Goal: Task Accomplishment & Management: Manage account settings

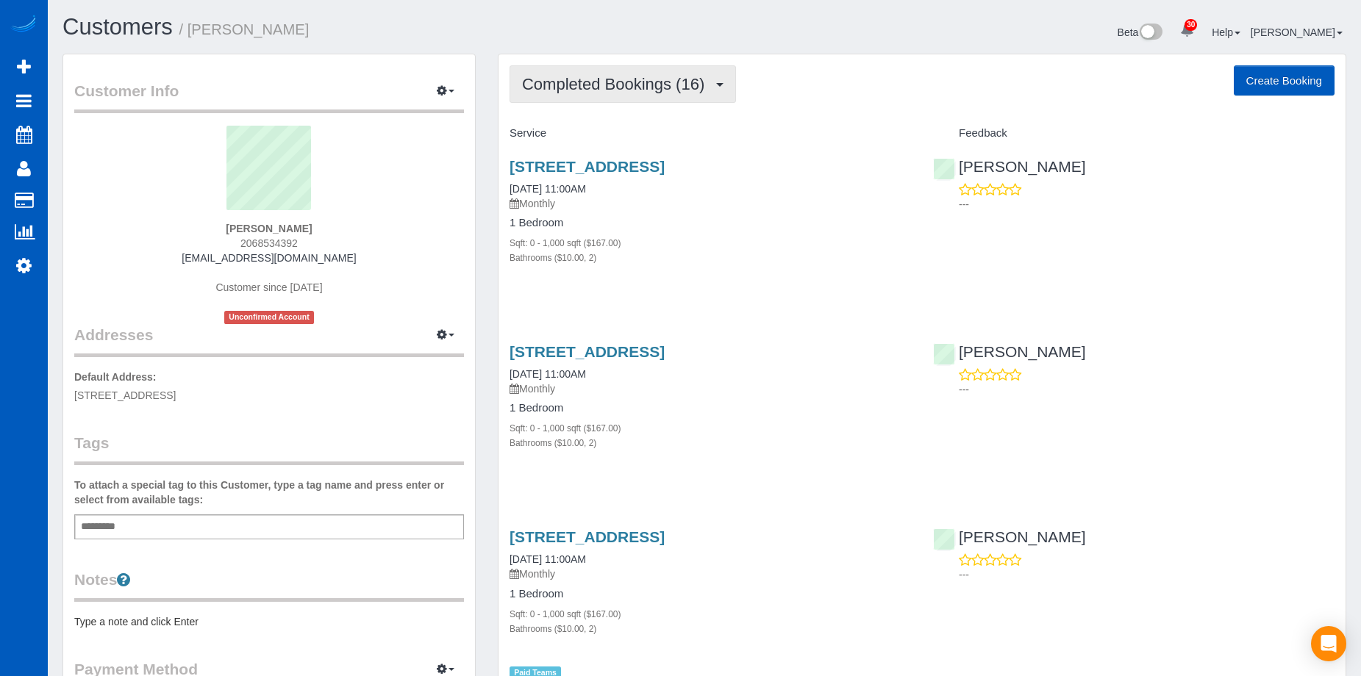
click at [621, 87] on span "Completed Bookings (16)" at bounding box center [617, 84] width 190 height 18
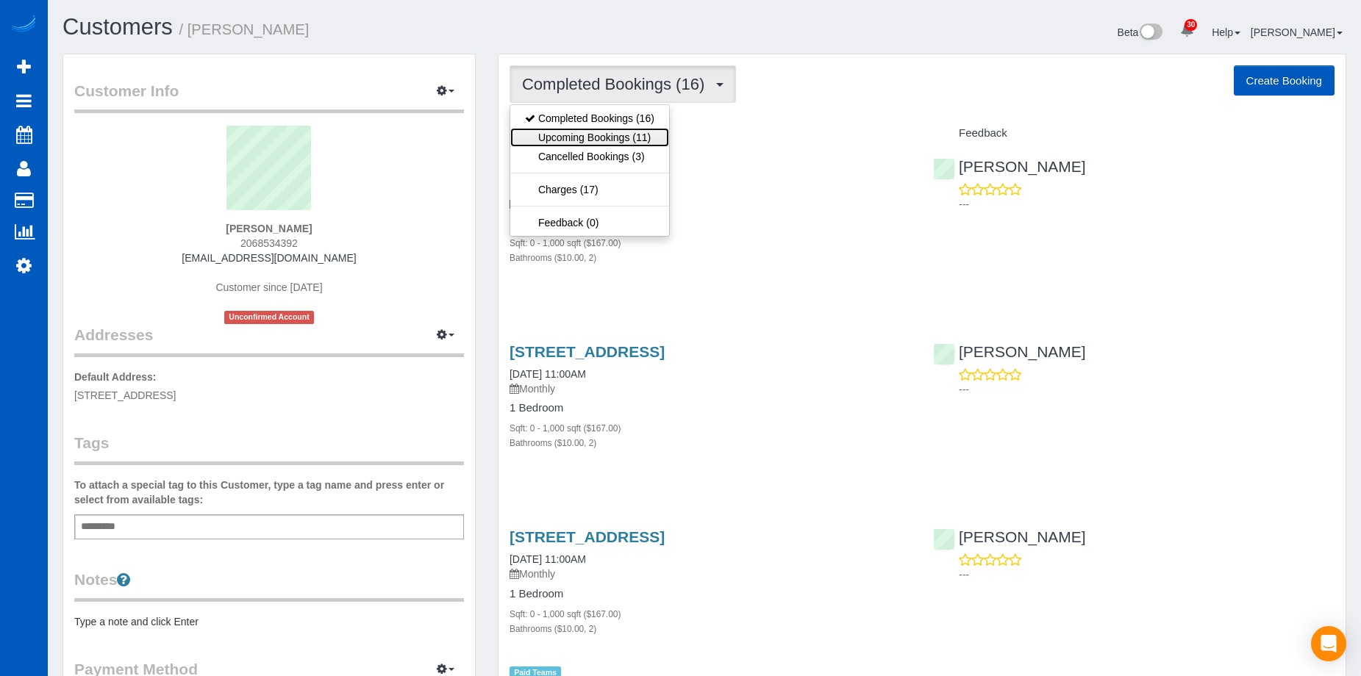
click at [612, 135] on link "Upcoming Bookings (11)" at bounding box center [589, 137] width 159 height 19
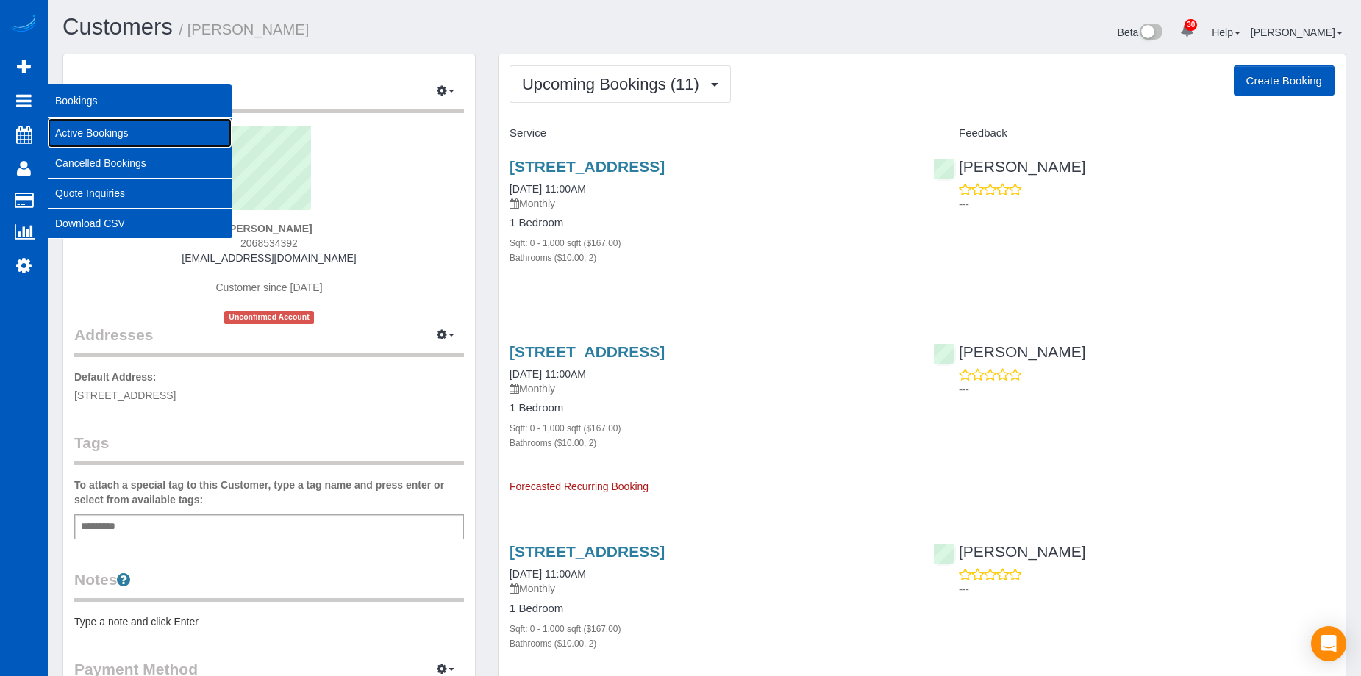
click at [66, 128] on link "Active Bookings" at bounding box center [140, 132] width 184 height 29
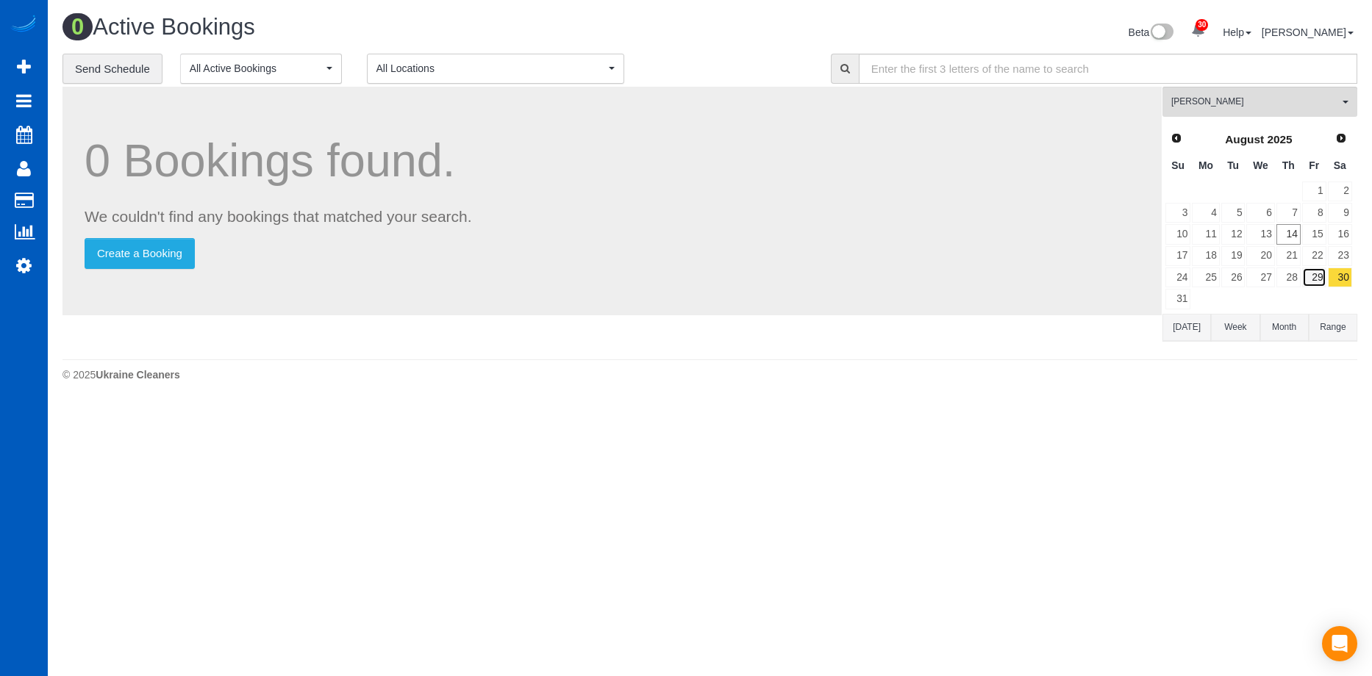
click at [1302, 278] on link "29" at bounding box center [1314, 278] width 24 height 20
click at [1290, 272] on link "28" at bounding box center [1288, 278] width 24 height 20
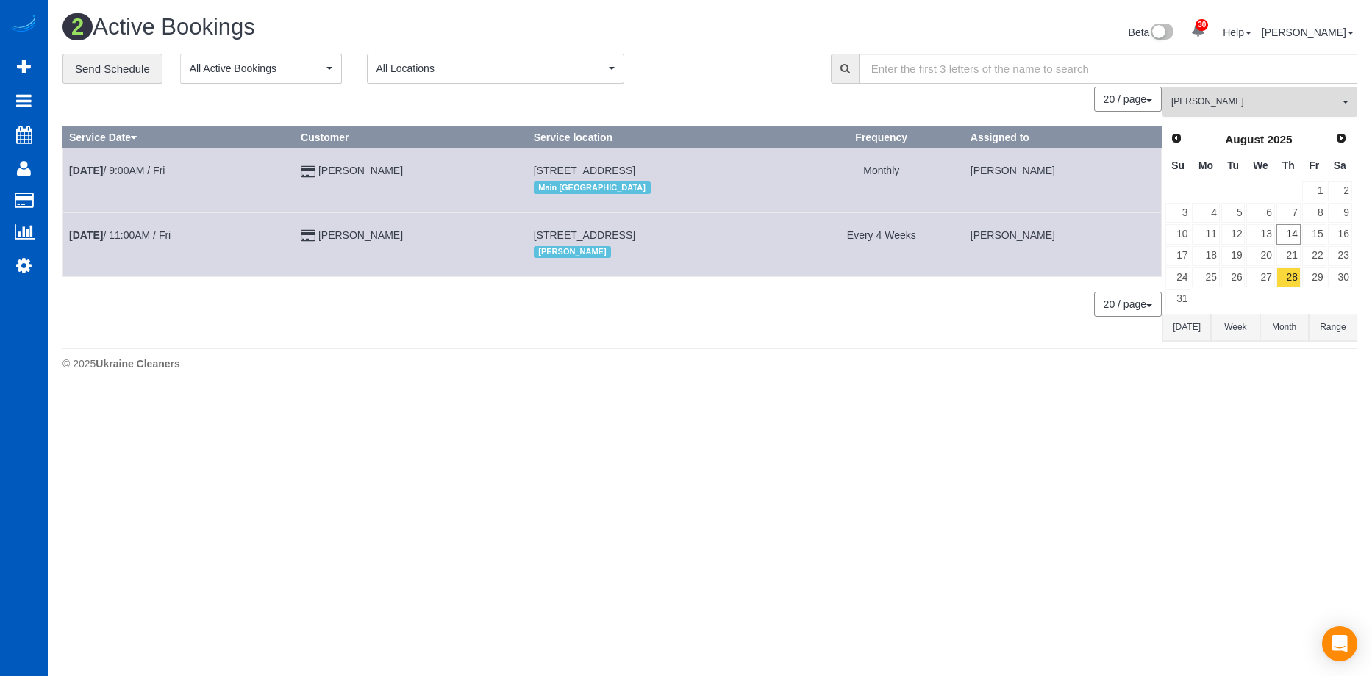
click at [1278, 101] on span "Milena Kasianchyk" at bounding box center [1255, 102] width 168 height 12
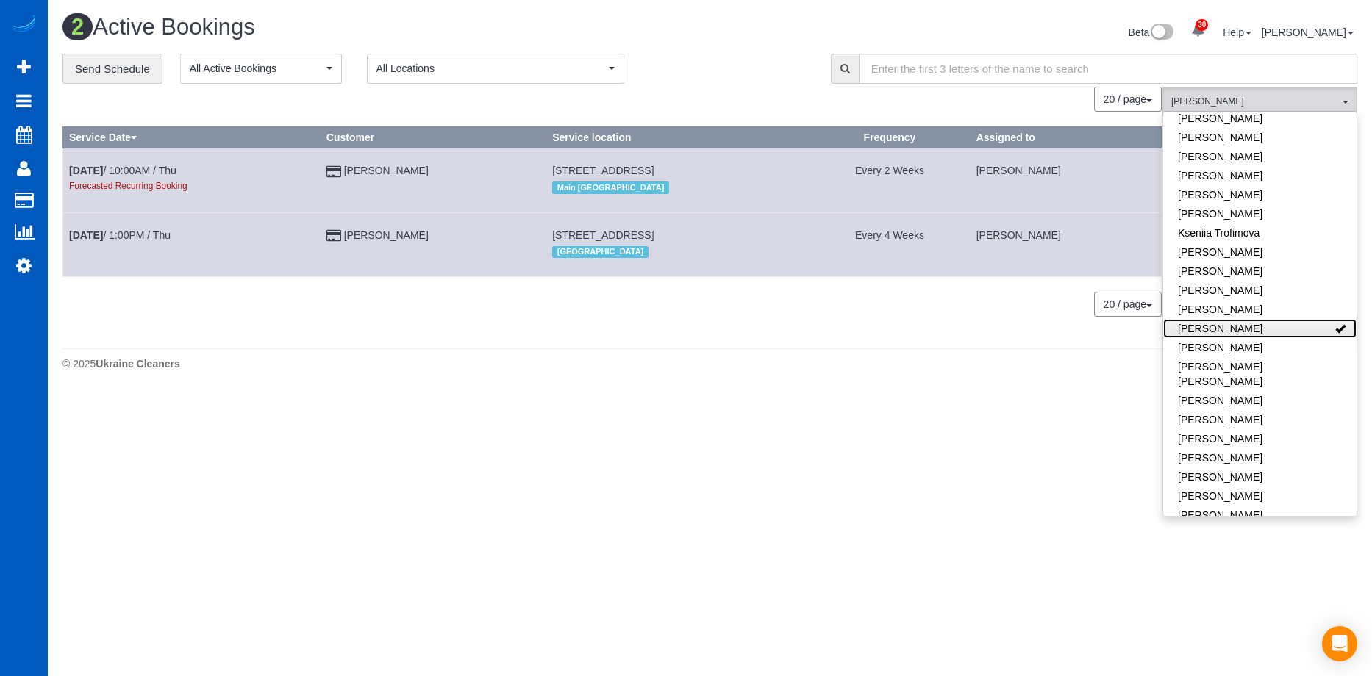
click at [1299, 321] on link "Milena Kasianchyk" at bounding box center [1259, 328] width 193 height 19
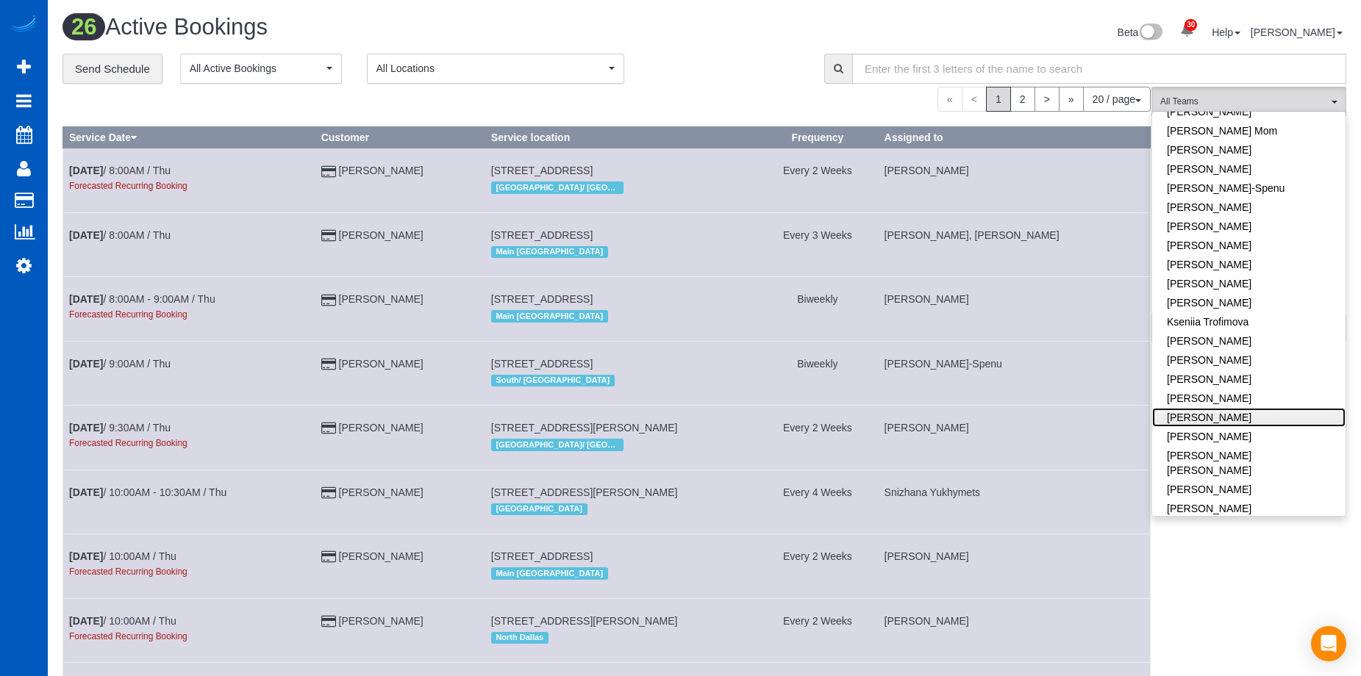
scroll to position [312, 0]
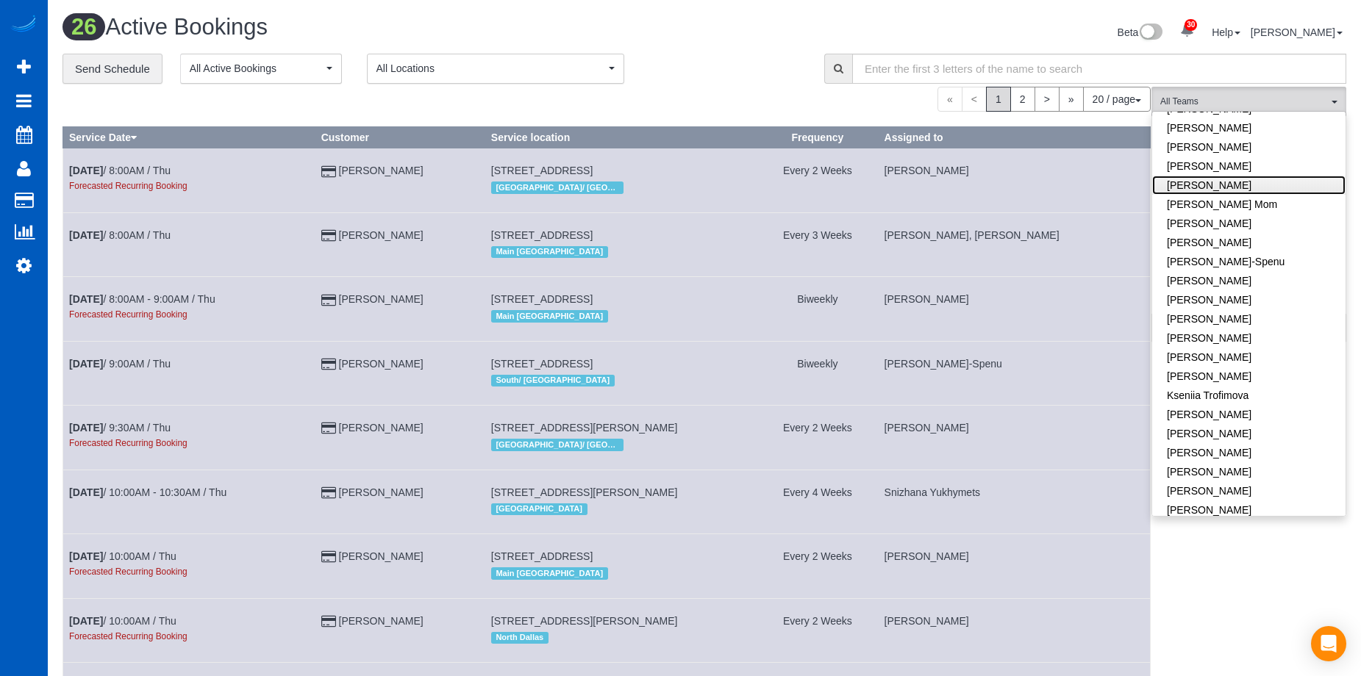
click at [1277, 176] on link "Inna Novytska" at bounding box center [1248, 185] width 193 height 19
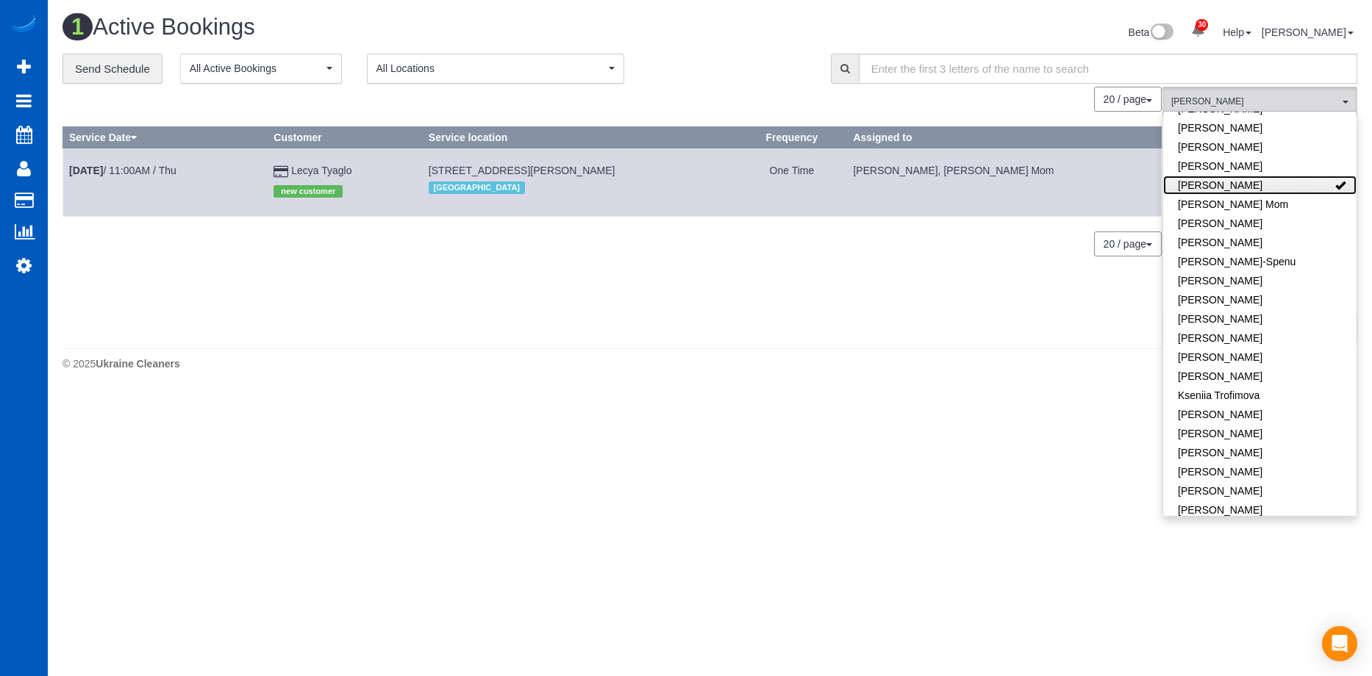
click at [1269, 176] on link "Inna Novytska" at bounding box center [1259, 185] width 193 height 19
click at [748, 66] on div "**********" at bounding box center [435, 69] width 746 height 31
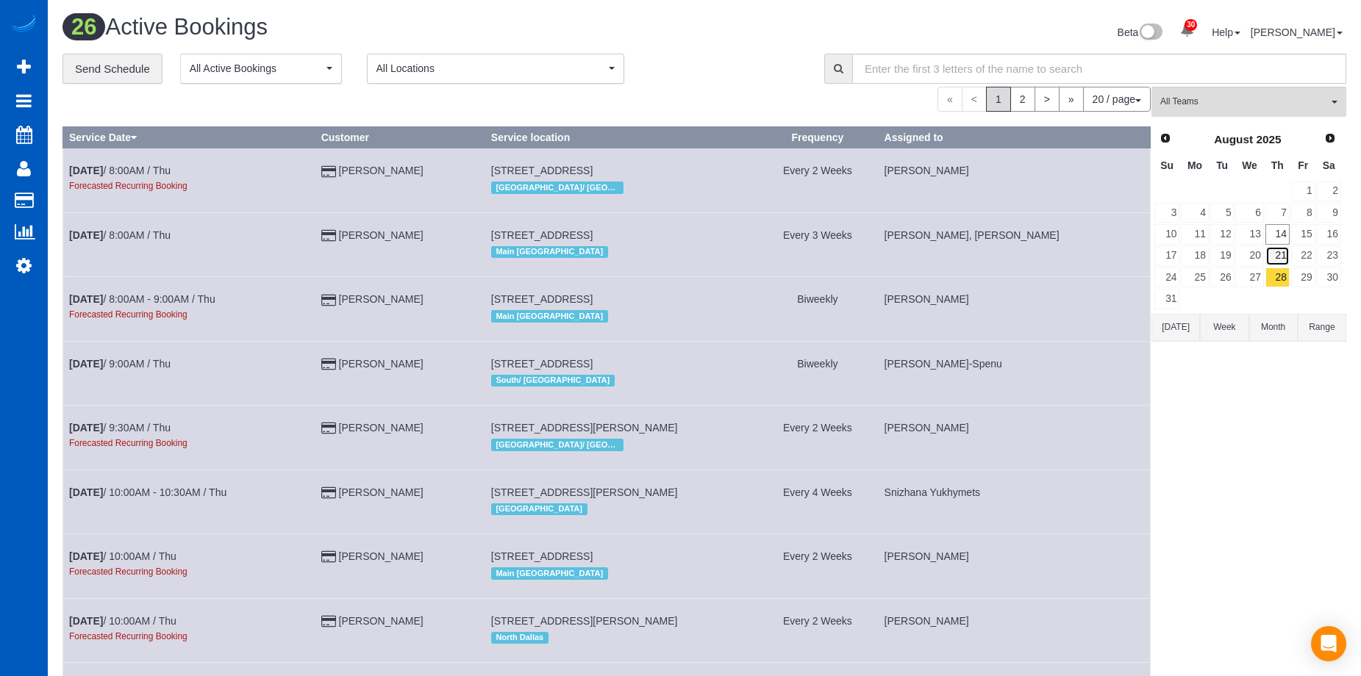
click at [1279, 250] on link "21" at bounding box center [1277, 256] width 24 height 20
click at [1296, 104] on span "All Teams" at bounding box center [1244, 102] width 168 height 12
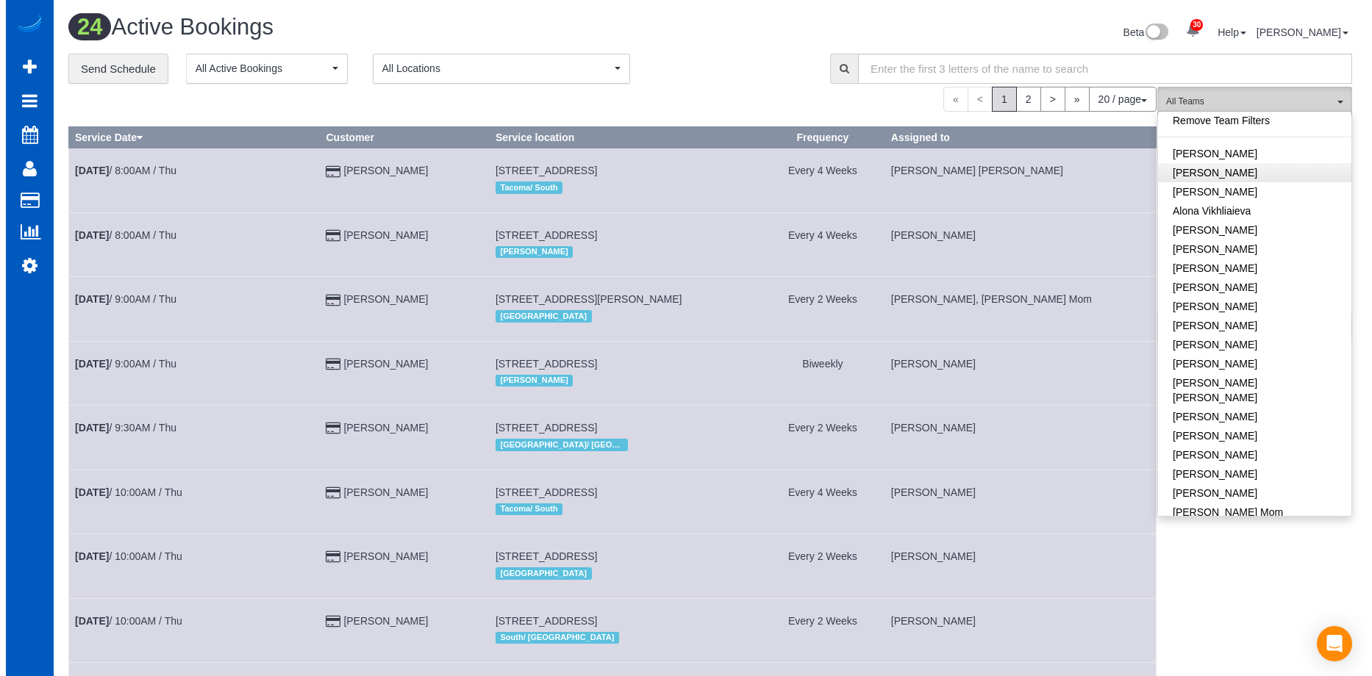
scroll to position [0, 0]
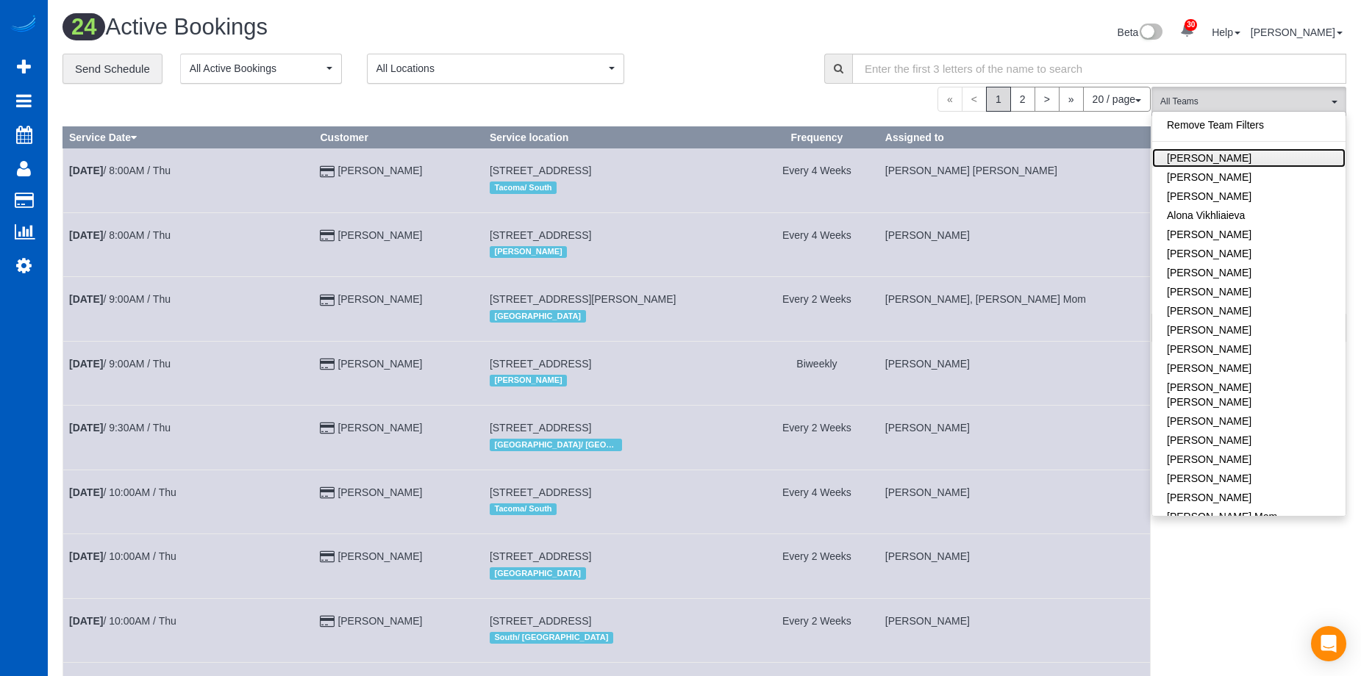
click at [1273, 157] on link "Alina Kruchok" at bounding box center [1248, 158] width 193 height 19
click at [679, 26] on h1 "24 Active Bookings" at bounding box center [377, 27] width 631 height 25
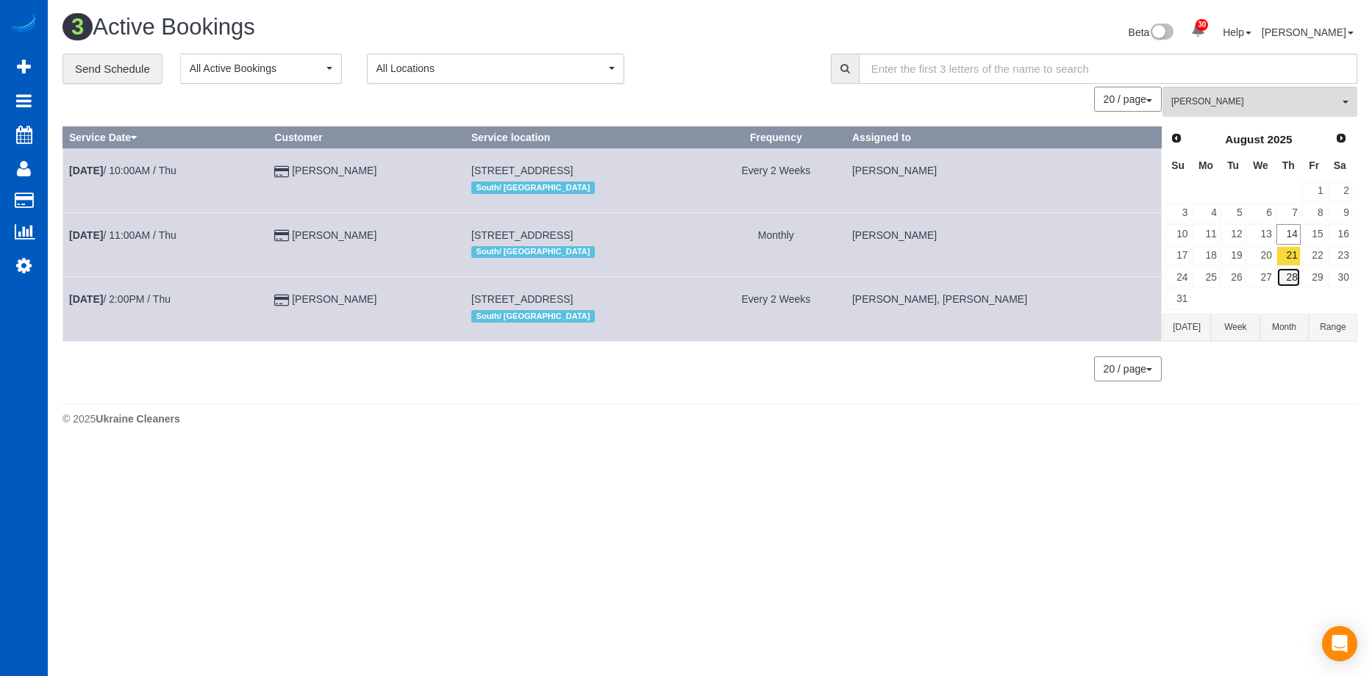
click at [1292, 270] on link "28" at bounding box center [1288, 278] width 24 height 20
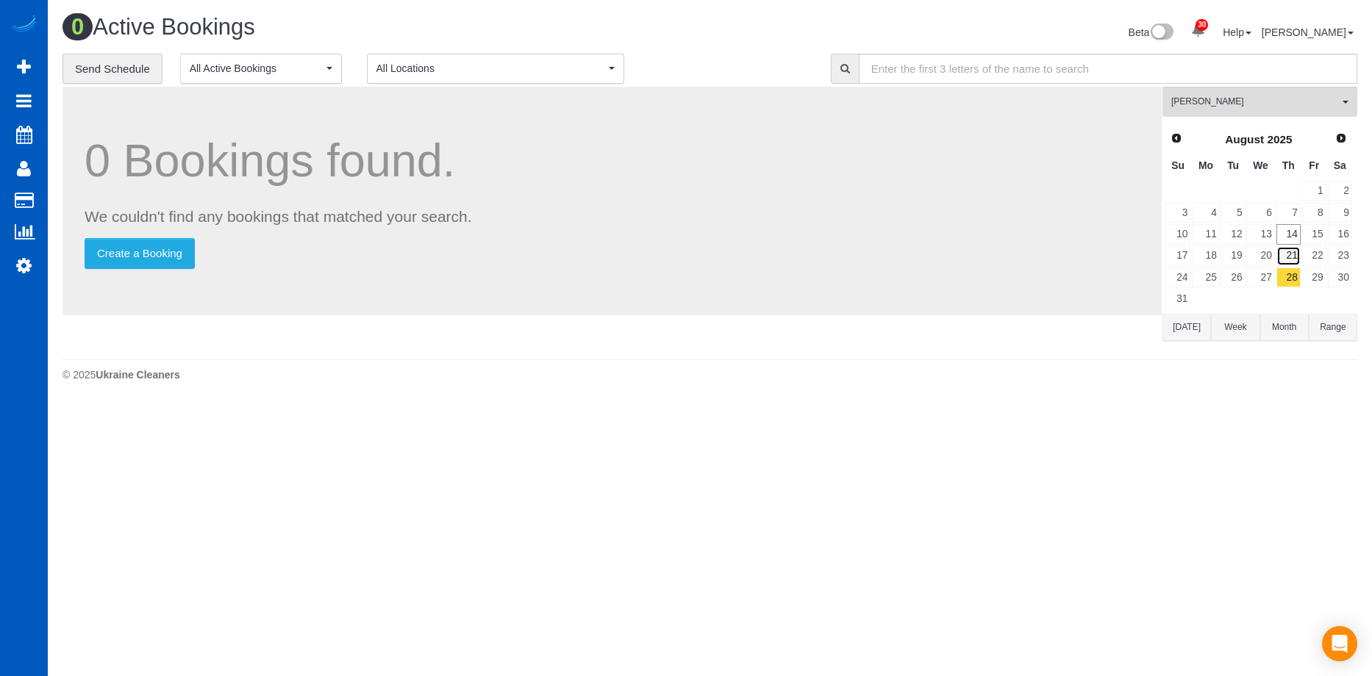
click at [1294, 253] on link "21" at bounding box center [1288, 256] width 24 height 20
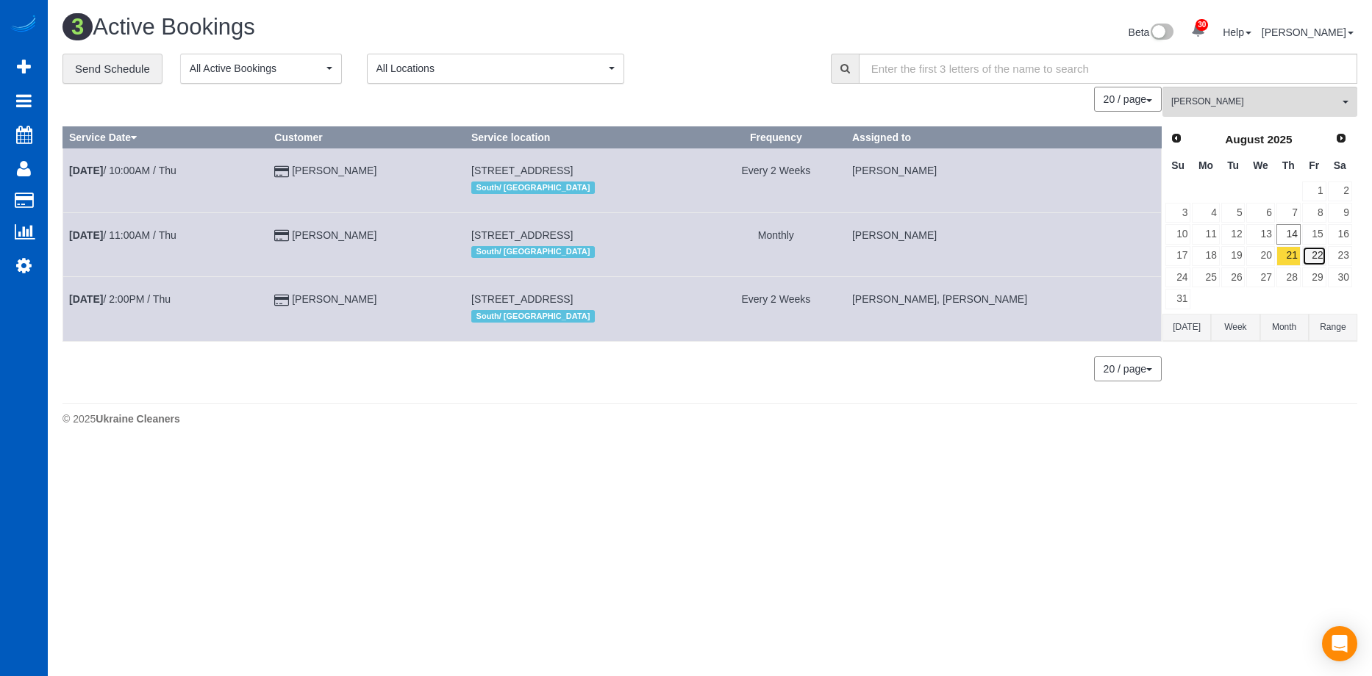
click at [1318, 254] on link "22" at bounding box center [1314, 256] width 24 height 20
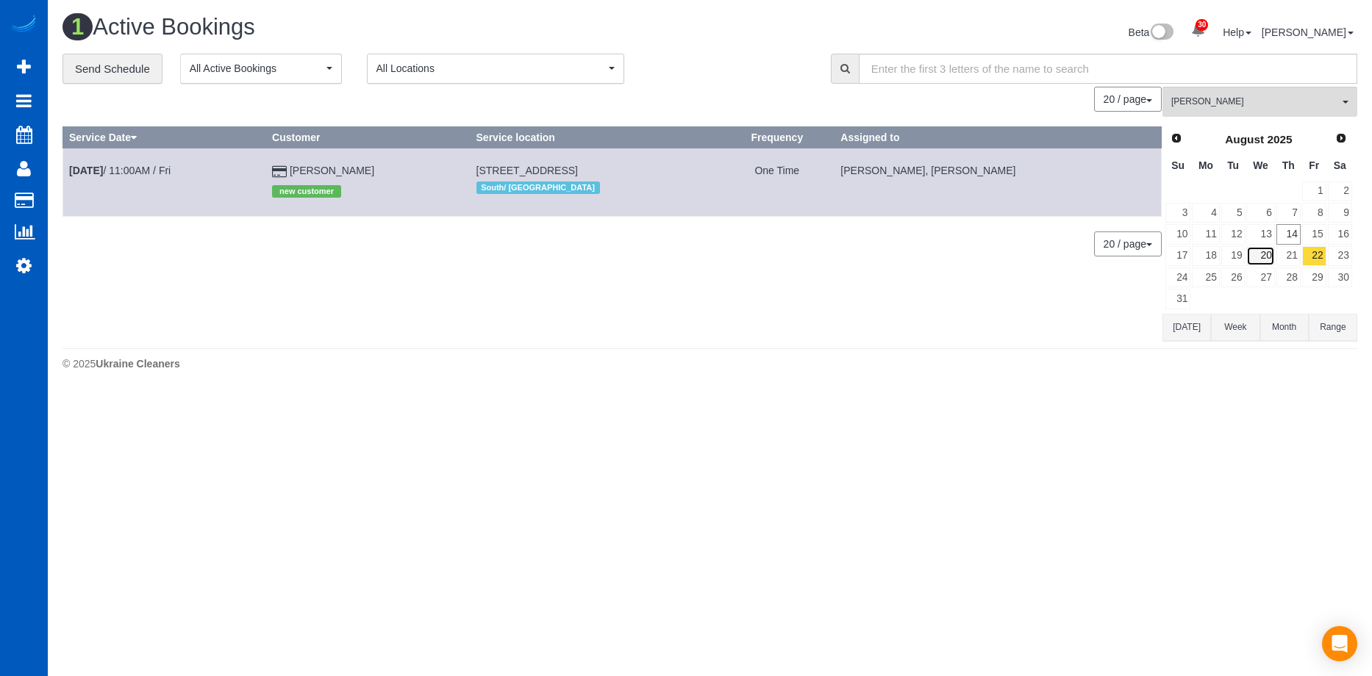
click at [1254, 251] on link "20" at bounding box center [1260, 256] width 28 height 20
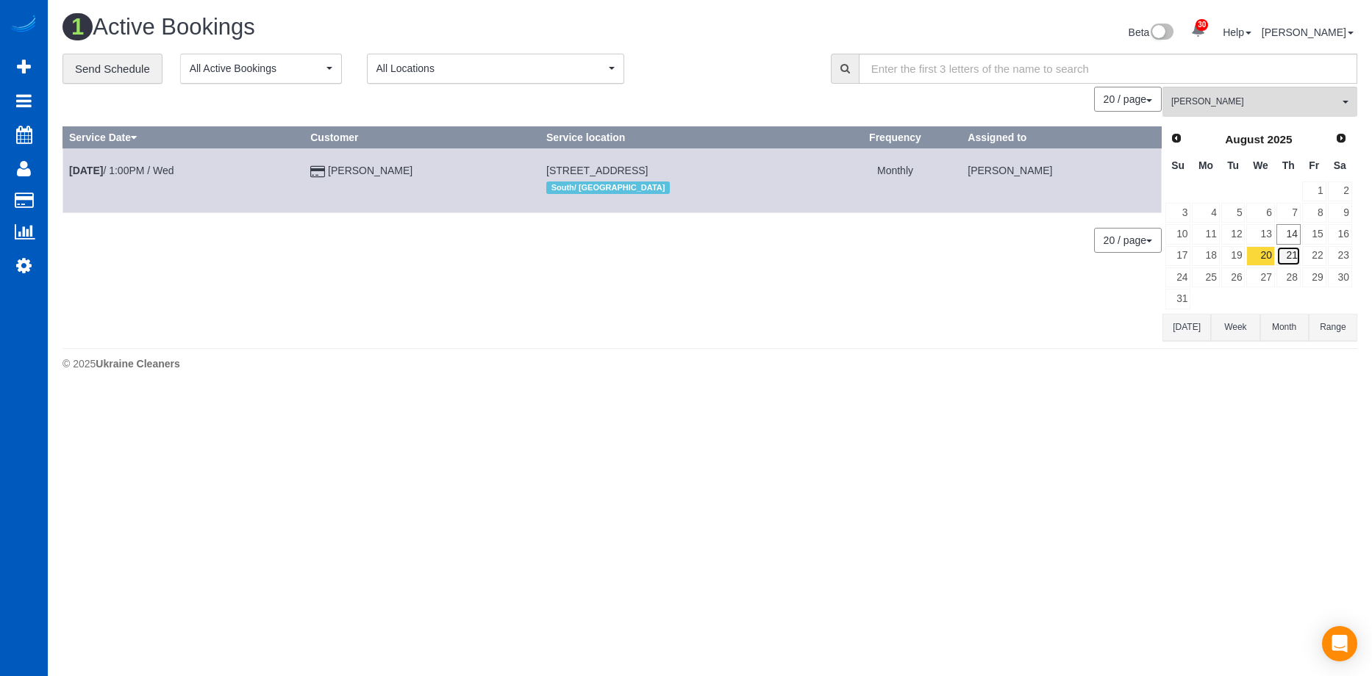
click at [1293, 257] on link "21" at bounding box center [1288, 256] width 24 height 20
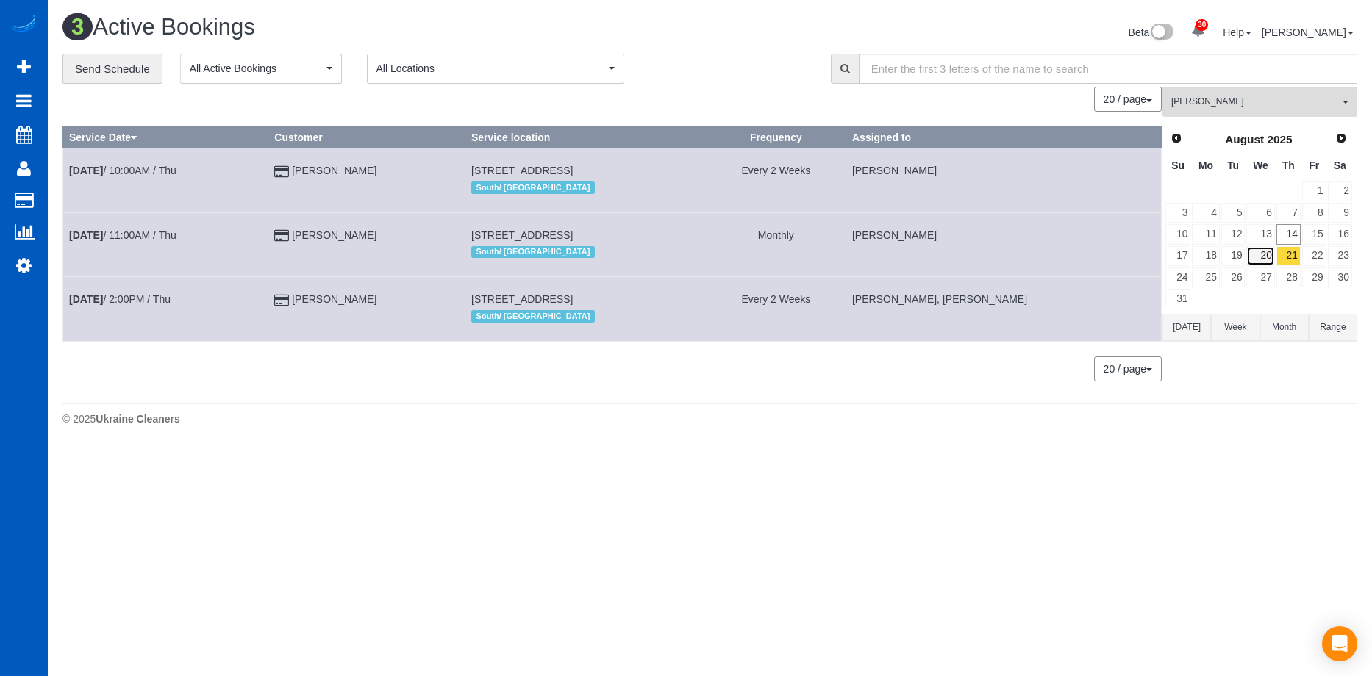
click at [1259, 251] on link "20" at bounding box center [1260, 256] width 28 height 20
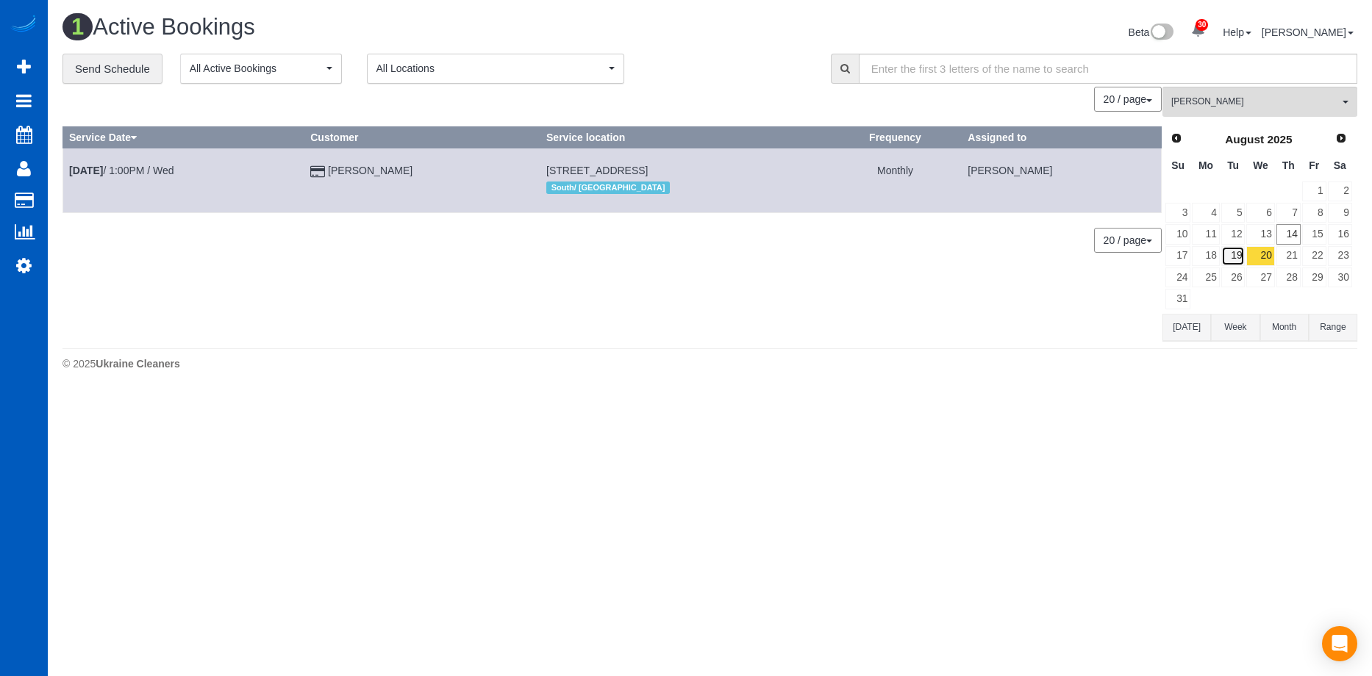
click at [1240, 251] on link "19" at bounding box center [1233, 256] width 24 height 20
click at [1211, 251] on link "18" at bounding box center [1205, 256] width 27 height 20
click at [1234, 255] on link "19" at bounding box center [1233, 256] width 24 height 20
click at [1260, 254] on link "20" at bounding box center [1260, 256] width 28 height 20
click at [1312, 255] on link "22" at bounding box center [1314, 256] width 24 height 20
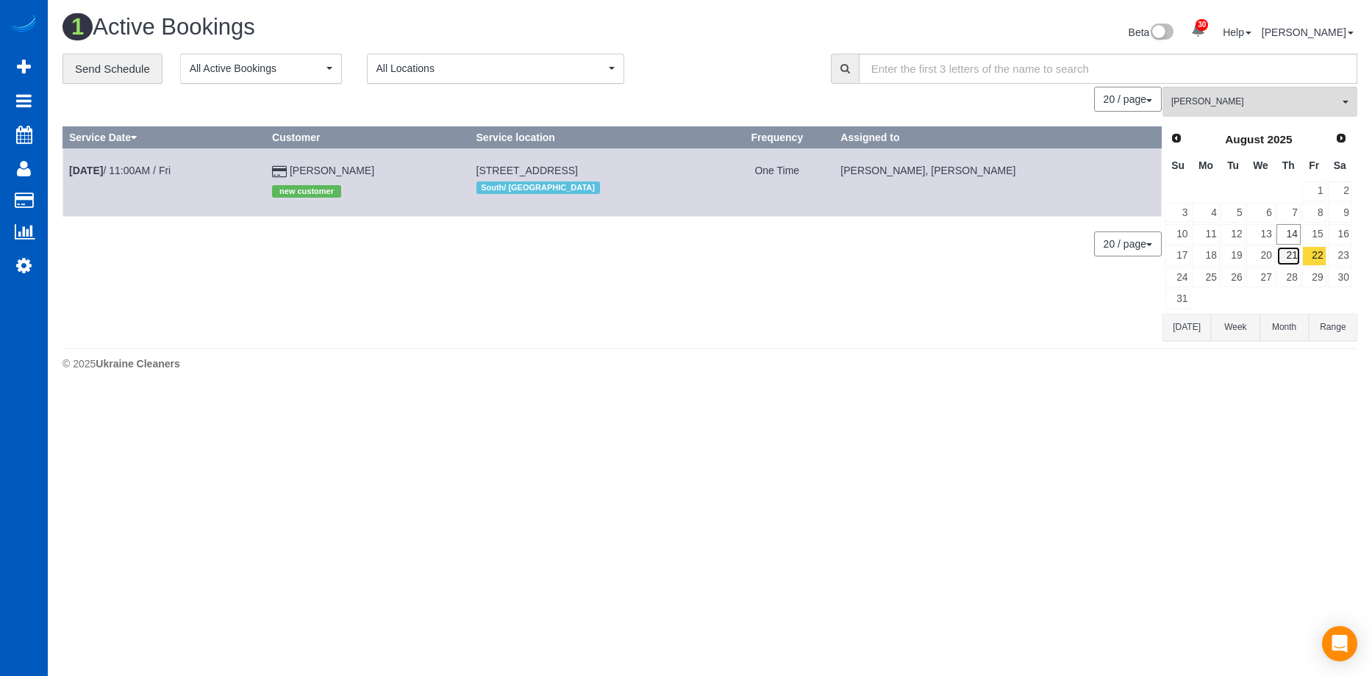
click at [1298, 254] on link "21" at bounding box center [1288, 256] width 24 height 20
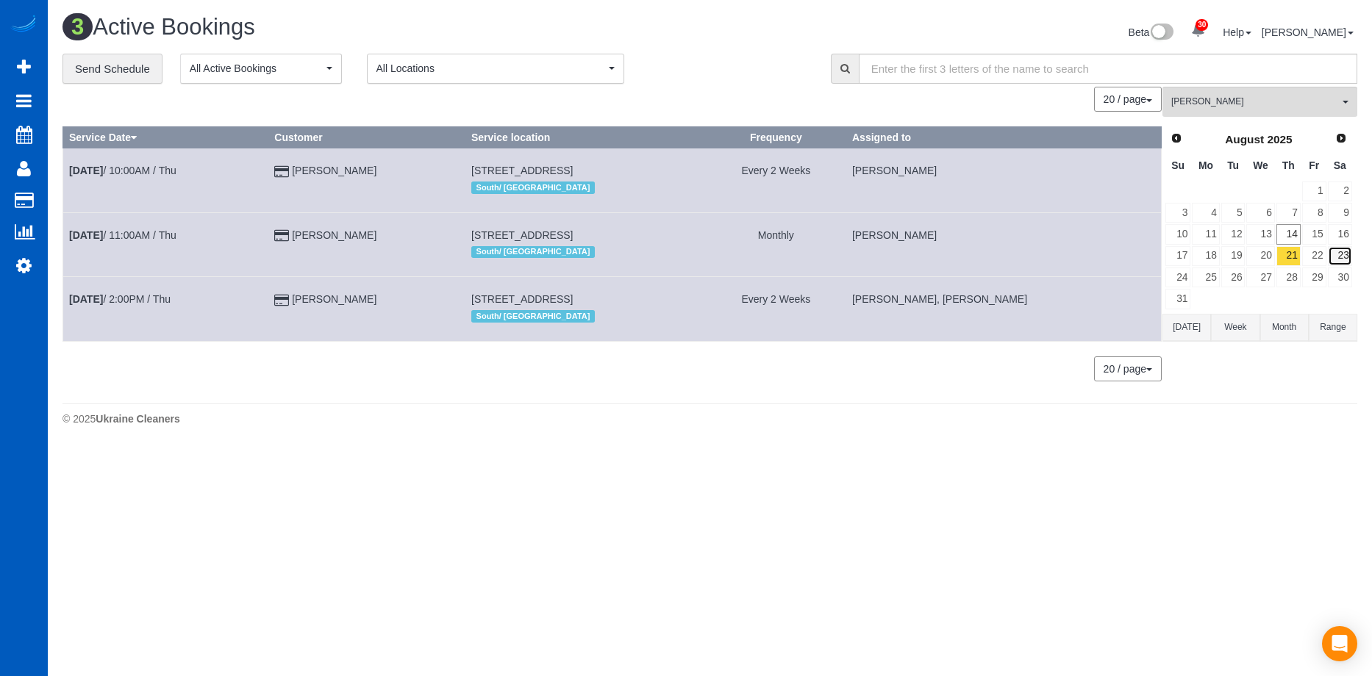
click at [1344, 262] on link "23" at bounding box center [1340, 256] width 24 height 20
click at [1323, 262] on link "22" at bounding box center [1314, 256] width 24 height 20
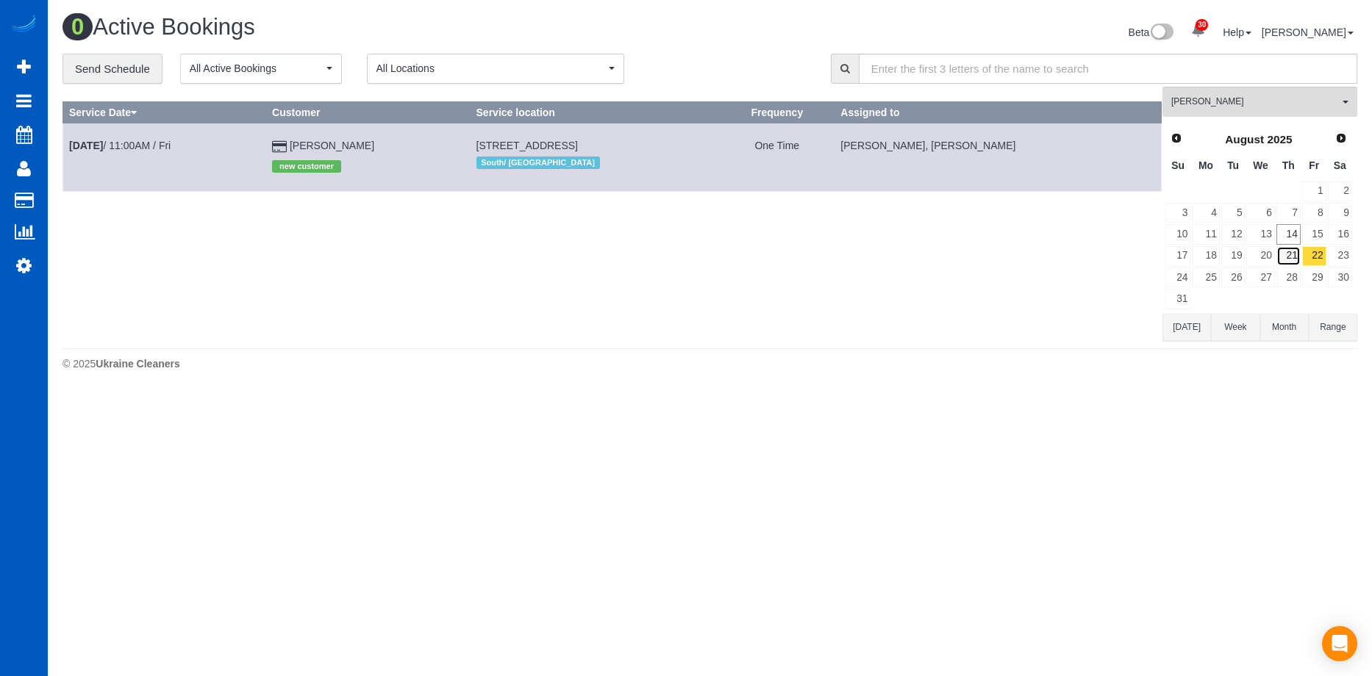
click at [1292, 257] on link "21" at bounding box center [1288, 256] width 24 height 20
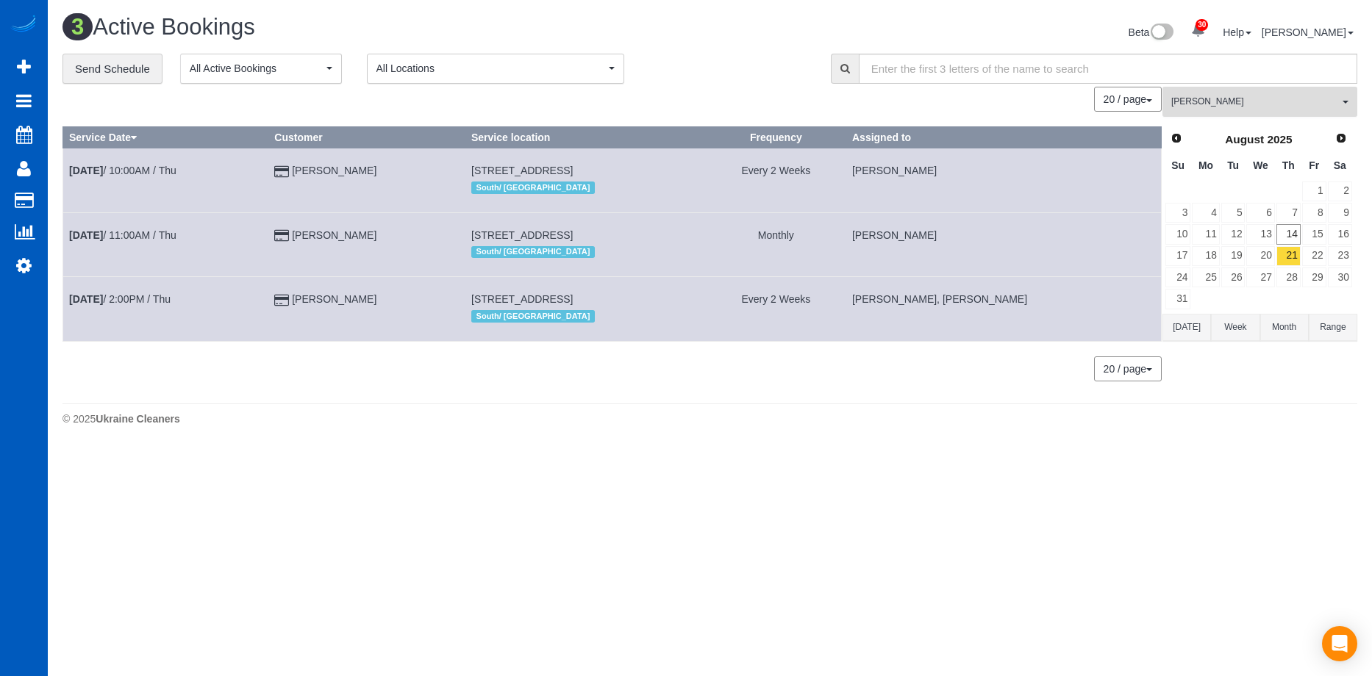
click at [1221, 98] on span "[PERSON_NAME]" at bounding box center [1255, 102] width 168 height 12
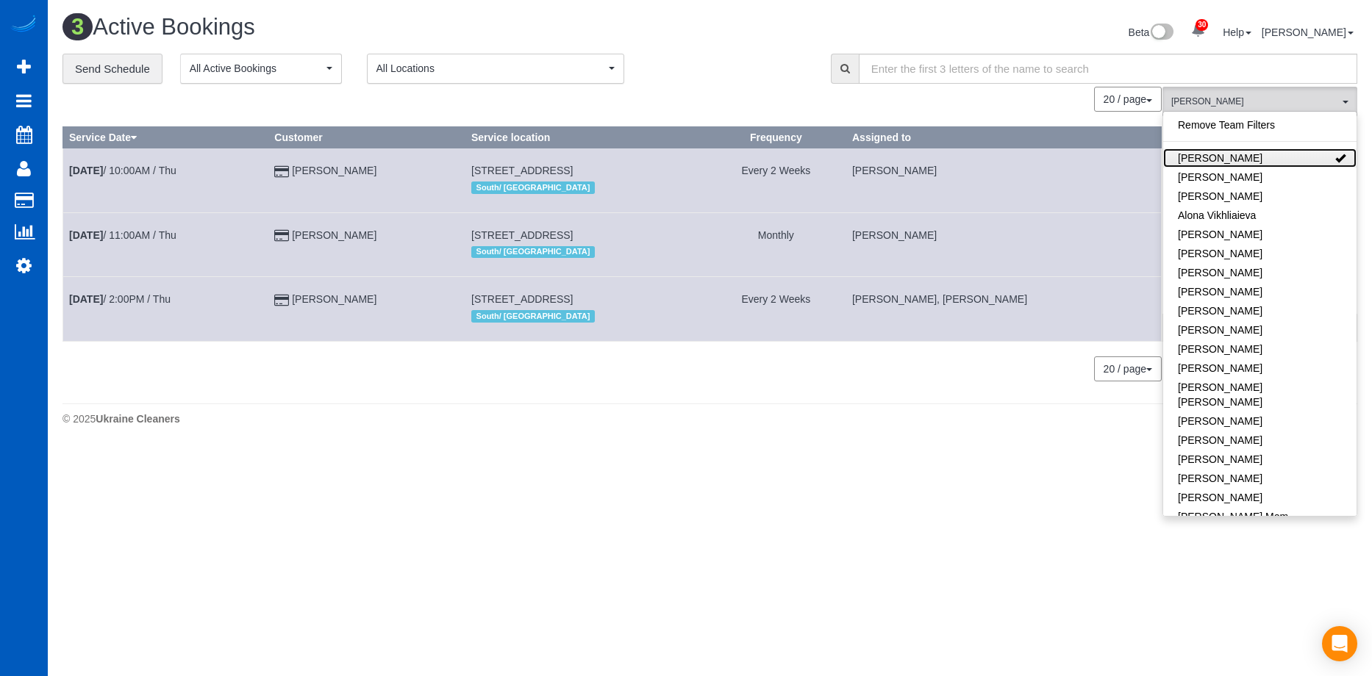
click at [1279, 156] on link "[PERSON_NAME]" at bounding box center [1259, 158] width 193 height 19
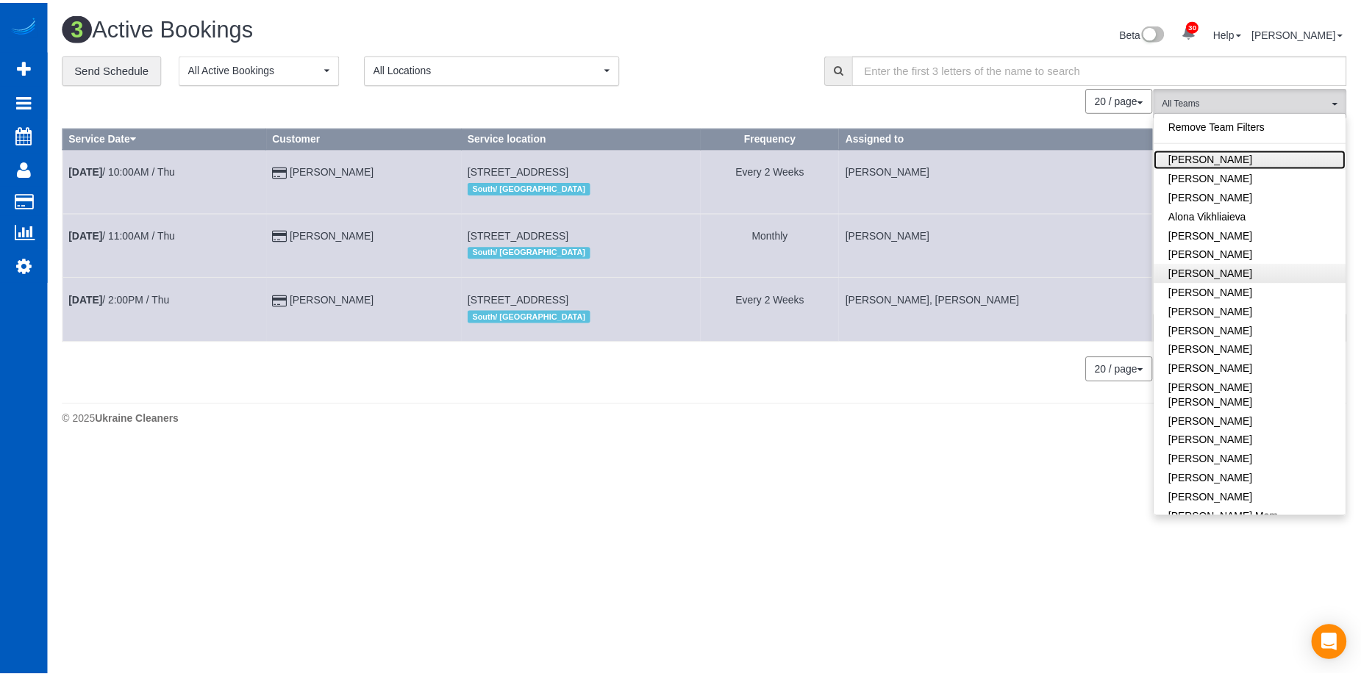
scroll to position [221, 0]
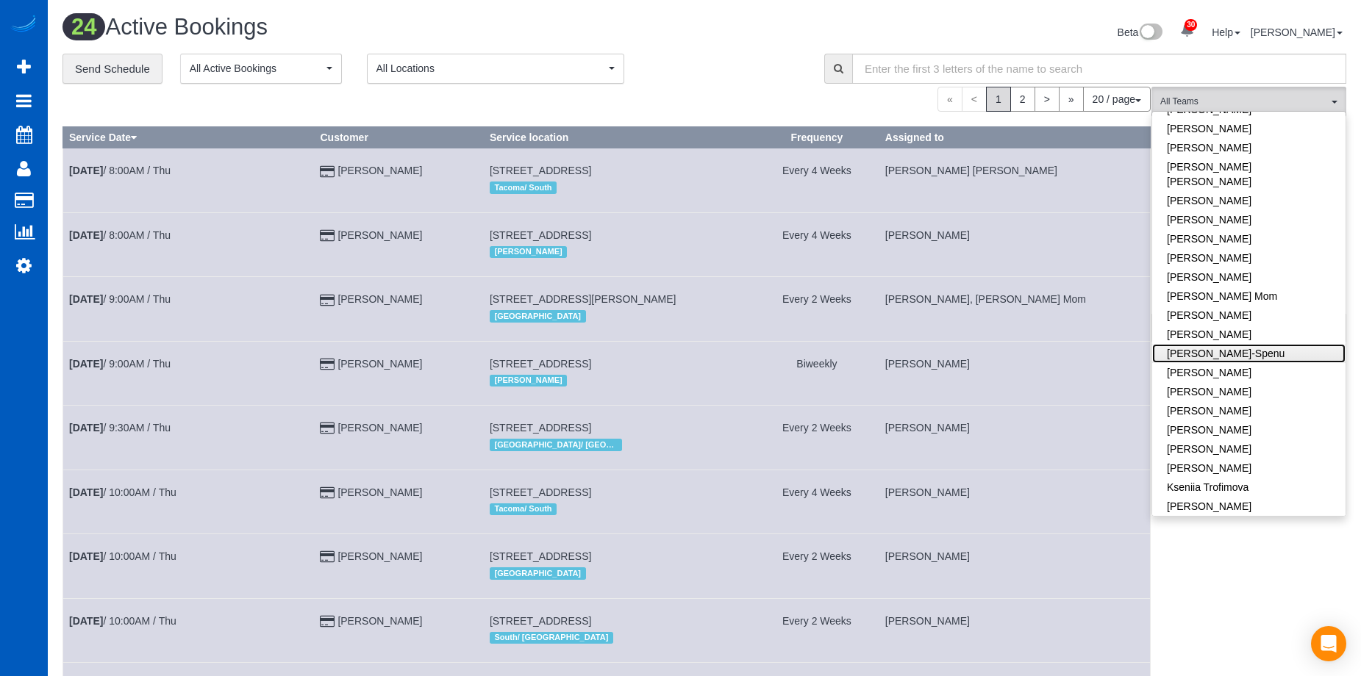
click at [1274, 344] on link "[PERSON_NAME]-Spenu" at bounding box center [1248, 353] width 193 height 19
click at [727, 58] on div "**********" at bounding box center [432, 69] width 740 height 31
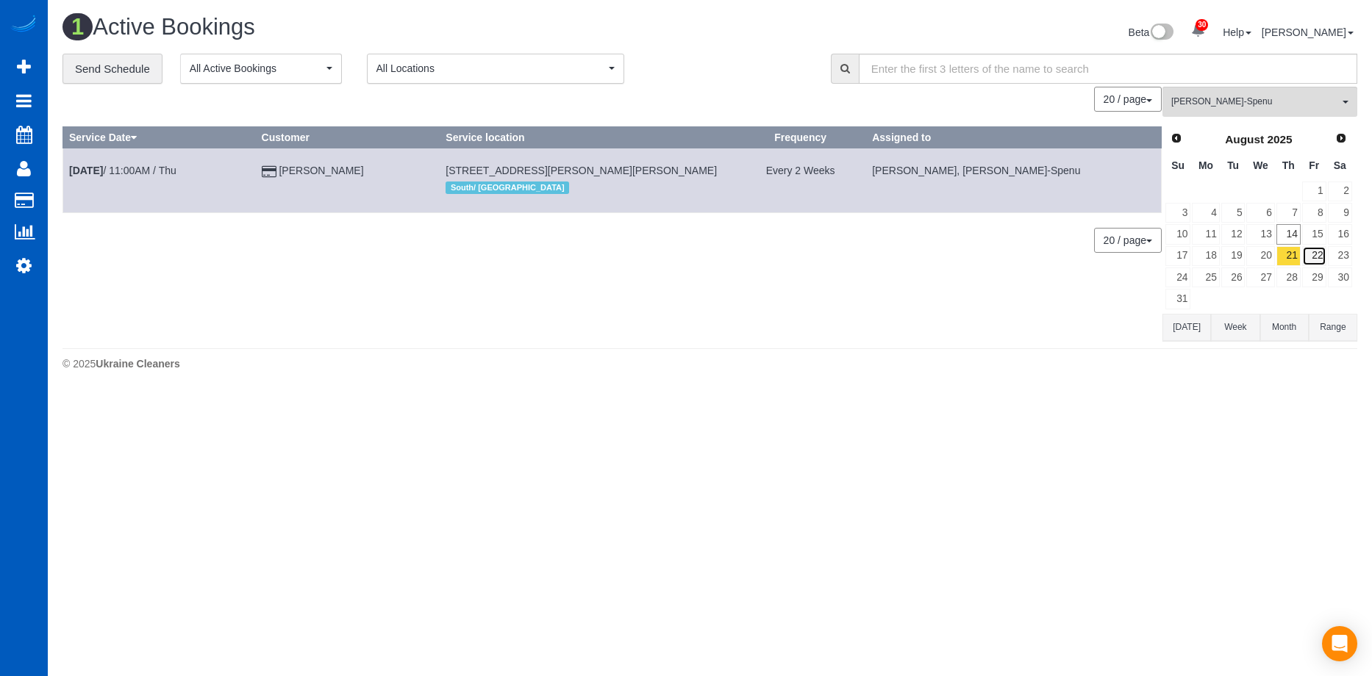
click at [1313, 251] on link "22" at bounding box center [1314, 256] width 24 height 20
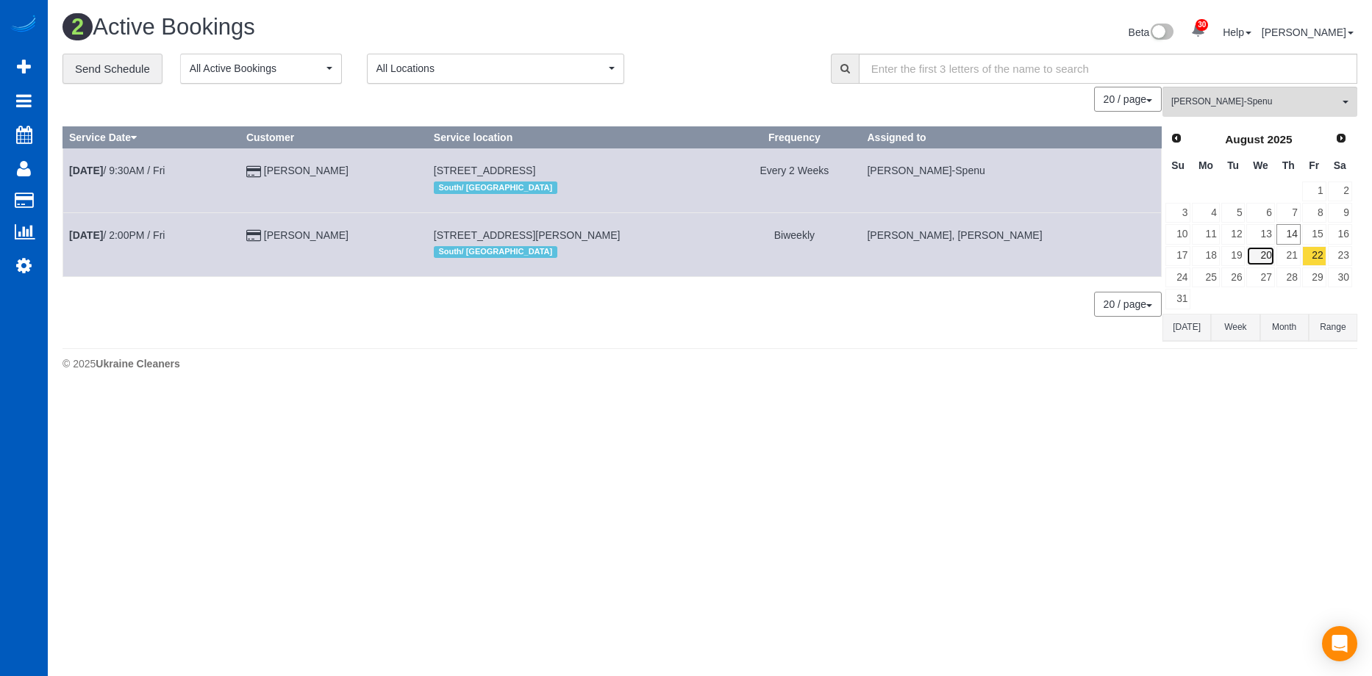
click at [1268, 258] on link "20" at bounding box center [1260, 256] width 28 height 20
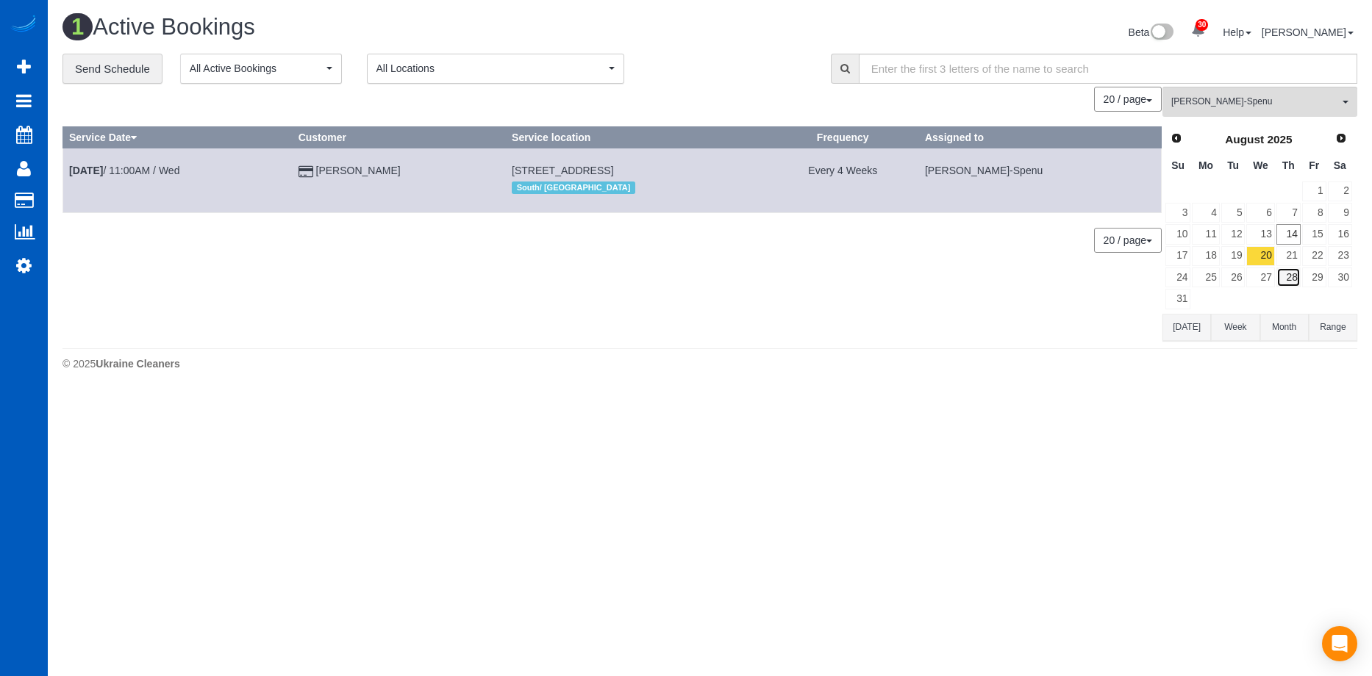
click at [1297, 271] on link "28" at bounding box center [1288, 278] width 24 height 20
click at [1259, 251] on link "20" at bounding box center [1260, 256] width 28 height 20
click at [1240, 254] on link "19" at bounding box center [1233, 256] width 24 height 20
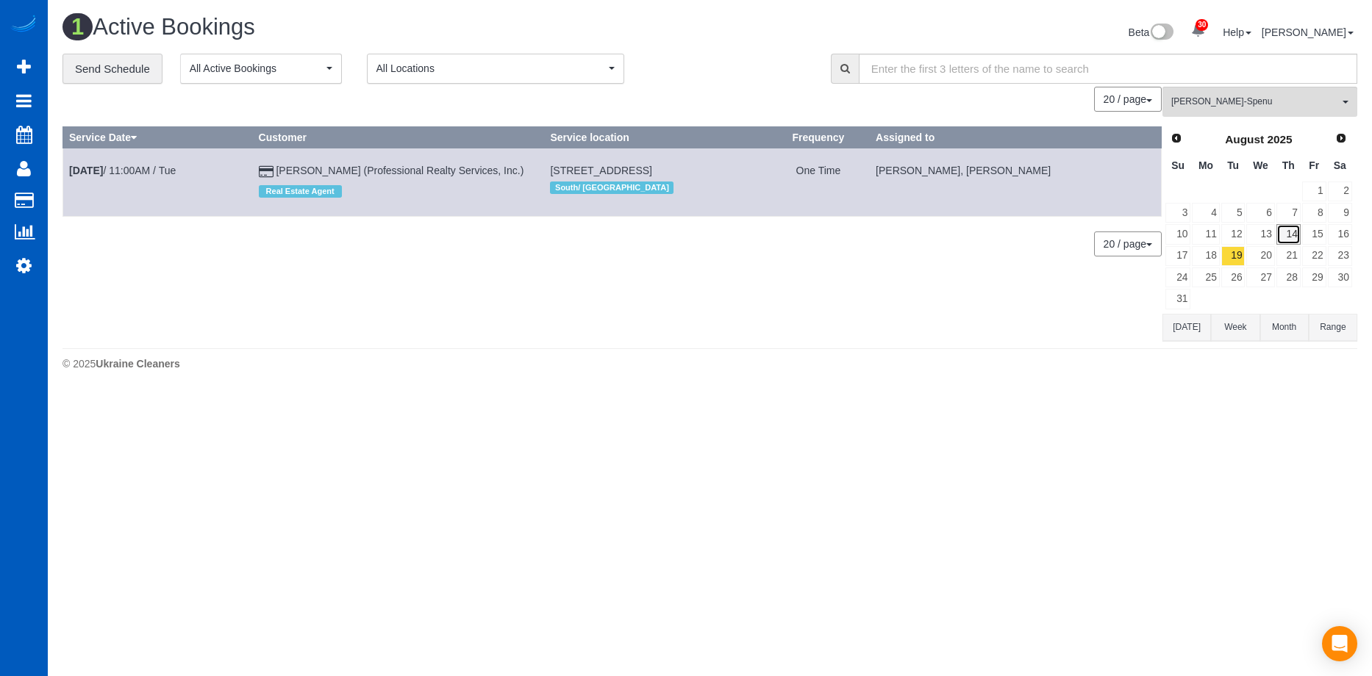
click at [1283, 235] on link "14" at bounding box center [1288, 234] width 24 height 20
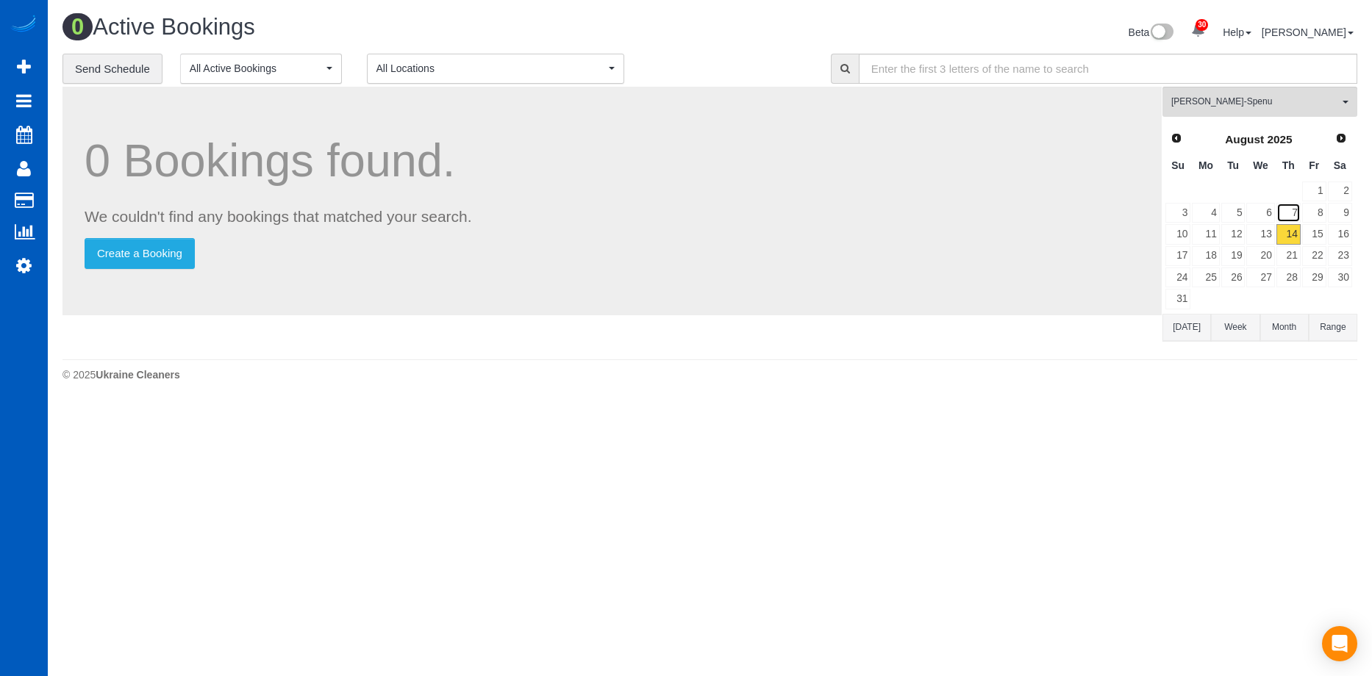
click at [1285, 203] on link "7" at bounding box center [1288, 213] width 24 height 20
click at [1284, 269] on link "28" at bounding box center [1288, 278] width 24 height 20
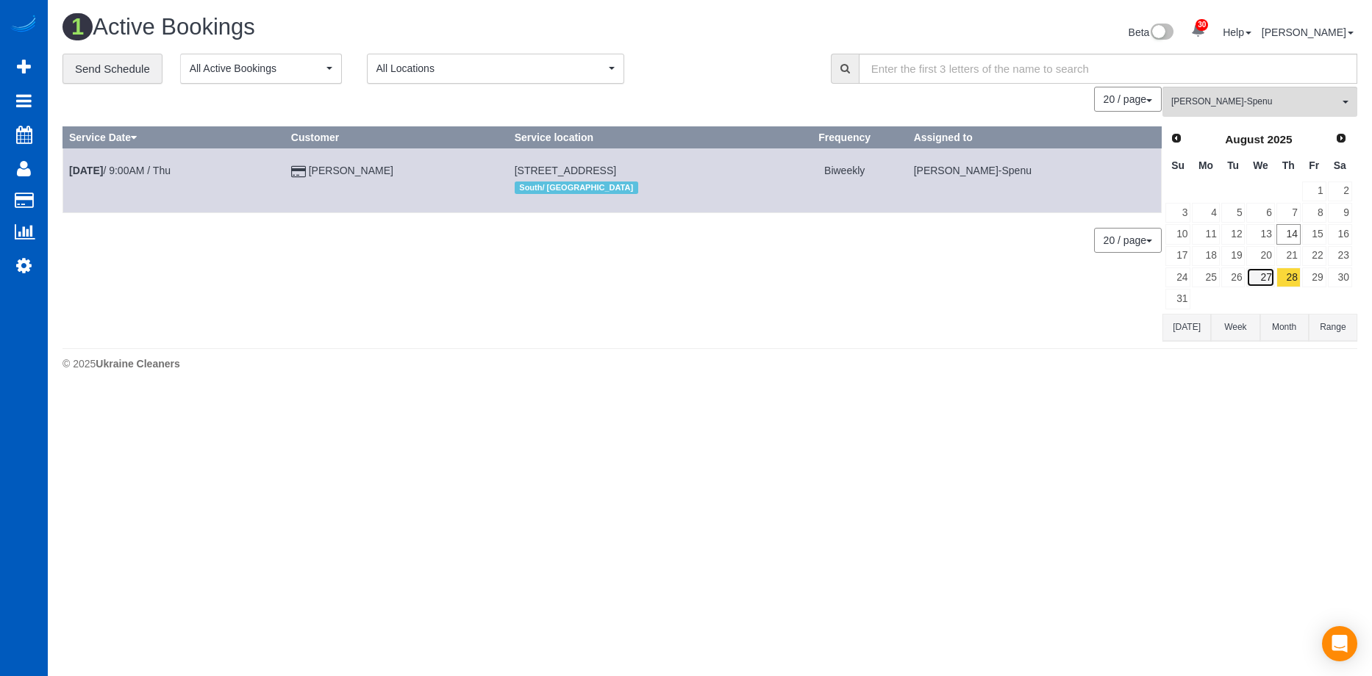
click at [1265, 276] on link "27" at bounding box center [1260, 278] width 28 height 20
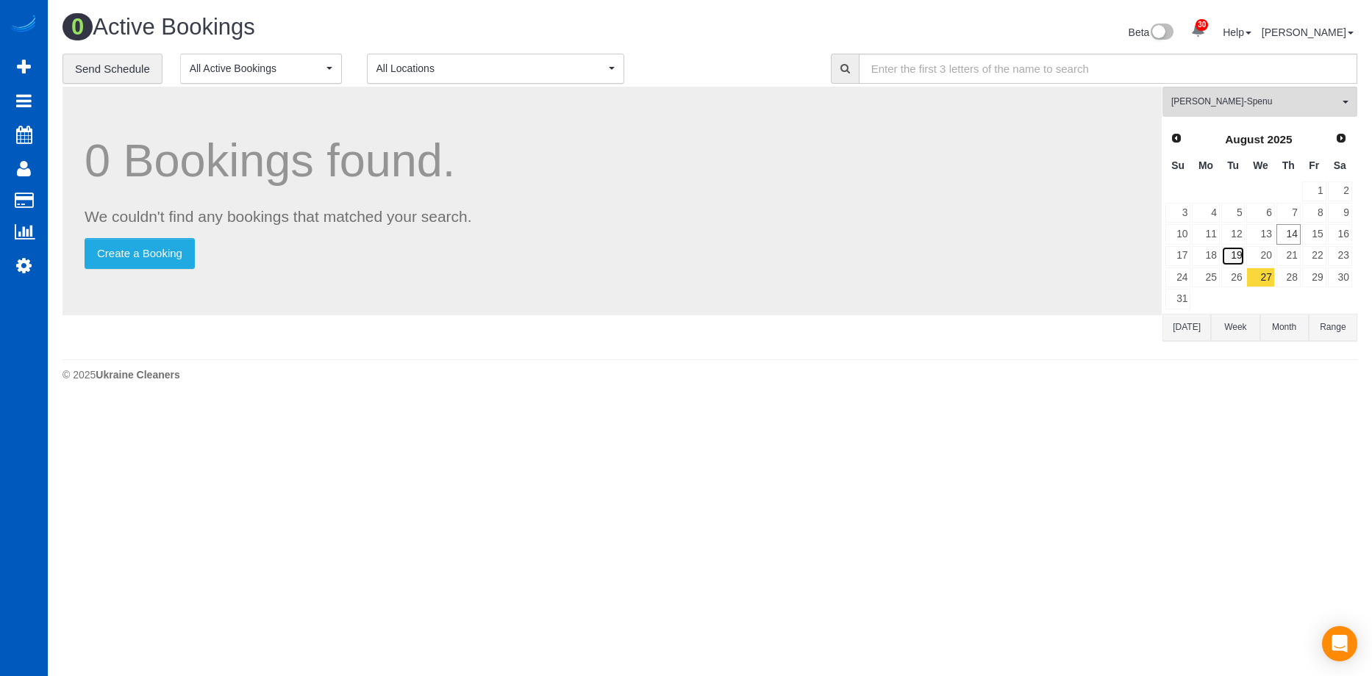
click at [1244, 259] on link "19" at bounding box center [1233, 256] width 24 height 20
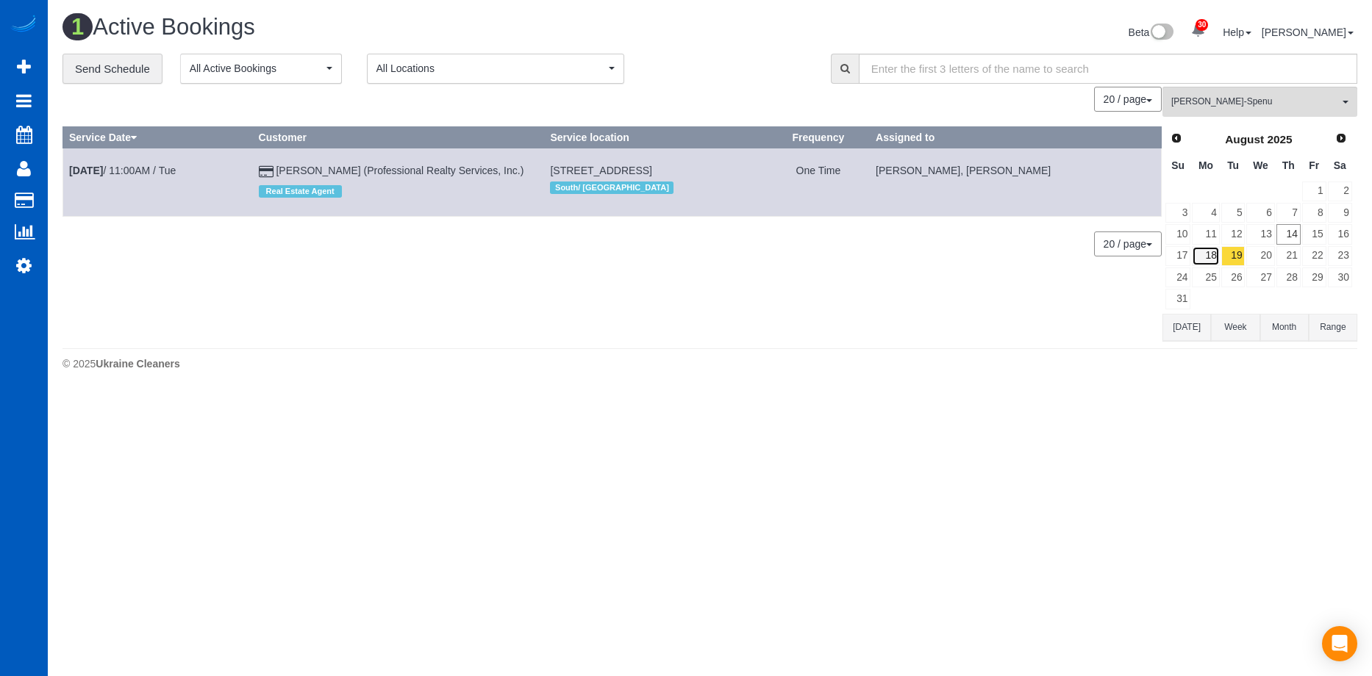
click at [1210, 260] on link "18" at bounding box center [1205, 256] width 27 height 20
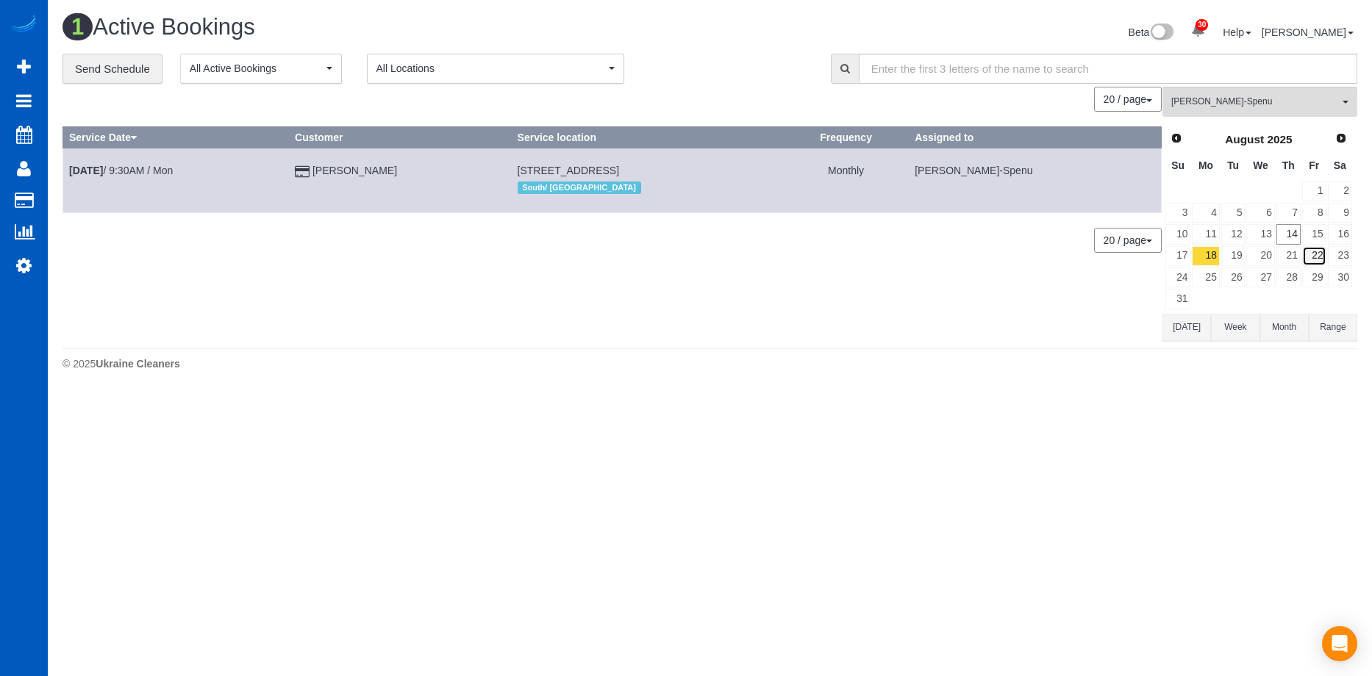
click at [1318, 252] on link "22" at bounding box center [1314, 256] width 24 height 20
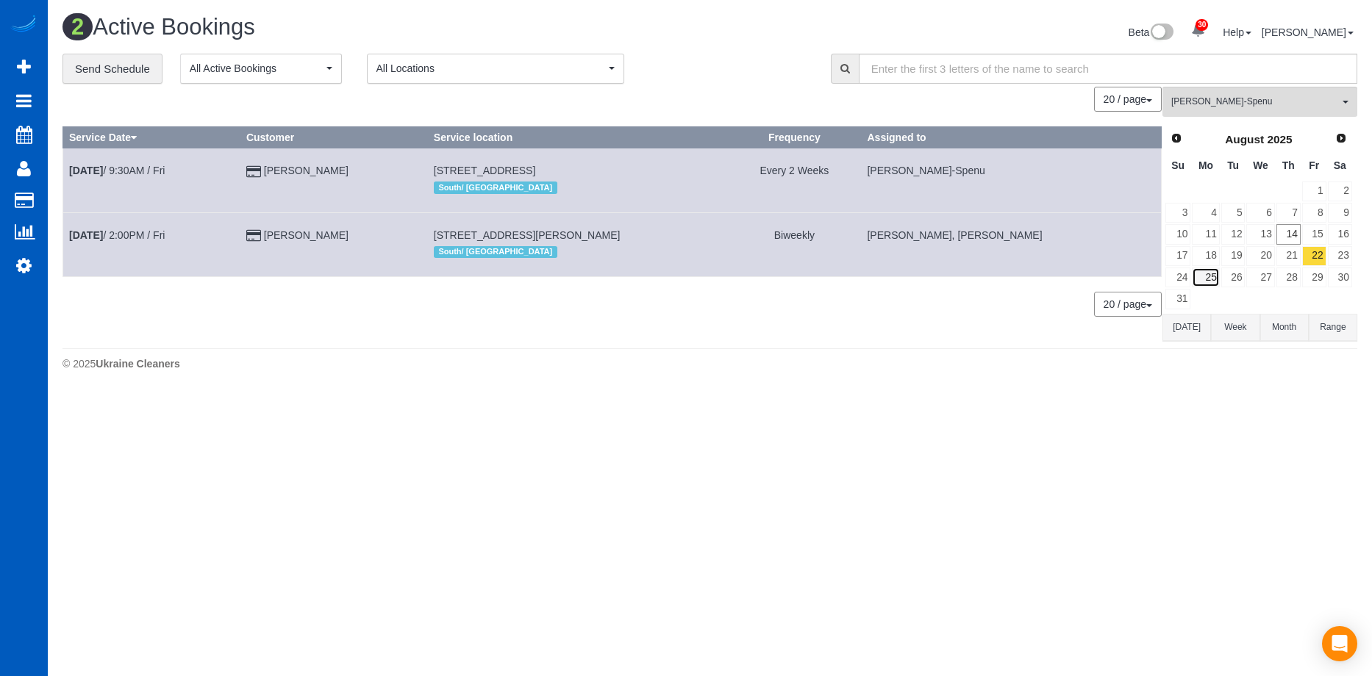
click at [1209, 277] on link "25" at bounding box center [1205, 278] width 27 height 20
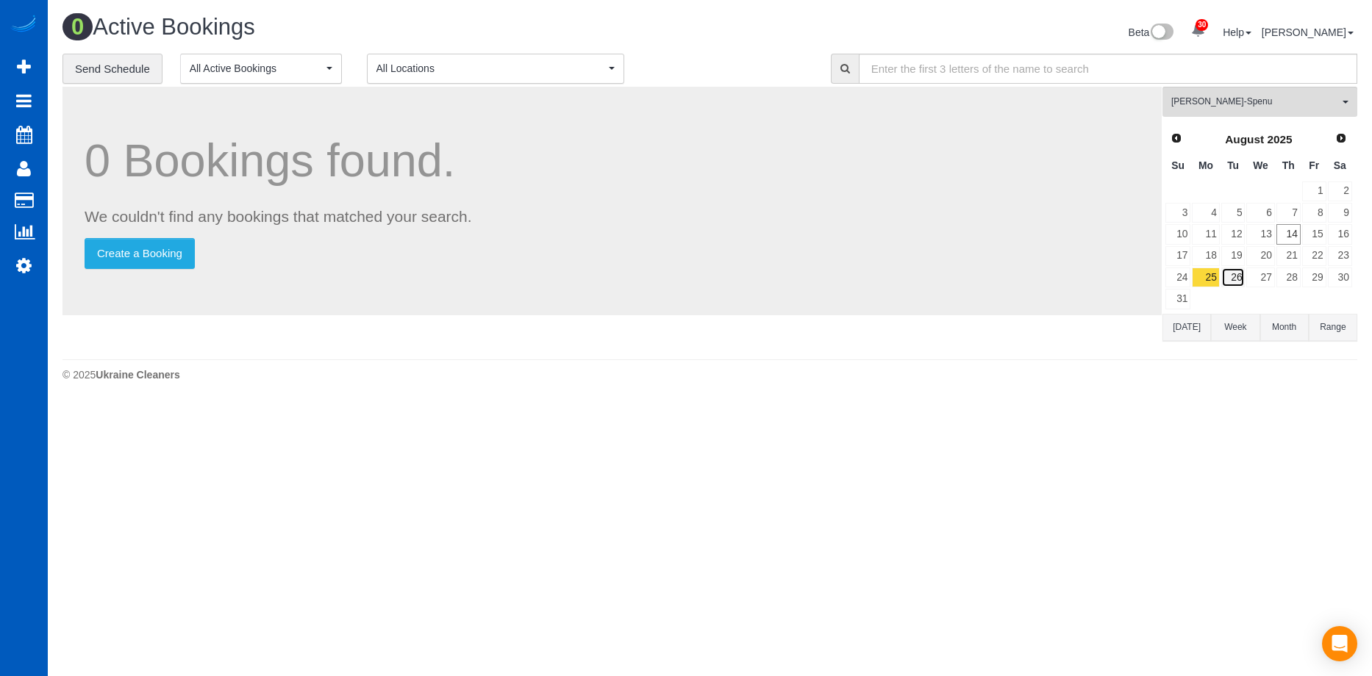
click at [1232, 274] on link "26" at bounding box center [1233, 278] width 24 height 20
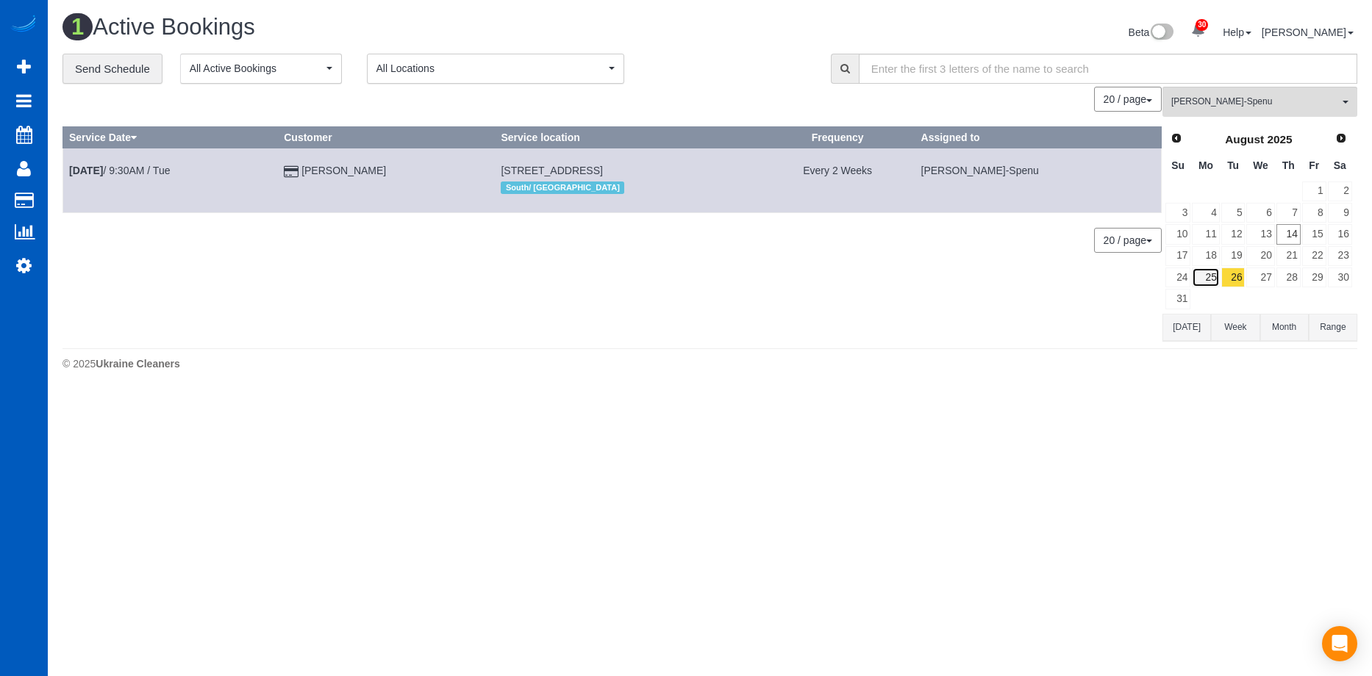
click at [1217, 276] on link "25" at bounding box center [1205, 278] width 27 height 20
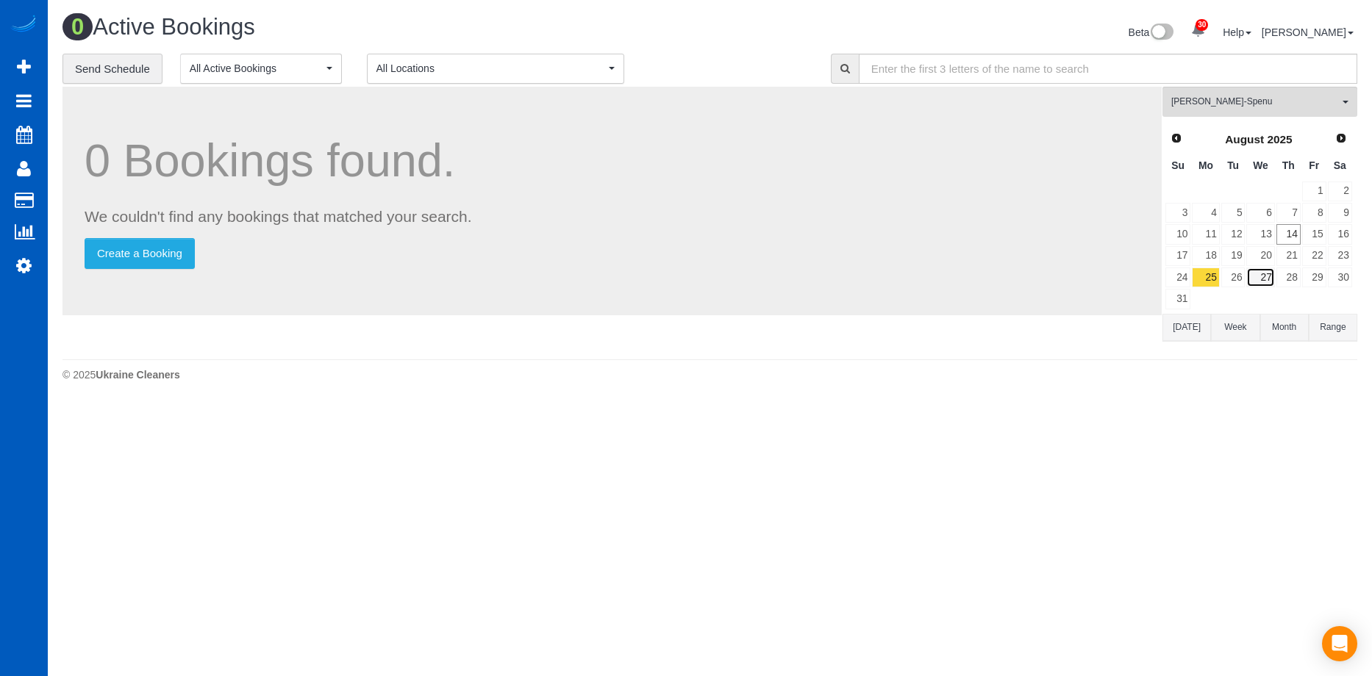
click at [1268, 277] on link "27" at bounding box center [1260, 278] width 28 height 20
click at [1209, 273] on link "25" at bounding box center [1205, 278] width 27 height 20
click at [1333, 232] on link "16" at bounding box center [1340, 234] width 24 height 20
click at [1338, 251] on link "23" at bounding box center [1340, 256] width 24 height 20
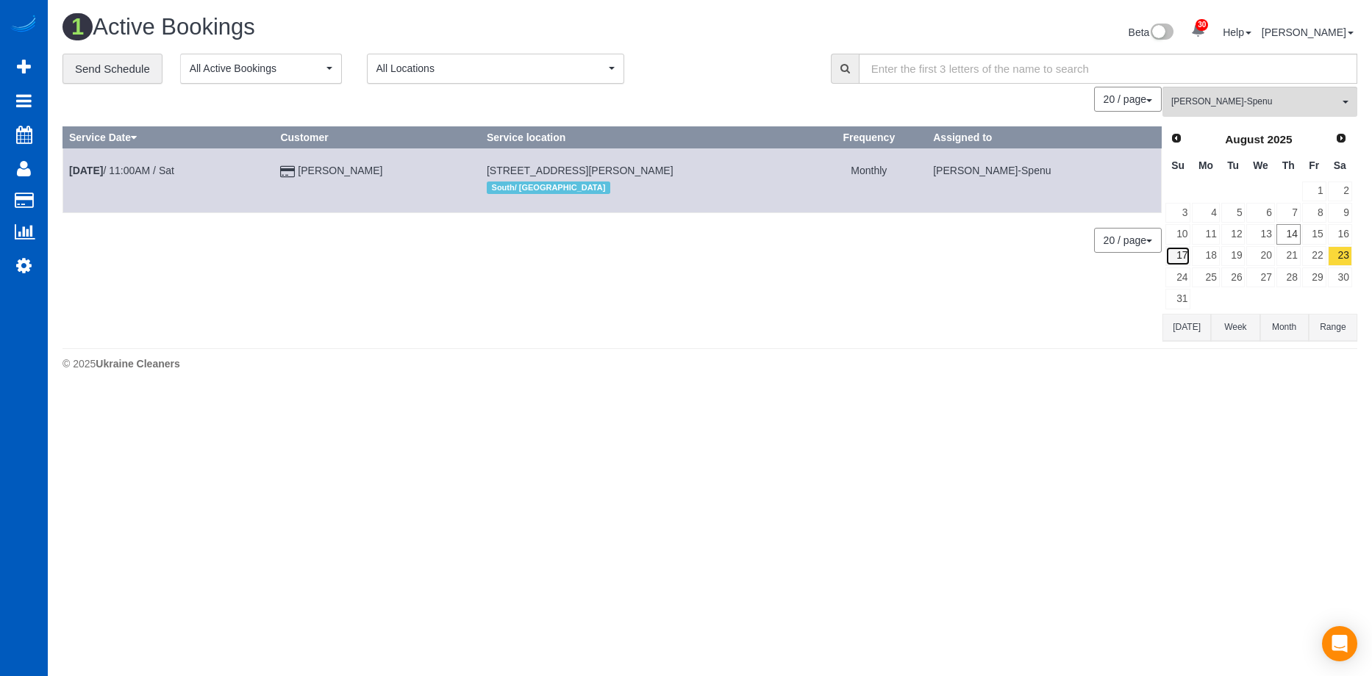
click at [1188, 258] on link "17" at bounding box center [1177, 256] width 25 height 20
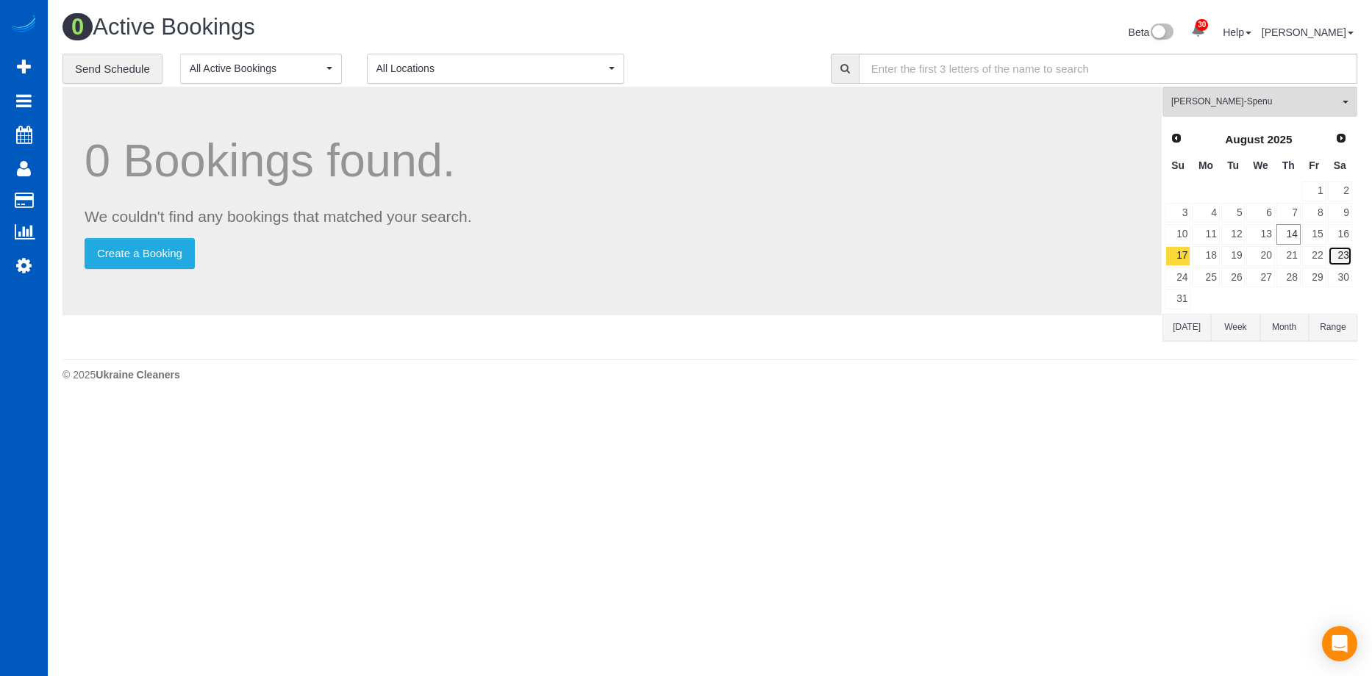
click at [1337, 251] on link "23" at bounding box center [1340, 256] width 24 height 20
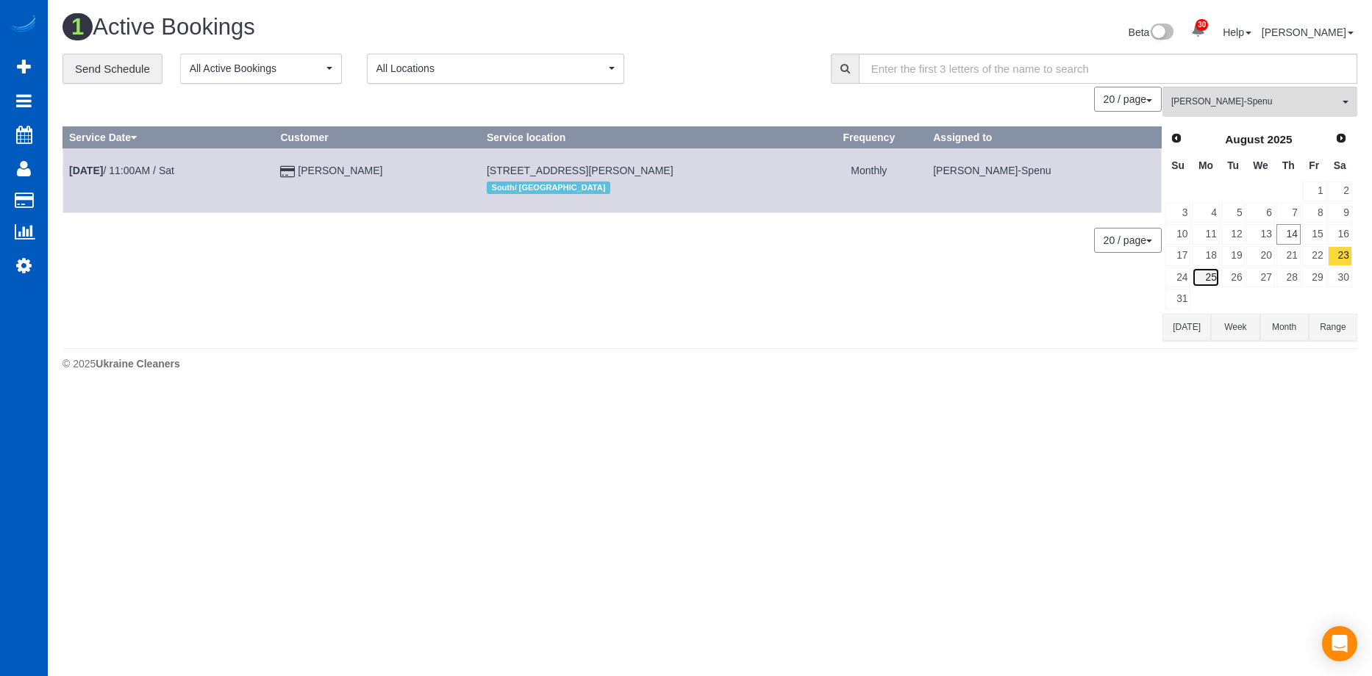
click at [1215, 278] on link "25" at bounding box center [1205, 278] width 27 height 20
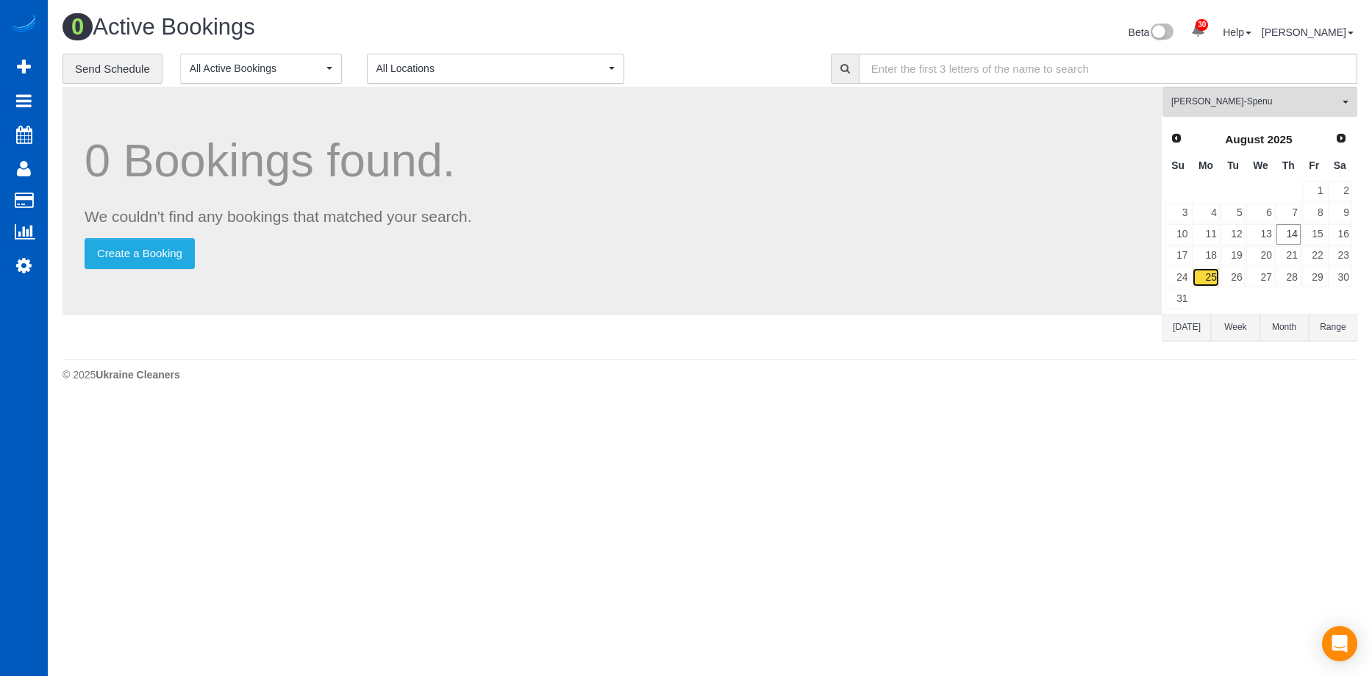
click at [1199, 273] on link "25" at bounding box center [1205, 278] width 27 height 20
click at [1229, 282] on link "26" at bounding box center [1233, 278] width 24 height 20
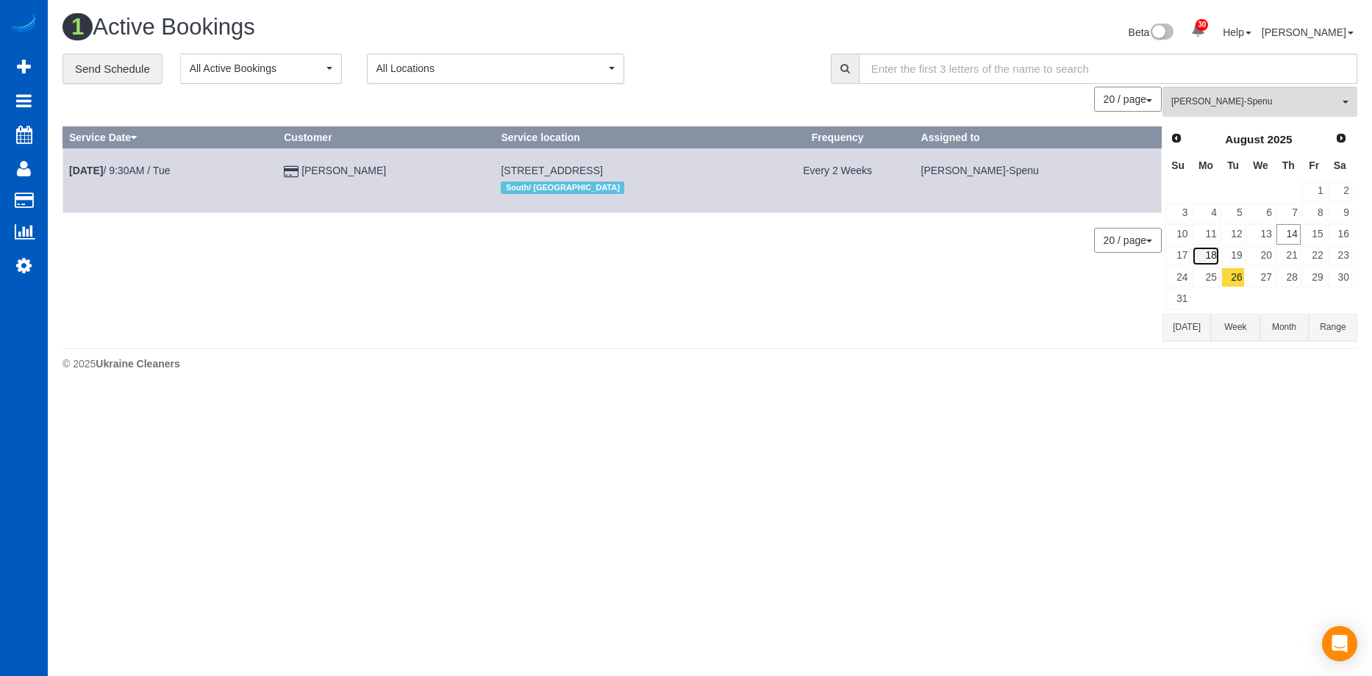
click at [1212, 257] on link "18" at bounding box center [1205, 256] width 27 height 20
click at [1235, 256] on link "19" at bounding box center [1233, 256] width 24 height 20
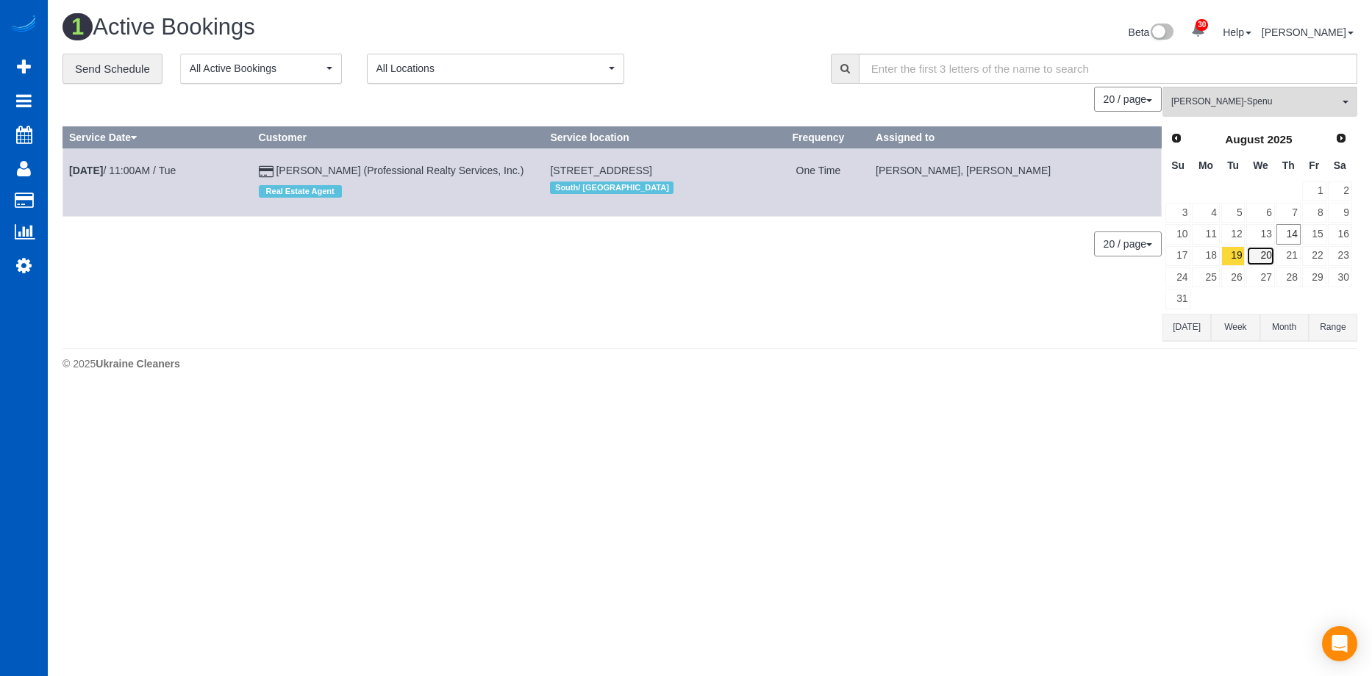
click at [1265, 254] on link "20" at bounding box center [1260, 256] width 28 height 20
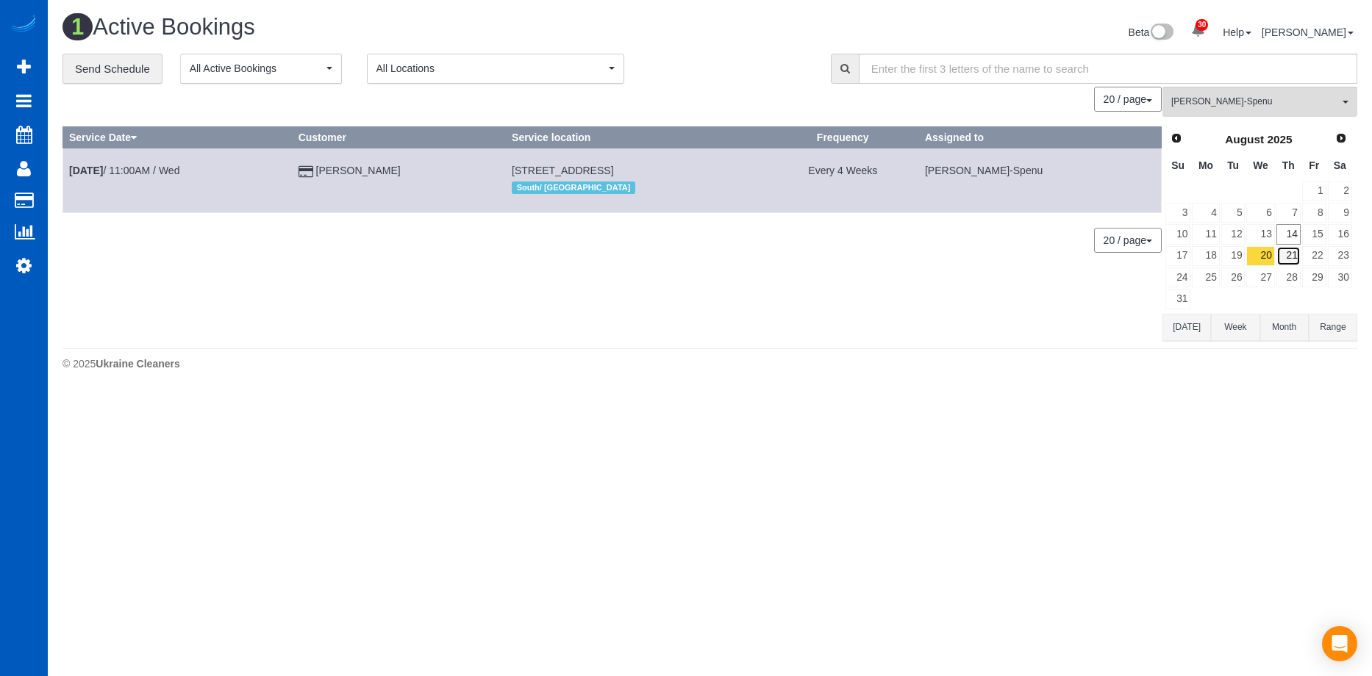
click at [1292, 254] on link "21" at bounding box center [1288, 256] width 24 height 20
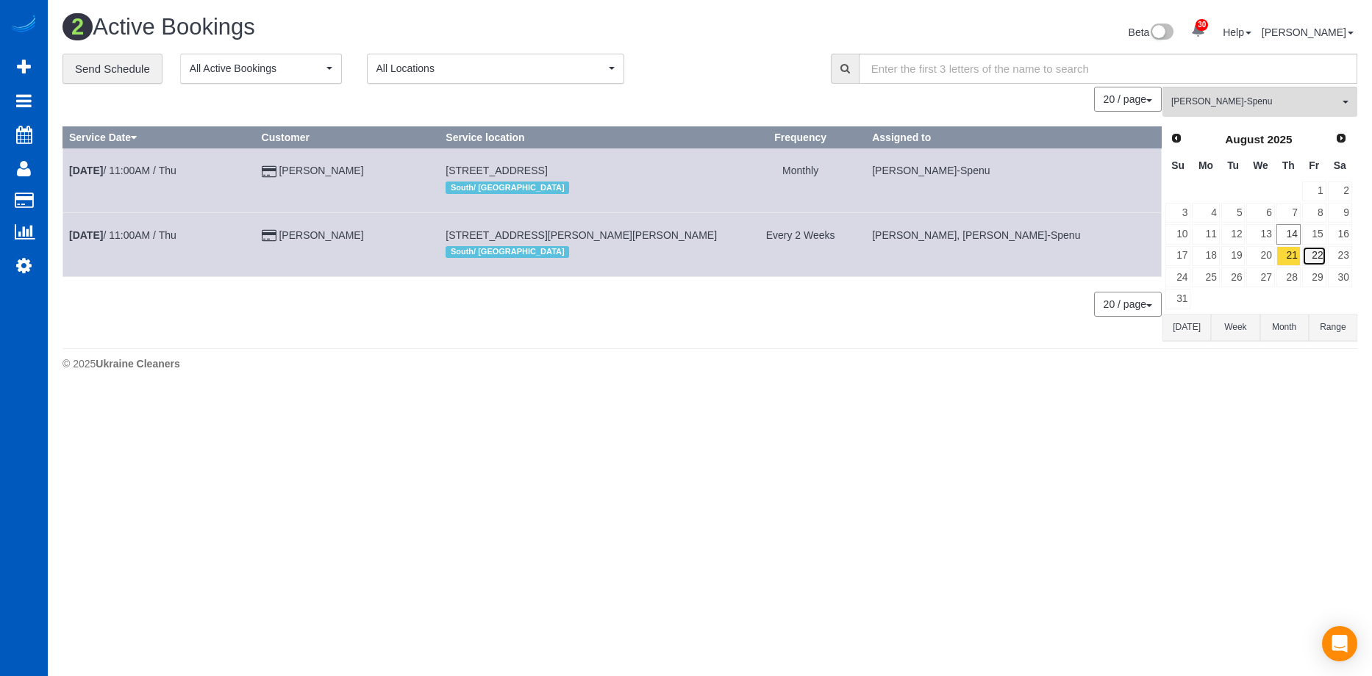
click at [1312, 249] on link "22" at bounding box center [1314, 256] width 24 height 20
click at [1348, 251] on link "23" at bounding box center [1340, 256] width 24 height 20
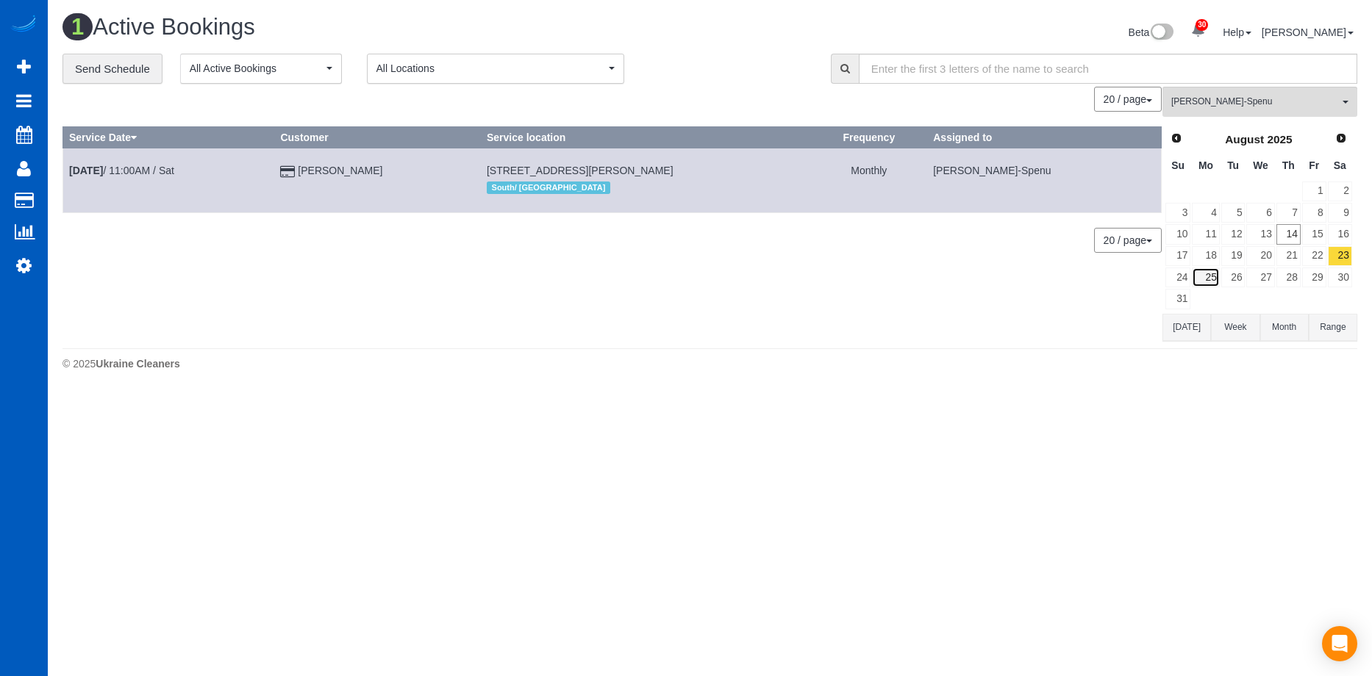
click at [1204, 281] on link "25" at bounding box center [1205, 278] width 27 height 20
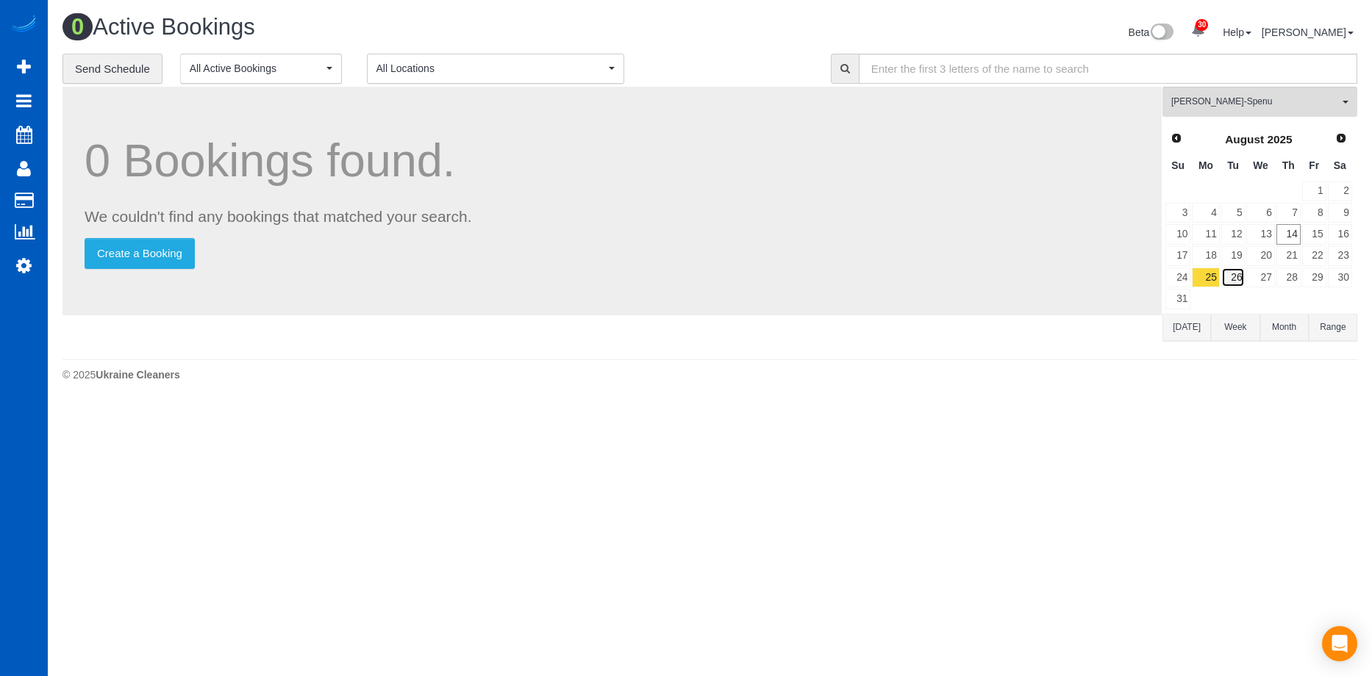
click at [1234, 279] on link "26" at bounding box center [1233, 278] width 24 height 20
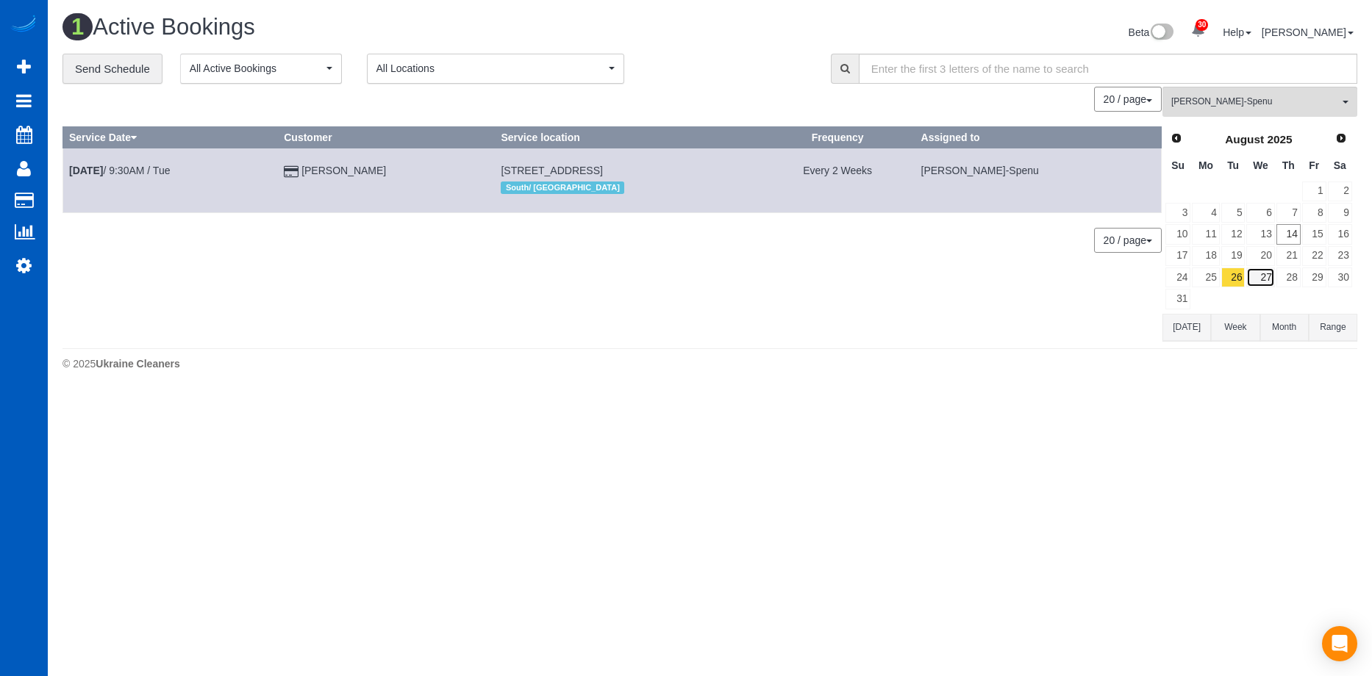
click at [1258, 274] on link "27" at bounding box center [1260, 278] width 28 height 20
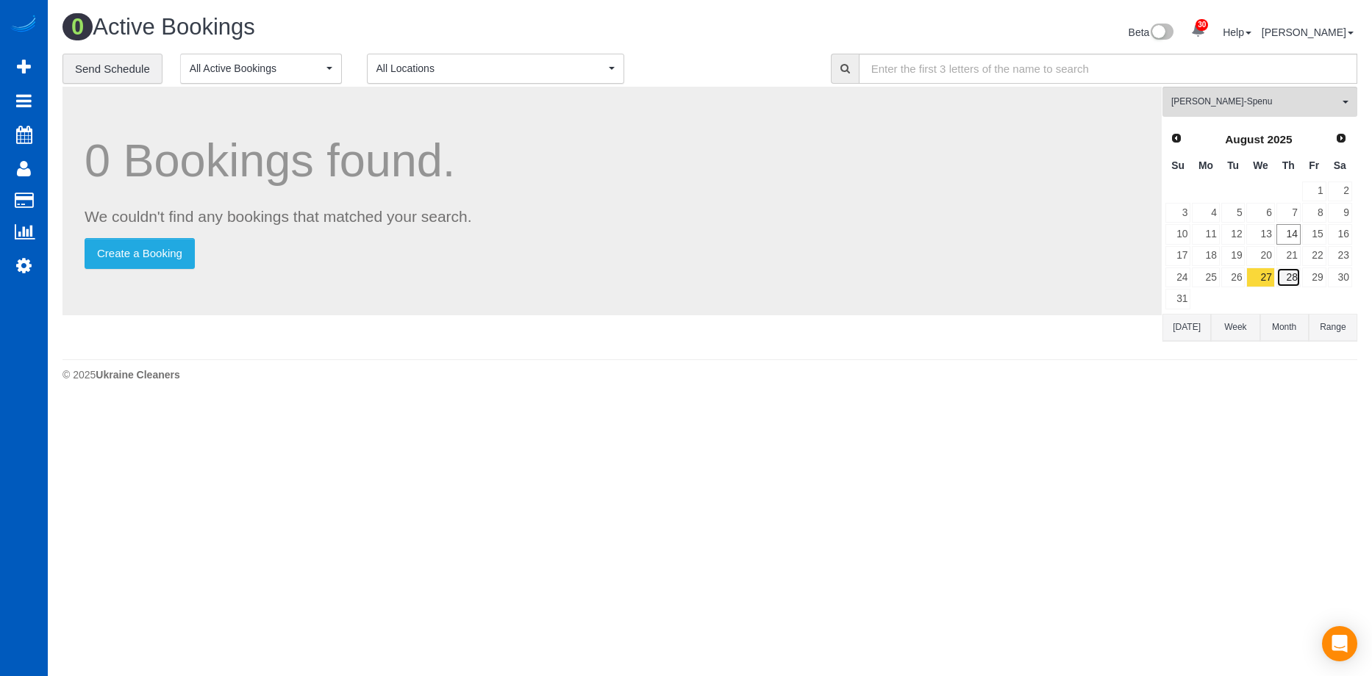
click at [1286, 273] on link "28" at bounding box center [1288, 278] width 24 height 20
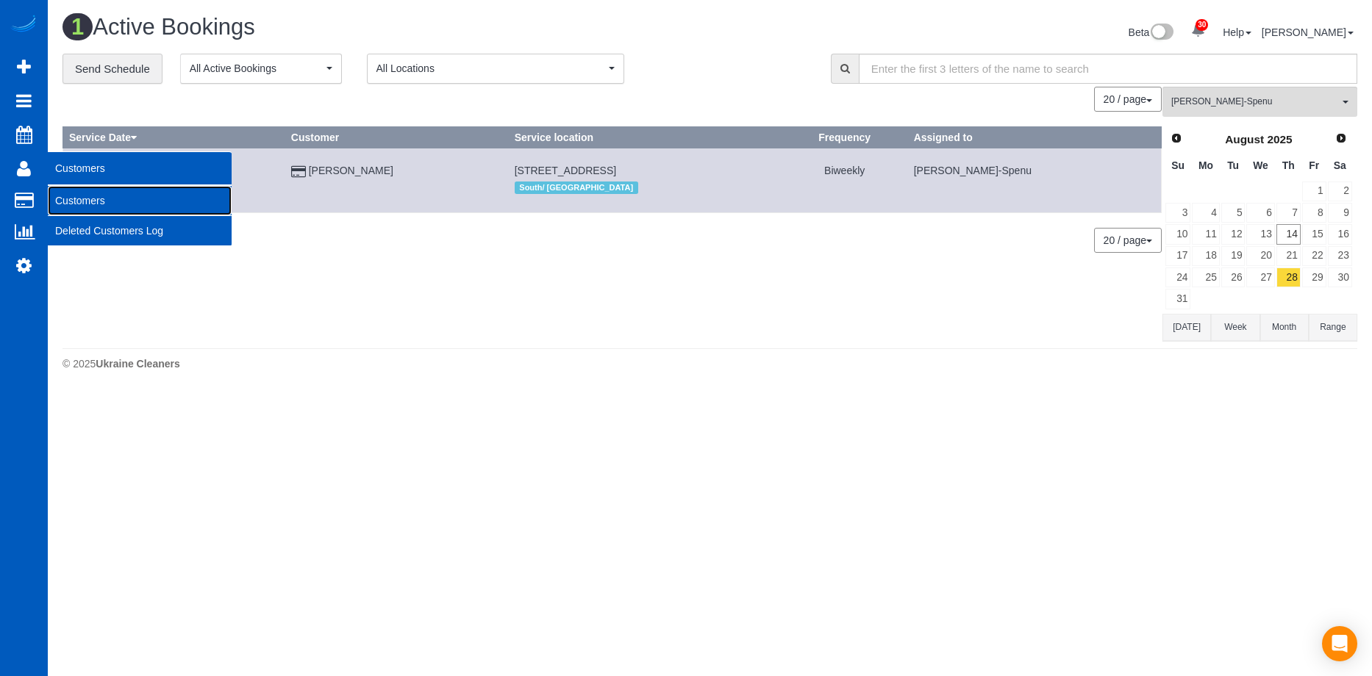
click at [104, 203] on link "Customers" at bounding box center [140, 200] width 184 height 29
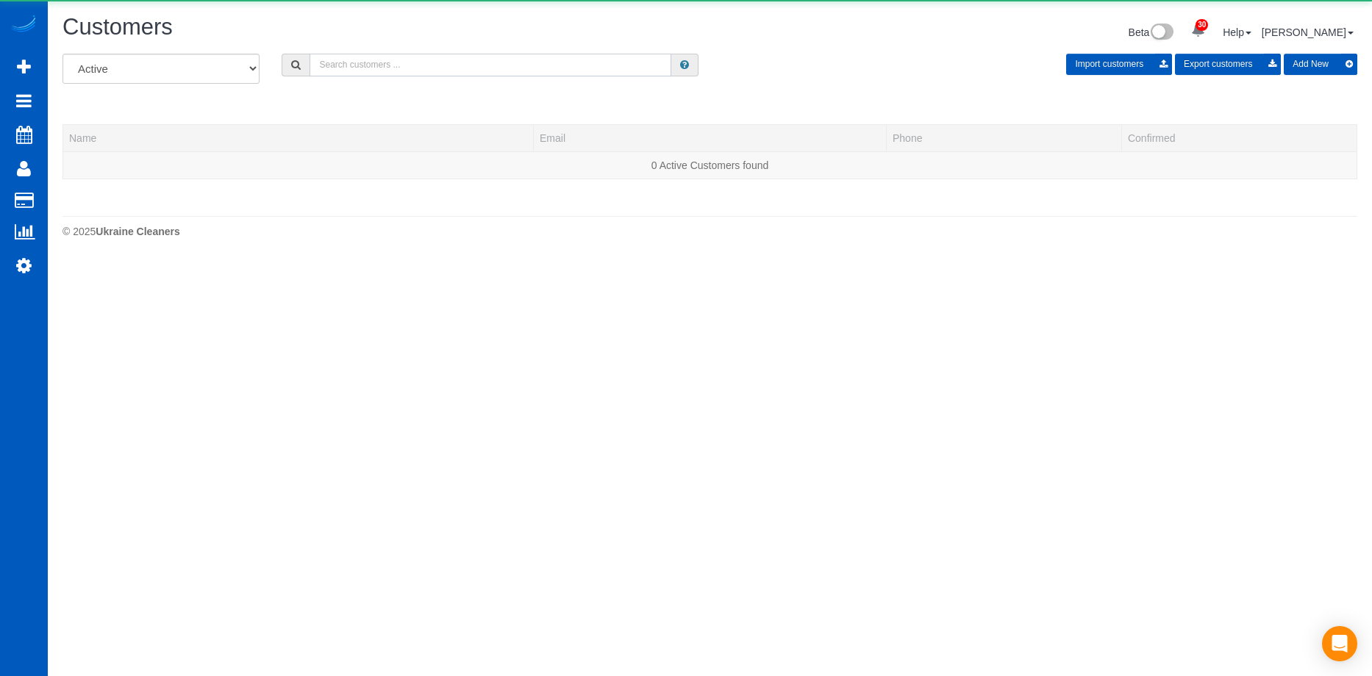
click at [467, 70] on input "text" at bounding box center [491, 65] width 362 height 23
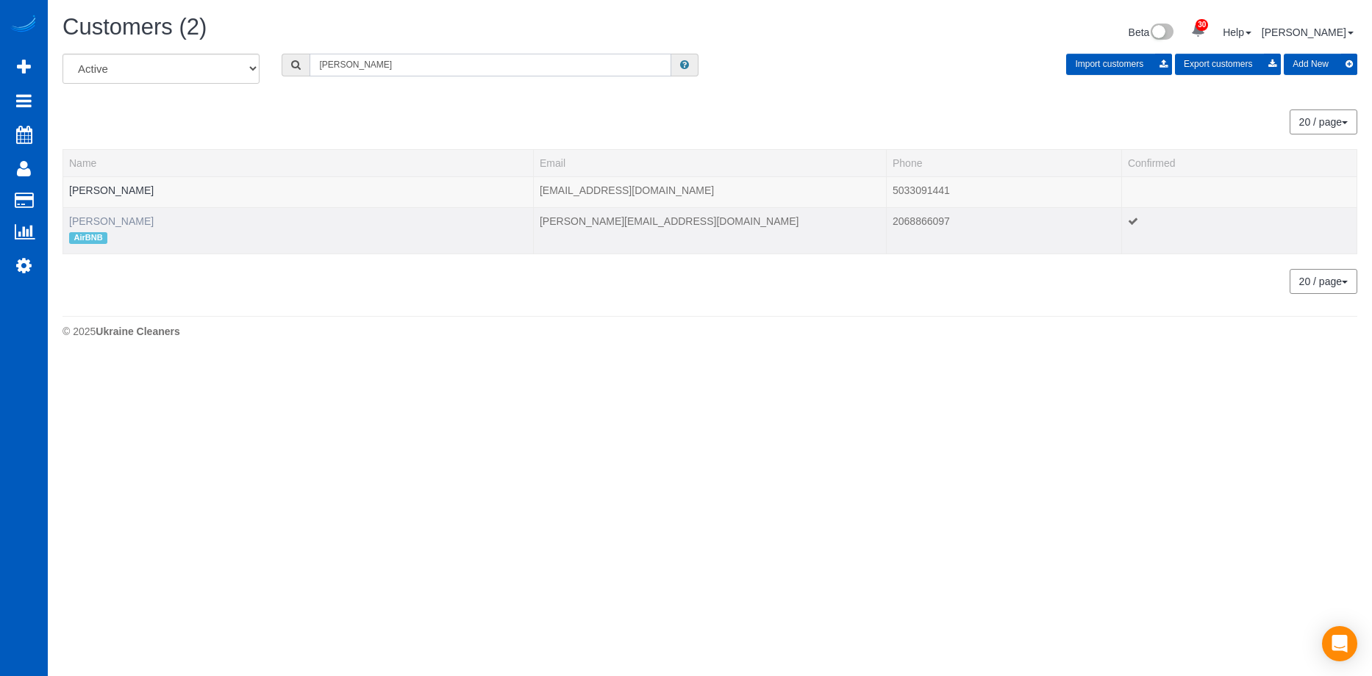
type input "Byron"
click at [116, 221] on link "Byron Fester" at bounding box center [111, 221] width 85 height 12
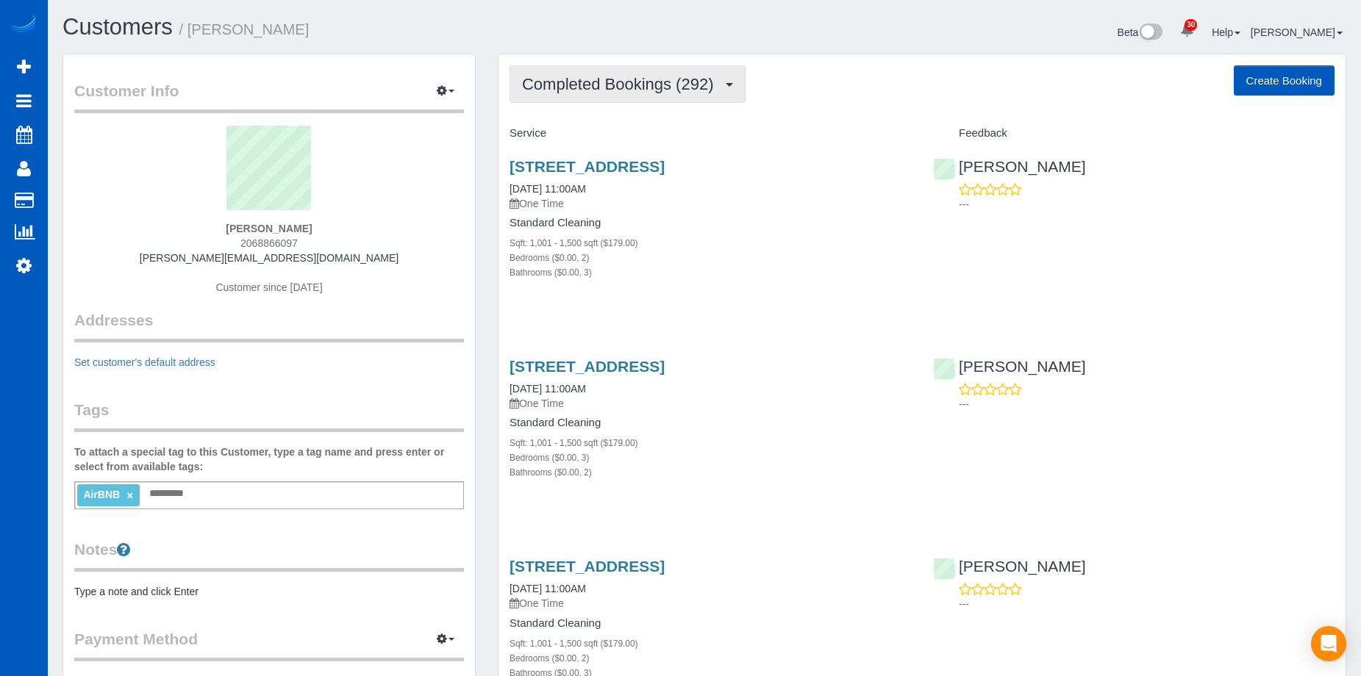
drag, startPoint x: 635, startPoint y: 107, endPoint x: 655, endPoint y: 84, distance: 30.2
click at [655, 84] on span "Completed Bookings (292)" at bounding box center [621, 84] width 199 height 18
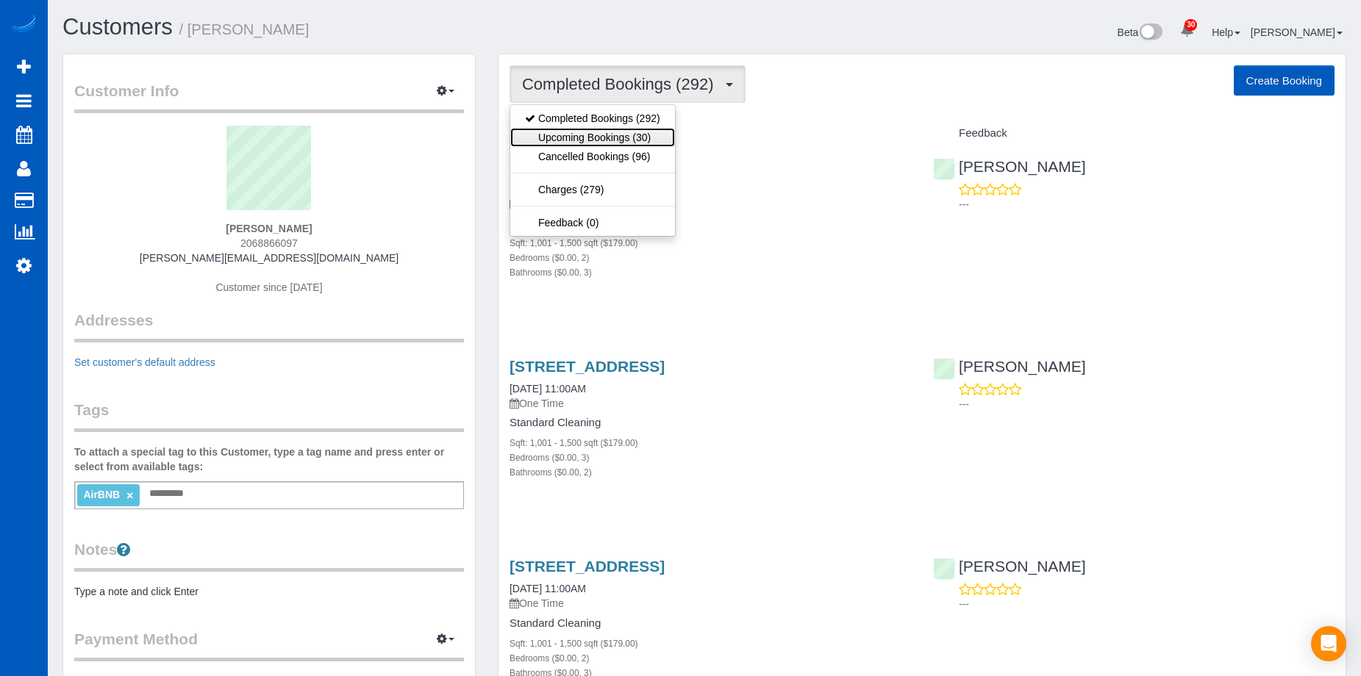
click at [632, 135] on link "Upcoming Bookings (30)" at bounding box center [592, 137] width 165 height 19
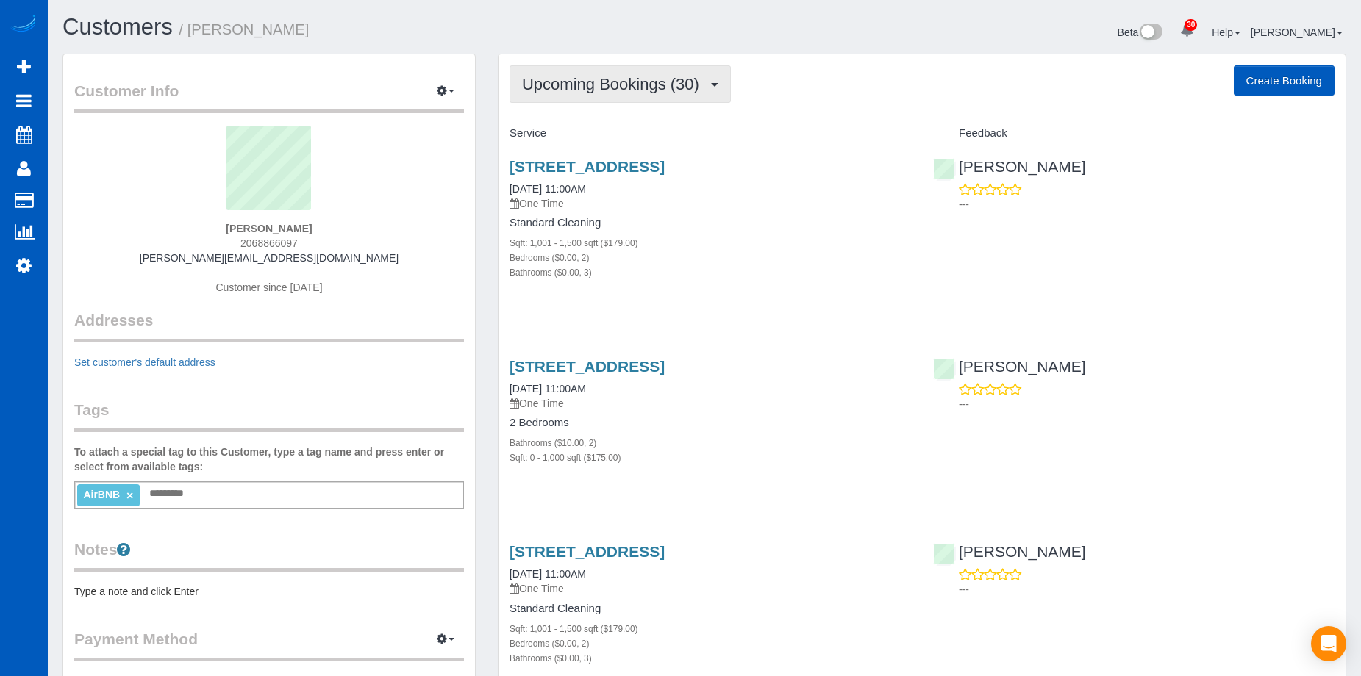
click at [671, 93] on span "Upcoming Bookings (30)" at bounding box center [614, 84] width 185 height 18
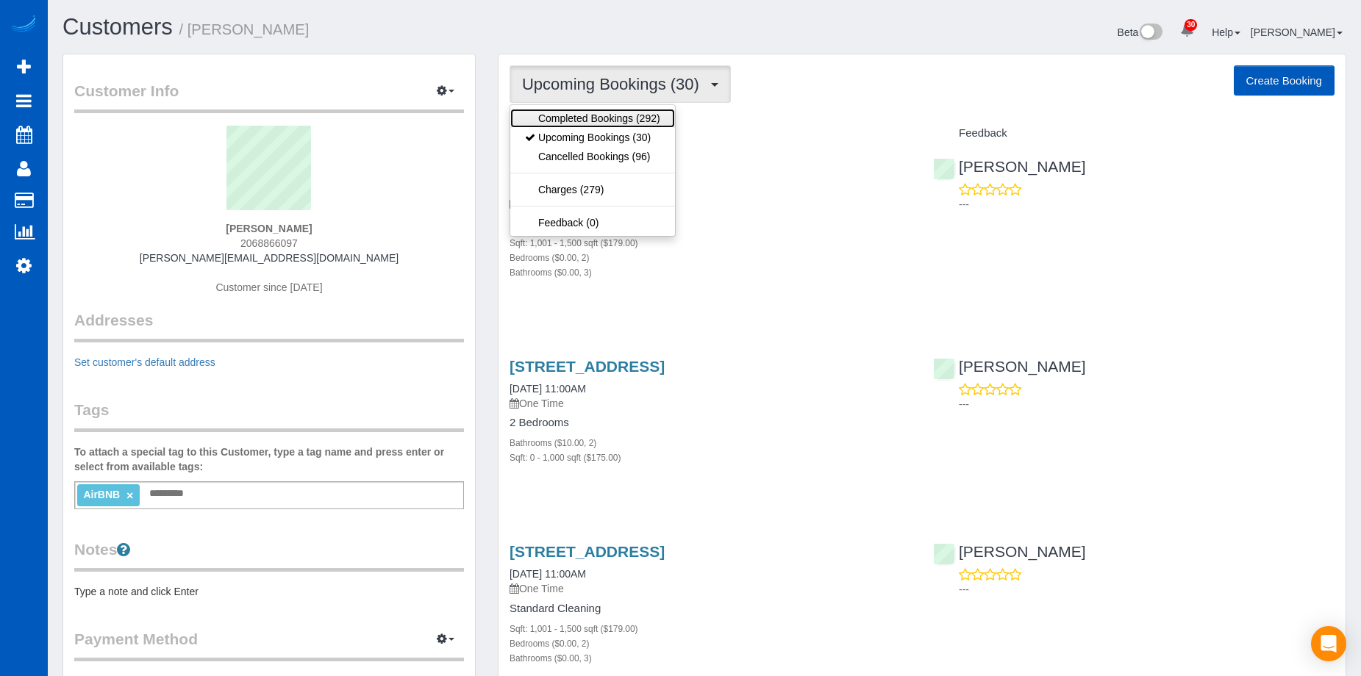
click at [647, 121] on link "Completed Bookings (292)" at bounding box center [592, 118] width 165 height 19
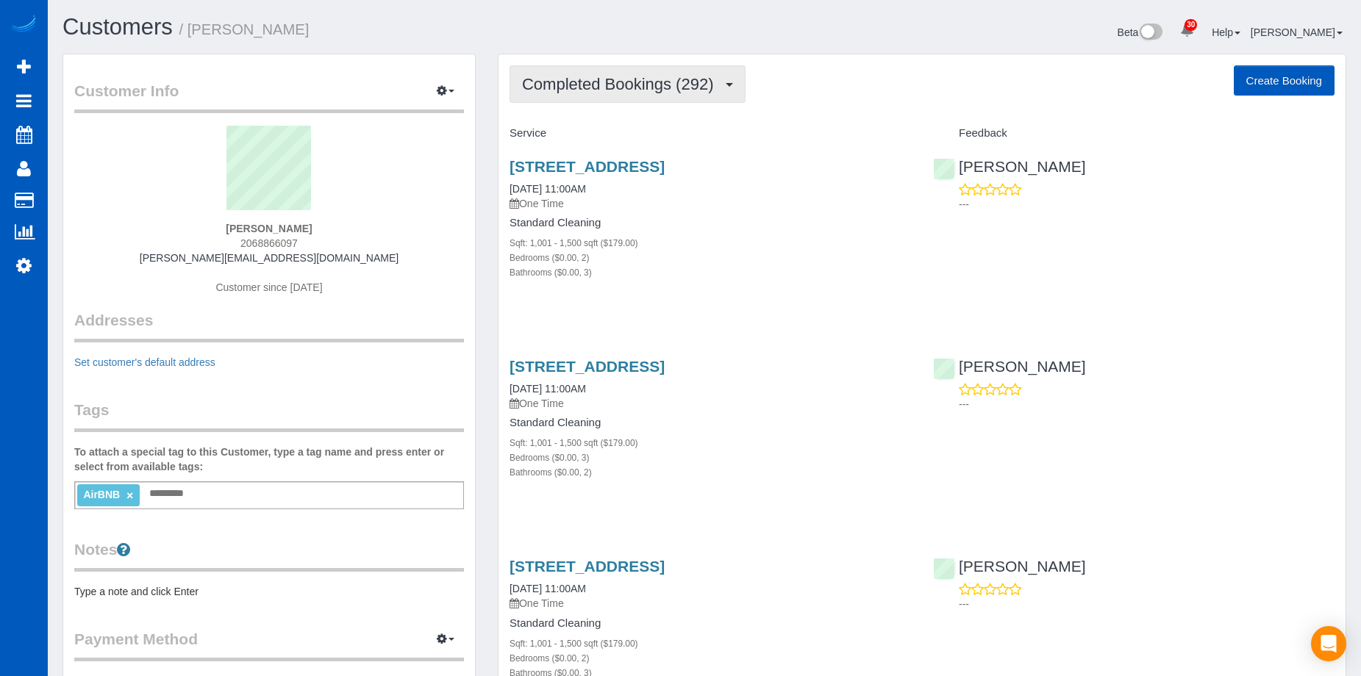
click at [671, 84] on span "Completed Bookings (292)" at bounding box center [621, 84] width 199 height 18
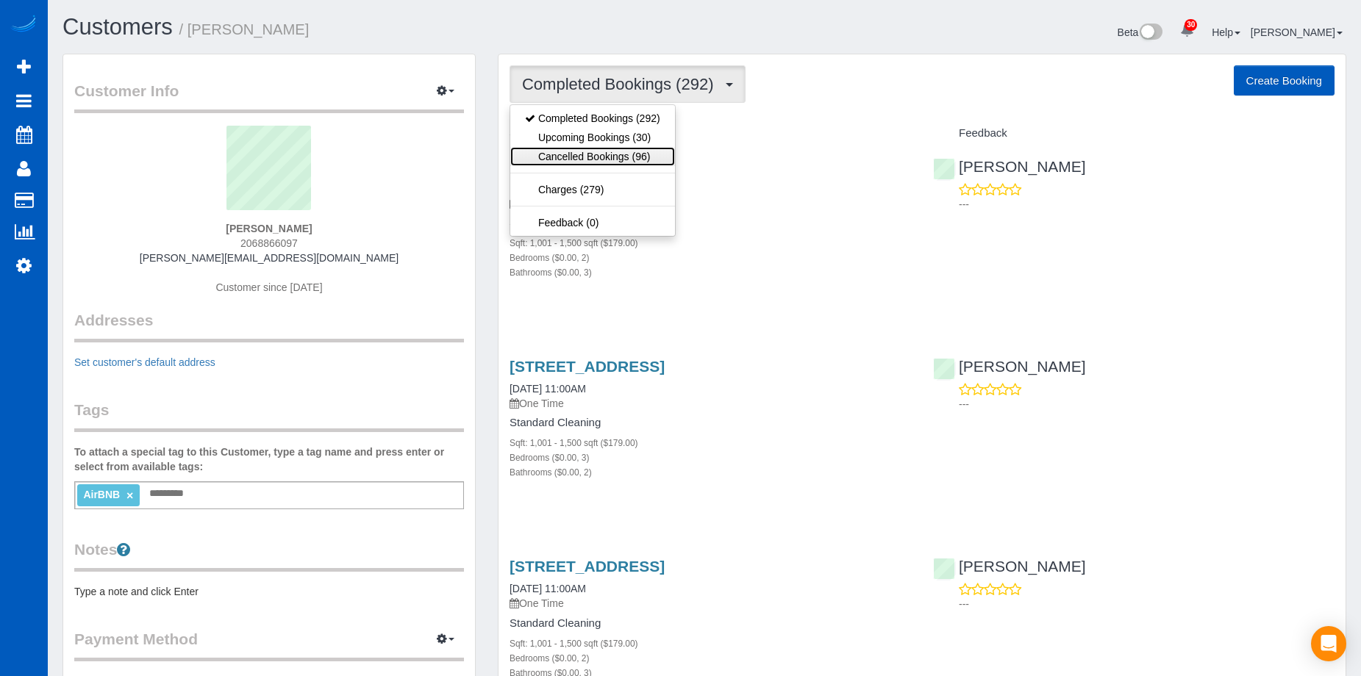
click at [632, 151] on link "Cancelled Bookings (96)" at bounding box center [592, 156] width 165 height 19
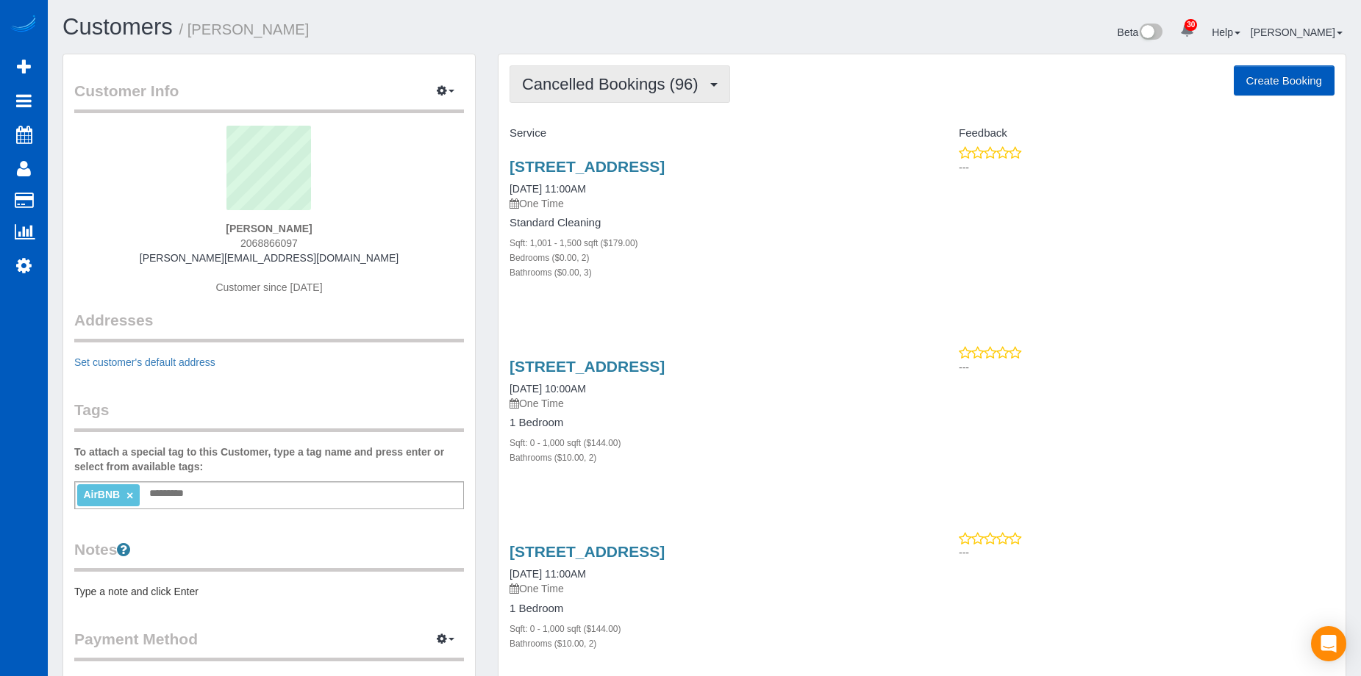
click at [626, 86] on span "Cancelled Bookings (96)" at bounding box center [614, 84] width 184 height 18
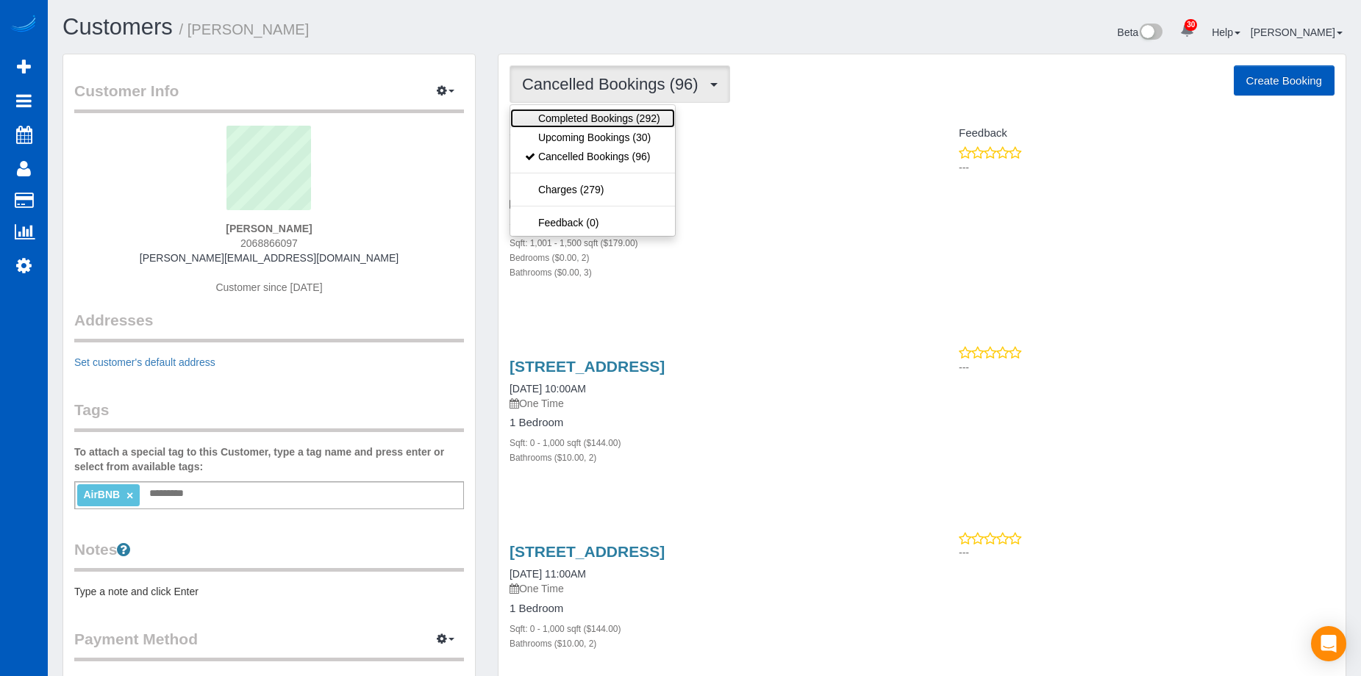
click at [606, 121] on link "Completed Bookings (292)" at bounding box center [592, 118] width 165 height 19
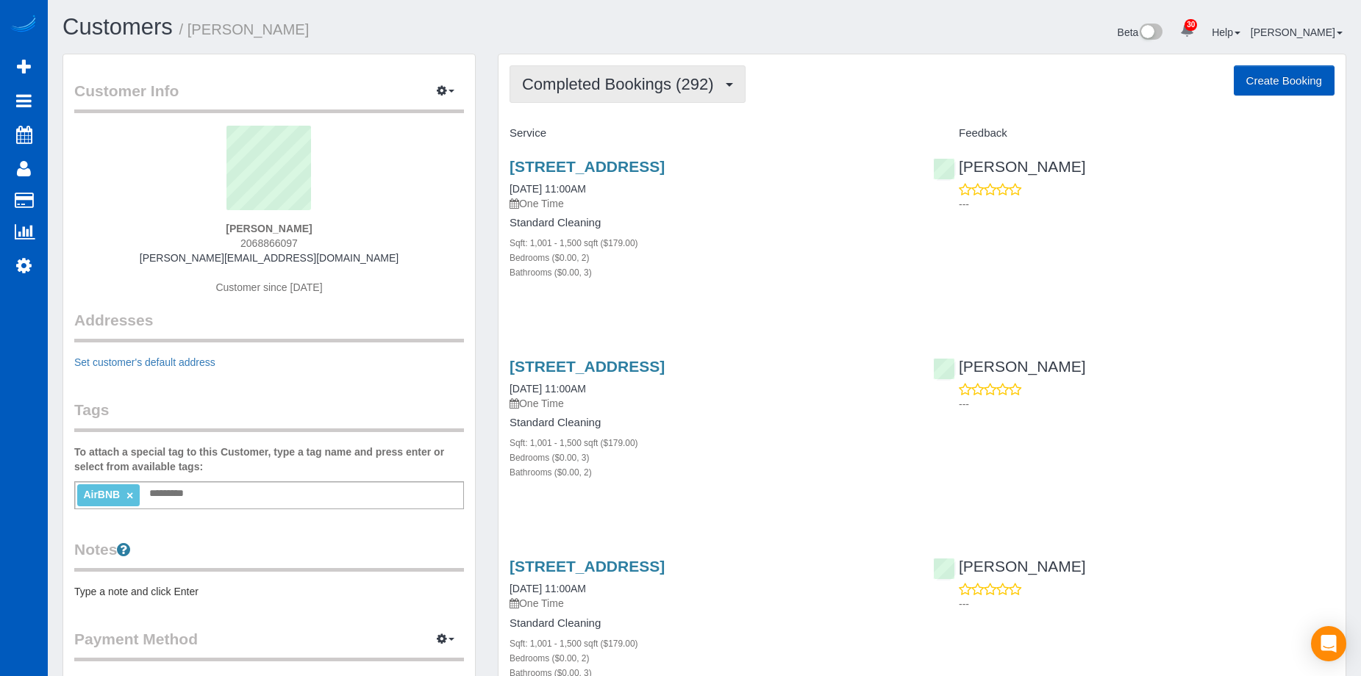
click at [656, 85] on span "Completed Bookings (292)" at bounding box center [621, 84] width 199 height 18
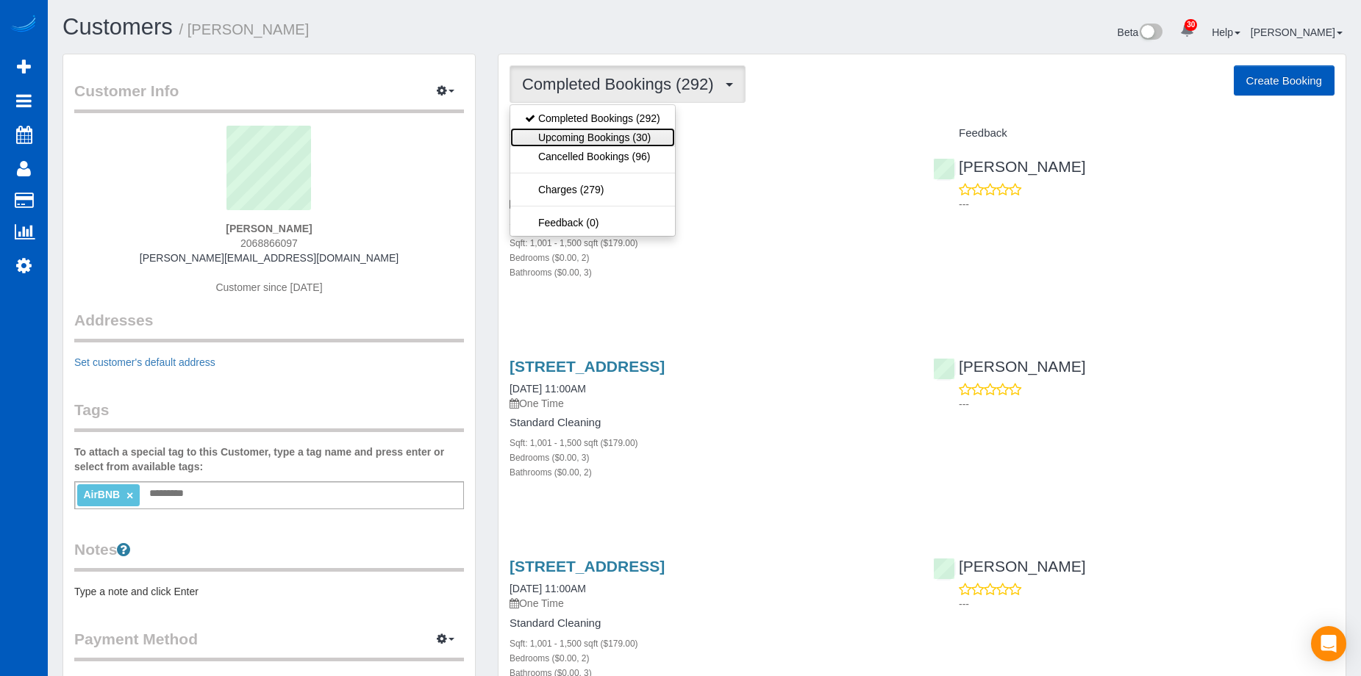
click at [629, 130] on link "Upcoming Bookings (30)" at bounding box center [592, 137] width 165 height 19
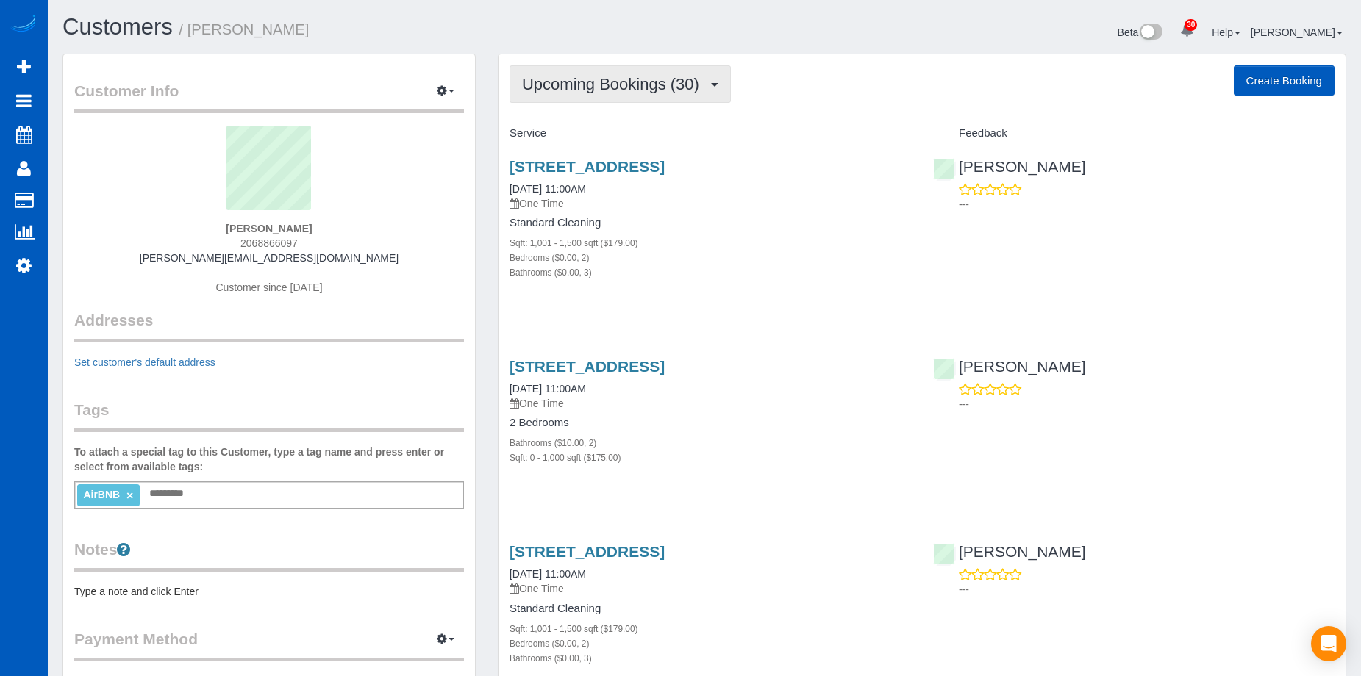
click at [651, 74] on button "Upcoming Bookings (30)" at bounding box center [620, 83] width 221 height 37
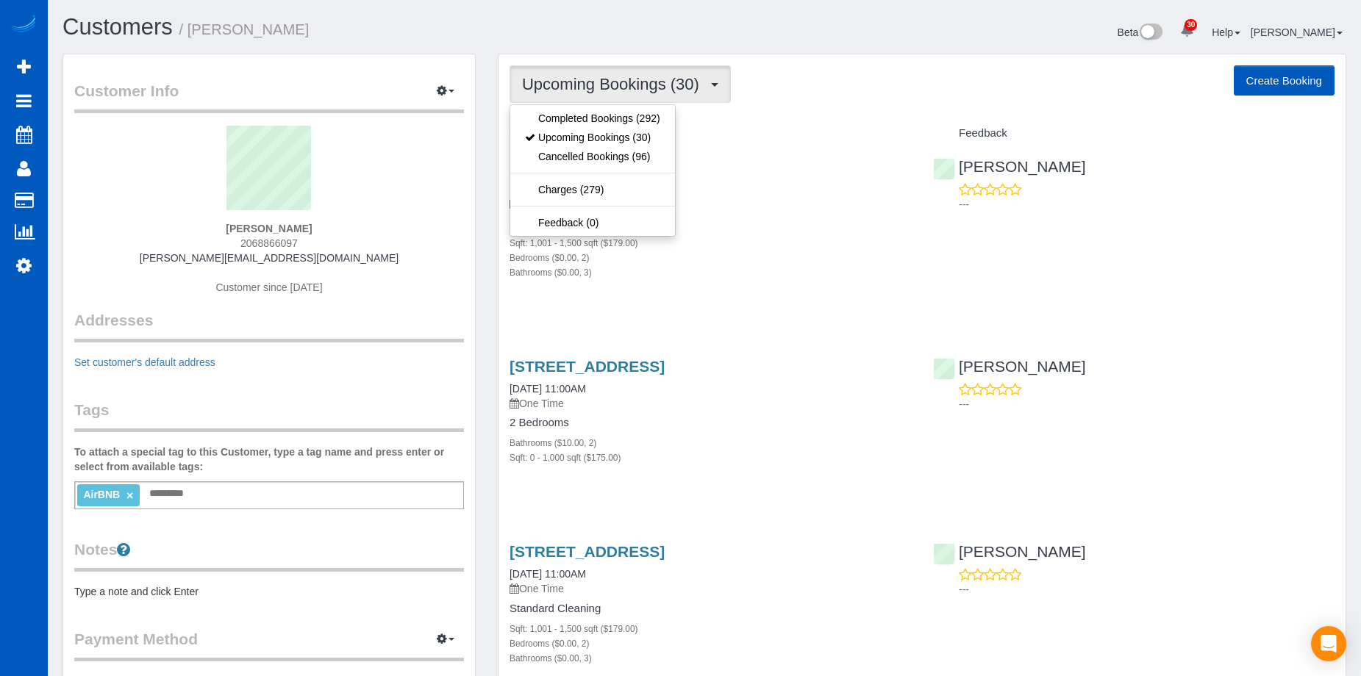
click at [651, 74] on button "Upcoming Bookings (30)" at bounding box center [620, 83] width 221 height 37
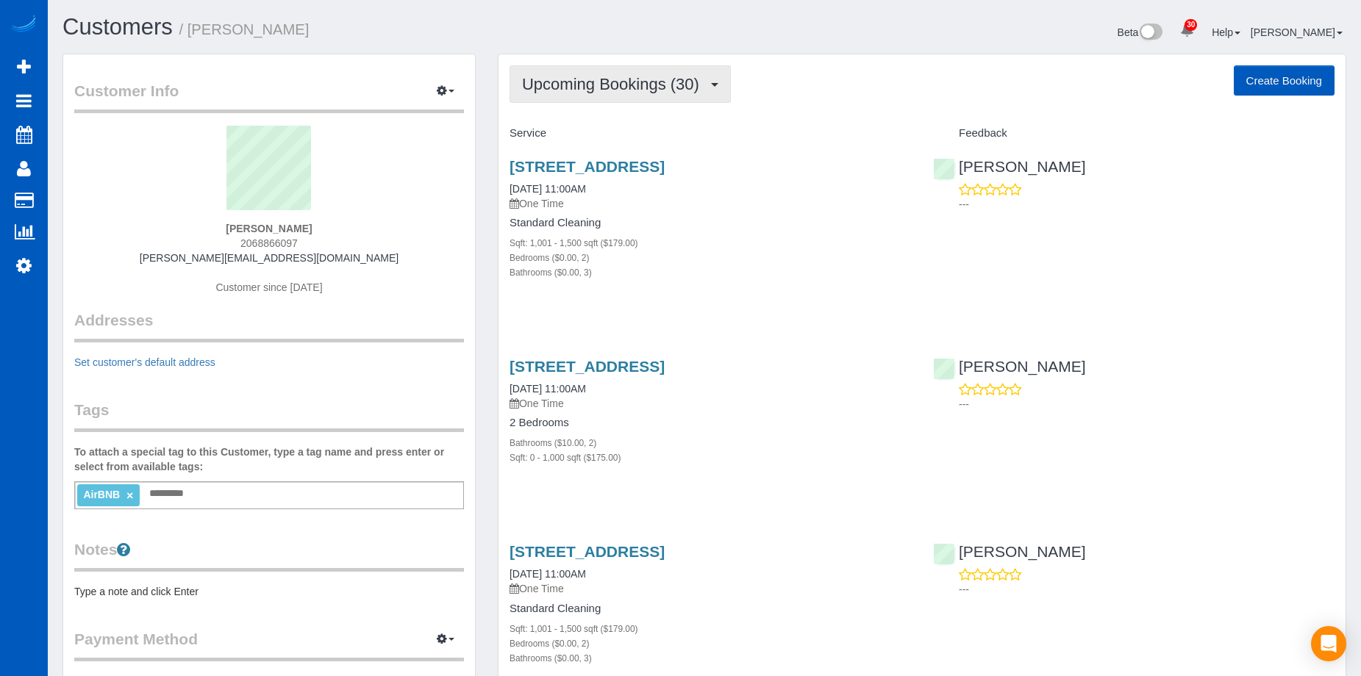
click at [641, 87] on span "Upcoming Bookings (30)" at bounding box center [614, 84] width 185 height 18
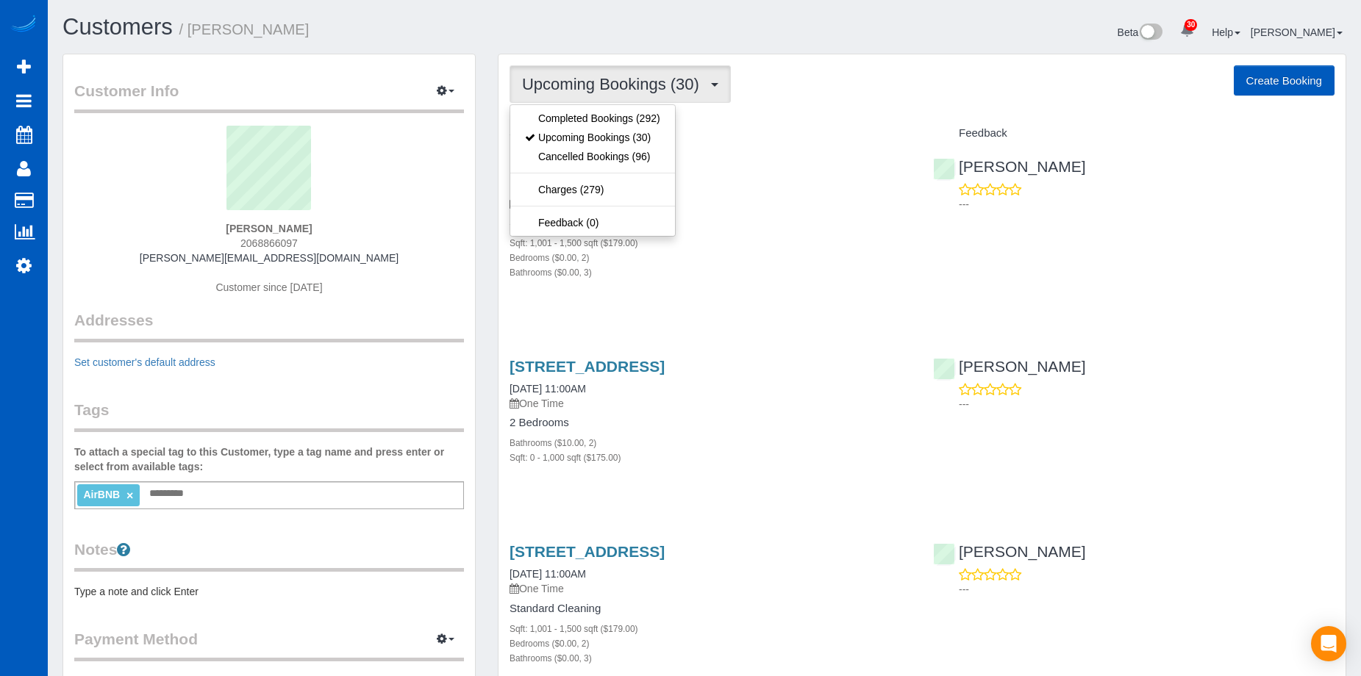
click at [641, 87] on span "Upcoming Bookings (30)" at bounding box center [614, 84] width 185 height 18
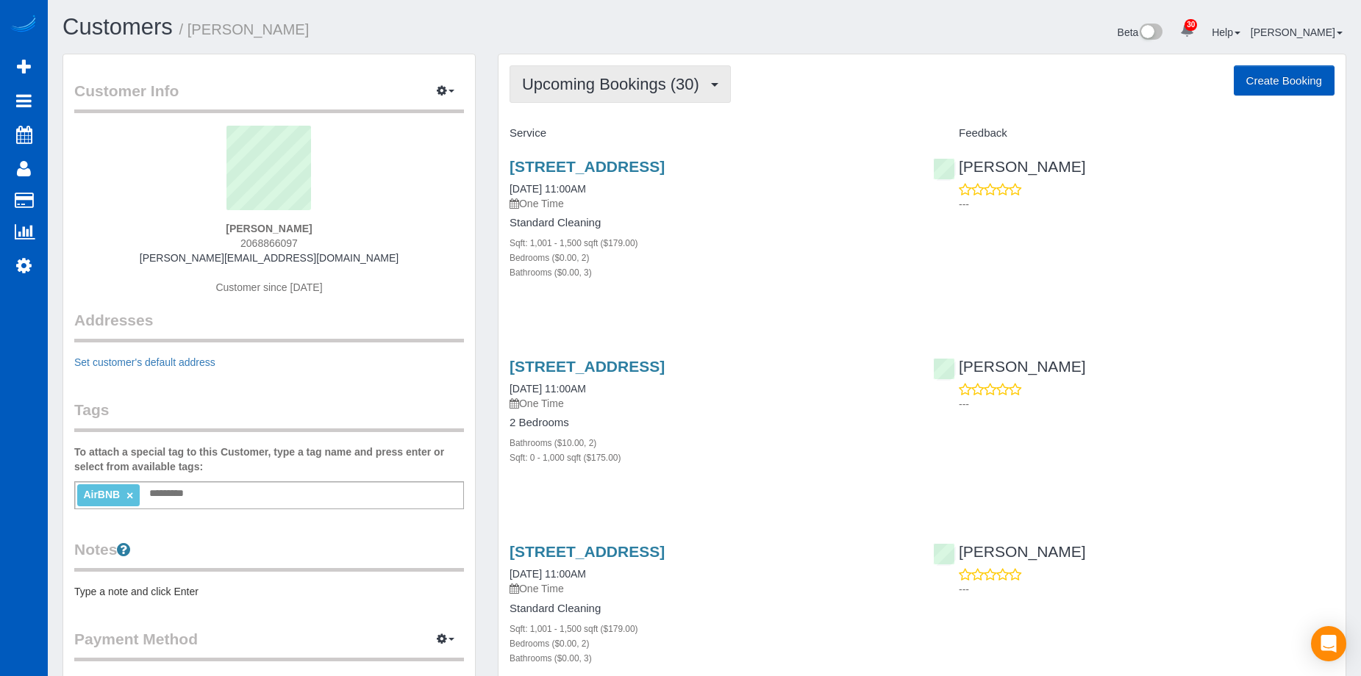
click at [641, 87] on span "Upcoming Bookings (30)" at bounding box center [614, 84] width 185 height 18
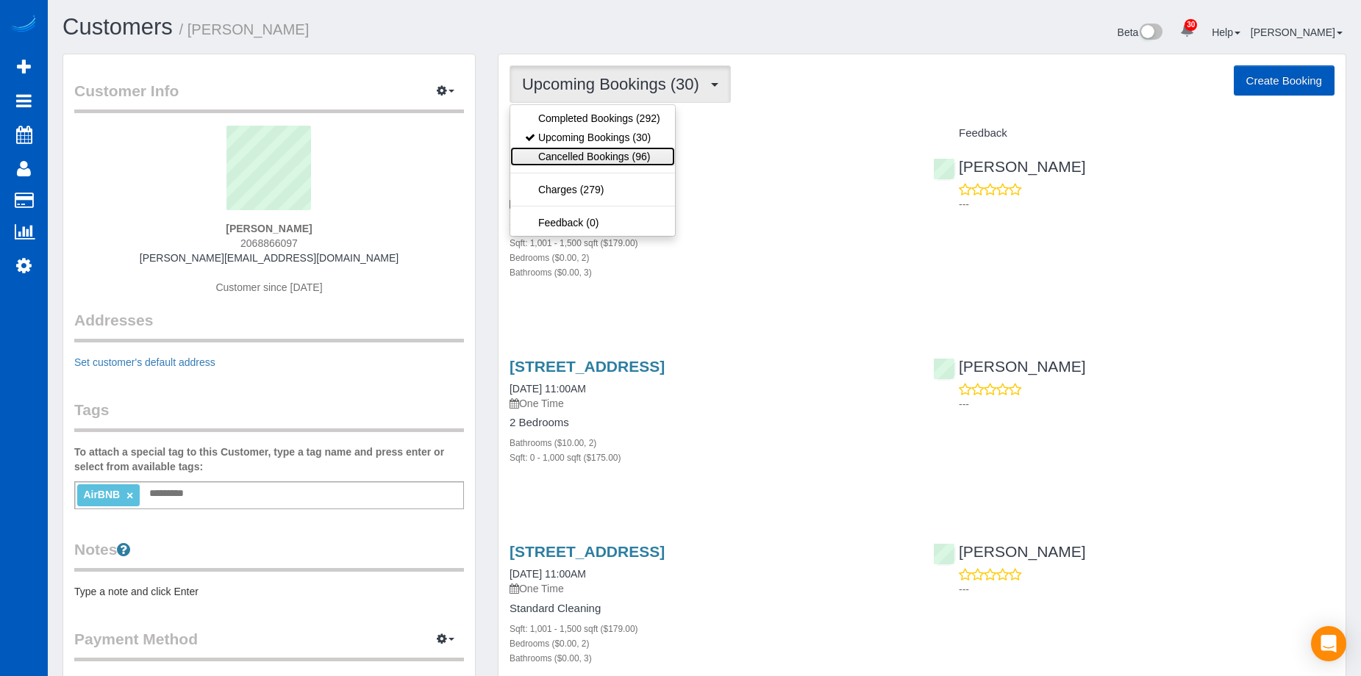
click at [592, 158] on link "Cancelled Bookings (96)" at bounding box center [592, 156] width 165 height 19
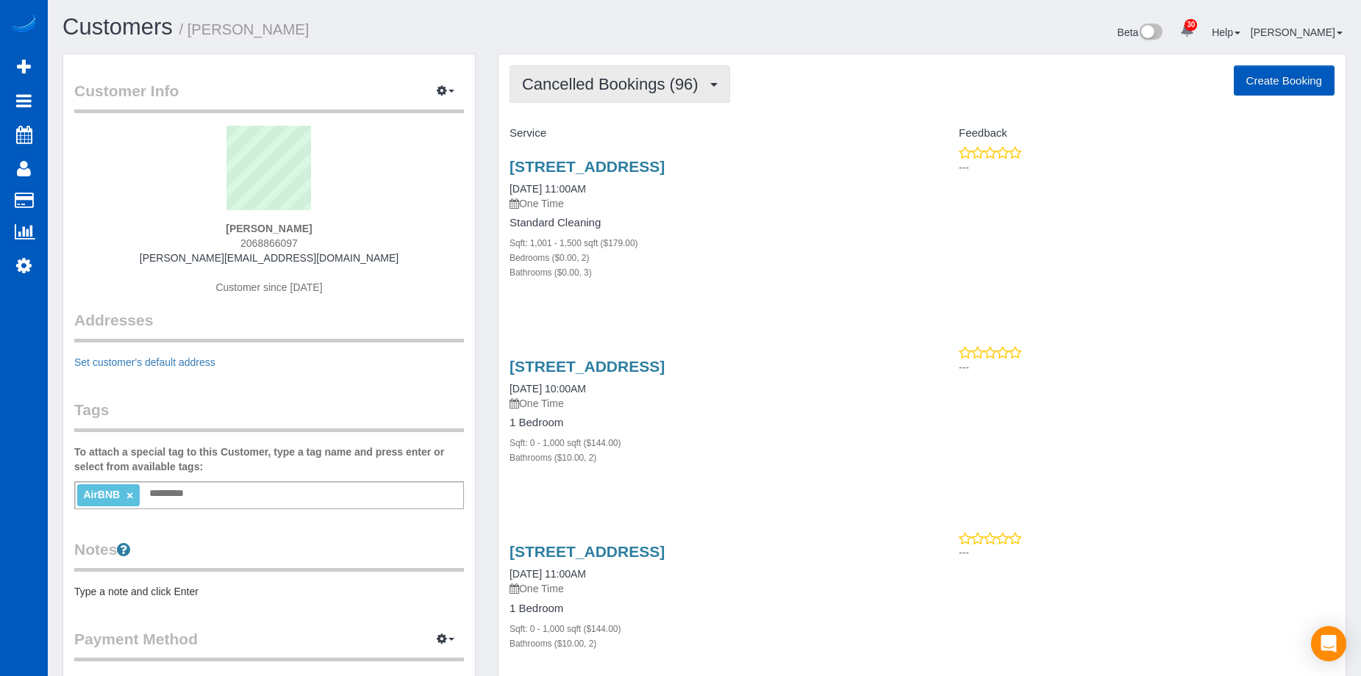
click at [662, 83] on span "Cancelled Bookings (96)" at bounding box center [614, 84] width 184 height 18
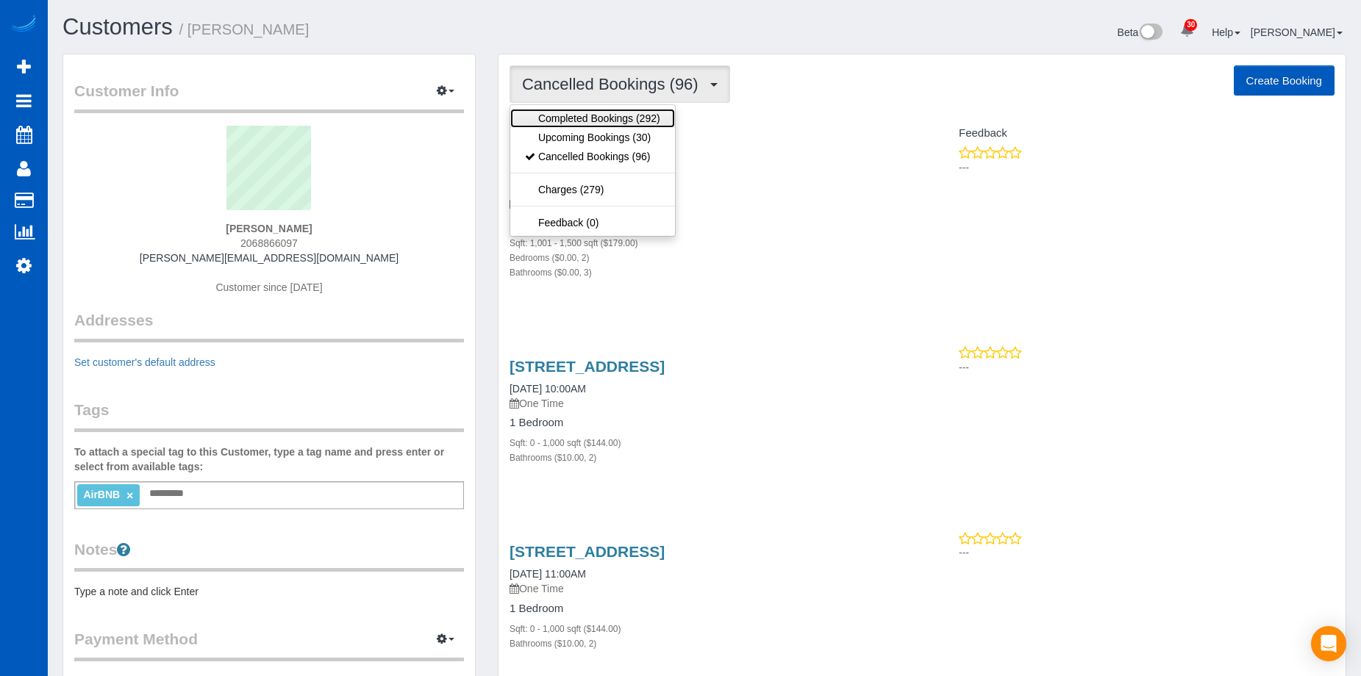
click at [618, 120] on link "Completed Bookings (292)" at bounding box center [592, 118] width 165 height 19
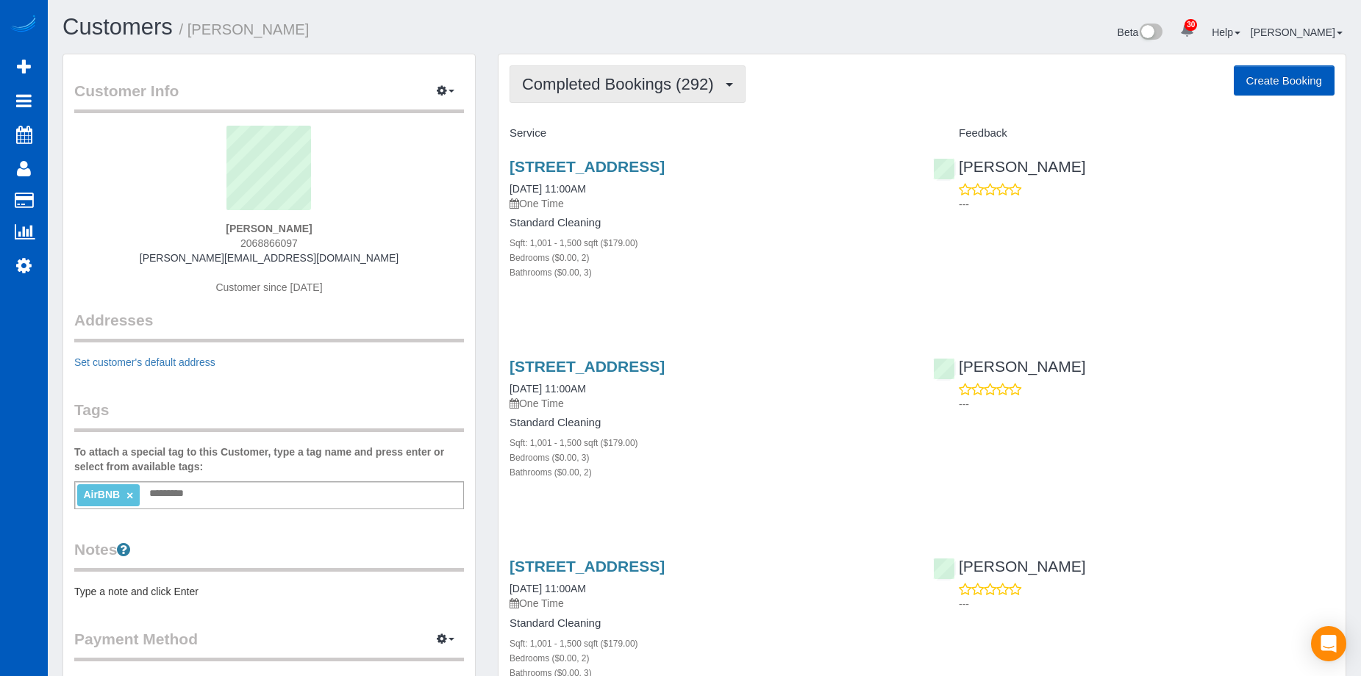
click at [663, 74] on button "Completed Bookings (292)" at bounding box center [628, 83] width 236 height 37
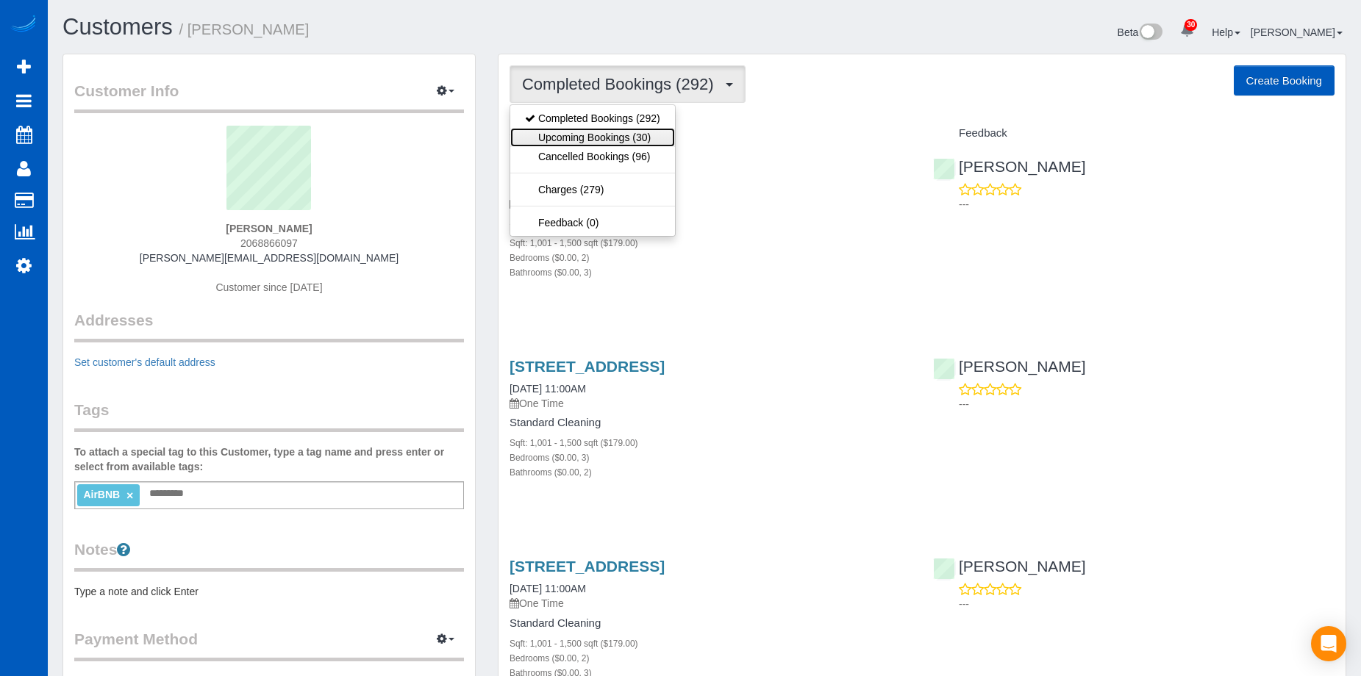
click at [597, 140] on link "Upcoming Bookings (30)" at bounding box center [592, 137] width 165 height 19
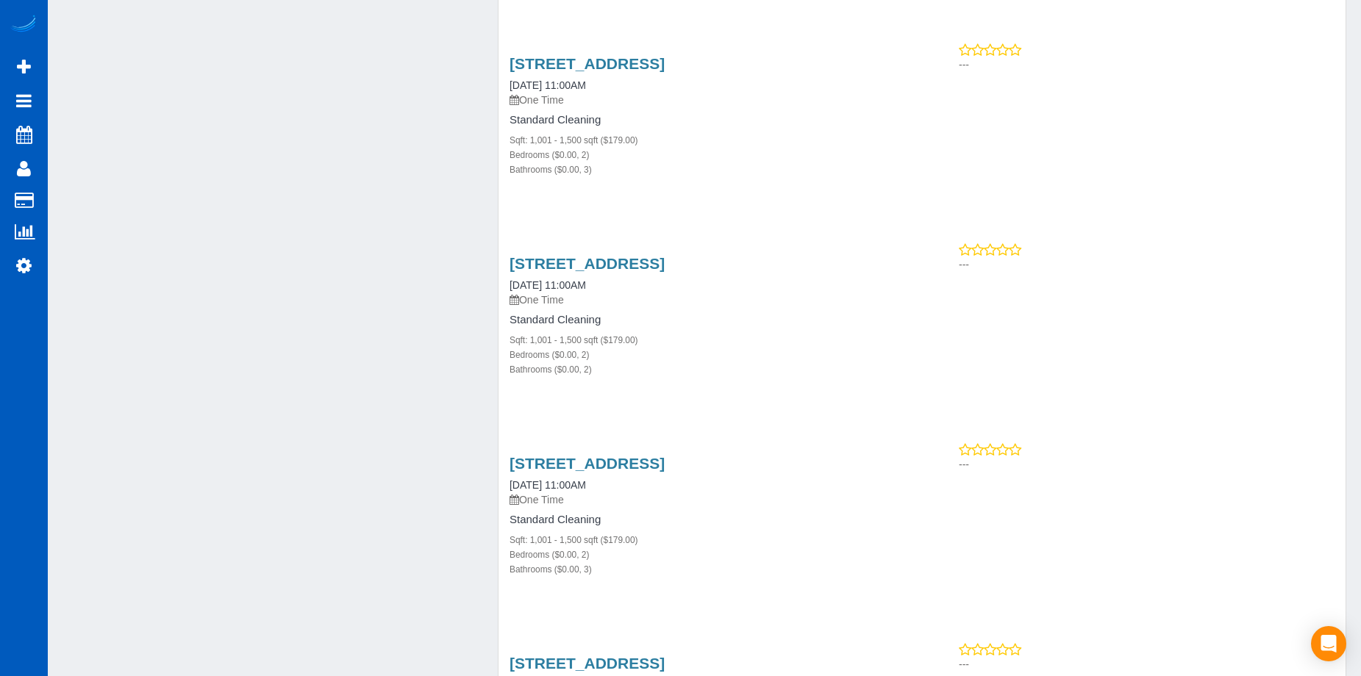
scroll to position [3088, 0]
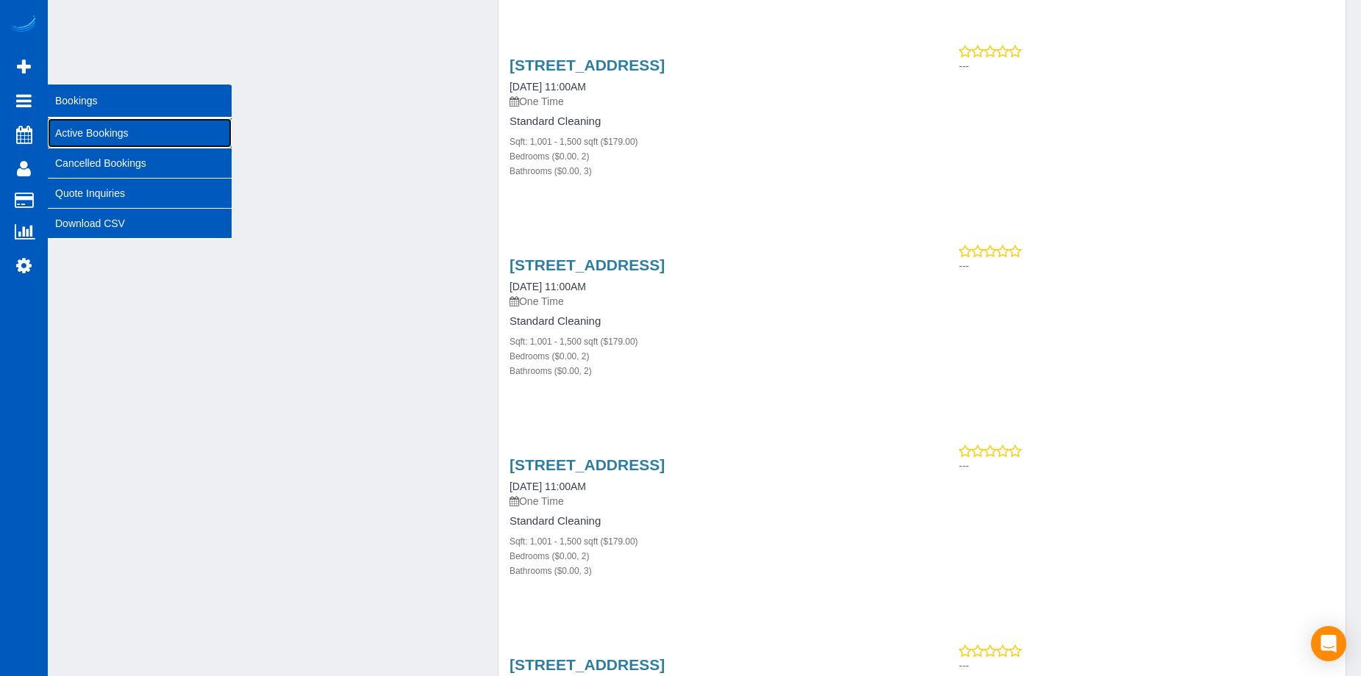
click at [67, 129] on link "Active Bookings" at bounding box center [140, 132] width 184 height 29
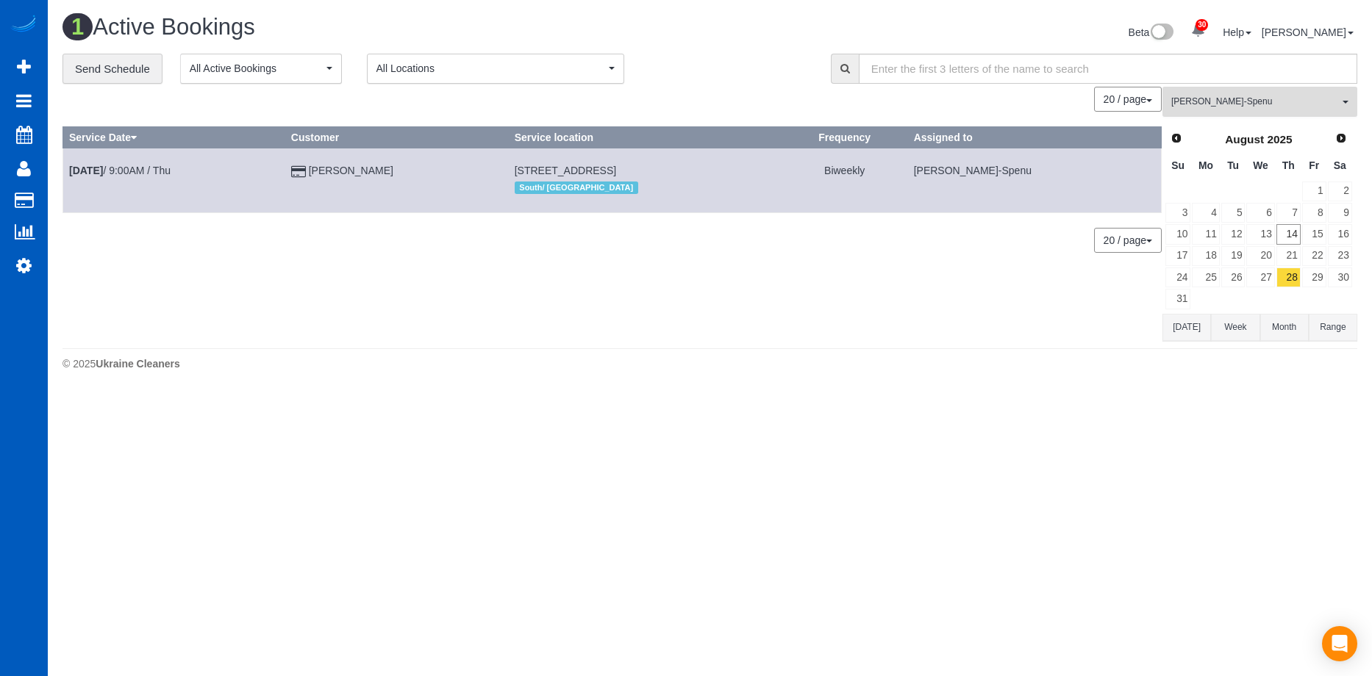
click at [1240, 90] on button "Iryna Kuzmenko-Spenu All Teams" at bounding box center [1259, 102] width 195 height 30
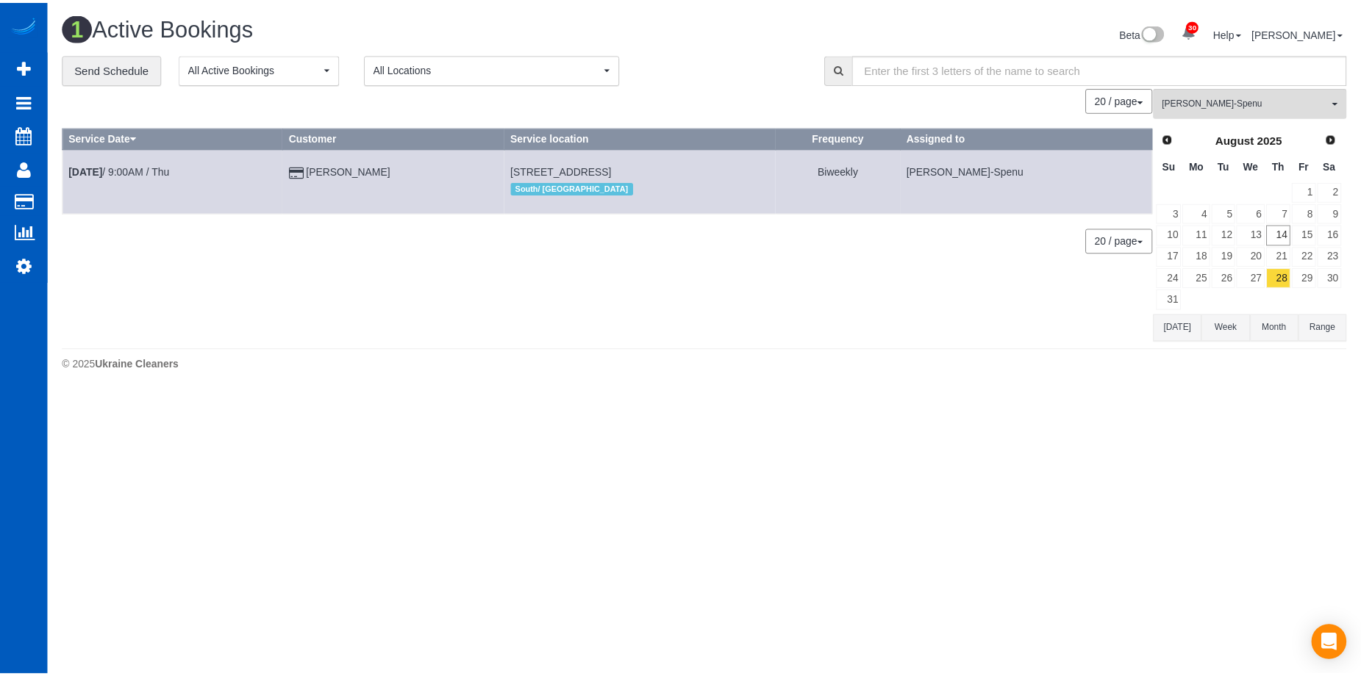
scroll to position [246, 0]
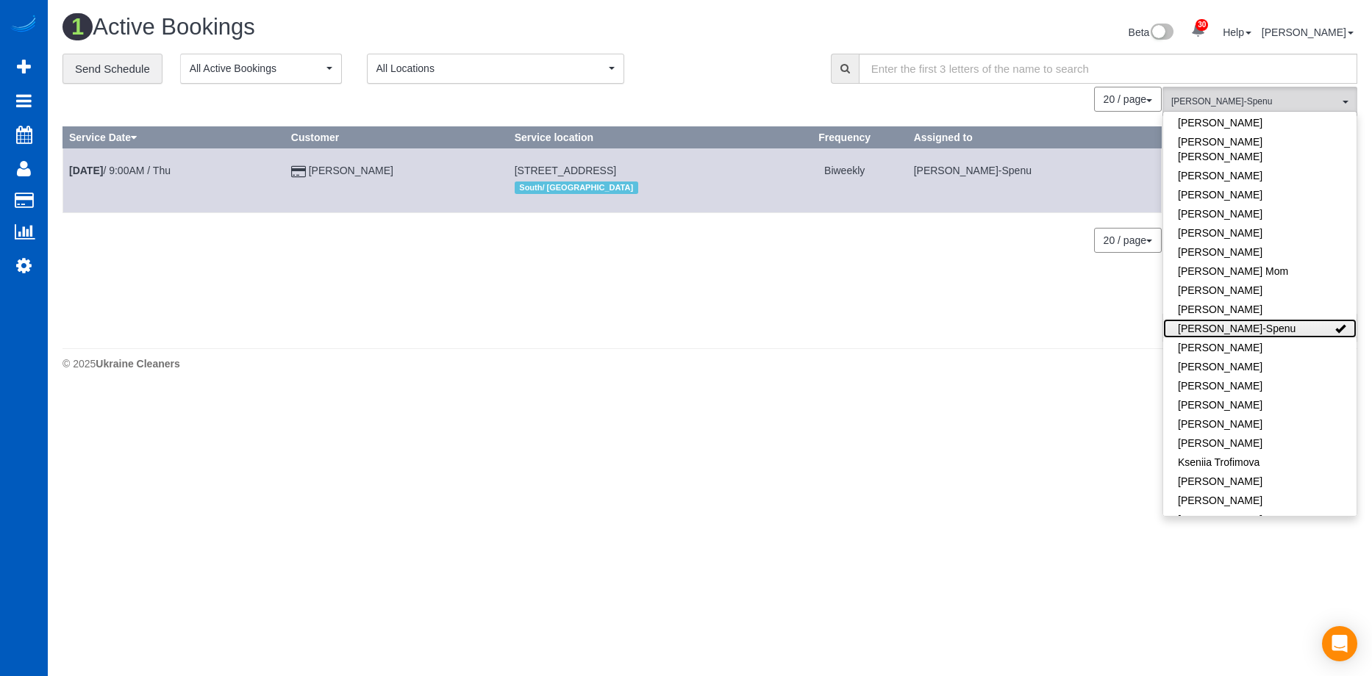
click at [1266, 319] on link "Iryna Kuzmenko-Spenu" at bounding box center [1259, 328] width 193 height 19
click at [765, 52] on div "Beta 30 Your Notifications You have 0 alerts × You have 1 to charge for [DATE] …" at bounding box center [1039, 34] width 659 height 39
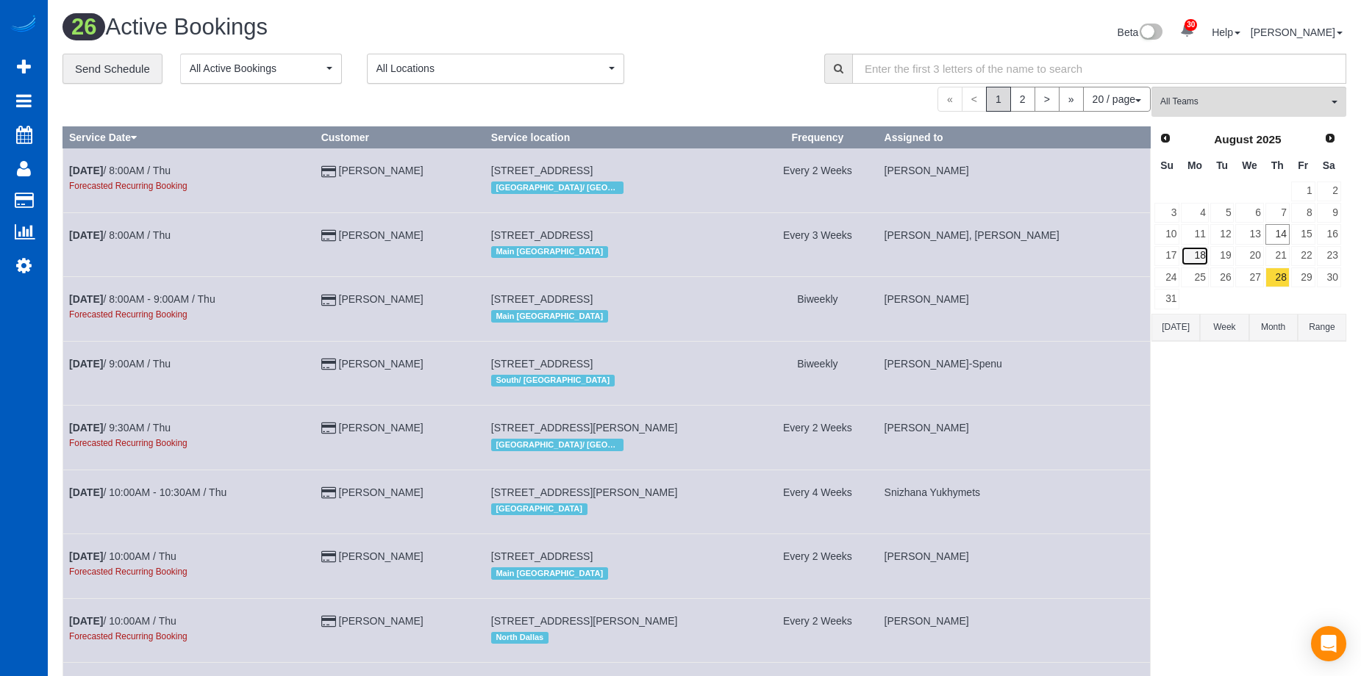
click at [1204, 257] on link "18" at bounding box center [1194, 256] width 27 height 20
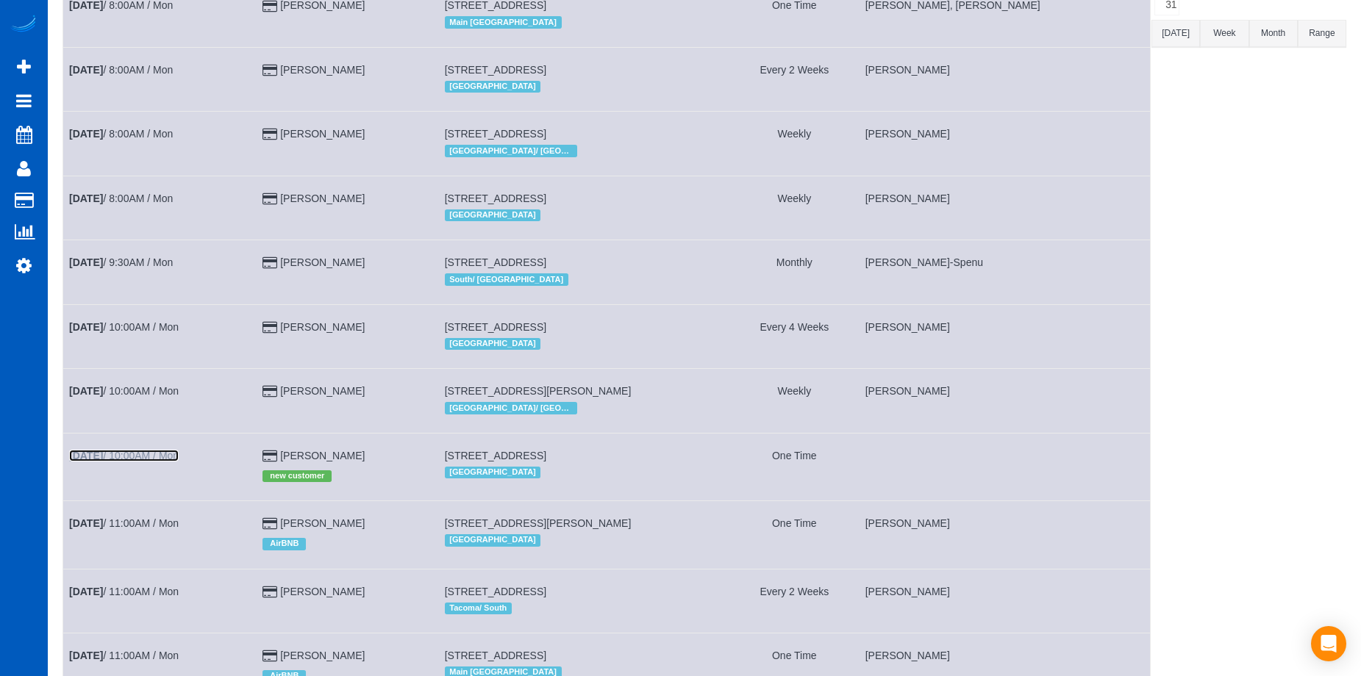
scroll to position [0, 0]
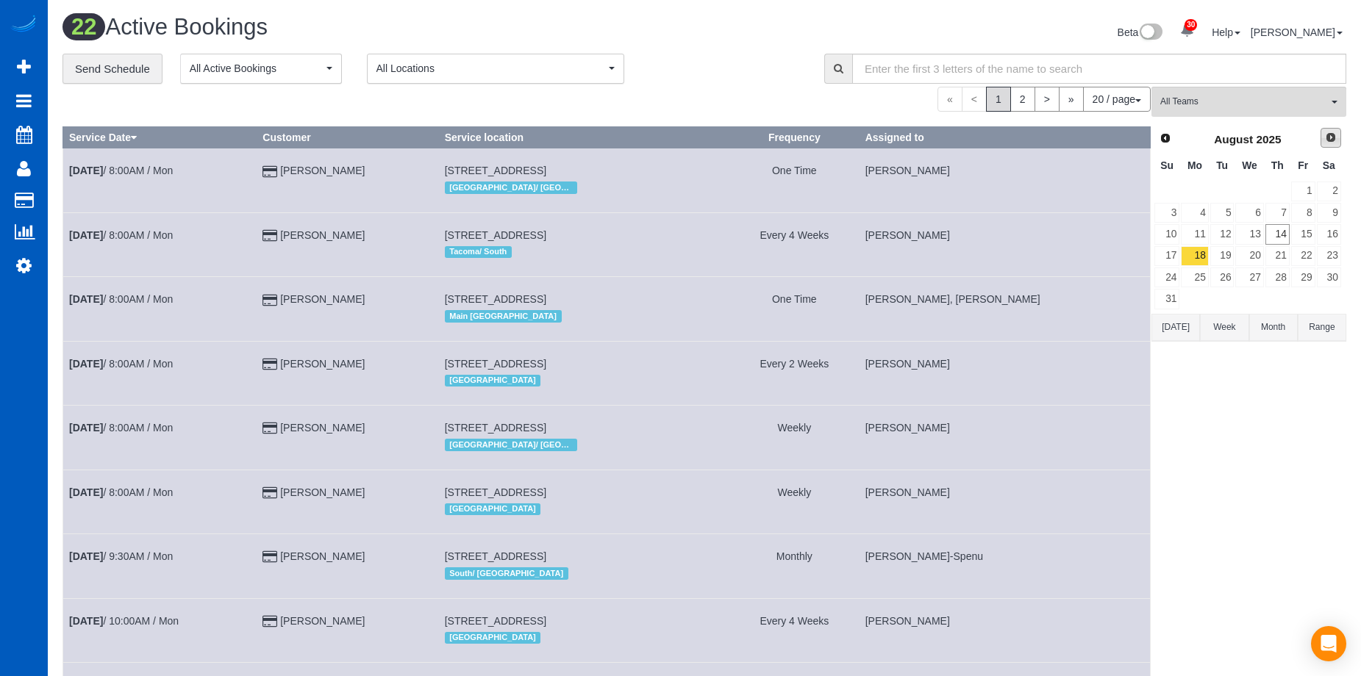
click at [1333, 129] on link "Next" at bounding box center [1331, 138] width 21 height 21
click at [1251, 230] on link "17" at bounding box center [1249, 234] width 28 height 20
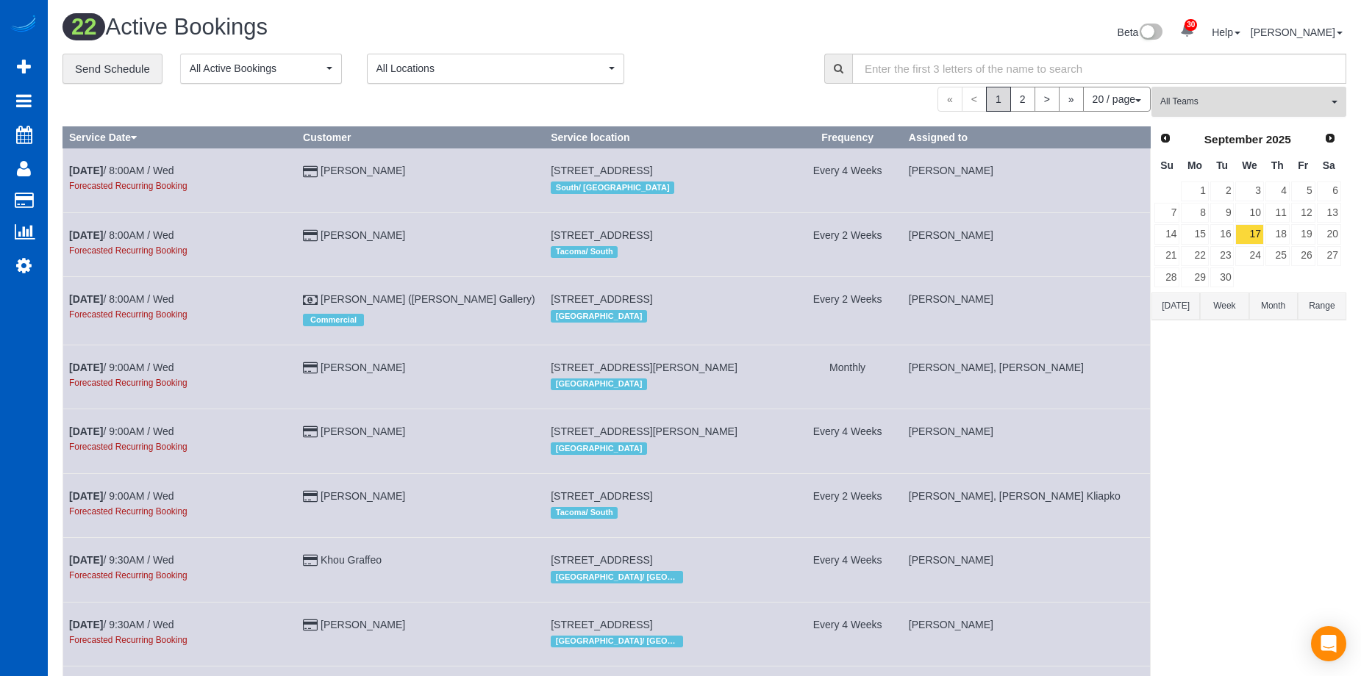
click at [1189, 104] on span "All Teams" at bounding box center [1244, 102] width 168 height 12
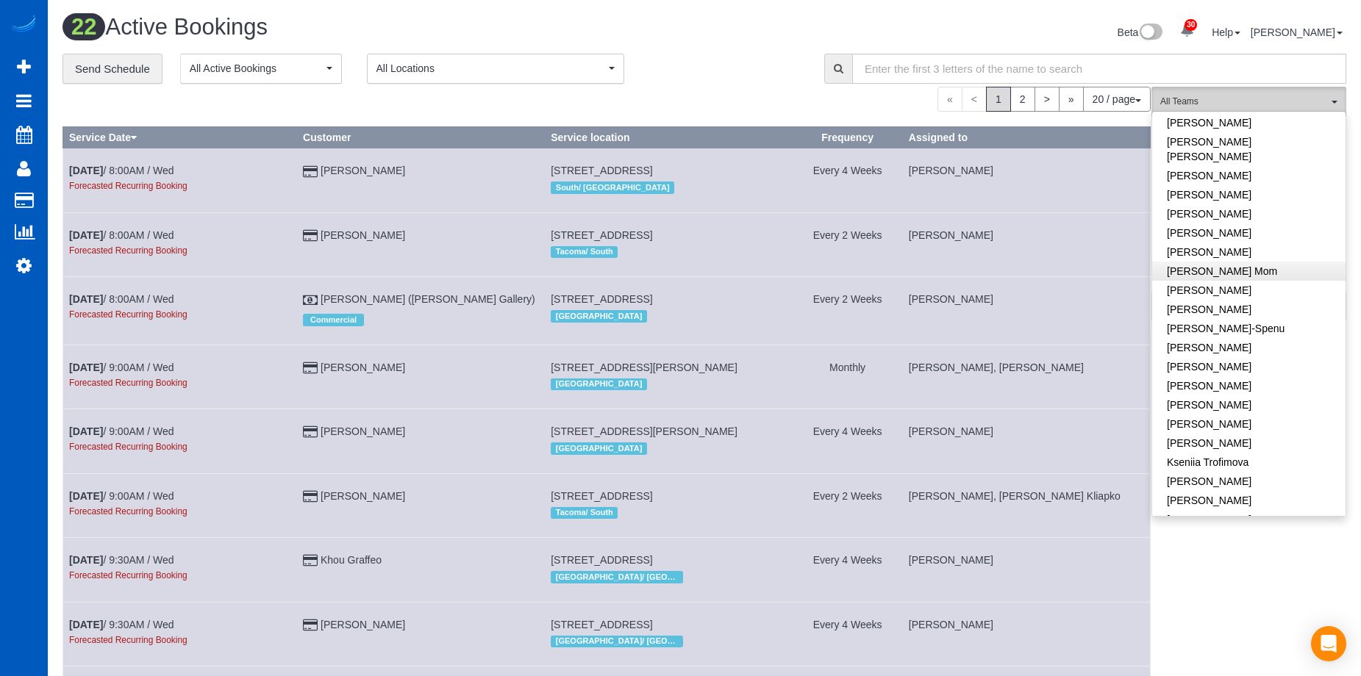
scroll to position [172, 0]
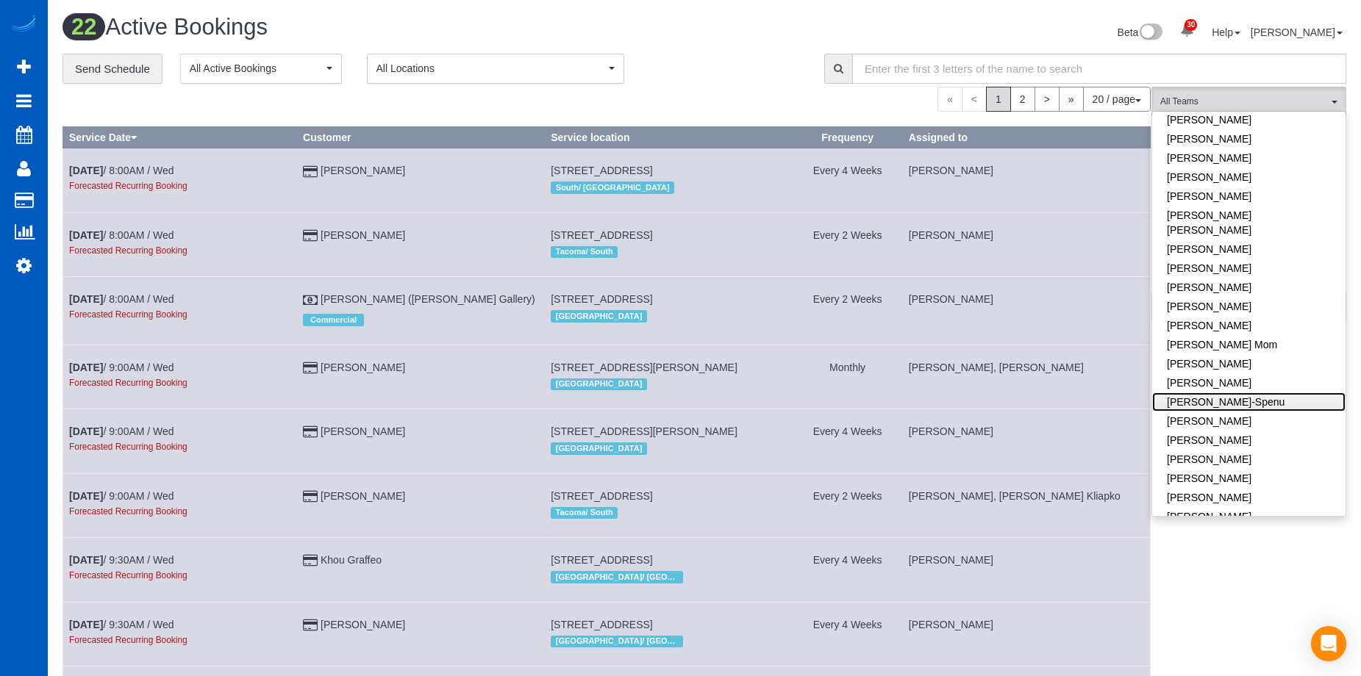
click at [1268, 393] on link "Iryna Kuzmenko-Spenu" at bounding box center [1248, 402] width 193 height 19
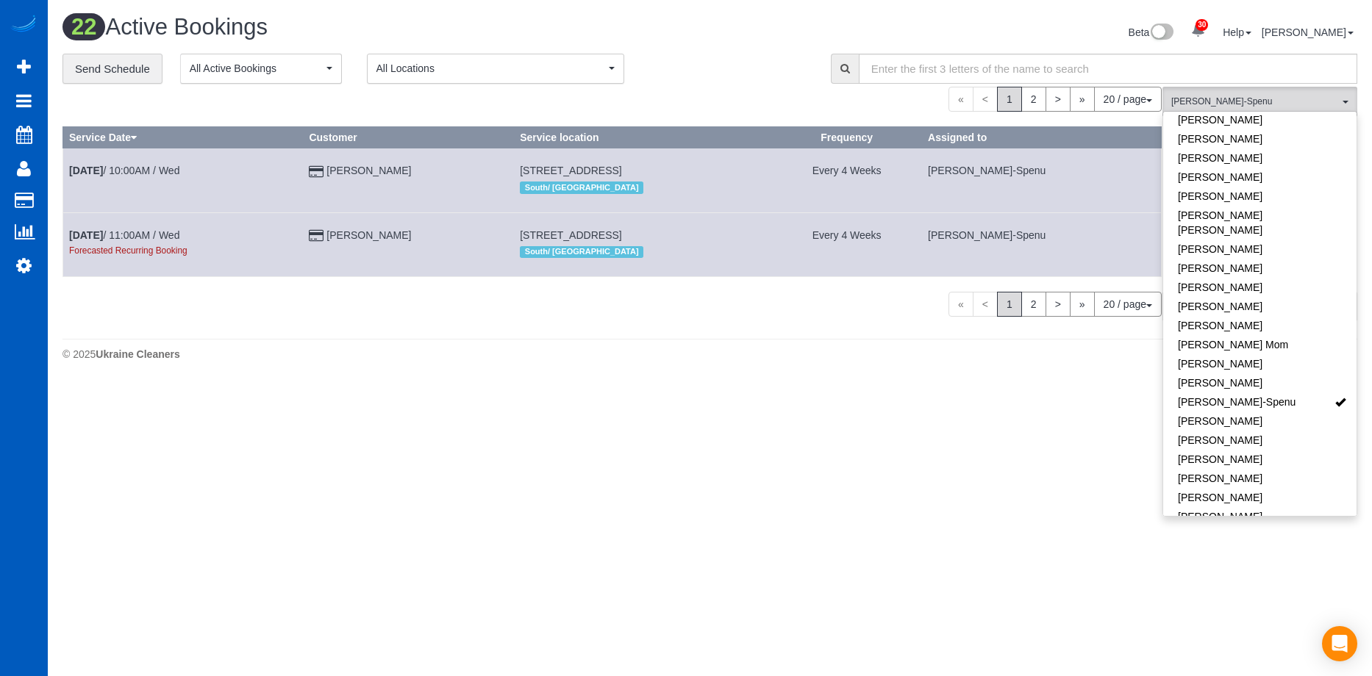
click at [713, 62] on div "**********" at bounding box center [435, 69] width 746 height 31
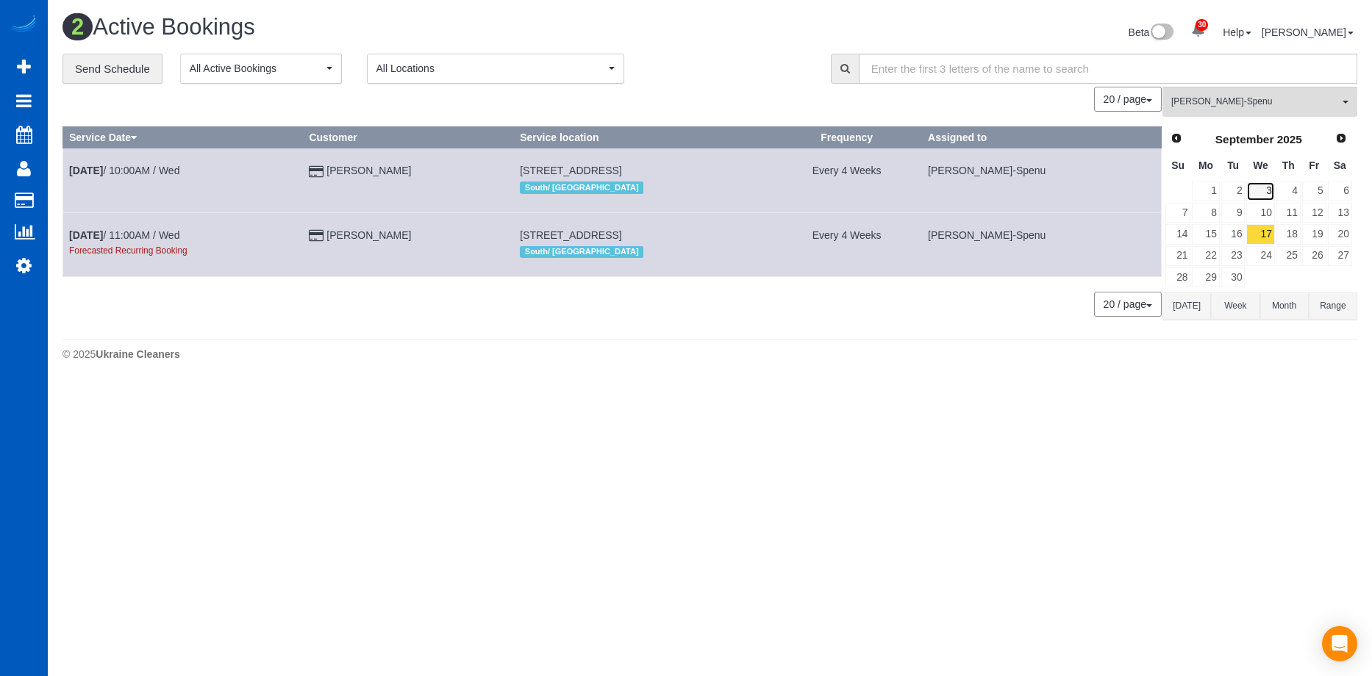
click at [1268, 199] on link "3" at bounding box center [1260, 192] width 28 height 20
click at [1266, 210] on link "10" at bounding box center [1260, 213] width 28 height 20
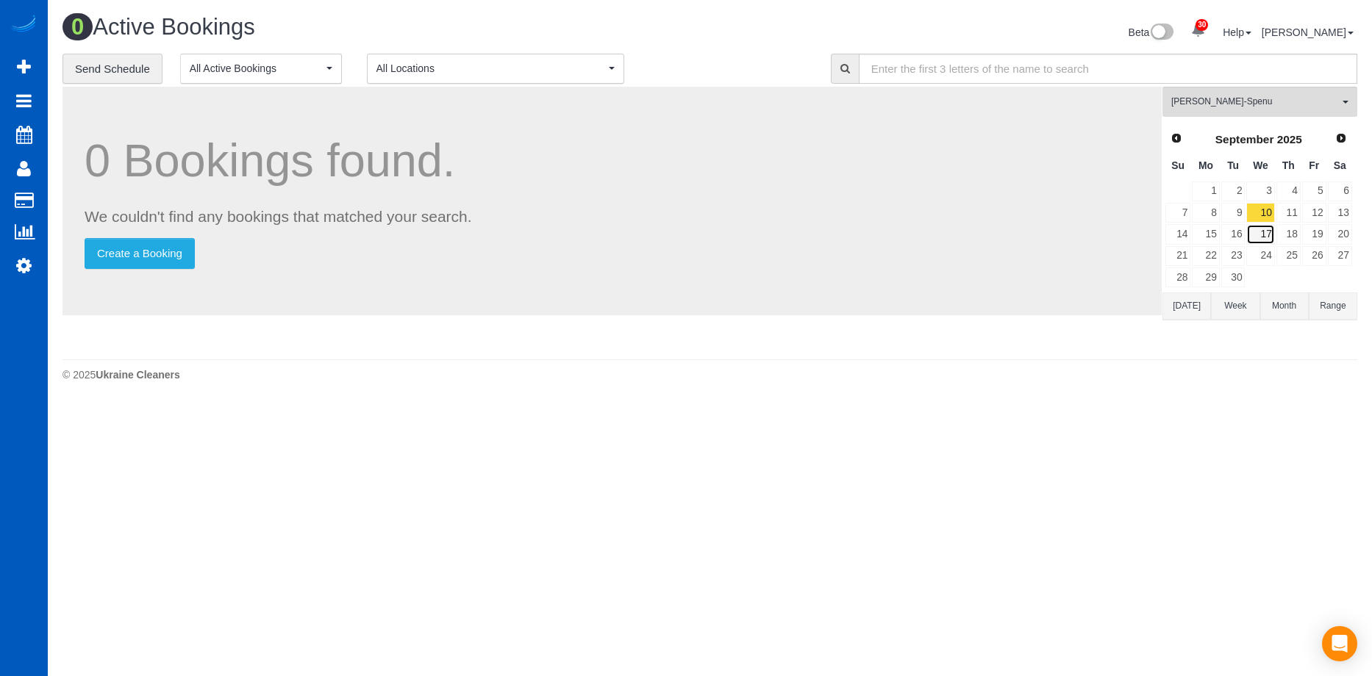
click at [1272, 229] on link "17" at bounding box center [1260, 234] width 28 height 20
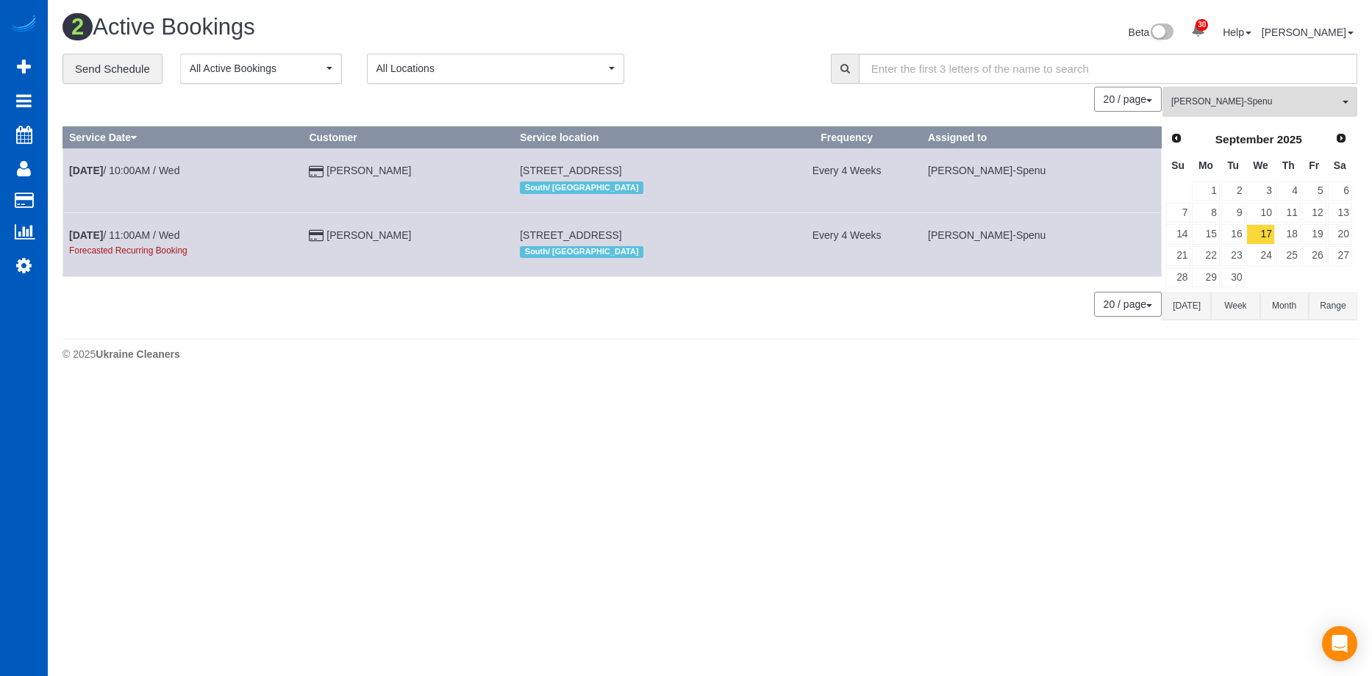
click at [1295, 96] on span "Iryna Kuzmenko-Spenu" at bounding box center [1255, 102] width 168 height 12
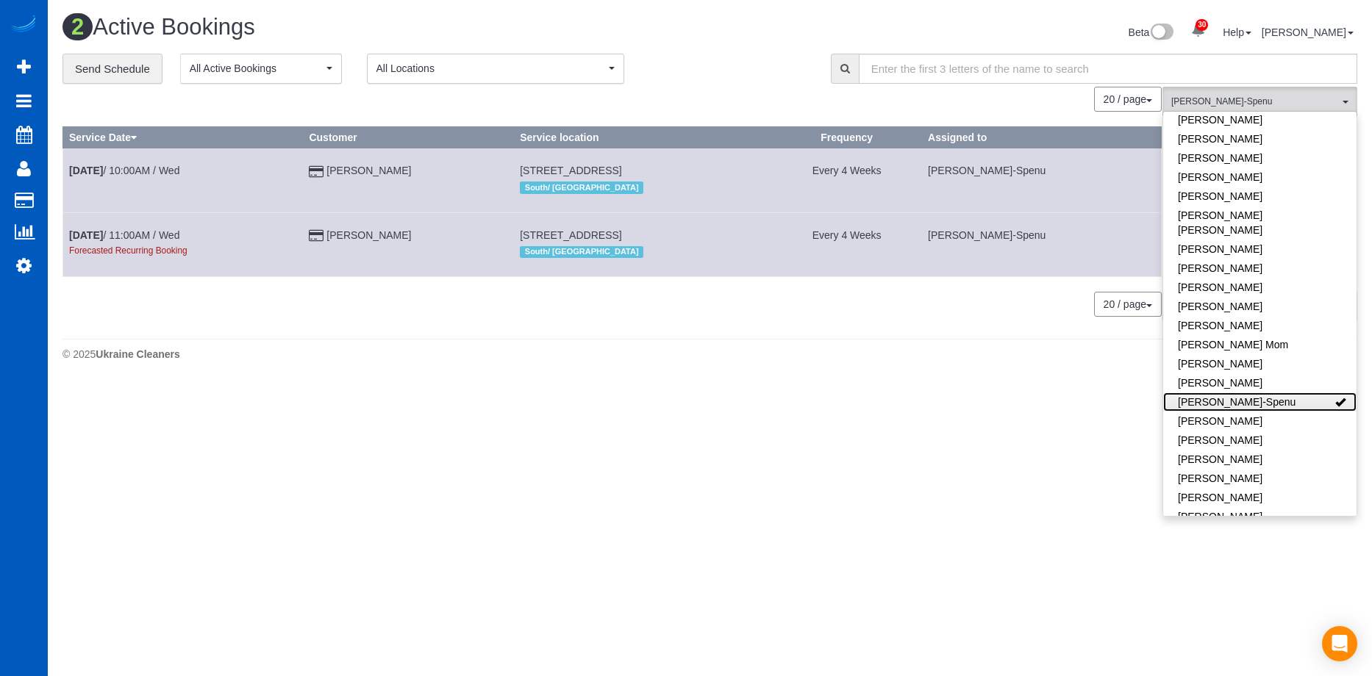
click at [1297, 393] on link "Iryna Kuzmenko-Spenu" at bounding box center [1259, 402] width 193 height 19
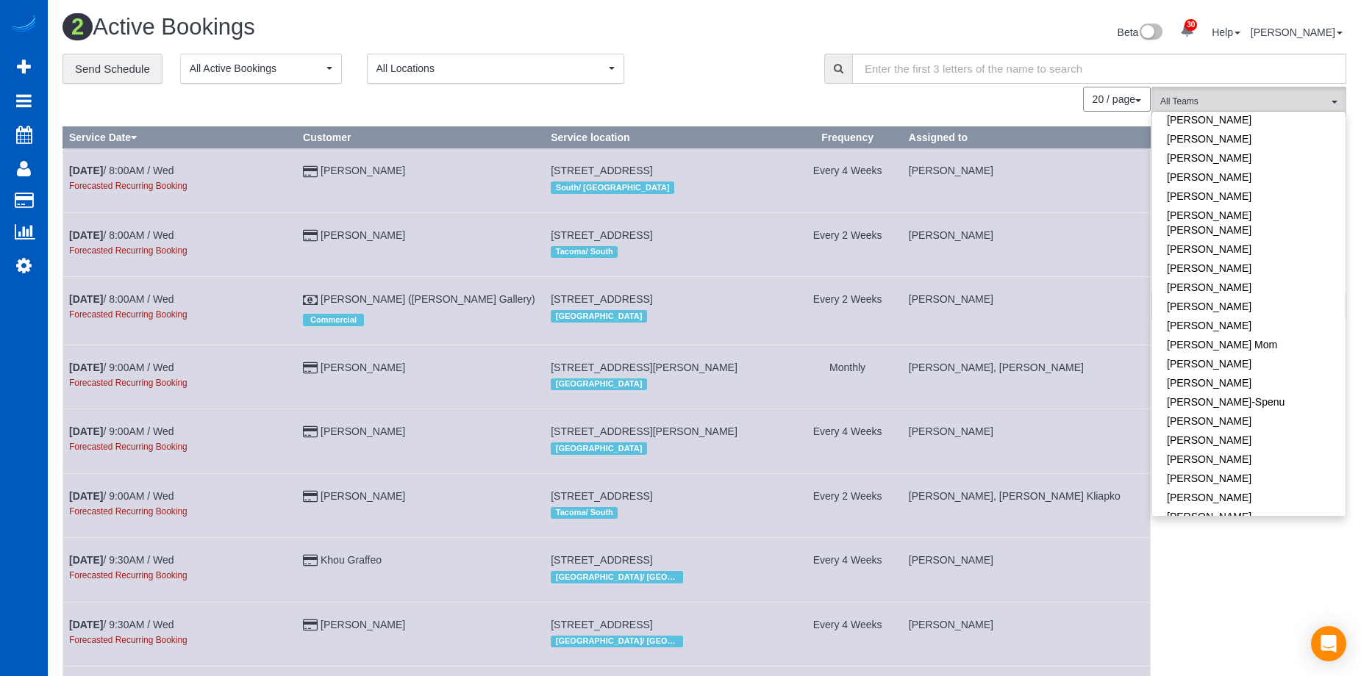
click at [733, 54] on div "**********" at bounding box center [432, 69] width 740 height 31
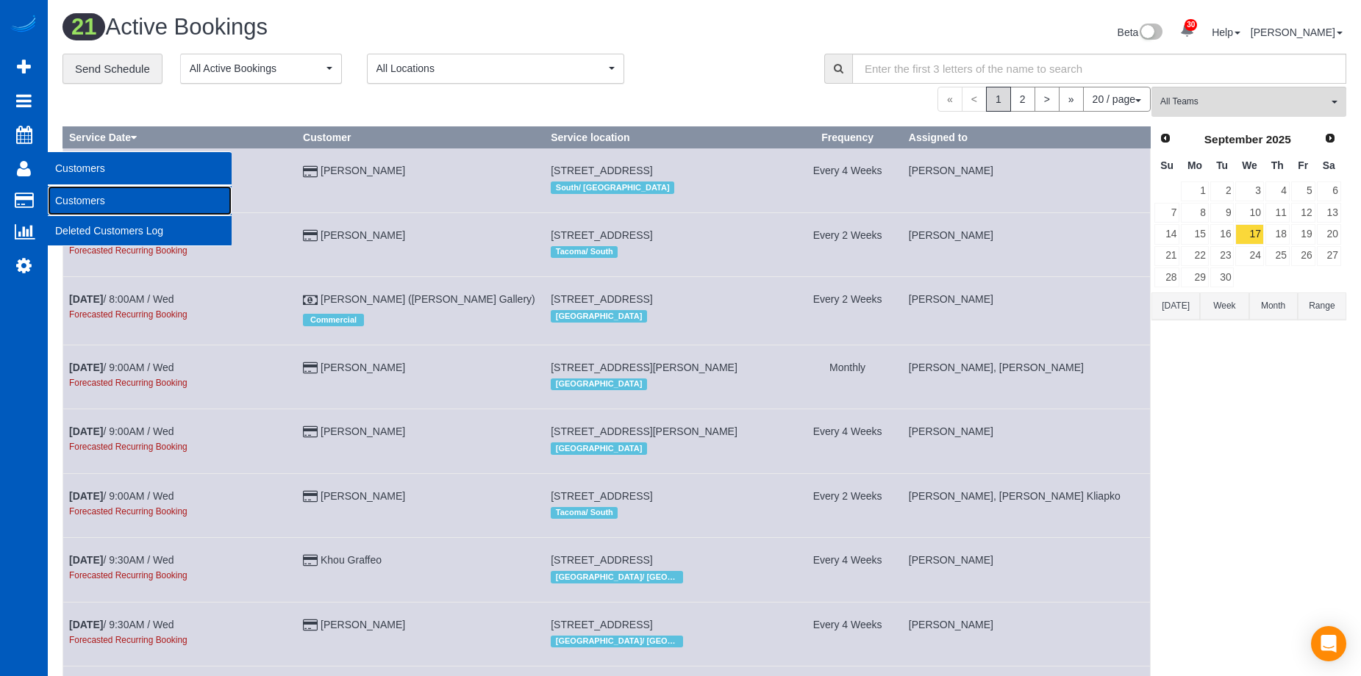
click at [72, 196] on link "Customers" at bounding box center [140, 200] width 184 height 29
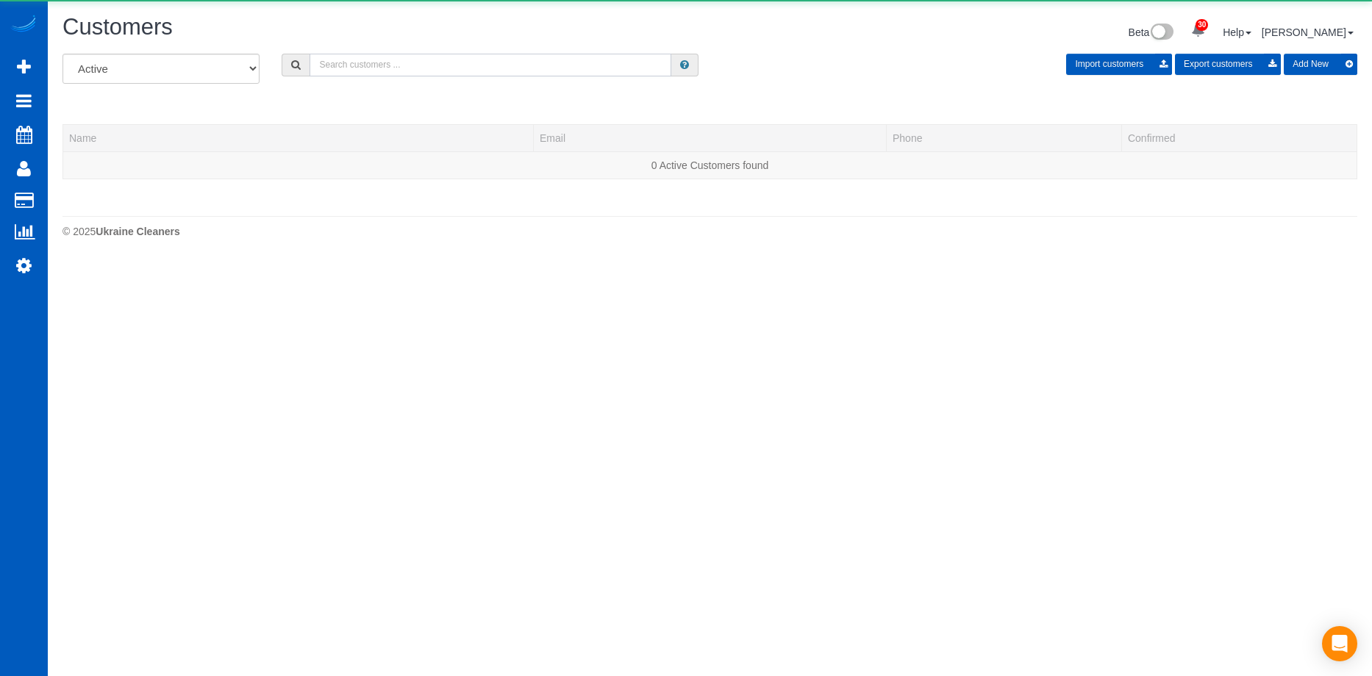
click at [391, 65] on input "text" at bounding box center [491, 65] width 362 height 23
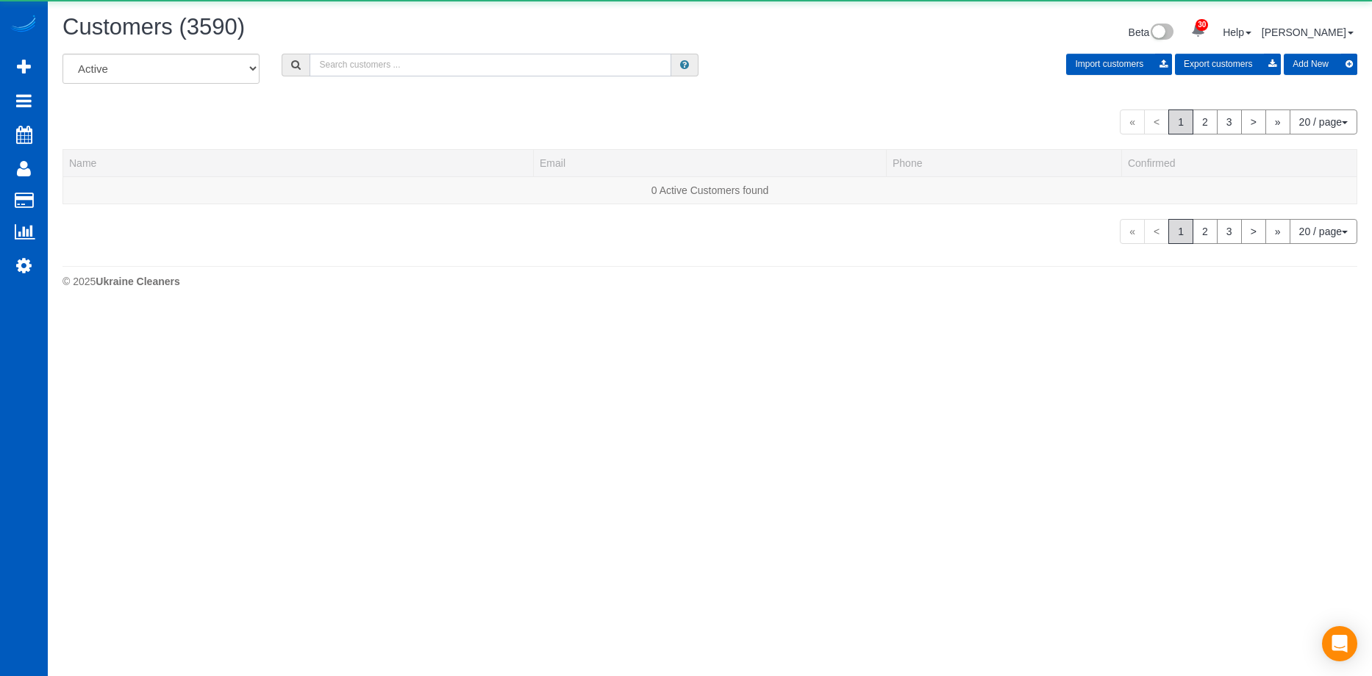
paste input "madison.gravley@gmail.com"
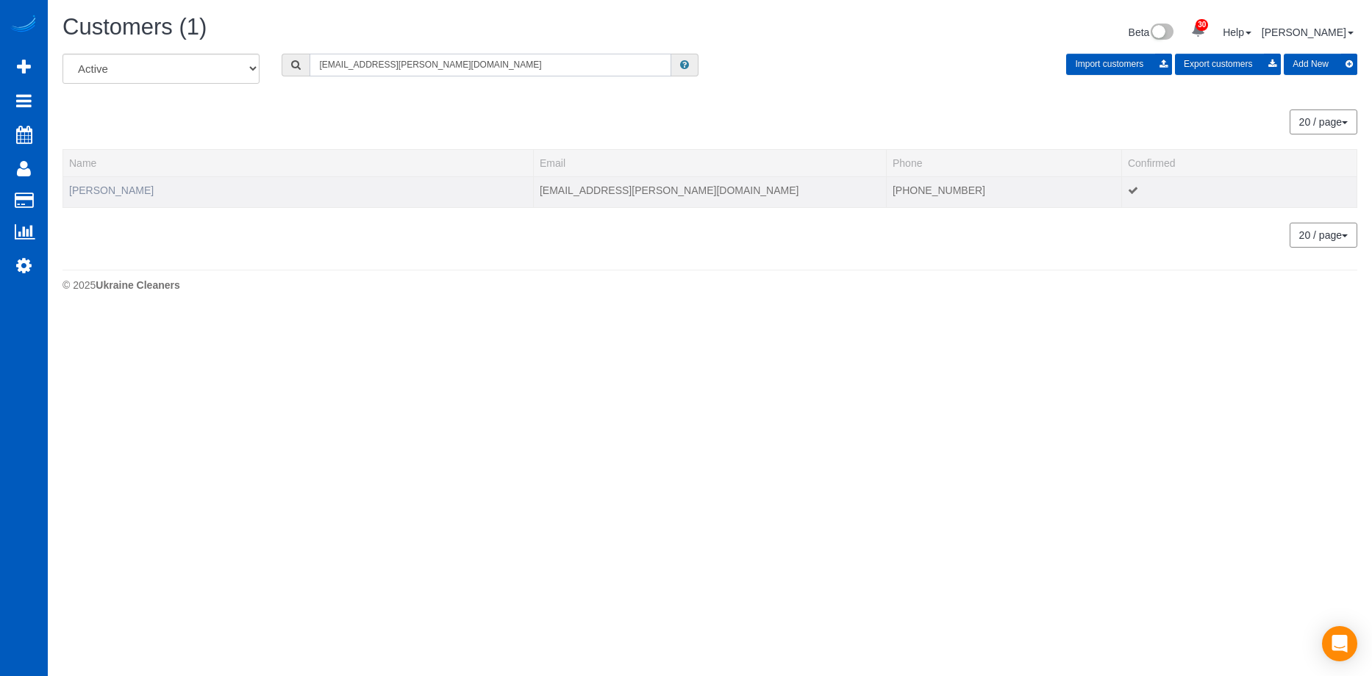
type input "madison.gravley@gmail.com"
click at [116, 189] on link "Maddy Gravley" at bounding box center [111, 191] width 85 height 12
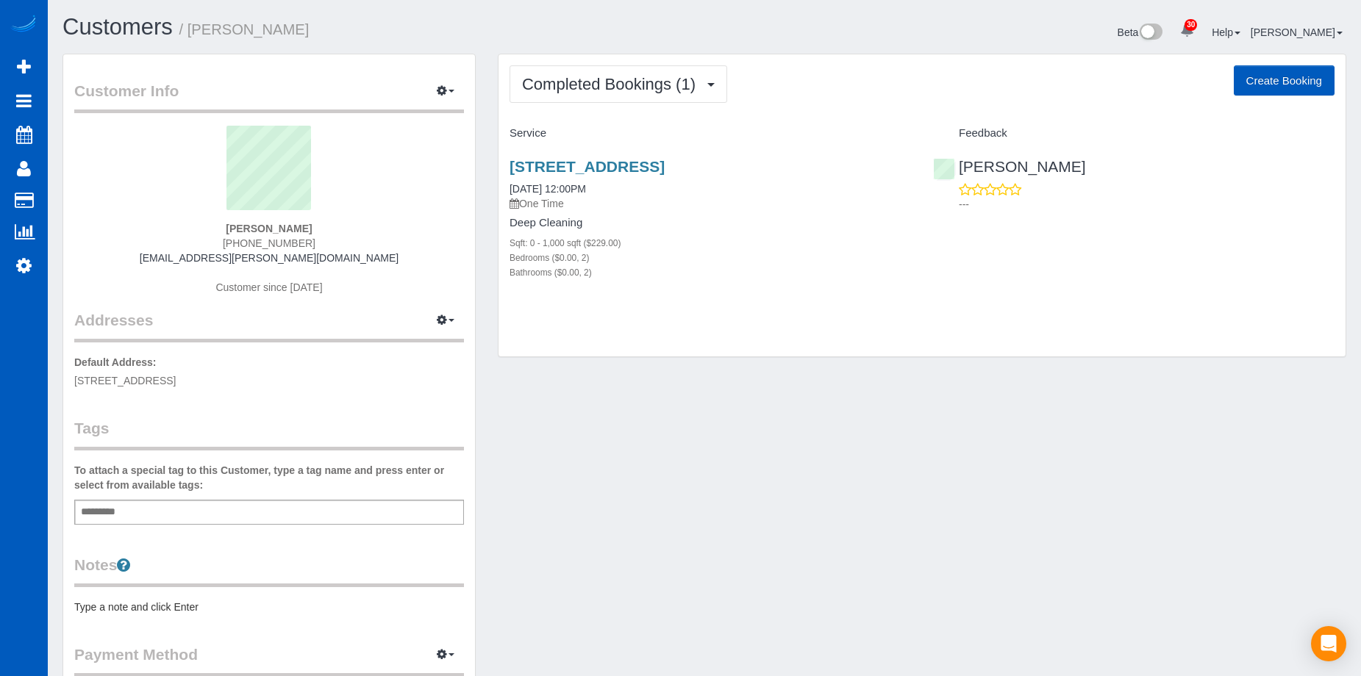
click at [1276, 81] on button "Create Booking" at bounding box center [1284, 80] width 101 height 31
select select "OR"
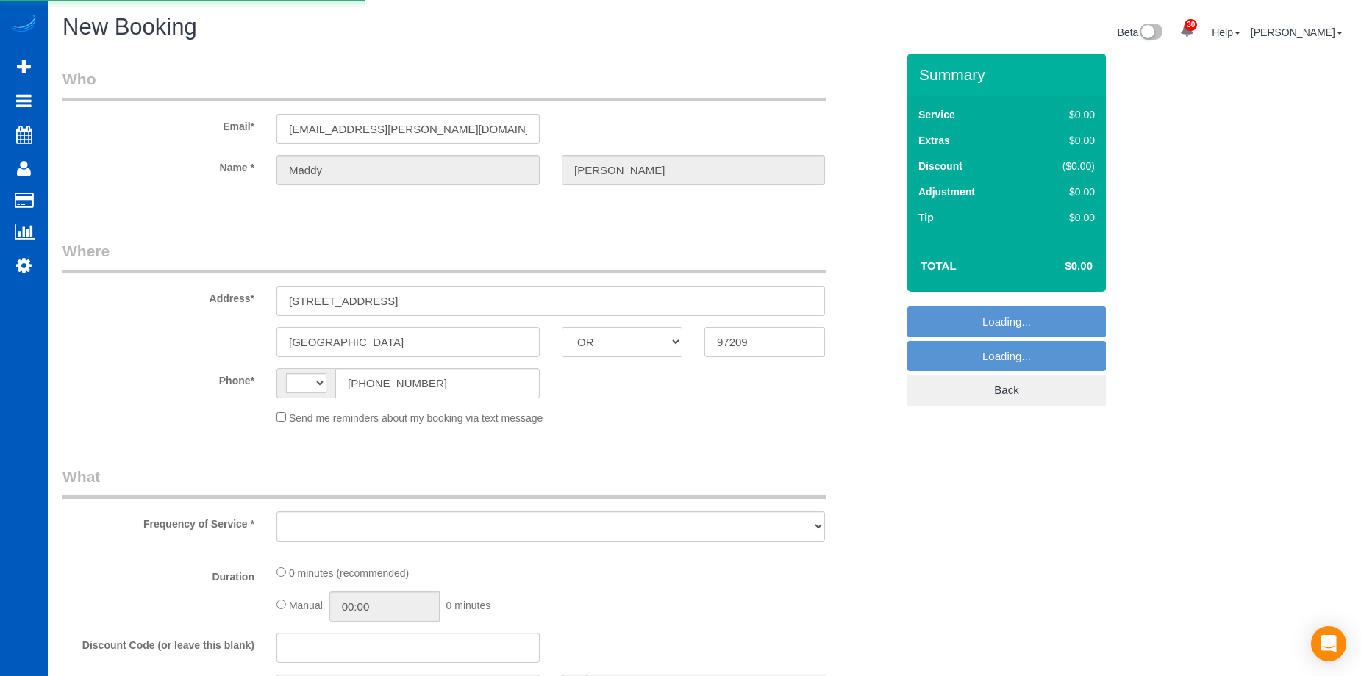
select select "string:fspay-6af2d138-d39e-4d4e-a7d8-9f610a58d906"
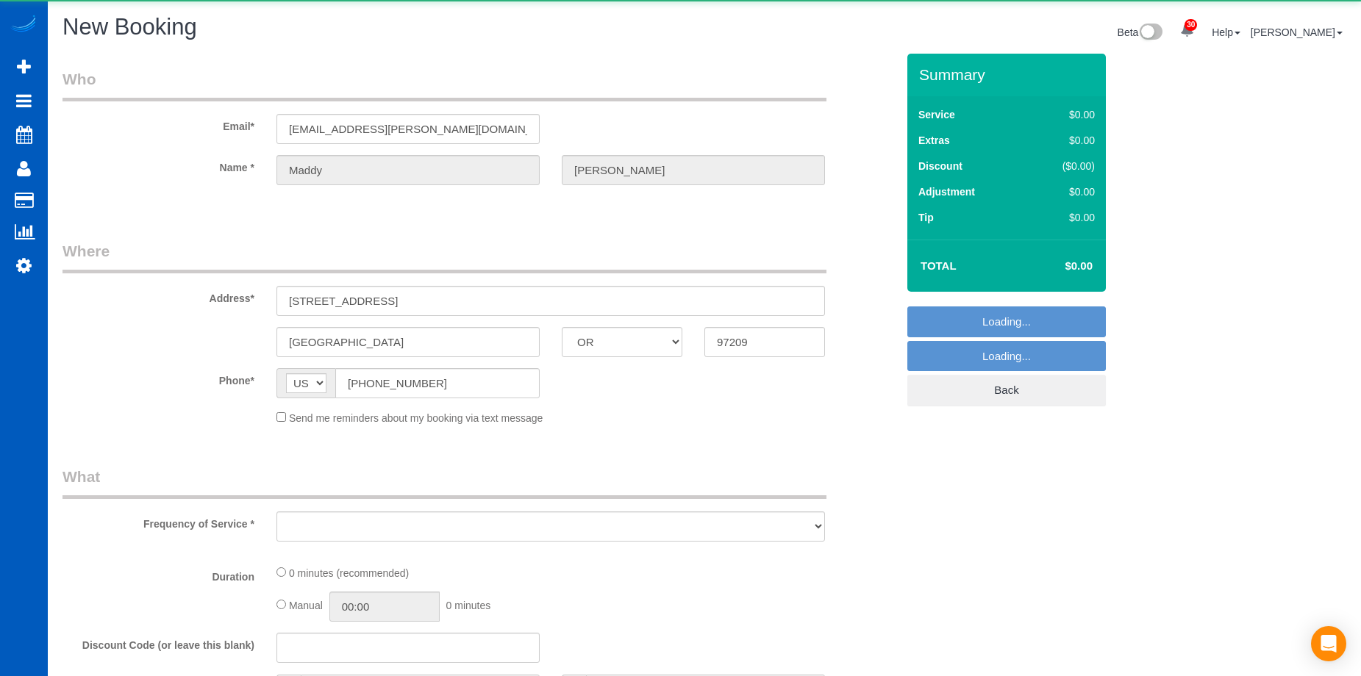
select select "string:US"
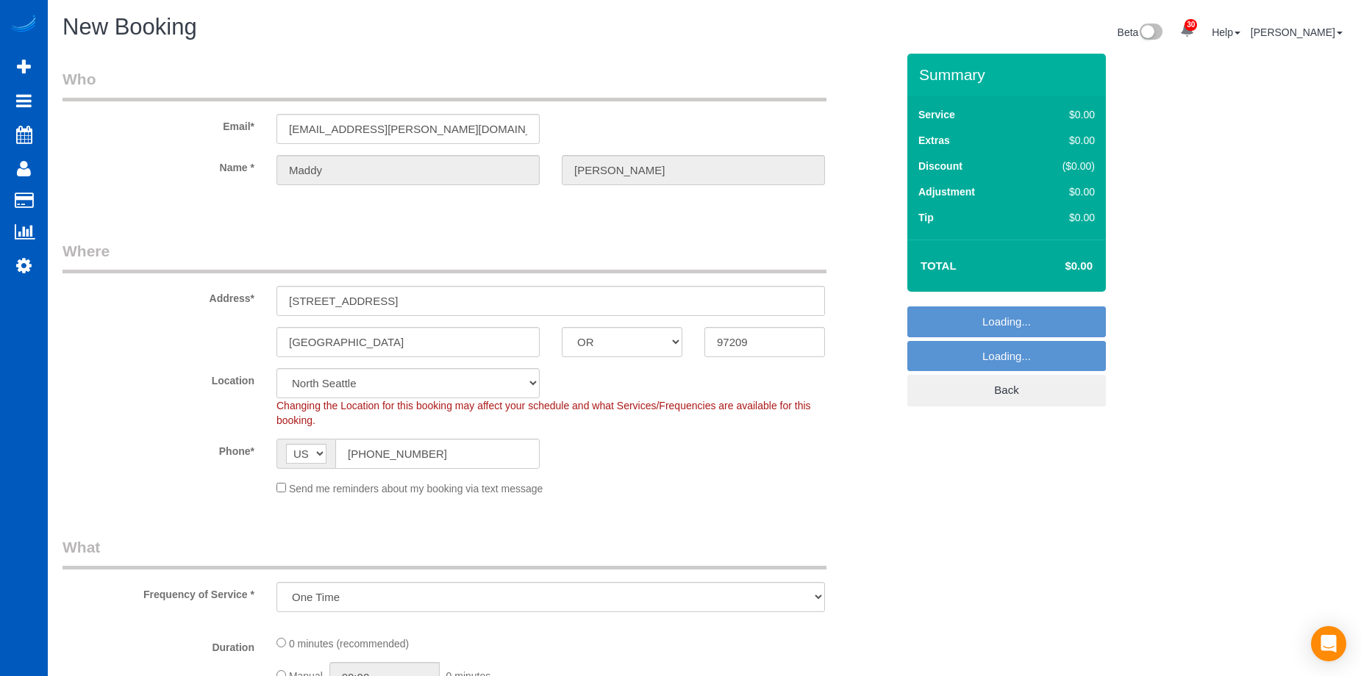
select select "object:21432"
select select "199"
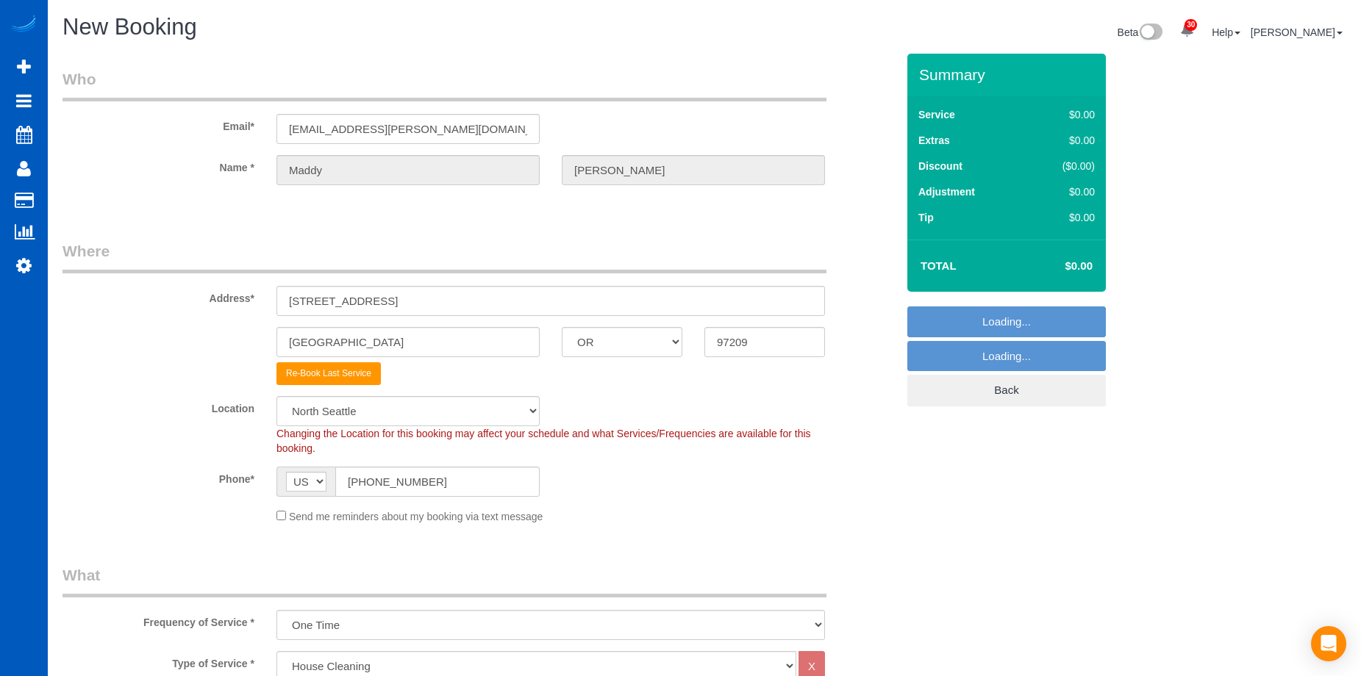
select select "34"
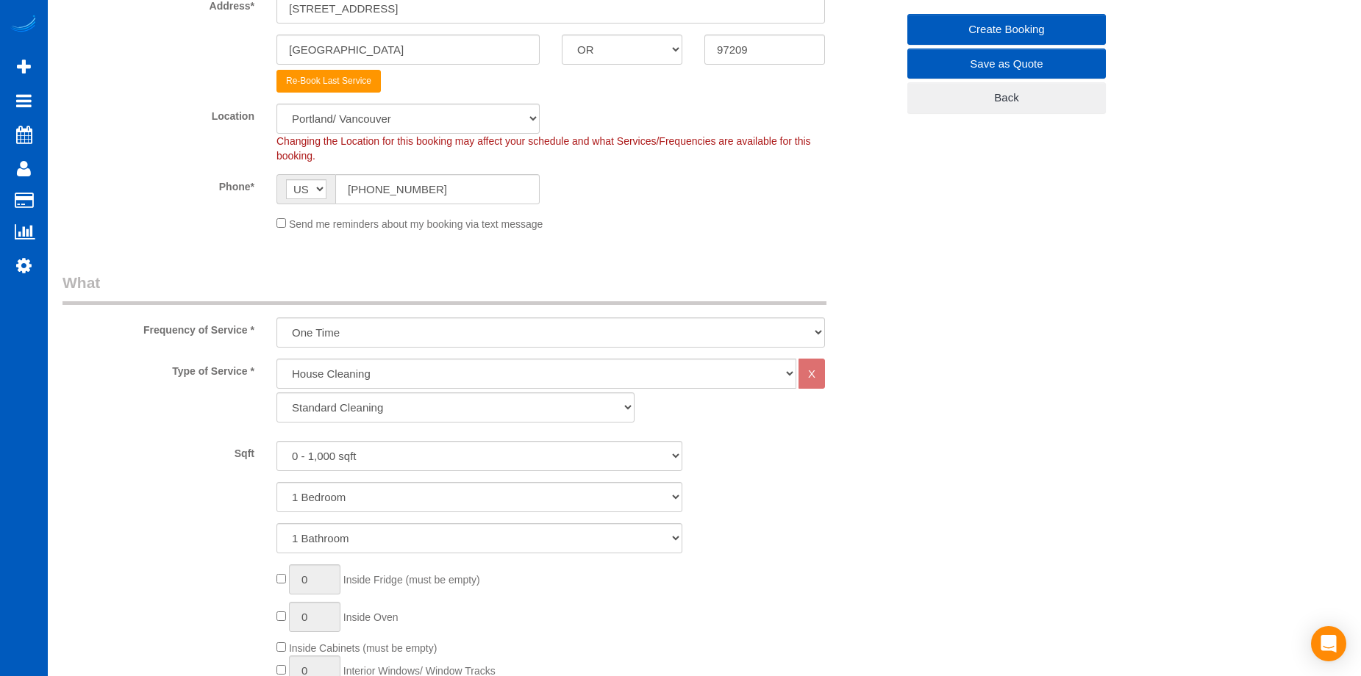
scroll to position [294, 0]
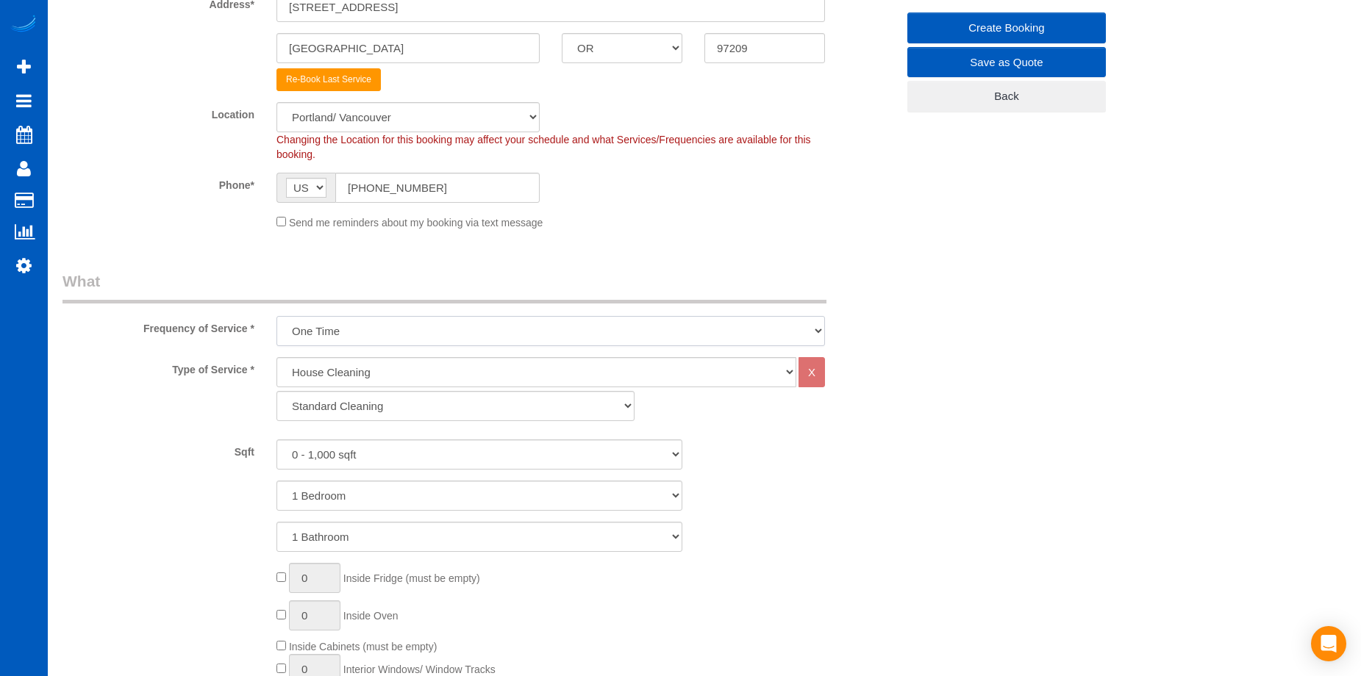
click at [457, 336] on select "One Time Weekly - 15.00% Every 2 Weeks - 10.00% Every 4 Weeks - 5.00% Every 2 M…" at bounding box center [550, 331] width 548 height 30
select select "object:21669"
click at [276, 316] on select "One Time Weekly - 15.00% Every 2 Weeks - 10.00% Every 4 Weeks - 5.00% Every 2 M…" at bounding box center [550, 331] width 548 height 30
click at [441, 457] on select "0 - 1,000 sqft 1,001 - 1,500 sqft 1,501 - 2,000 sqft 2,001 - 2,500 sqft 2,501 -…" at bounding box center [479, 455] width 406 height 30
select select "1001"
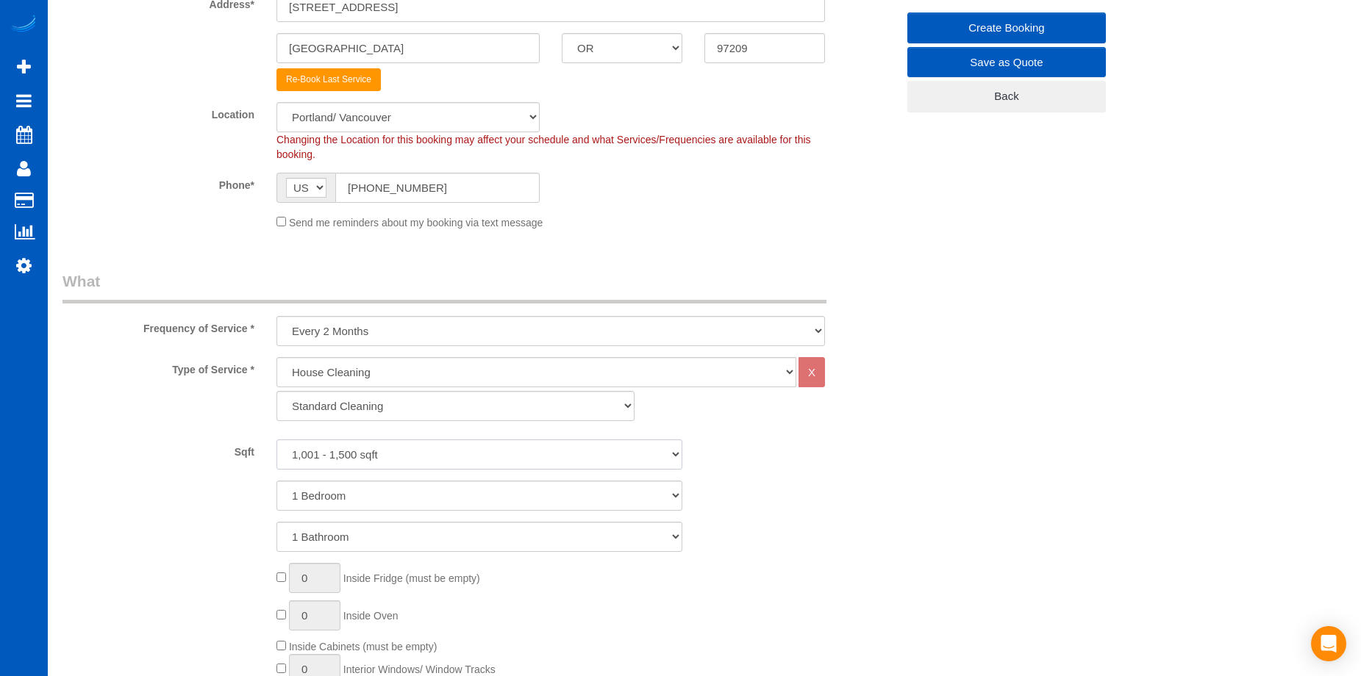
click at [276, 440] on select "0 - 1,000 sqft 1,001 - 1,500 sqft 1,501 - 2,000 sqft 2,001 - 2,500 sqft 2,501 -…" at bounding box center [479, 455] width 406 height 30
drag, startPoint x: 418, startPoint y: 491, endPoint x: 408, endPoint y: 510, distance: 20.7
click at [418, 491] on select "1 Bedroom 2 Bedrooms 3 Bedrooms 4 Bedrooms 5 Bedrooms 6 Bedrooms 7 Bedrooms" at bounding box center [479, 496] width 406 height 30
select select "2"
click at [276, 481] on select "1 Bedroom 2 Bedrooms 3 Bedrooms 4 Bedrooms 5 Bedrooms 6 Bedrooms 7 Bedrooms" at bounding box center [479, 496] width 406 height 30
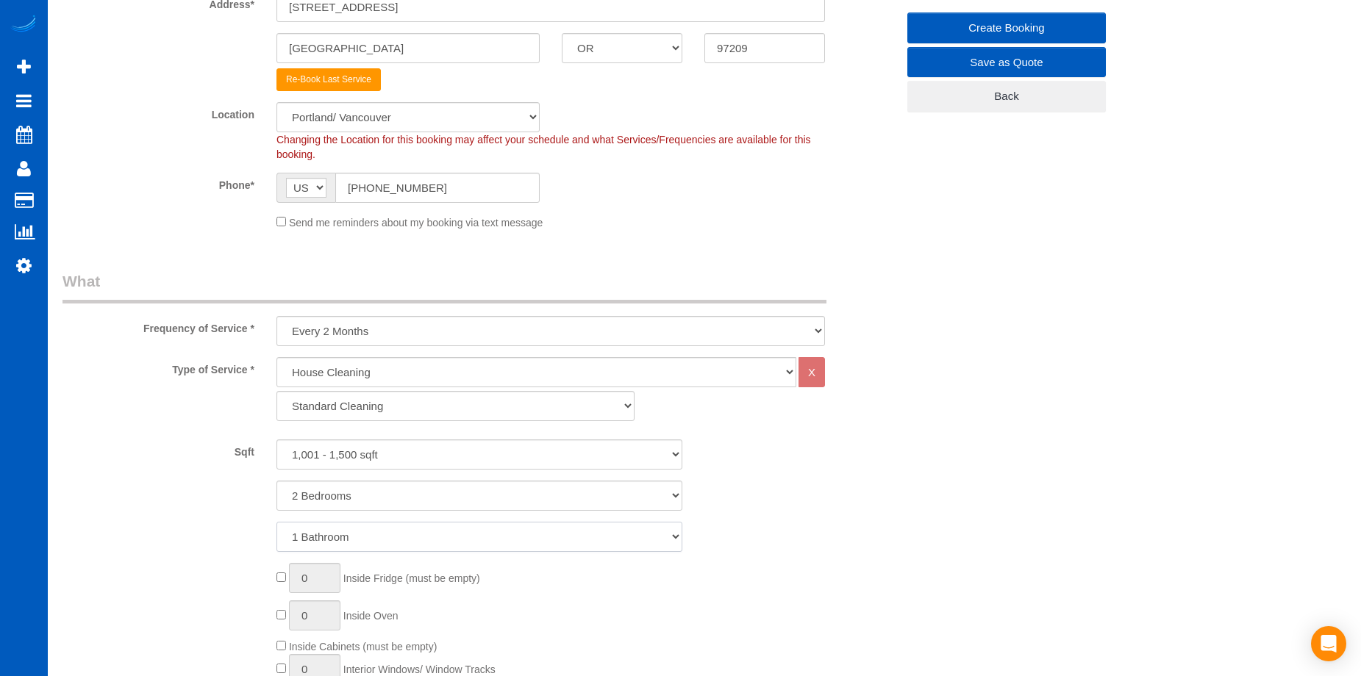
click at [396, 533] on select "1 Bathroom 2 Bathrooms 3 Bathrooms 4 Bathrooms 5 Bathrooms 6 Bathrooms 7 Bathro…" at bounding box center [479, 537] width 406 height 30
select select "2"
click at [276, 522] on select "1 Bathroom 2 Bathrooms 3 Bathrooms 4 Bathrooms 5 Bathrooms 6 Bathrooms 7 Bathro…" at bounding box center [479, 537] width 406 height 30
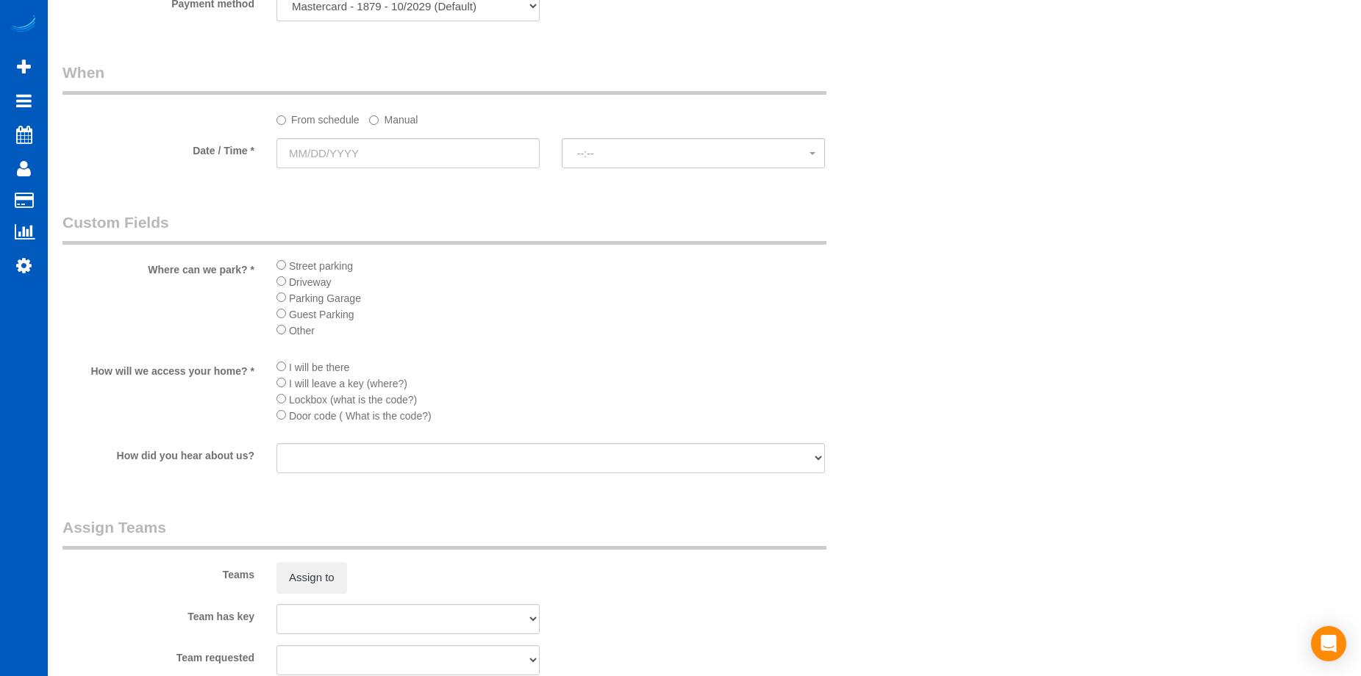
scroll to position [1433, 0]
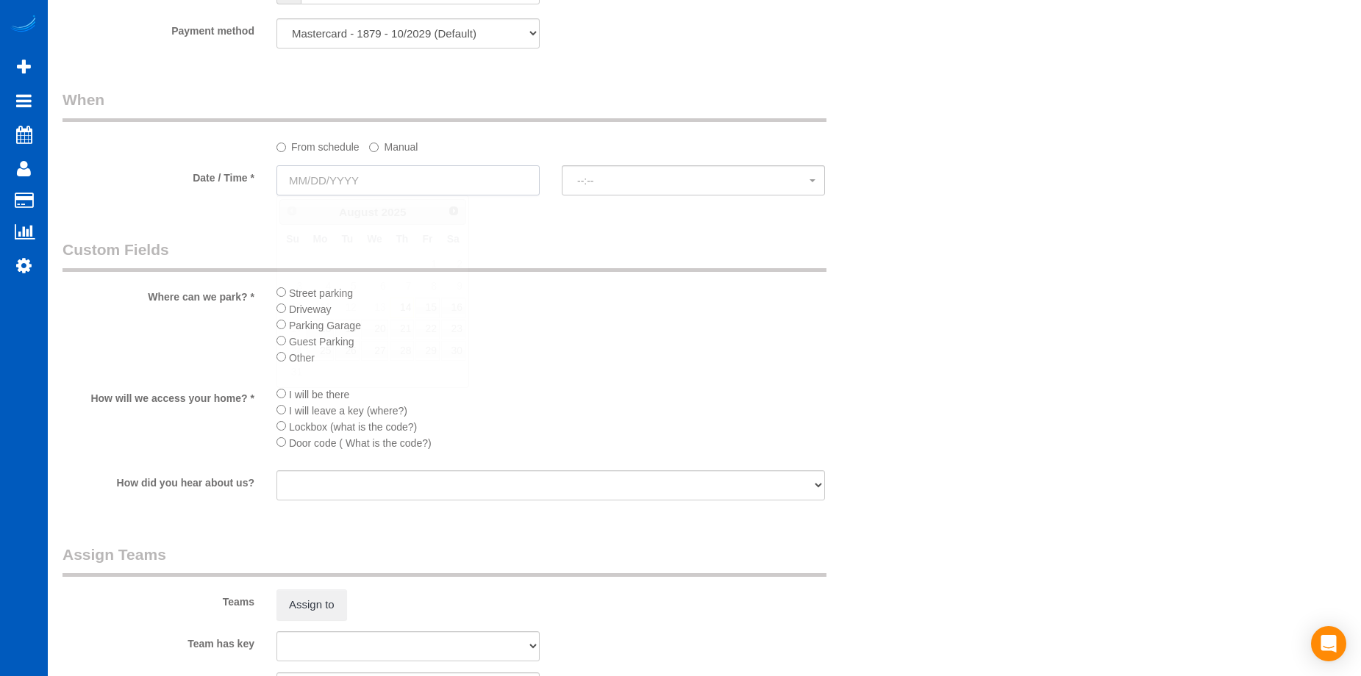
click at [369, 180] on input "text" at bounding box center [407, 180] width 263 height 30
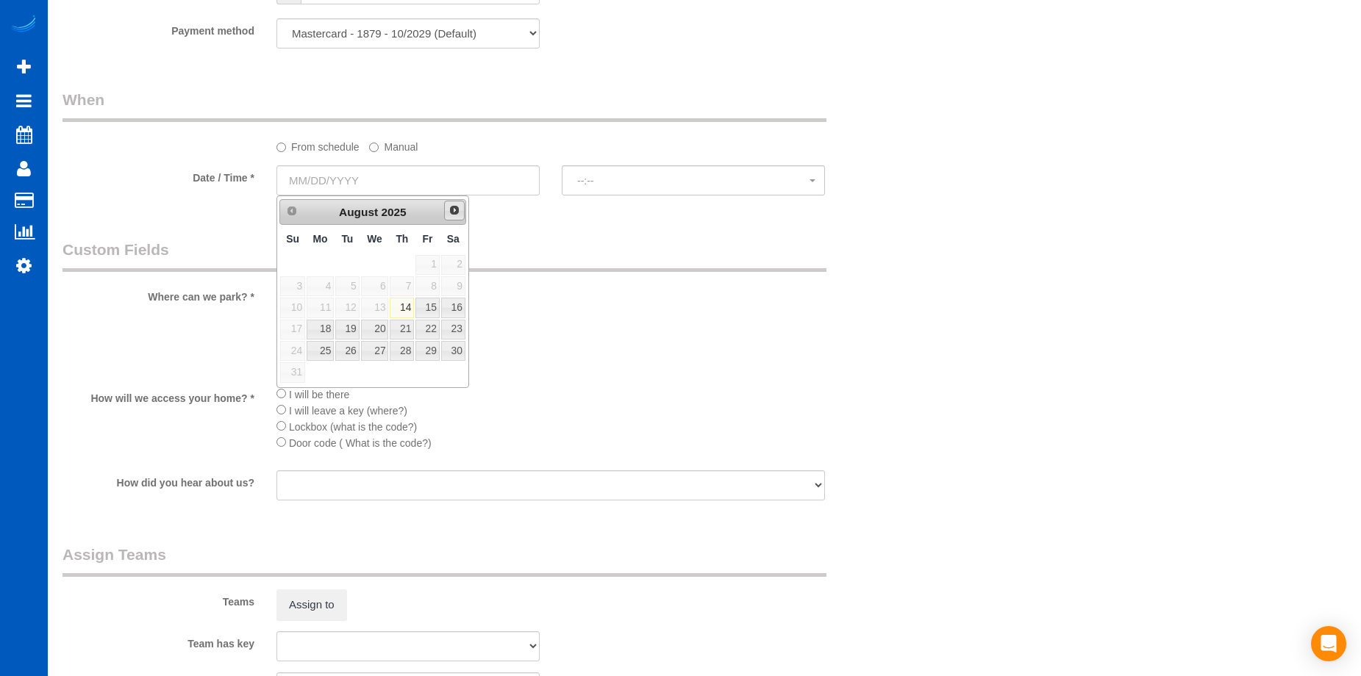
click at [449, 209] on span "Next" at bounding box center [455, 210] width 12 height 12
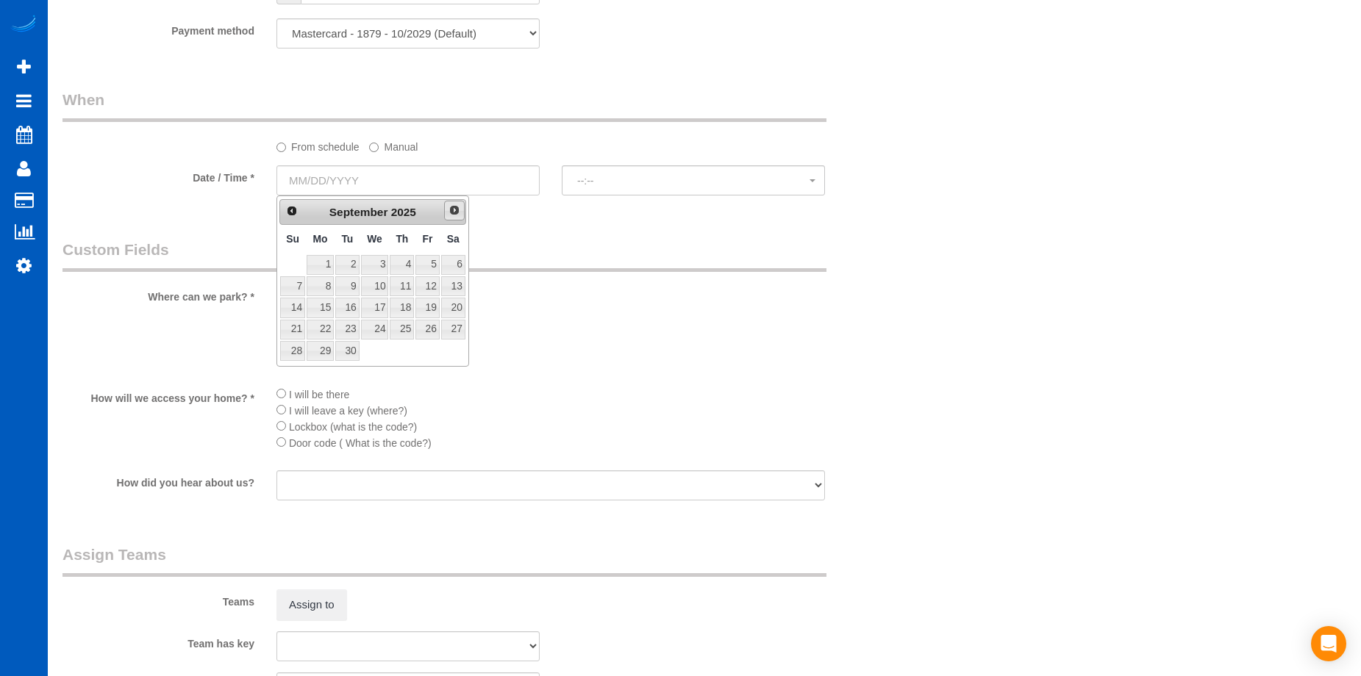
click at [449, 210] on span "Next" at bounding box center [455, 210] width 12 height 12
click at [398, 266] on link "2" at bounding box center [402, 265] width 24 height 20
type input "10/02/2025"
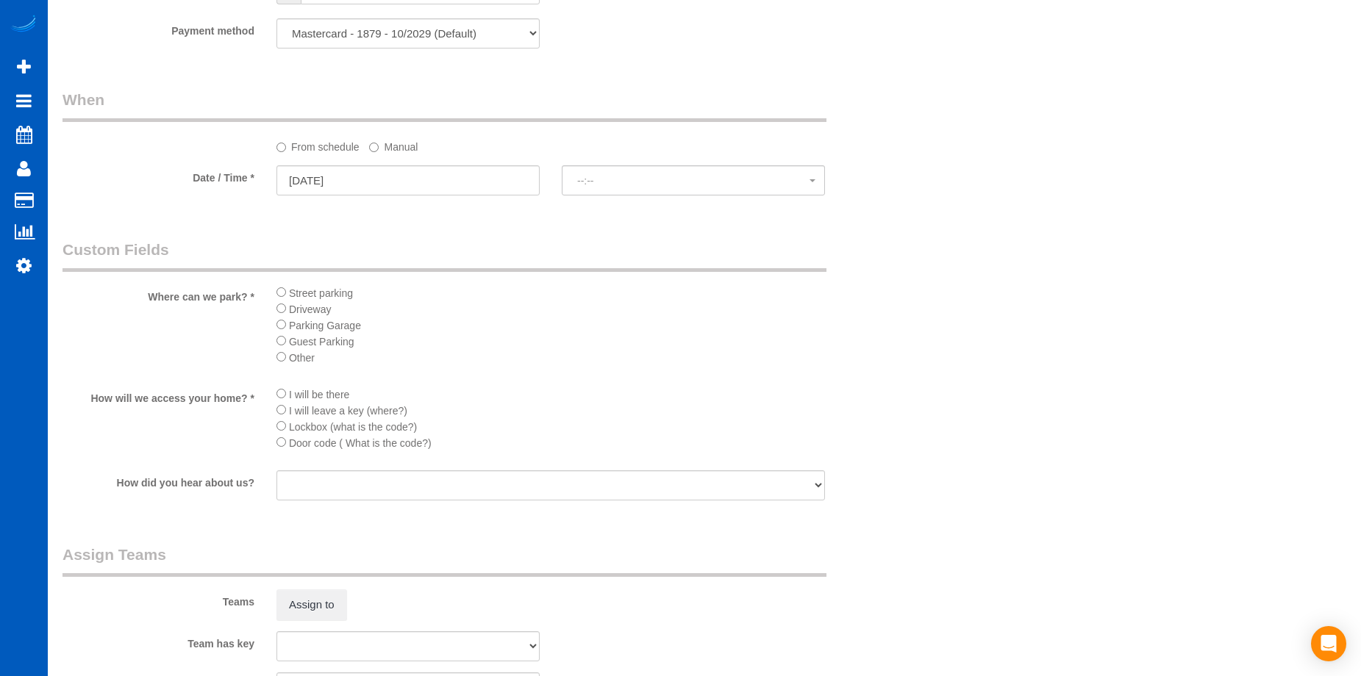
select select "spot1"
click at [388, 142] on label "Manual" at bounding box center [393, 145] width 49 height 20
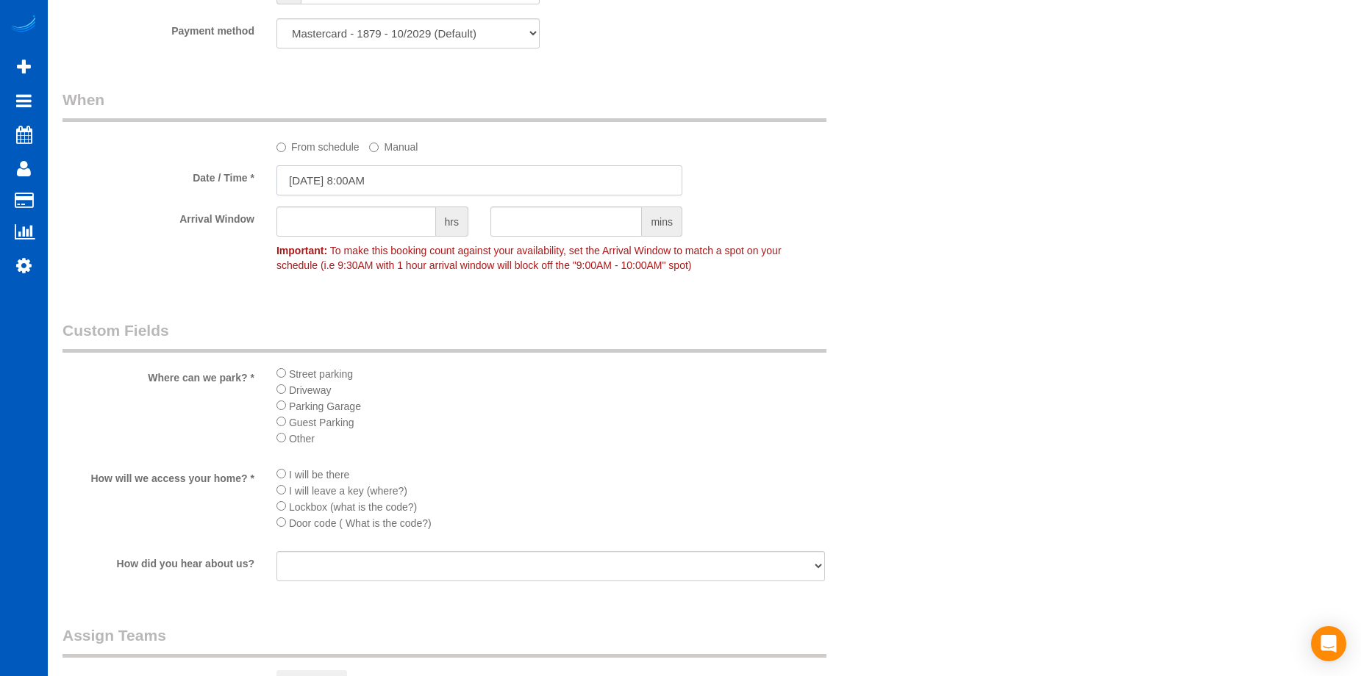
click at [399, 185] on input "10/02/2025 8:00AM" at bounding box center [479, 180] width 406 height 30
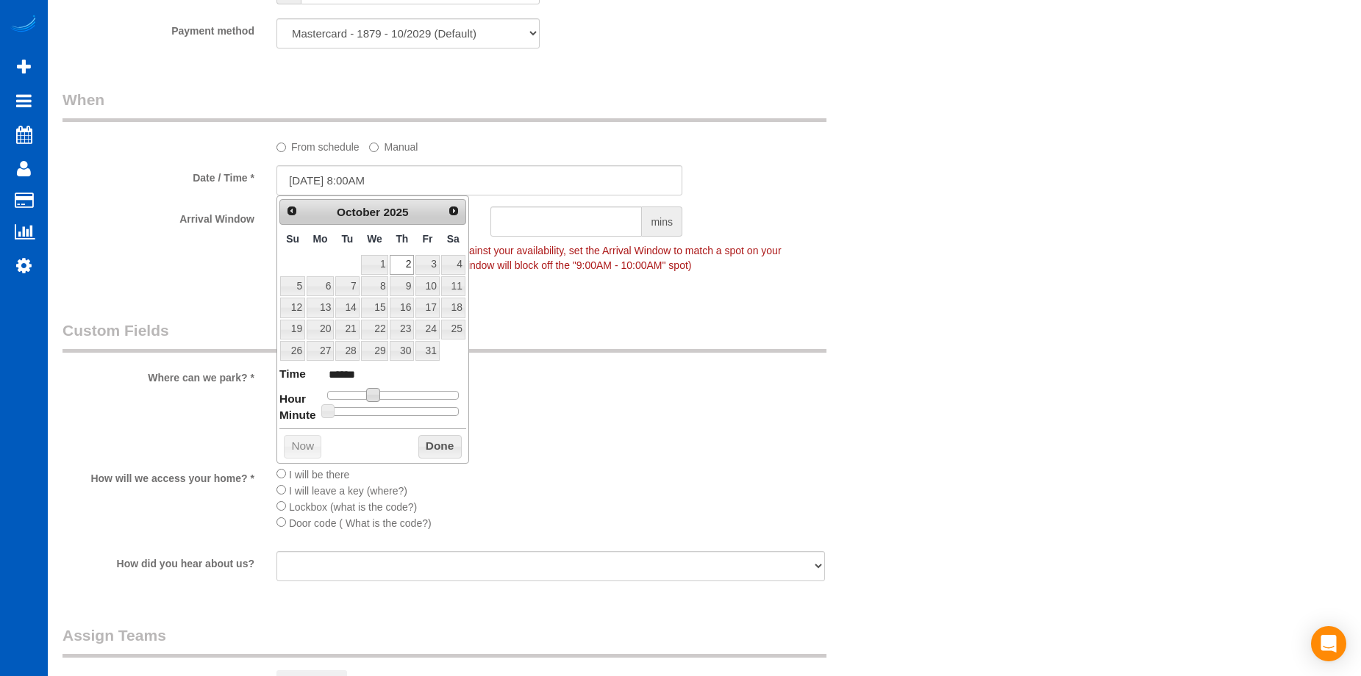
type input "10/02/2025 9:00AM"
type input "******"
type input "10/02/2025 10:00AM"
type input "*******"
drag, startPoint x: 372, startPoint y: 399, endPoint x: 384, endPoint y: 401, distance: 12.0
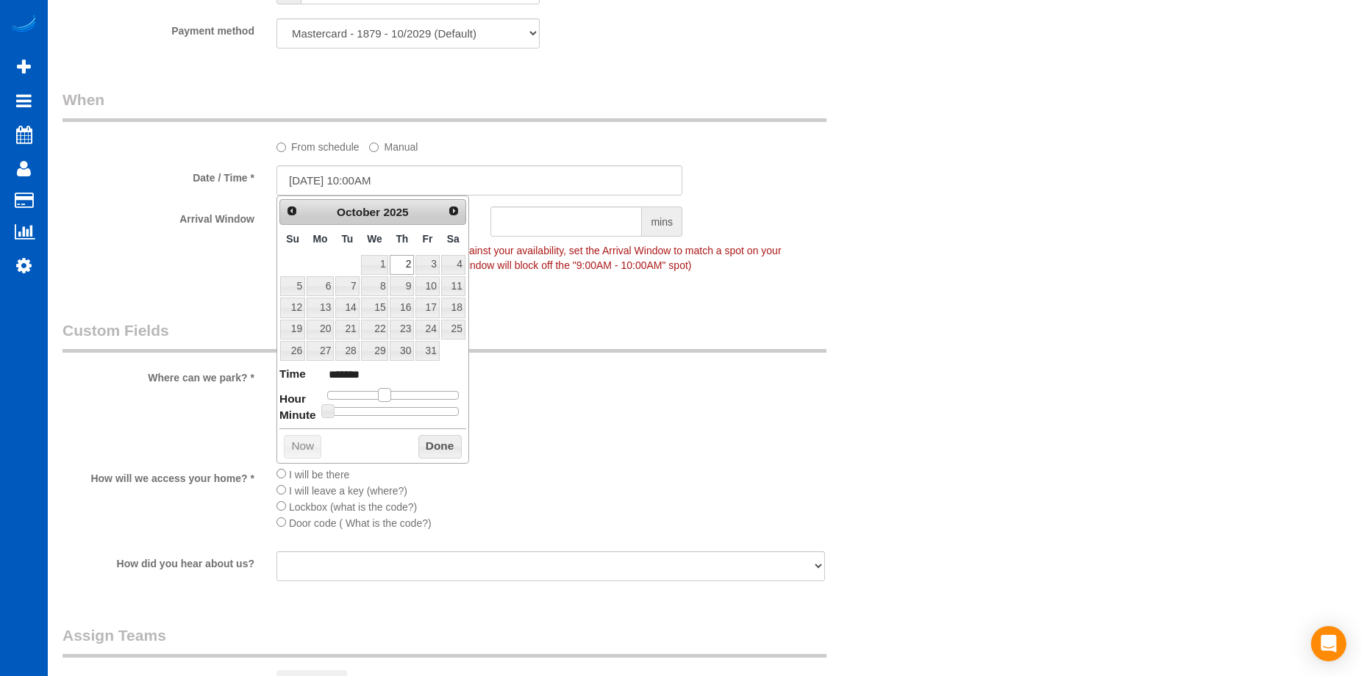
click at [384, 401] on span at bounding box center [384, 394] width 13 height 13
click at [435, 445] on button "Done" at bounding box center [439, 447] width 43 height 24
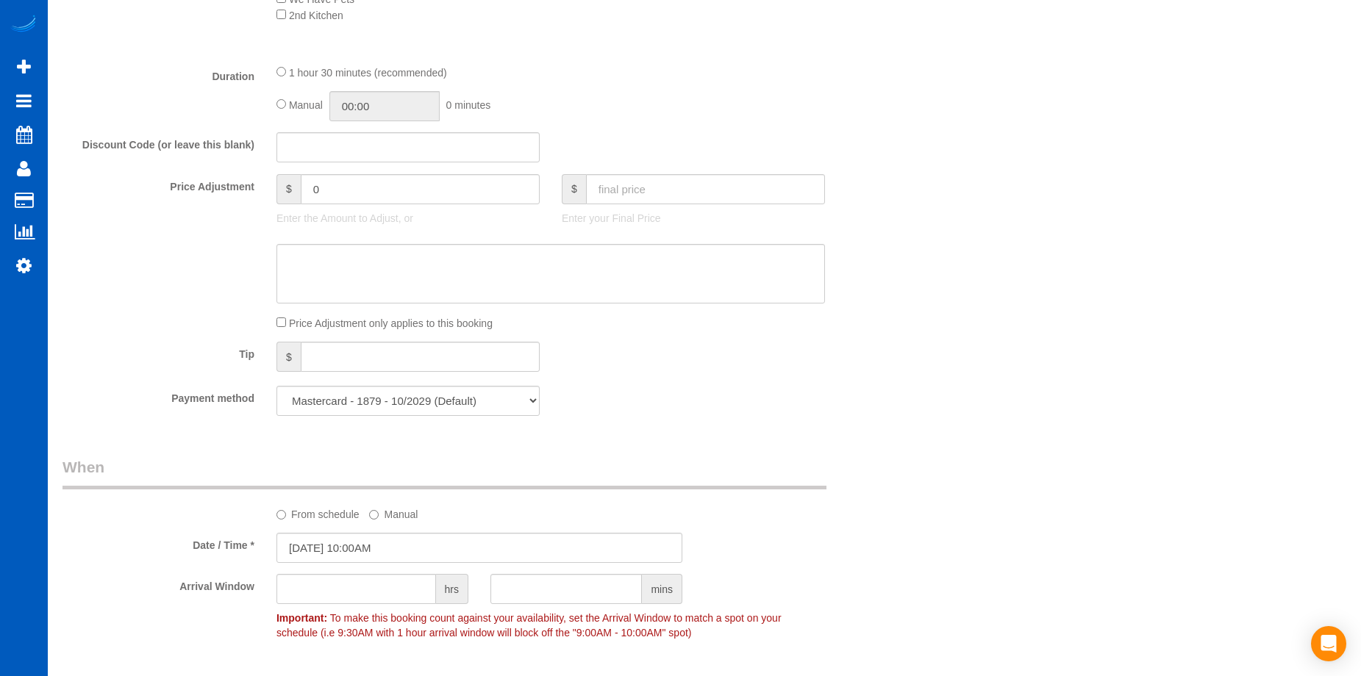
scroll to position [918, 0]
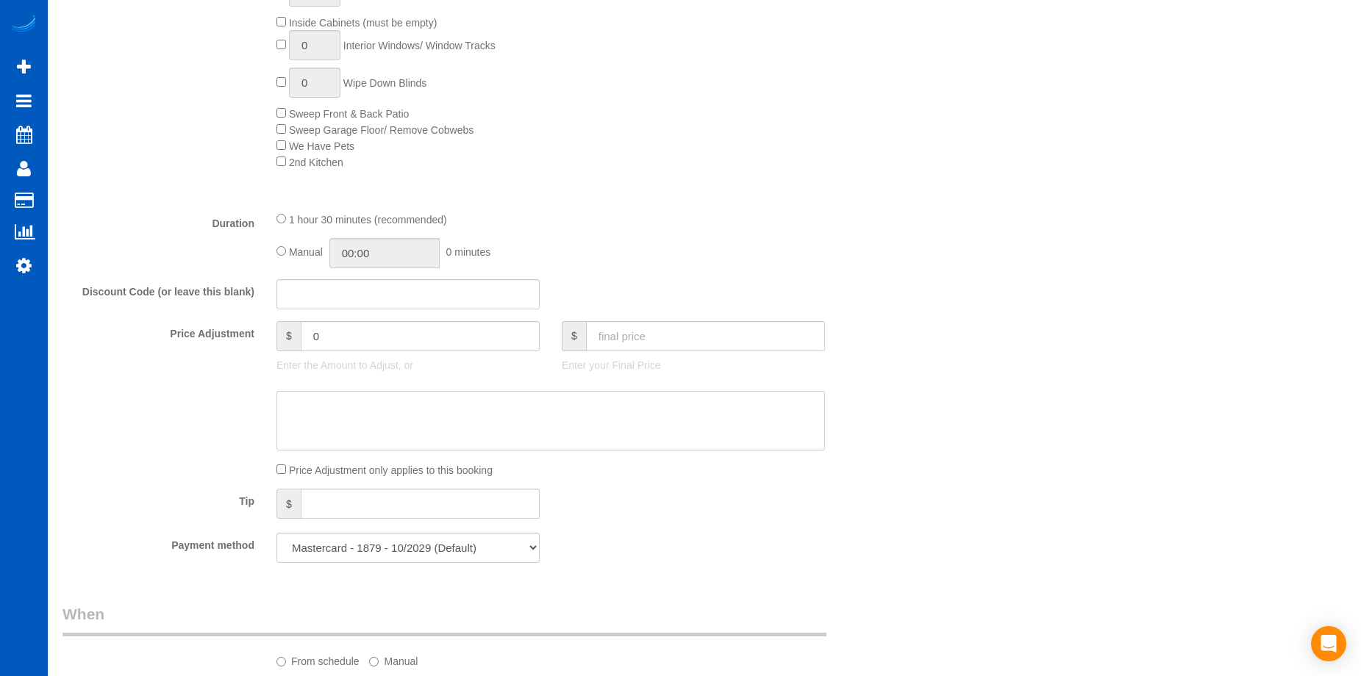
click at [498, 426] on textarea at bounding box center [550, 421] width 548 height 60
paste textarea "First recurring booking, then 159 USD bi-monthly"
type textarea "First recurring booking, then 159 USD bi-monthly"
click at [662, 335] on input "text" at bounding box center [705, 336] width 239 height 30
type input "135"
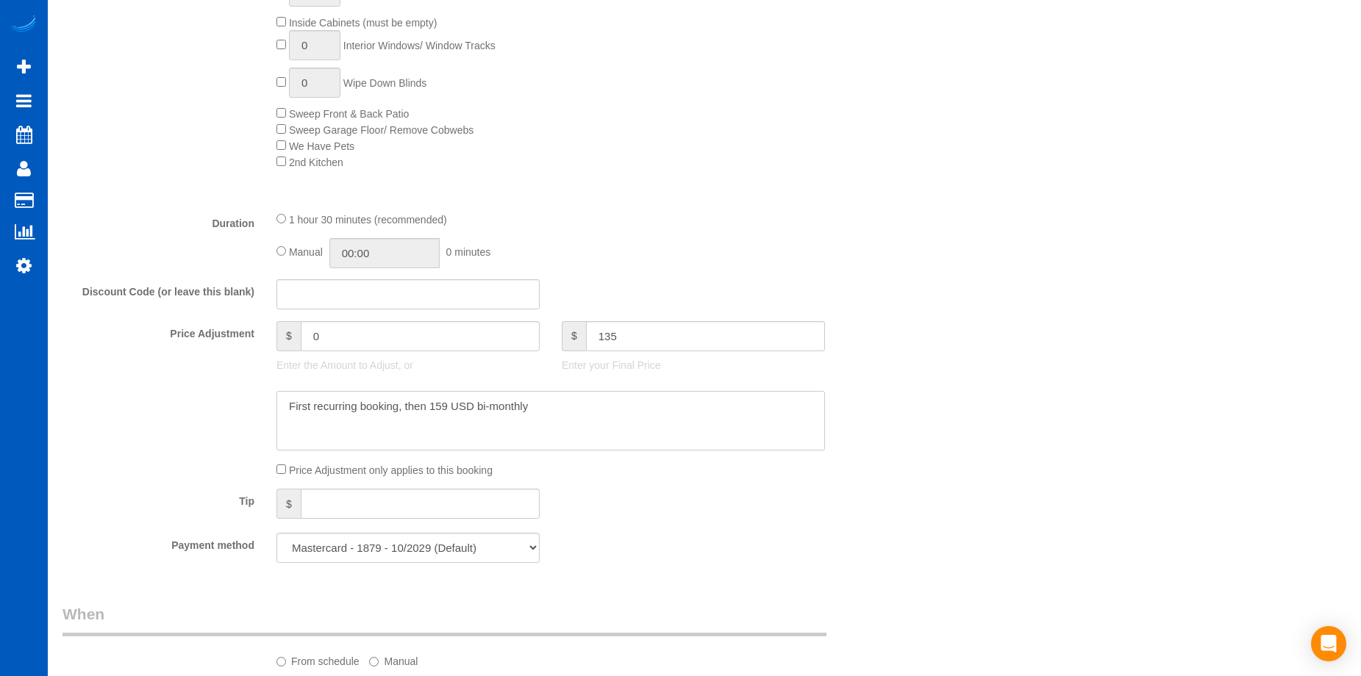
click at [646, 407] on textarea at bounding box center [550, 421] width 548 height 60
type input "-44"
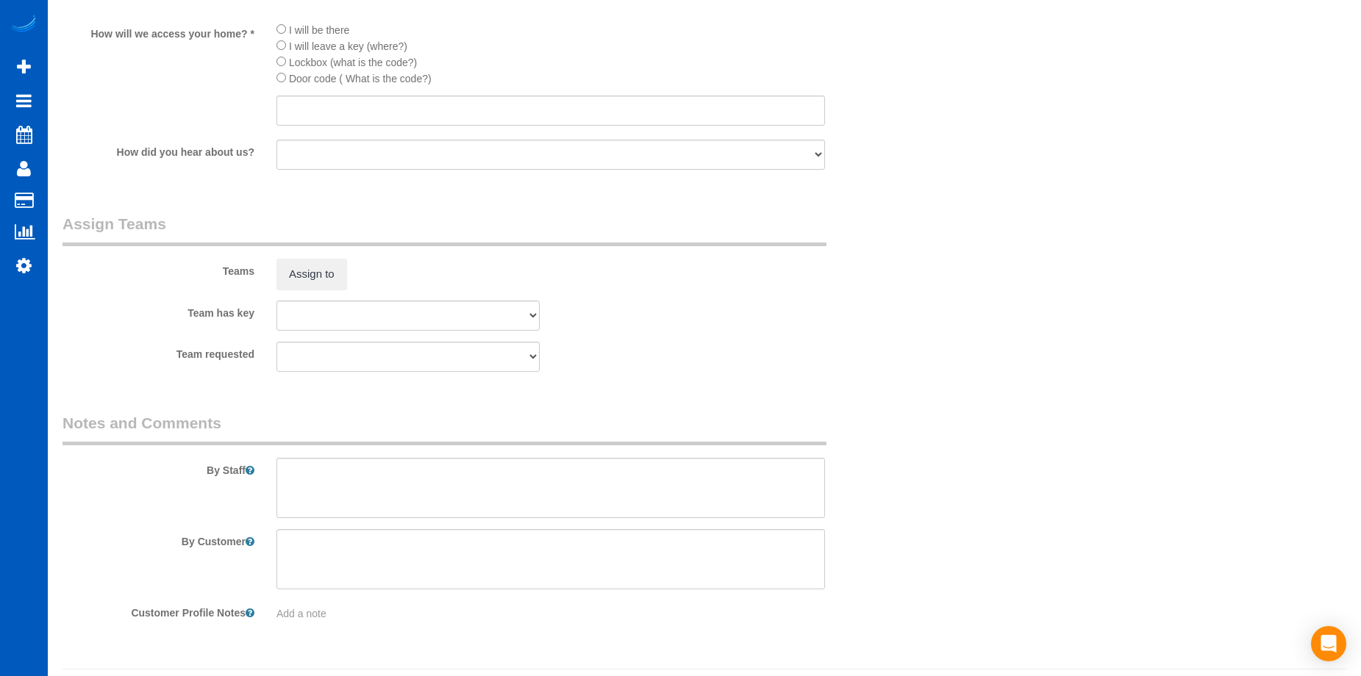
scroll to position [1915, 0]
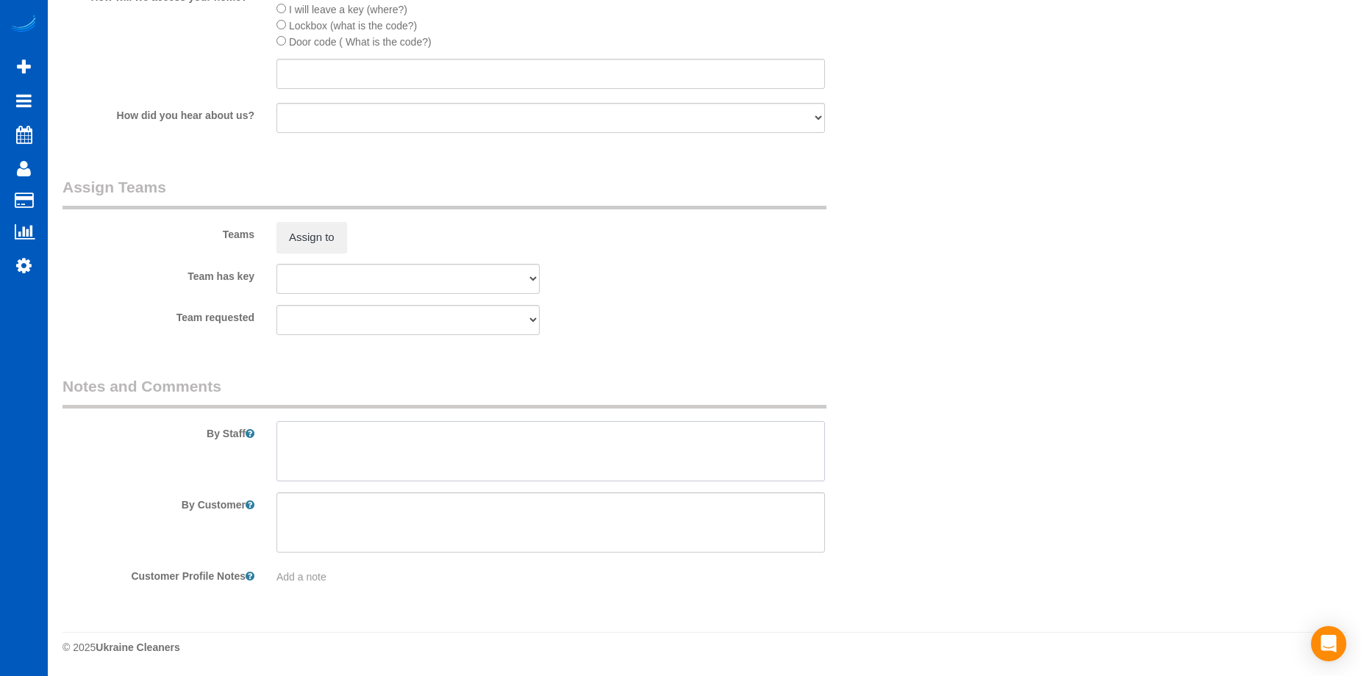
click at [523, 441] on textarea at bounding box center [550, 451] width 548 height 60
type textarea "Booked by Florencia."
click at [287, 73] on input "text" at bounding box center [550, 74] width 548 height 30
type input "TBC"
click at [406, 435] on textarea at bounding box center [550, 451] width 548 height 60
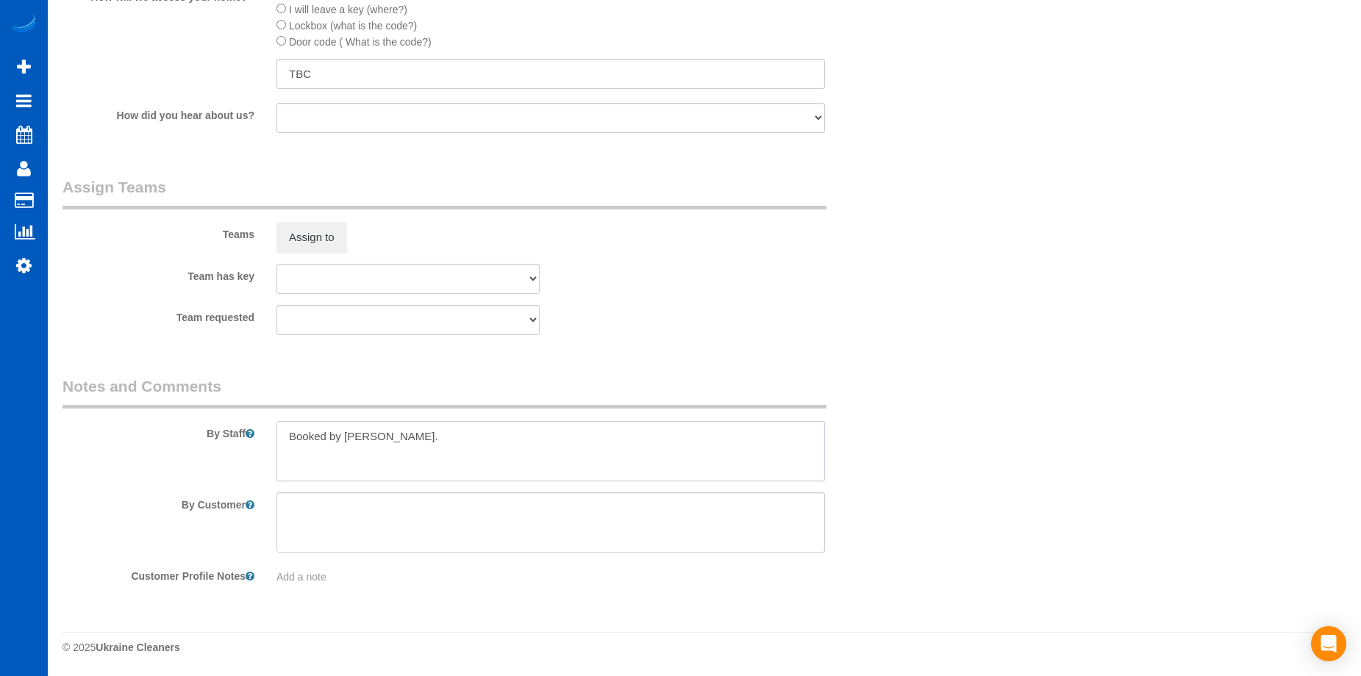
click at [475, 429] on textarea at bounding box center [550, 451] width 548 height 60
click at [472, 439] on textarea at bounding box center [550, 451] width 548 height 60
paste textarea "There are vendor parking spots in the parking lot near the handicap spots, but …"
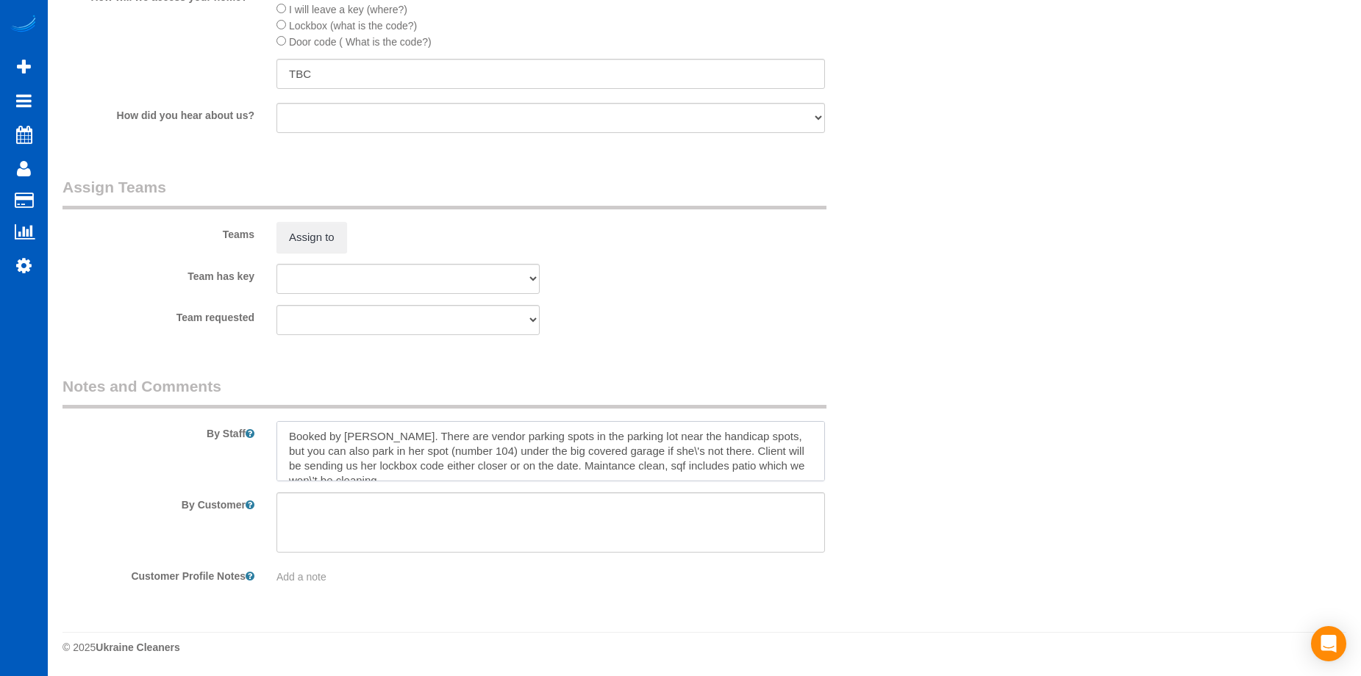
scroll to position [6, 0]
click at [657, 443] on textarea at bounding box center [550, 451] width 548 height 60
drag, startPoint x: 596, startPoint y: 462, endPoint x: 604, endPoint y: 457, distance: 9.2
click at [596, 461] on textarea at bounding box center [550, 451] width 548 height 60
drag, startPoint x: 713, startPoint y: 443, endPoint x: 564, endPoint y: 465, distance: 150.8
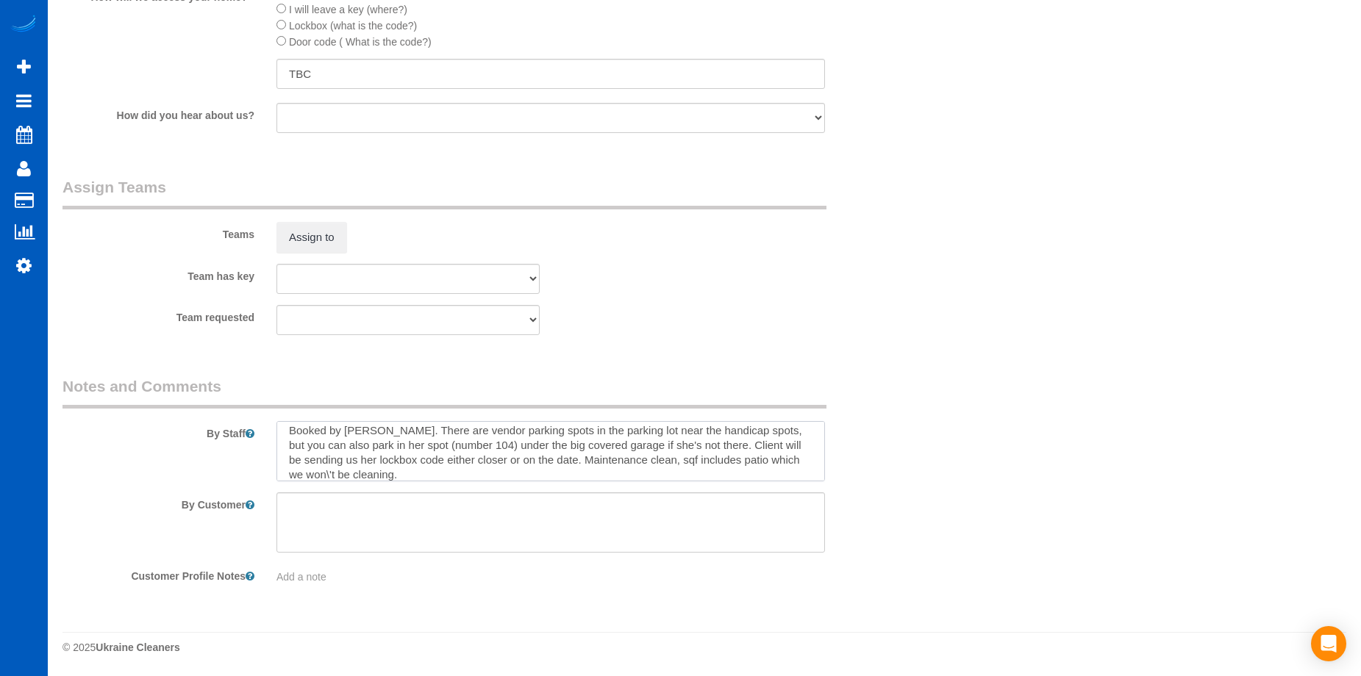
click at [564, 465] on textarea at bounding box center [550, 451] width 548 height 60
click at [534, 476] on textarea at bounding box center [550, 451] width 548 height 60
click at [450, 470] on textarea at bounding box center [550, 451] width 548 height 60
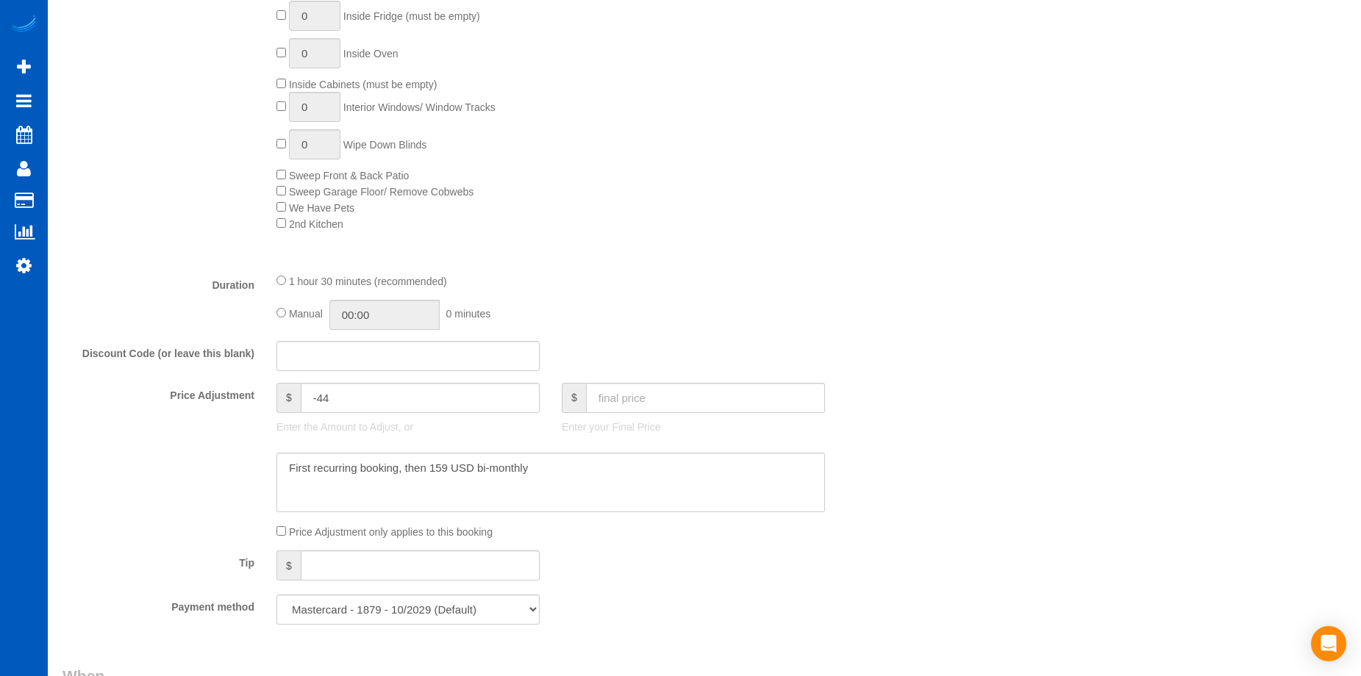
scroll to position [882, 0]
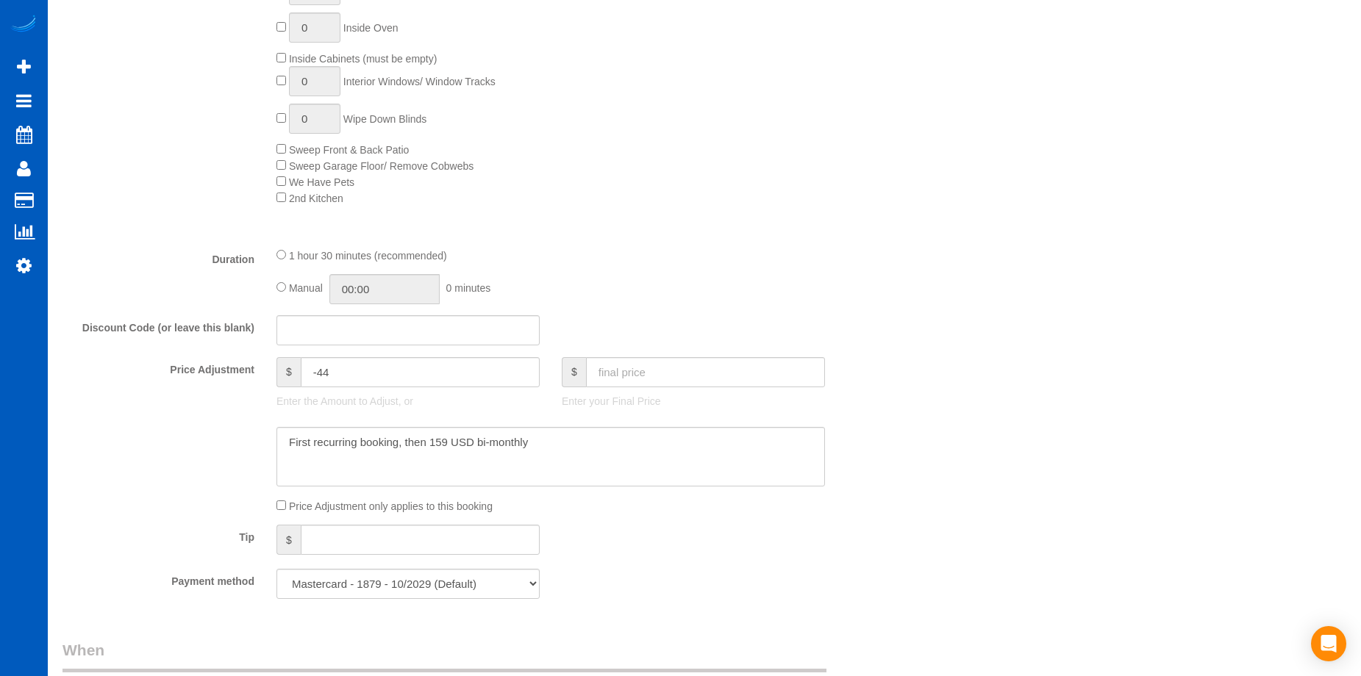
type textarea "Booked by Florencia. There are vendor parking spots in the parking lot near the…"
click at [365, 282] on input "01:30" at bounding box center [384, 289] width 110 height 30
type input "02:00"
click at [365, 356] on li "02:00" at bounding box center [367, 352] width 65 height 19
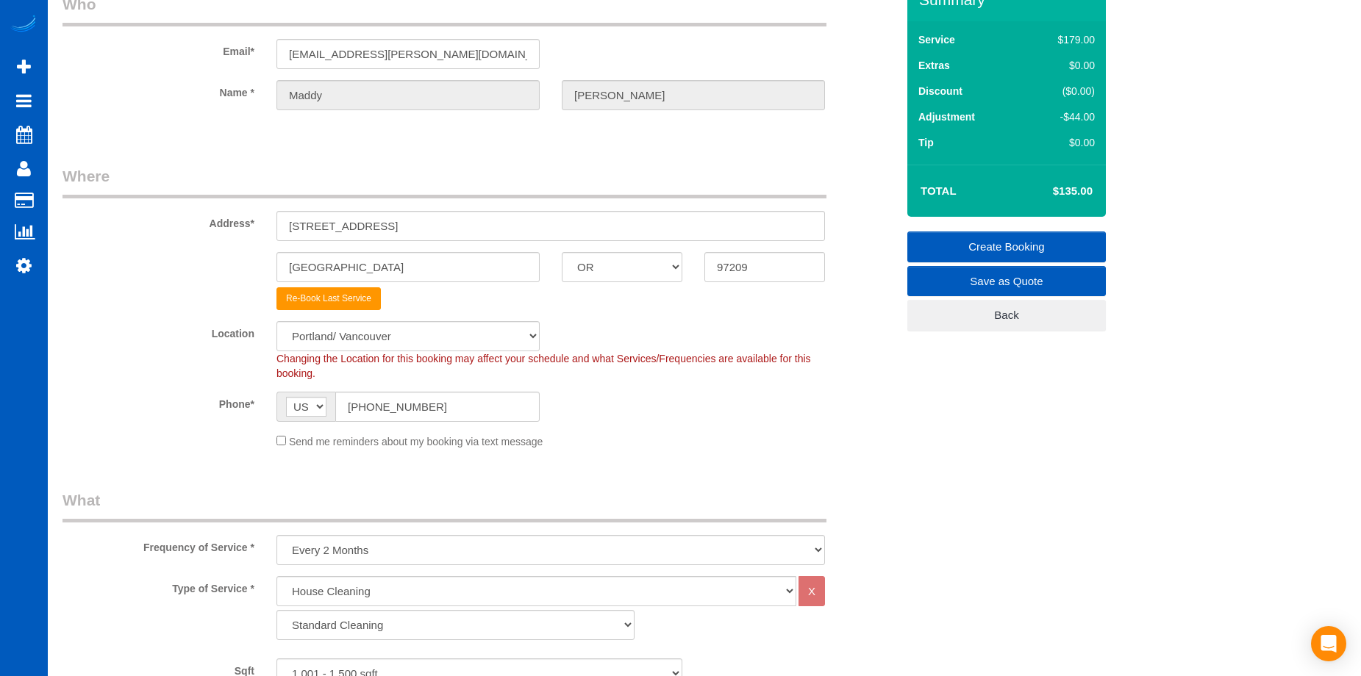
scroll to position [0, 0]
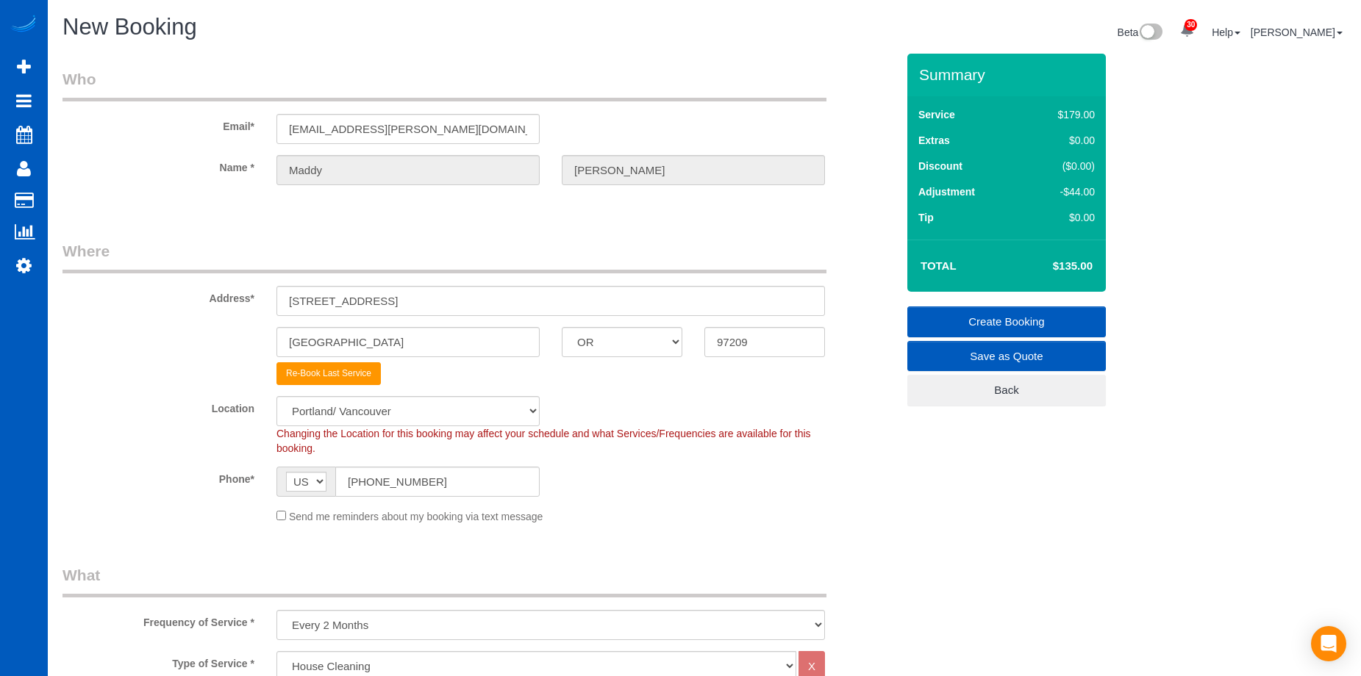
click at [941, 312] on link "Create Booking" at bounding box center [1006, 322] width 199 height 31
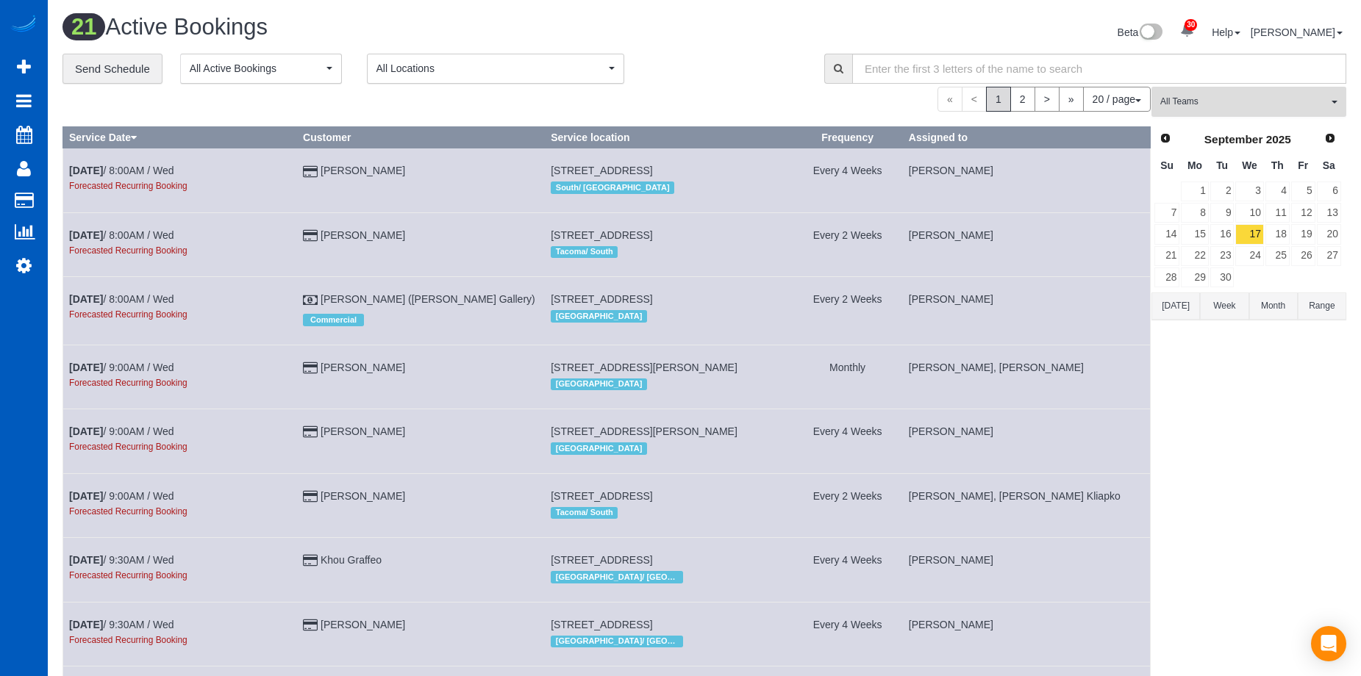
click at [1313, 96] on span "All Teams" at bounding box center [1244, 102] width 168 height 12
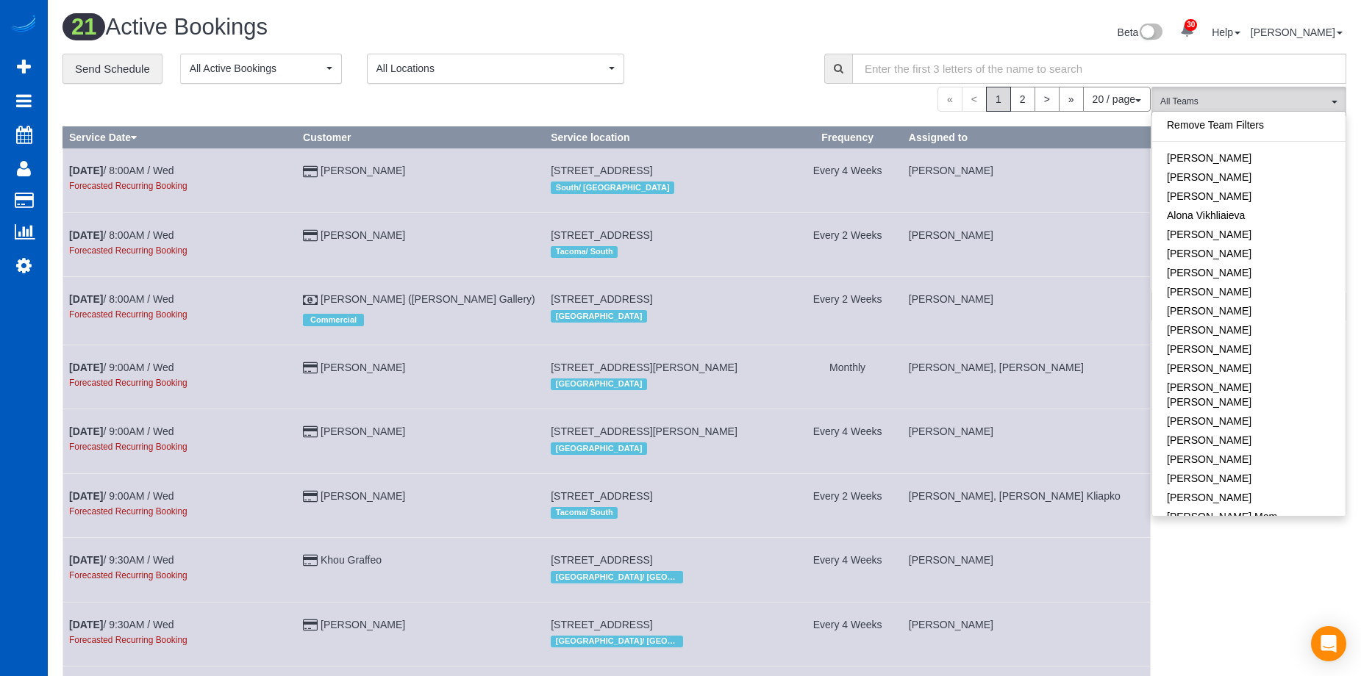
click at [779, 51] on div "Beta 30 Your Notifications You have 0 alerts × You have 1 to charge for [DATE] …" at bounding box center [1030, 34] width 653 height 39
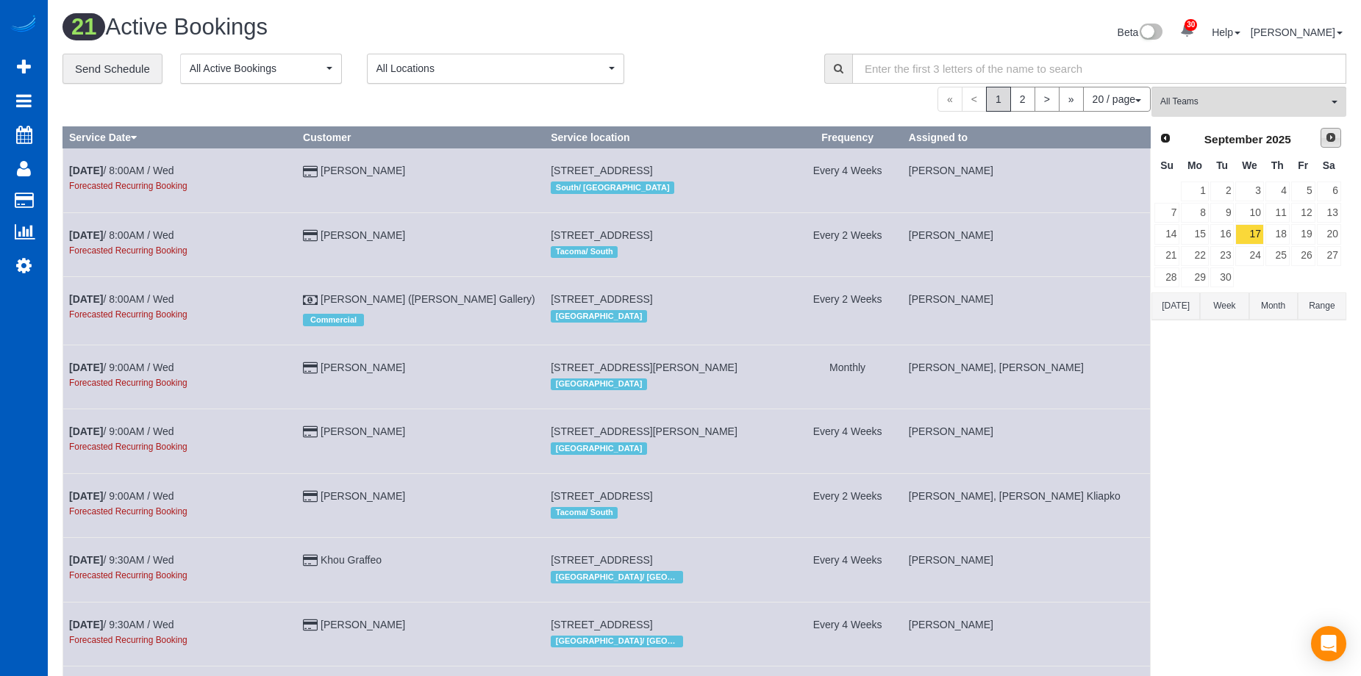
click at [1329, 135] on span "Next" at bounding box center [1331, 138] width 12 height 12
click at [1167, 140] on span "Prev" at bounding box center [1165, 138] width 12 height 12
click at [1280, 185] on link "2" at bounding box center [1277, 192] width 24 height 20
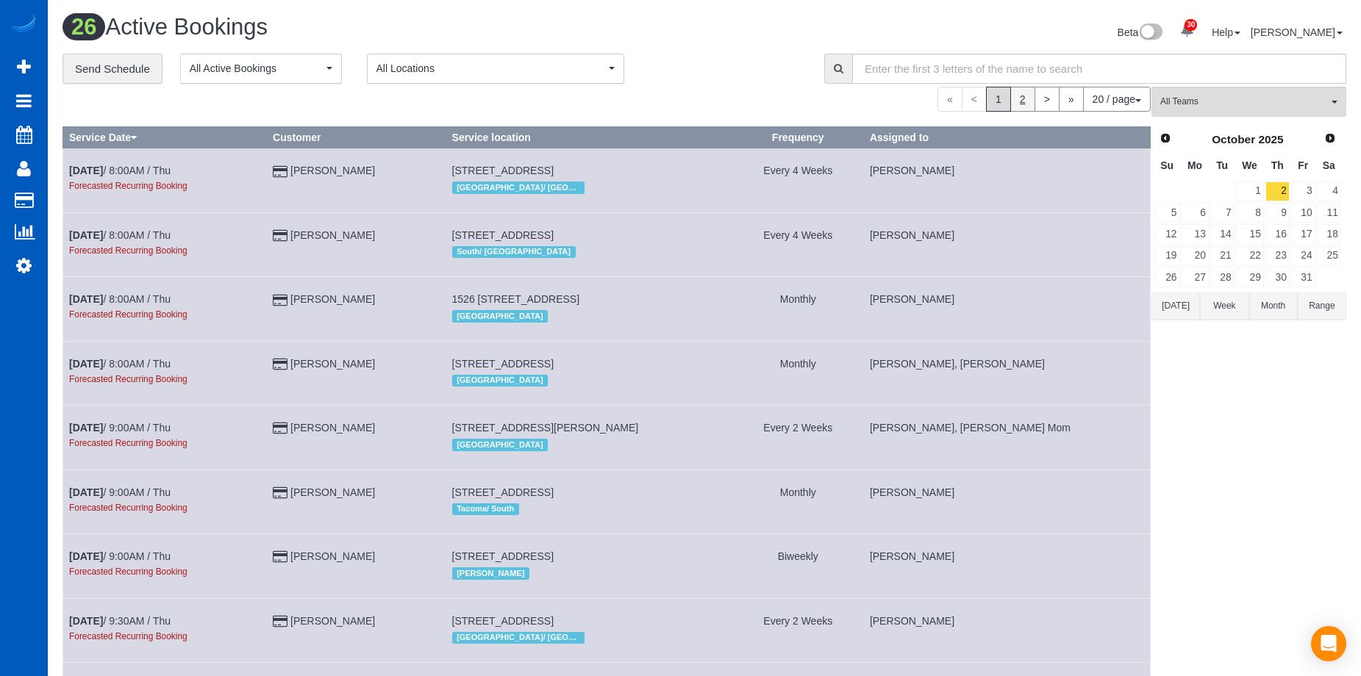
click at [1019, 96] on link "2" at bounding box center [1022, 99] width 25 height 25
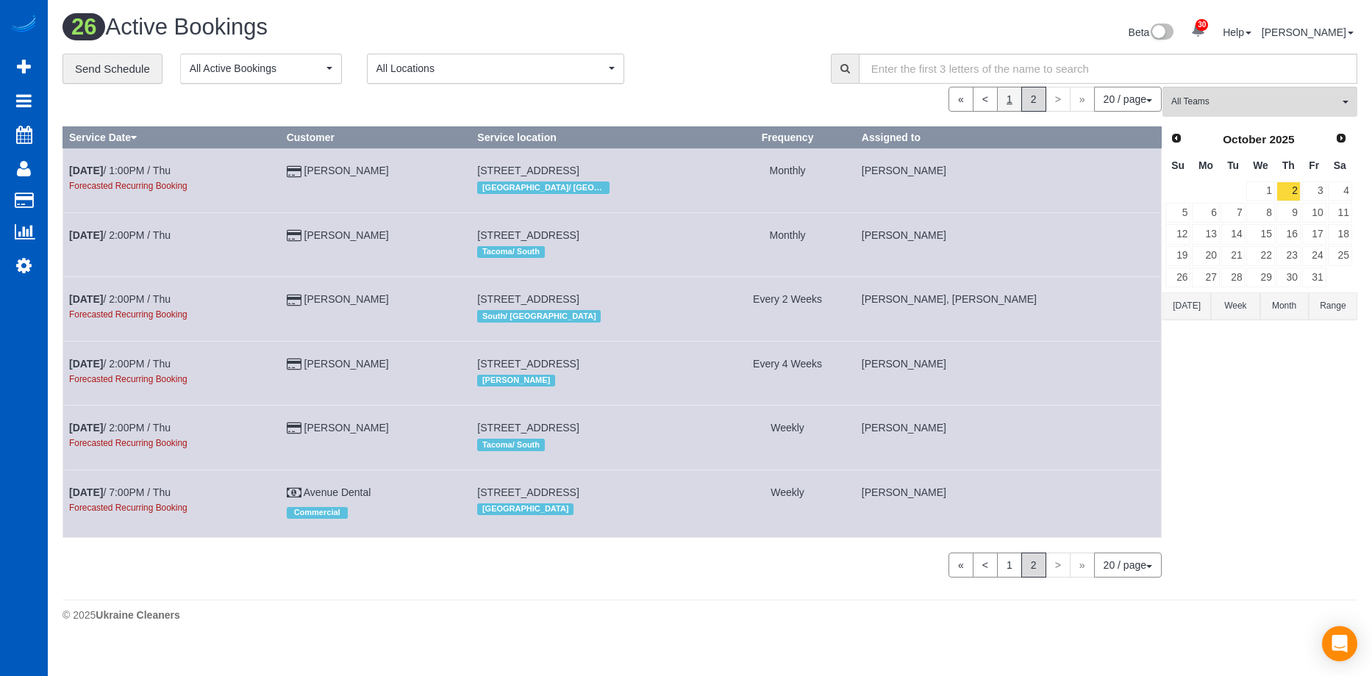
click at [1010, 99] on link "1" at bounding box center [1009, 99] width 25 height 25
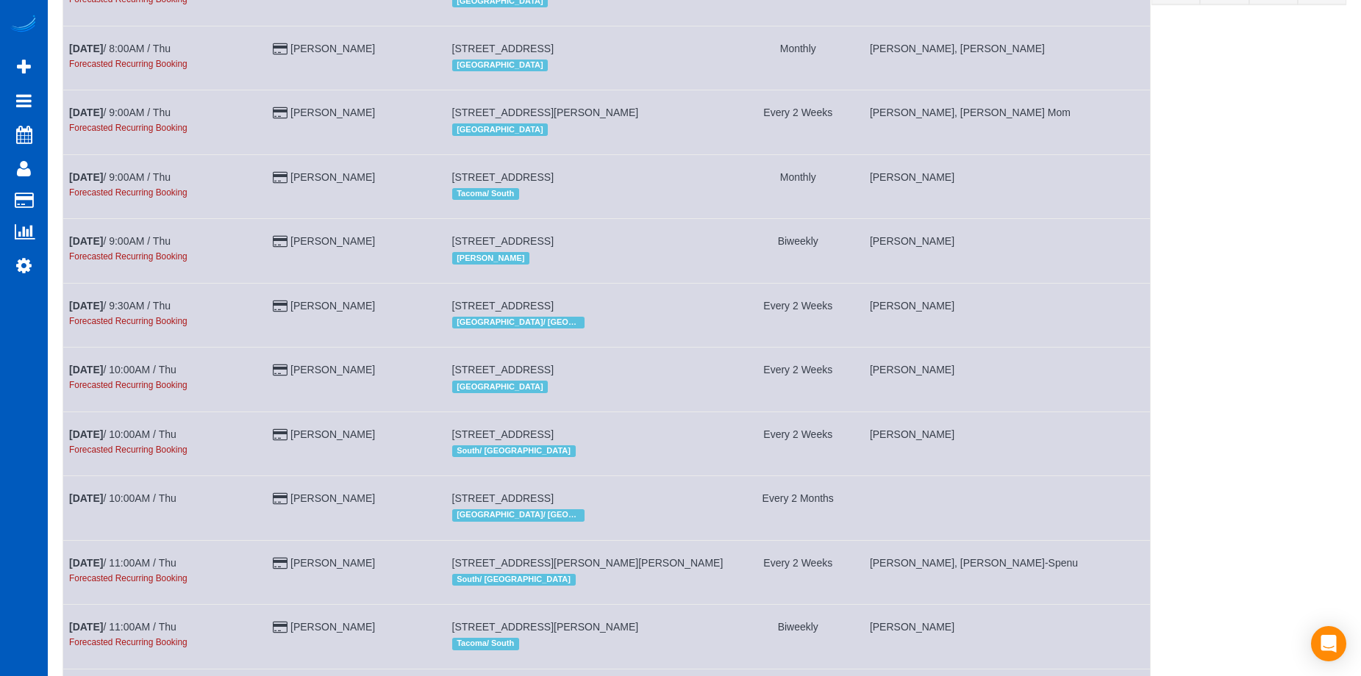
scroll to position [441, 0]
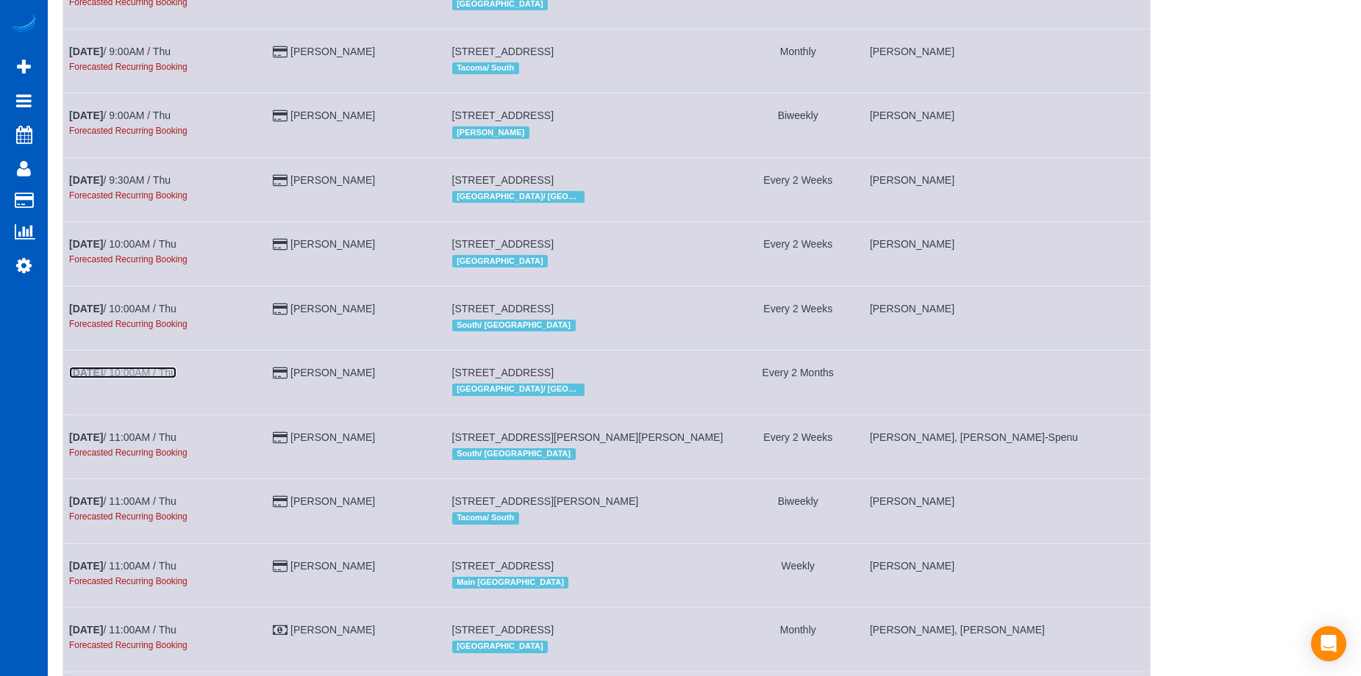
click at [148, 375] on link "Oct 2nd / 10:00AM / Thu" at bounding box center [122, 373] width 107 height 12
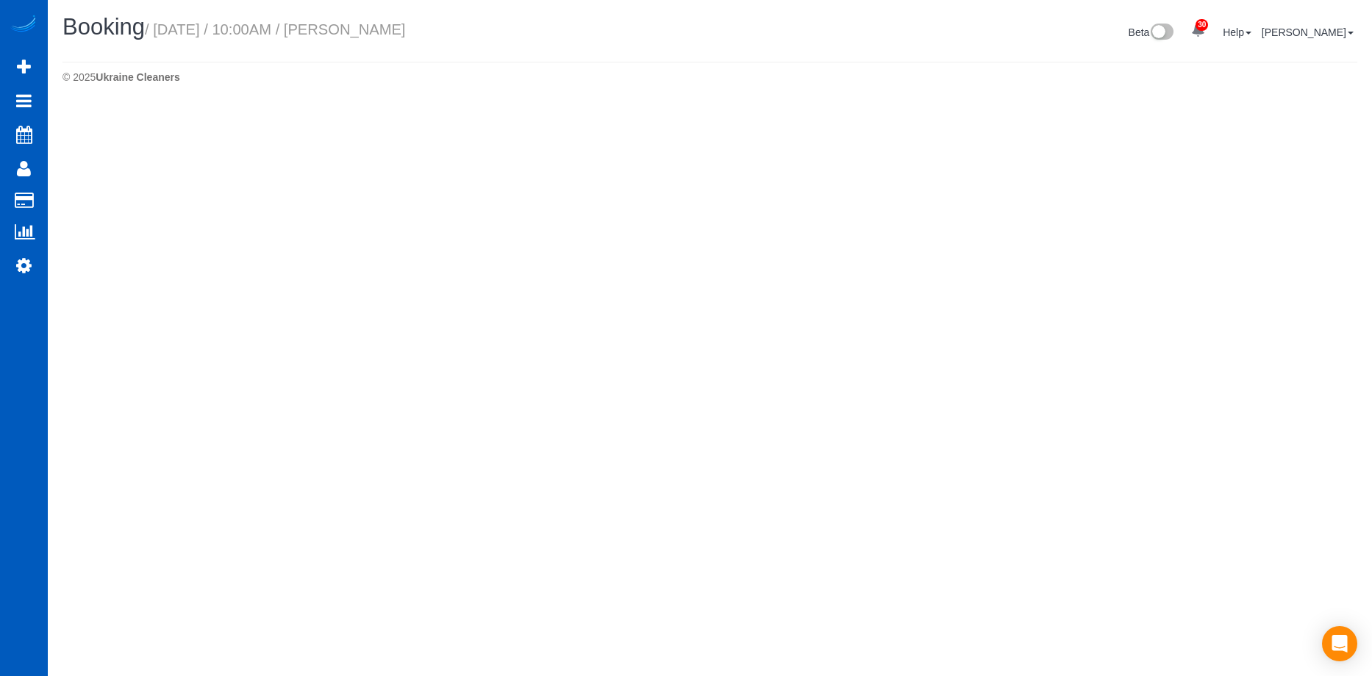
select select "OR"
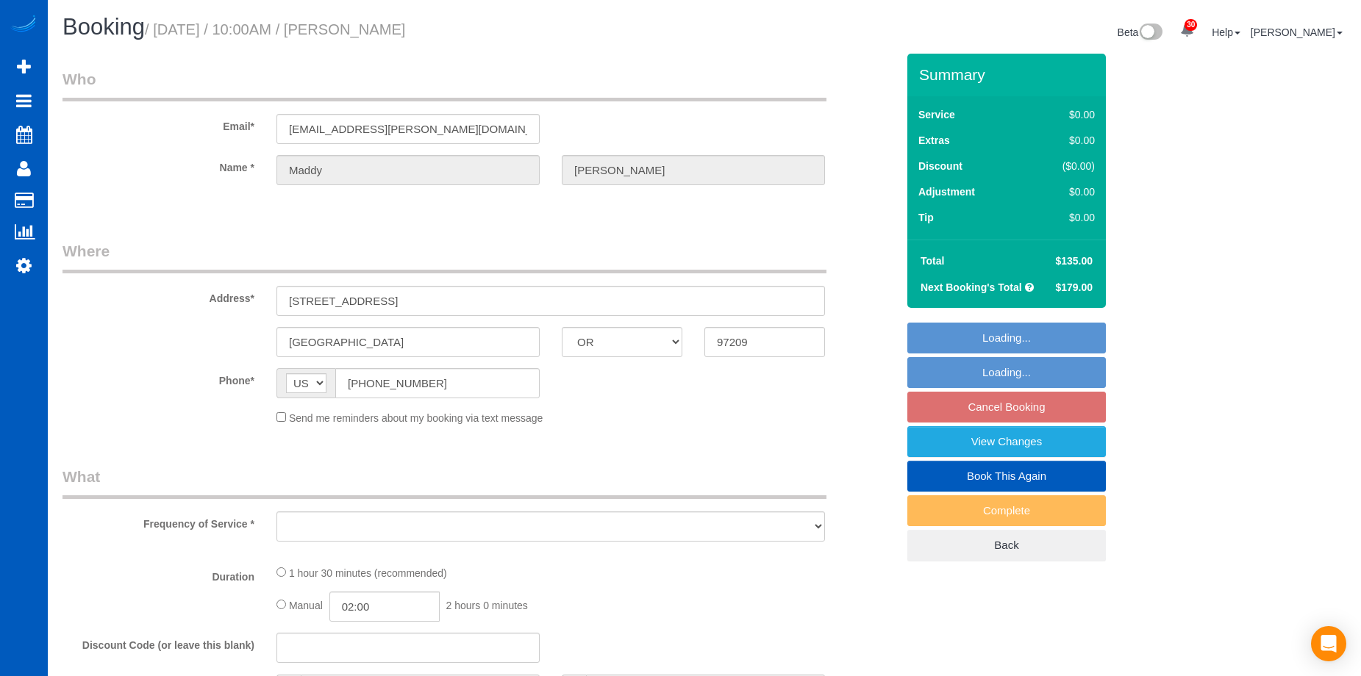
select select "string:fspay-6af2d138-d39e-4d4e-a7d8-9f610a58d906"
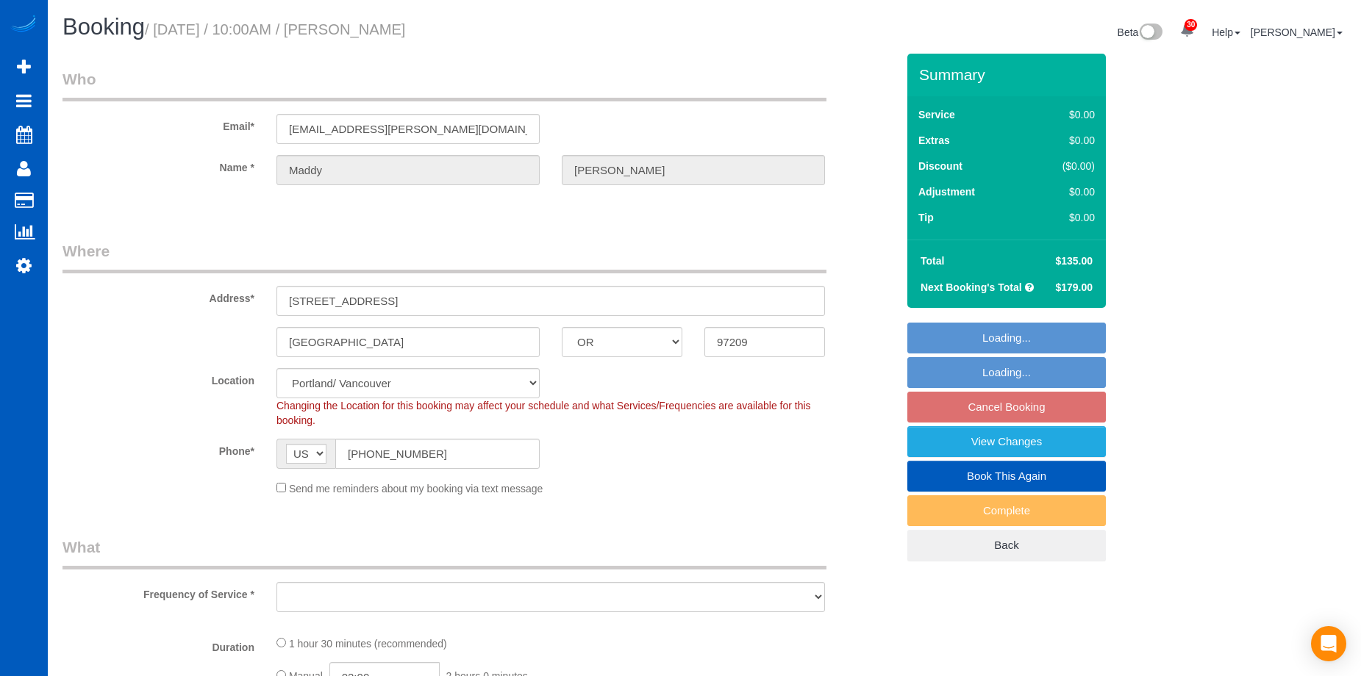
select select "199"
select select "1001"
select select "2"
select select "object:23964"
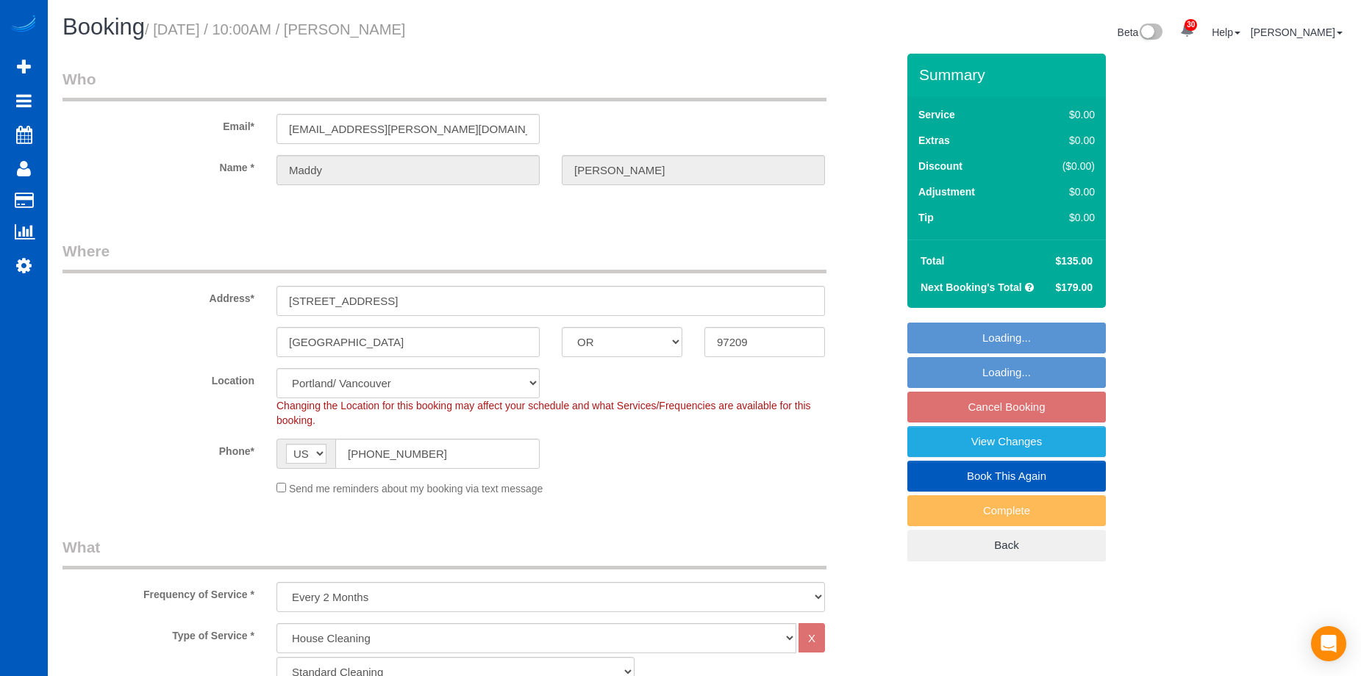
select select "1001"
select select "2"
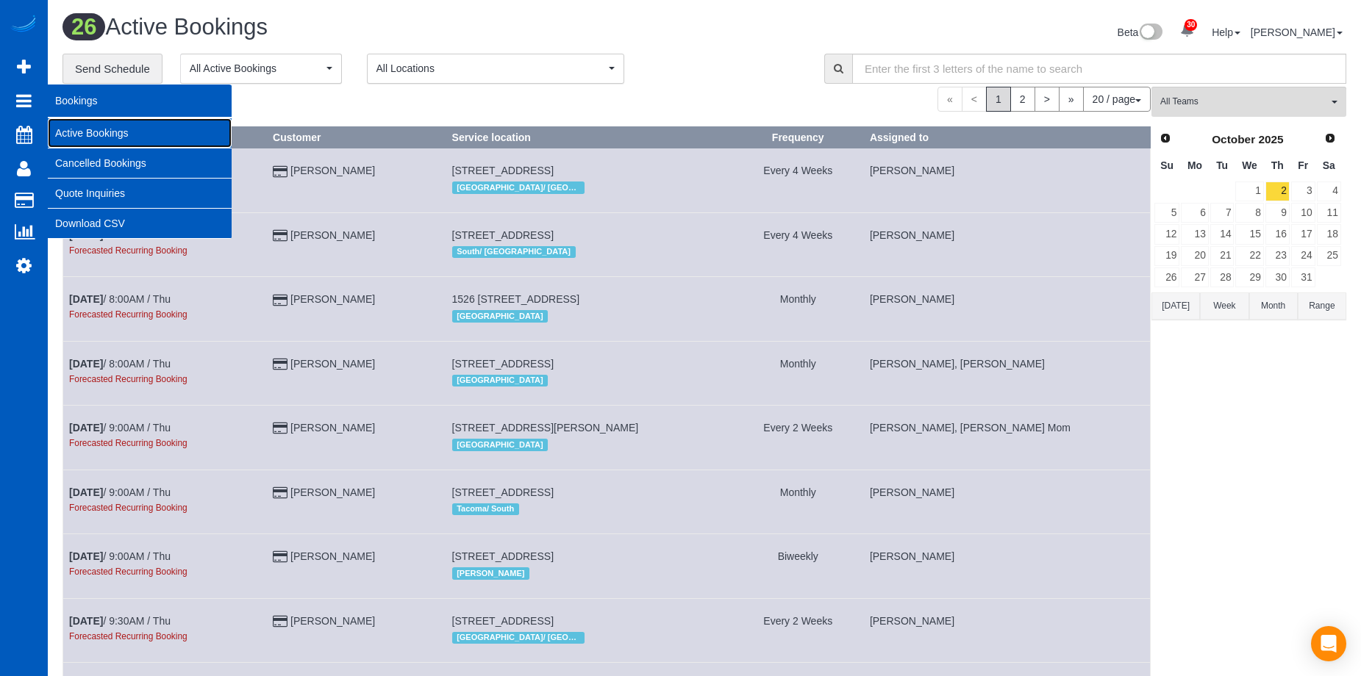
click at [94, 129] on link "Active Bookings" at bounding box center [140, 132] width 184 height 29
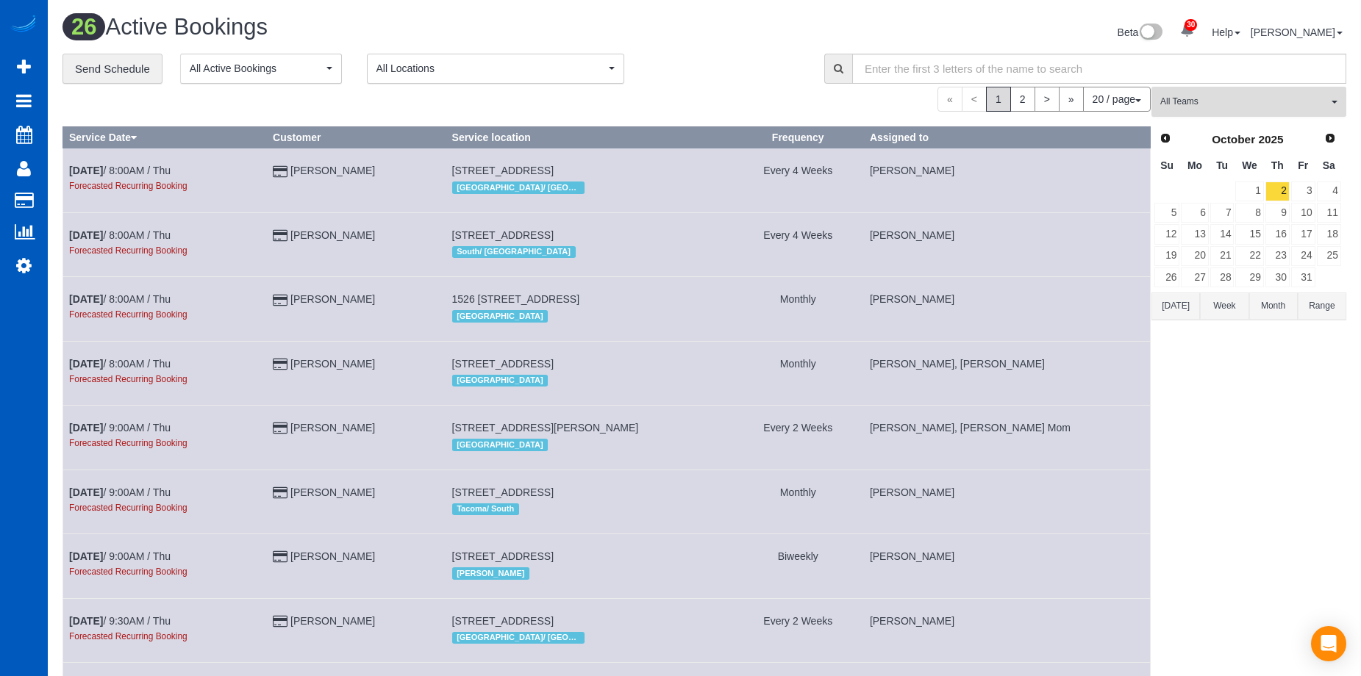
click at [1266, 87] on button "All Teams" at bounding box center [1248, 102] width 195 height 30
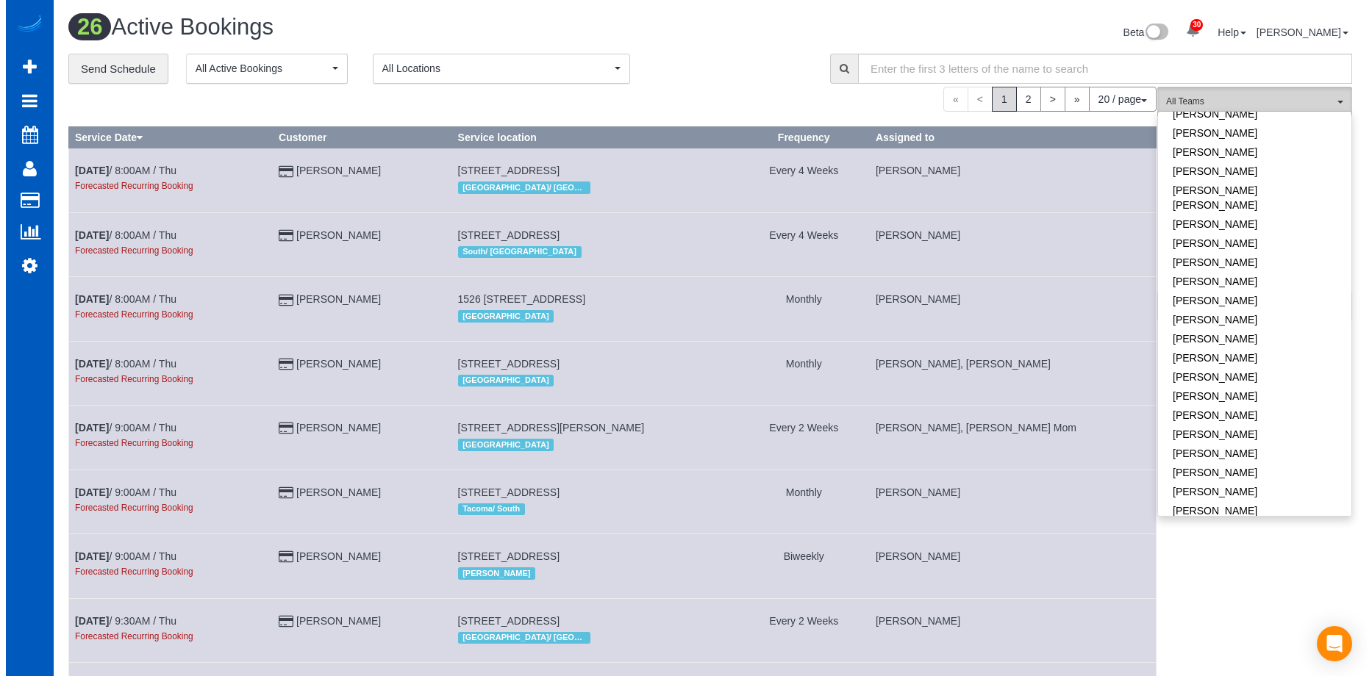
scroll to position [690, 0]
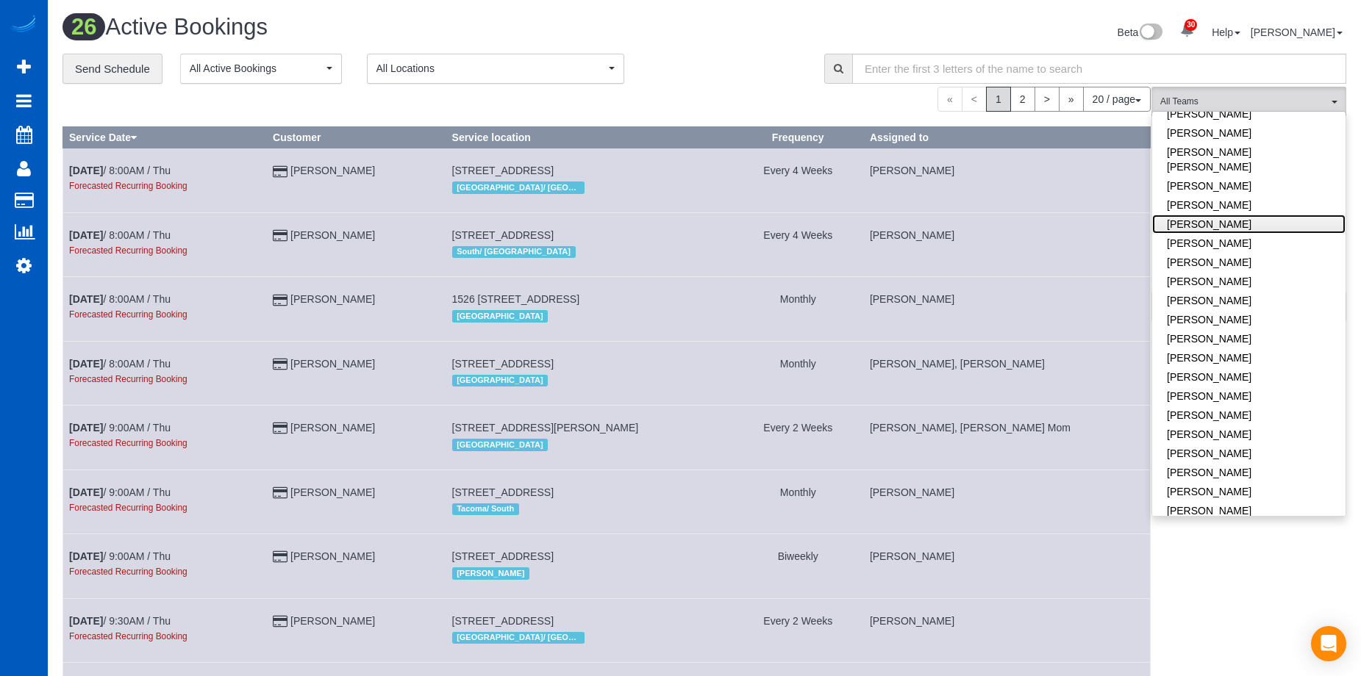
click at [1281, 215] on link "Oksana Kosiuk" at bounding box center [1248, 224] width 193 height 19
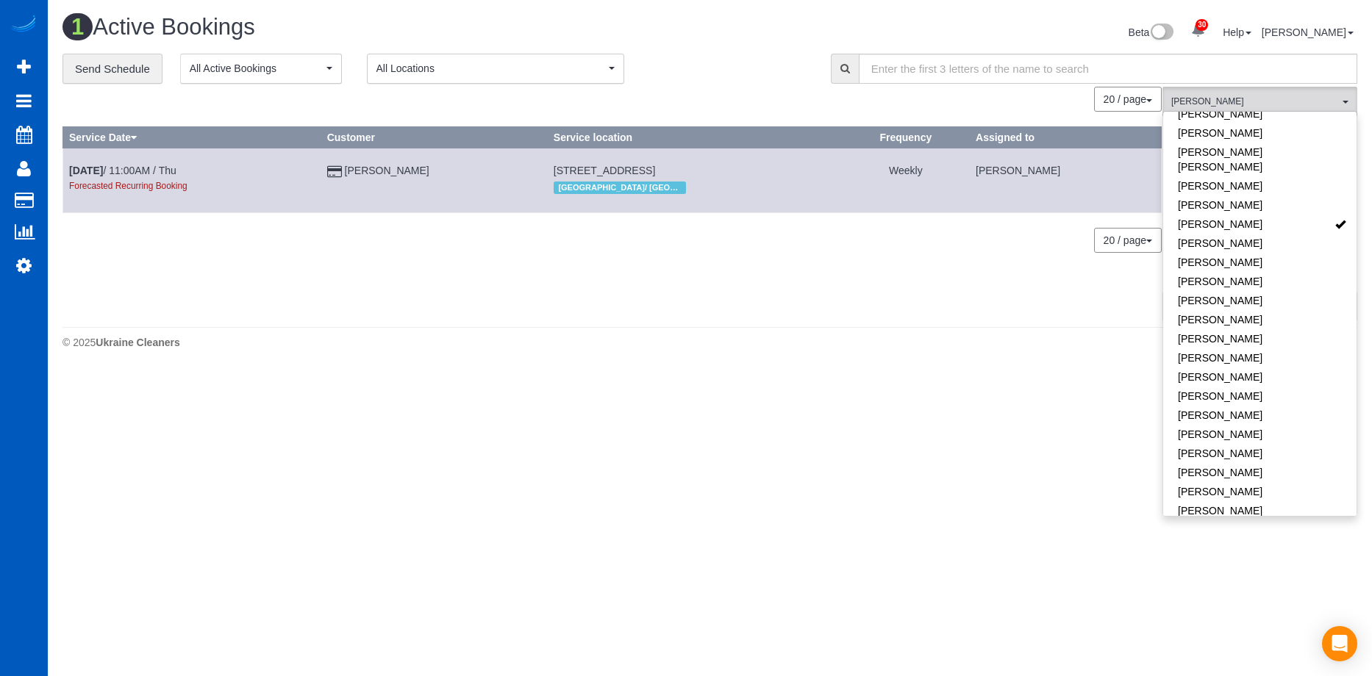
click at [691, 51] on div "1 Active Bookings Beta 30 Your Notifications You have 0 alerts × You have 1 to …" at bounding box center [709, 34] width 1317 height 39
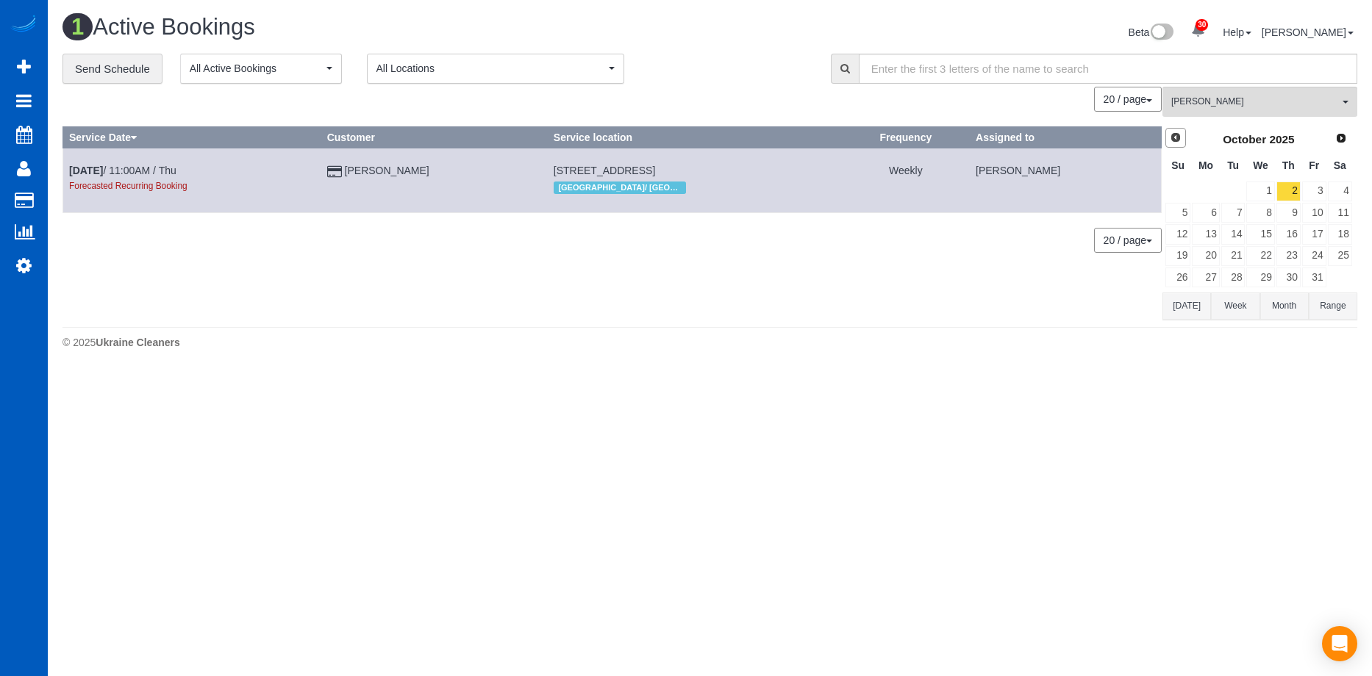
click at [1184, 134] on link "Prev" at bounding box center [1175, 138] width 21 height 21
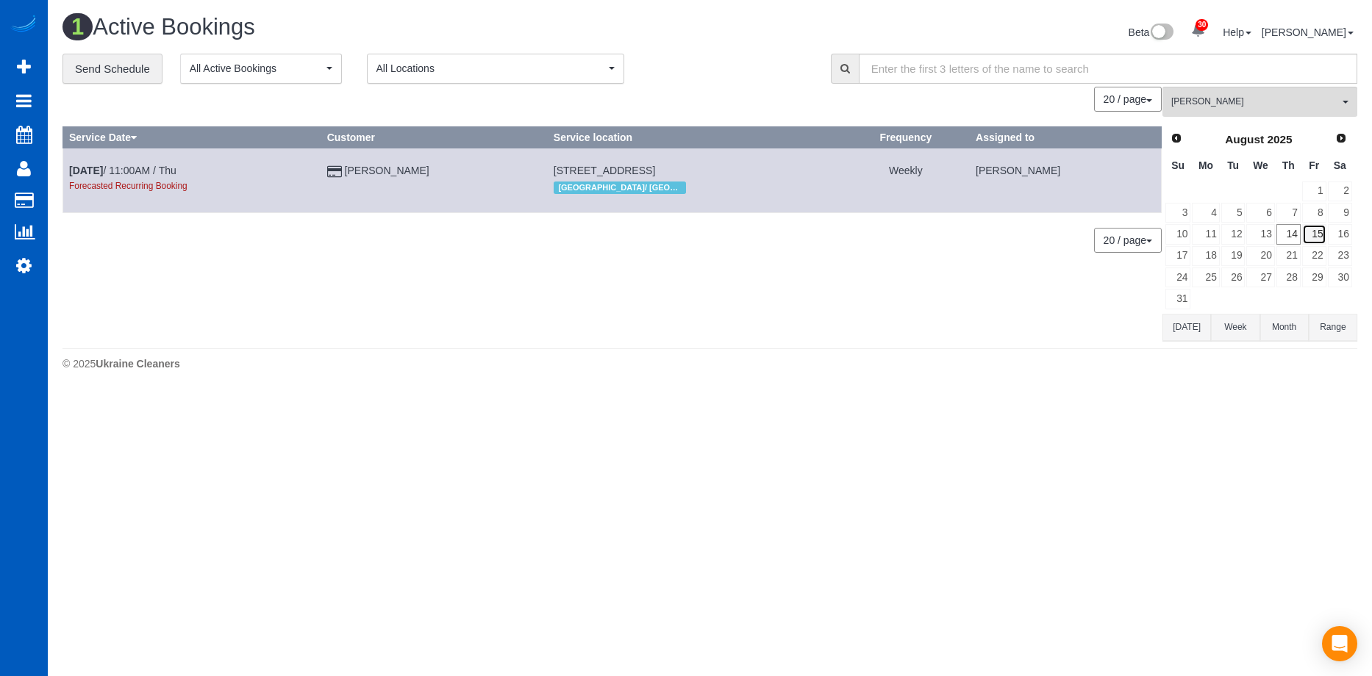
click at [1312, 229] on link "15" at bounding box center [1314, 234] width 24 height 20
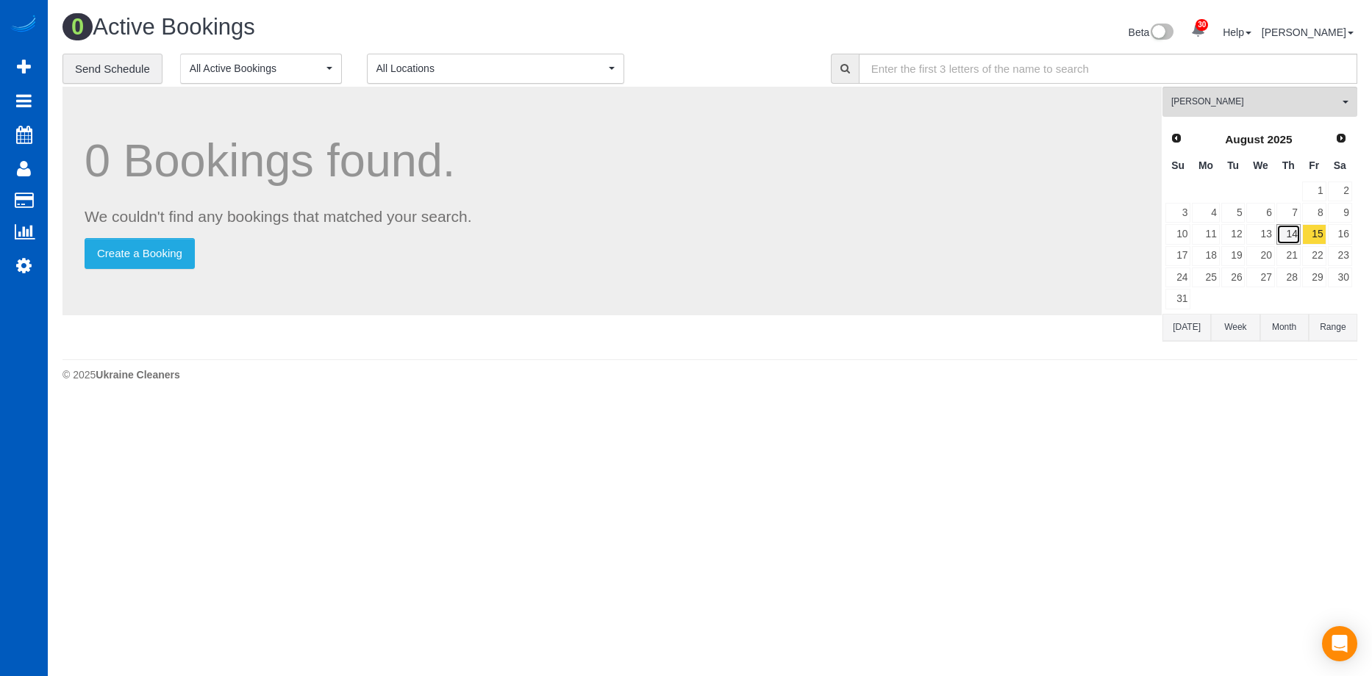
click at [1293, 233] on link "14" at bounding box center [1288, 234] width 24 height 20
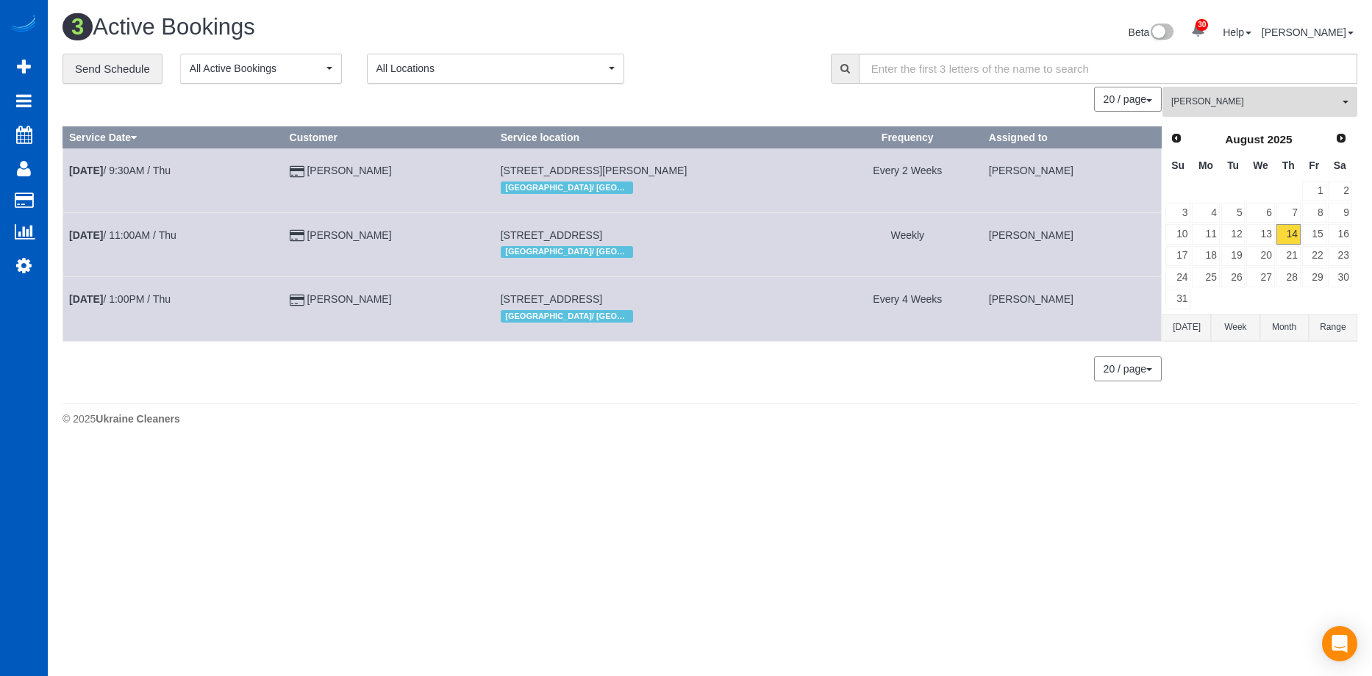
click at [1242, 100] on span "Oksana Kosiuk" at bounding box center [1255, 102] width 168 height 12
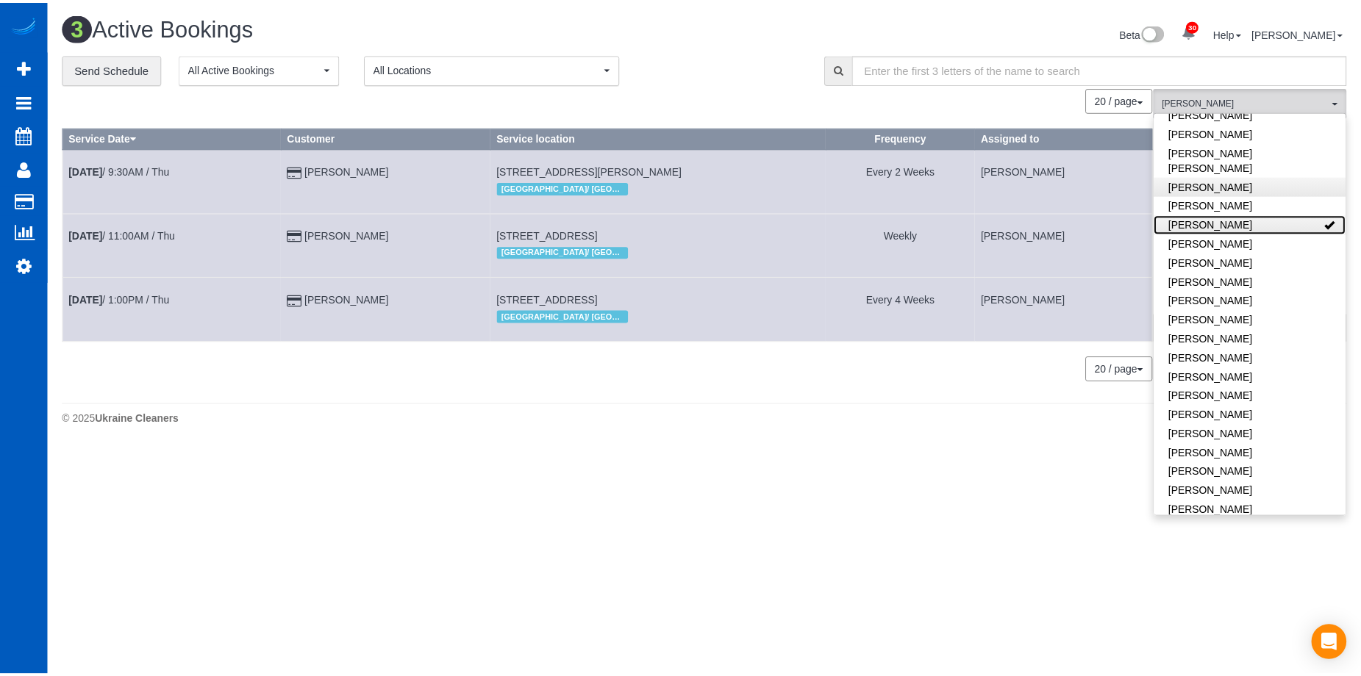
scroll to position [0, 0]
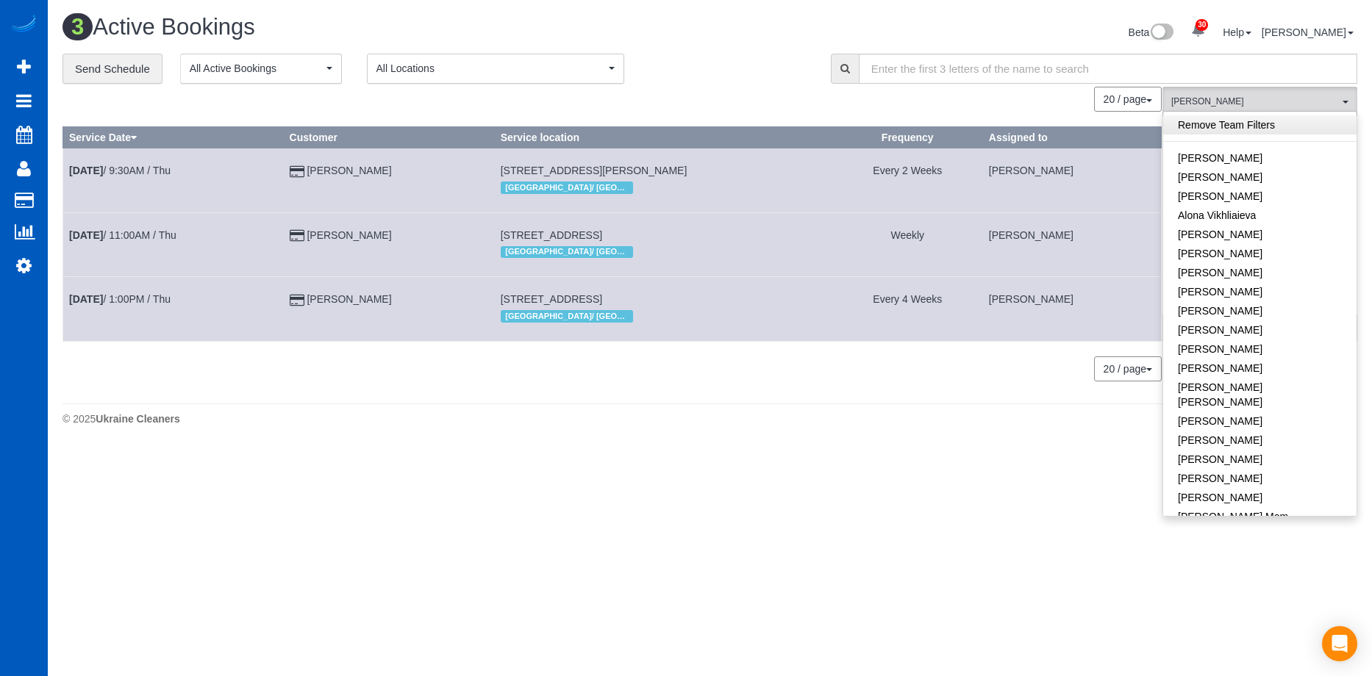
click at [1250, 128] on link "Remove Team Filters" at bounding box center [1259, 124] width 193 height 19
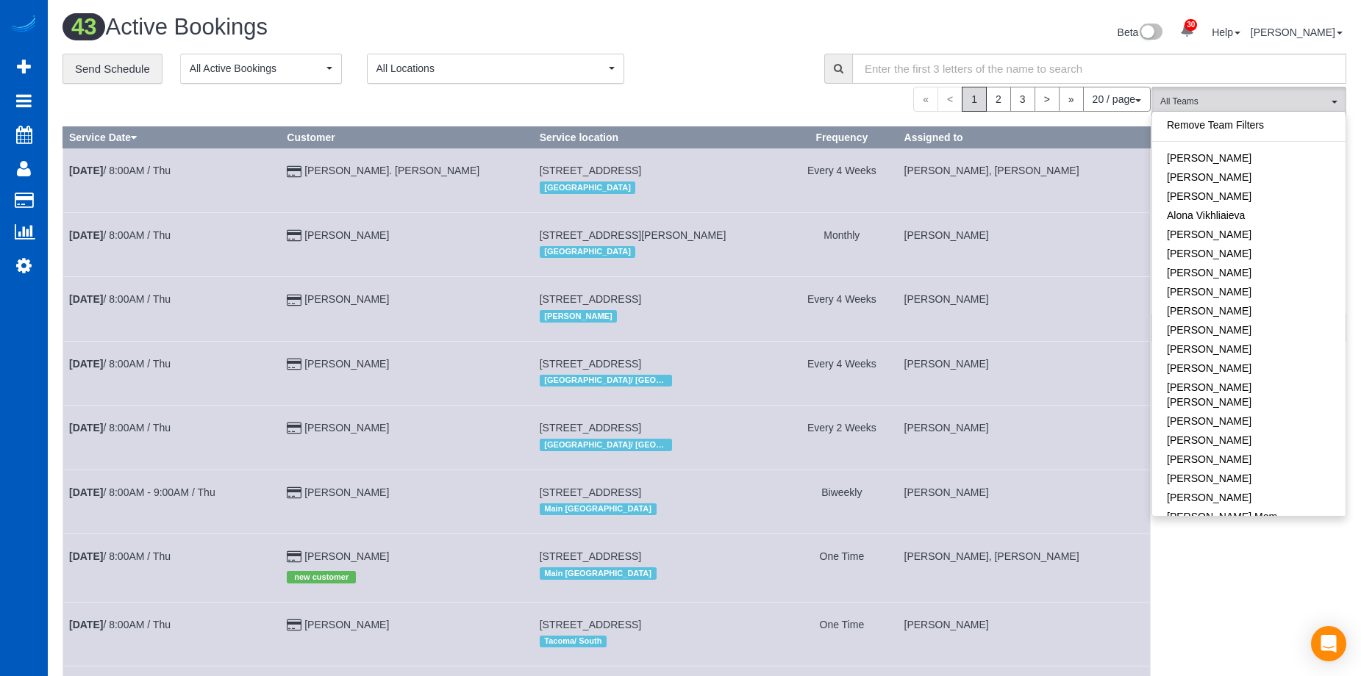
drag, startPoint x: 1076, startPoint y: 23, endPoint x: 1235, endPoint y: 327, distance: 343.7
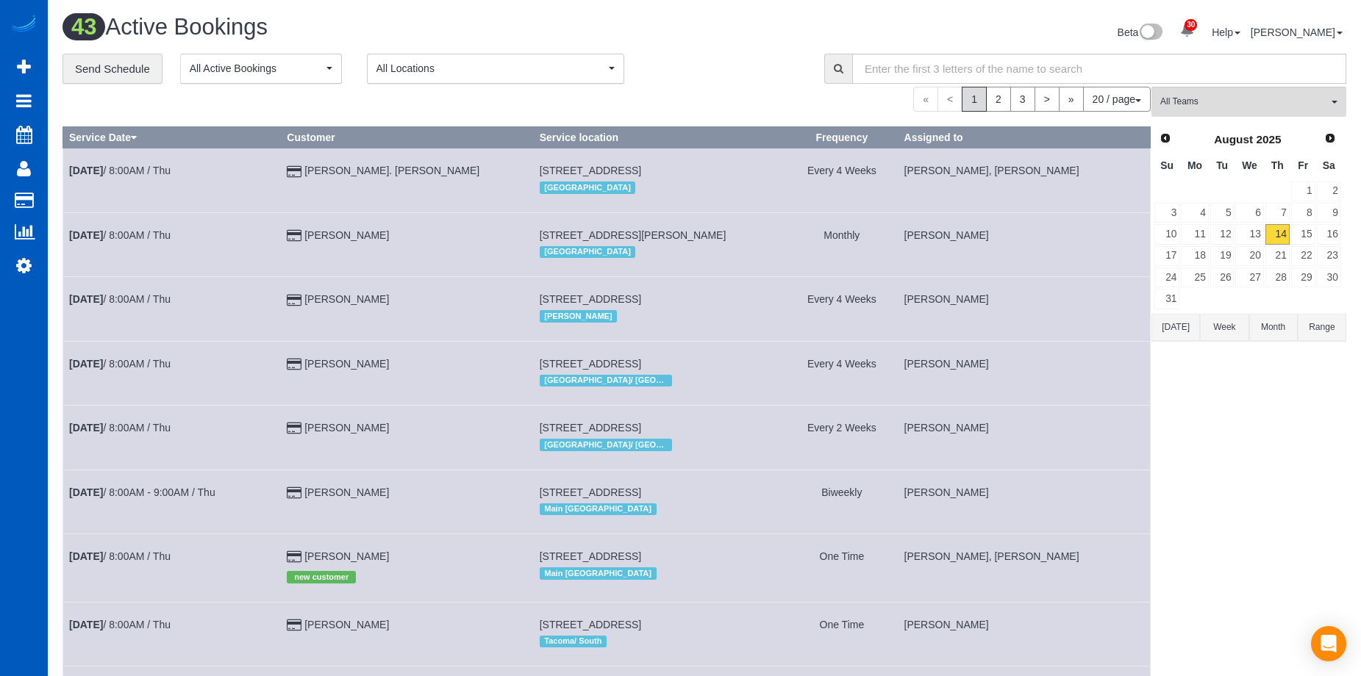
click at [1173, 326] on button "Today" at bounding box center [1175, 327] width 49 height 27
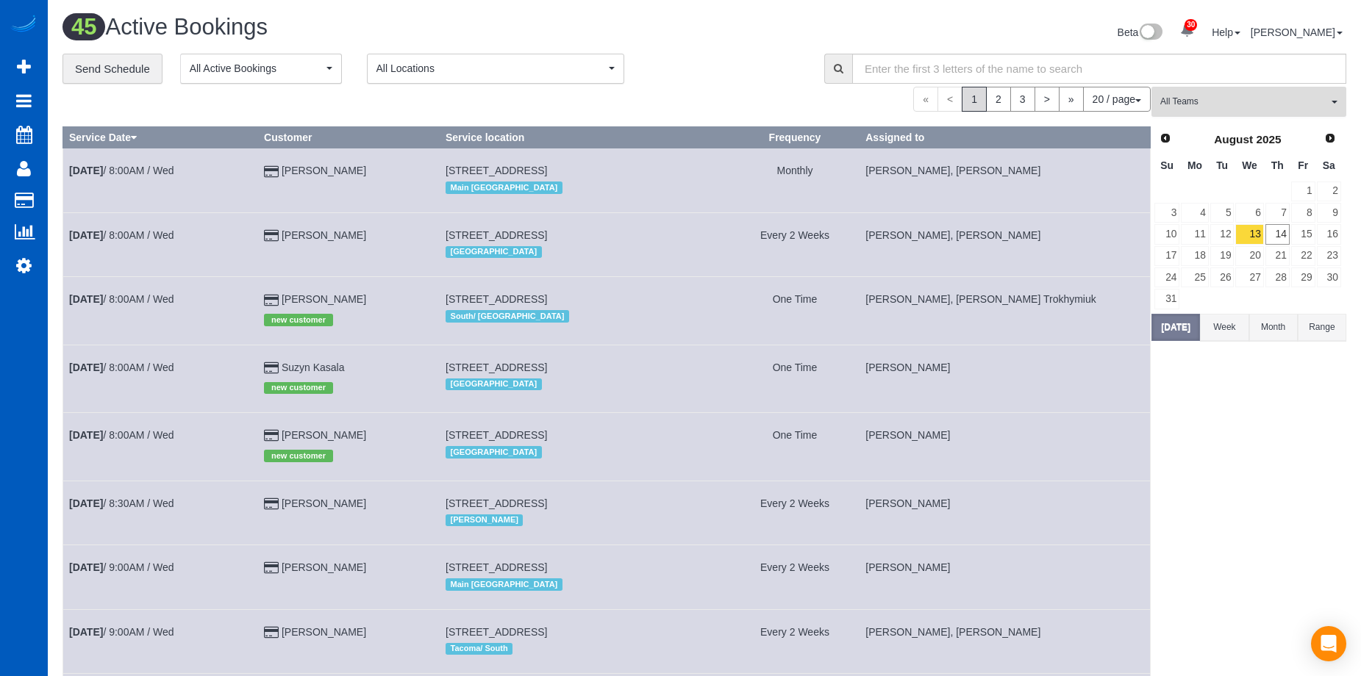
click at [1282, 107] on span "All Teams" at bounding box center [1244, 102] width 168 height 12
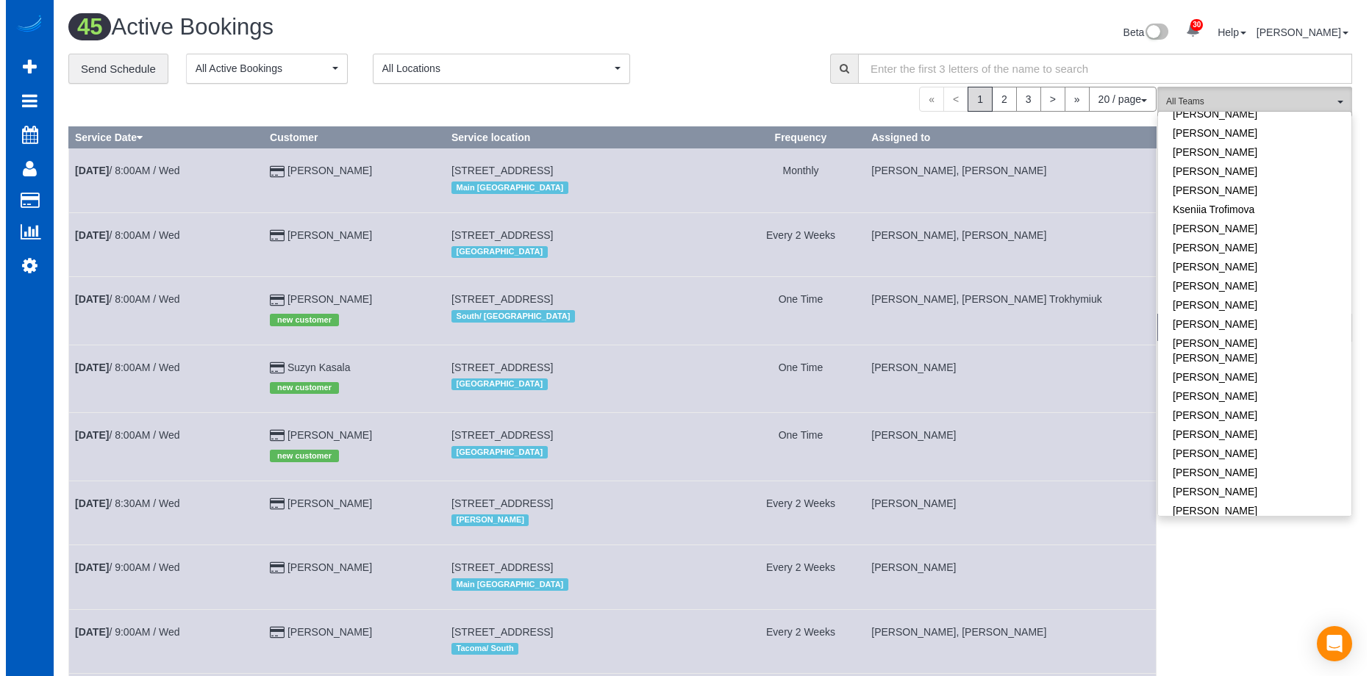
scroll to position [588, 0]
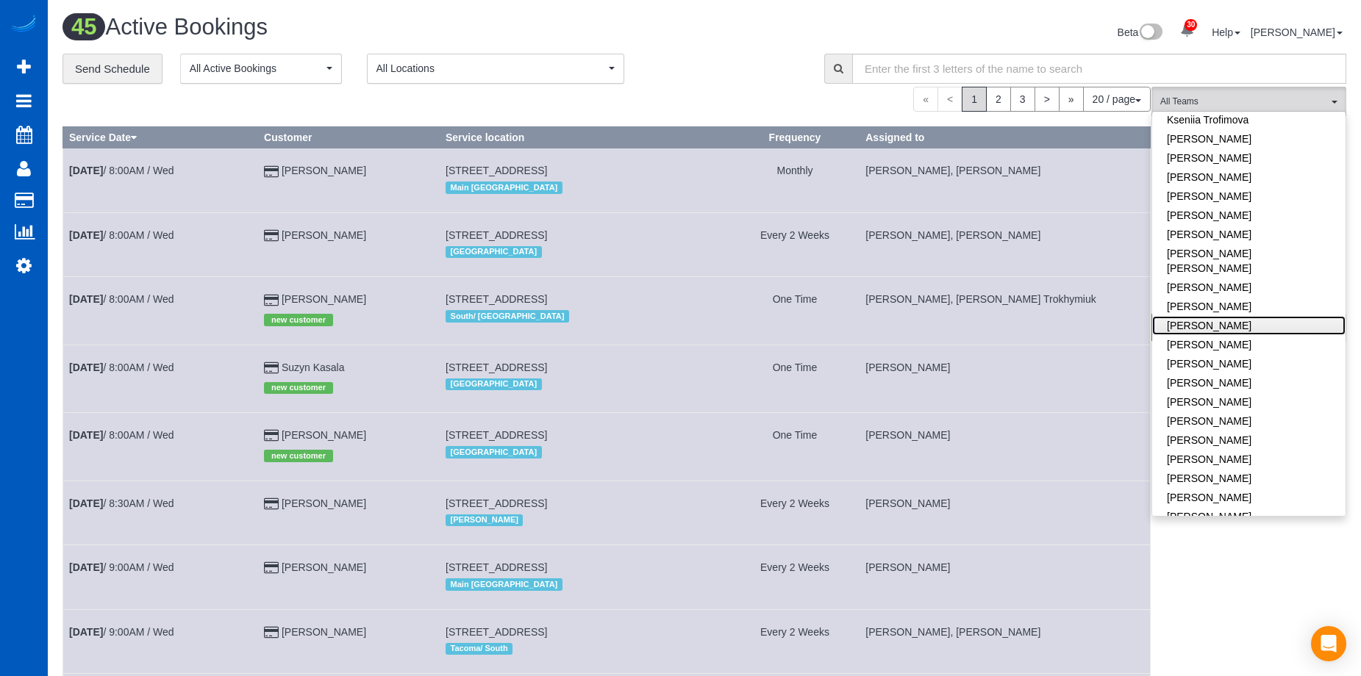
click at [1261, 316] on link "Oksana Kosiuk" at bounding box center [1248, 325] width 193 height 19
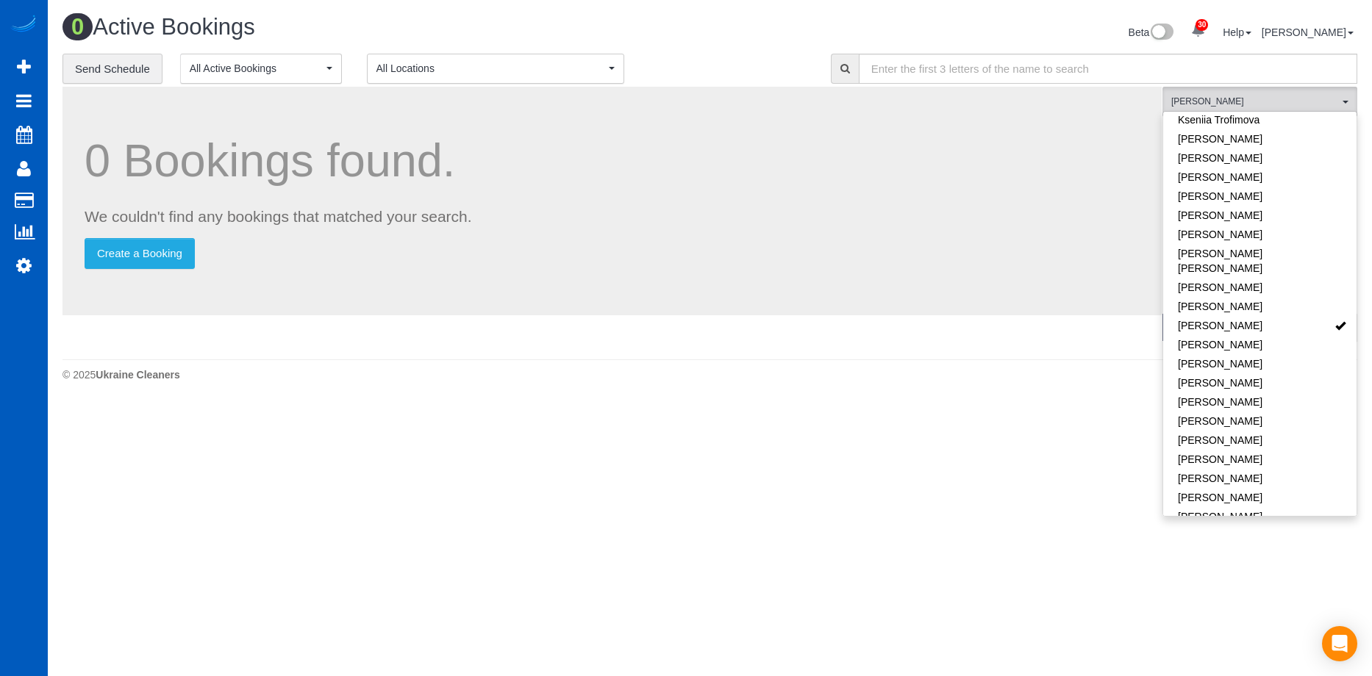
click at [803, 7] on div "0 Active Bookings Beta 30 Your Notifications You have 0 alerts × You have 1 to …" at bounding box center [710, 202] width 1324 height 404
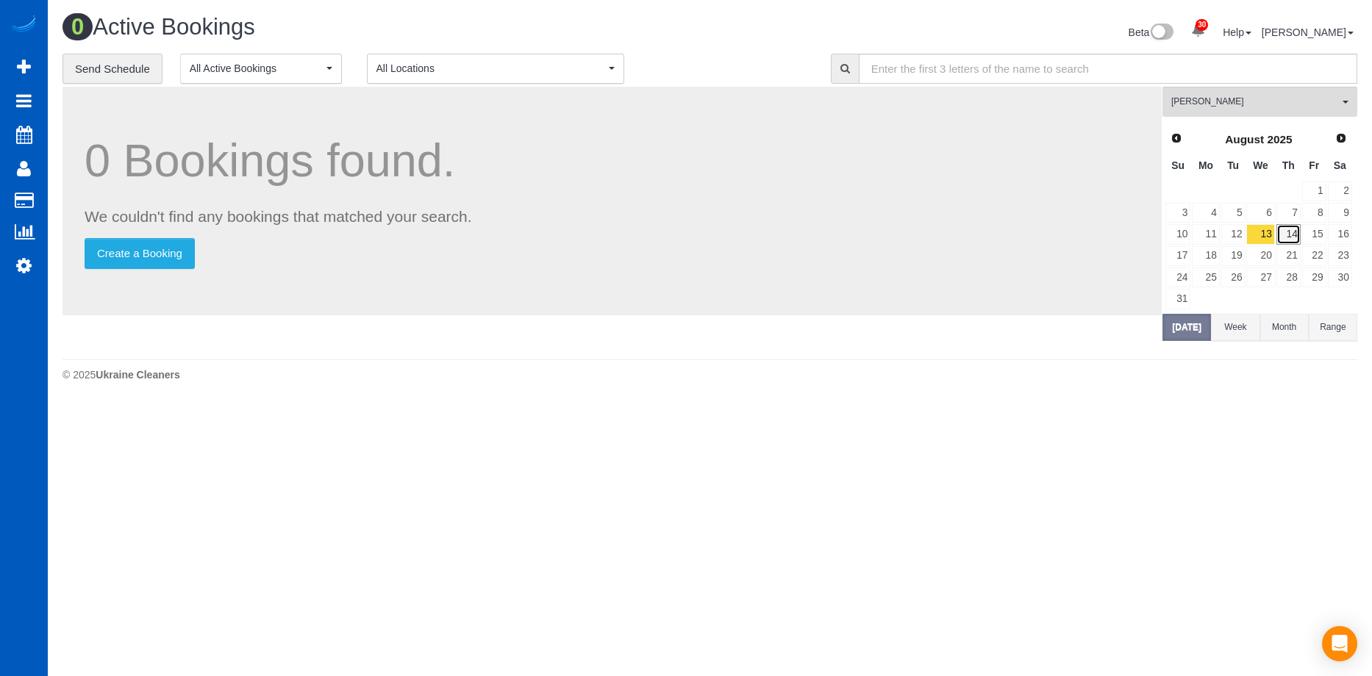
click at [1289, 234] on link "14" at bounding box center [1288, 234] width 24 height 20
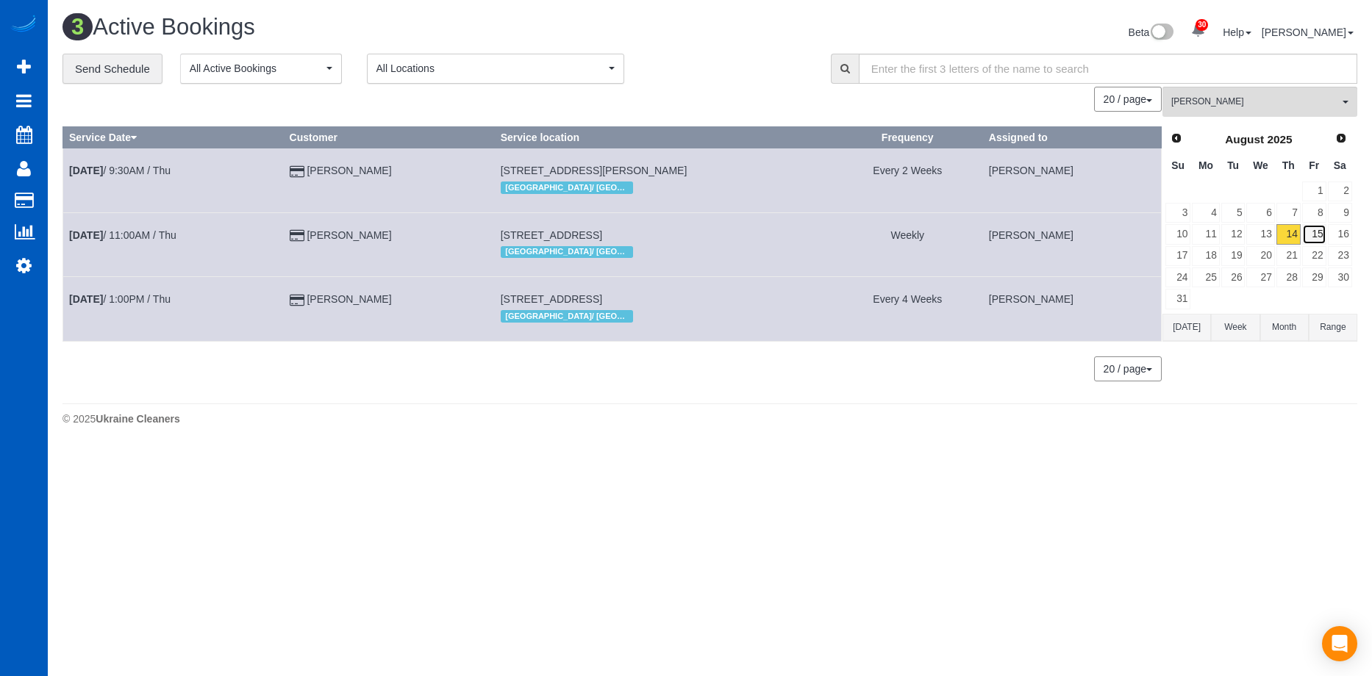
click at [1307, 232] on link "15" at bounding box center [1314, 234] width 24 height 20
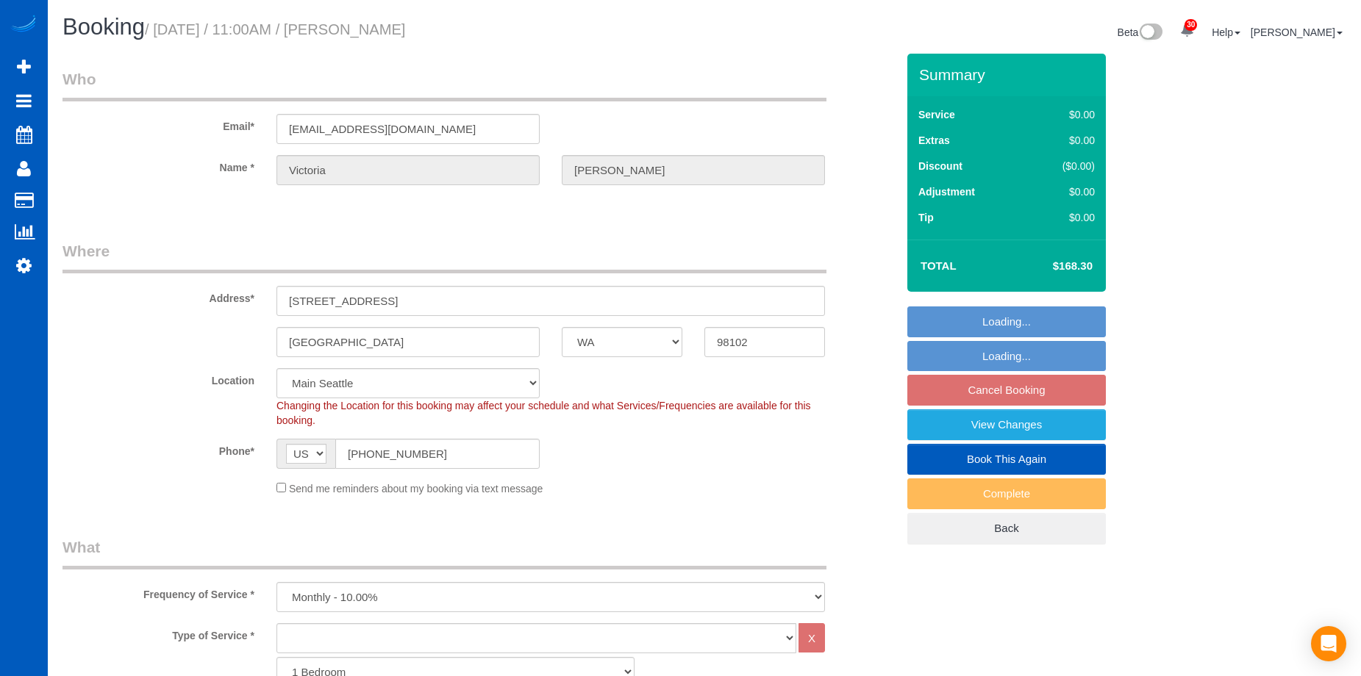
select select "WA"
select select "2"
select select "spot2"
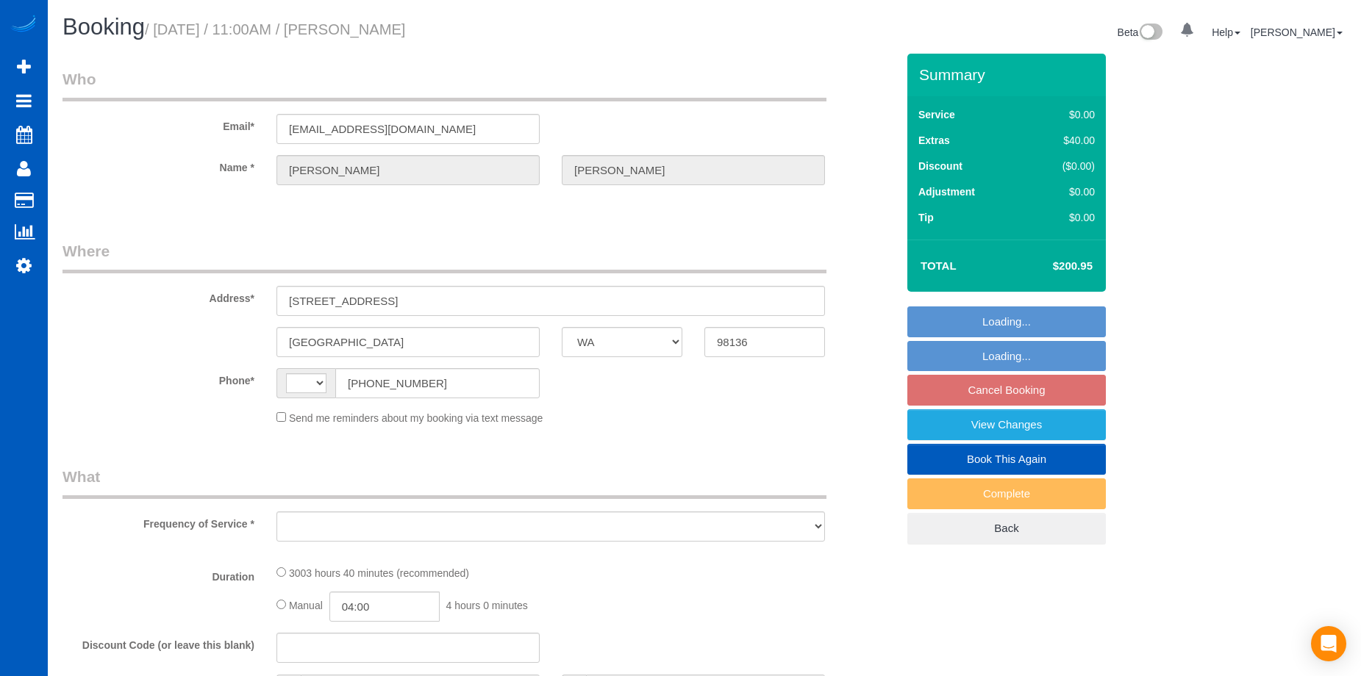
select select "WA"
select select "object:483"
select select "string:fspay-69feeac0-d068-4a3f-ad81-411aec11967f"
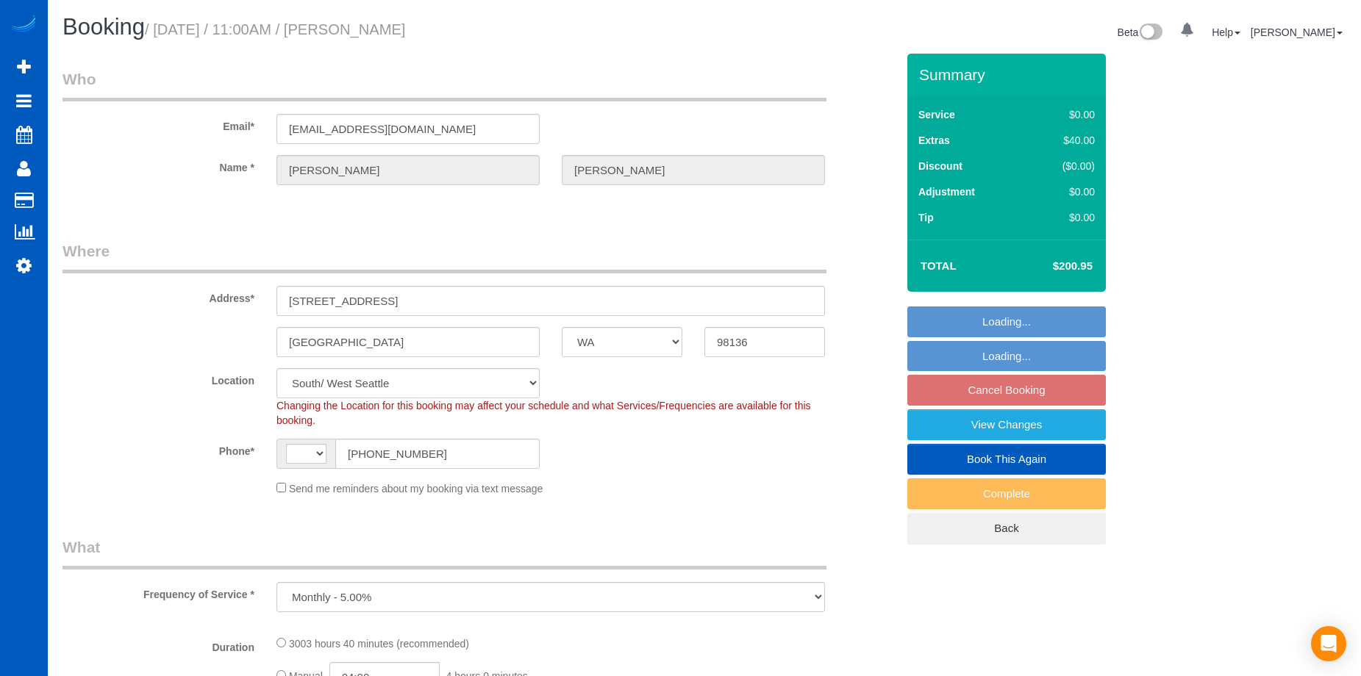
select select "string:US"
select select "object:817"
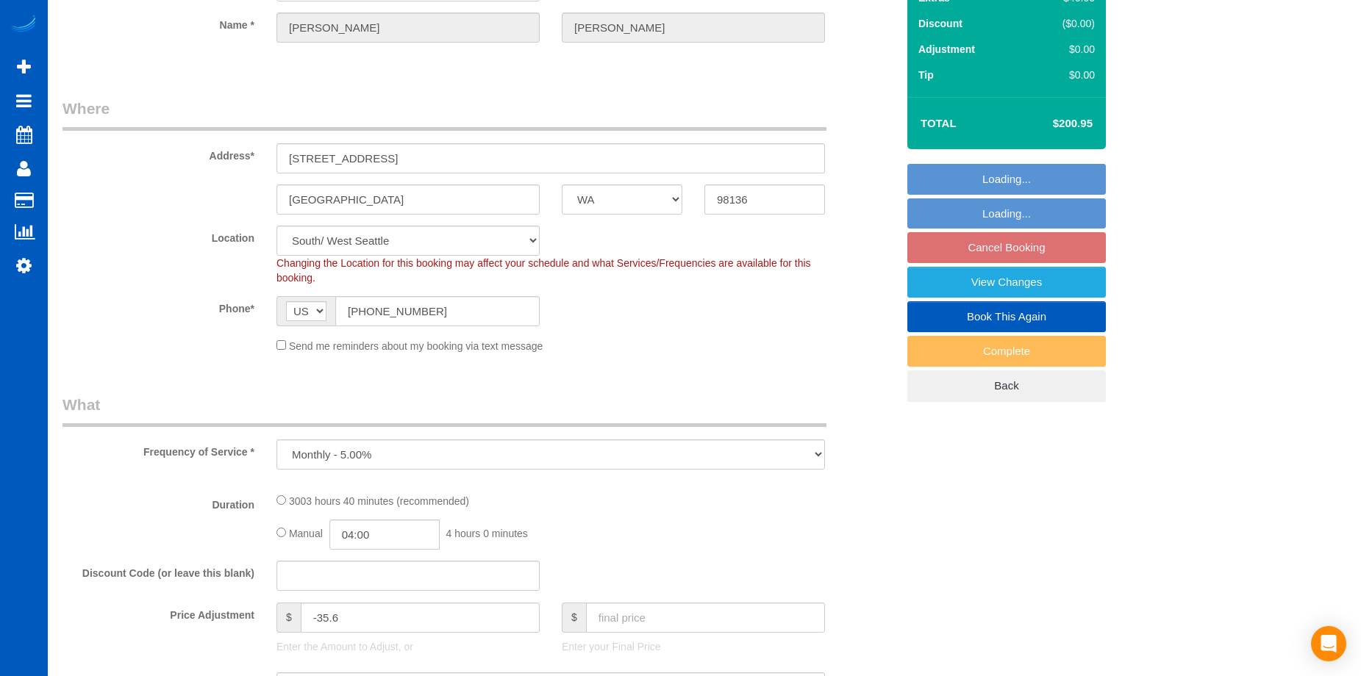
select select "1501"
select select "3"
select select "spot2"
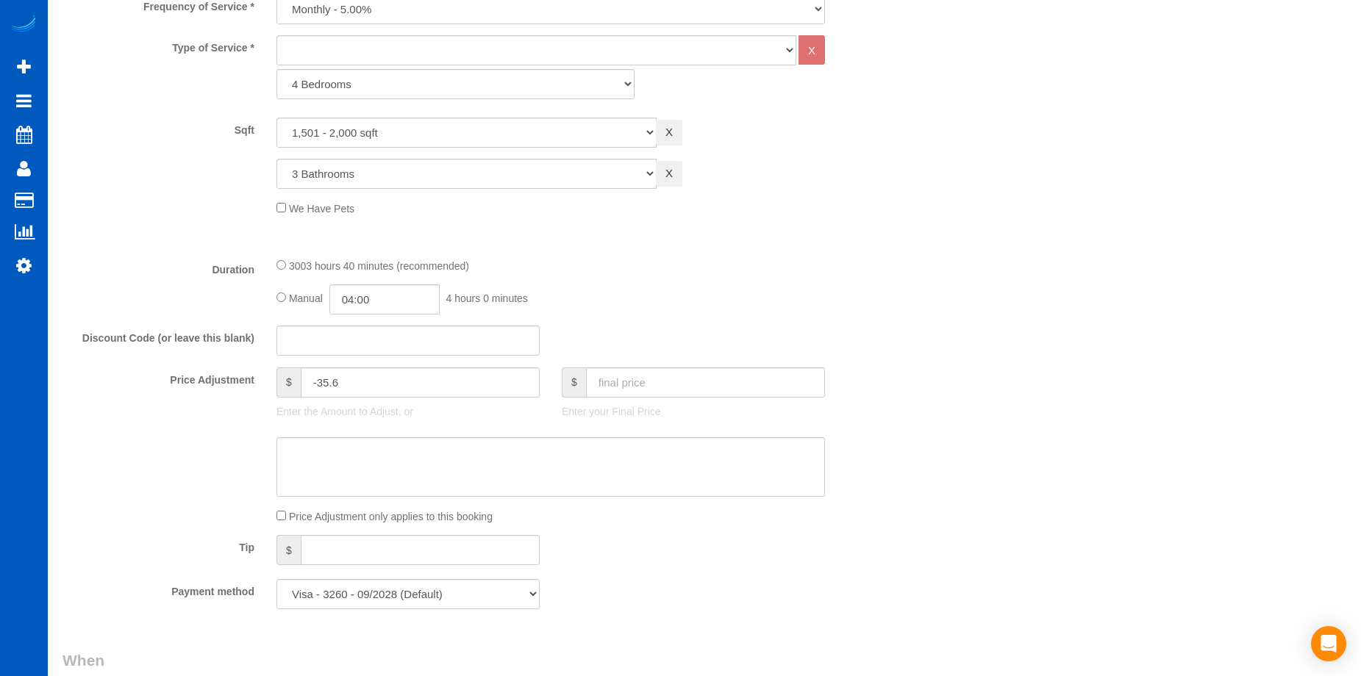
select select "1501"
select select "3"
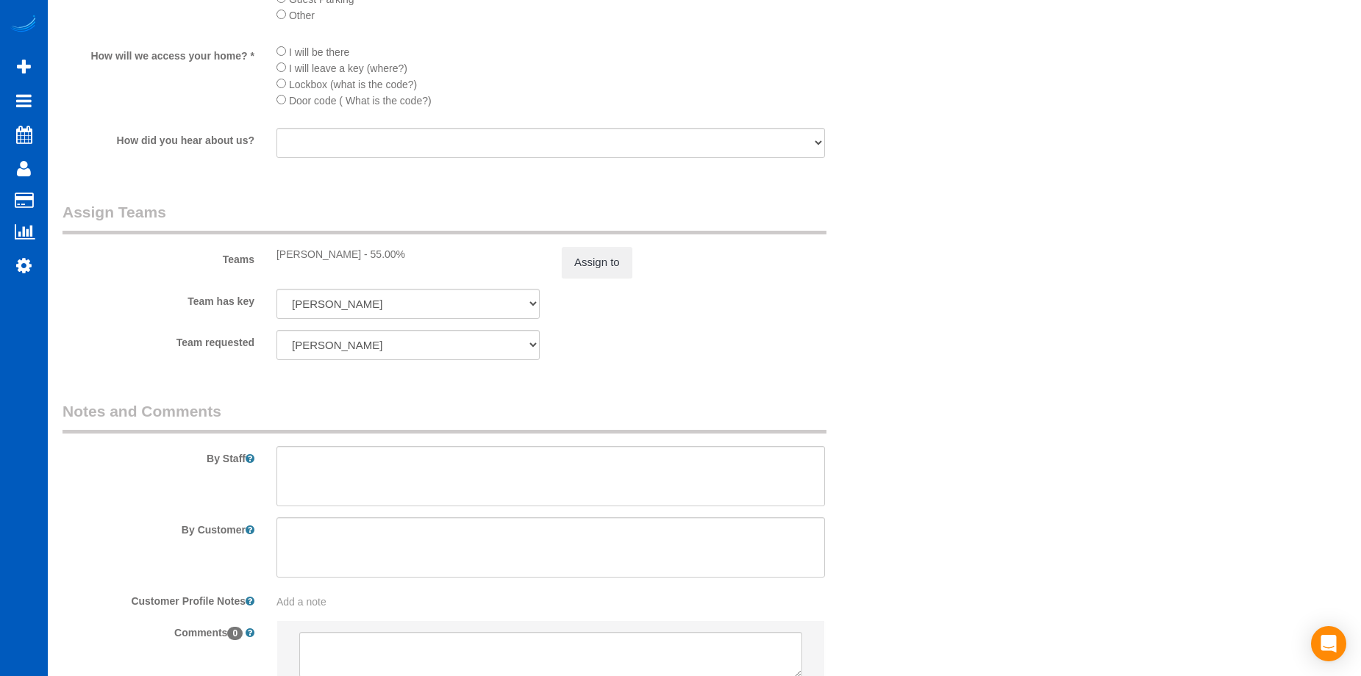
scroll to position [1544, 0]
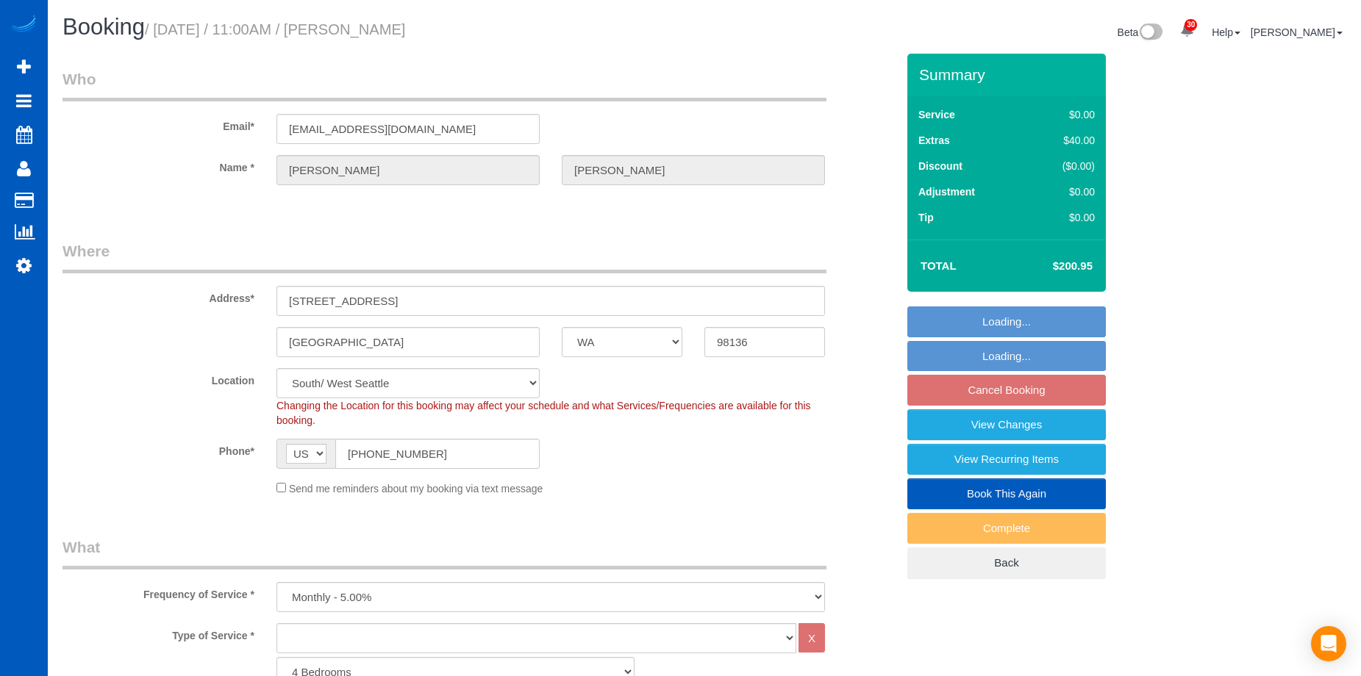
select select "WA"
select select "1501"
select select "3"
select select "spot2"
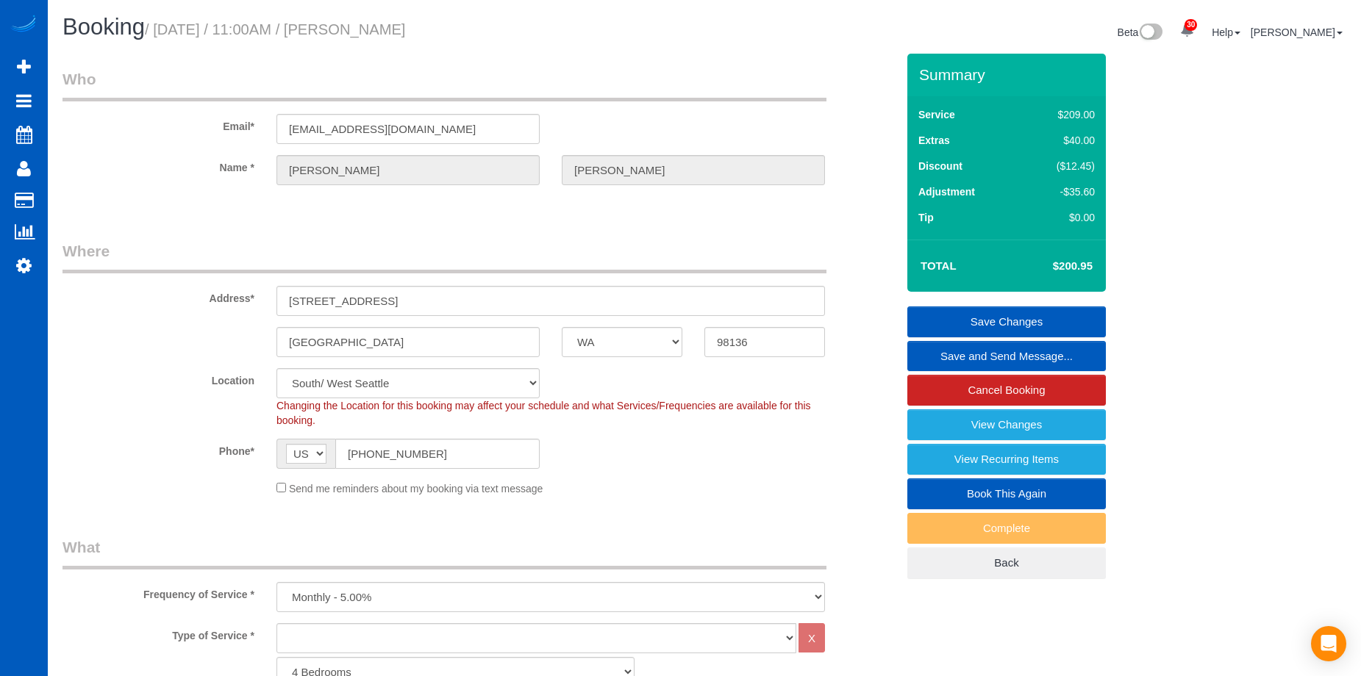
drag, startPoint x: 351, startPoint y: 29, endPoint x: 546, endPoint y: 35, distance: 195.7
click at [546, 35] on h1 "Booking / August 21, 2025 / 11:00AM / Jonathan Lee" at bounding box center [377, 27] width 631 height 25
copy small "[PERSON_NAME]"
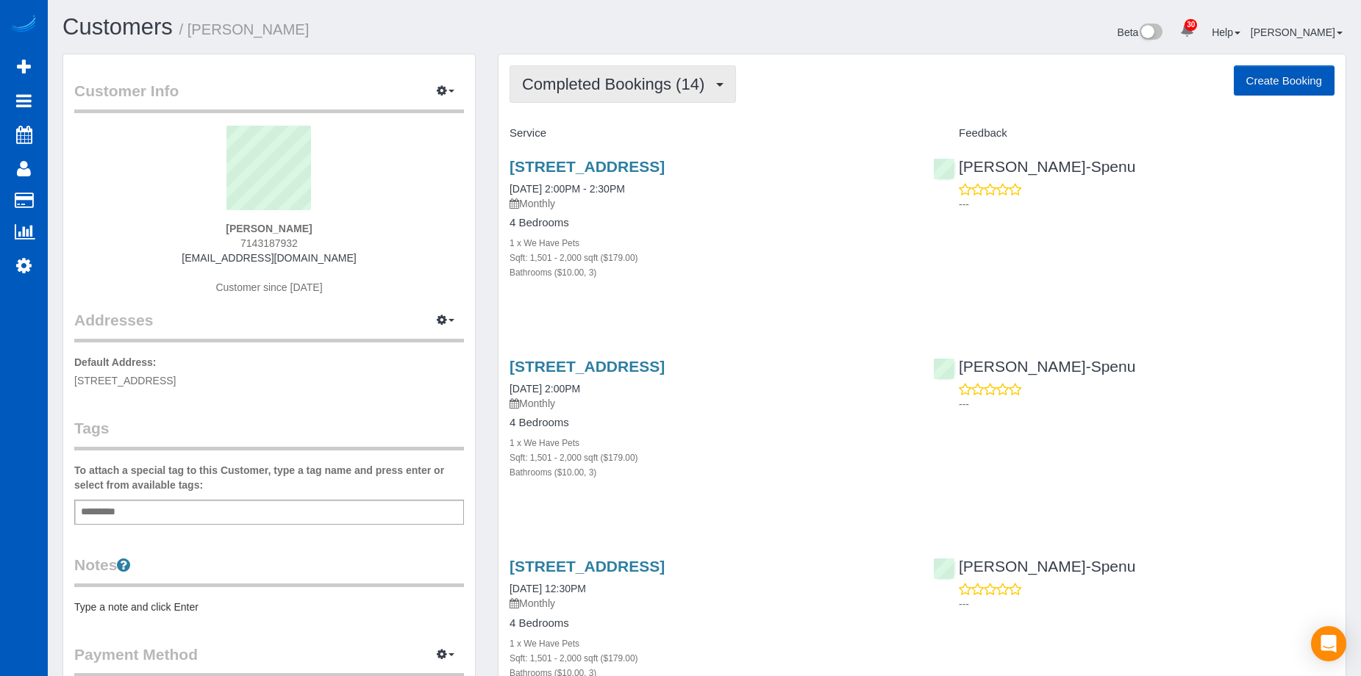
click at [663, 88] on span "Completed Bookings (14)" at bounding box center [617, 84] width 190 height 18
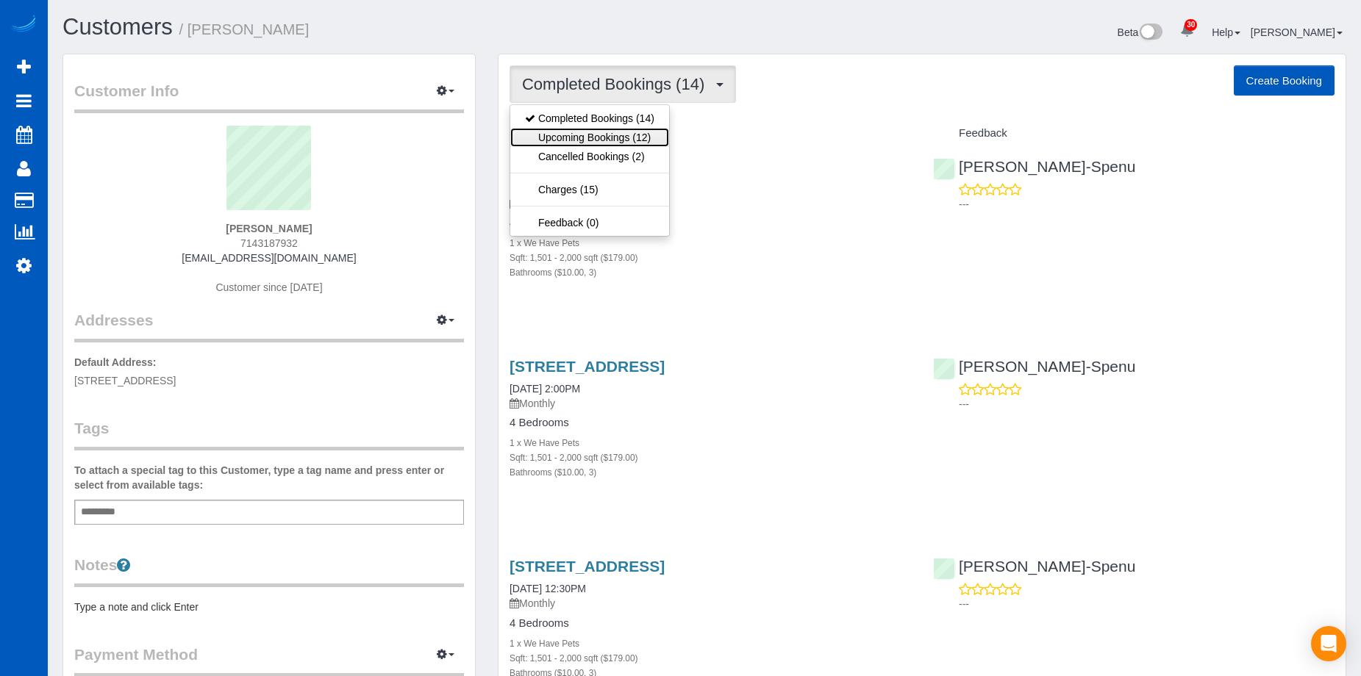
click at [631, 130] on link "Upcoming Bookings (12)" at bounding box center [589, 137] width 159 height 19
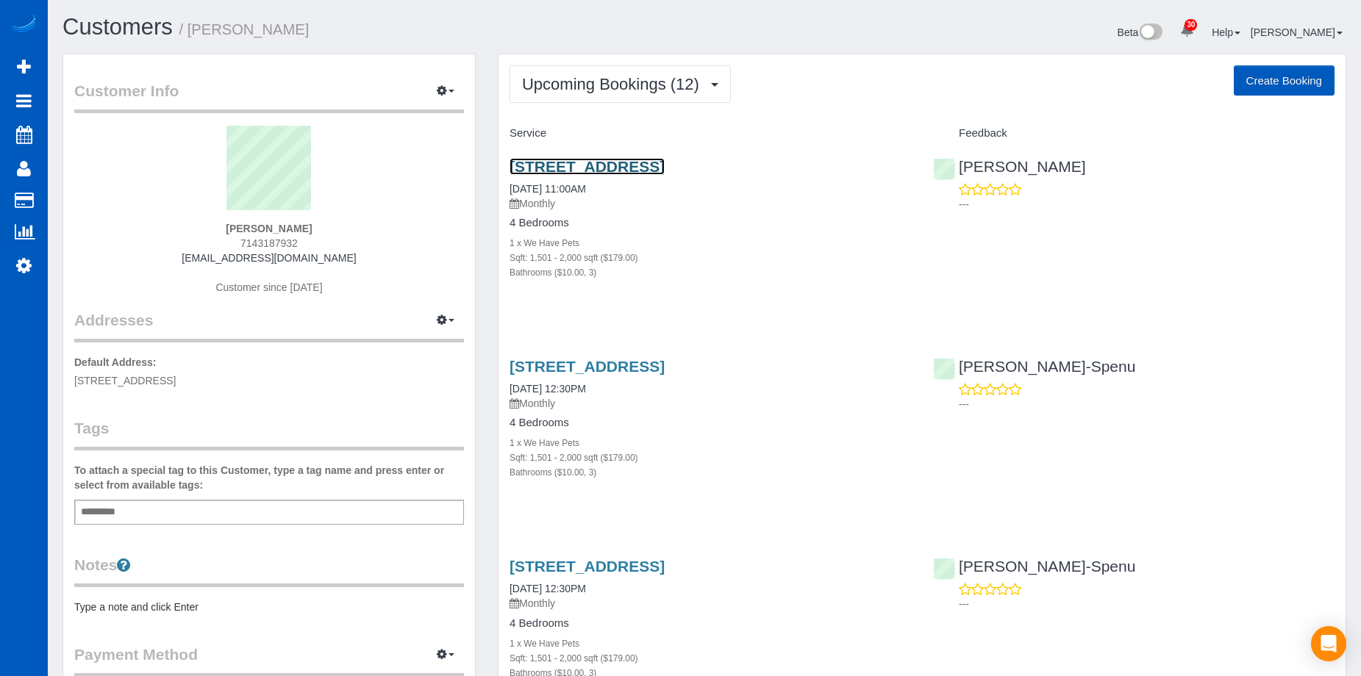
click at [633, 160] on link "5921 41st Ave Sw, Seattle, WA 98136" at bounding box center [587, 166] width 155 height 17
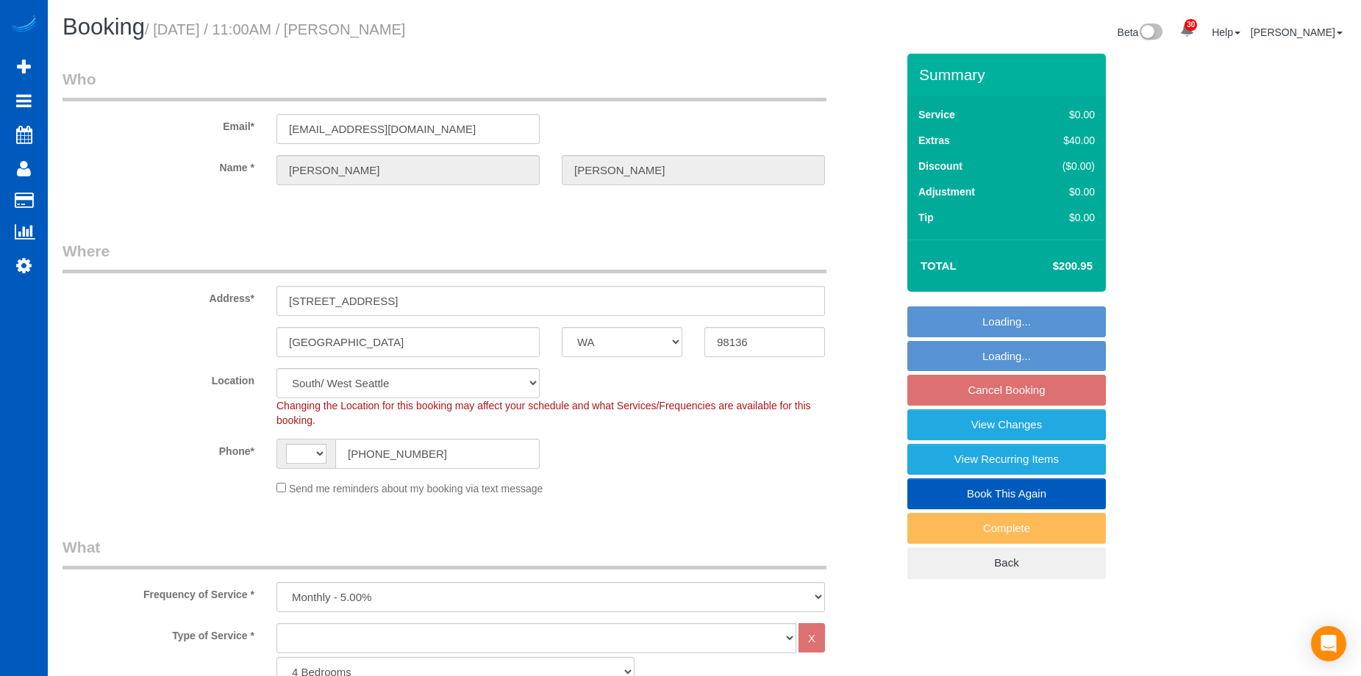
select select "WA"
select select "object:715"
select select "string:US"
select select "1501"
select select "3"
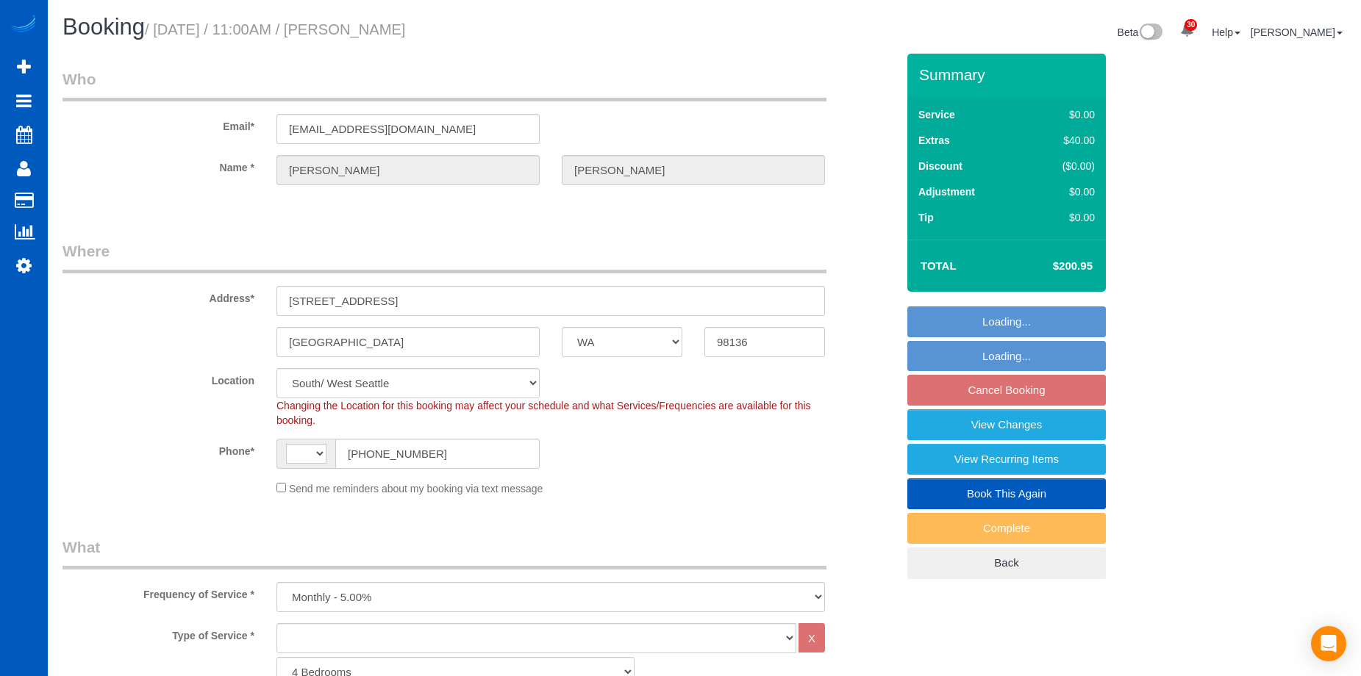
select select "spot2"
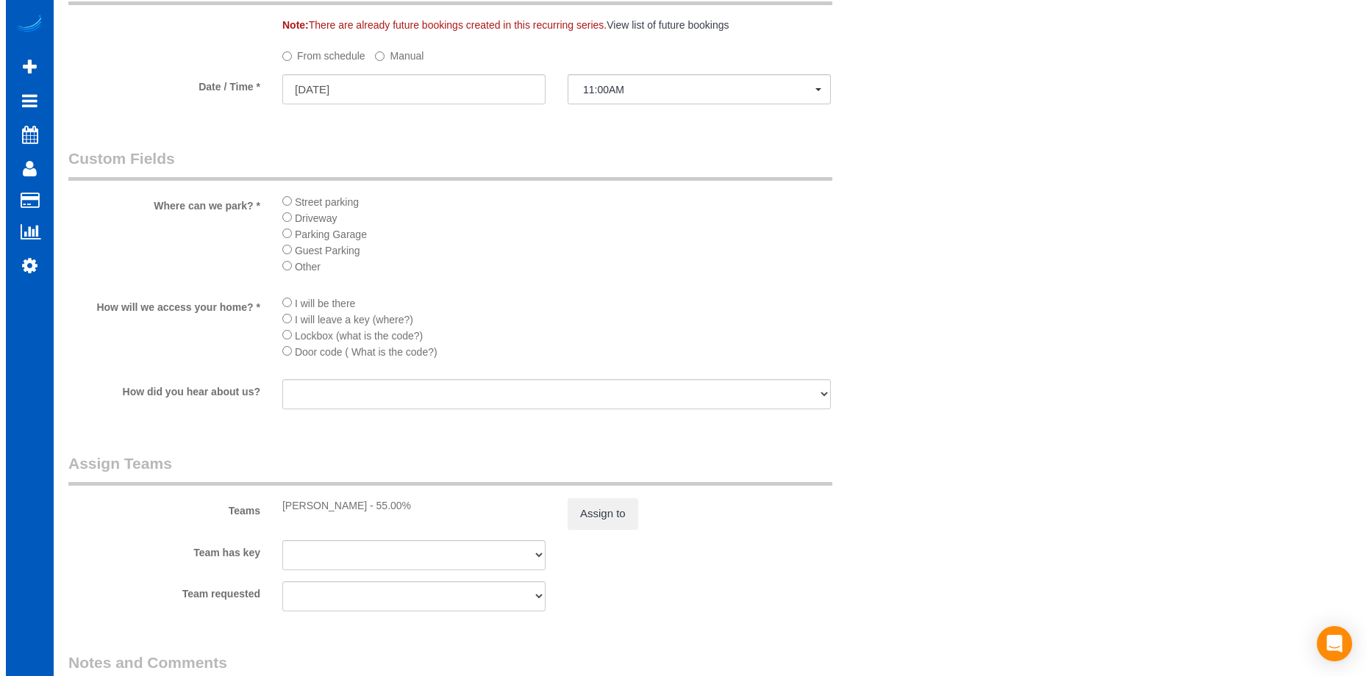
scroll to position [1470, 0]
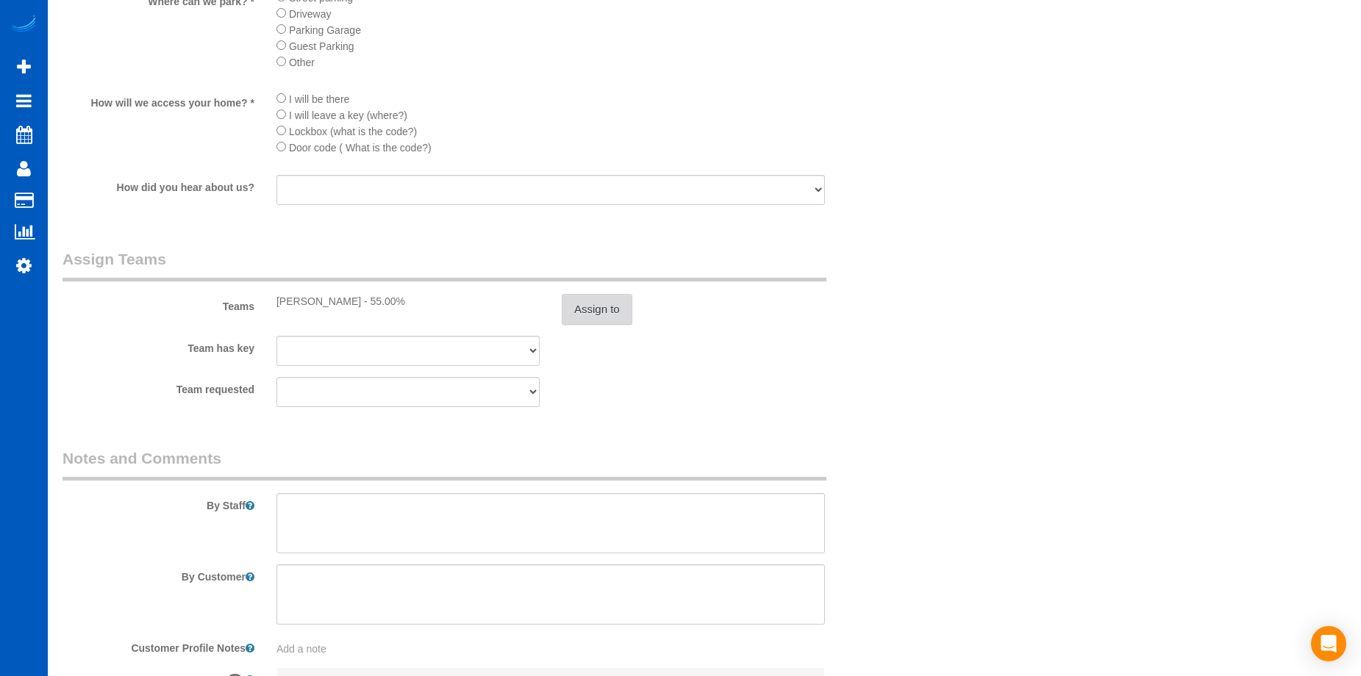
click at [605, 298] on button "Assign to" at bounding box center [597, 309] width 71 height 31
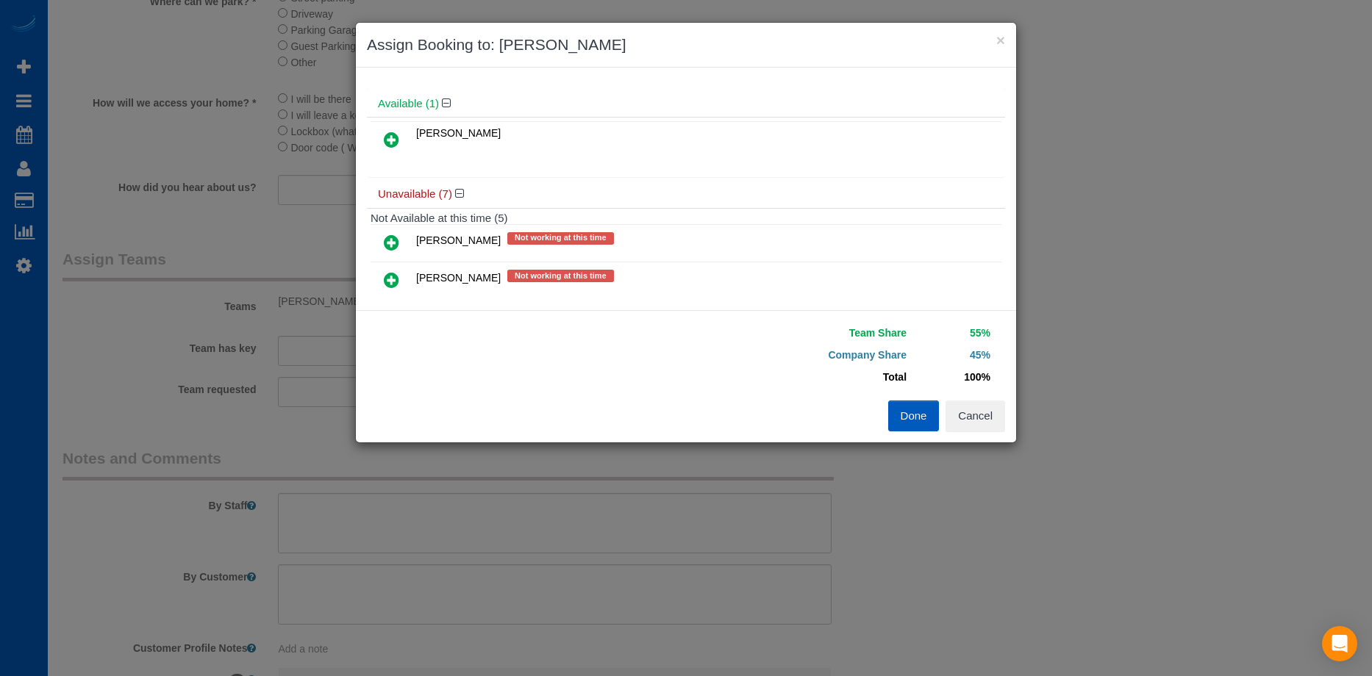
scroll to position [0, 0]
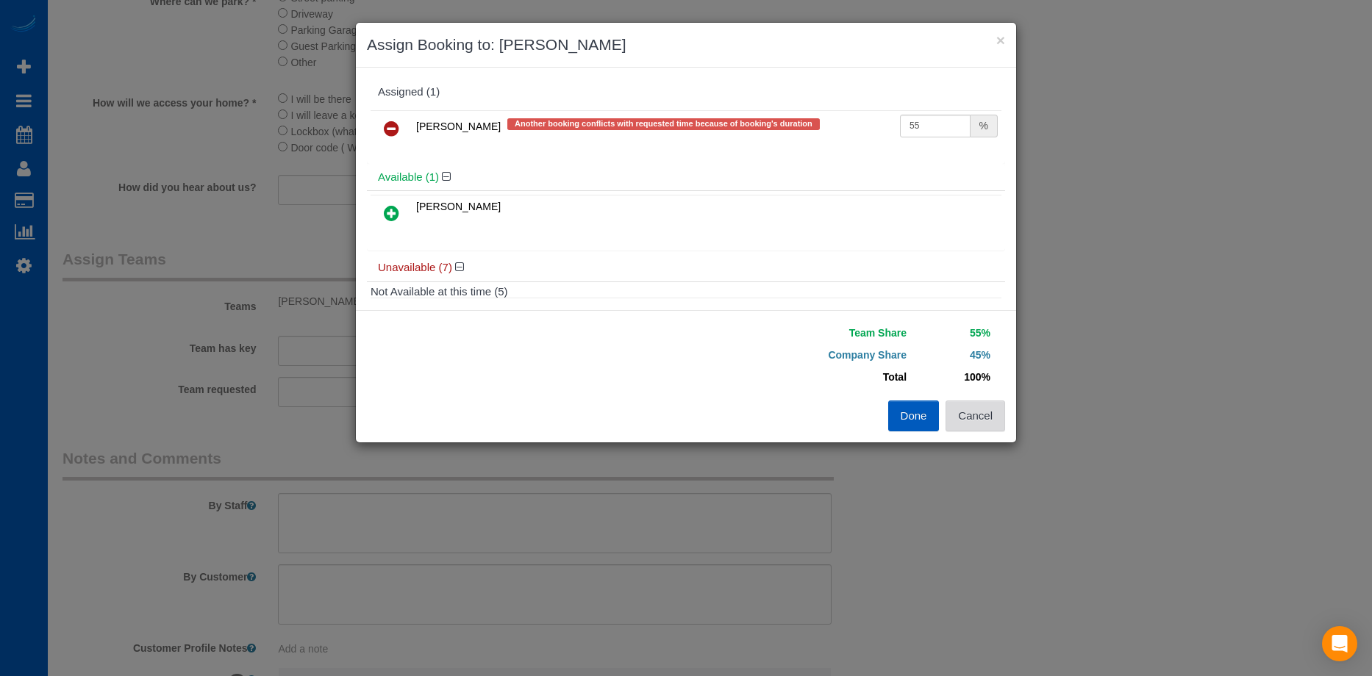
click at [991, 418] on button "Cancel" at bounding box center [976, 416] width 60 height 31
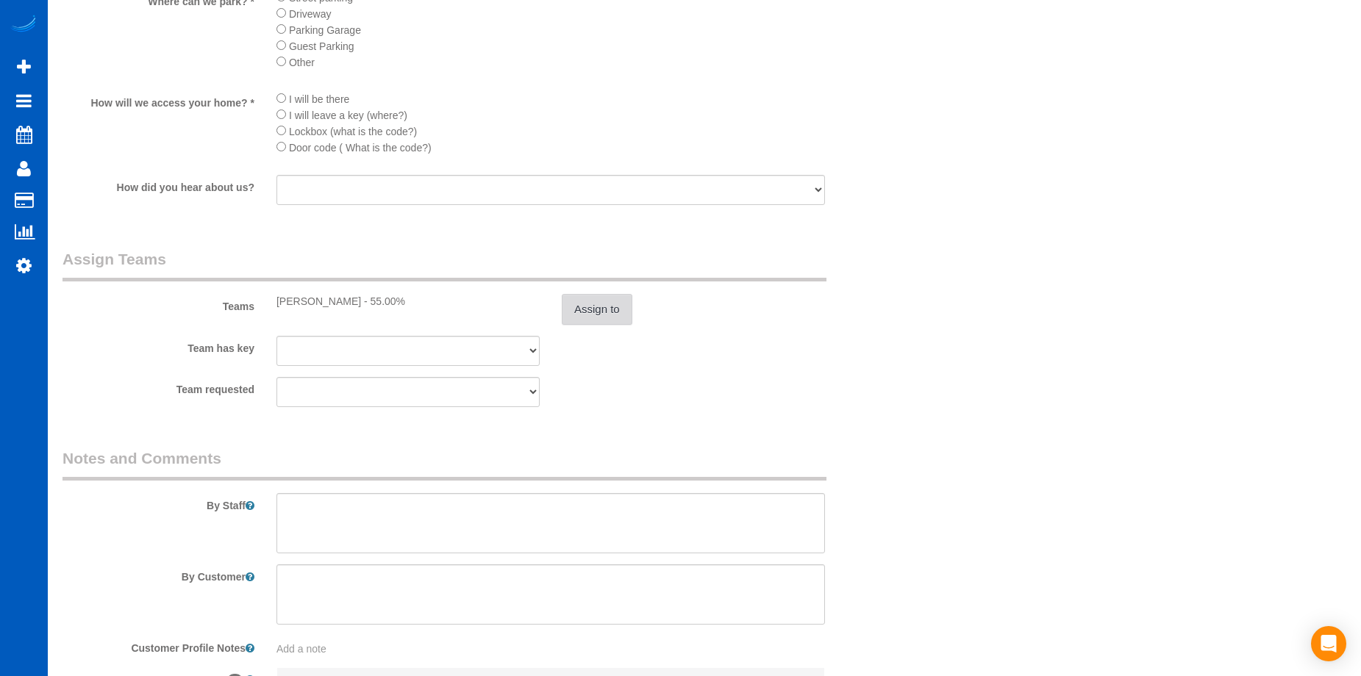
click at [579, 309] on button "Assign to" at bounding box center [597, 309] width 71 height 31
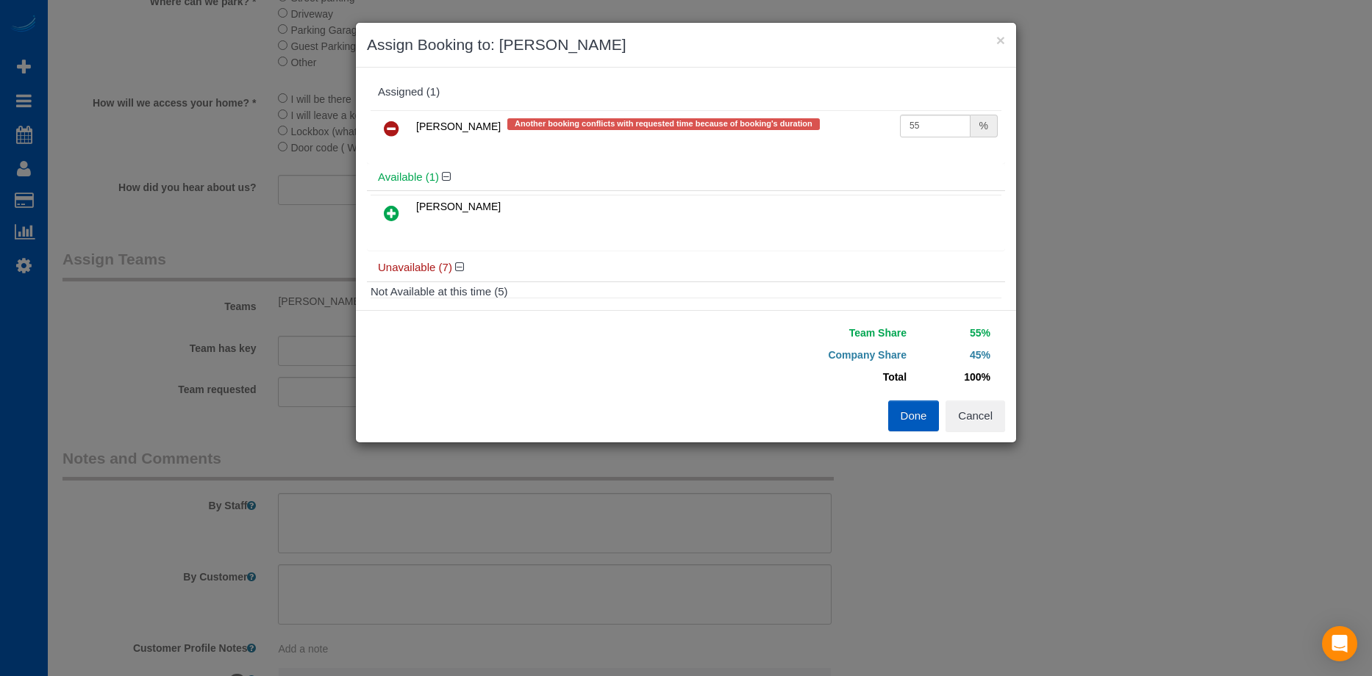
click at [388, 127] on icon at bounding box center [391, 129] width 15 height 18
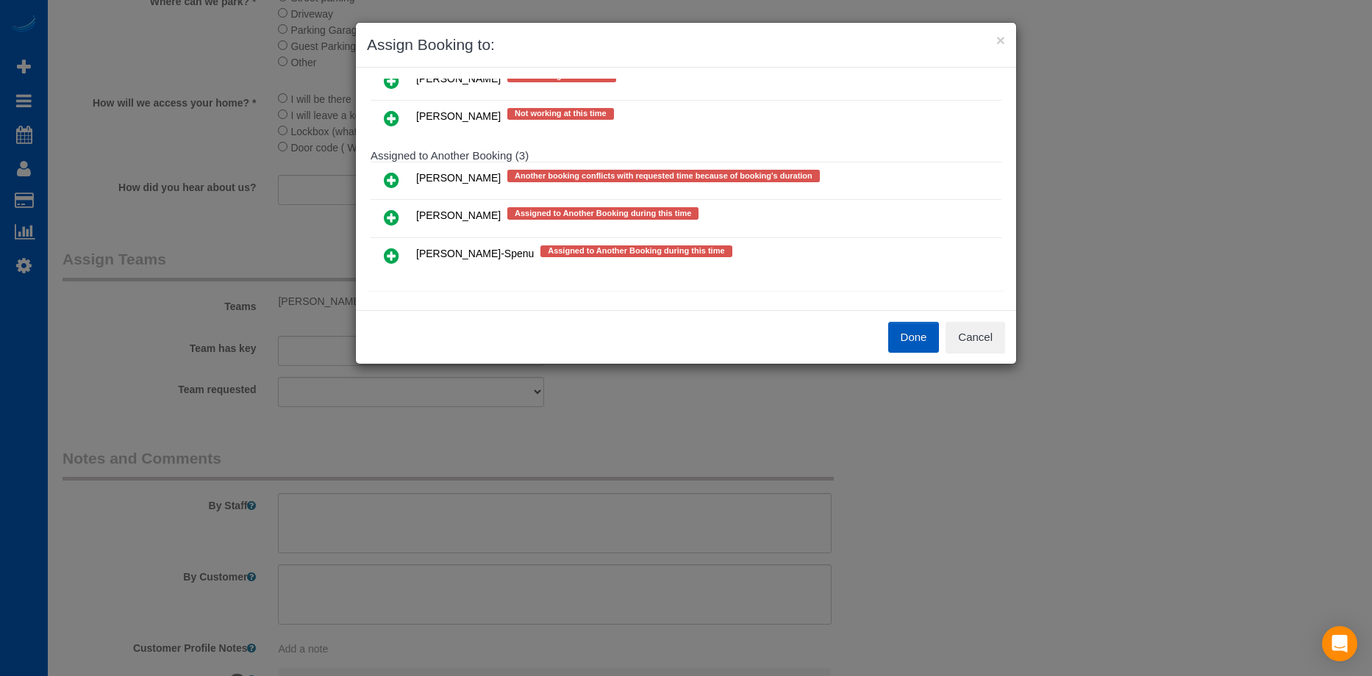
scroll to position [320, 0]
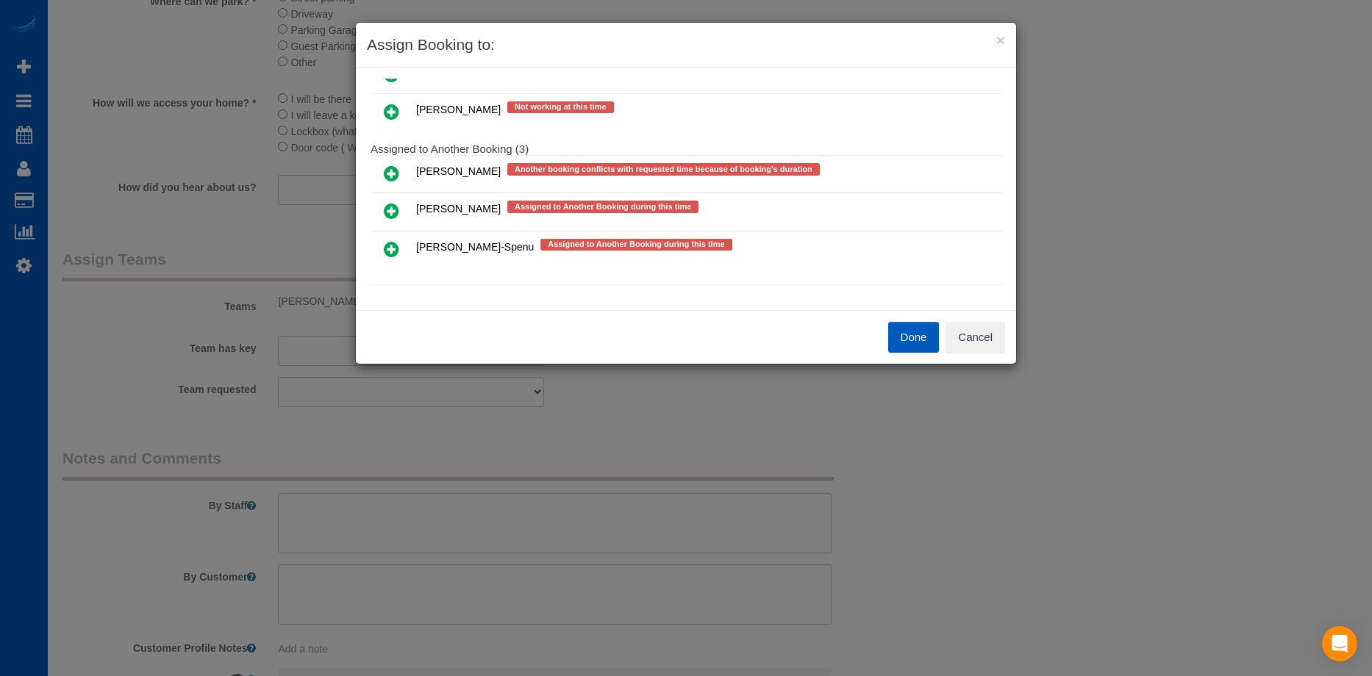
click at [393, 252] on icon at bounding box center [391, 249] width 15 height 18
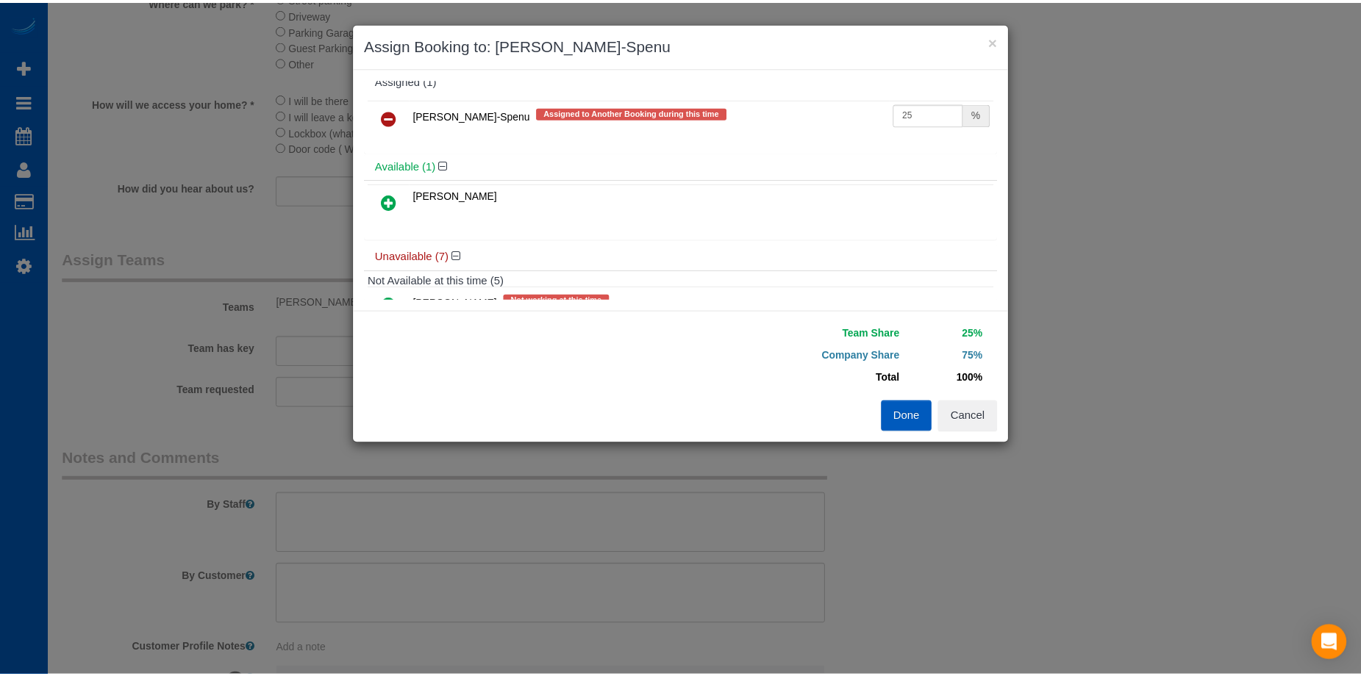
scroll to position [0, 0]
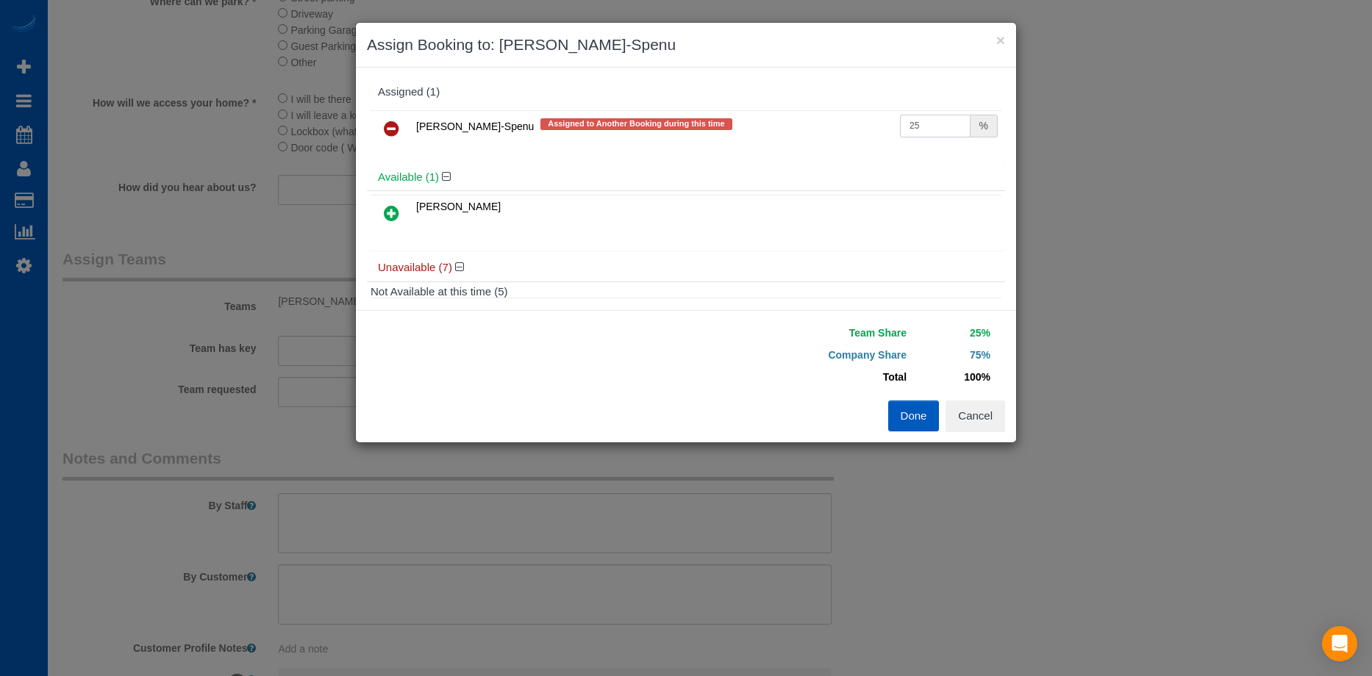
click at [922, 129] on input "25" at bounding box center [935, 126] width 71 height 23
drag, startPoint x: 930, startPoint y: 125, endPoint x: 809, endPoint y: 125, distance: 121.3
click at [809, 125] on tr "Iryna Kuzmenko-Spenu Assigned to Another Booking during this time 25 %" at bounding box center [686, 128] width 631 height 37
type input "55"
click at [907, 419] on button "Done" at bounding box center [913, 416] width 51 height 31
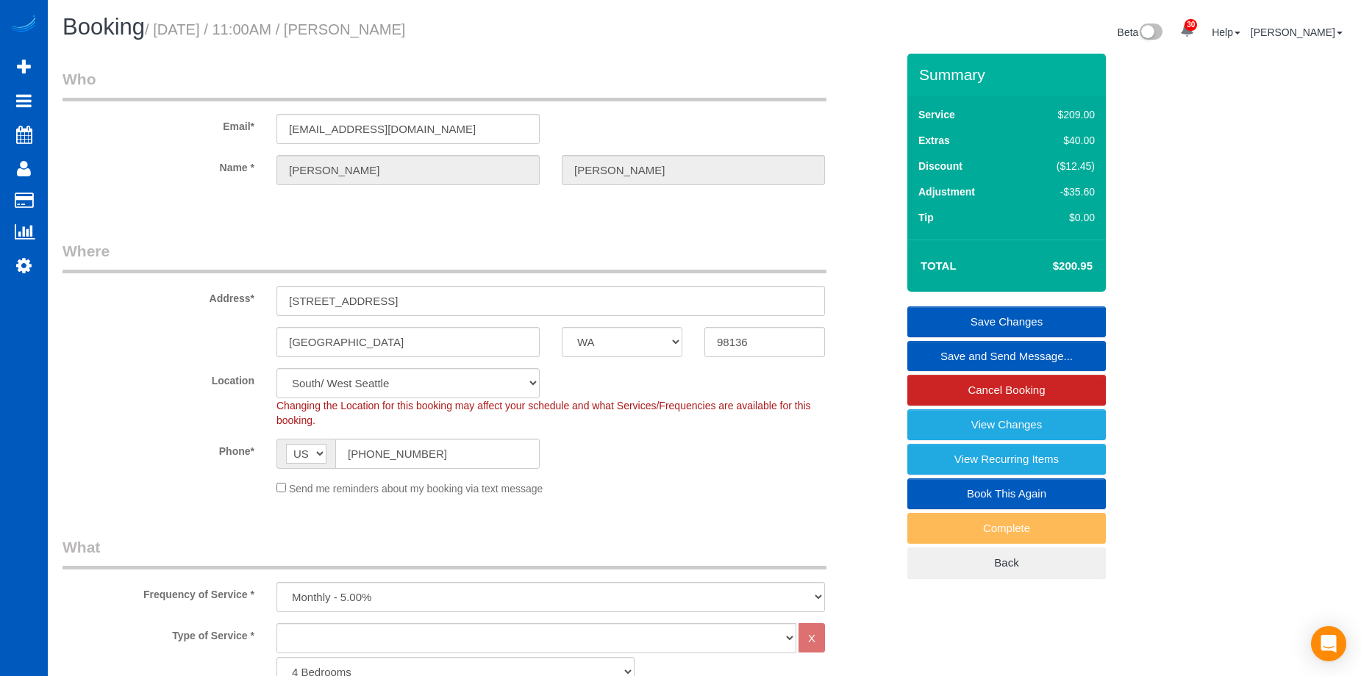
click at [990, 318] on link "Save Changes" at bounding box center [1006, 322] width 199 height 31
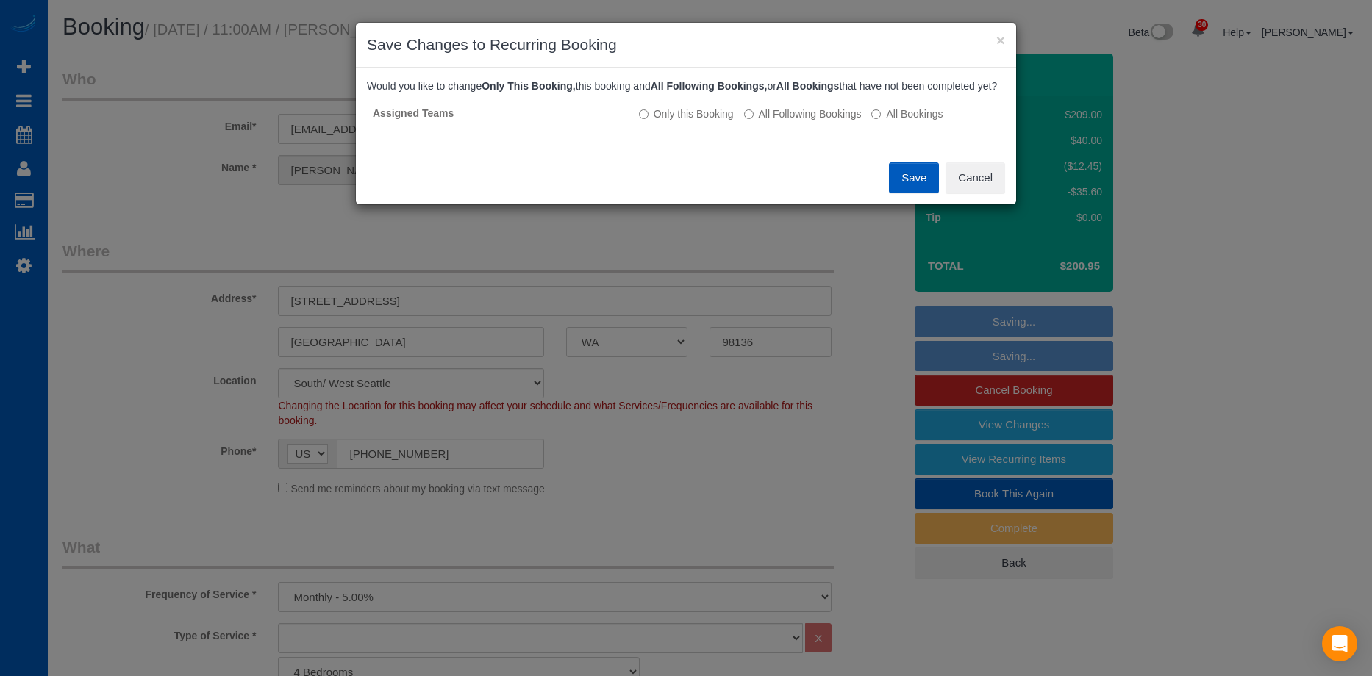
click at [929, 193] on button "Save" at bounding box center [914, 177] width 50 height 31
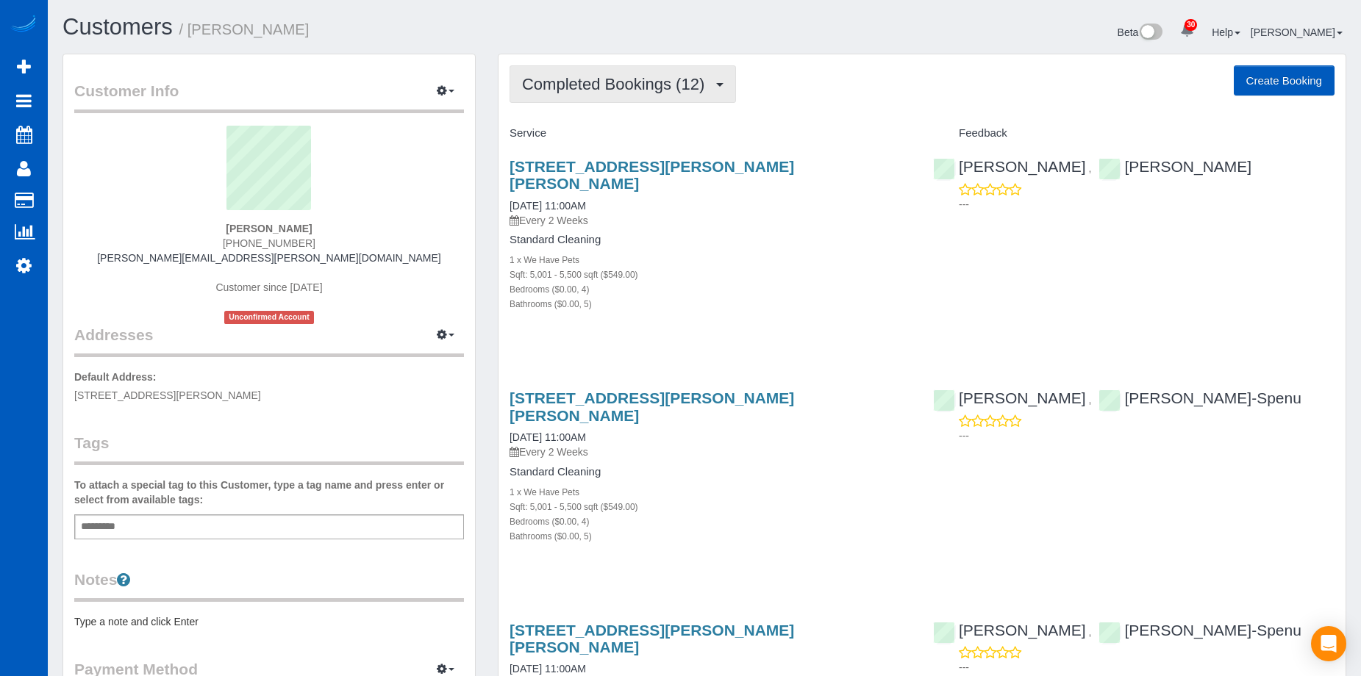
click at [667, 76] on span "Completed Bookings (12)" at bounding box center [617, 84] width 190 height 18
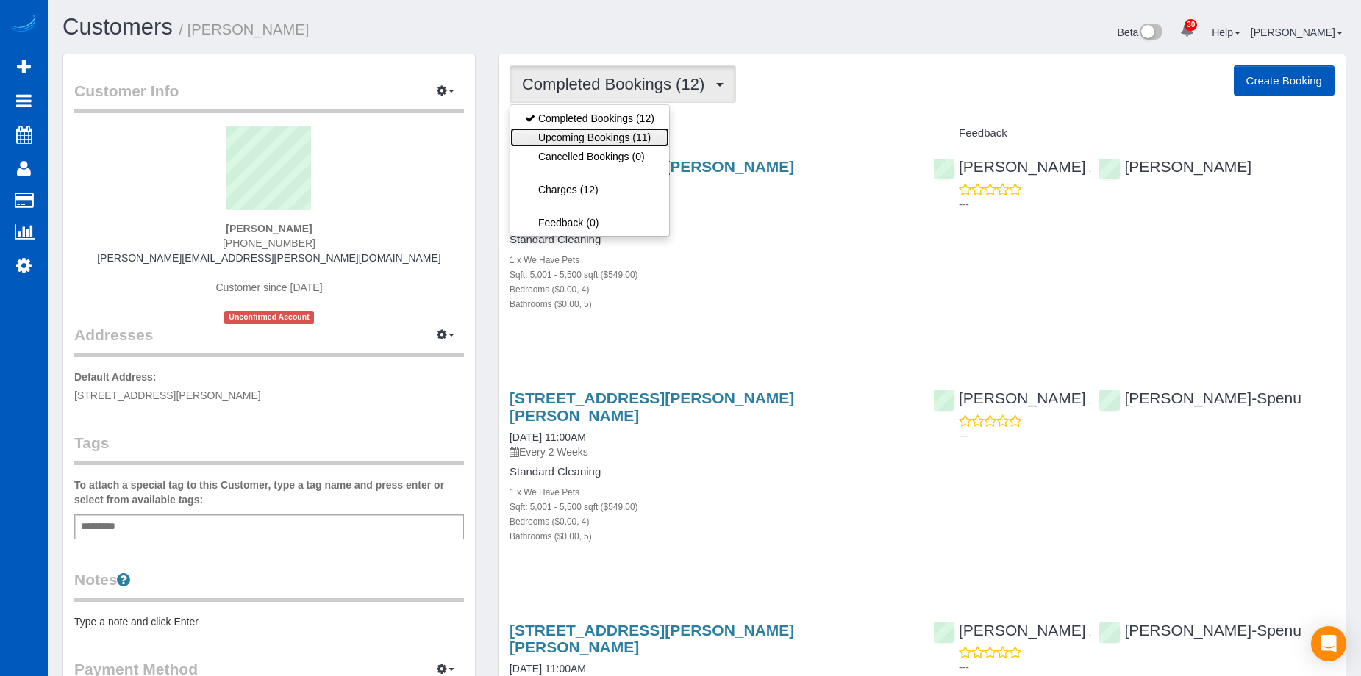
click at [636, 136] on link "Upcoming Bookings (11)" at bounding box center [589, 137] width 159 height 19
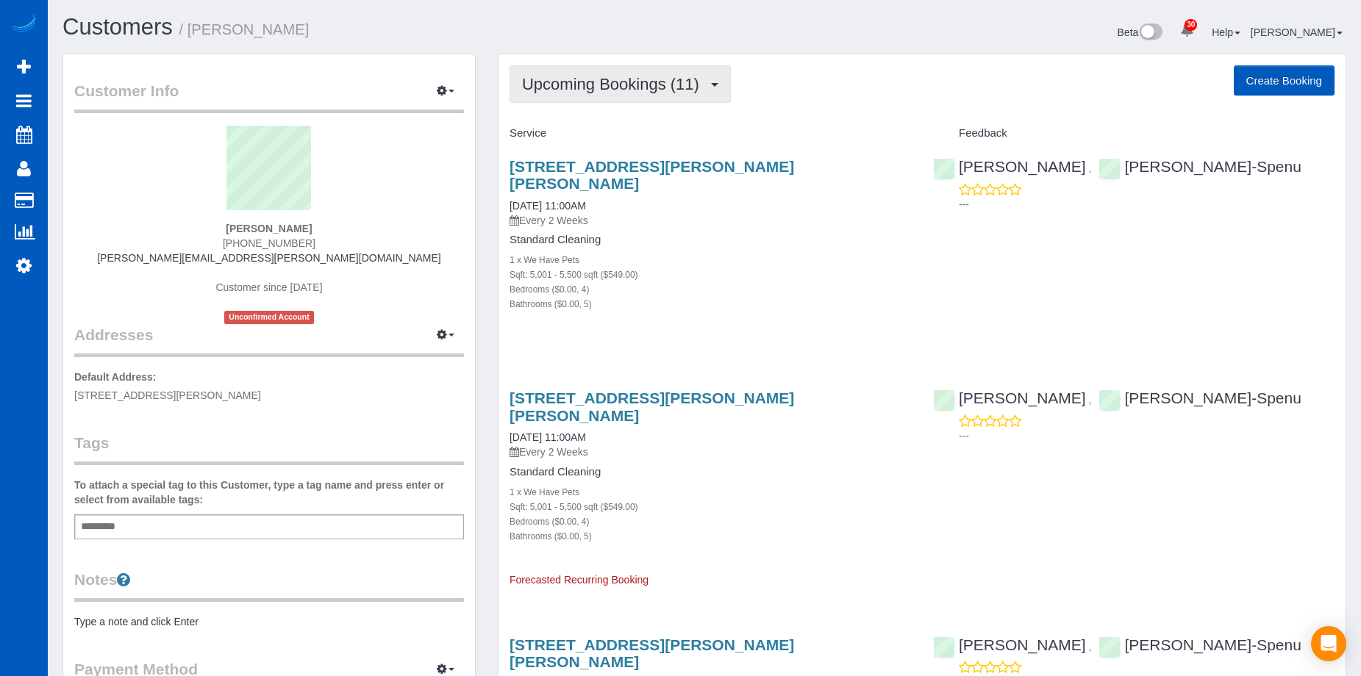
click at [624, 79] on span "Upcoming Bookings (11)" at bounding box center [614, 84] width 185 height 18
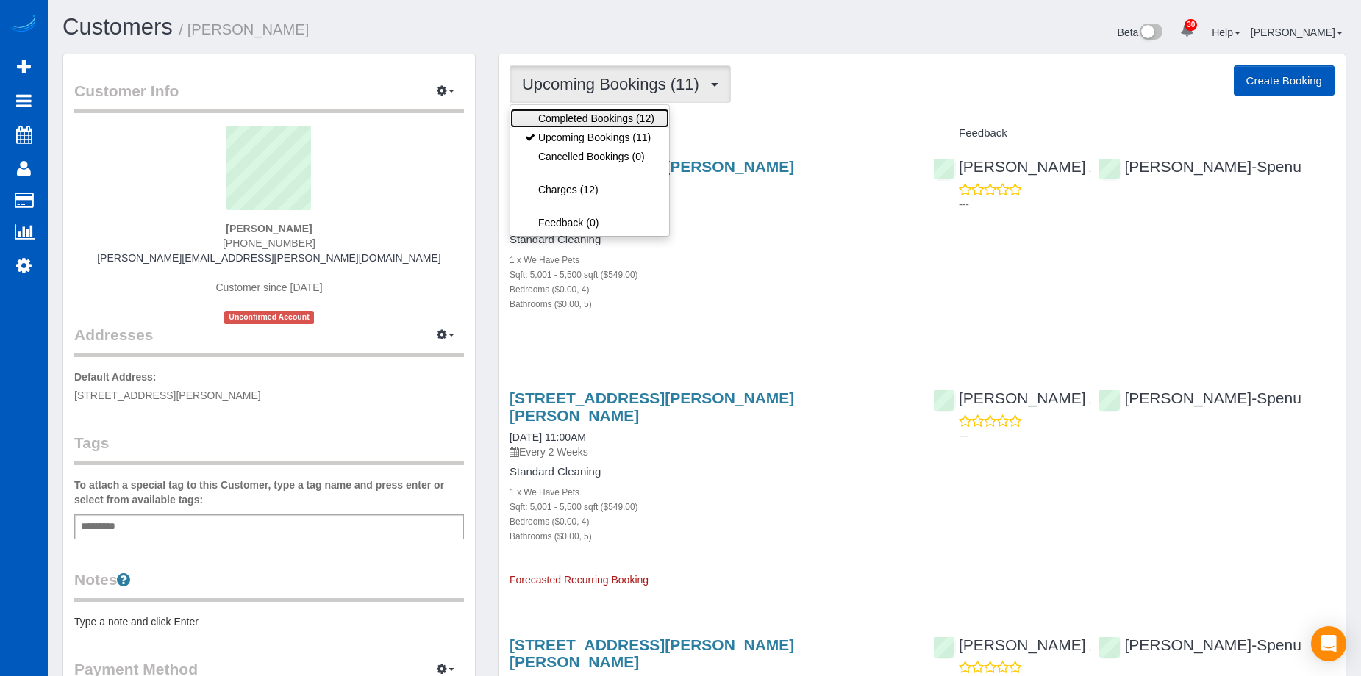
click at [602, 118] on link "Completed Bookings (12)" at bounding box center [589, 118] width 159 height 19
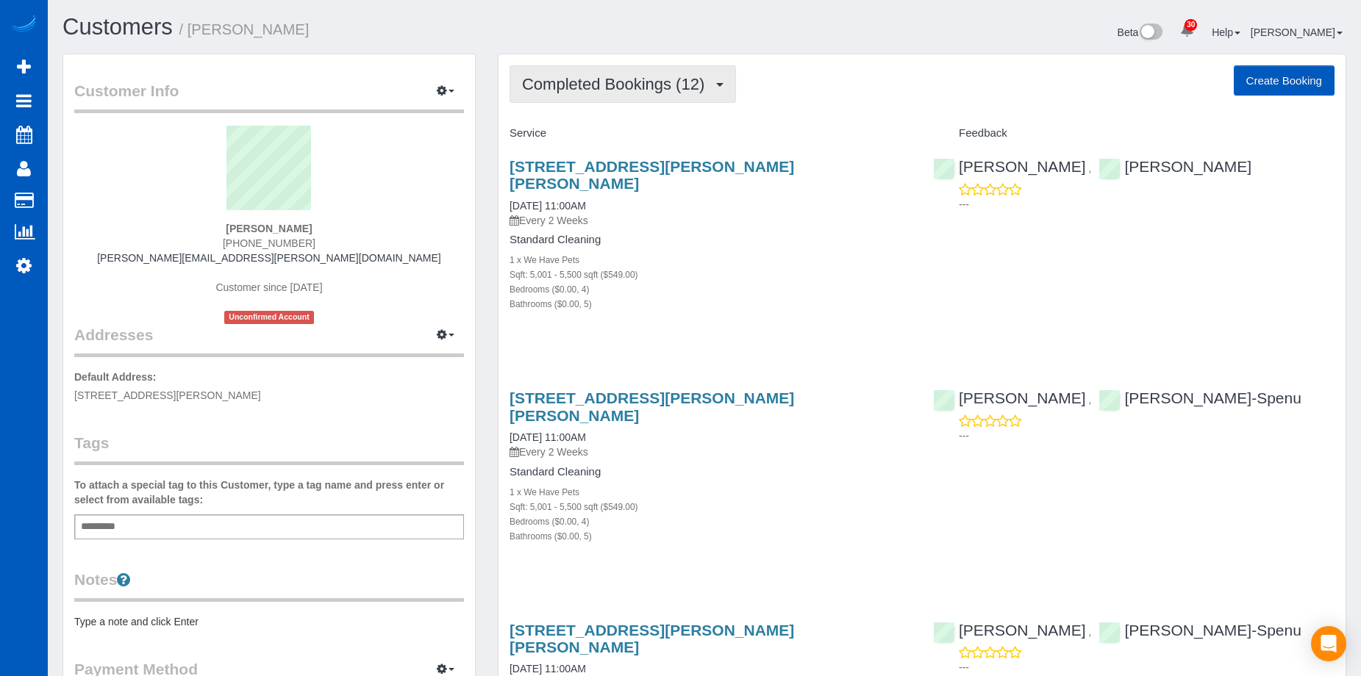
click at [698, 81] on span "Completed Bookings (12)" at bounding box center [617, 84] width 190 height 18
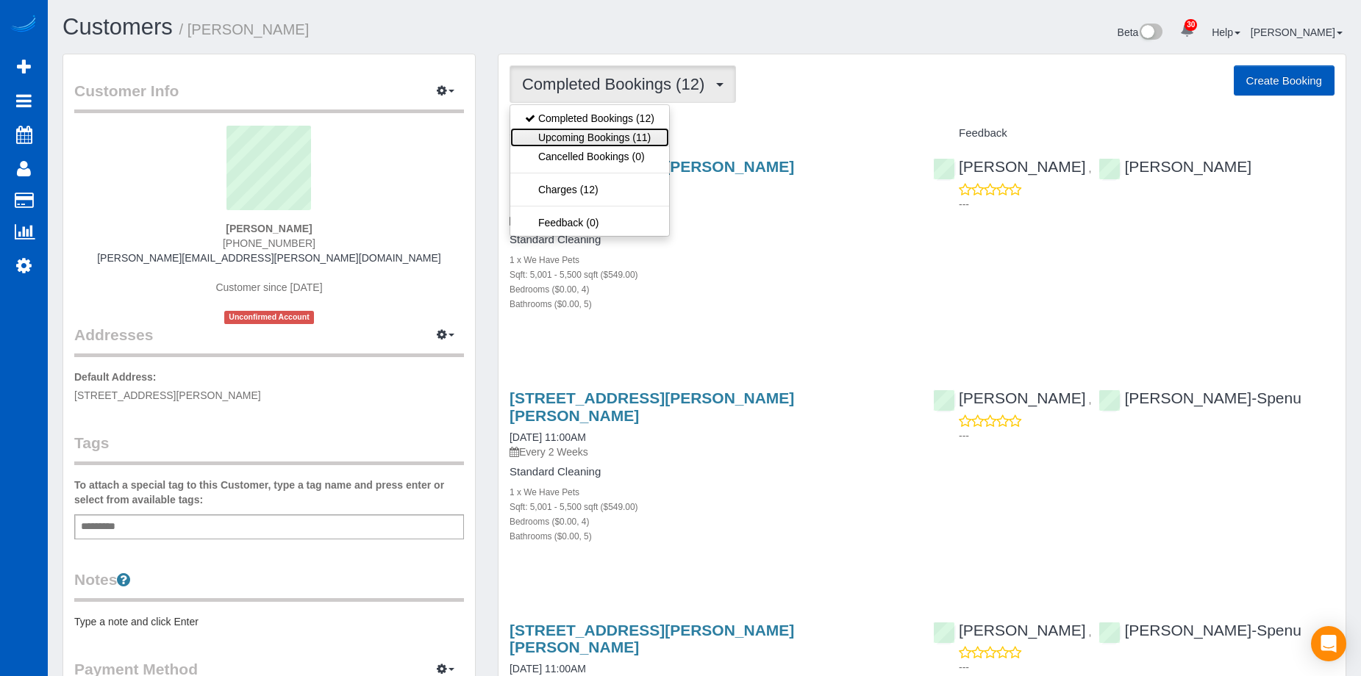
click at [631, 133] on link "Upcoming Bookings (11)" at bounding box center [589, 137] width 159 height 19
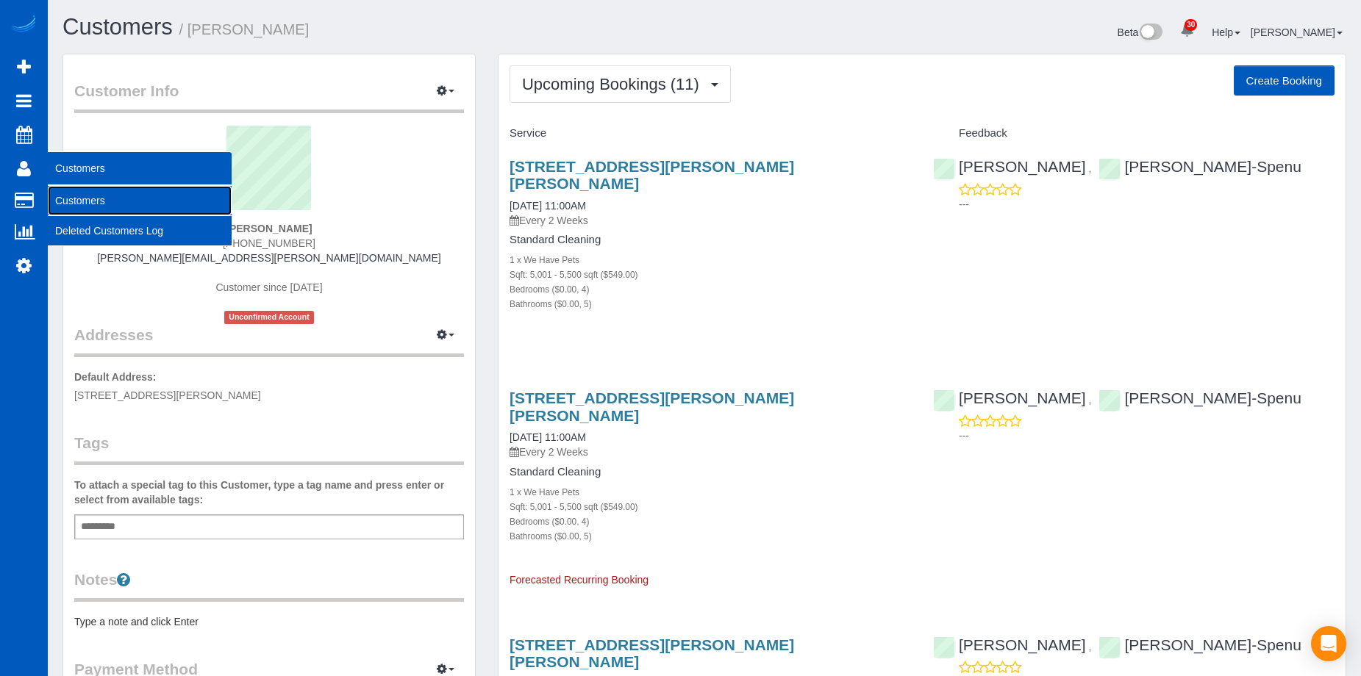
click at [60, 191] on link "Customers" at bounding box center [140, 200] width 184 height 29
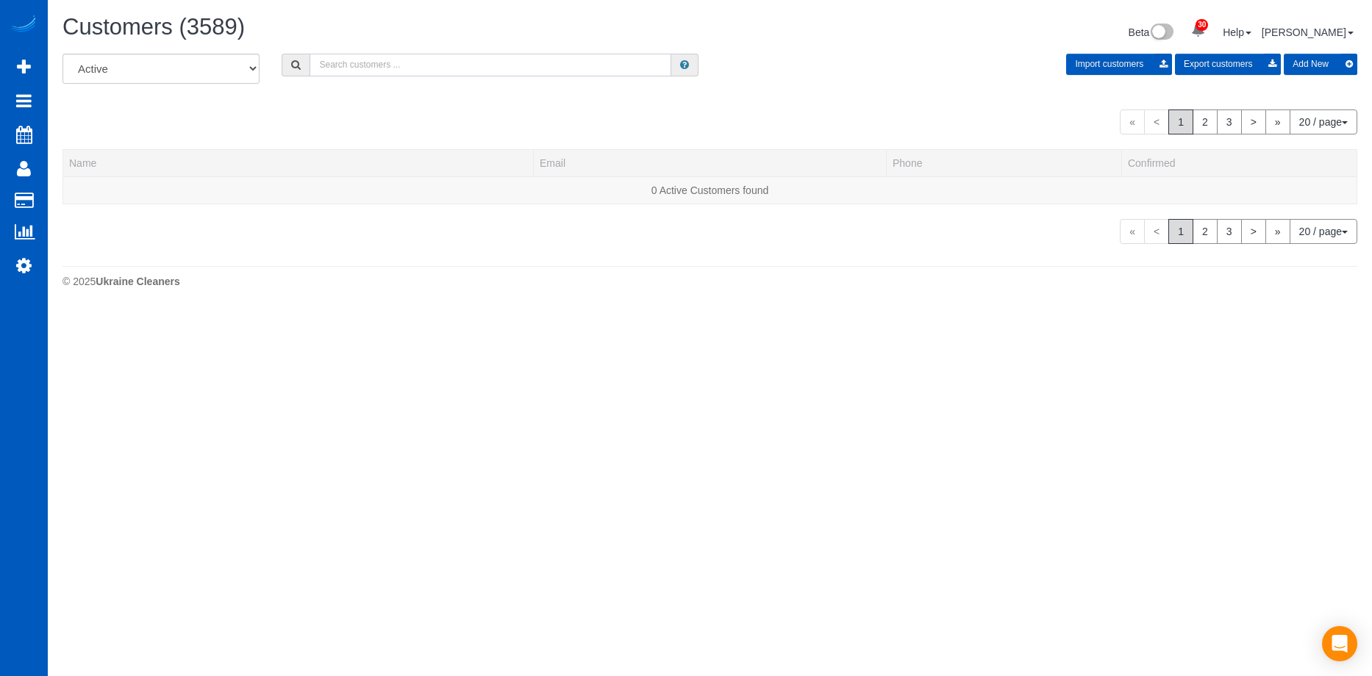
click at [473, 63] on input "text" at bounding box center [491, 65] width 362 height 23
paste input "[PERSON_NAME]"
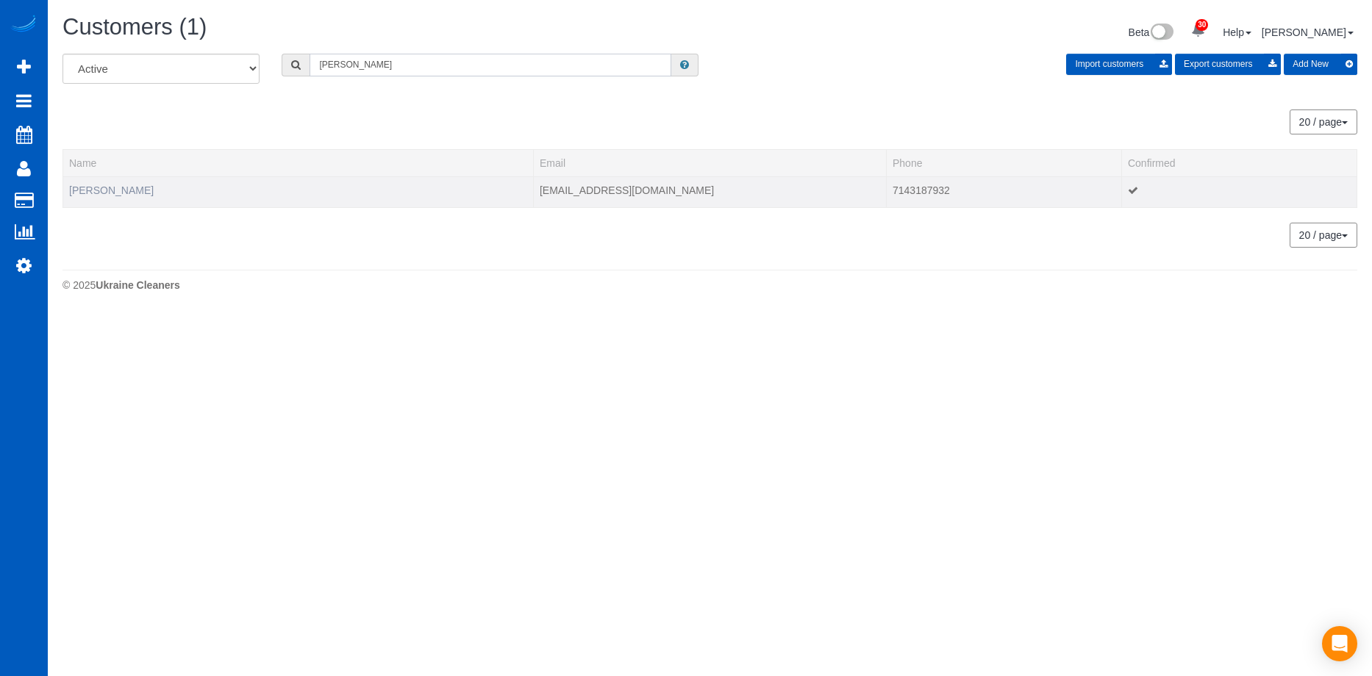
type input "[PERSON_NAME]"
click at [112, 194] on link "[PERSON_NAME]" at bounding box center [111, 191] width 85 height 12
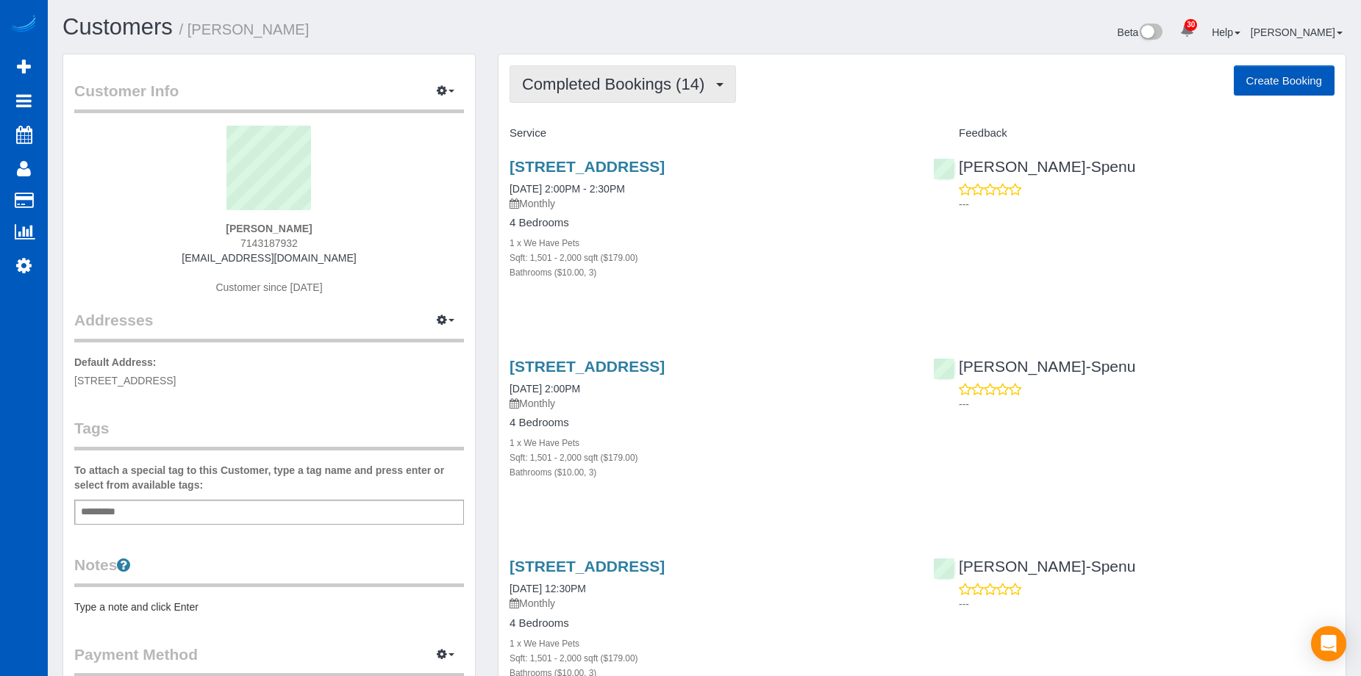
click at [709, 91] on span "Completed Bookings (14)" at bounding box center [617, 84] width 190 height 18
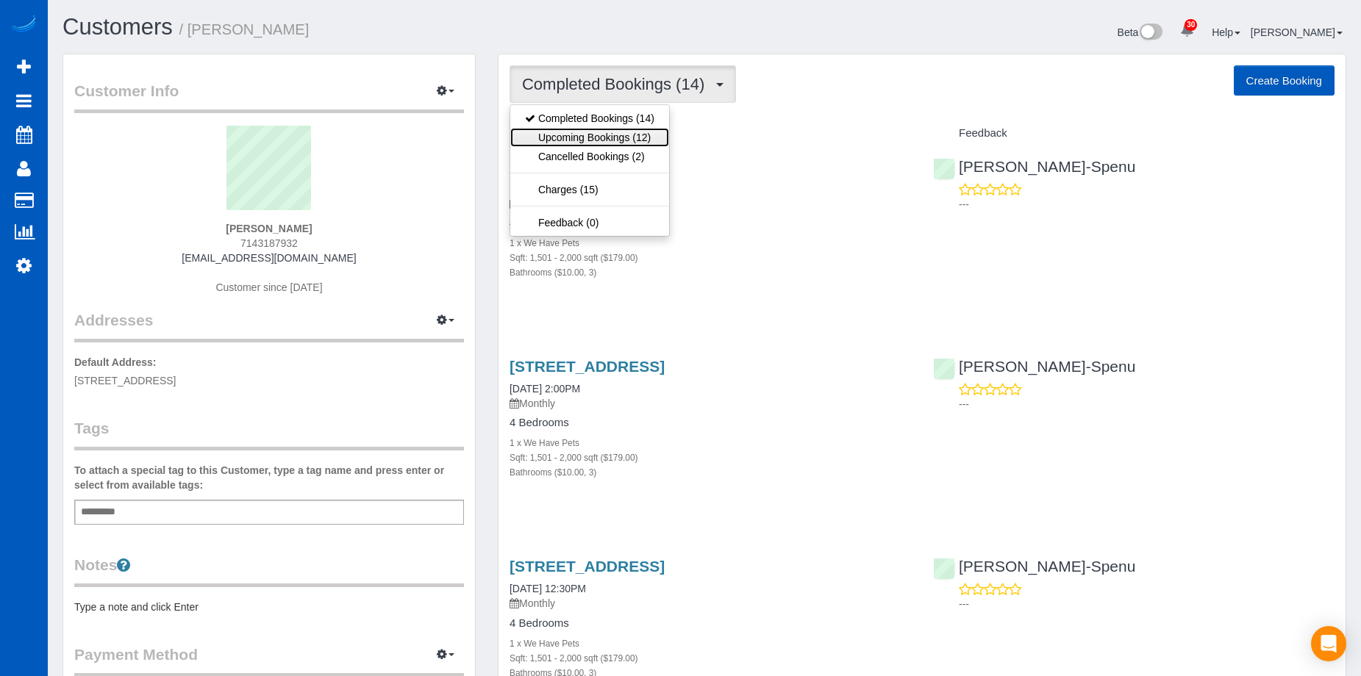
click at [620, 135] on link "Upcoming Bookings (12)" at bounding box center [589, 137] width 159 height 19
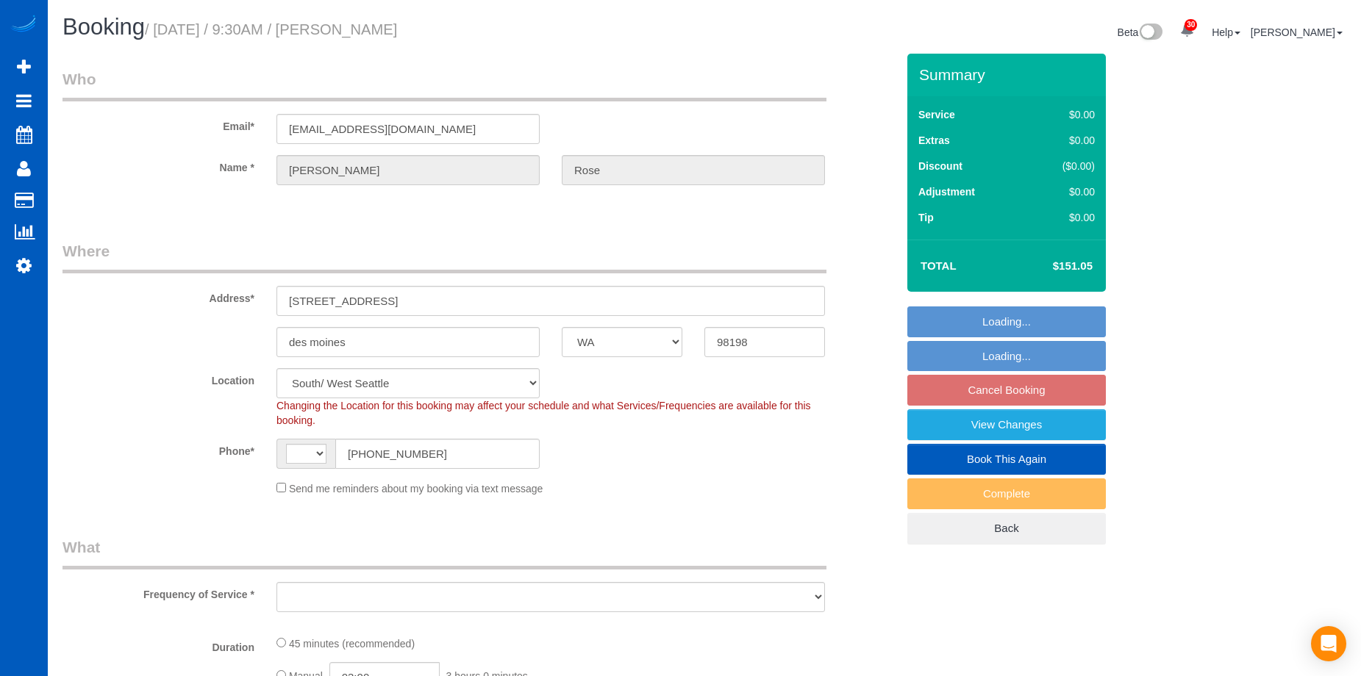
select select "WA"
select select "number:8"
select select "199"
select select "string:[GEOGRAPHIC_DATA]"
select select "object:1119"
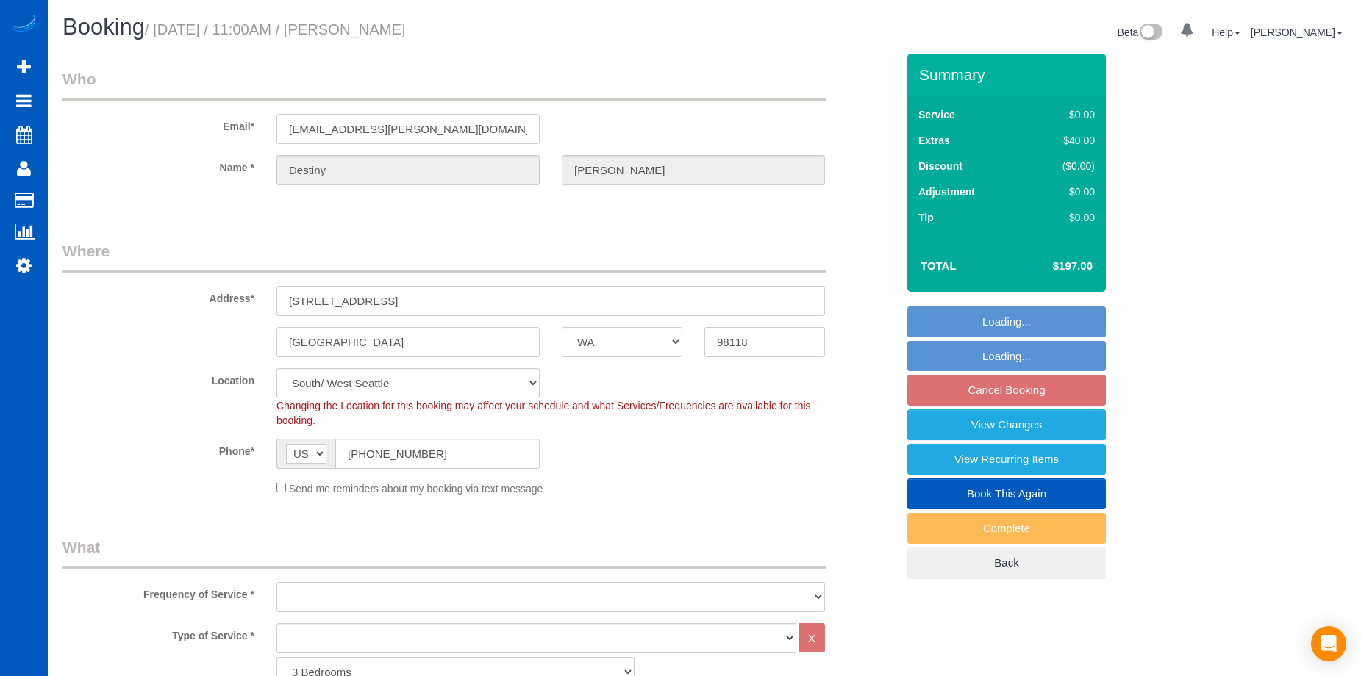
select select "WA"
select select "1001"
select select "3"
select select "object:996"
select select "spot2"
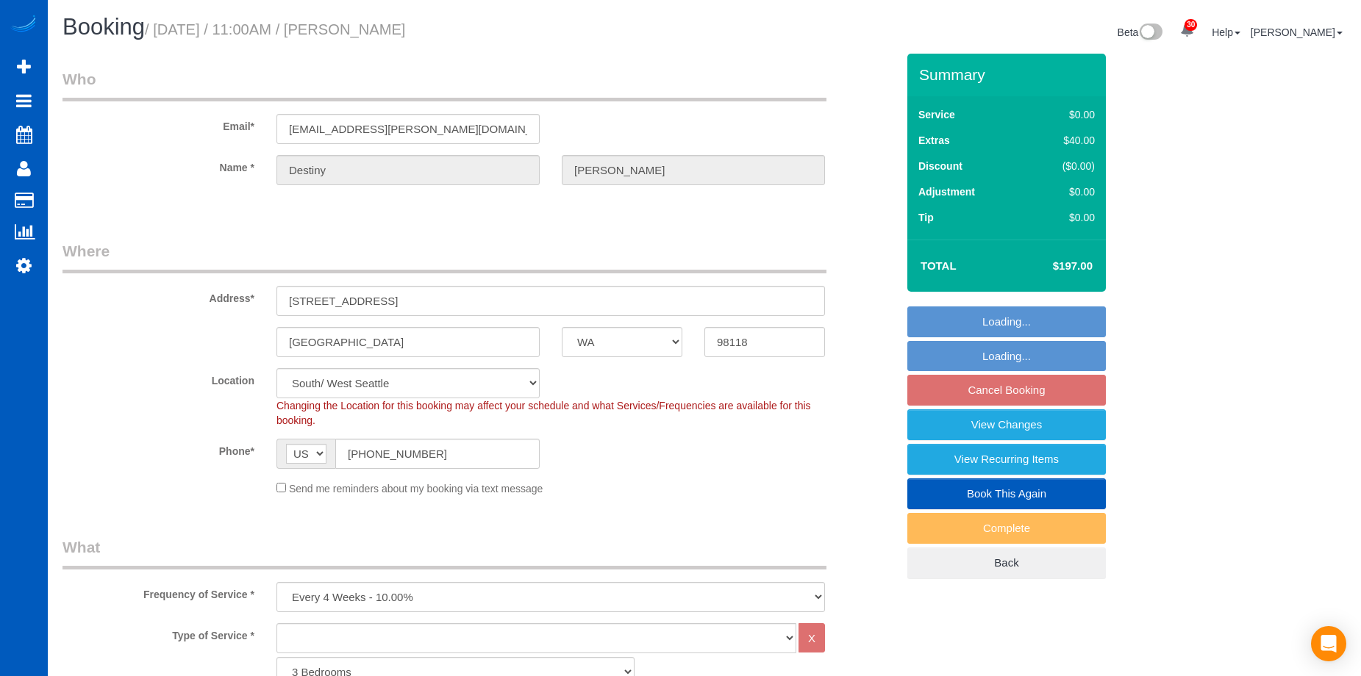
select select "object:1058"
select select "1001"
select select "3"
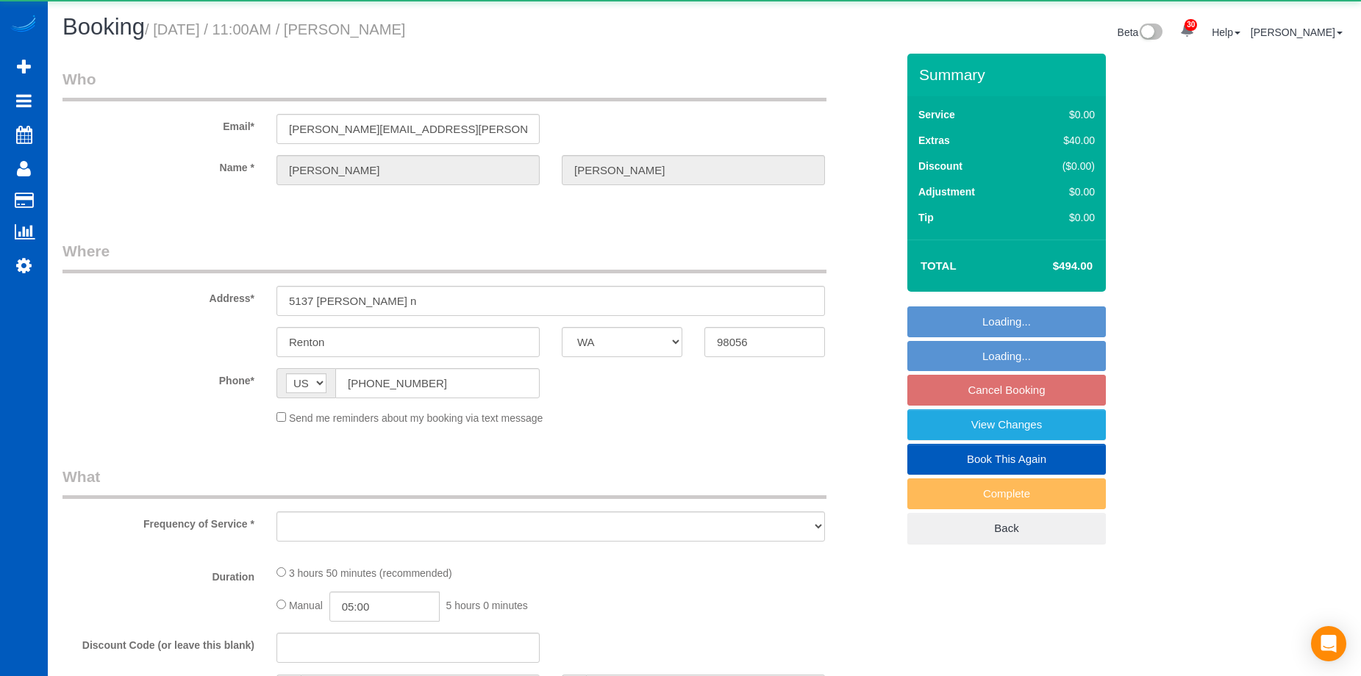
select select "WA"
select select "string:fspay-3c8ba8df-195b-4c0a-aab8-fd2802a373bb"
select select "object:913"
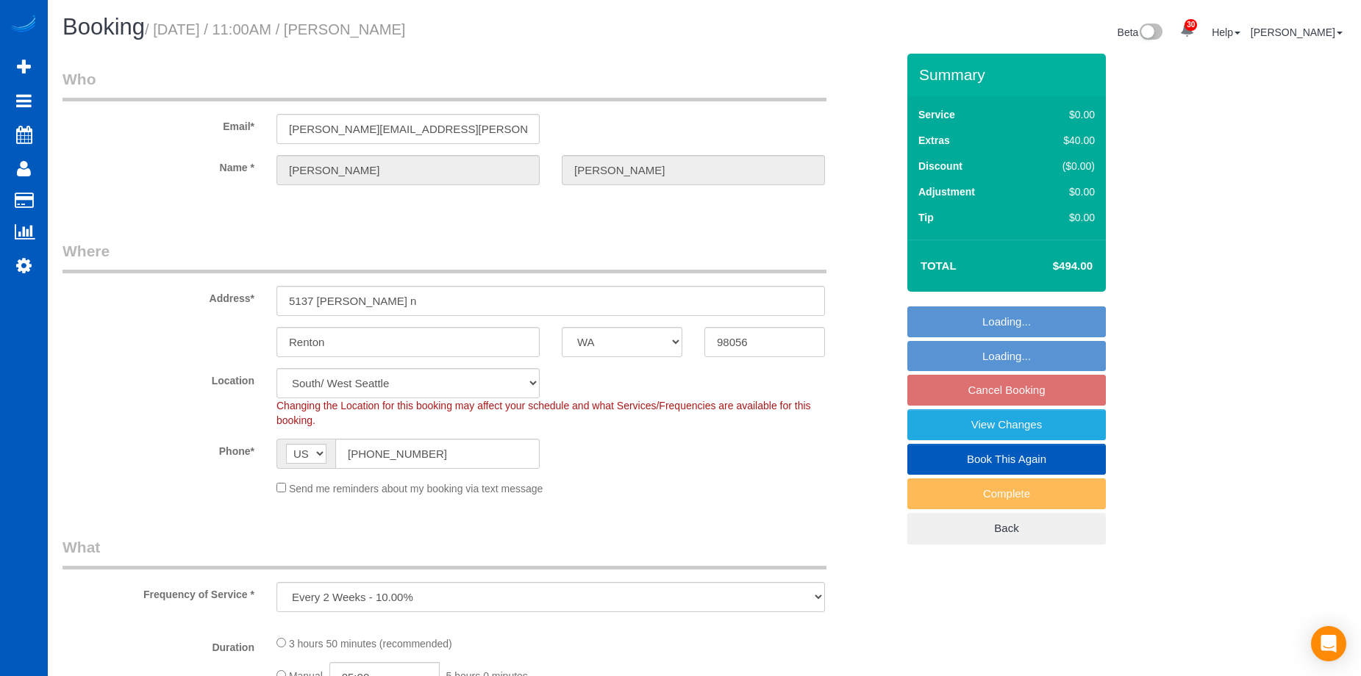
select select "199"
select select "5001"
select select "4"
select select "5"
select select "spot2"
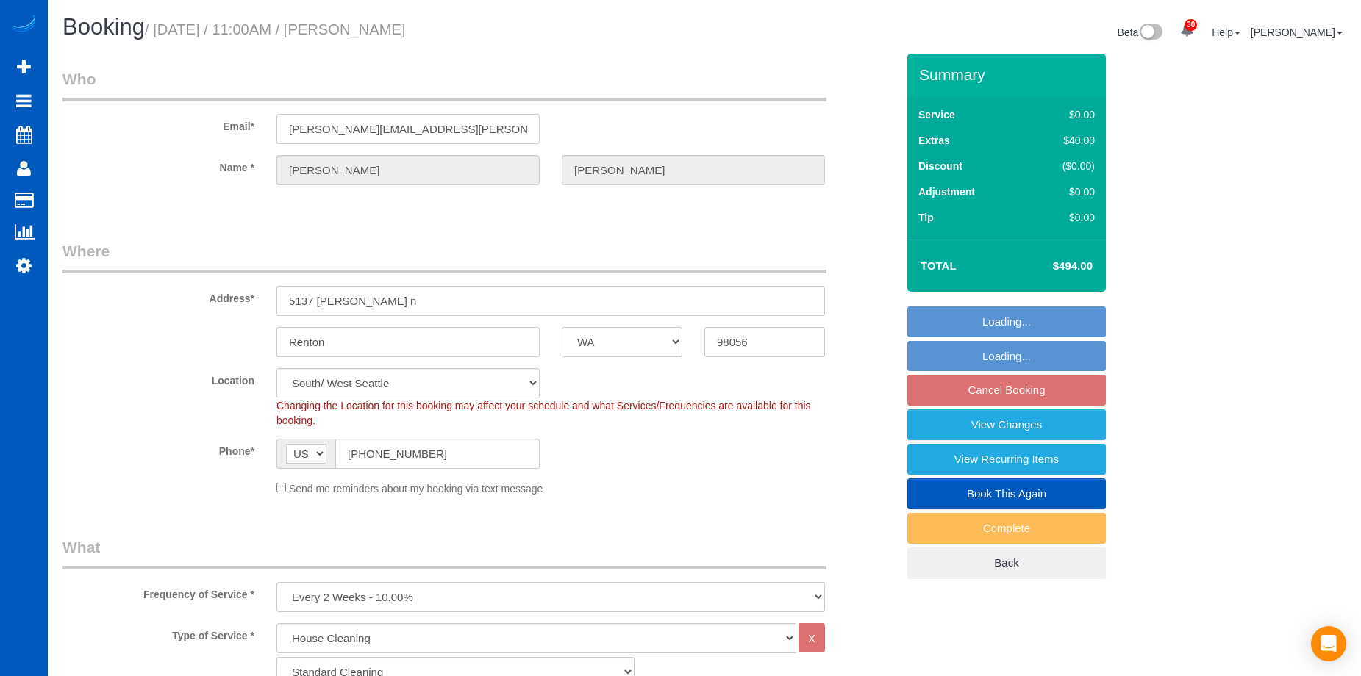
select select "object:1199"
select select "5001"
select select "4"
select select "5"
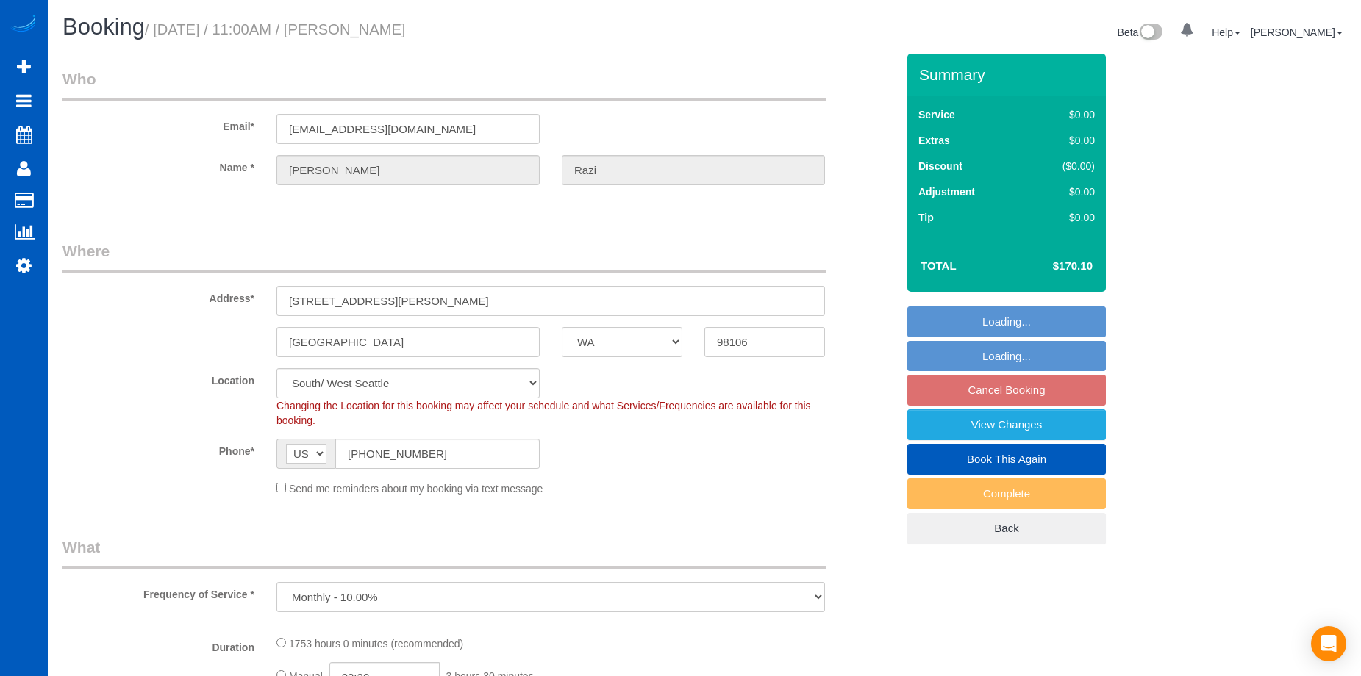
select select "WA"
select select "object:1046"
select select "1001"
select select "3"
select select "spot2"
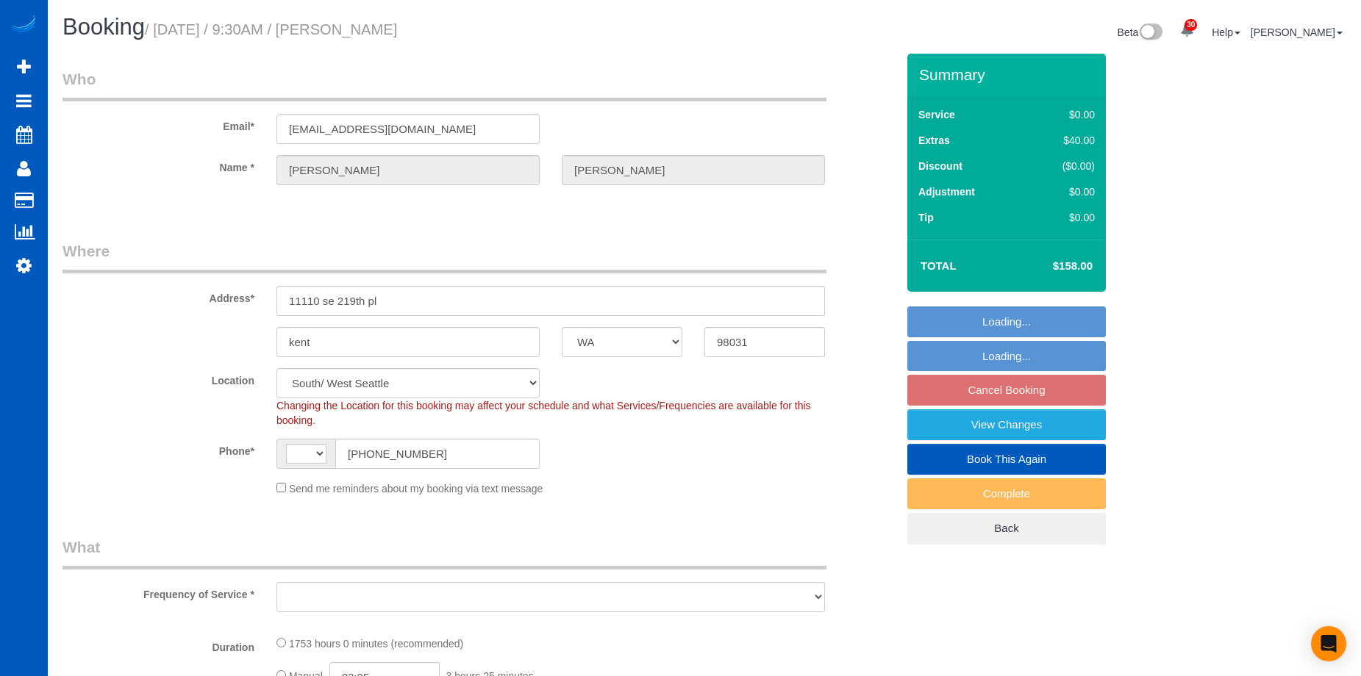
select select "WA"
select select "string:[GEOGRAPHIC_DATA]"
select select "object:974"
select select "1001"
select select "2"
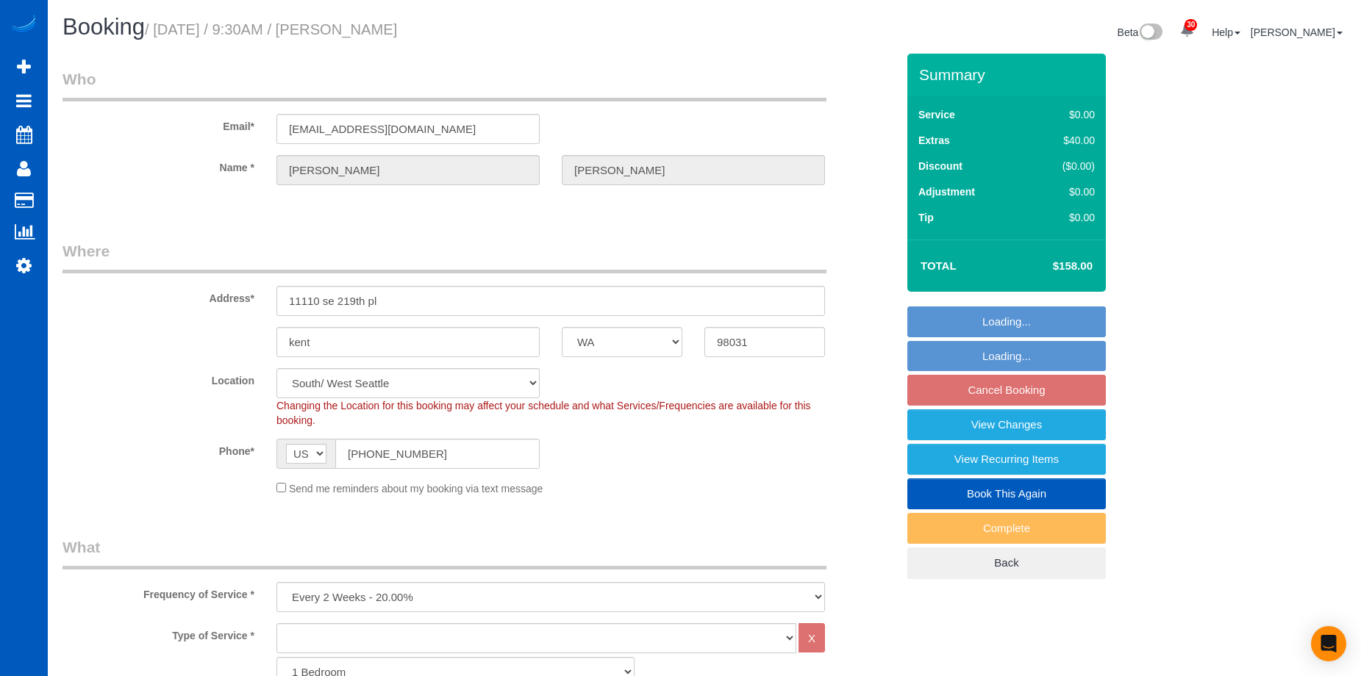
select select "object:1067"
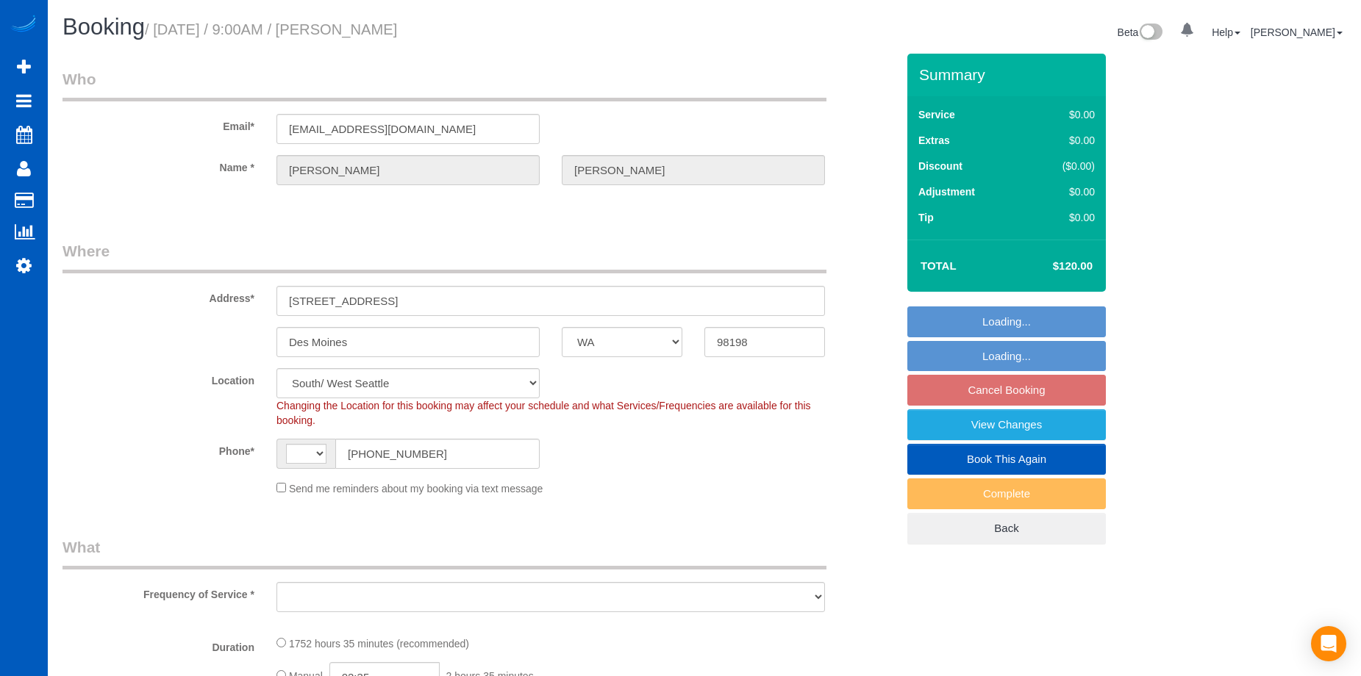
select select "WA"
select select "string:[GEOGRAPHIC_DATA]"
select select "object:909"
select select "string:fspay-66436b9e-2a51-4574-b019-7ed812d990c0"
select select "object:1060"
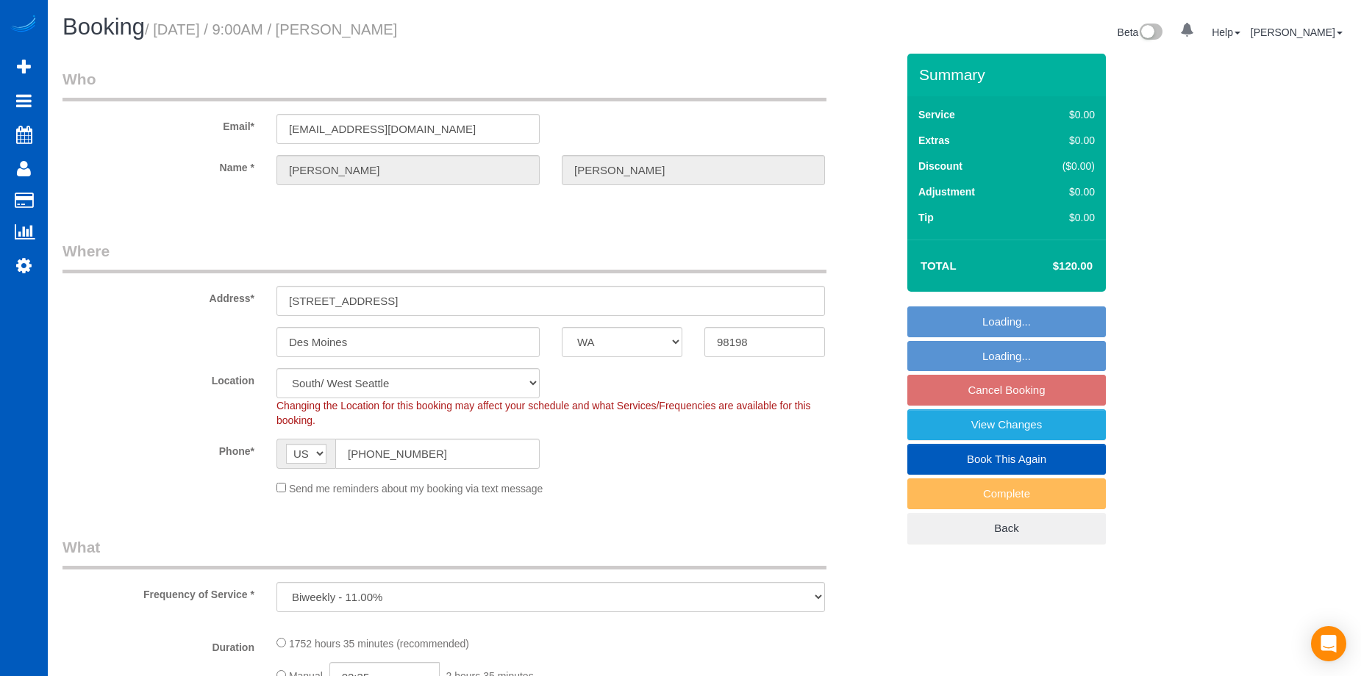
select select "1001"
select select "2"
select select "1001"
select select "2"
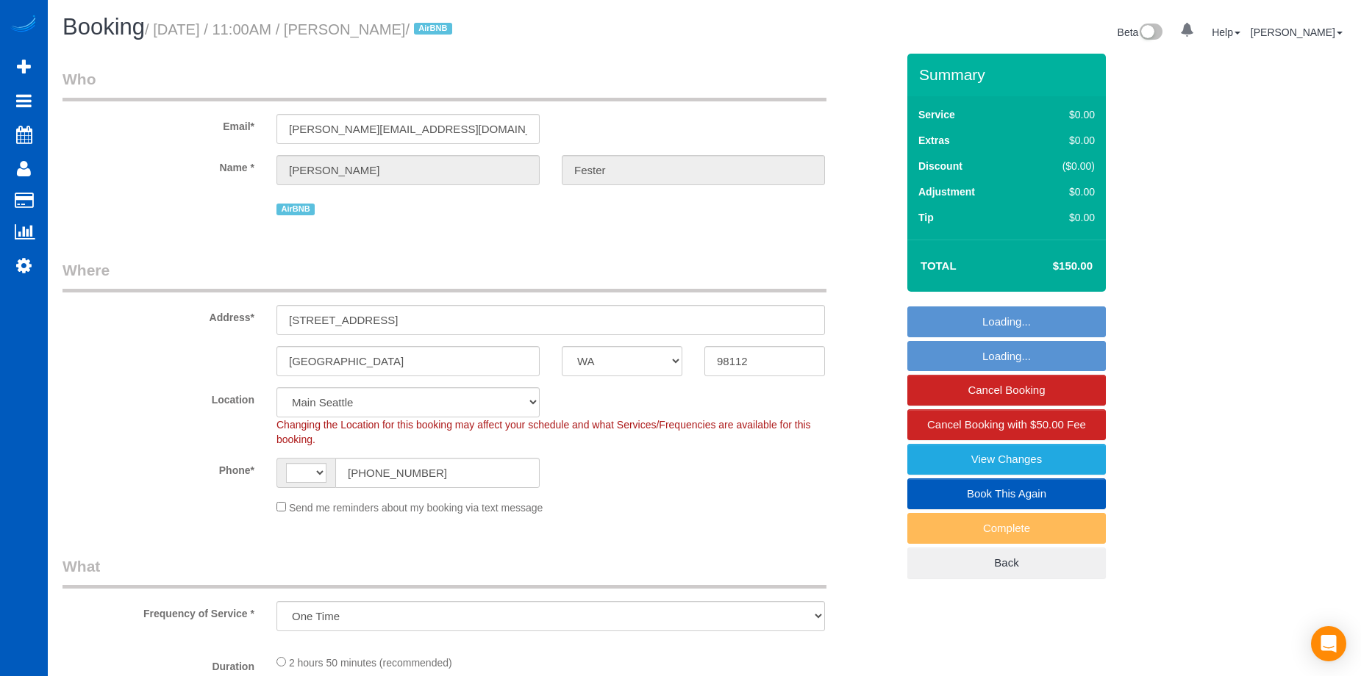
select select "WA"
select select "object:564"
select select "string:[GEOGRAPHIC_DATA]"
select select "spot1"
select select "2"
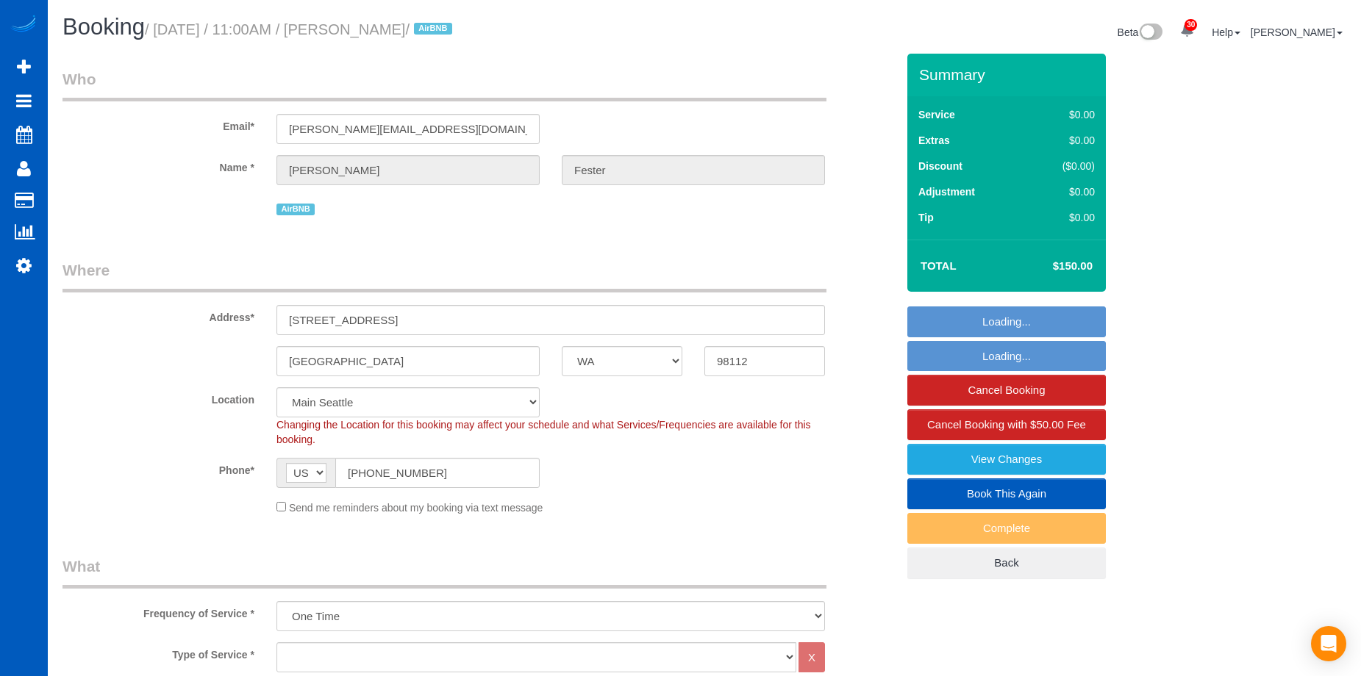
select select "2"
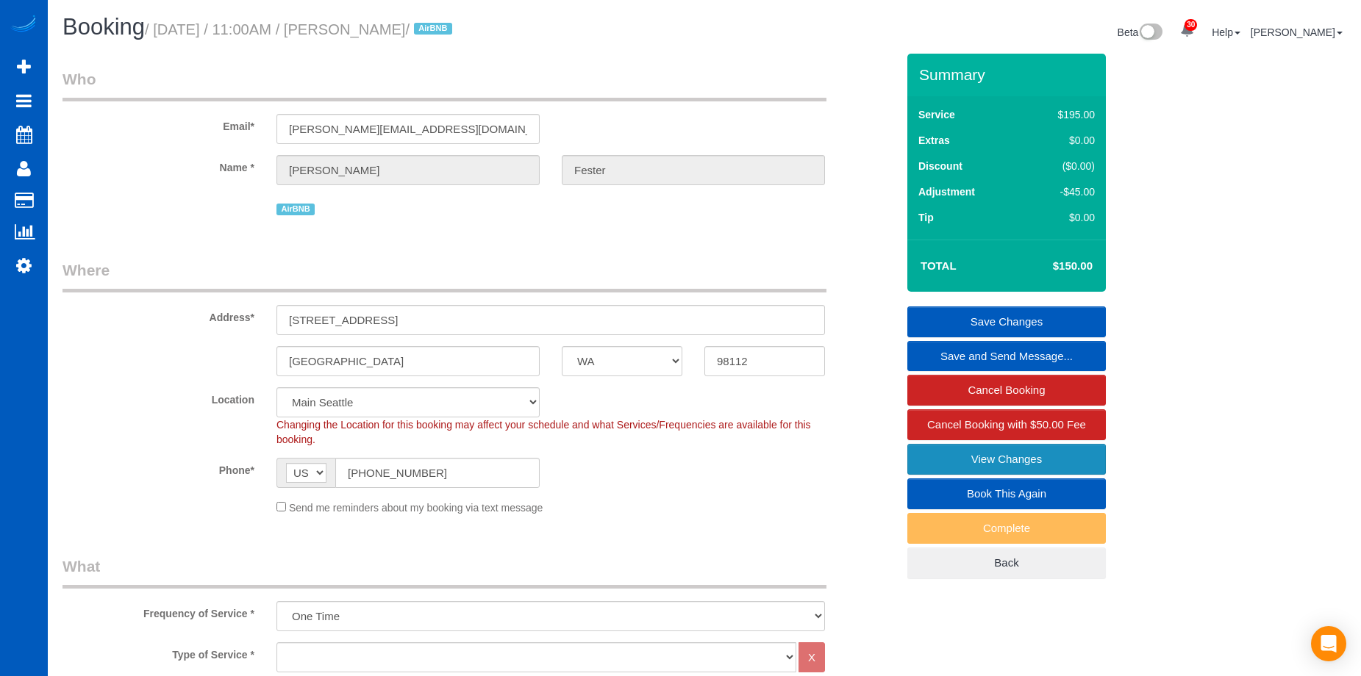
click at [923, 453] on link "View Changes" at bounding box center [1006, 459] width 199 height 31
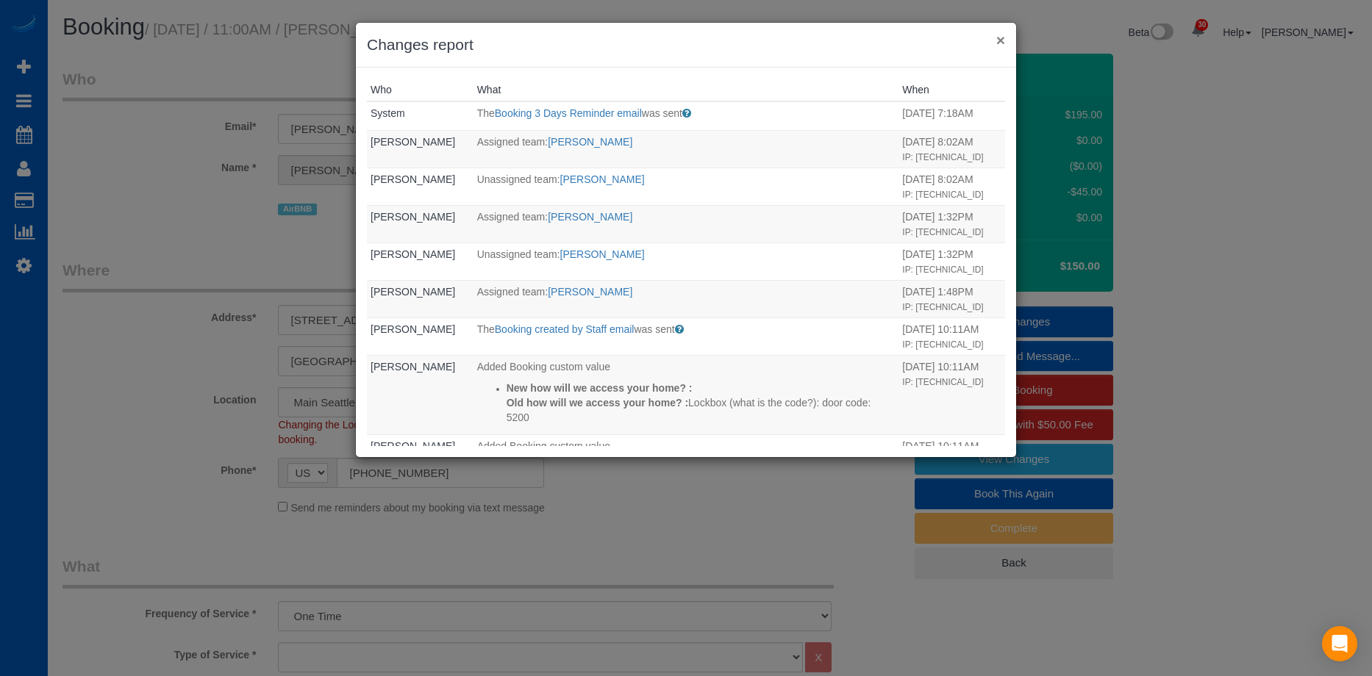
click at [999, 40] on button "×" at bounding box center [1000, 39] width 9 height 15
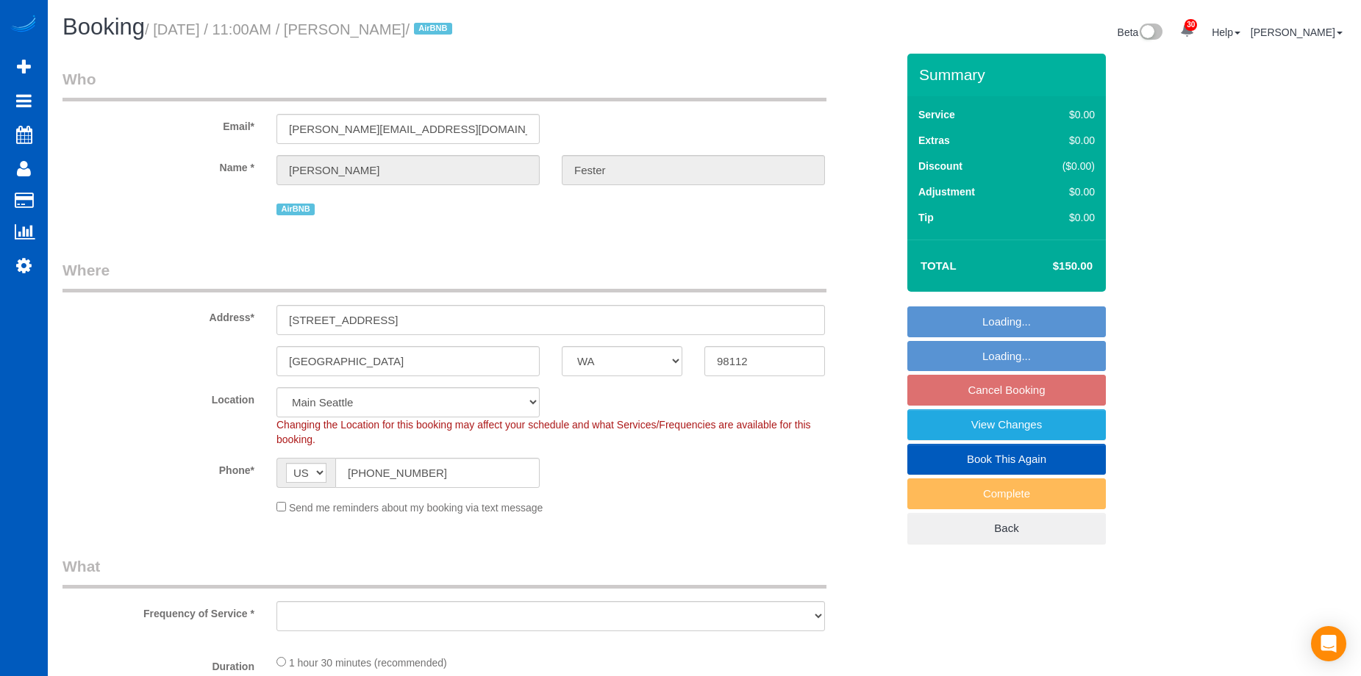
select select "WA"
select select "object:904"
select select "spot2"
select select "object:1154"
select select "199"
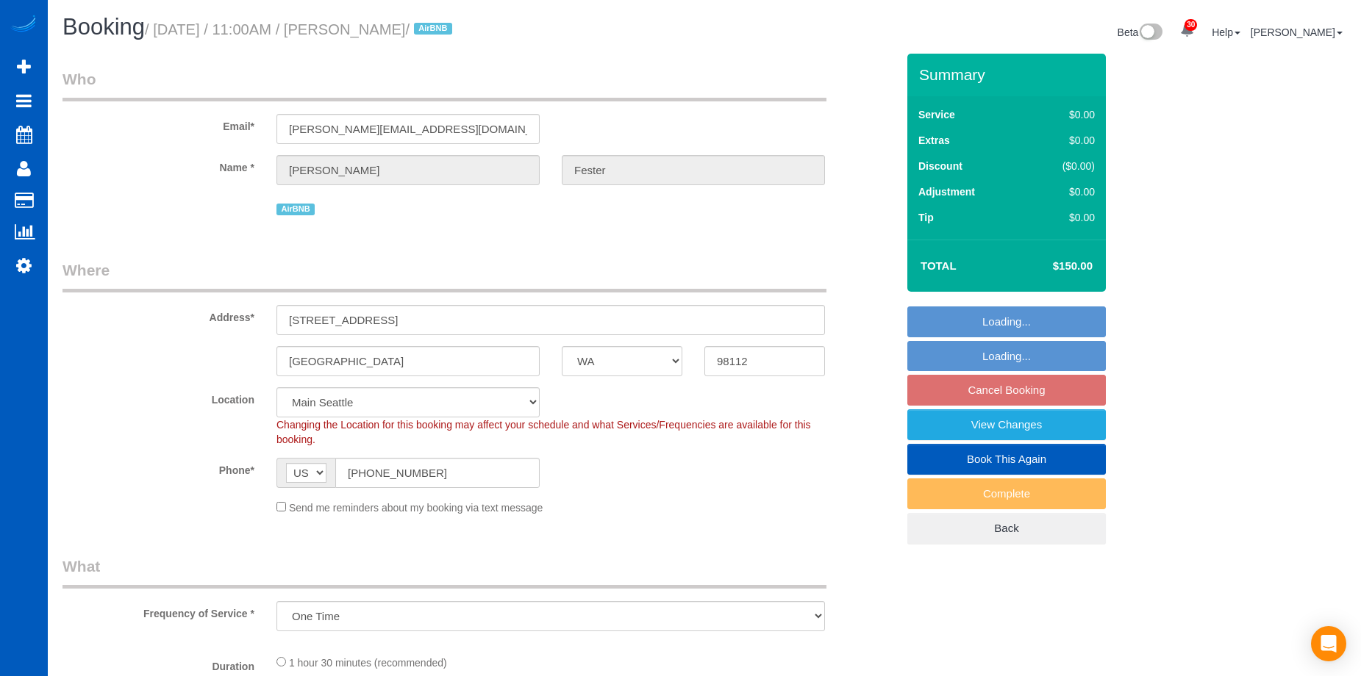
select select "1001"
select select "2"
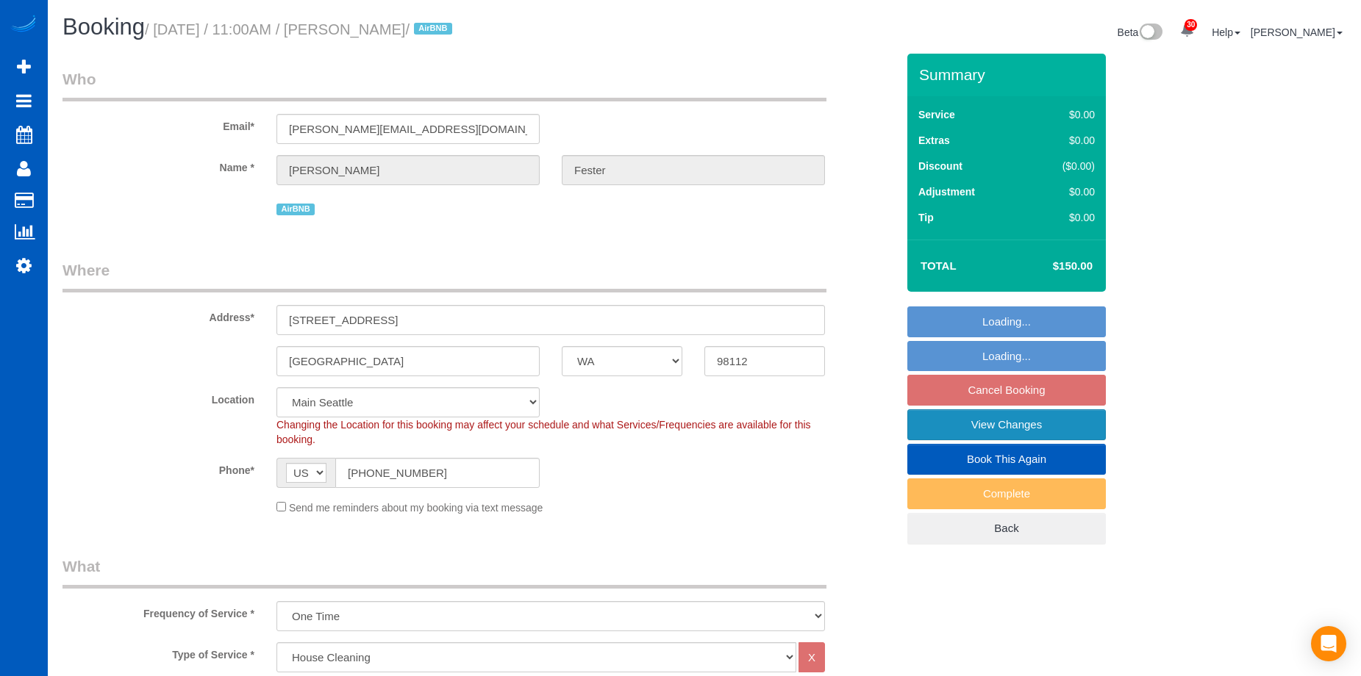
select select "1001"
select select "2"
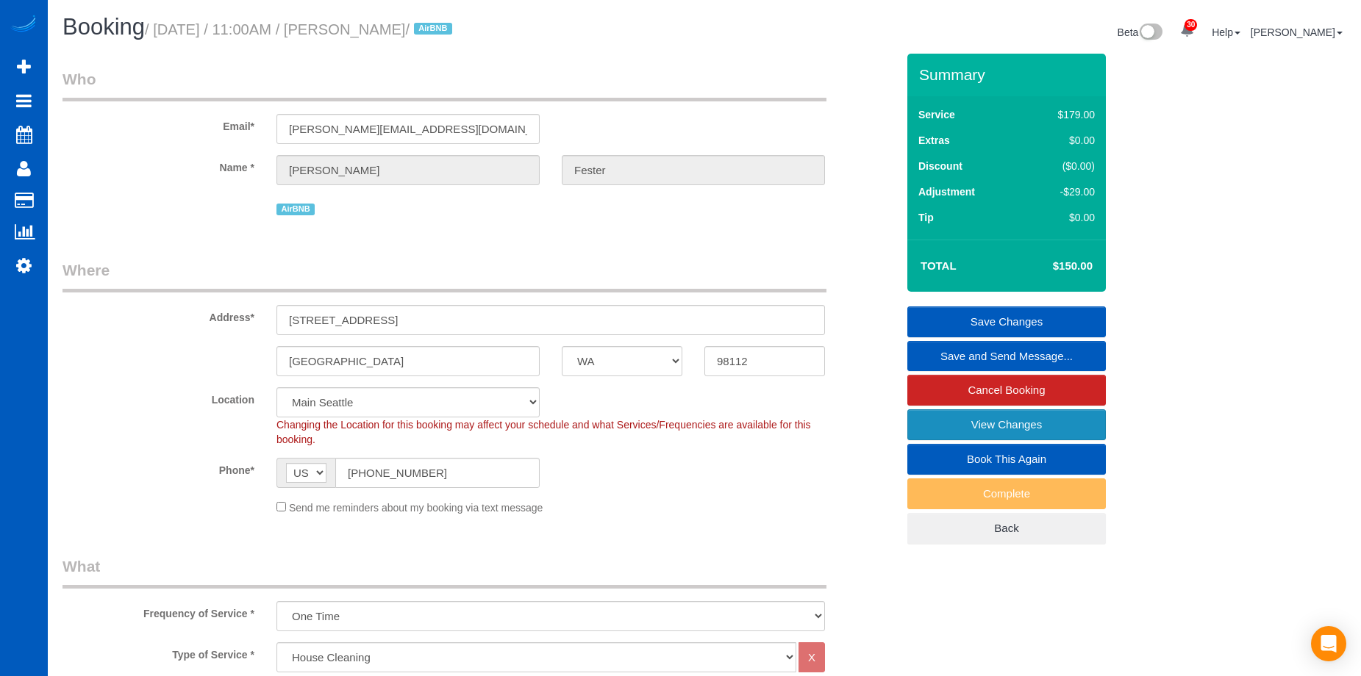
click at [960, 422] on link "View Changes" at bounding box center [1006, 425] width 199 height 31
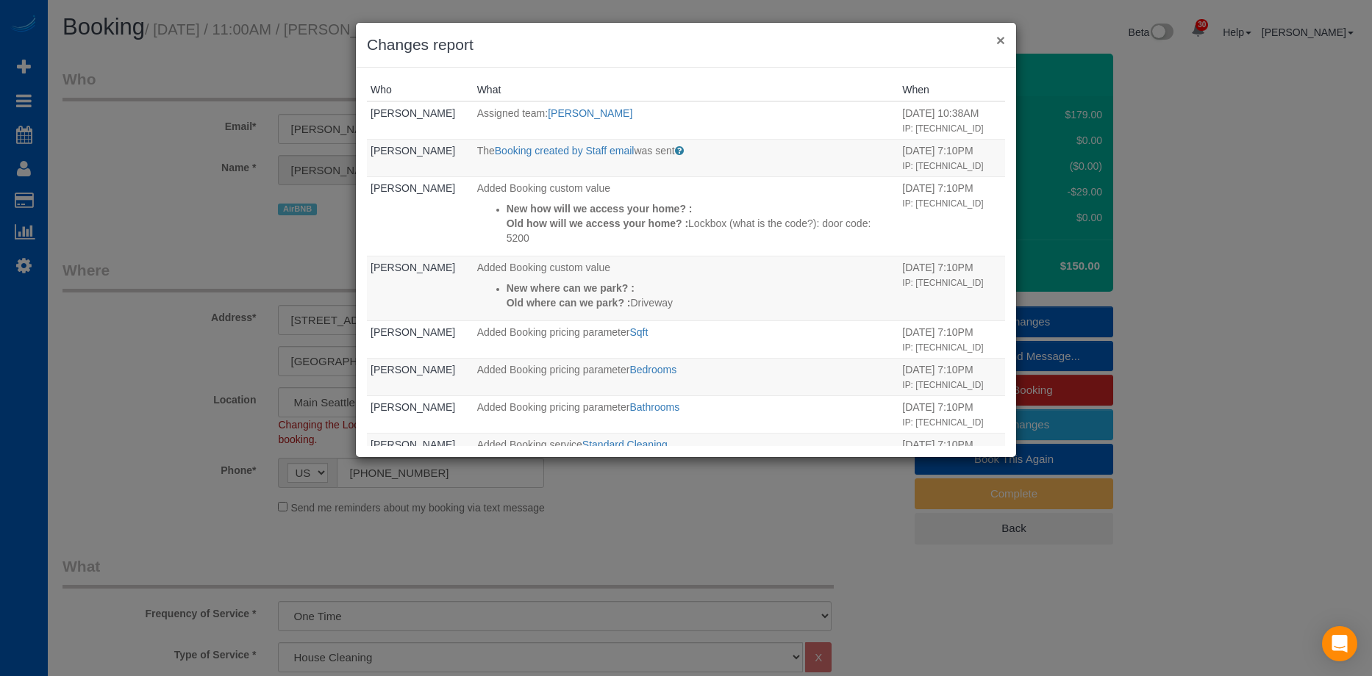
click at [1001, 37] on button "×" at bounding box center [1000, 39] width 9 height 15
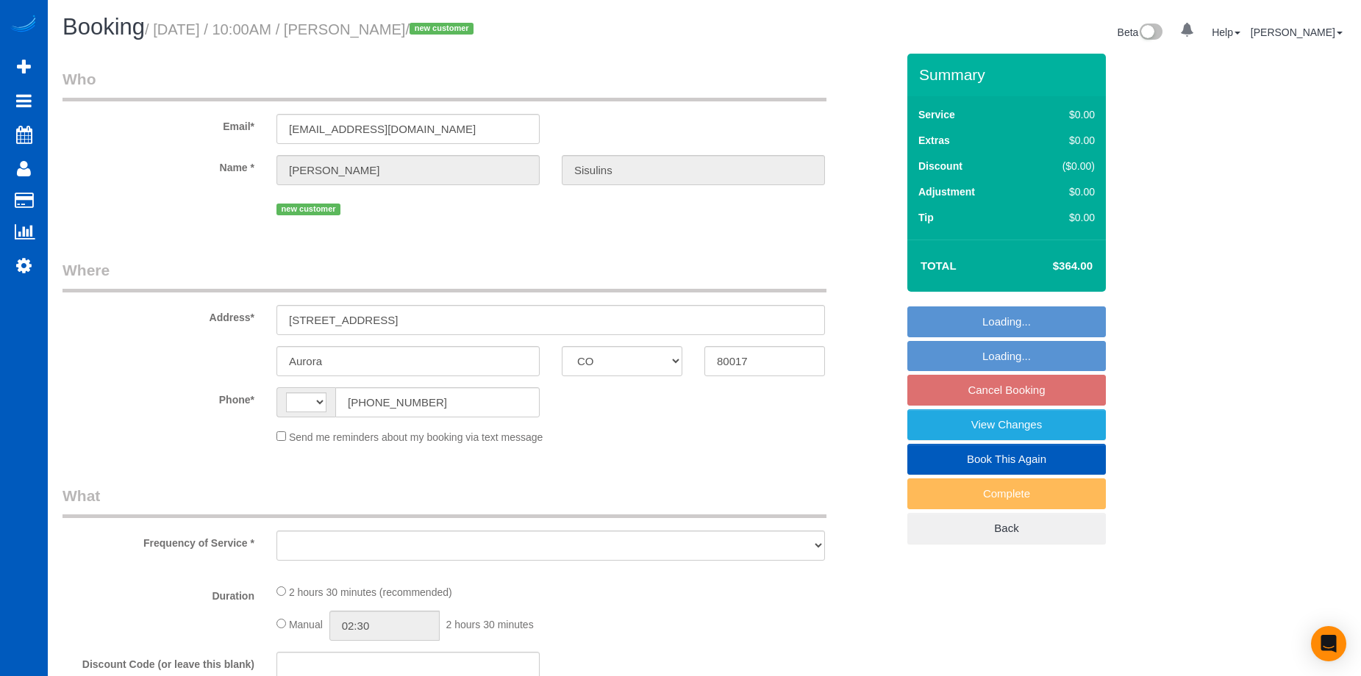
select select "CO"
select select "string:[GEOGRAPHIC_DATA]"
select select "string:fspay-593a59b7-ee82-4bb7-89aa-3bef5f0a7488"
select select "number:8"
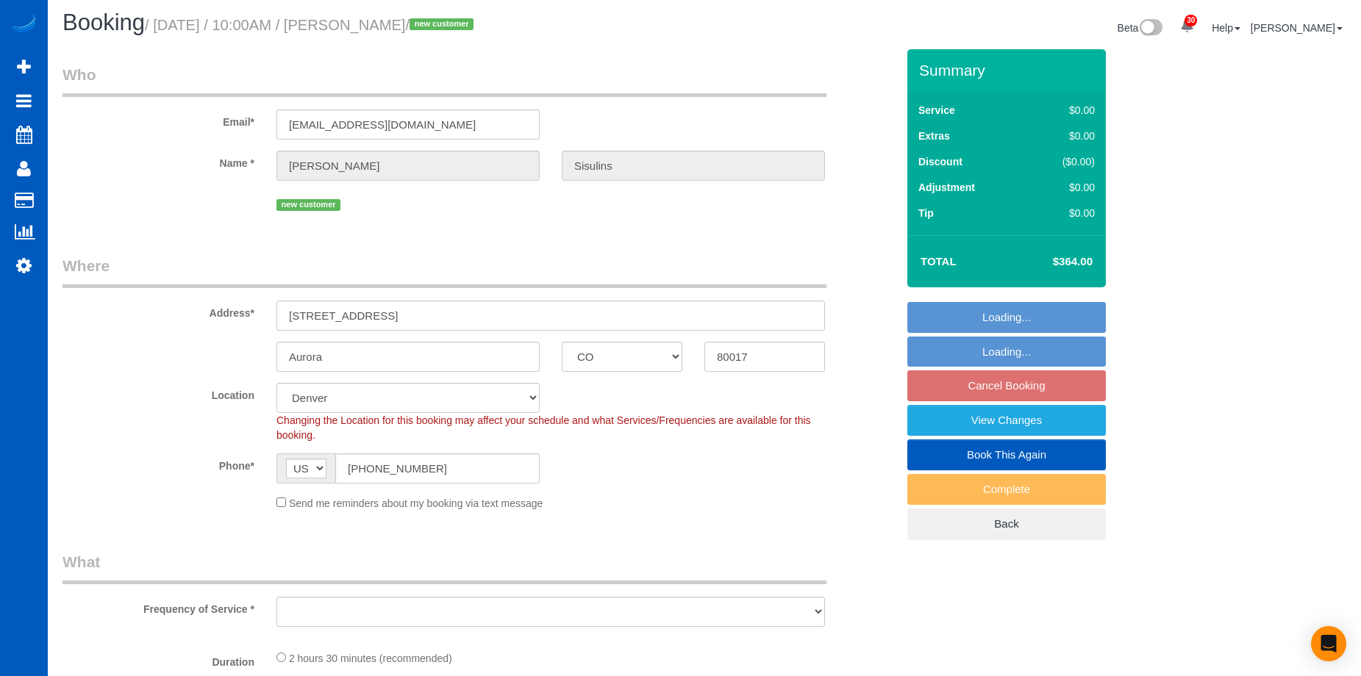
select select "object:948"
select select "spot1"
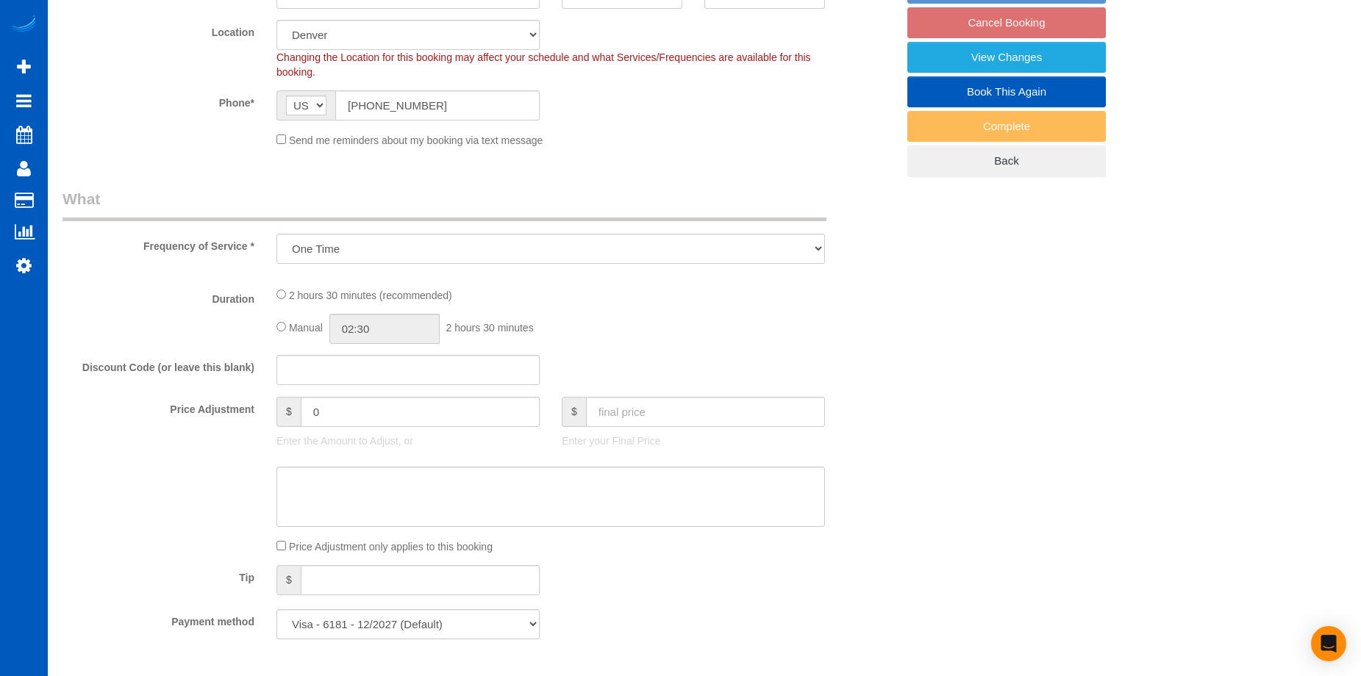
select select "object:953"
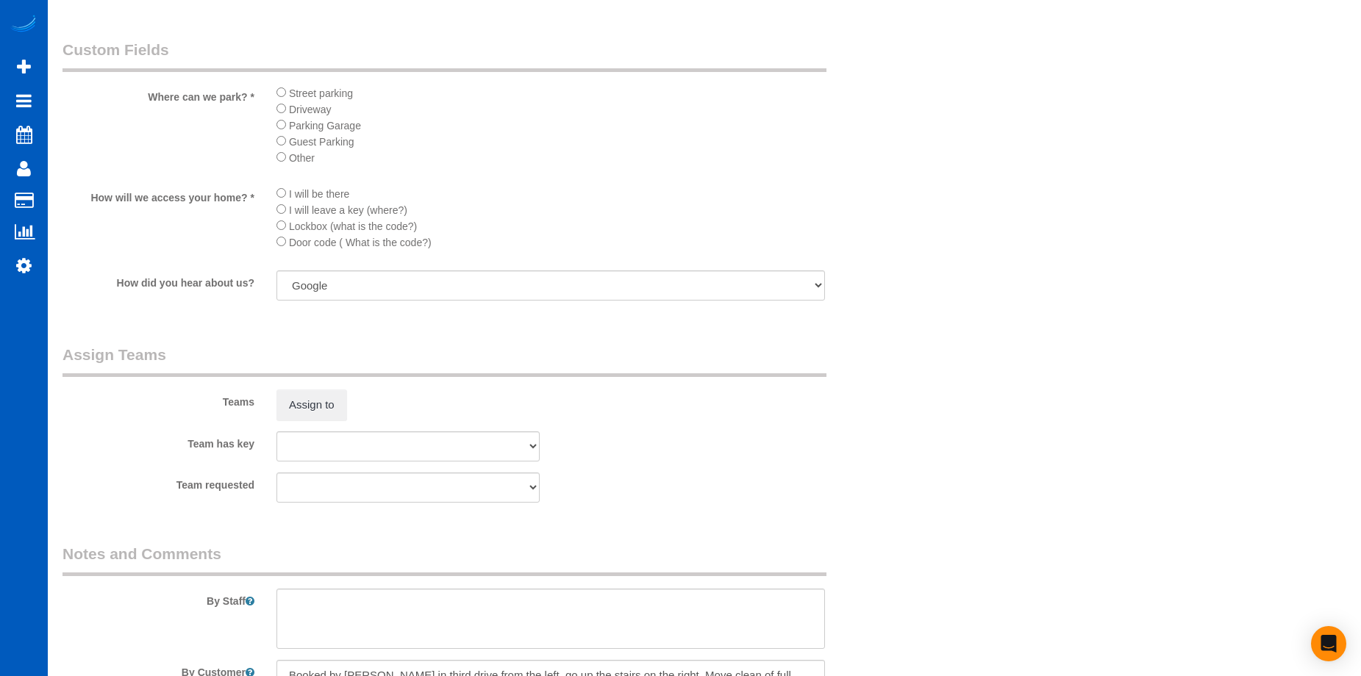
select select "199"
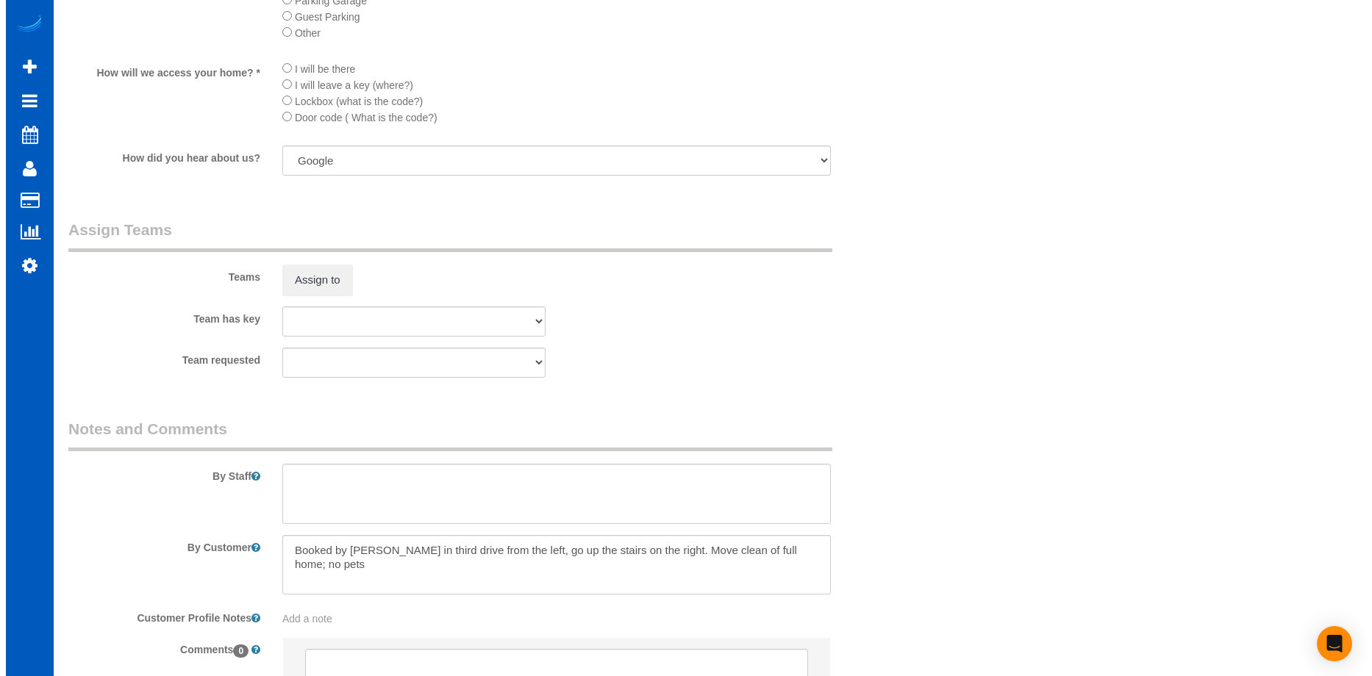
scroll to position [1770, 0]
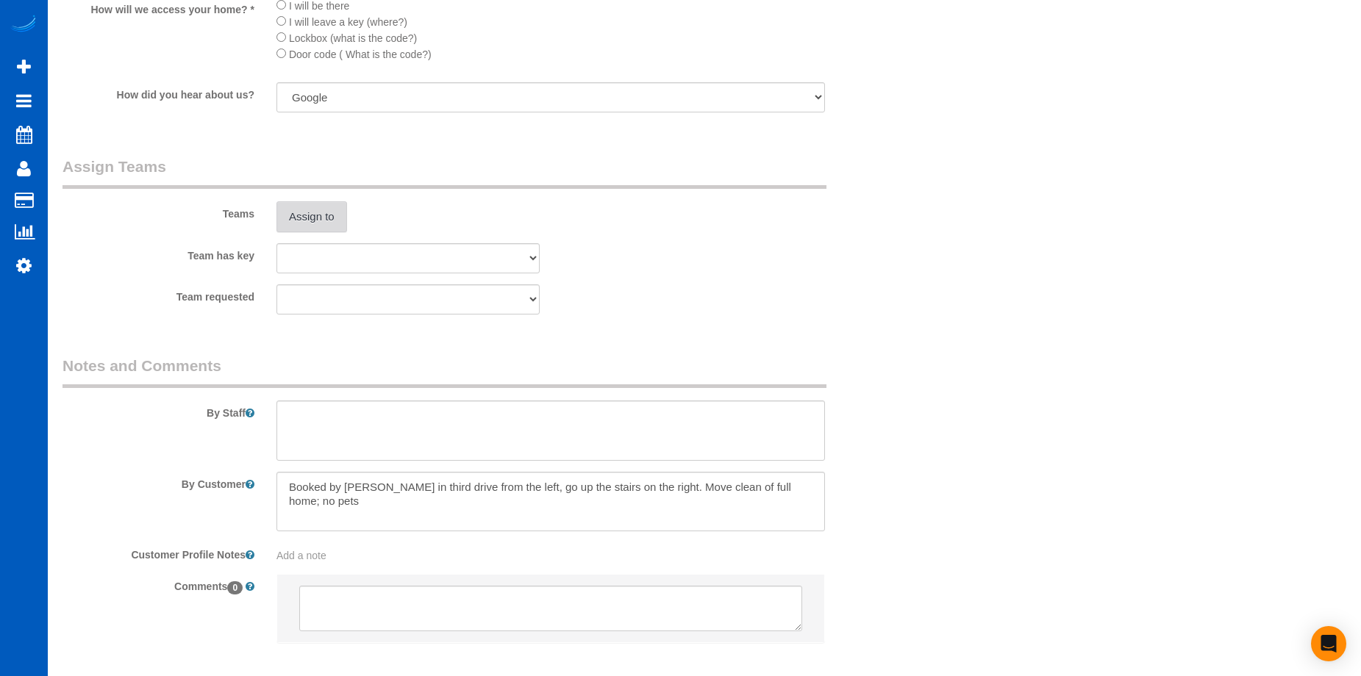
click at [325, 226] on button "Assign to" at bounding box center [311, 216] width 71 height 31
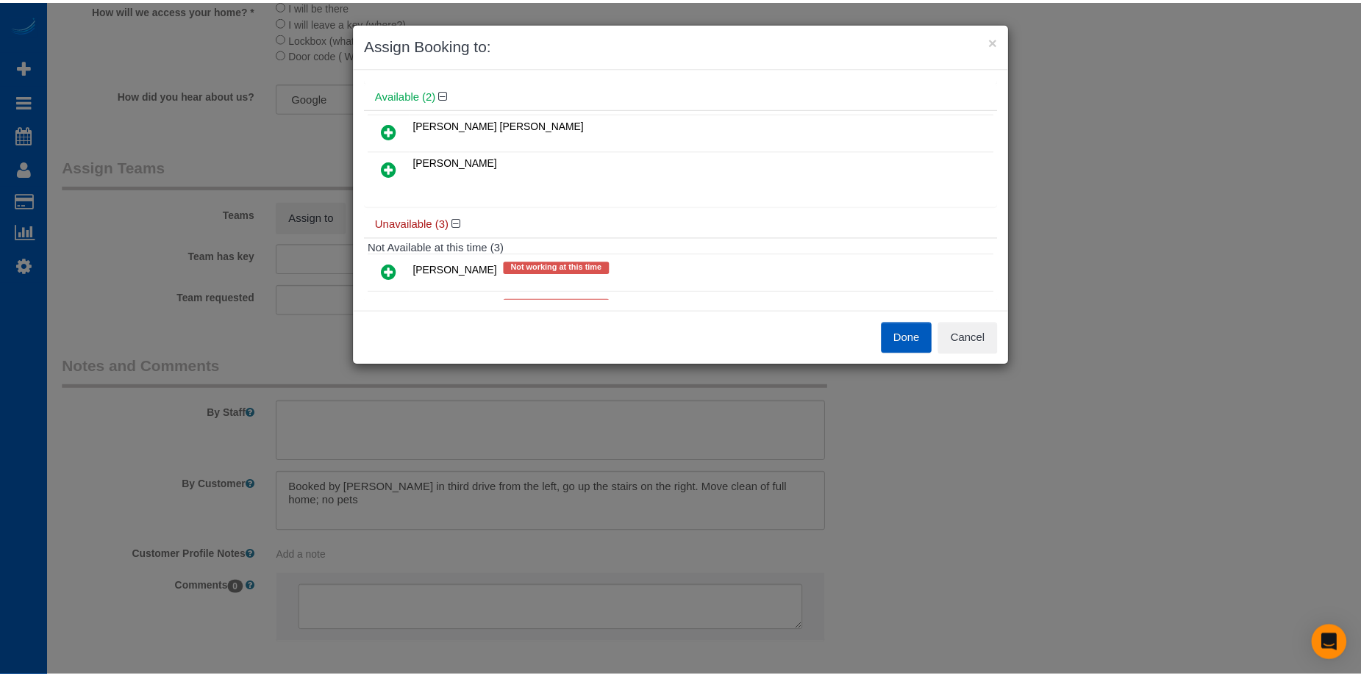
scroll to position [74, 0]
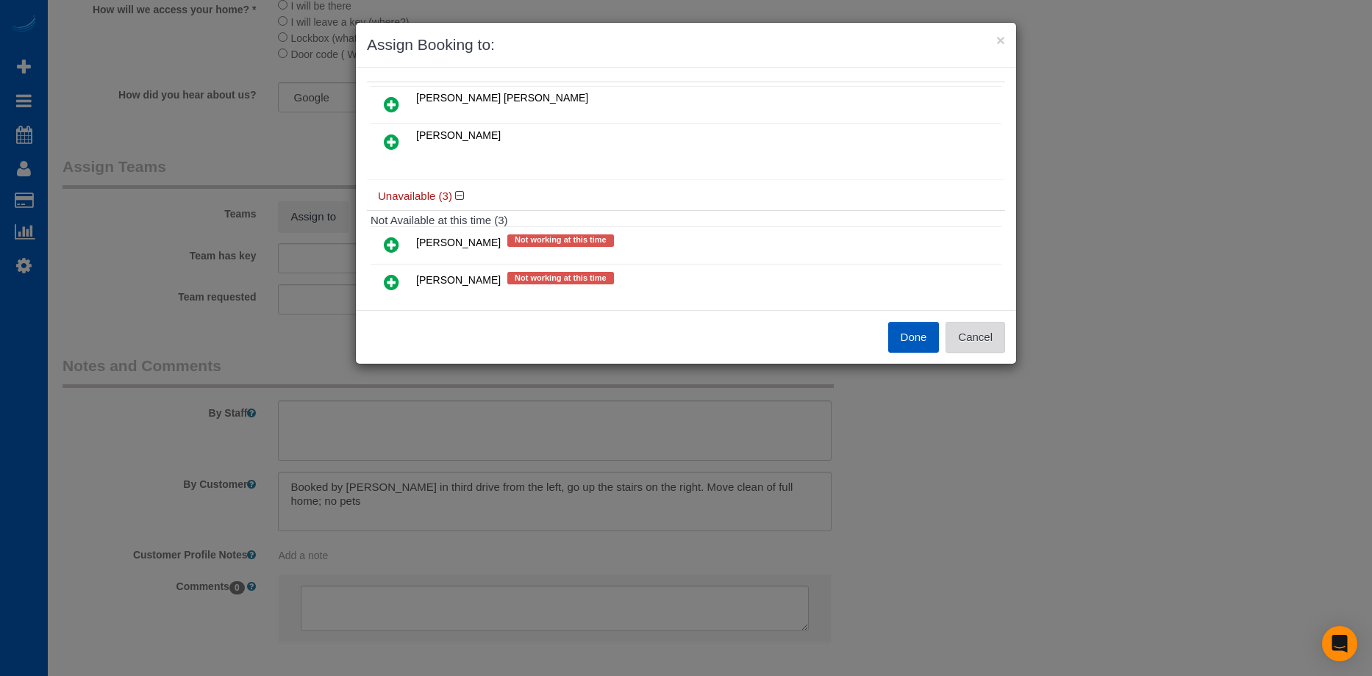
click at [979, 340] on button "Cancel" at bounding box center [976, 337] width 60 height 31
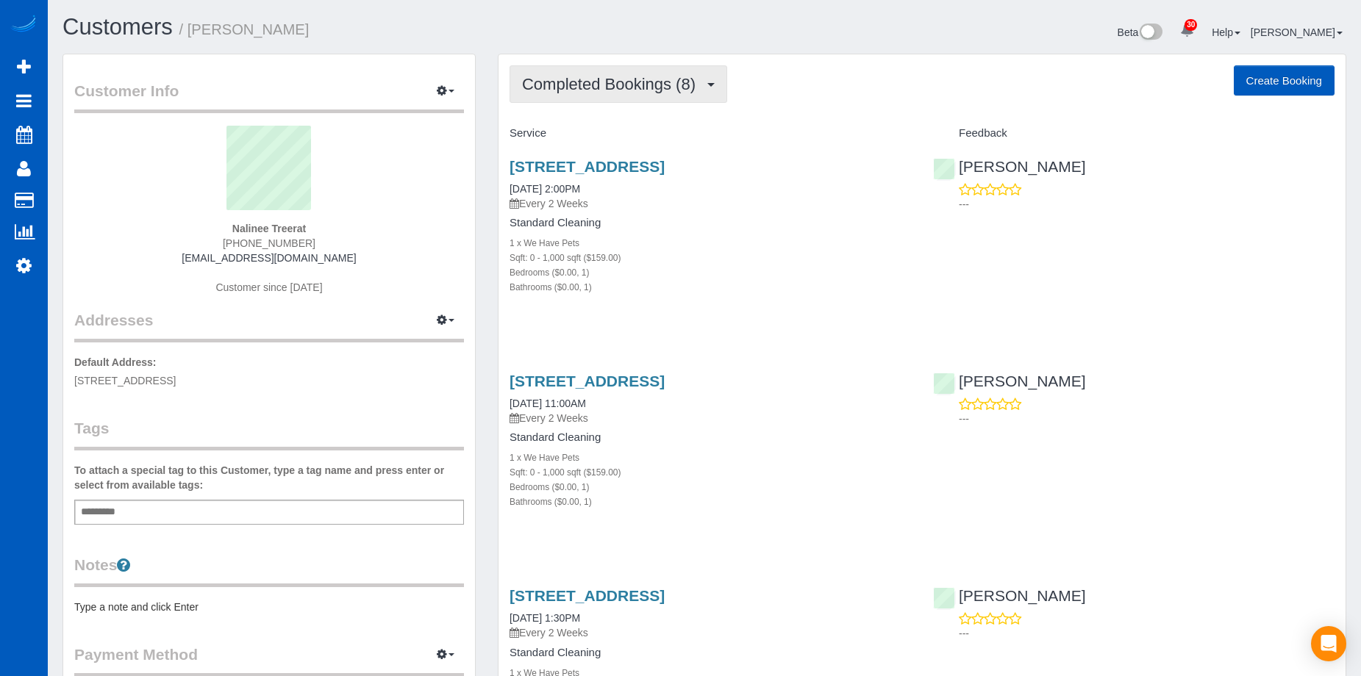
click at [655, 74] on button "Completed Bookings (8)" at bounding box center [619, 83] width 218 height 37
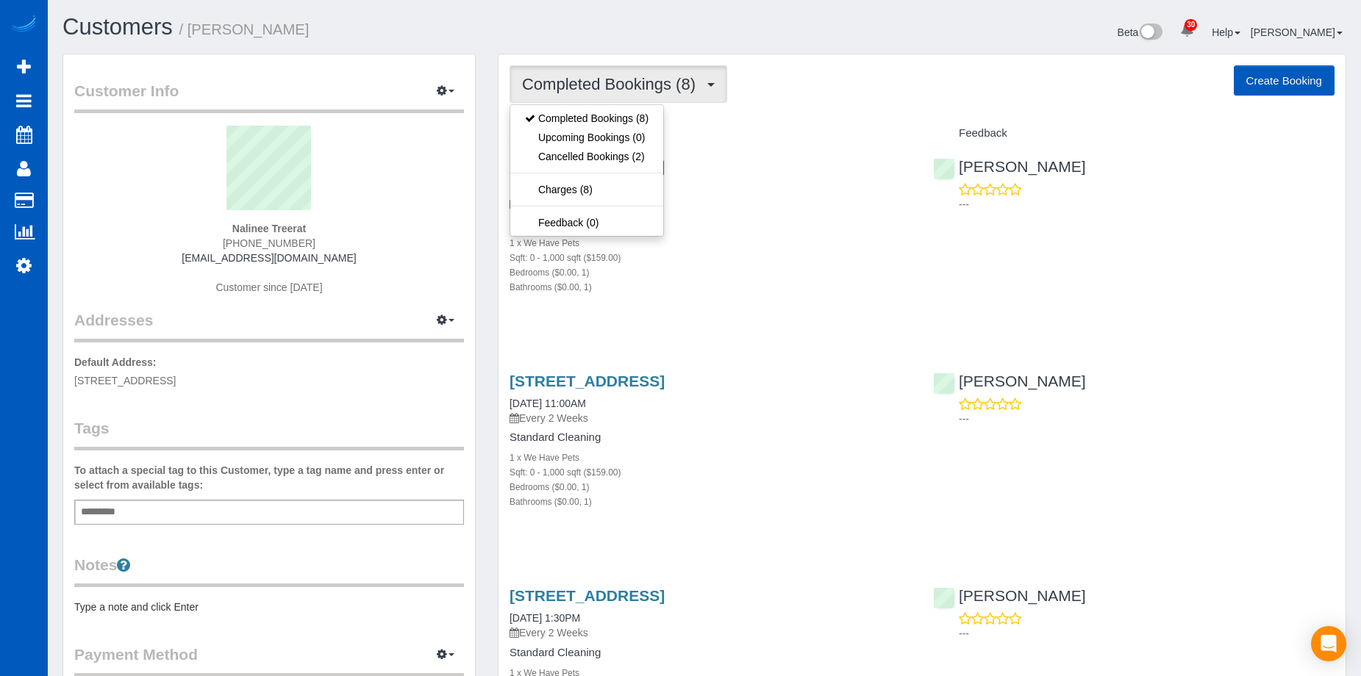
click at [661, 73] on button "Completed Bookings (8)" at bounding box center [619, 83] width 218 height 37
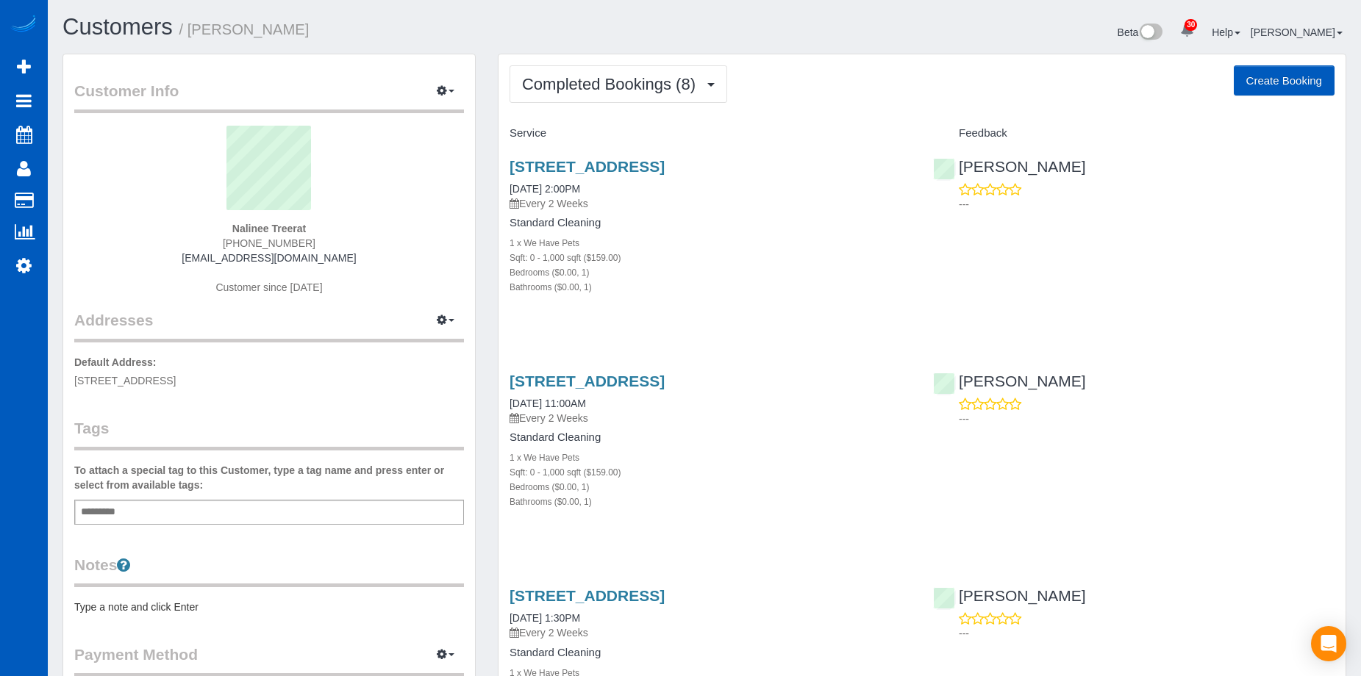
click at [1268, 74] on button "Create Booking" at bounding box center [1284, 80] width 101 height 31
select select "WA"
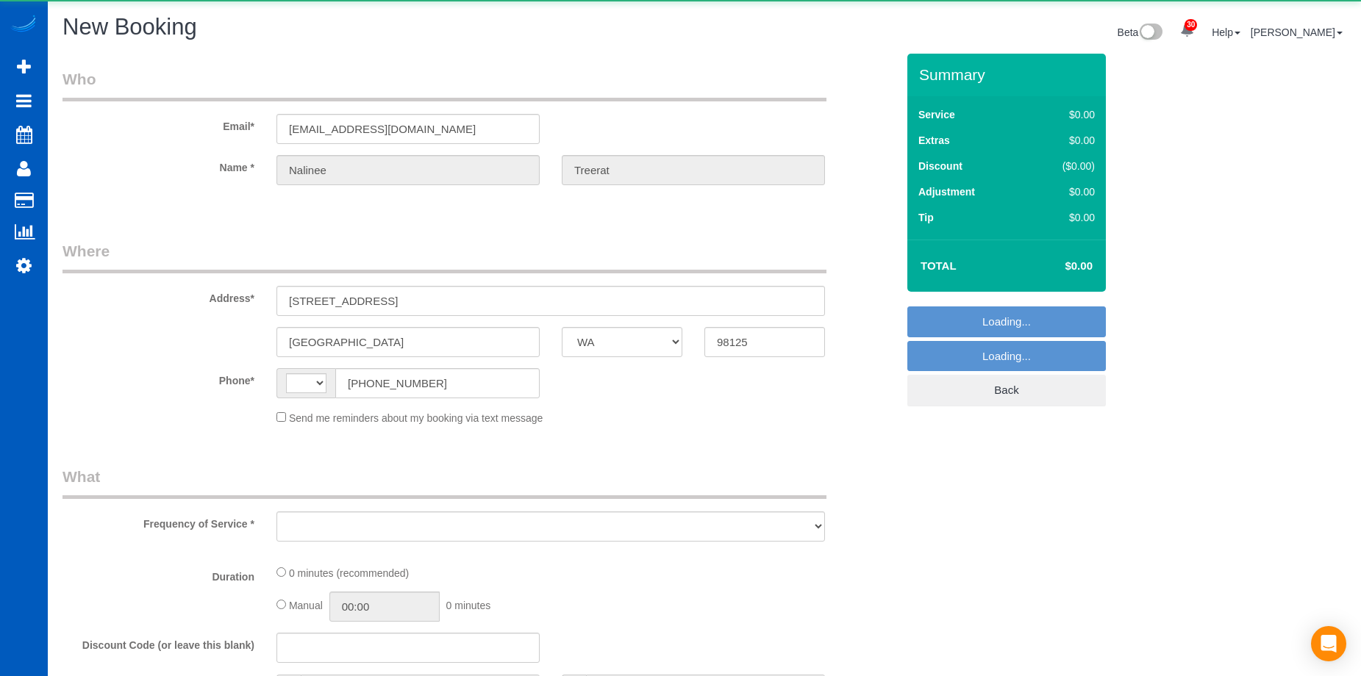
select select "string:[GEOGRAPHIC_DATA]"
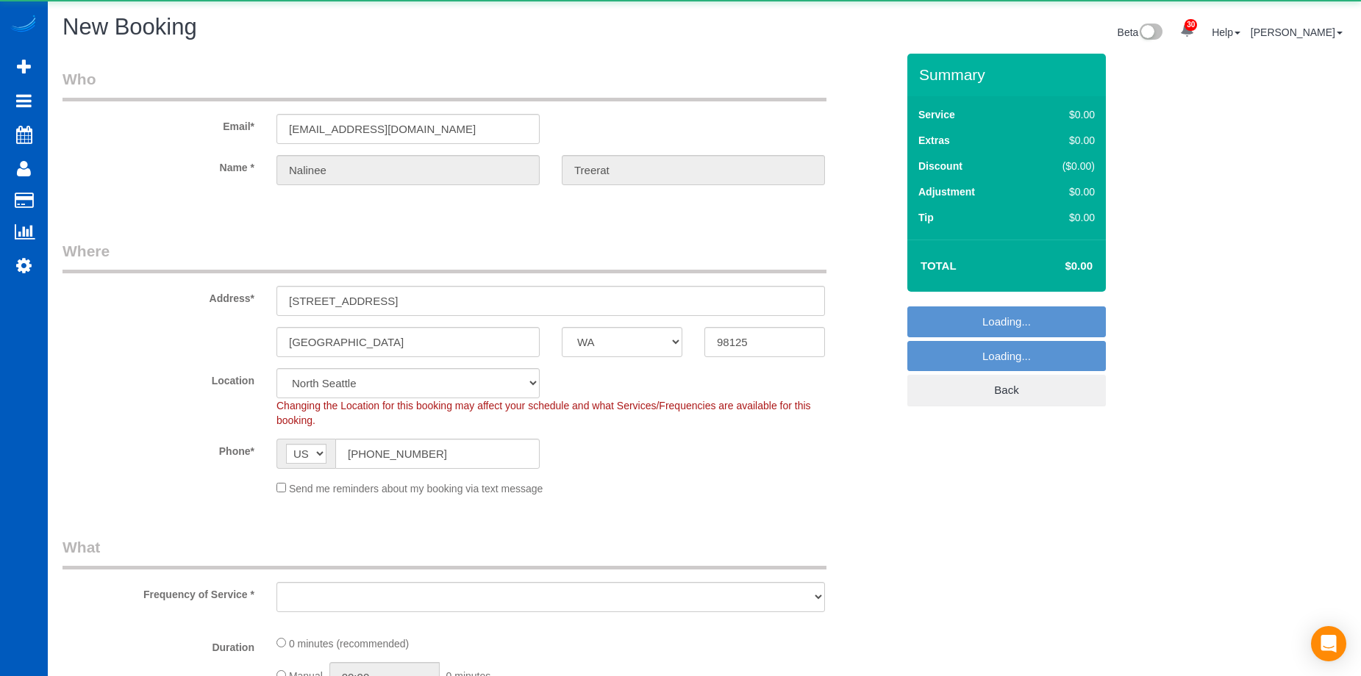
select select "object:1374"
select select "string:fspay-507ae0e4-763c-4e96-b34f-8608615c9e74"
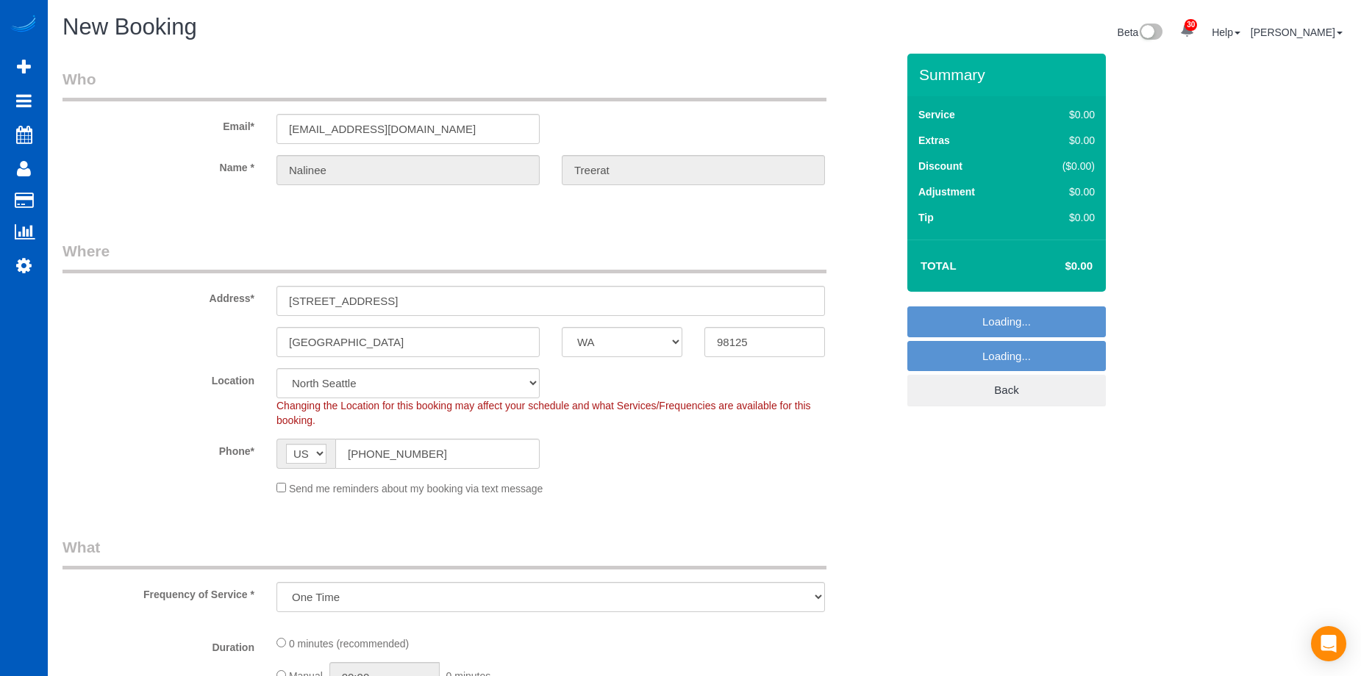
select select "object:1644"
select select "199"
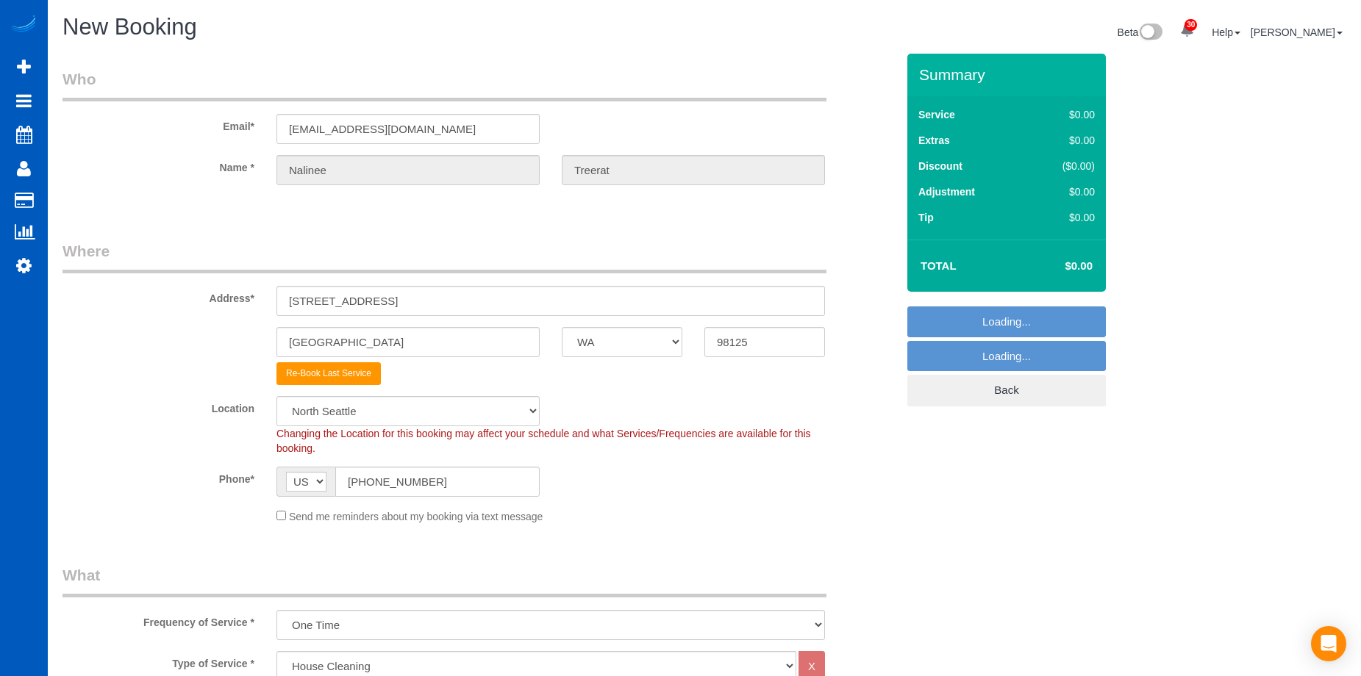
select select "object:1738"
click at [278, 508] on div "Send me reminders about my booking via text message" at bounding box center [550, 516] width 571 height 16
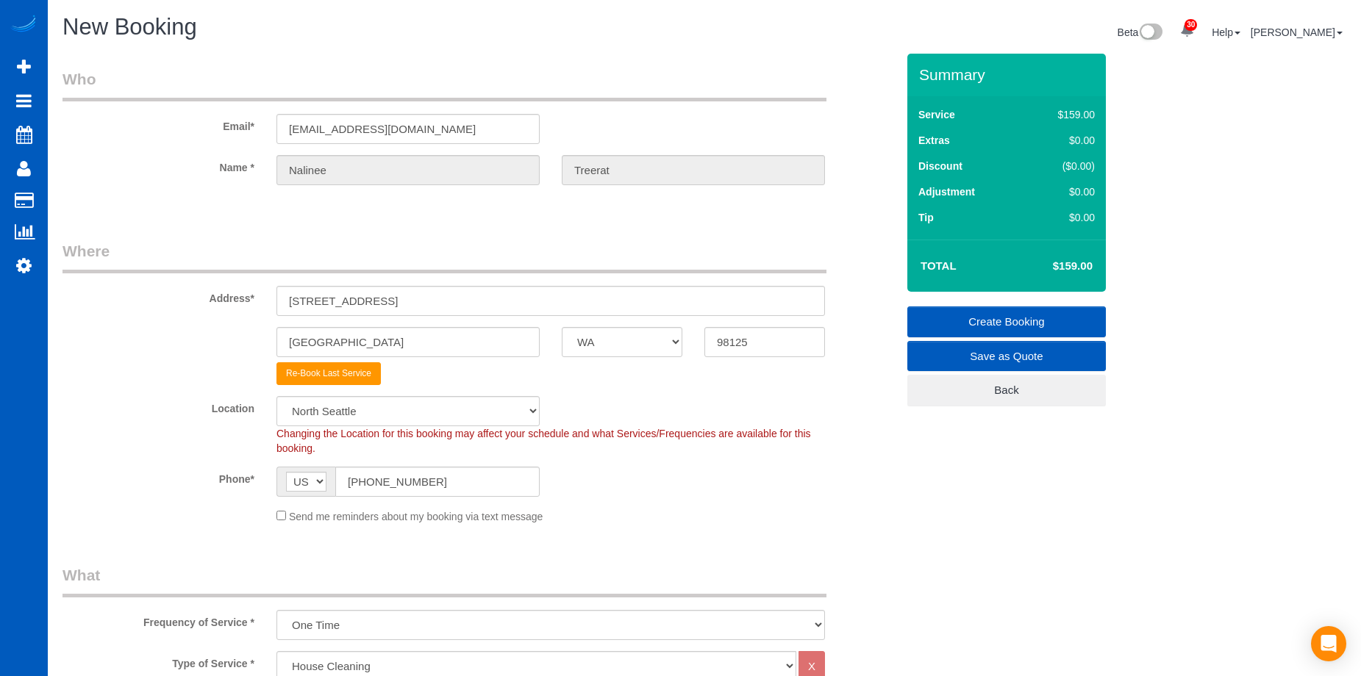
click at [279, 510] on div "Send me reminders about my booking via text message" at bounding box center [550, 516] width 571 height 16
drag, startPoint x: 434, startPoint y: 293, endPoint x: 270, endPoint y: 296, distance: 164.0
click at [270, 296] on div "[STREET_ADDRESS]" at bounding box center [550, 301] width 571 height 30
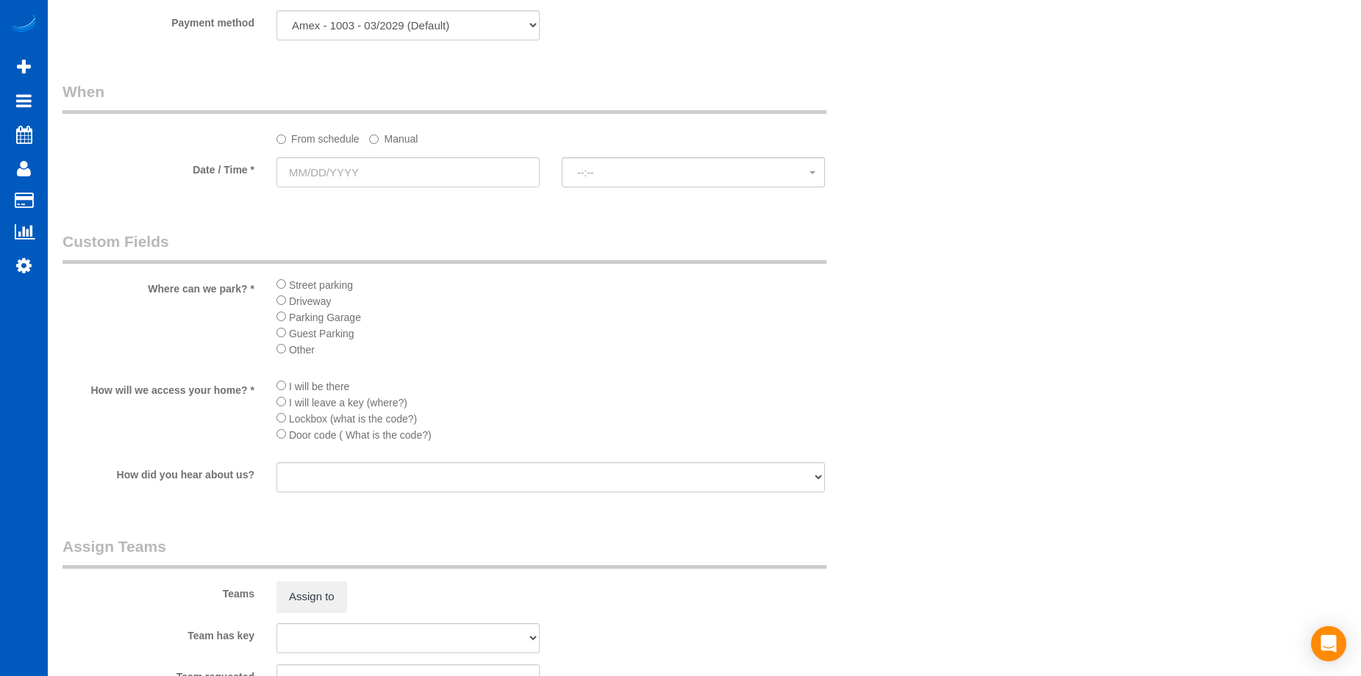
scroll to position [1470, 0]
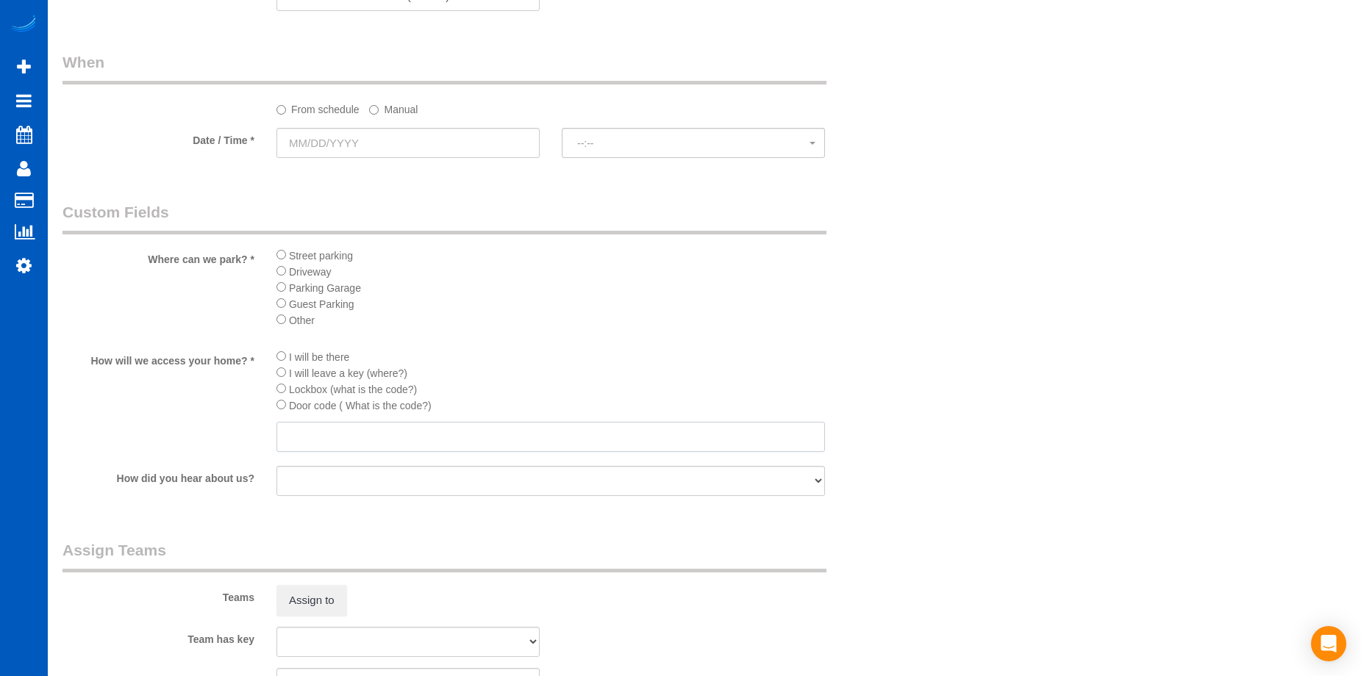
click at [315, 448] on input "text" at bounding box center [550, 437] width 548 height 30
paste input "846"
type input "846"
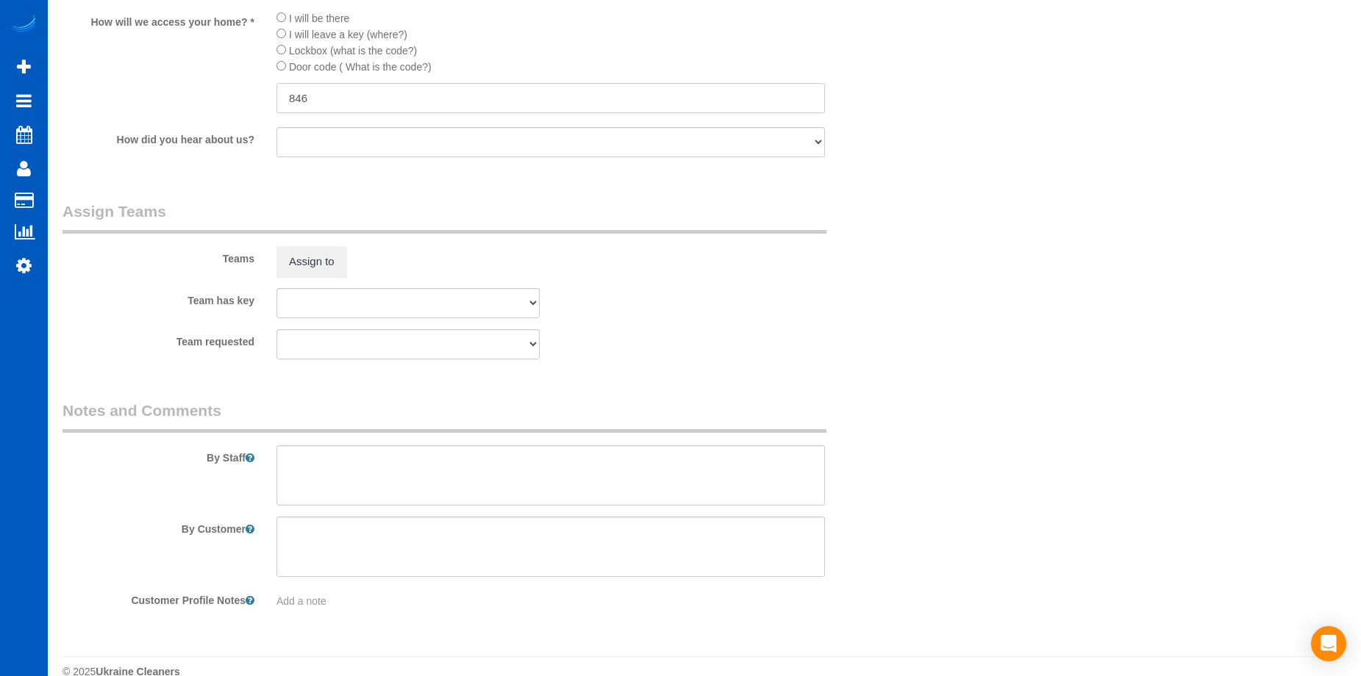
scroll to position [1834, 0]
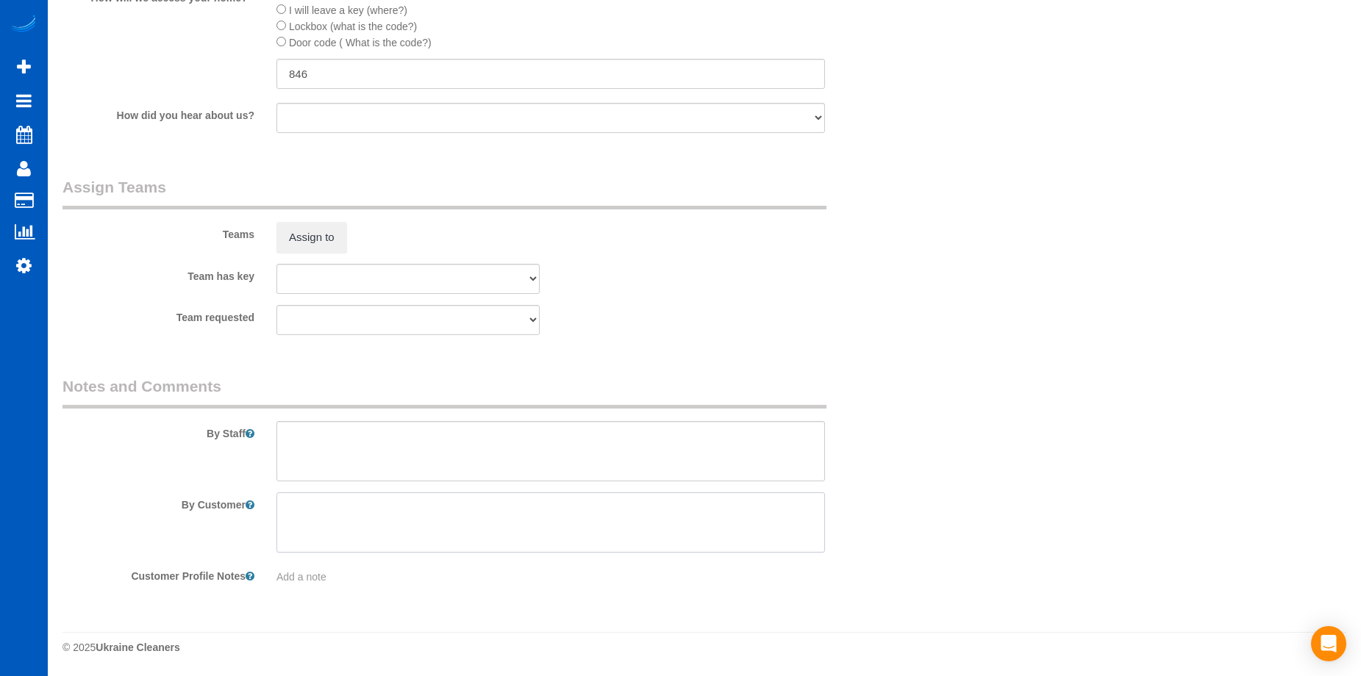
click at [414, 498] on textarea at bounding box center [550, 523] width 548 height 60
paste textarea "Take elevator to 3rd floor"
type textarea "Take elevator to 3rd floor"
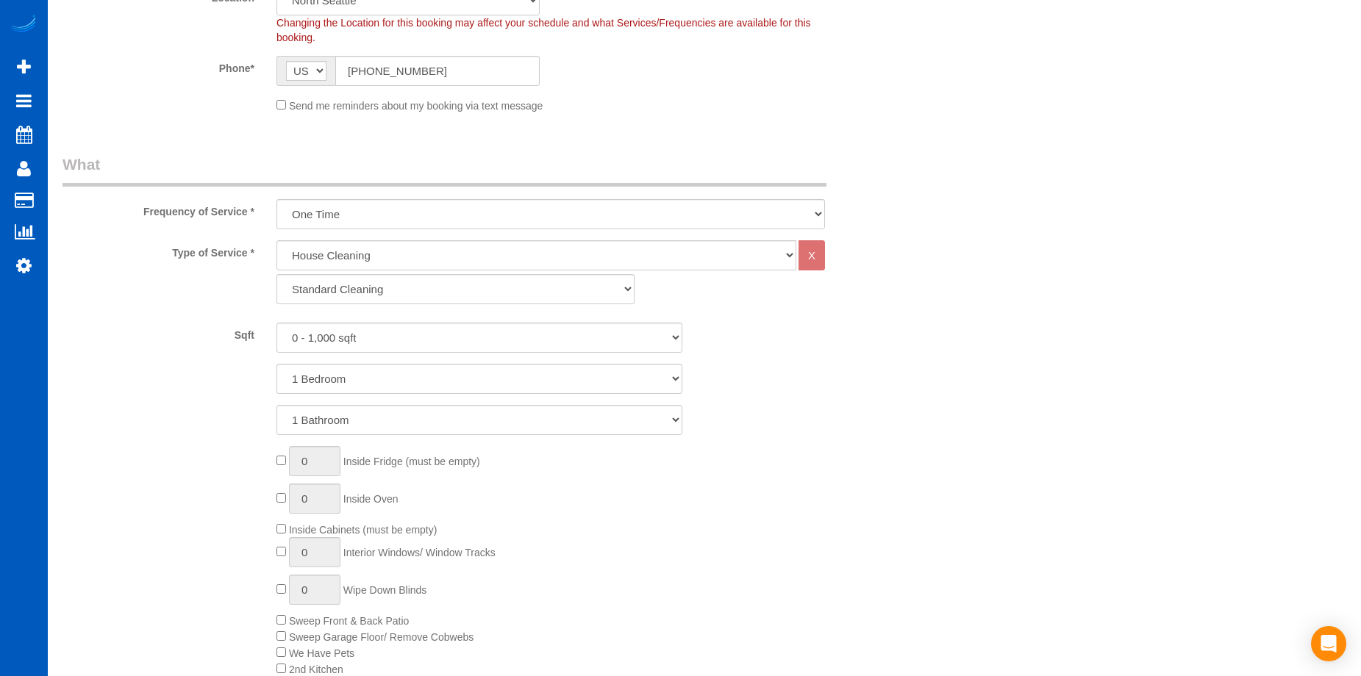
scroll to position [437, 0]
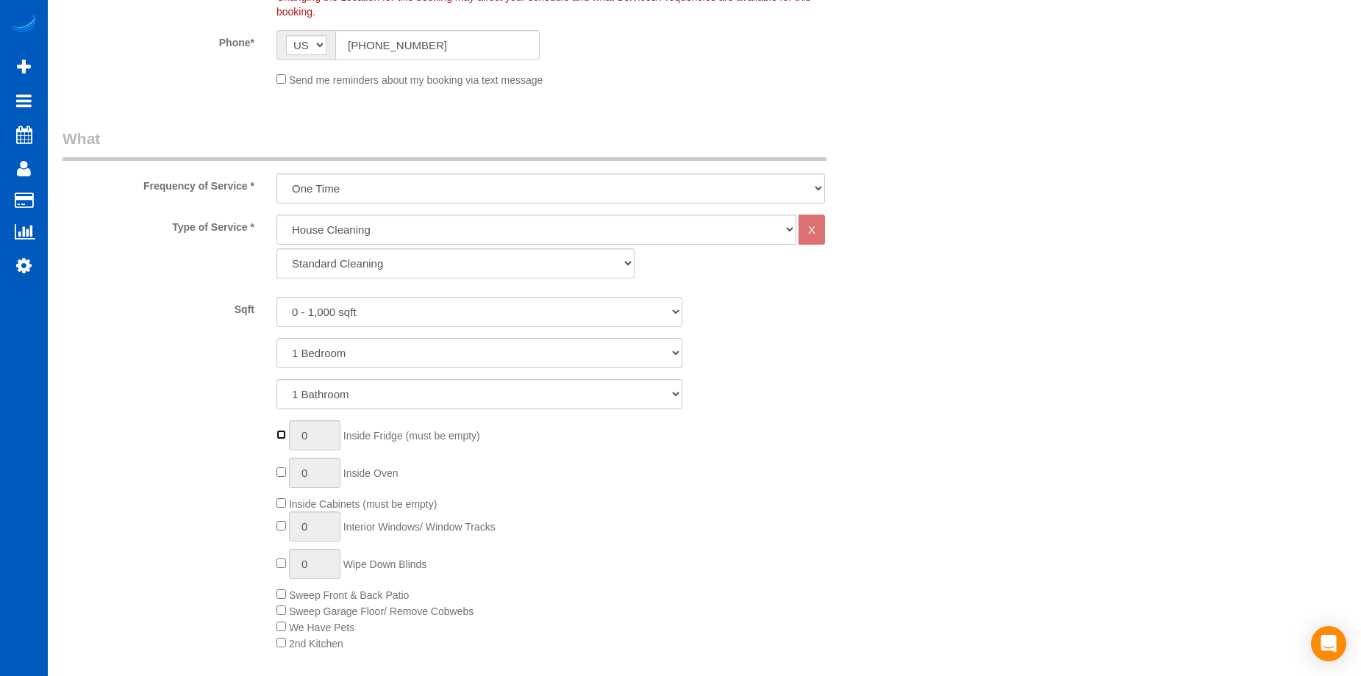
type input "1"
click at [279, 460] on div "1 Inside Fridge (must be empty) 0 Inside Oven Inside Cabinets (must be empty) 0…" at bounding box center [586, 536] width 642 height 231
type input "1"
click at [390, 269] on select "Standard Cleaning Deep Cleaning Move In/ Out Cleaning" at bounding box center [455, 264] width 358 height 30
select select "368"
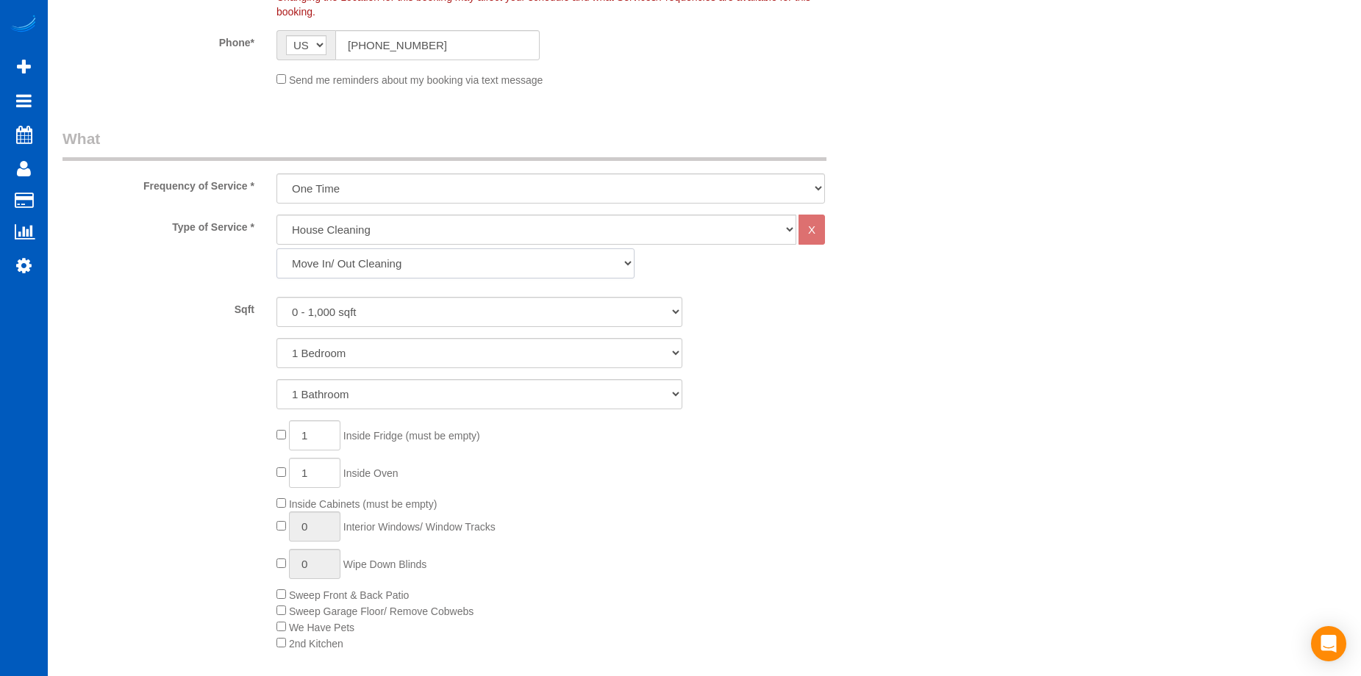
click at [276, 249] on select "Standard Cleaning Deep Cleaning Move In/ Out Cleaning" at bounding box center [455, 264] width 358 height 30
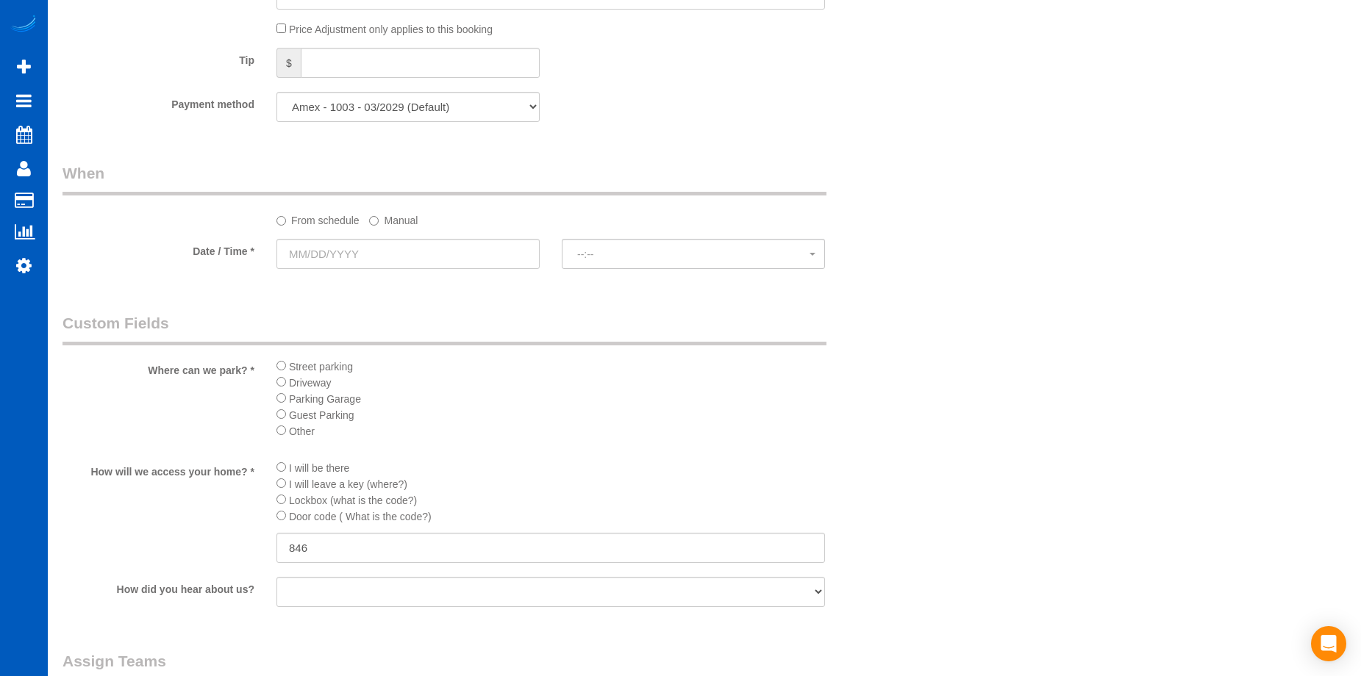
scroll to position [1323, 0]
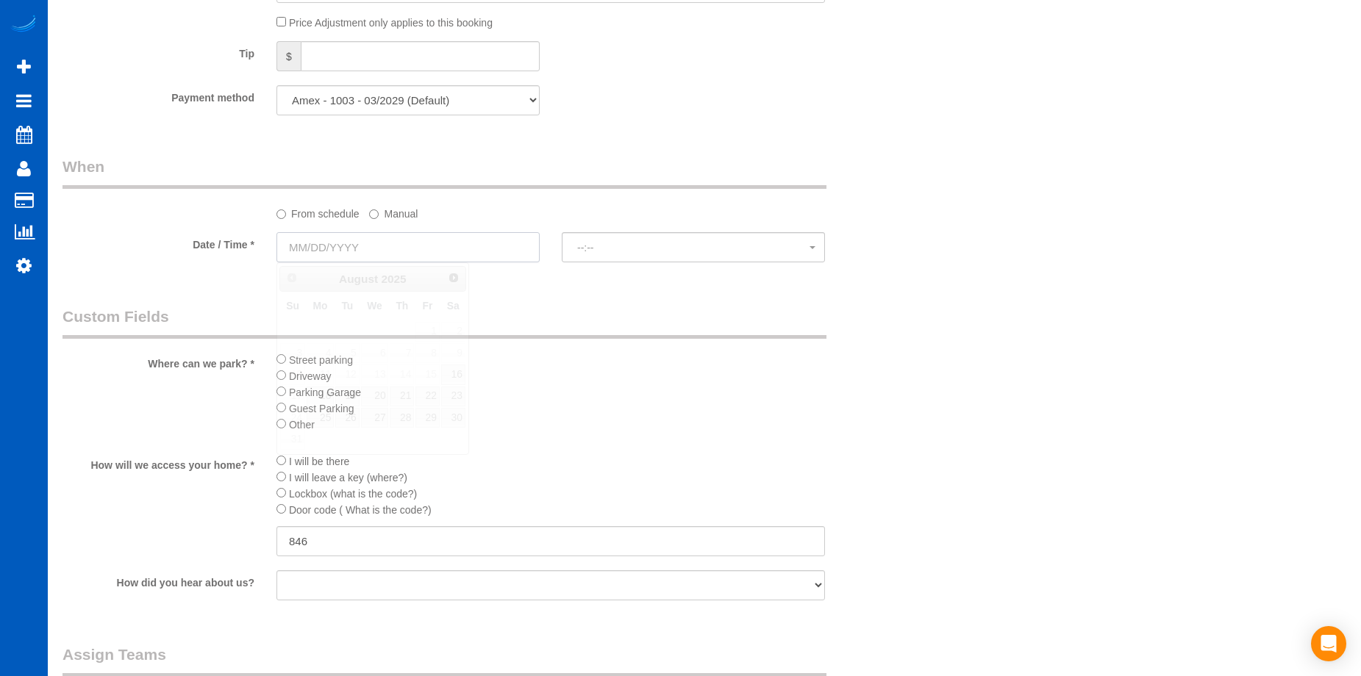
click at [397, 237] on input "text" at bounding box center [407, 247] width 263 height 30
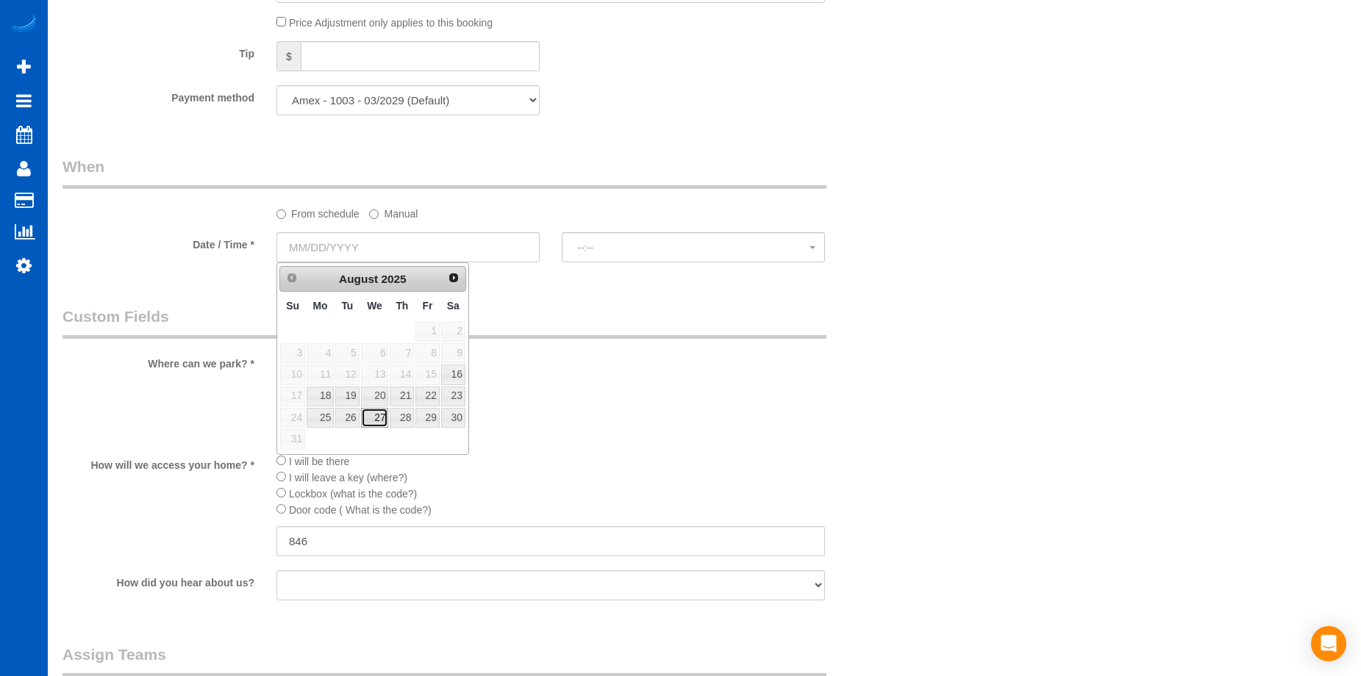
click at [379, 418] on link "27" at bounding box center [375, 418] width 28 height 20
type input "[DATE]"
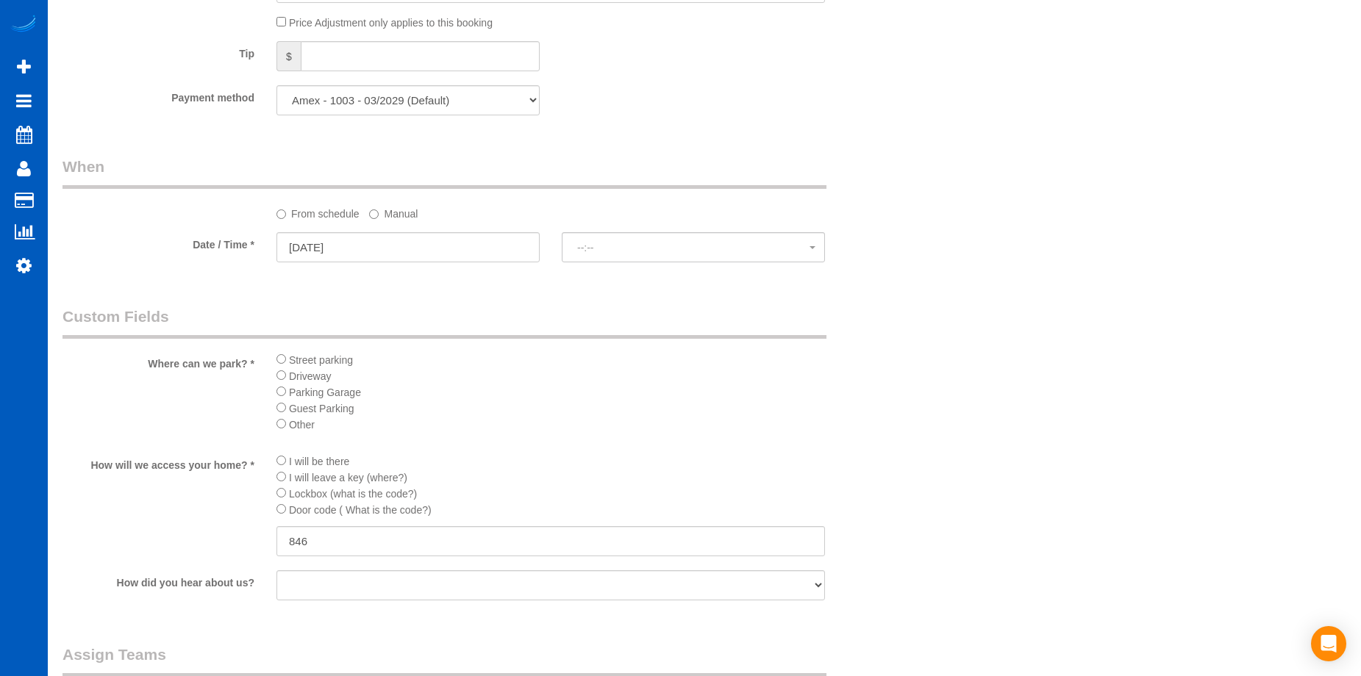
select select "spot1"
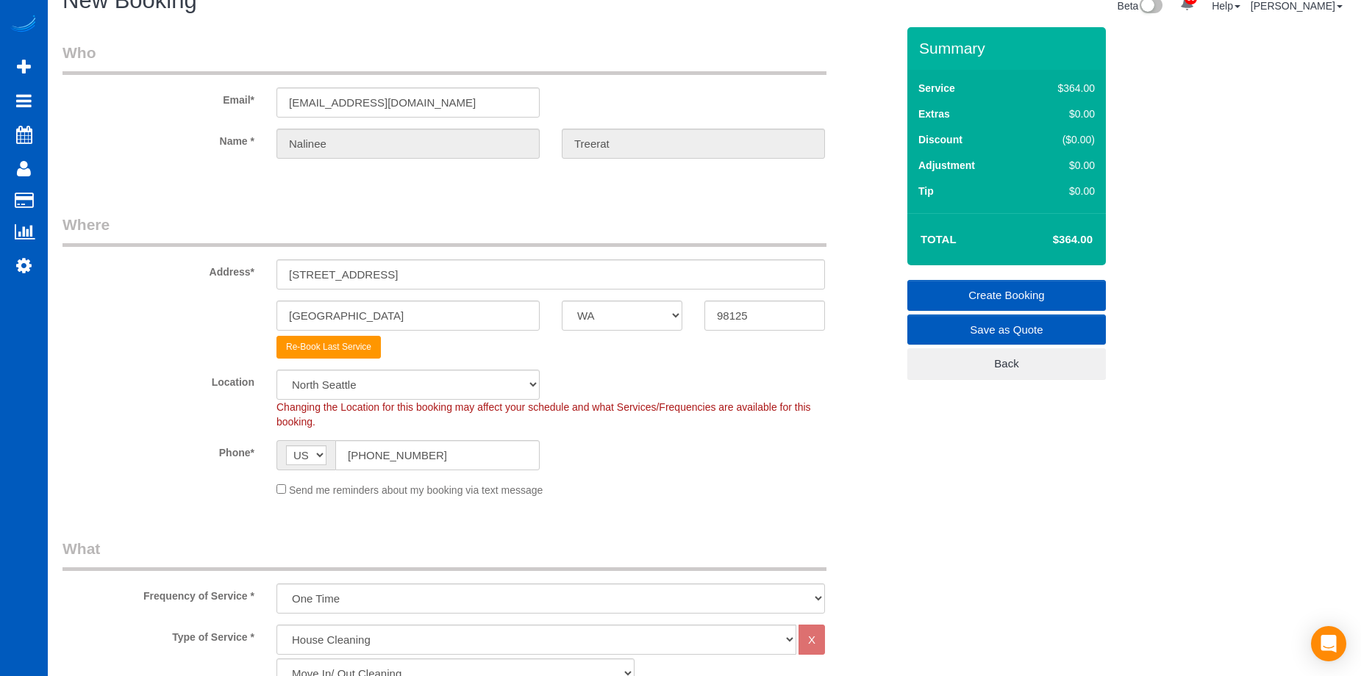
scroll to position [0, 0]
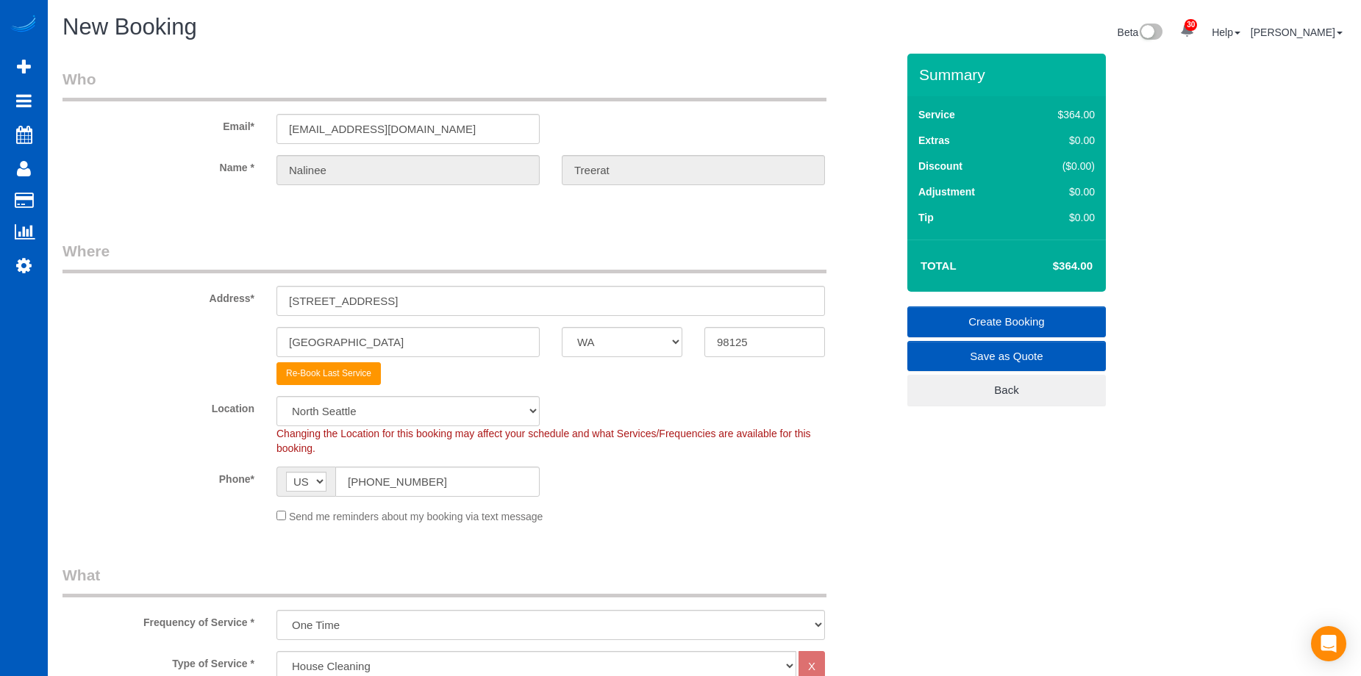
click at [1001, 321] on link "Create Booking" at bounding box center [1006, 322] width 199 height 31
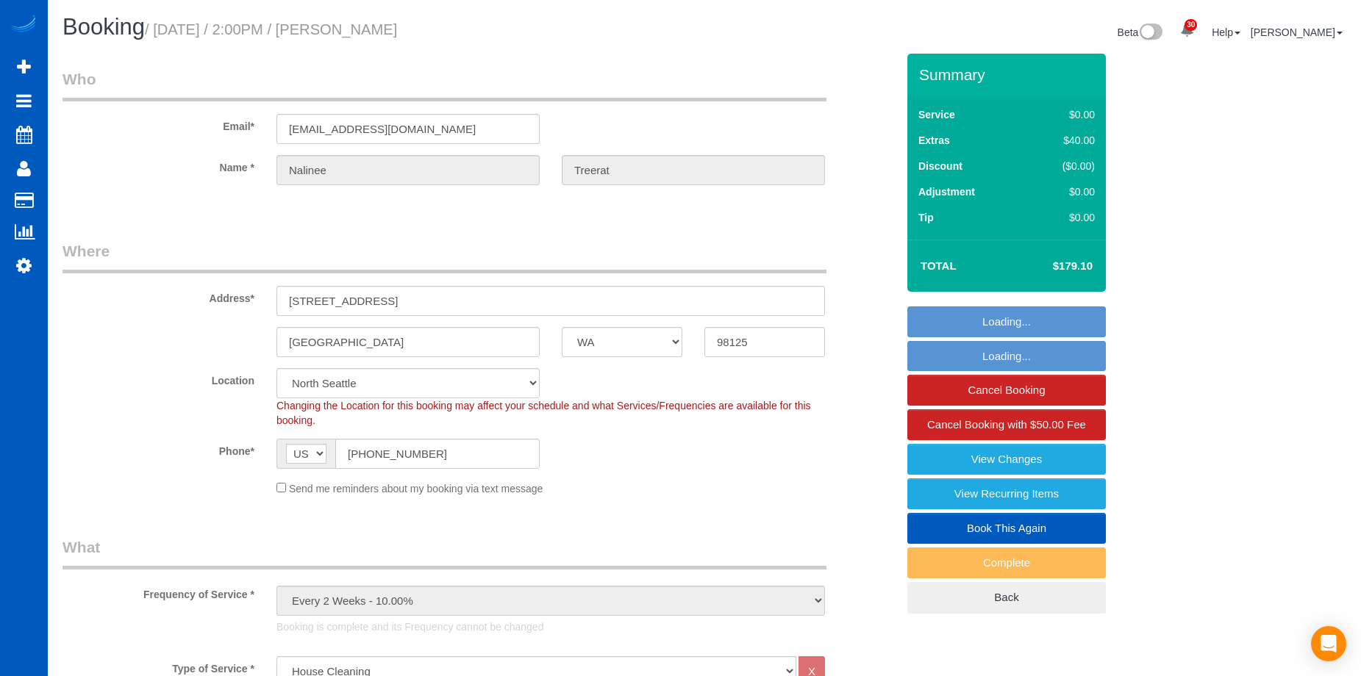
select select "WA"
select select "199"
select select "string:fspay-507ae0e4-763c-4e96-b34f-8608615c9e74"
select select "spot1"
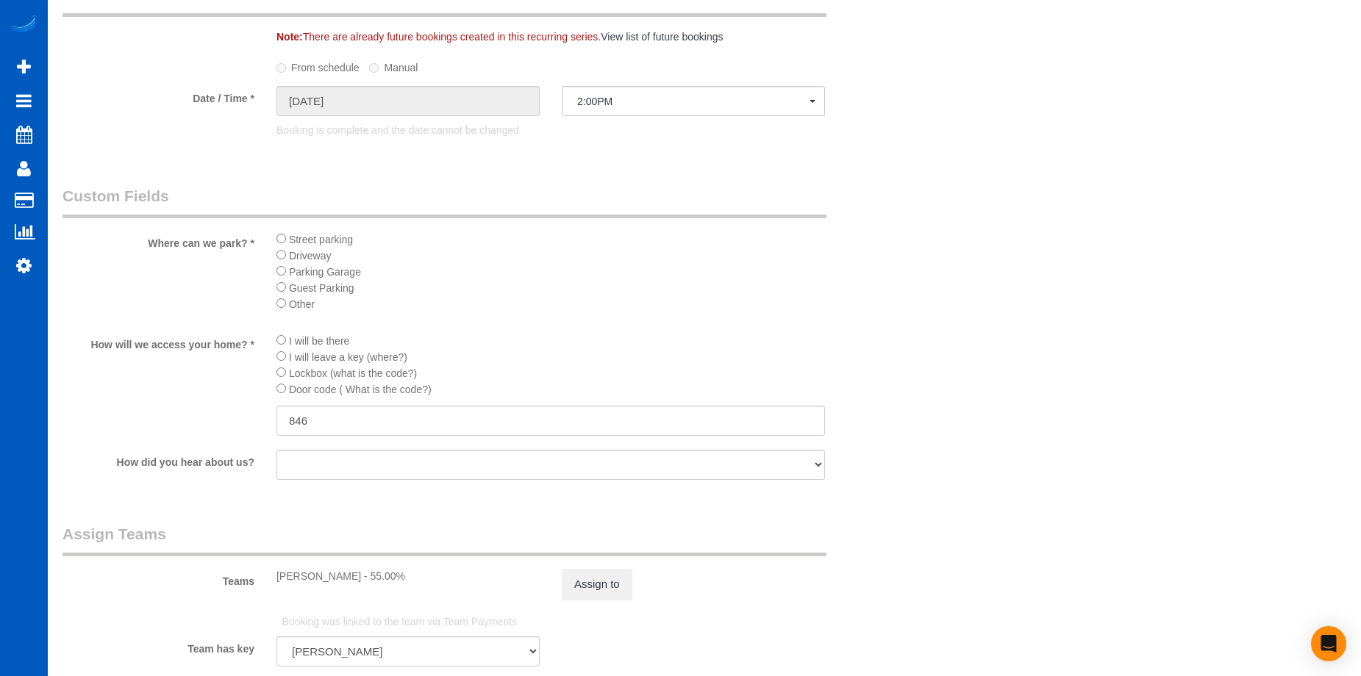
scroll to position [1544, 0]
drag, startPoint x: 325, startPoint y: 416, endPoint x: 252, endPoint y: 421, distance: 72.9
click at [252, 421] on div "How will we access your home? * I will be there I will leave a key (where?) Loc…" at bounding box center [479, 385] width 856 height 107
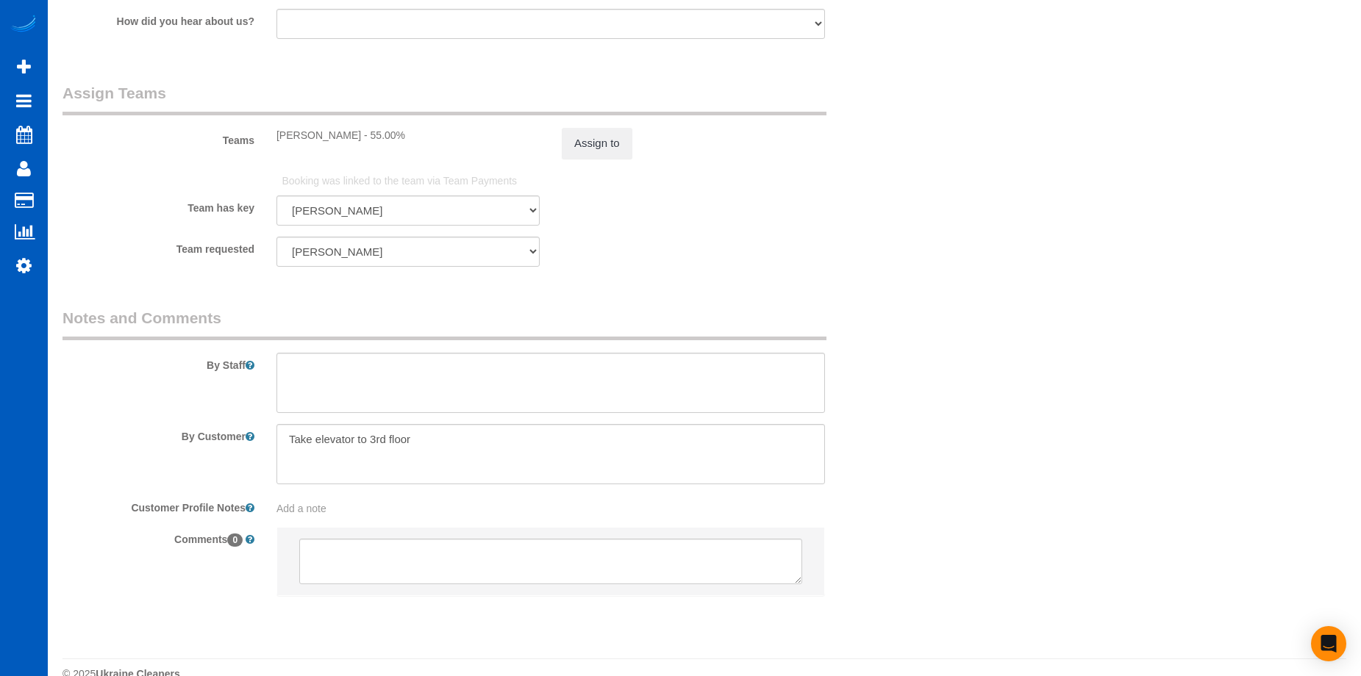
scroll to position [1985, 0]
drag, startPoint x: 437, startPoint y: 440, endPoint x: 240, endPoint y: 35, distance: 450.2
click at [275, 435] on div at bounding box center [550, 454] width 571 height 60
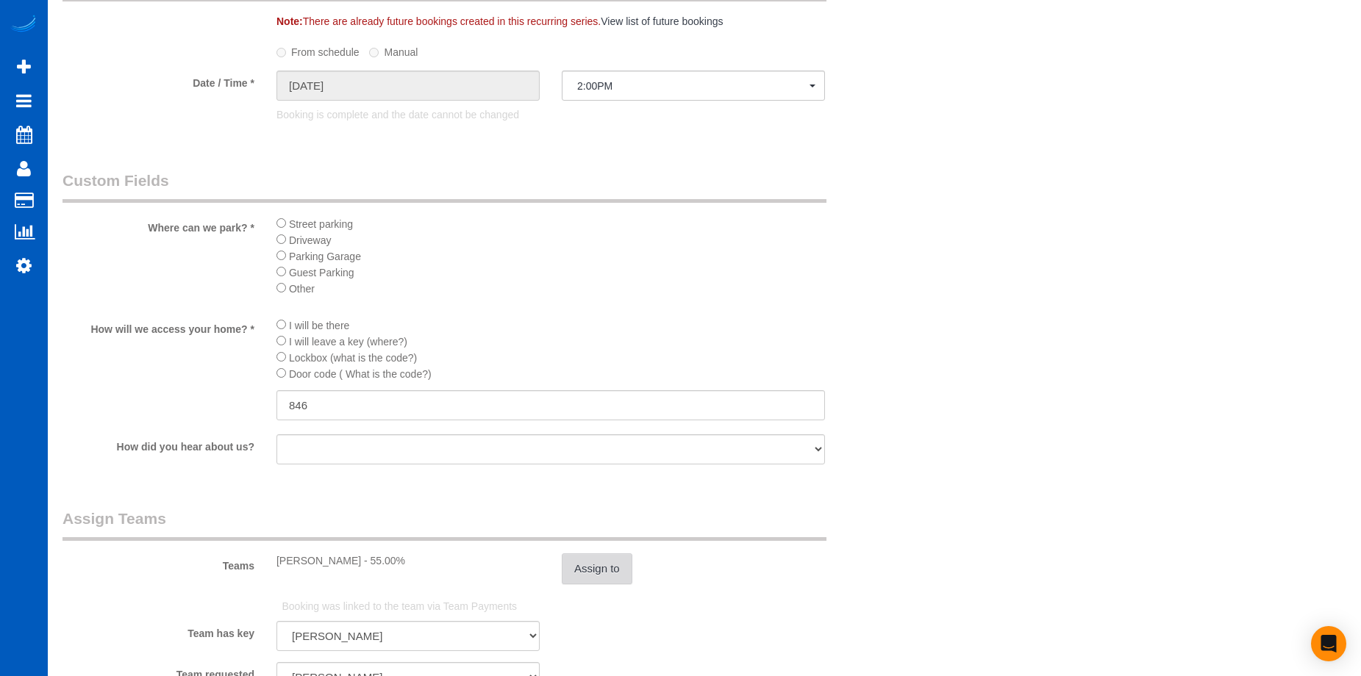
scroll to position [1323, 0]
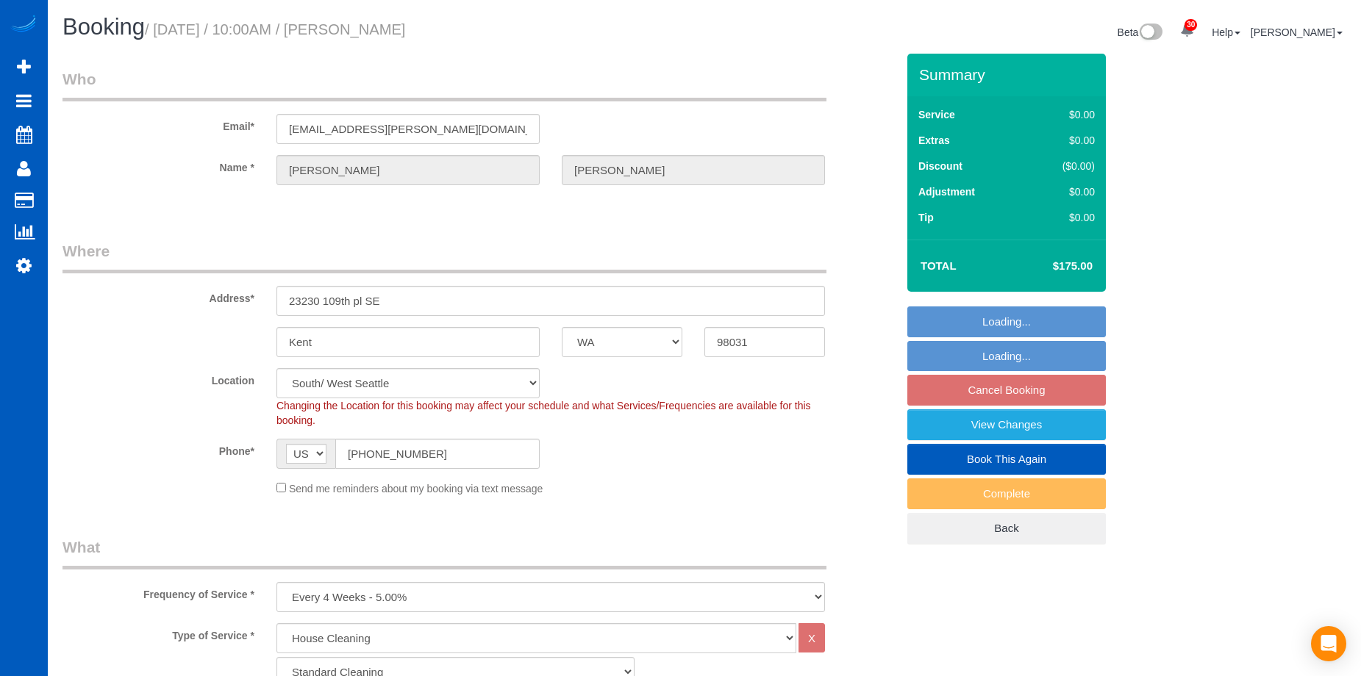
select select "WA"
select select "199"
select select "1501"
select select "3"
select select "4"
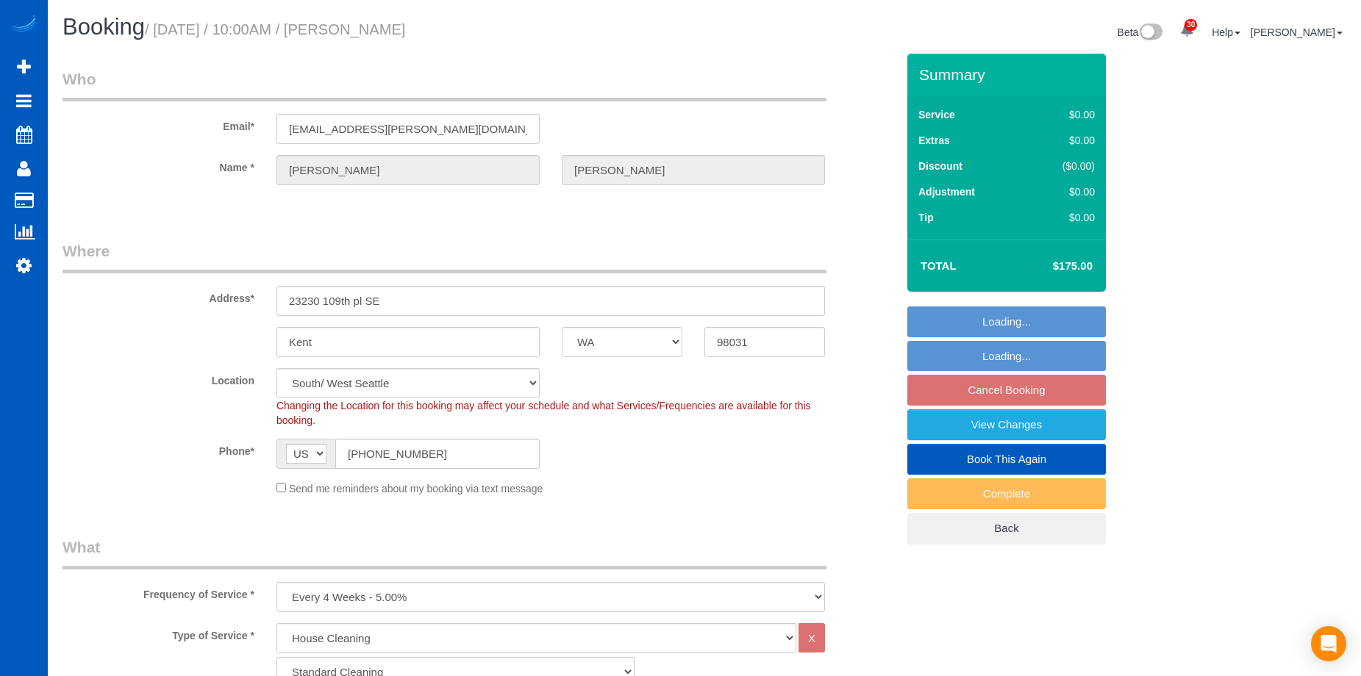
select select "WA"
select select "199"
select select "1501"
select select "3"
select select "4"
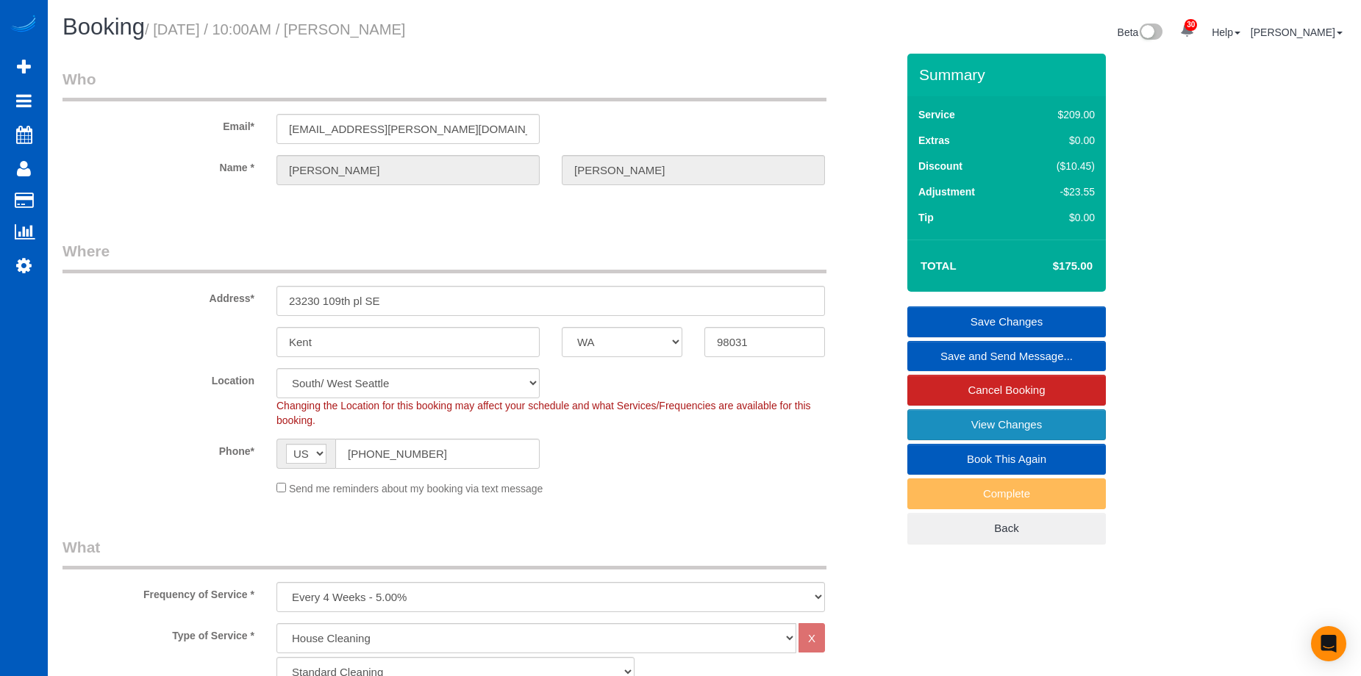
click at [986, 421] on link "View Changes" at bounding box center [1006, 425] width 199 height 31
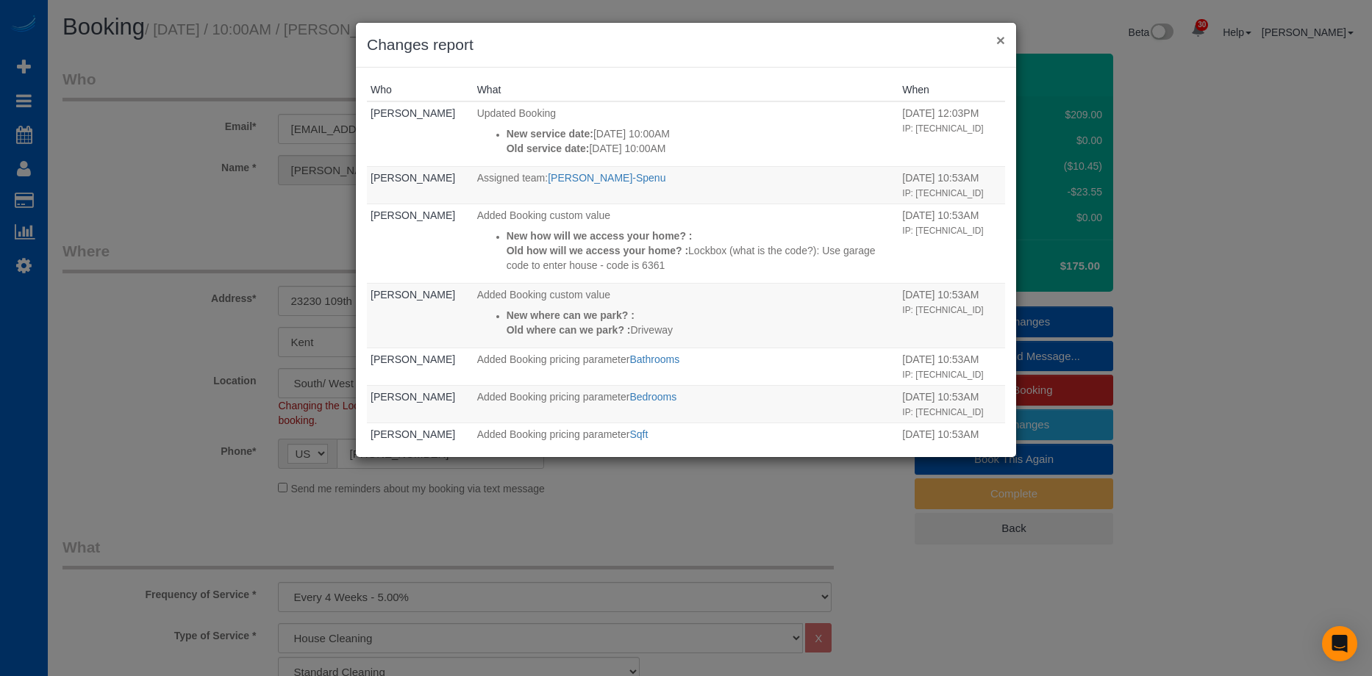
click at [997, 40] on button "×" at bounding box center [1000, 39] width 9 height 15
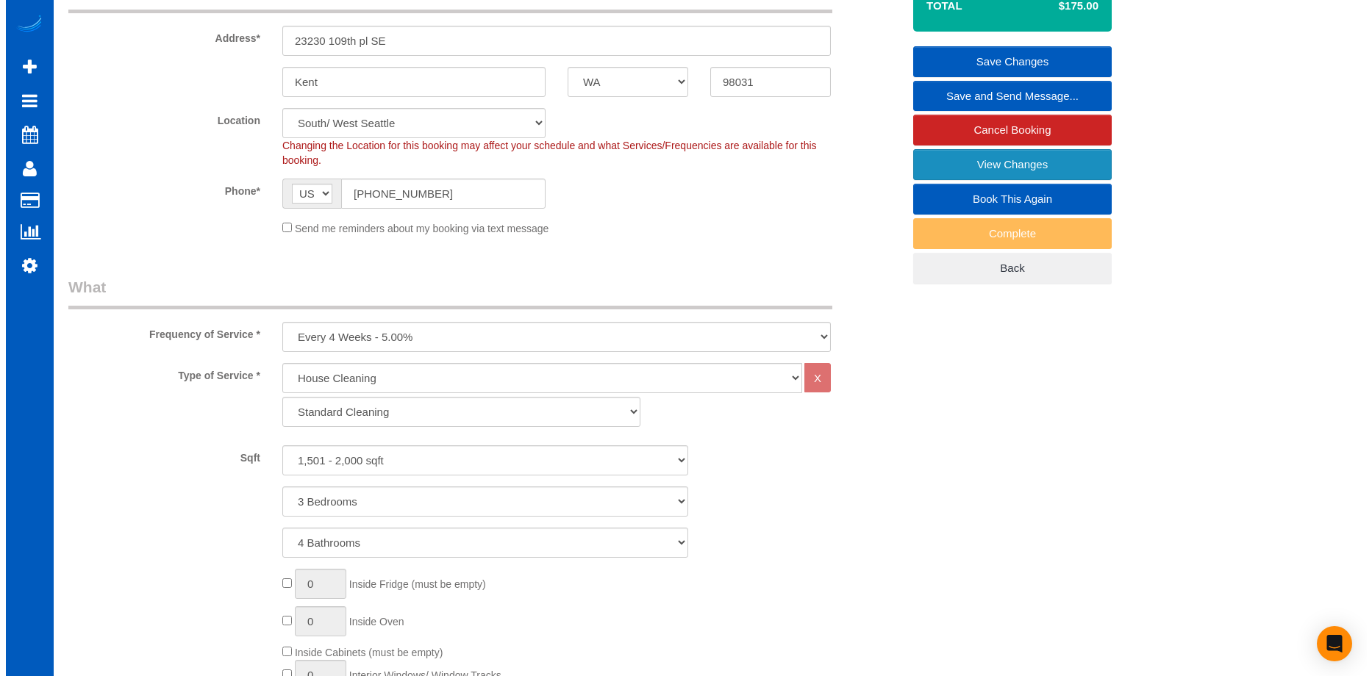
scroll to position [147, 0]
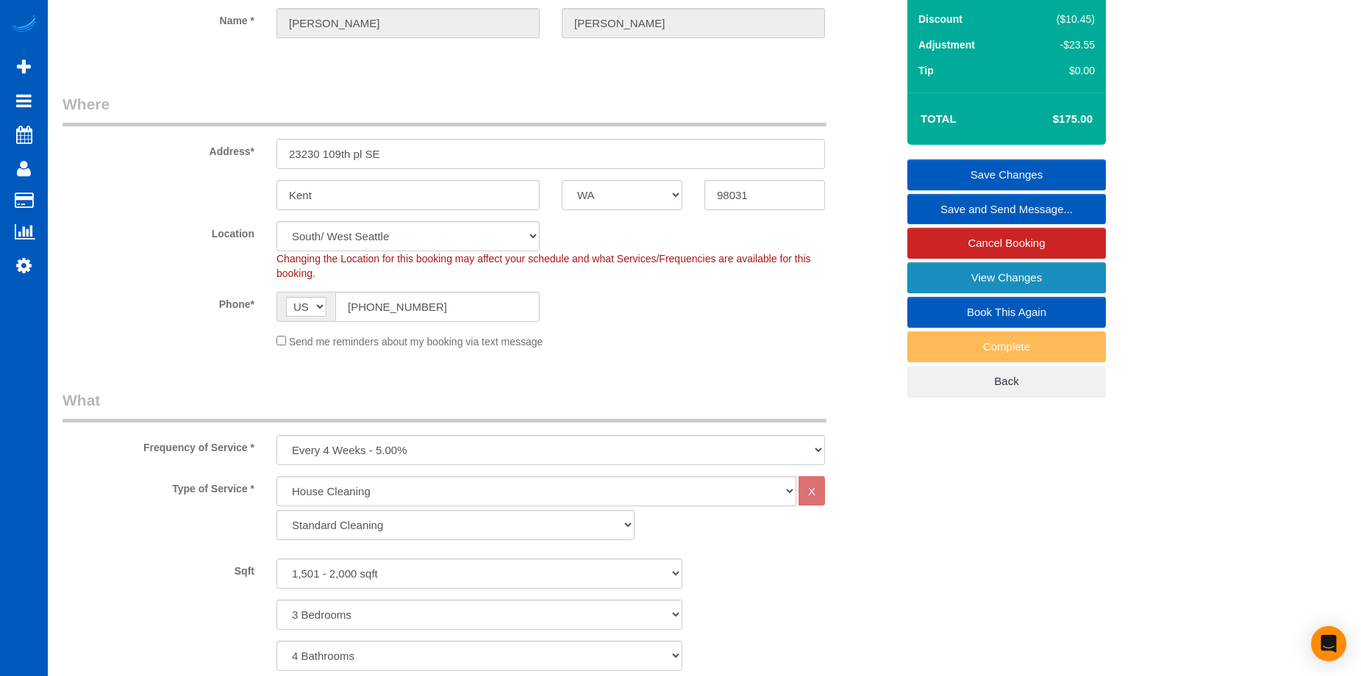
click at [944, 265] on link "View Changes" at bounding box center [1006, 277] width 199 height 31
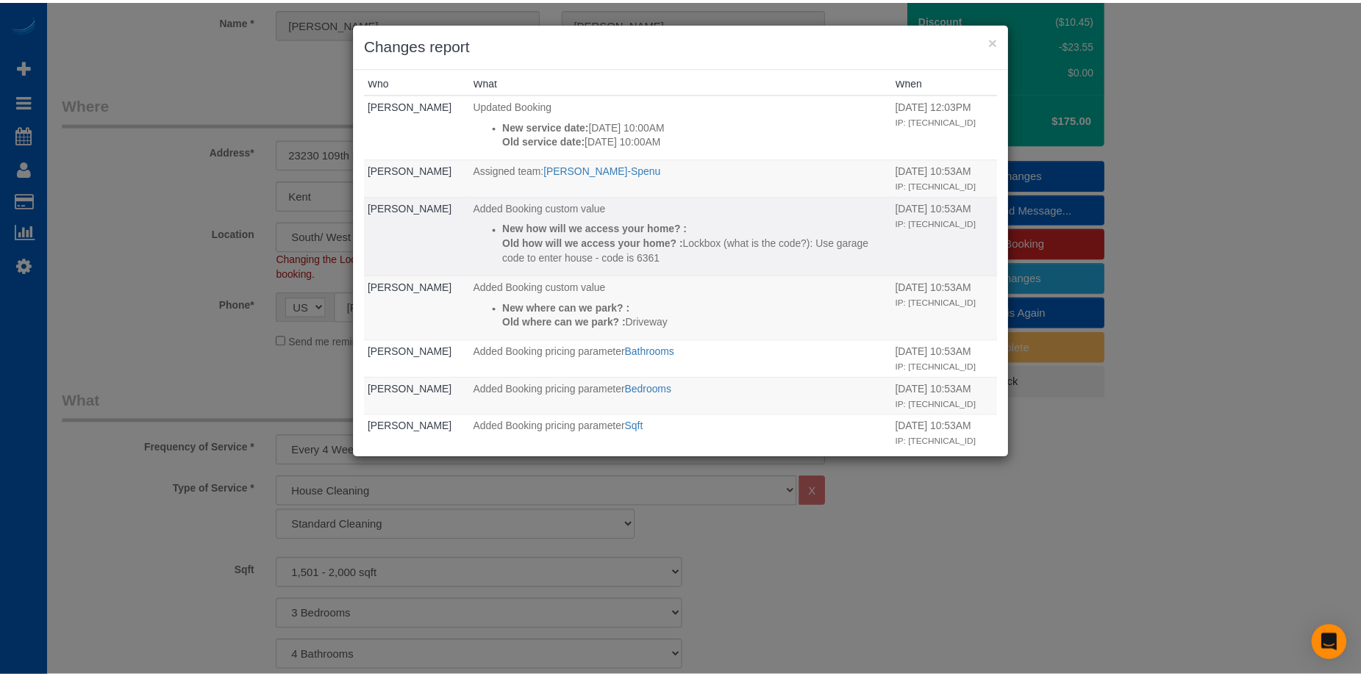
scroll to position [0, 0]
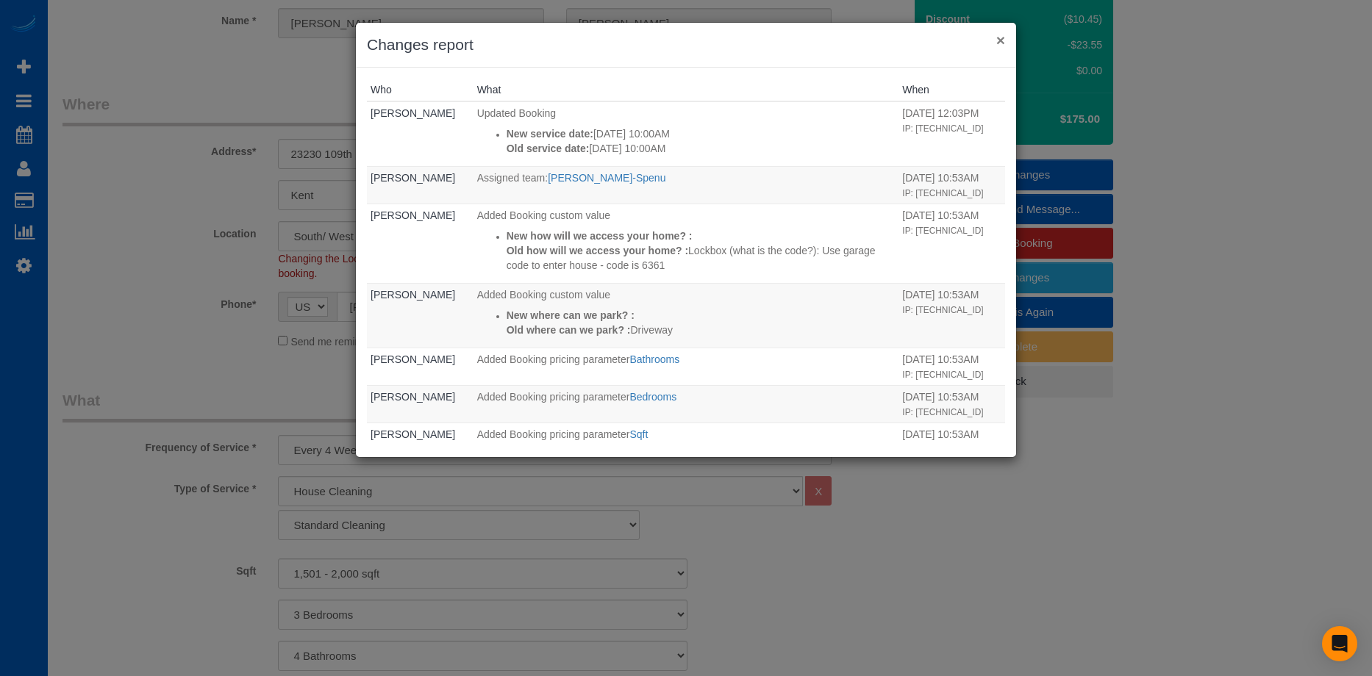
click at [1003, 35] on button "×" at bounding box center [1000, 39] width 9 height 15
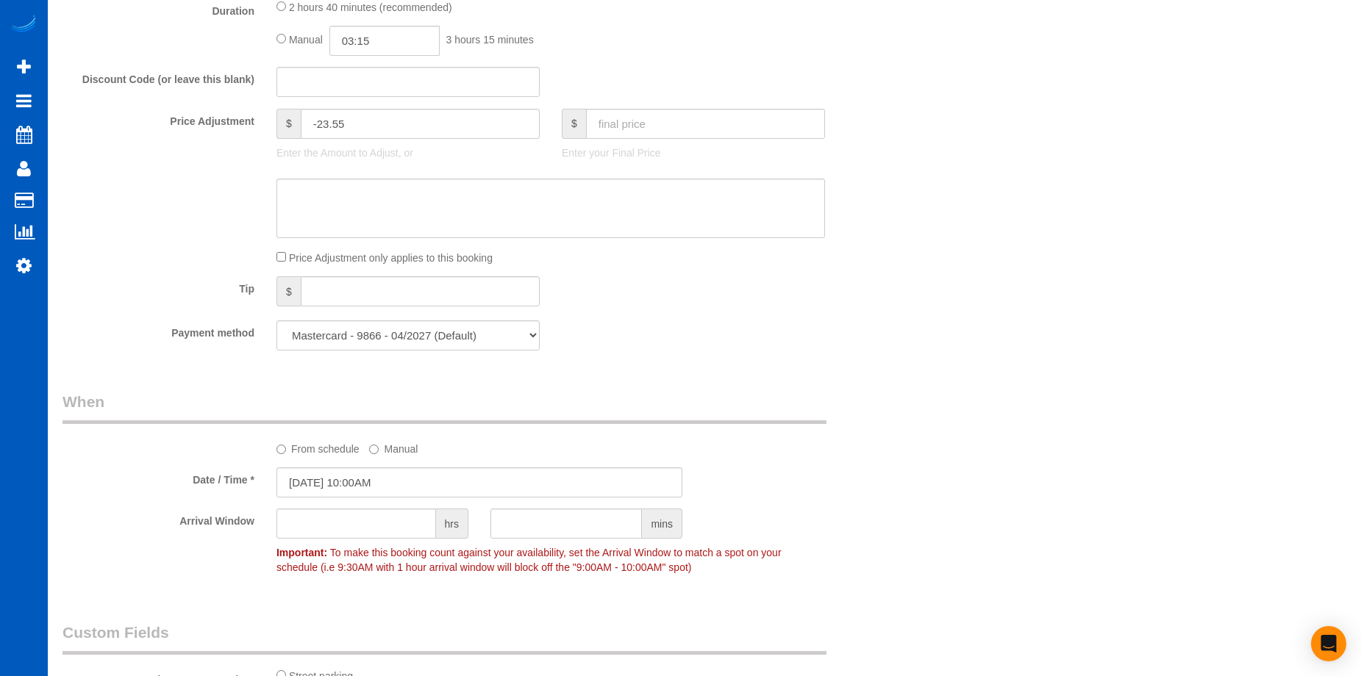
scroll to position [1250, 0]
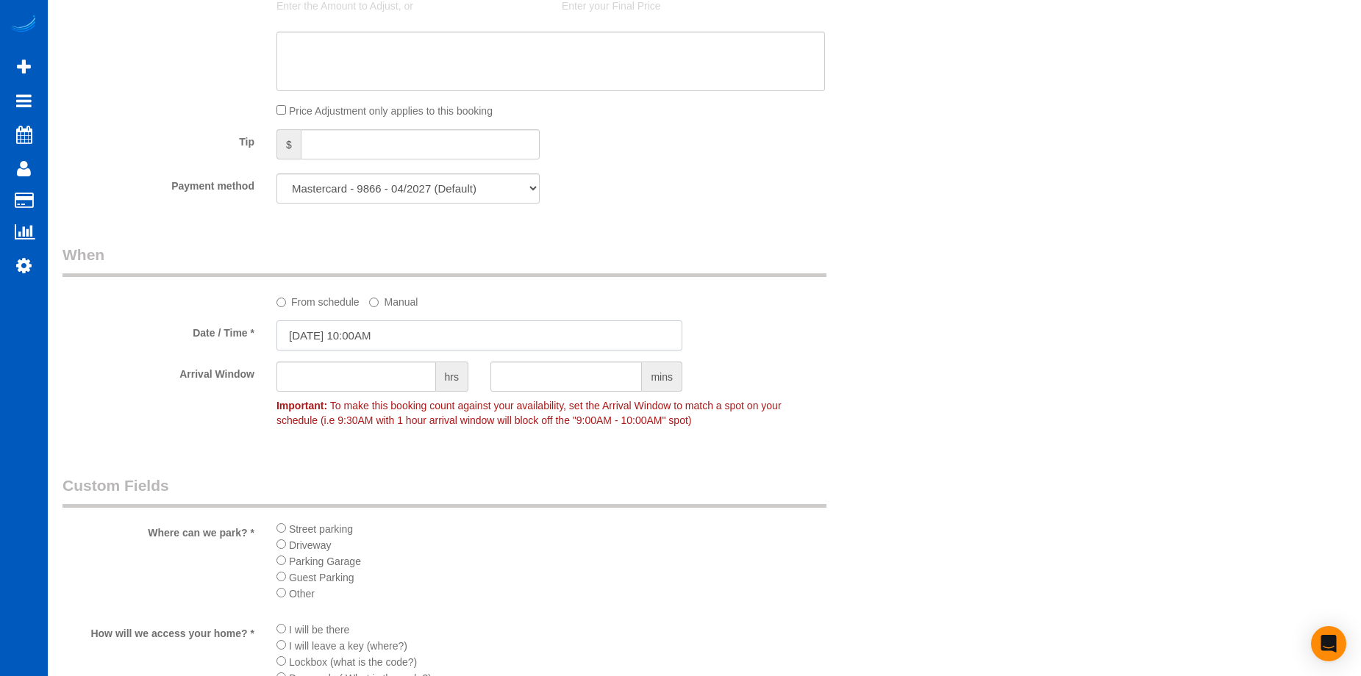
click at [454, 325] on input "[DATE] 10:00AM" at bounding box center [479, 336] width 406 height 30
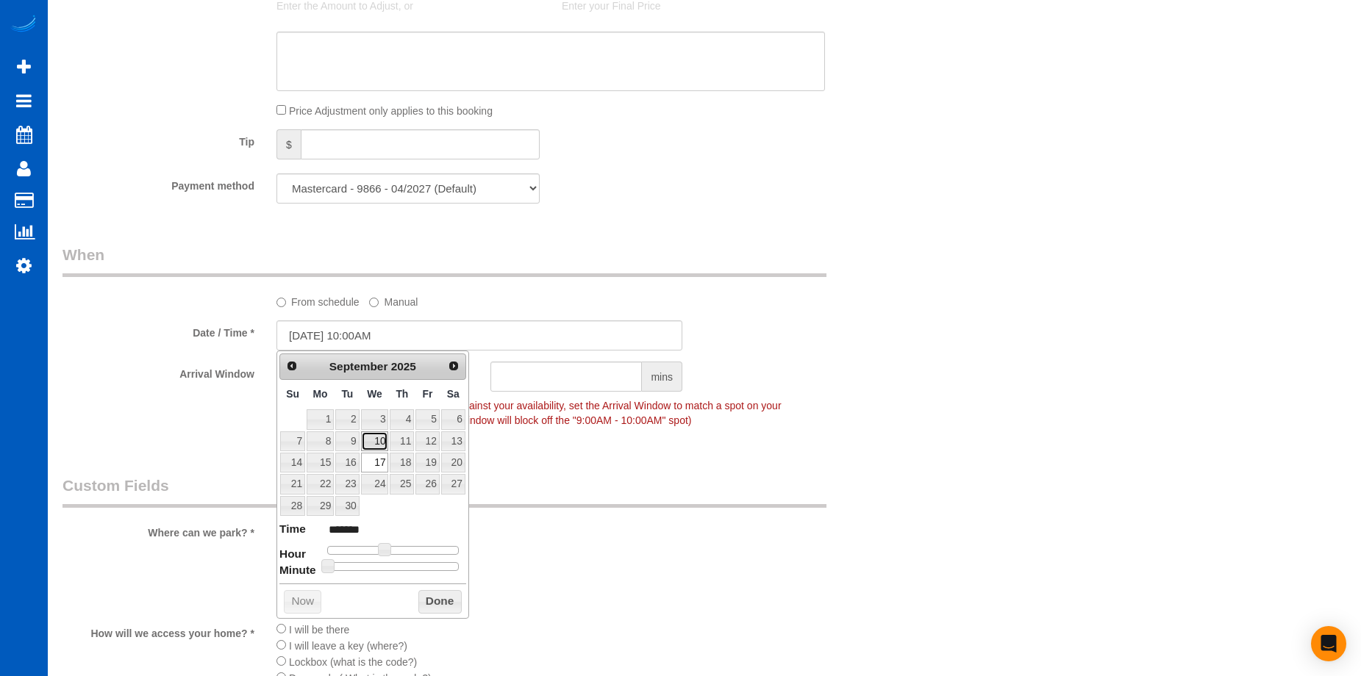
click at [376, 437] on link "10" at bounding box center [375, 442] width 28 height 20
type input "[DATE] 10:00AM"
click at [1000, 392] on div "Who Email* [EMAIL_ADDRESS][PERSON_NAME][DOMAIN_NAME] Name * [PERSON_NAME] Where…" at bounding box center [704, 80] width 1284 height 2553
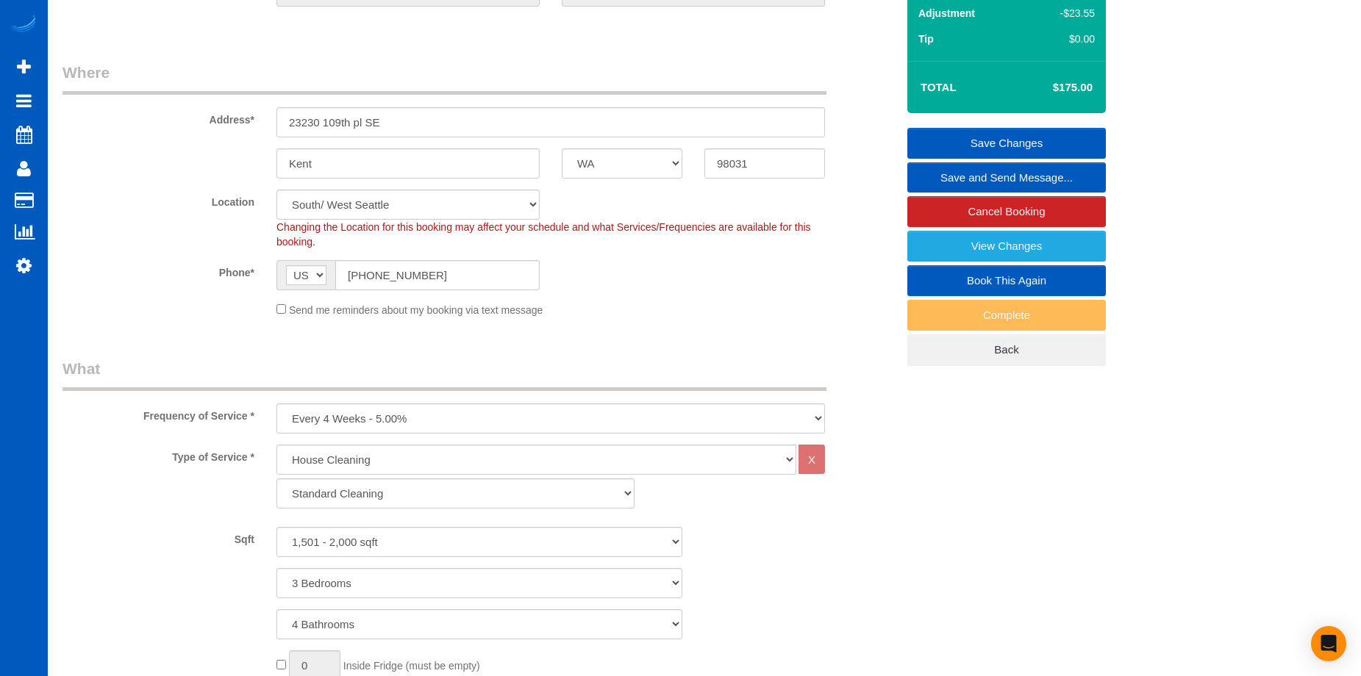
scroll to position [74, 0]
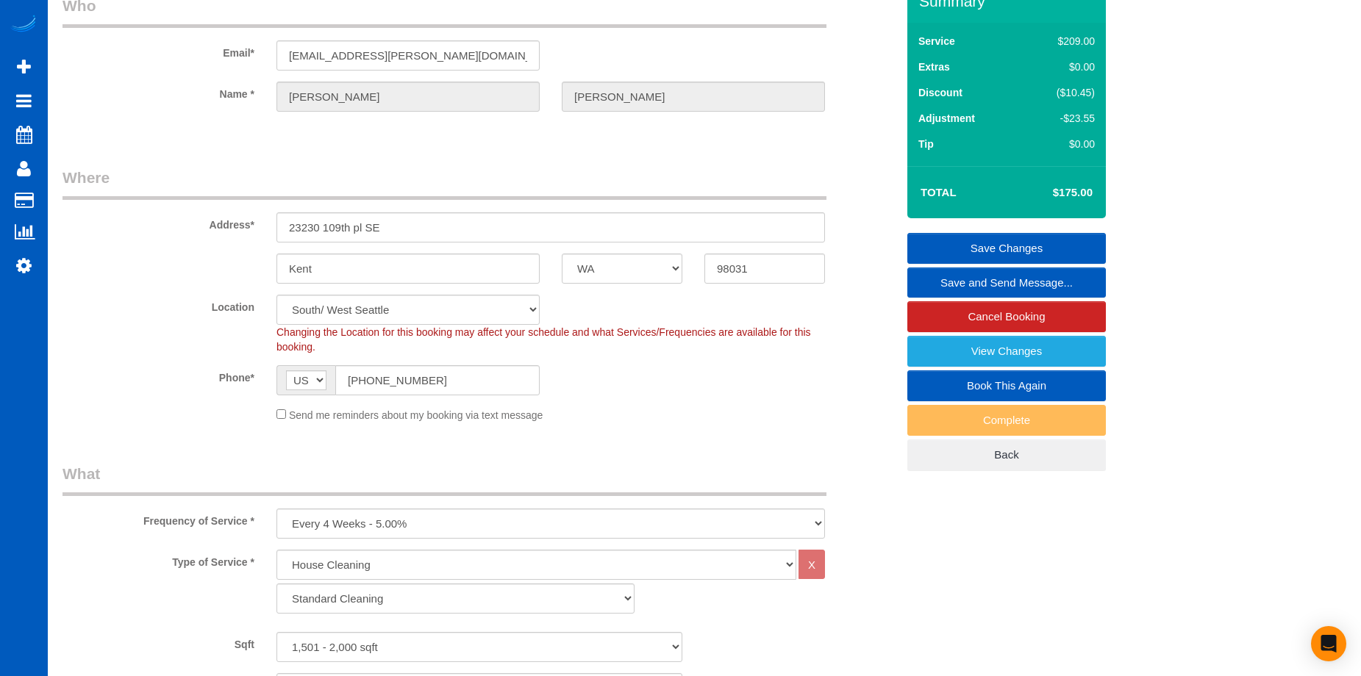
click at [949, 246] on link "Save Changes" at bounding box center [1006, 248] width 199 height 31
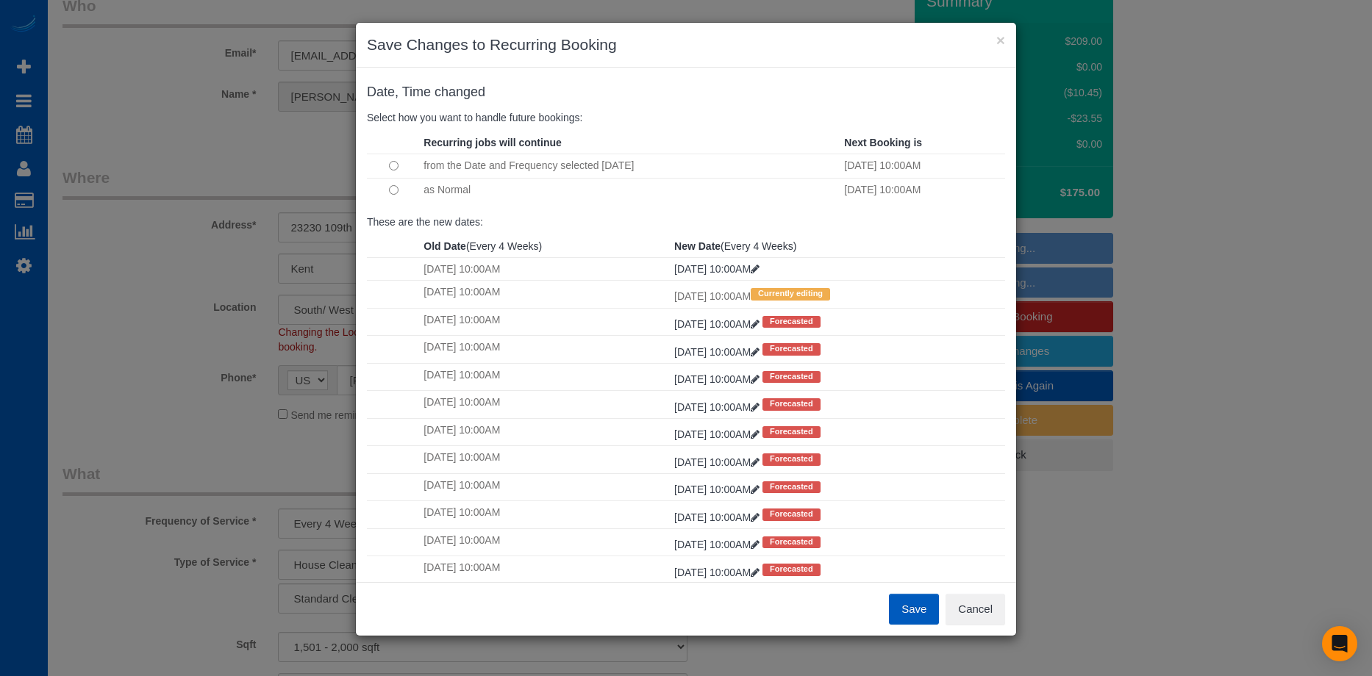
click at [910, 611] on button "Save" at bounding box center [914, 609] width 50 height 31
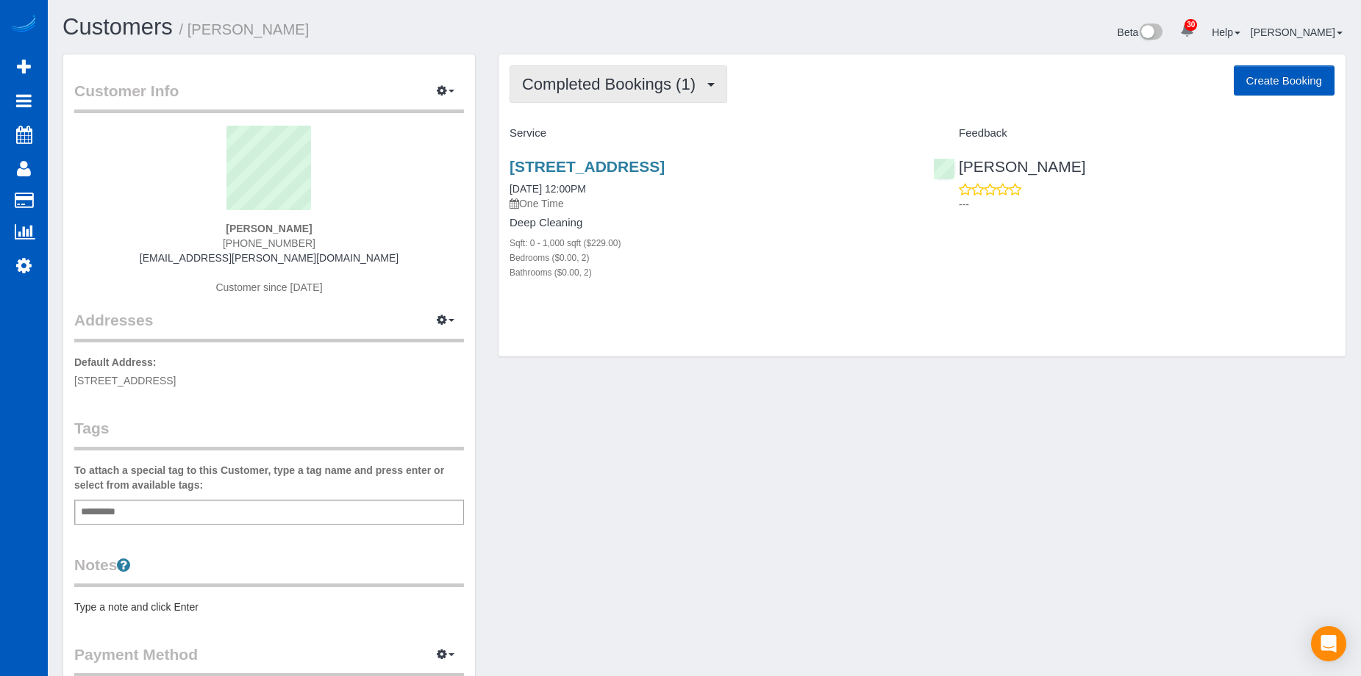
click at [662, 94] on button "Completed Bookings (1)" at bounding box center [619, 83] width 218 height 37
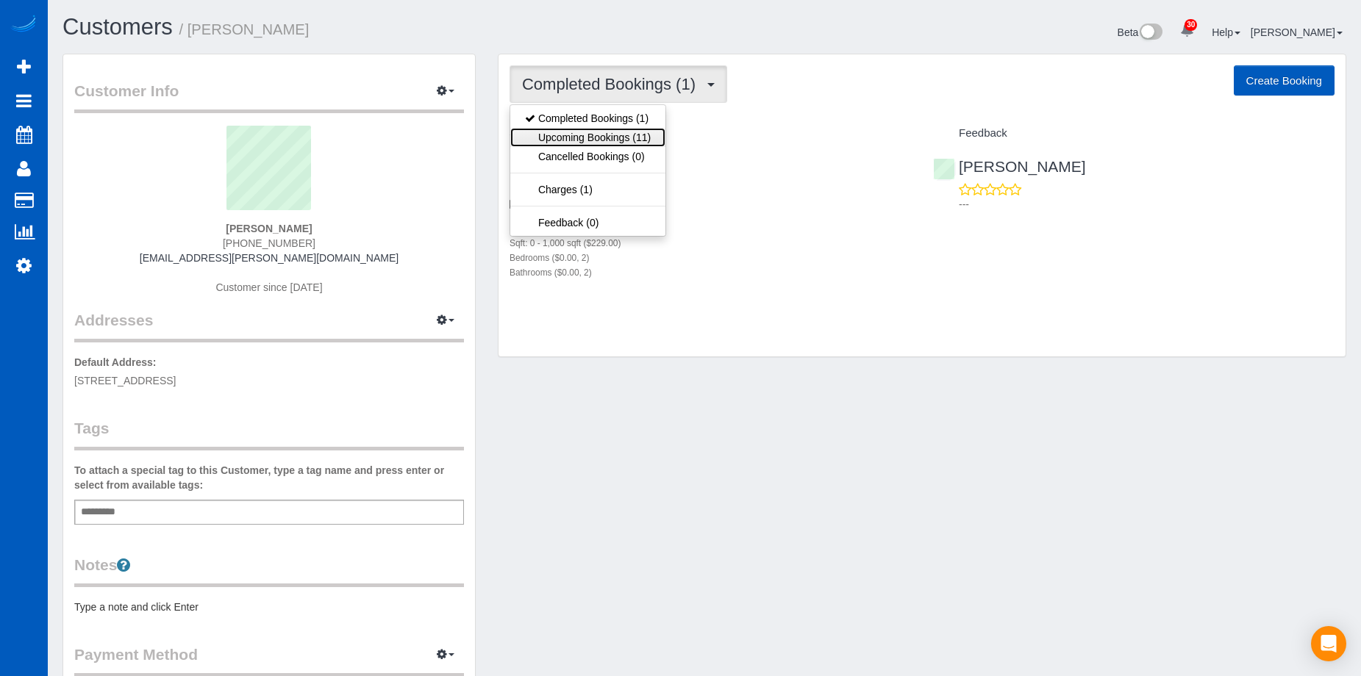
click at [626, 135] on link "Upcoming Bookings (11)" at bounding box center [587, 137] width 155 height 19
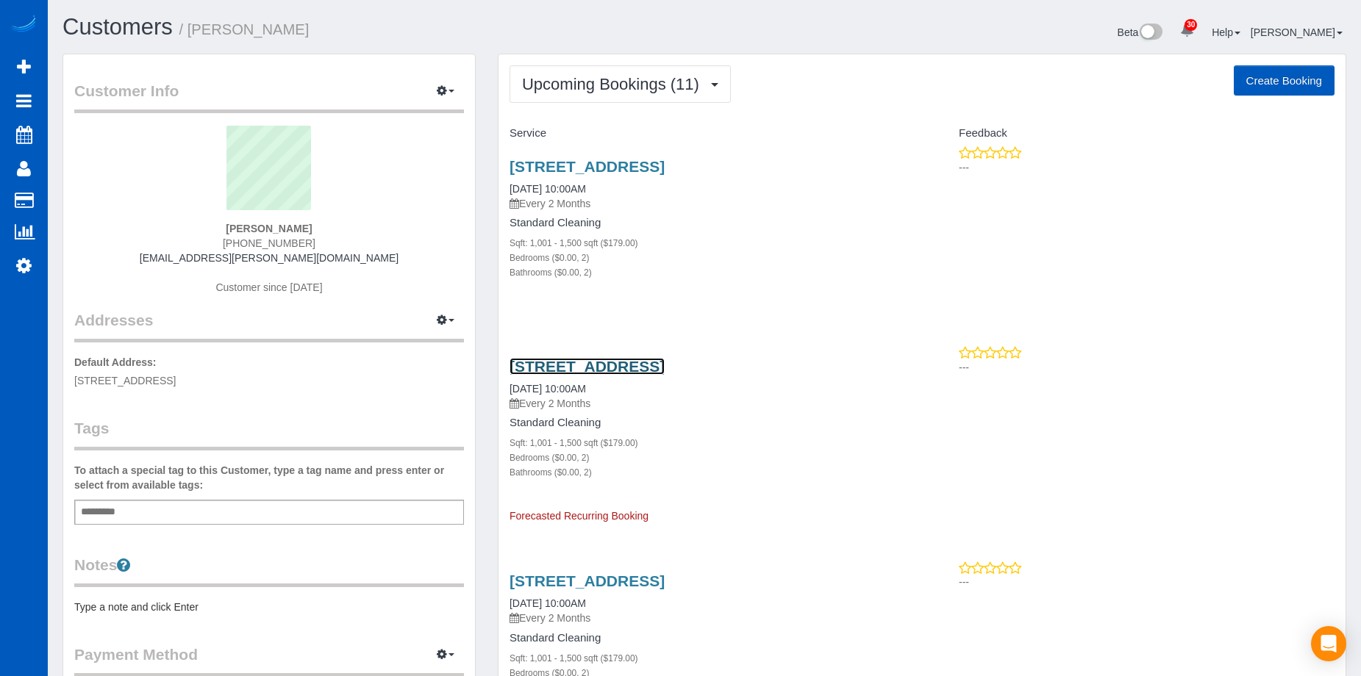
click at [665, 368] on link "1010 Nw Naito Pkwy, Apt M3, Portland, OR 97209" at bounding box center [587, 366] width 155 height 17
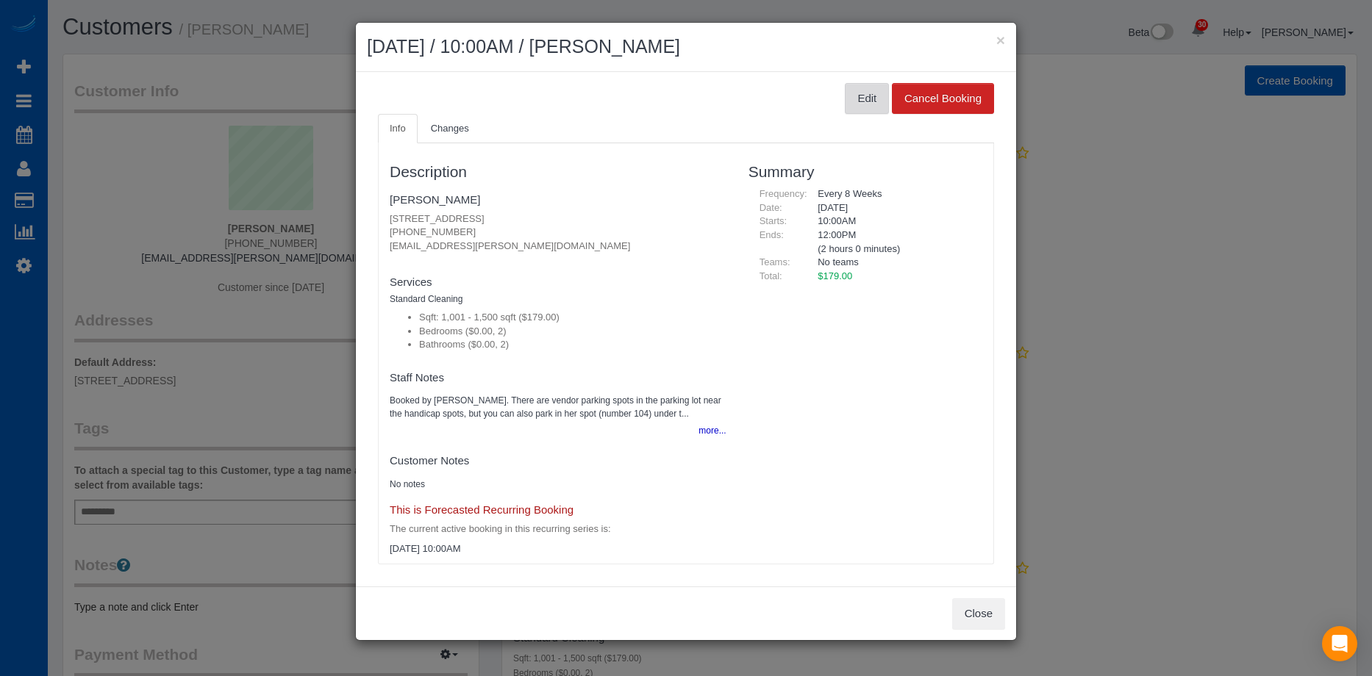
click at [857, 96] on button "Edit" at bounding box center [867, 98] width 44 height 31
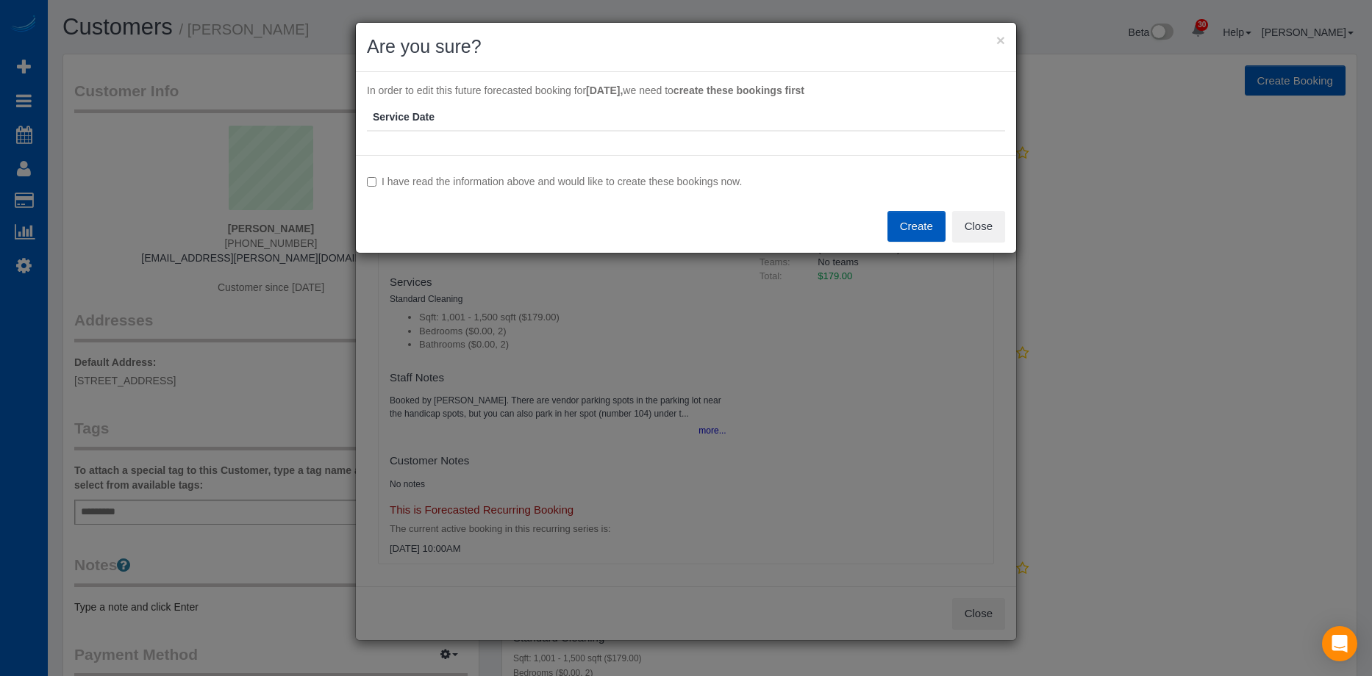
click at [933, 230] on button "Create" at bounding box center [916, 226] width 58 height 31
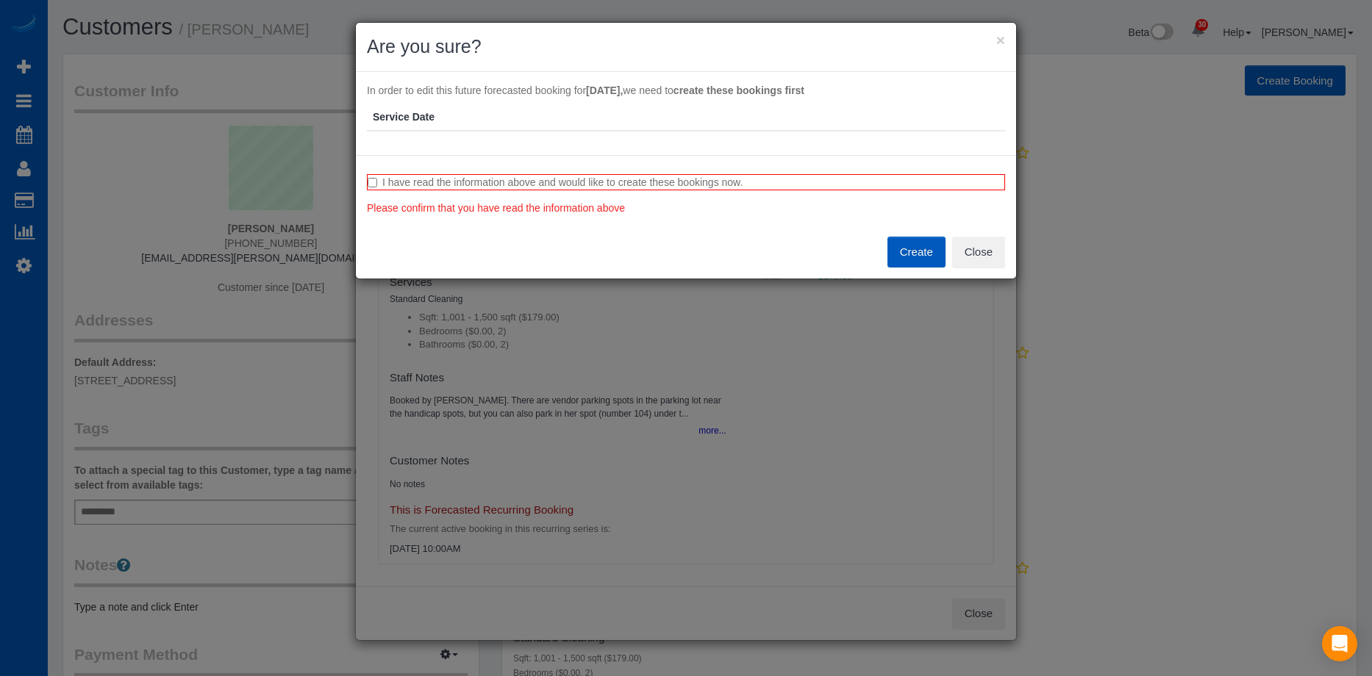
click at [648, 189] on label "I have read the information above and would like to create these bookings now." at bounding box center [686, 182] width 638 height 16
click at [904, 254] on button "Create" at bounding box center [916, 252] width 58 height 31
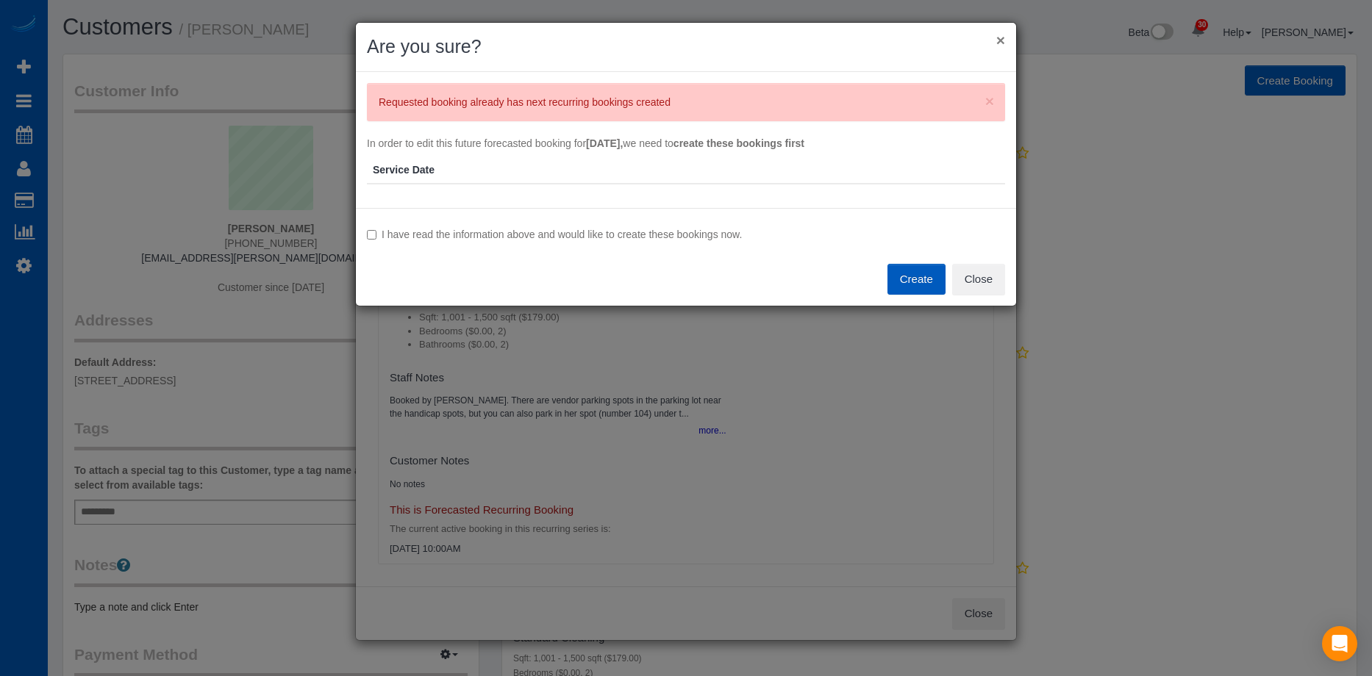
click at [998, 37] on button "×" at bounding box center [1000, 39] width 9 height 15
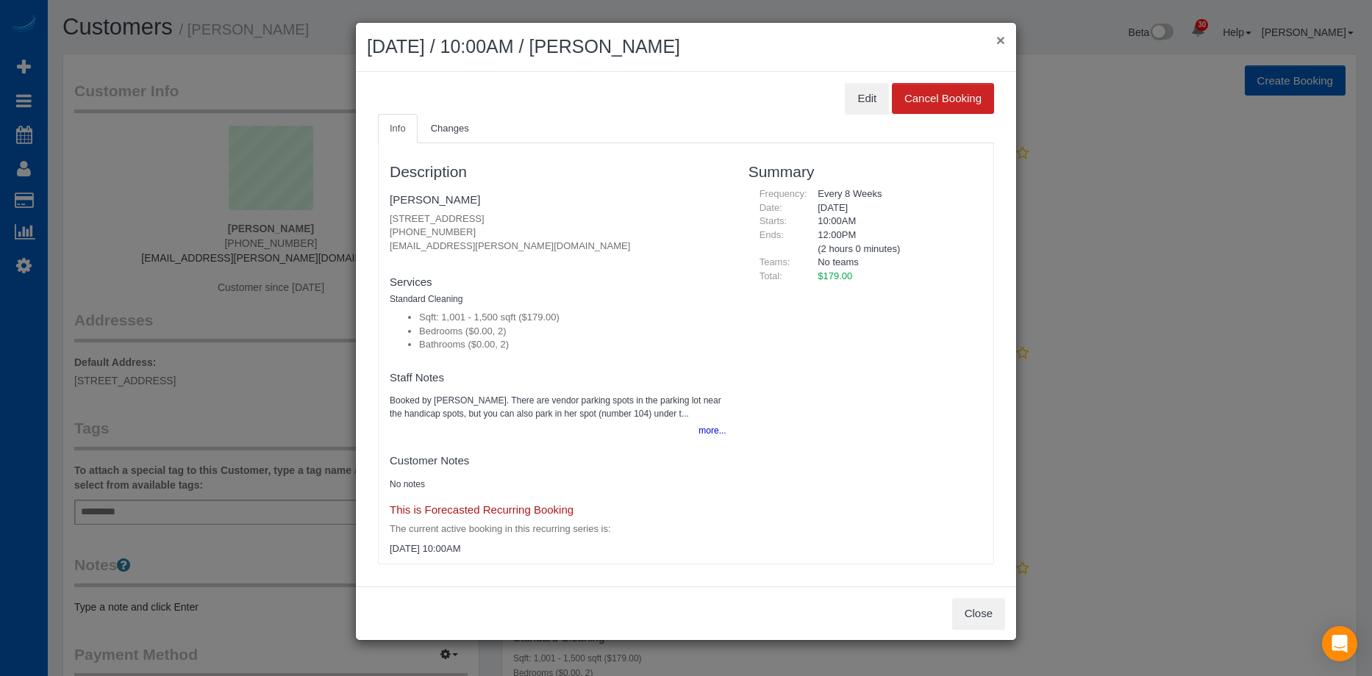
click at [1001, 40] on button "×" at bounding box center [1000, 39] width 9 height 15
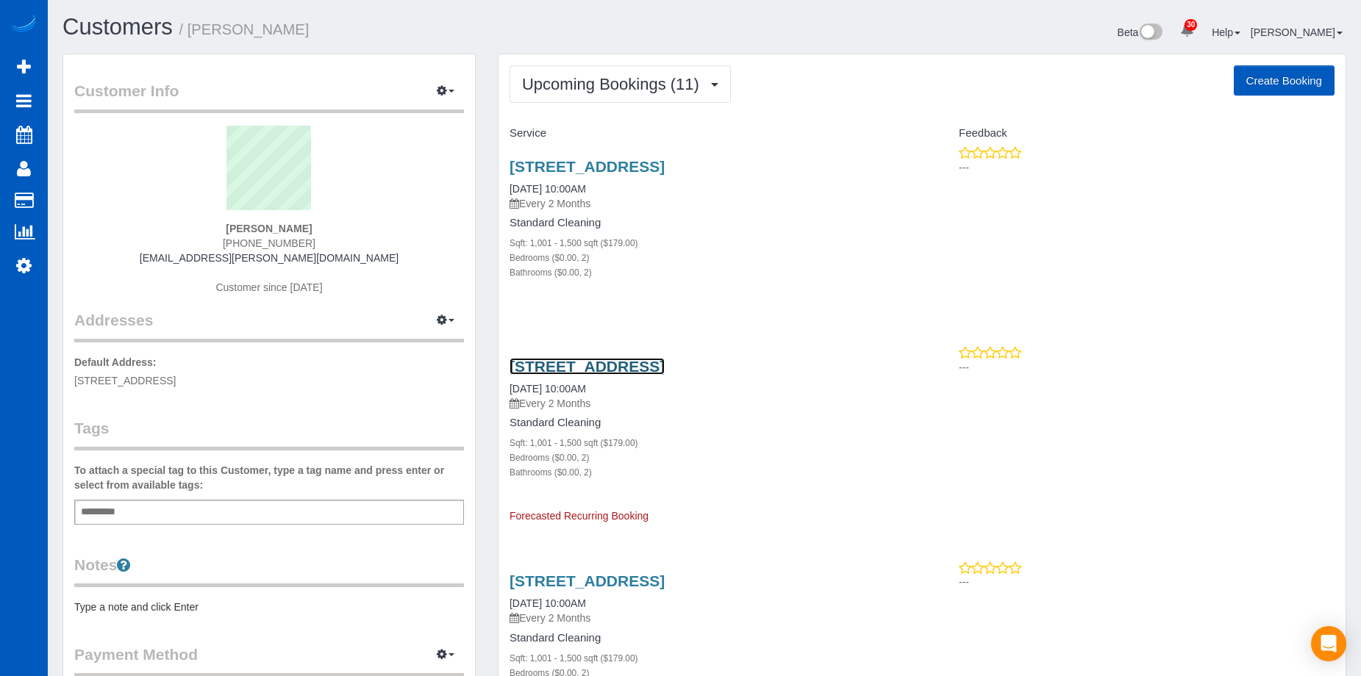
click at [637, 365] on link "1010 Nw Naito Pkwy, Apt M3, Portland, OR 97209" at bounding box center [587, 366] width 155 height 17
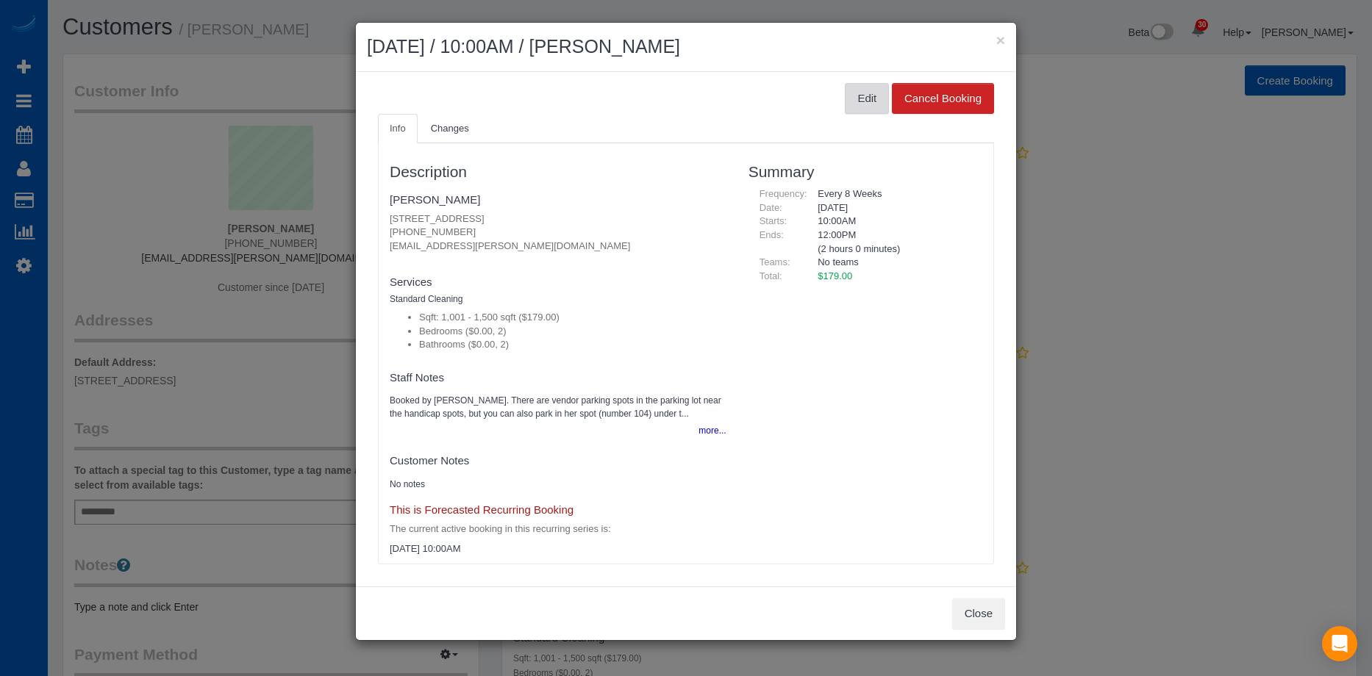
click at [854, 96] on button "Edit" at bounding box center [867, 98] width 44 height 31
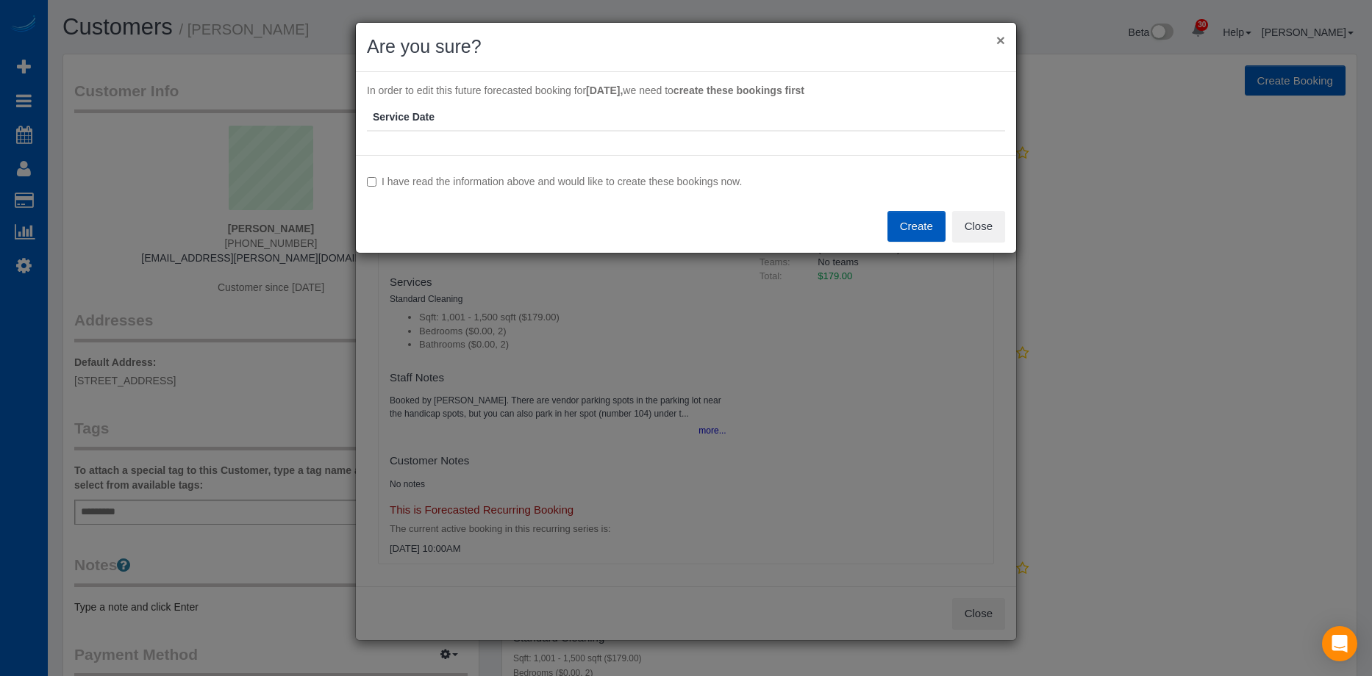
click at [998, 36] on button "×" at bounding box center [1000, 39] width 9 height 15
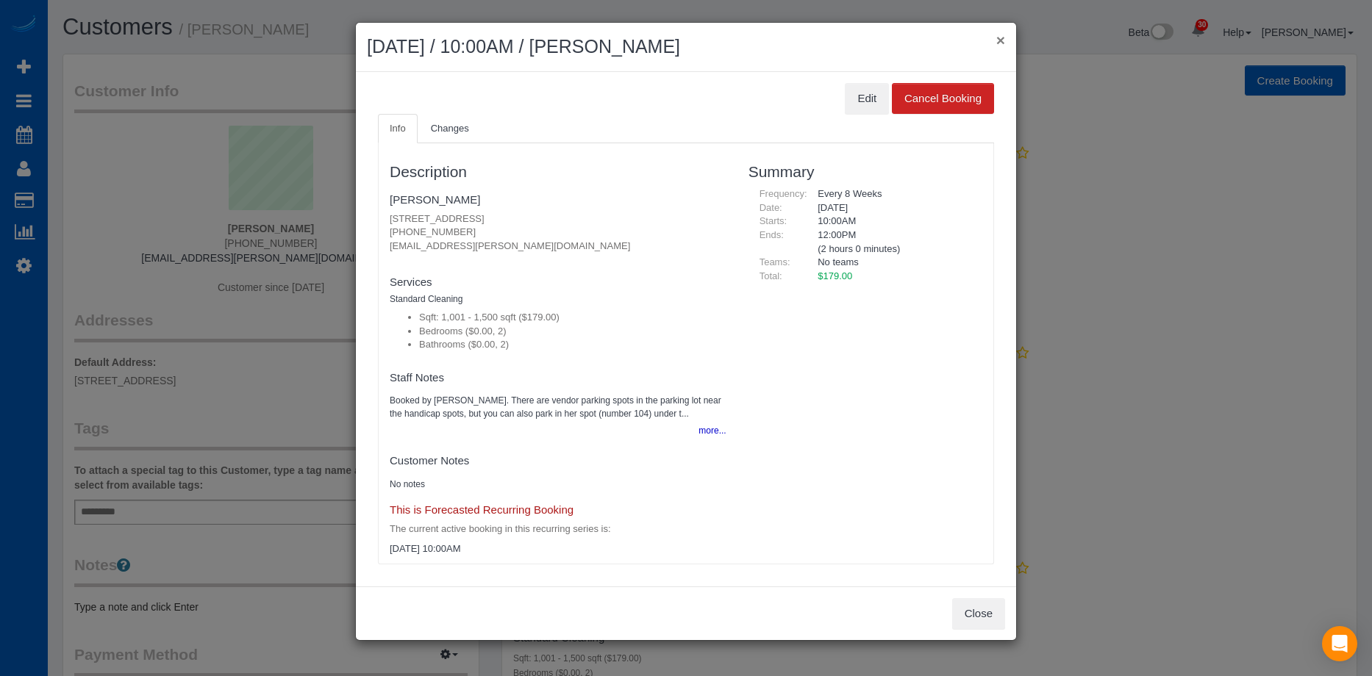
click at [1002, 39] on button "×" at bounding box center [1000, 39] width 9 height 15
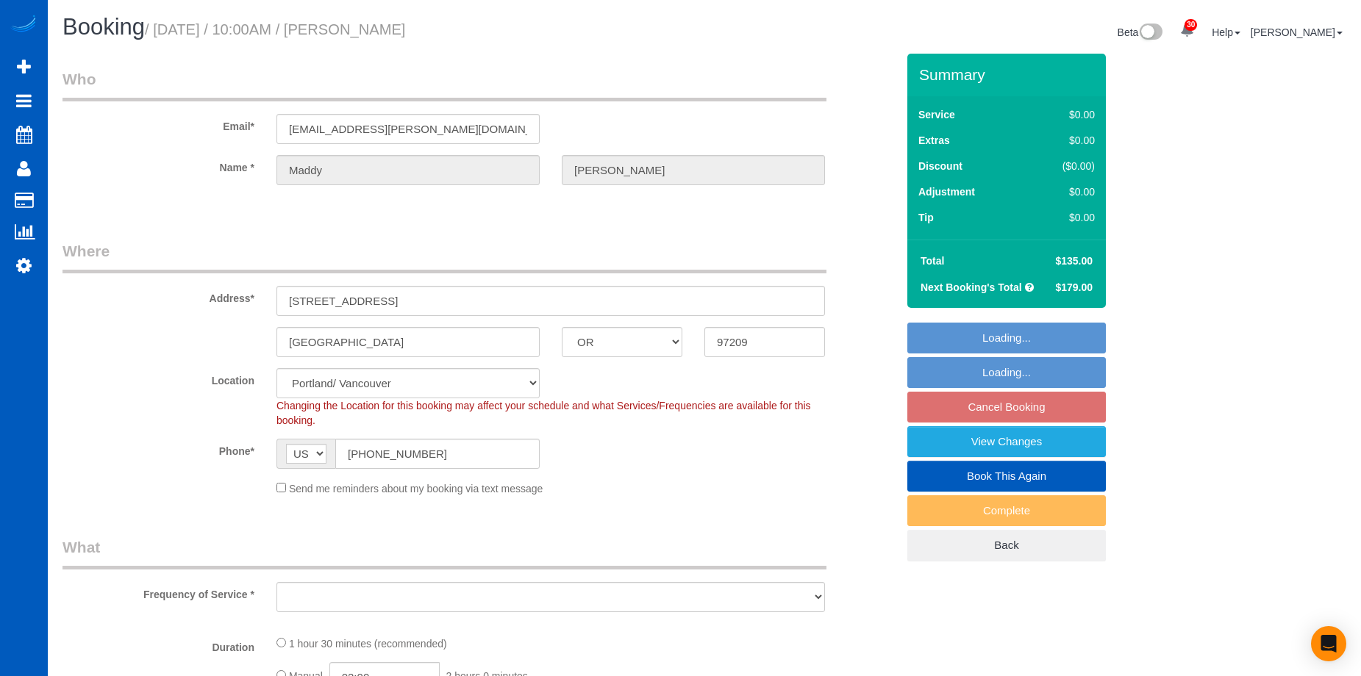
select select "OR"
select select "object:906"
select select "string:fspay-6af2d138-d39e-4d4e-a7d8-9f610a58d906"
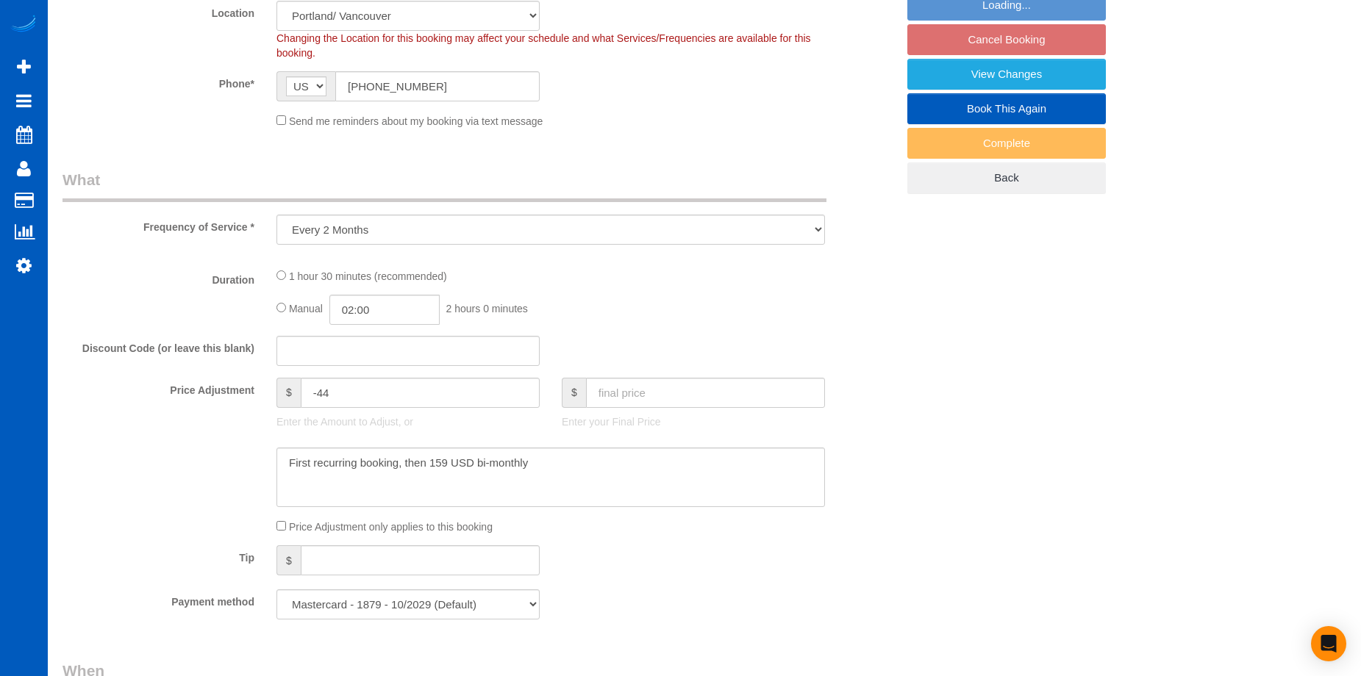
select select "199"
select select "1001"
select select "2"
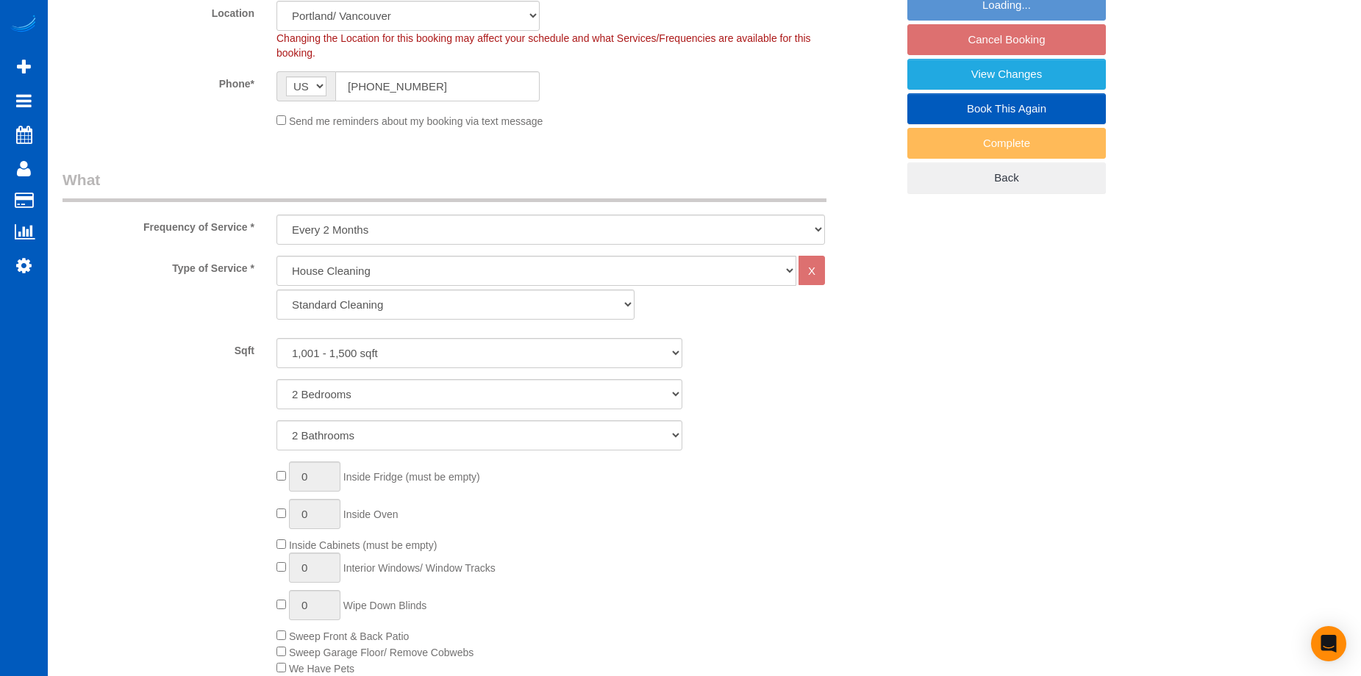
select select "object:1130"
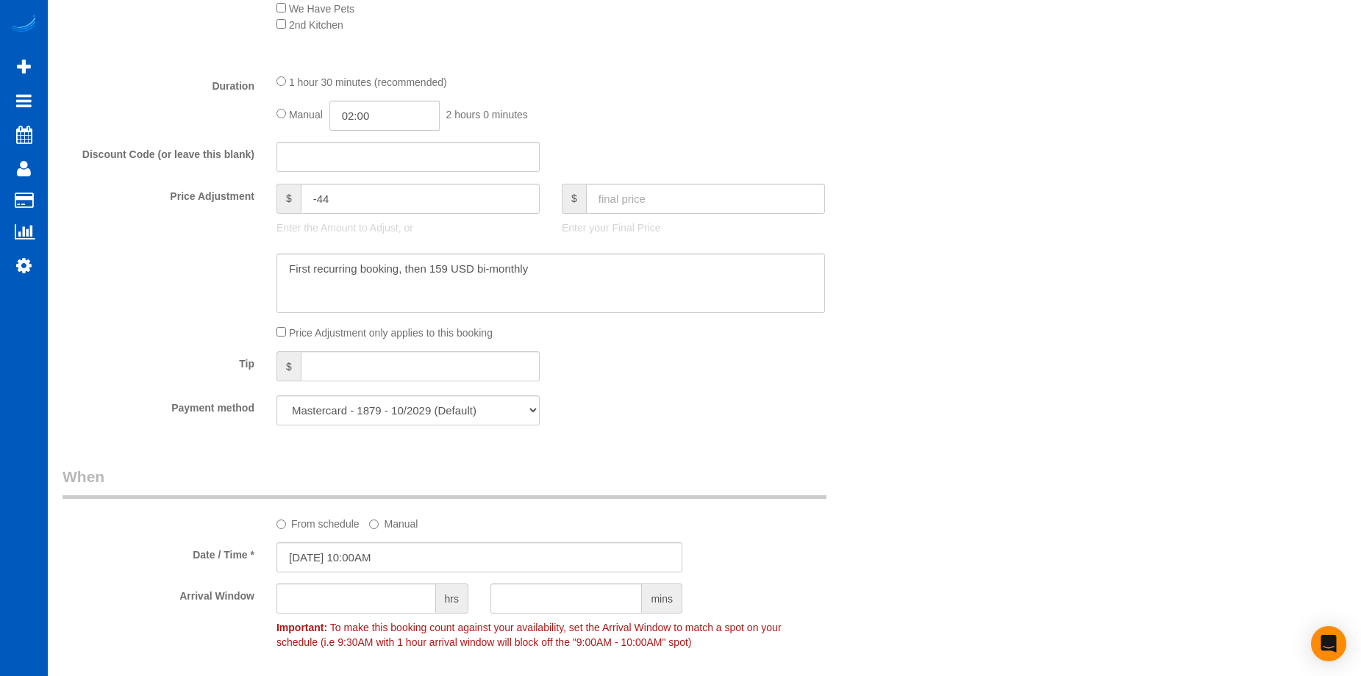
select select "1001"
select select "2"
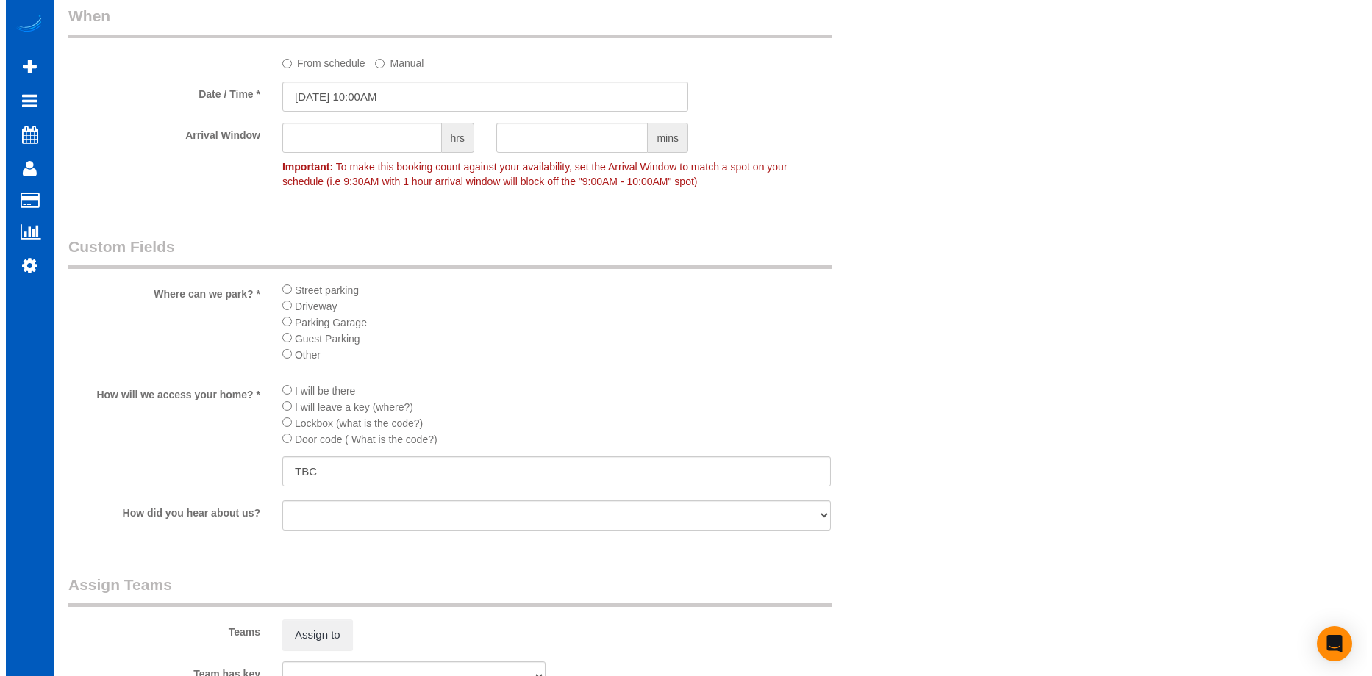
scroll to position [1618, 0]
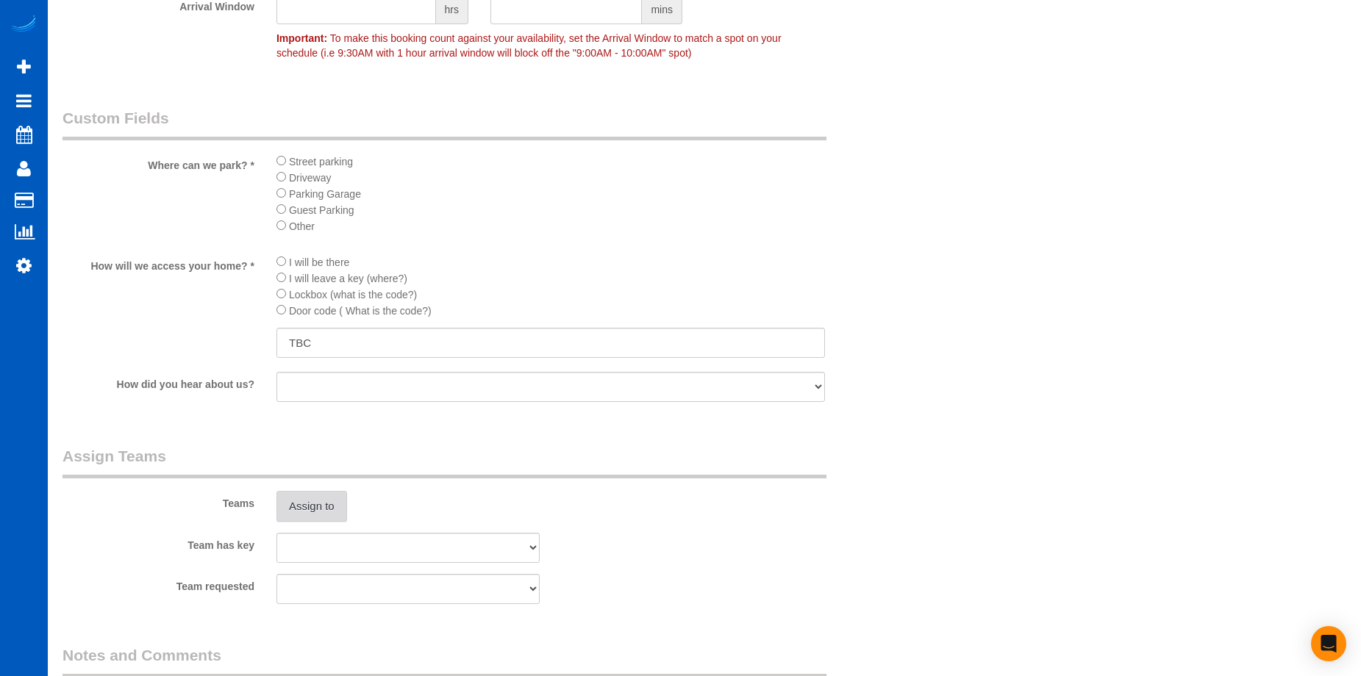
click at [319, 501] on button "Assign to" at bounding box center [311, 506] width 71 height 31
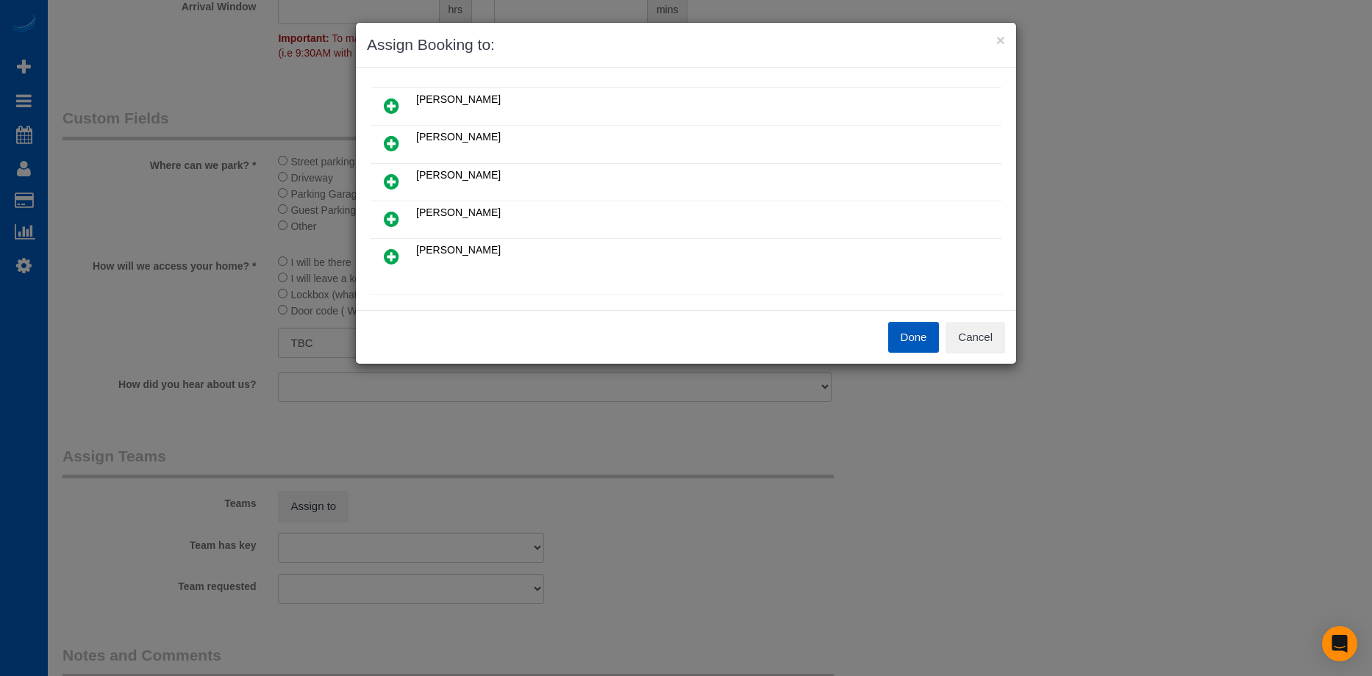
click at [385, 219] on icon at bounding box center [391, 219] width 15 height 18
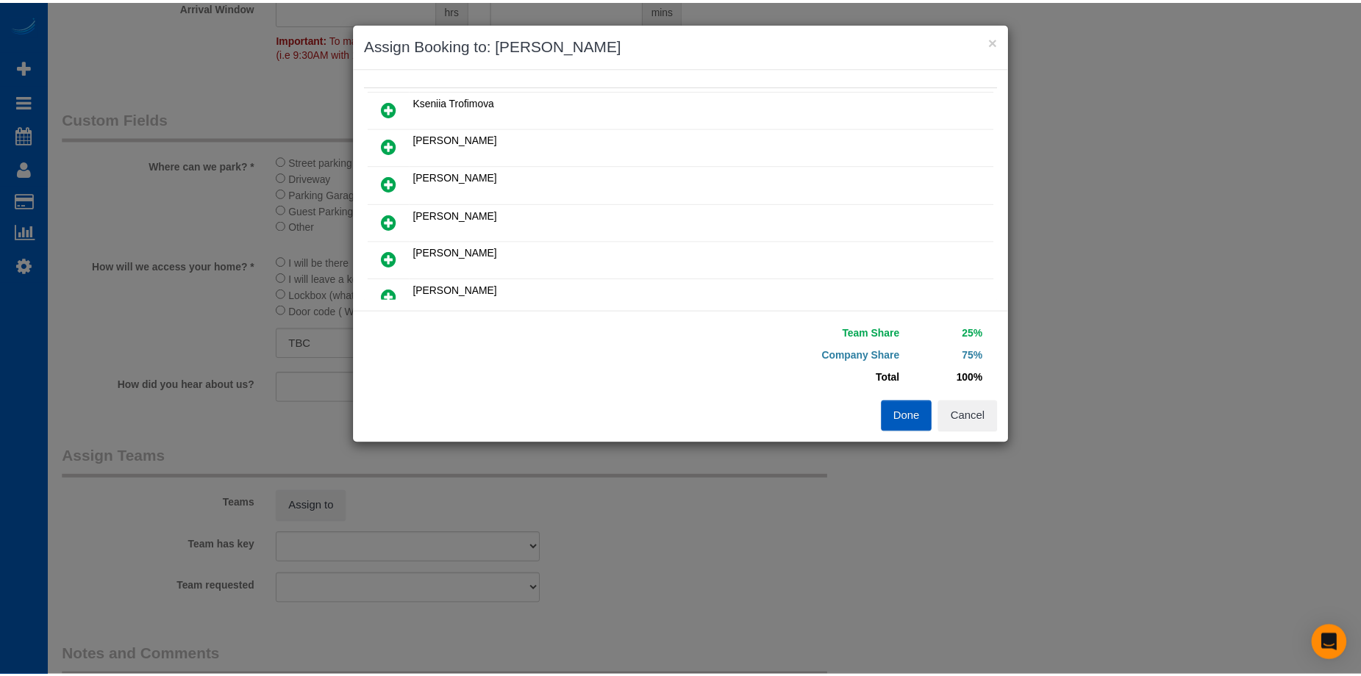
scroll to position [0, 0]
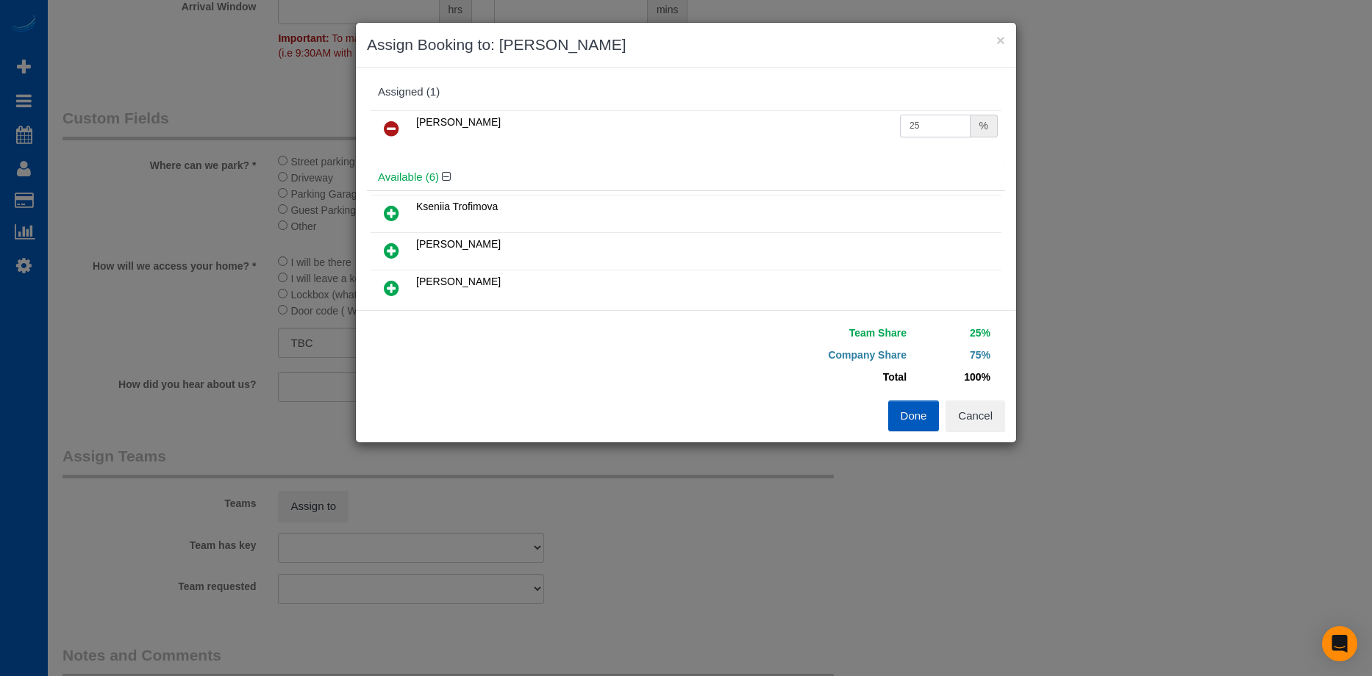
click at [919, 125] on input "25" at bounding box center [935, 126] width 71 height 23
drag, startPoint x: 919, startPoint y: 124, endPoint x: 746, endPoint y: 118, distance: 173.6
click at [754, 113] on tr "[PERSON_NAME] 25 %" at bounding box center [686, 128] width 631 height 37
type input "59"
click at [902, 421] on button "Done" at bounding box center [913, 416] width 51 height 31
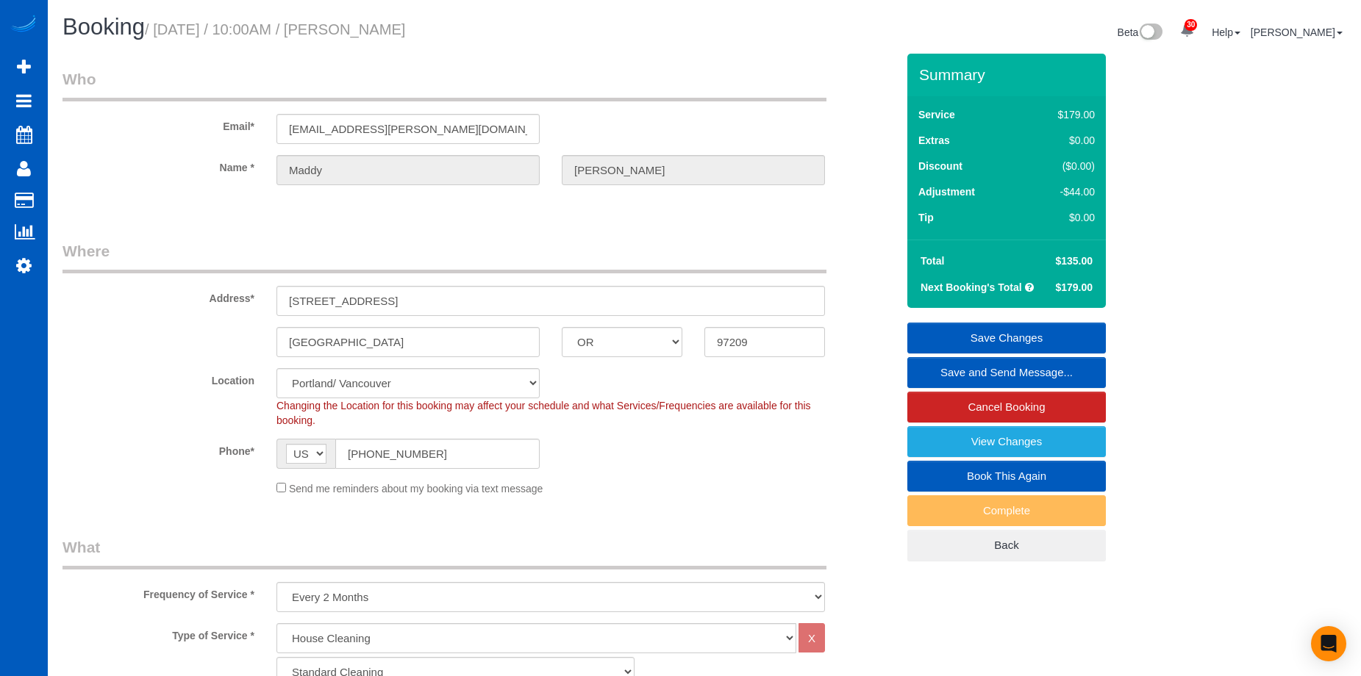
click at [977, 329] on link "Save Changes" at bounding box center [1006, 338] width 199 height 31
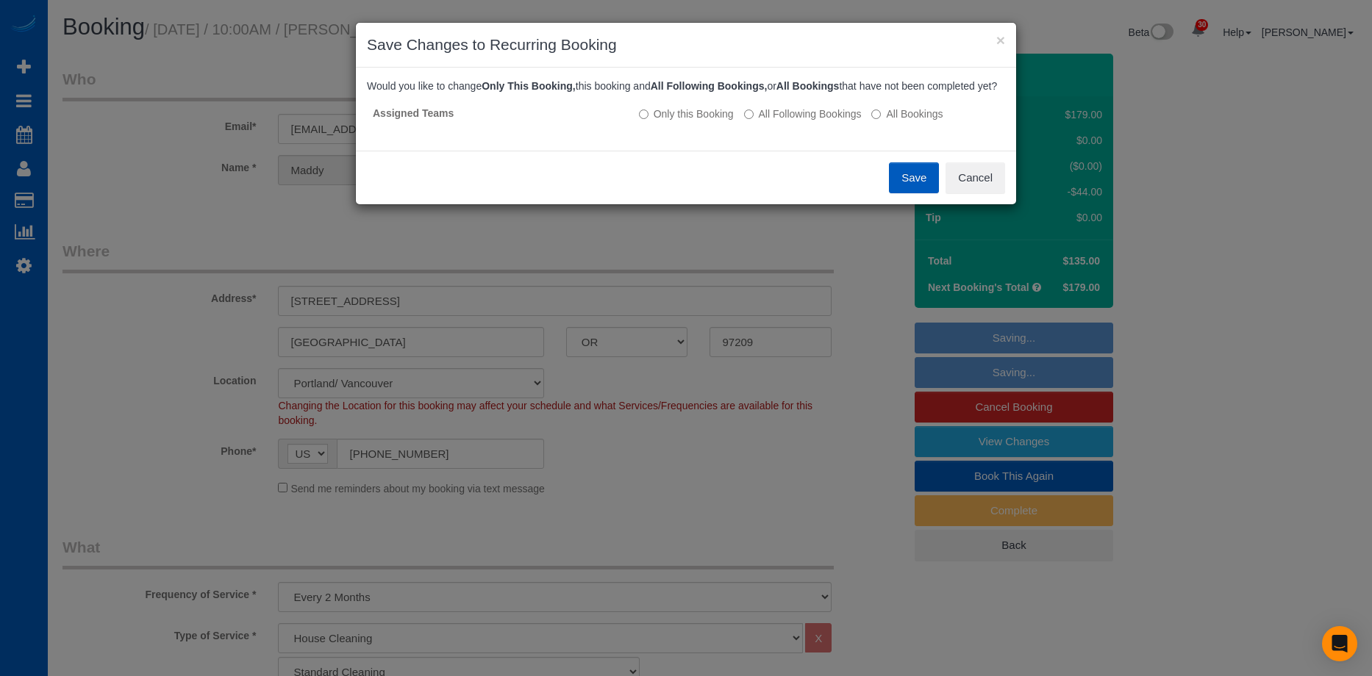
click at [897, 189] on button "Save" at bounding box center [914, 177] width 50 height 31
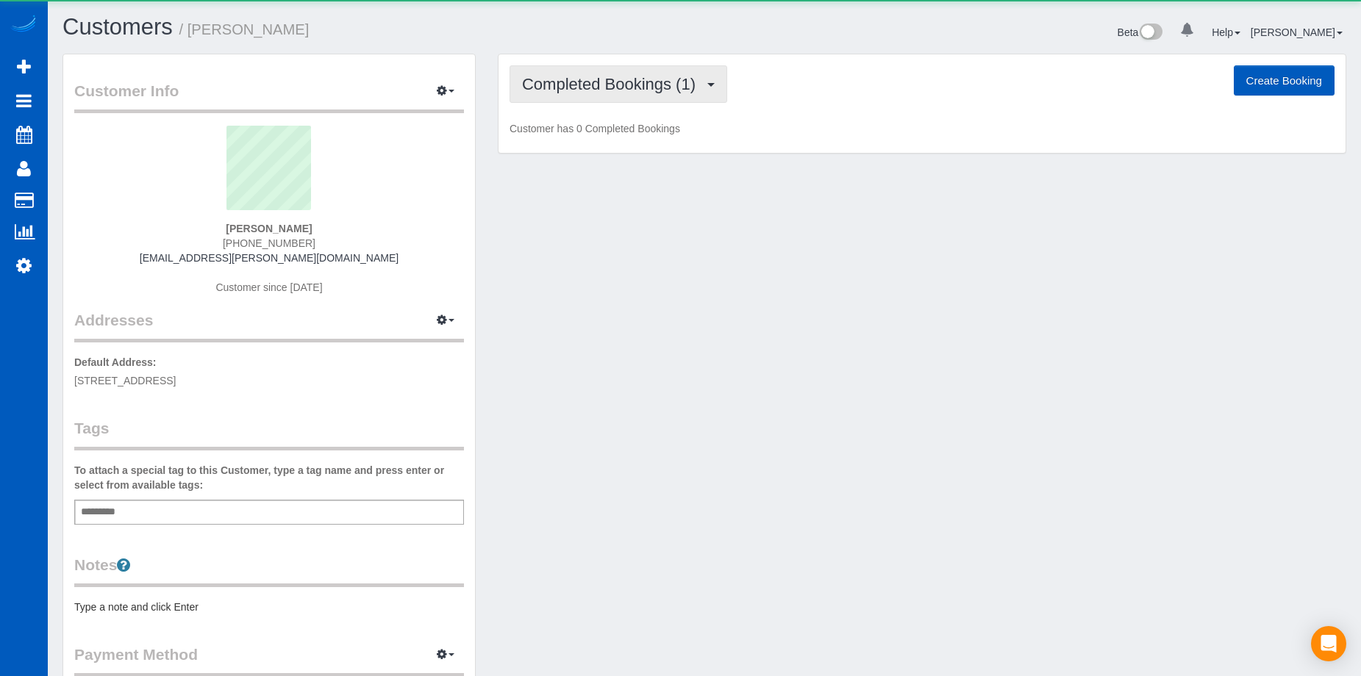
click at [685, 73] on button "Completed Bookings (1)" at bounding box center [619, 83] width 218 height 37
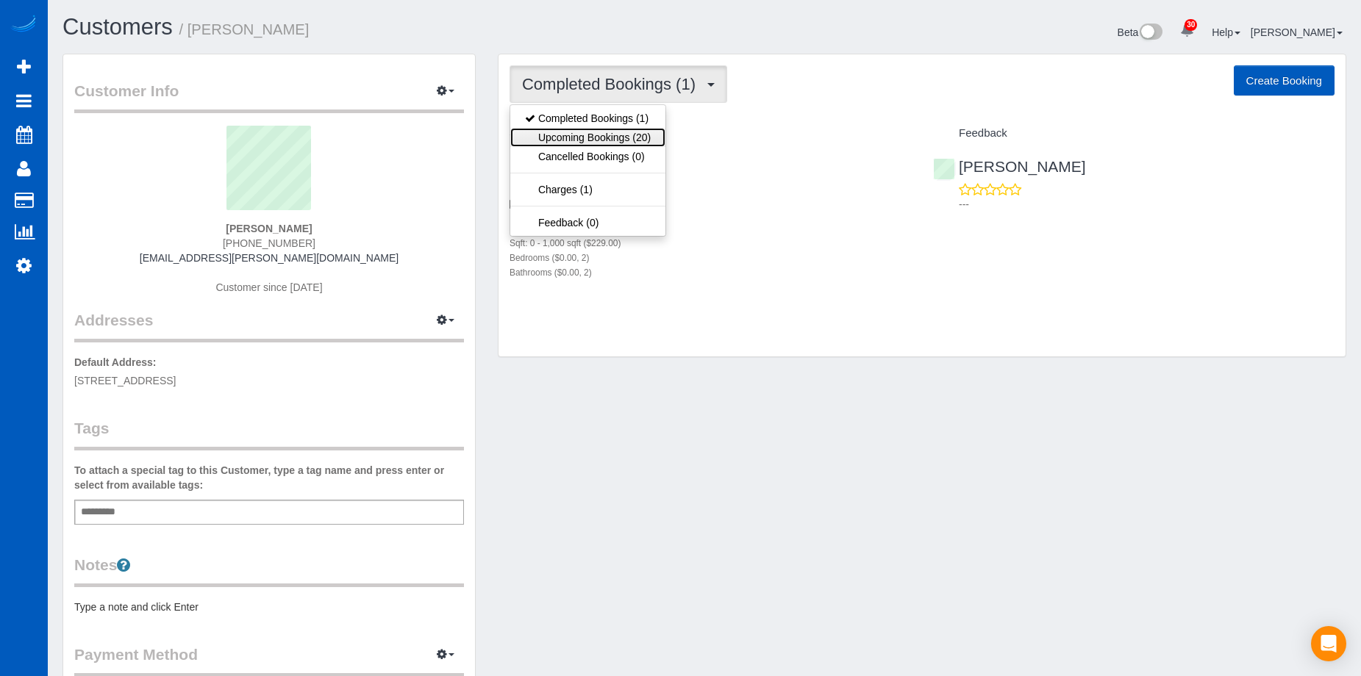
click at [615, 134] on link "Upcoming Bookings (20)" at bounding box center [587, 137] width 155 height 19
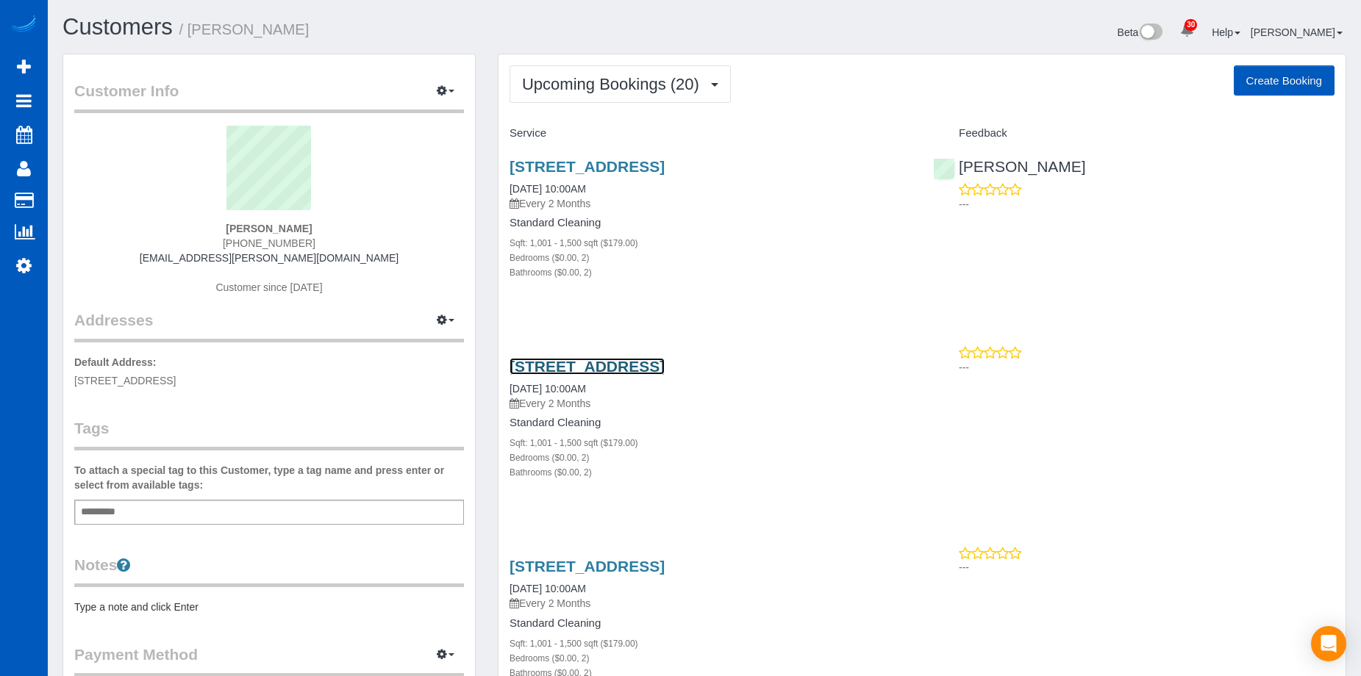
click at [620, 362] on link "[STREET_ADDRESS]" at bounding box center [587, 366] width 155 height 17
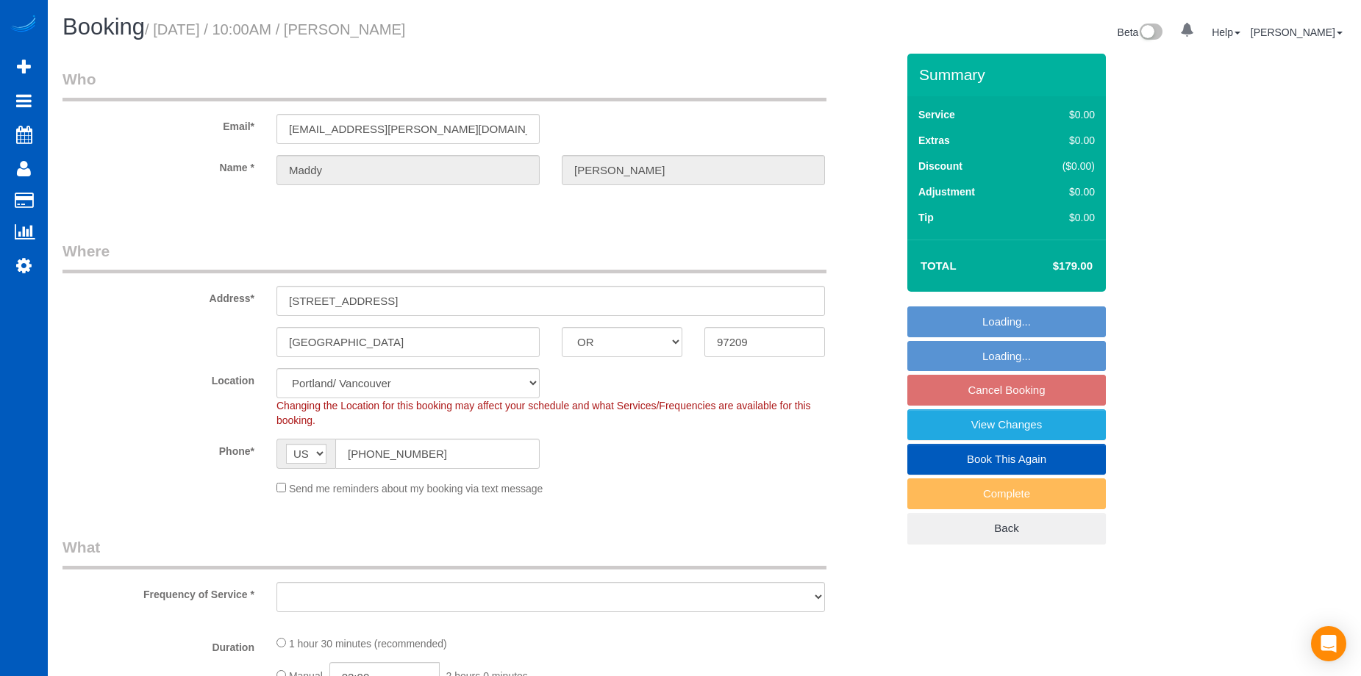
select select "OR"
select select "199"
select select "1001"
select select "2"
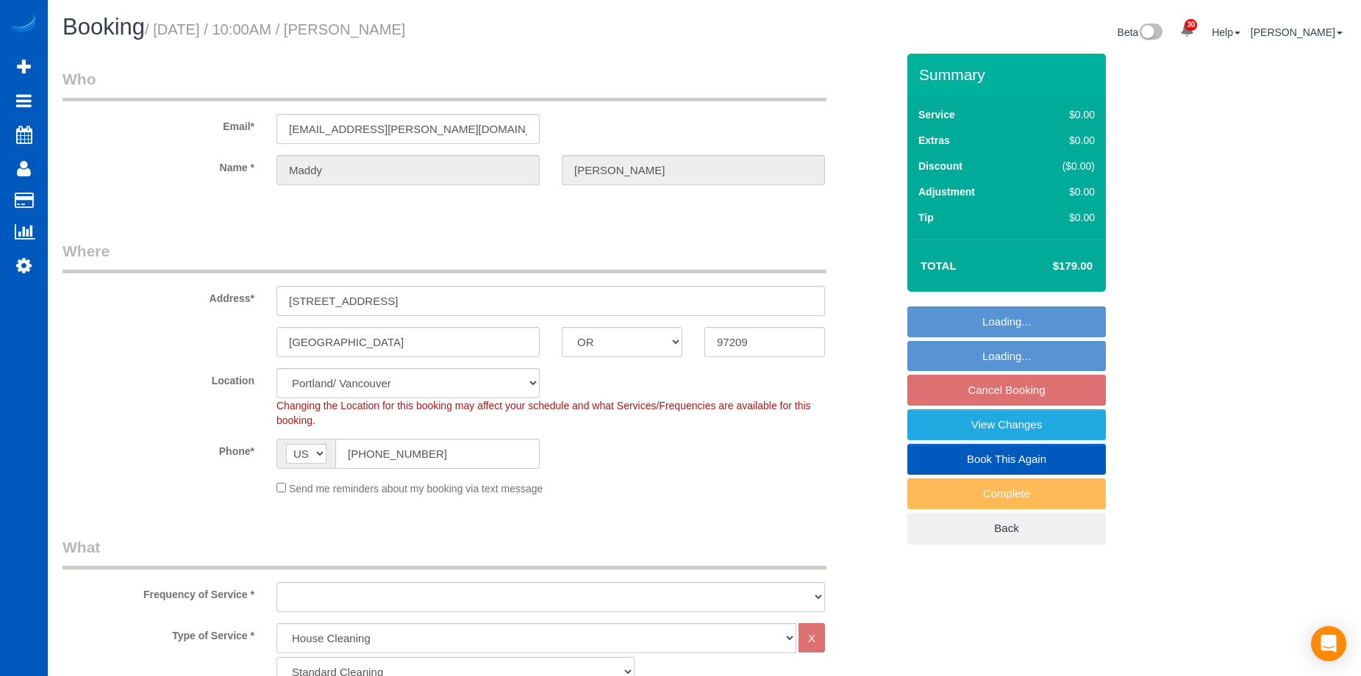
select select "object:1143"
select select "string:fspay-6af2d138-d39e-4d4e-a7d8-9f610a58d906"
select select "object:1214"
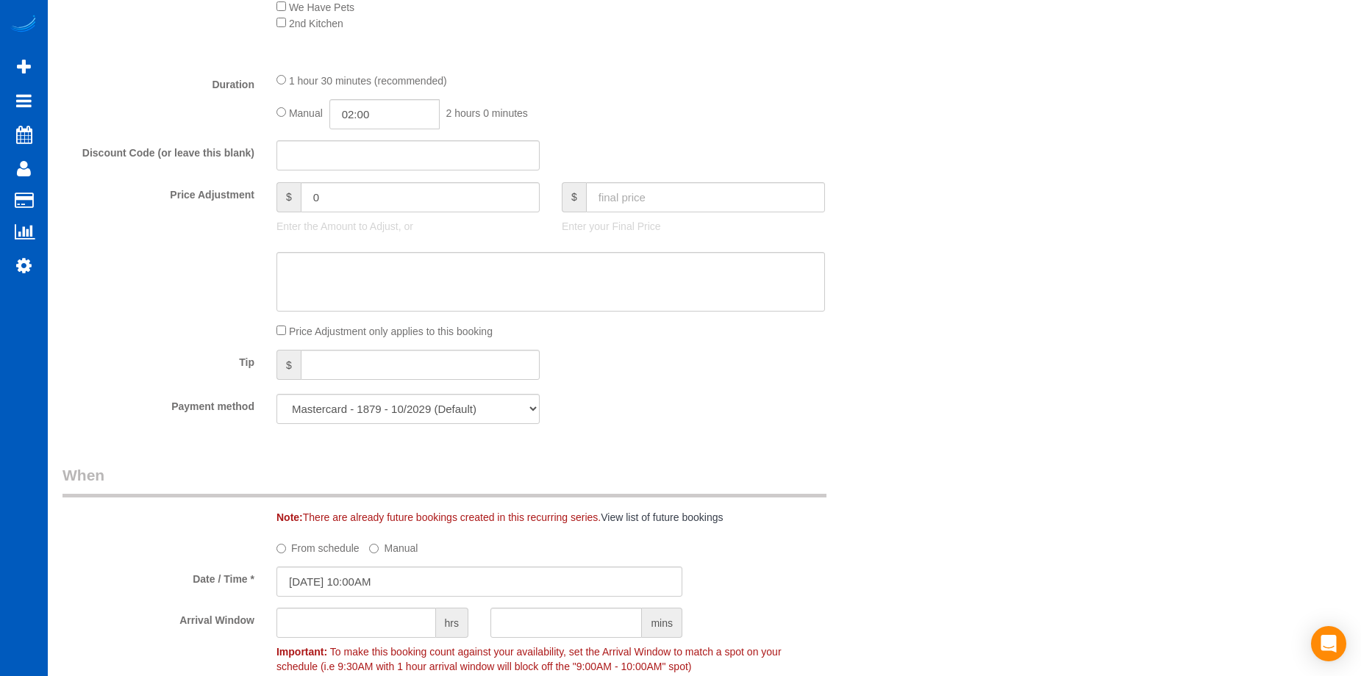
scroll to position [735, 0]
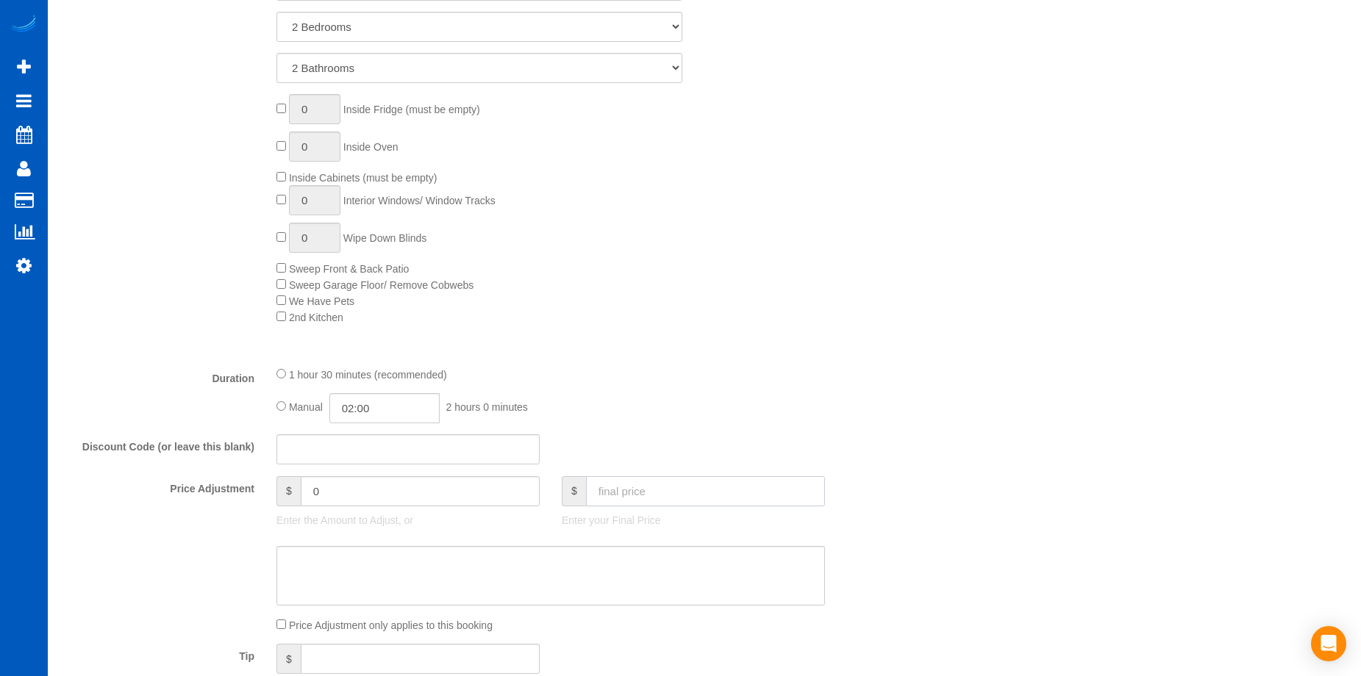
click at [651, 505] on input "text" at bounding box center [705, 491] width 239 height 30
type input "159"
click at [562, 564] on textarea at bounding box center [550, 576] width 548 height 60
type input "-20"
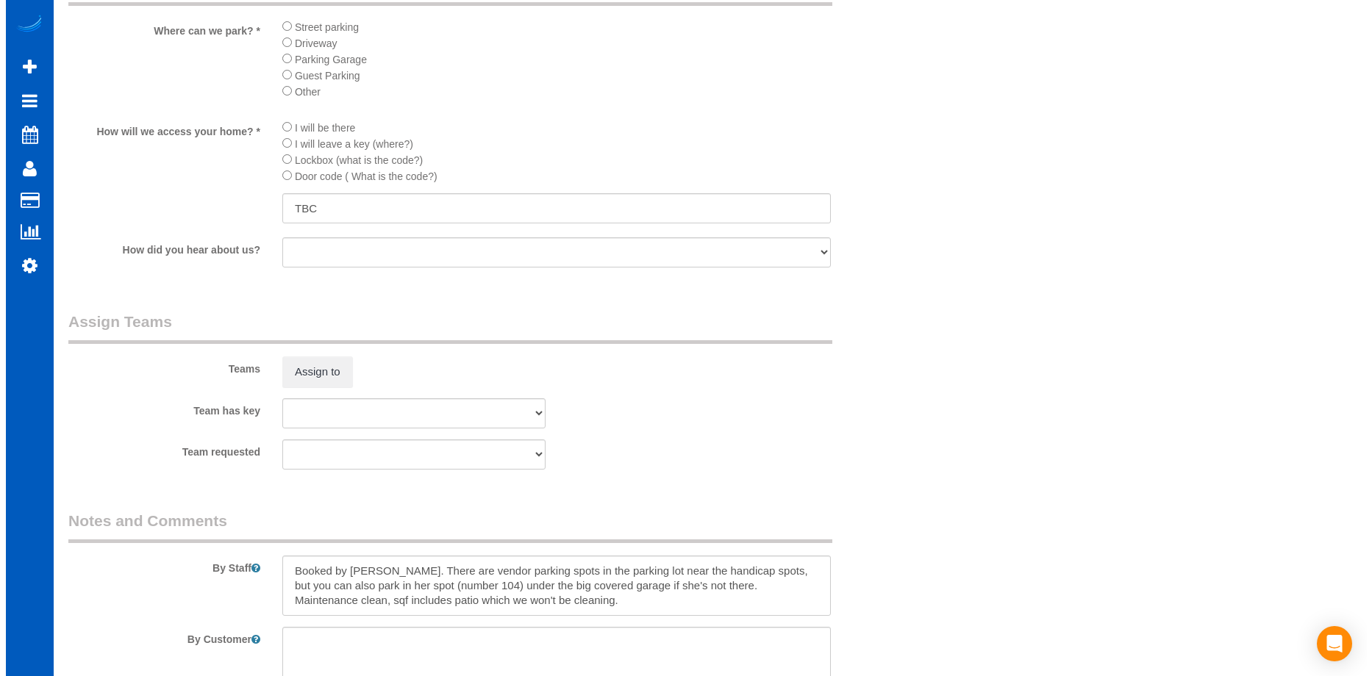
scroll to position [1912, 0]
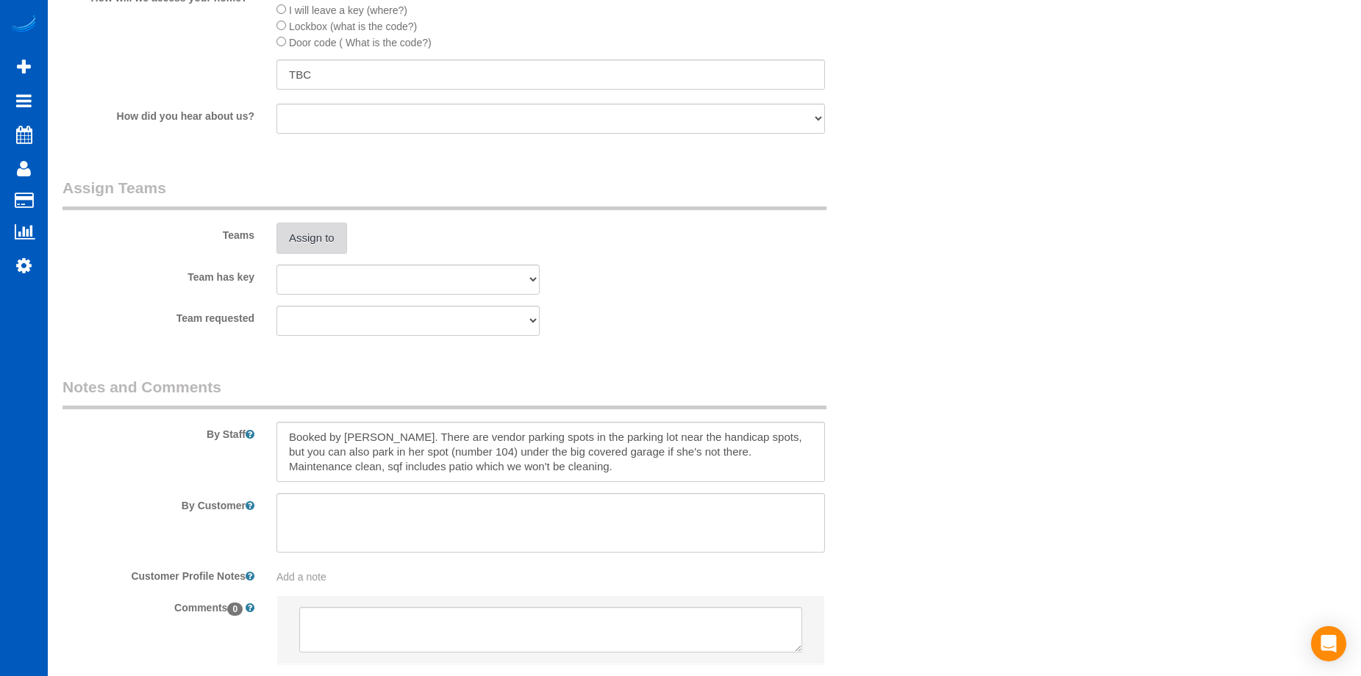
click at [315, 229] on button "Assign to" at bounding box center [311, 238] width 71 height 31
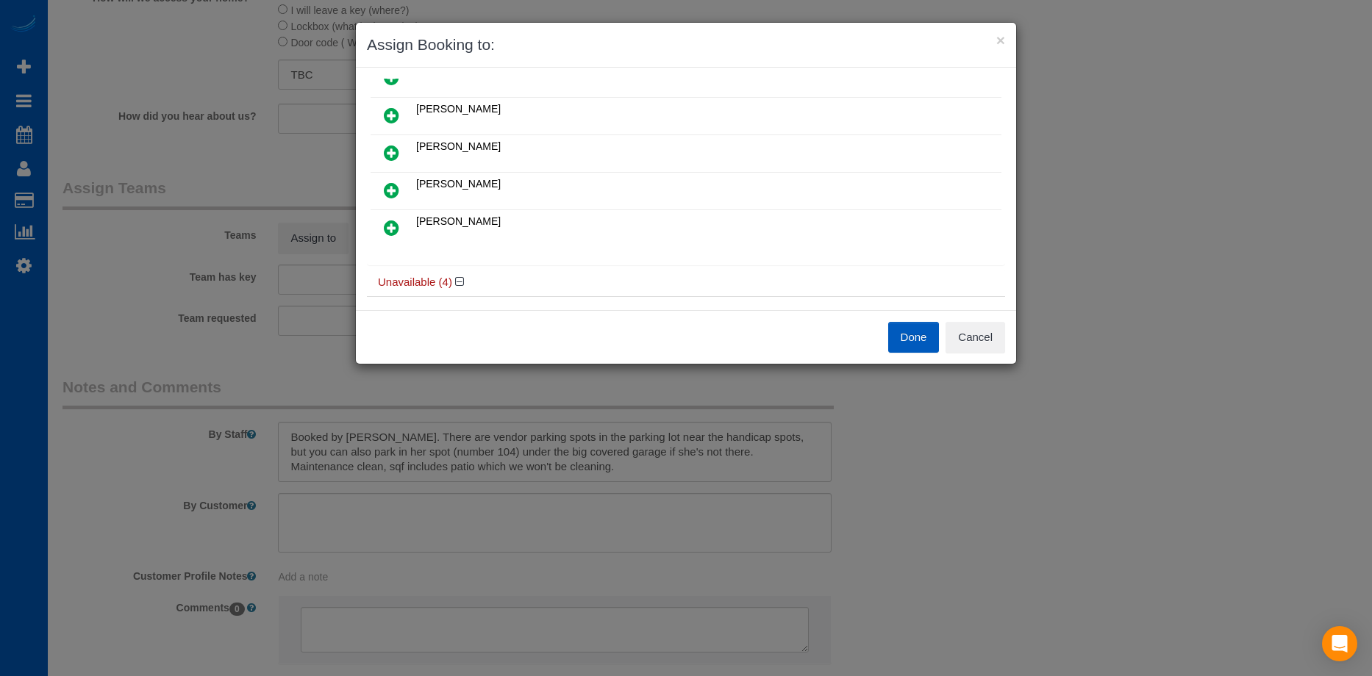
scroll to position [221, 0]
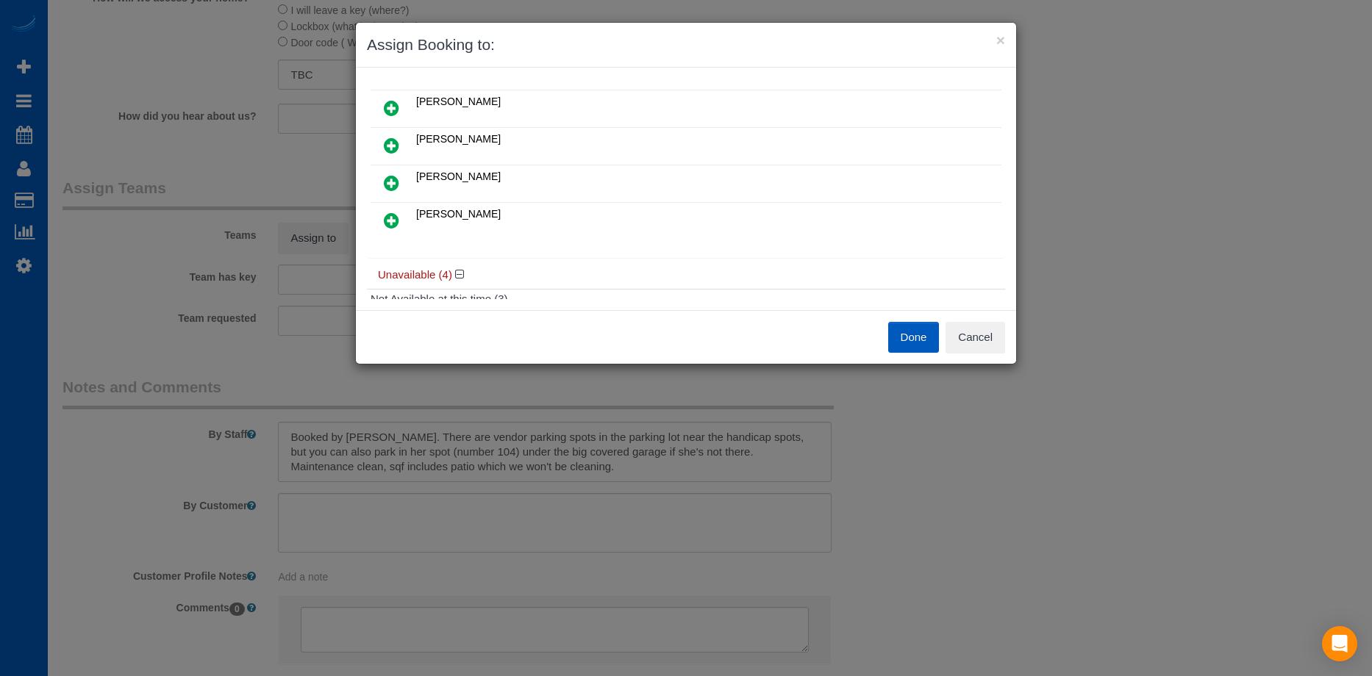
click at [395, 141] on icon at bounding box center [391, 146] width 15 height 18
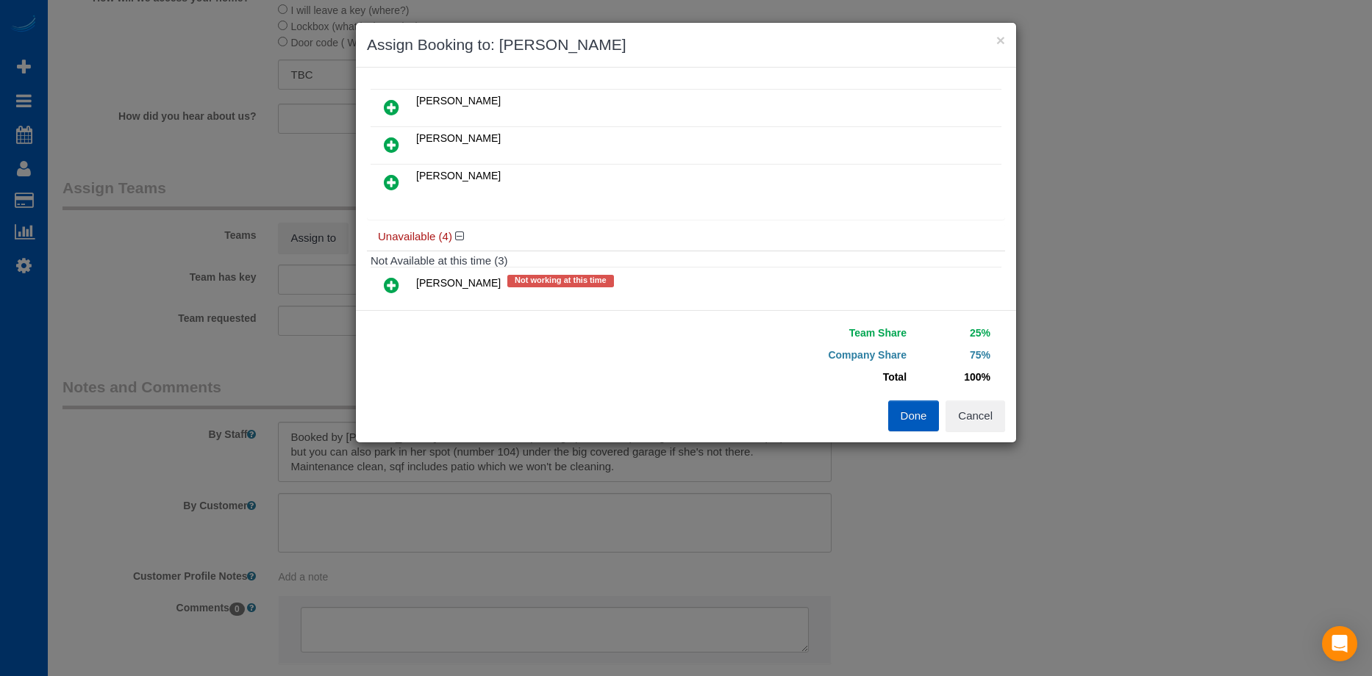
click at [867, 101] on td "Olga Shaposhnikova" at bounding box center [706, 107] width 589 height 37
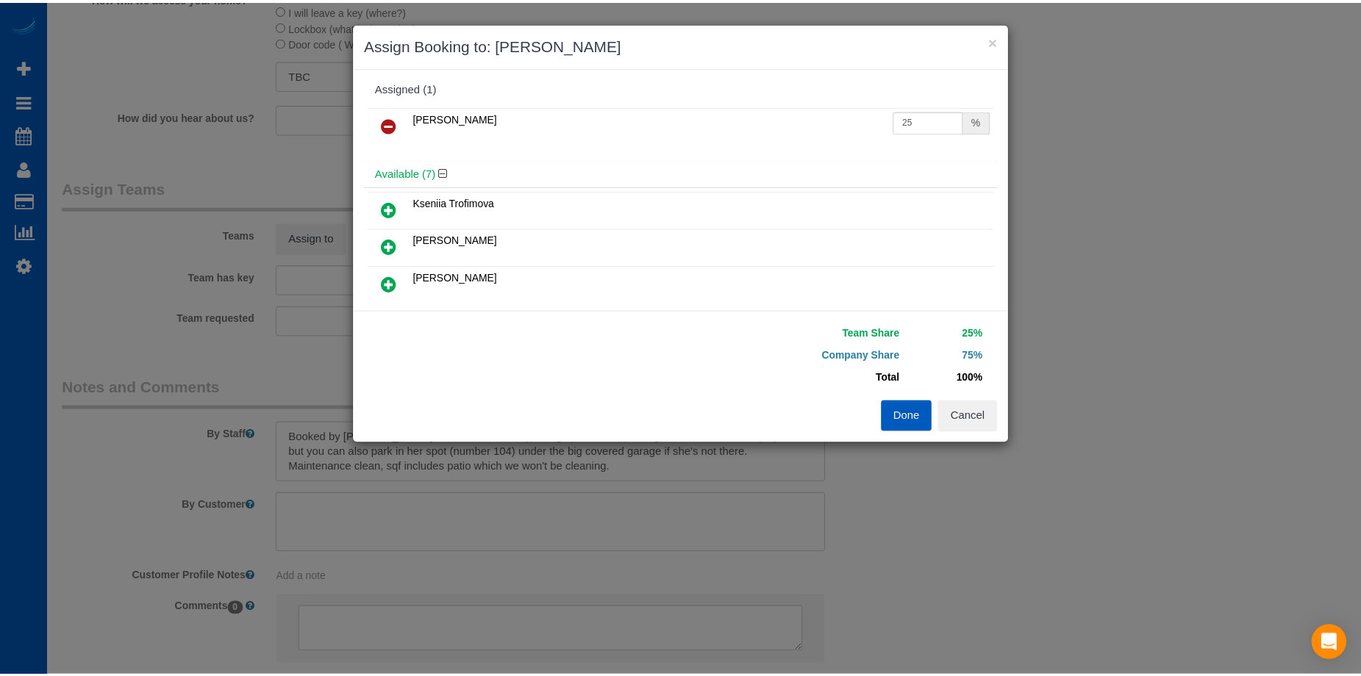
scroll to position [0, 0]
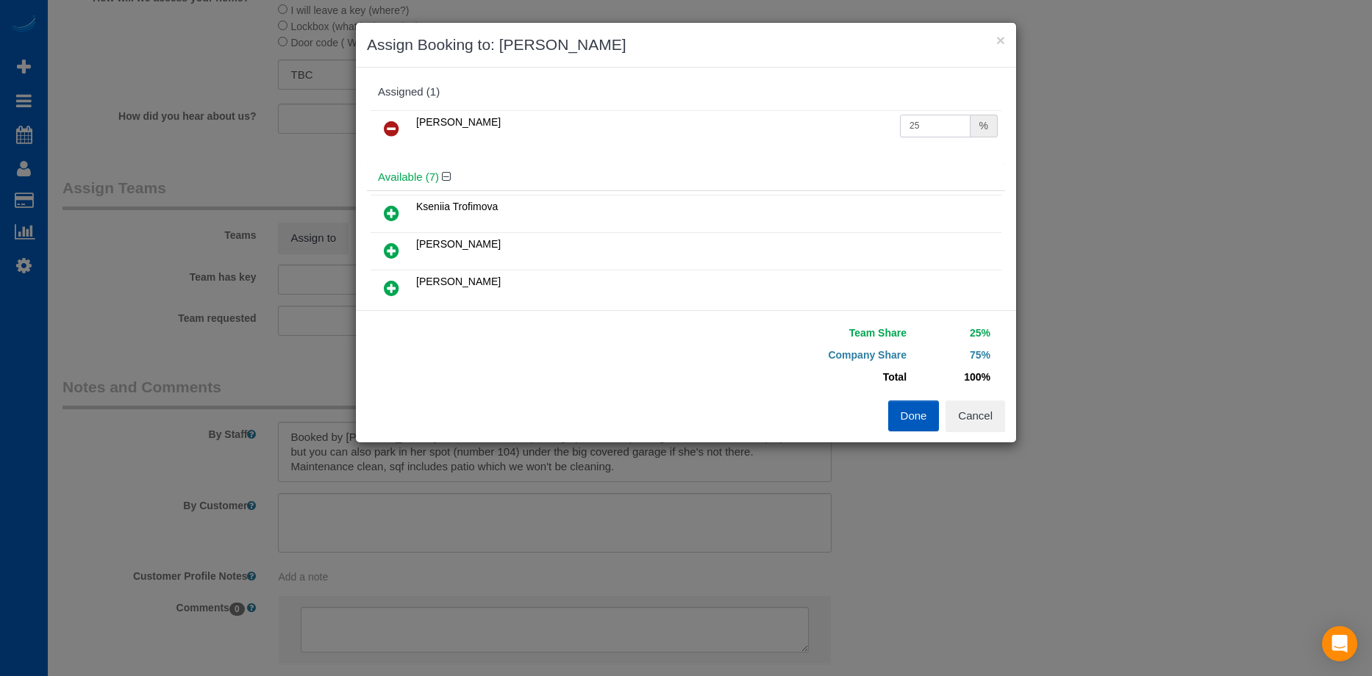
click at [923, 129] on input "25" at bounding box center [935, 126] width 71 height 23
drag, startPoint x: 930, startPoint y: 119, endPoint x: 838, endPoint y: 125, distance: 92.1
click at [838, 125] on tr "Raissa Radionova 25 %" at bounding box center [686, 128] width 631 height 37
type input "50"
click at [926, 422] on button "Done" at bounding box center [913, 416] width 51 height 31
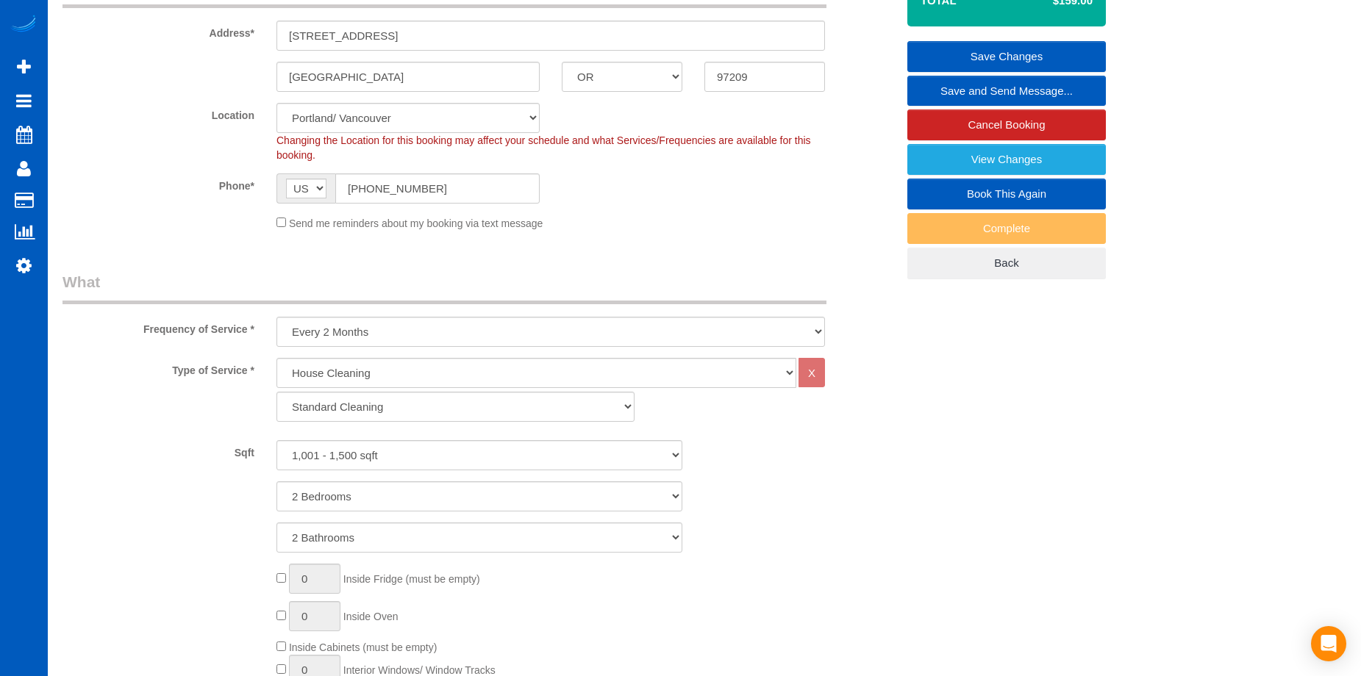
scroll to position [74, 0]
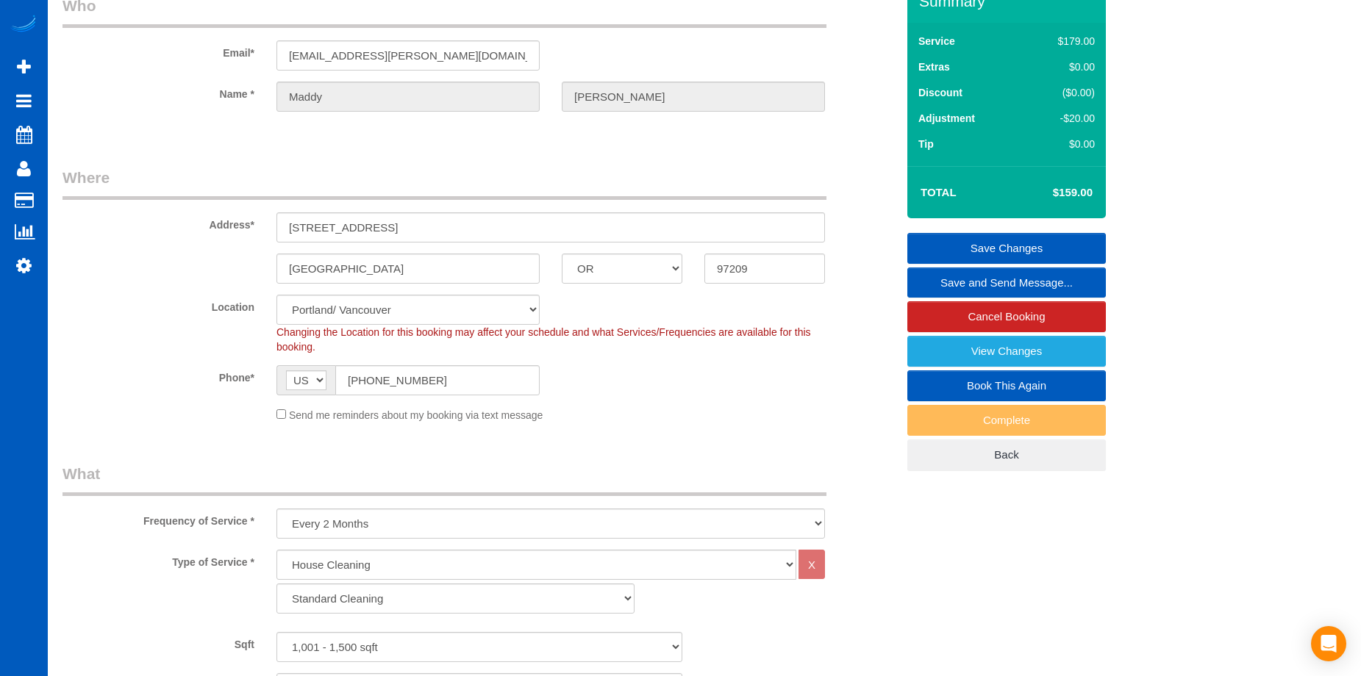
click at [968, 238] on link "Save Changes" at bounding box center [1006, 248] width 199 height 31
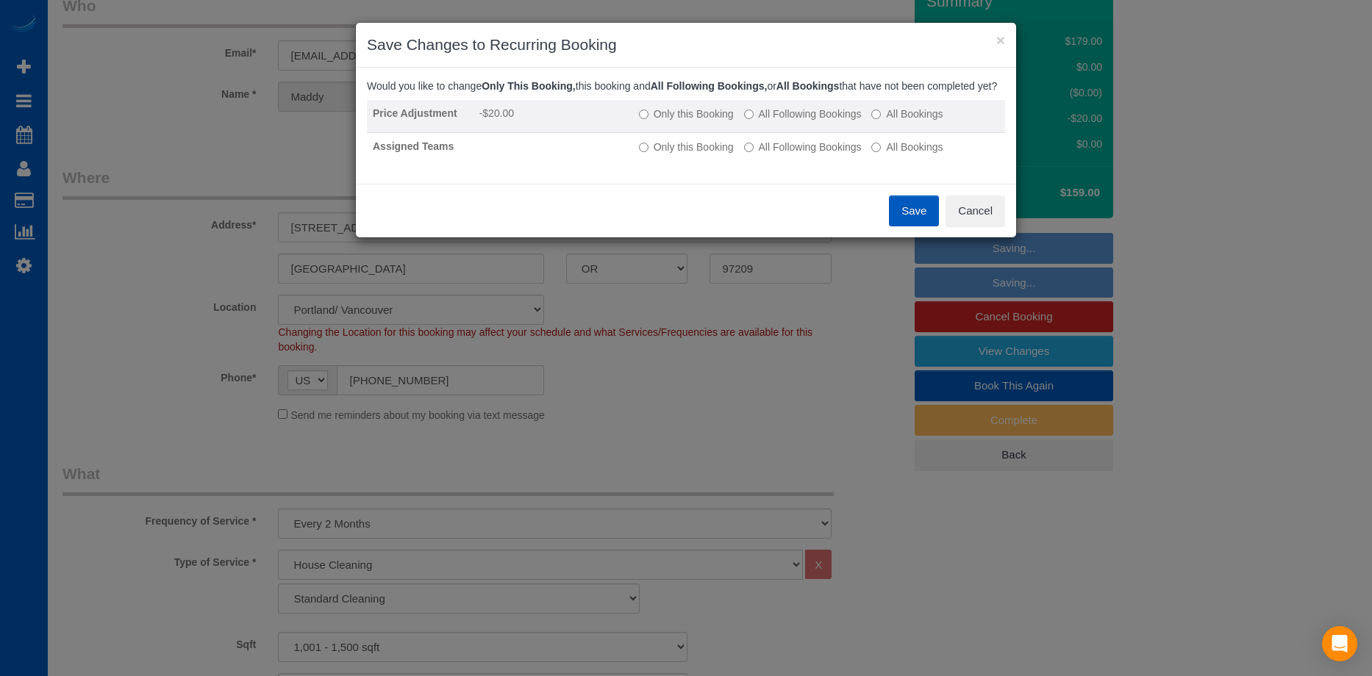
click at [768, 121] on label "All Following Bookings" at bounding box center [803, 114] width 118 height 15
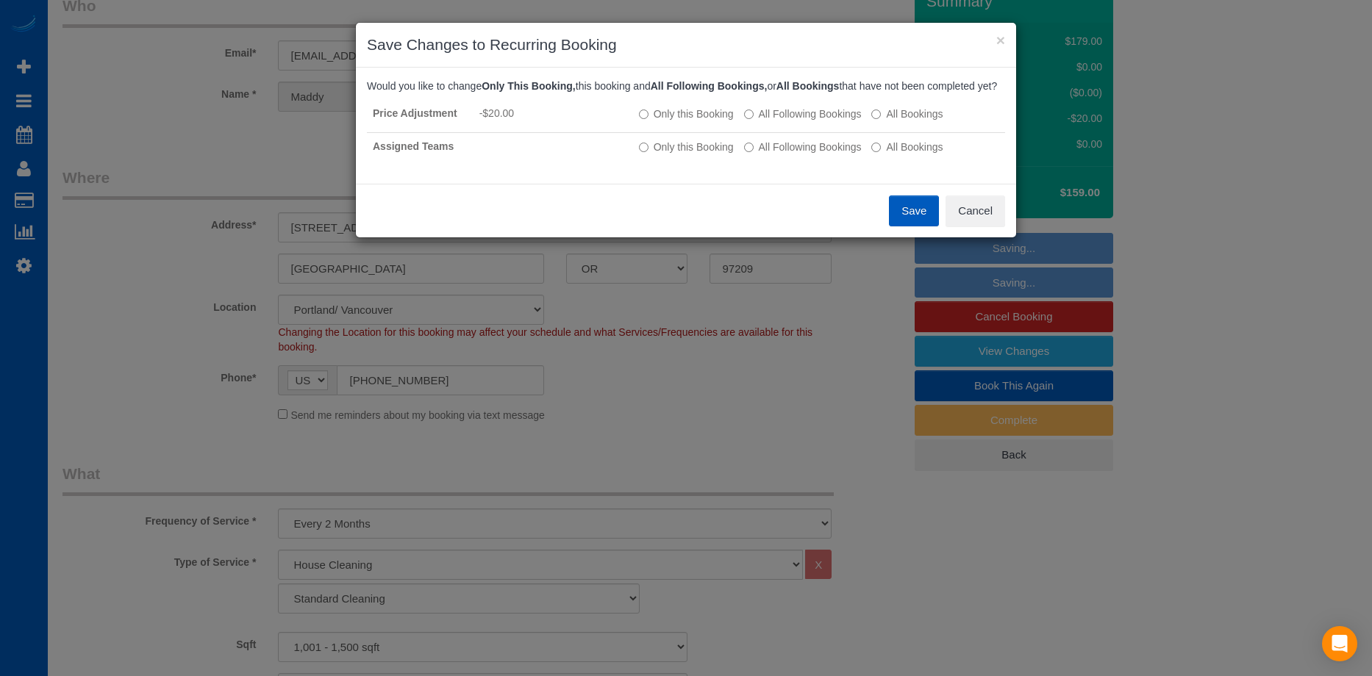
drag, startPoint x: 765, startPoint y: 165, endPoint x: 840, endPoint y: 183, distance: 77.8
click at [765, 154] on label "All Following Bookings" at bounding box center [803, 147] width 118 height 15
click at [919, 226] on button "Save" at bounding box center [914, 211] width 50 height 31
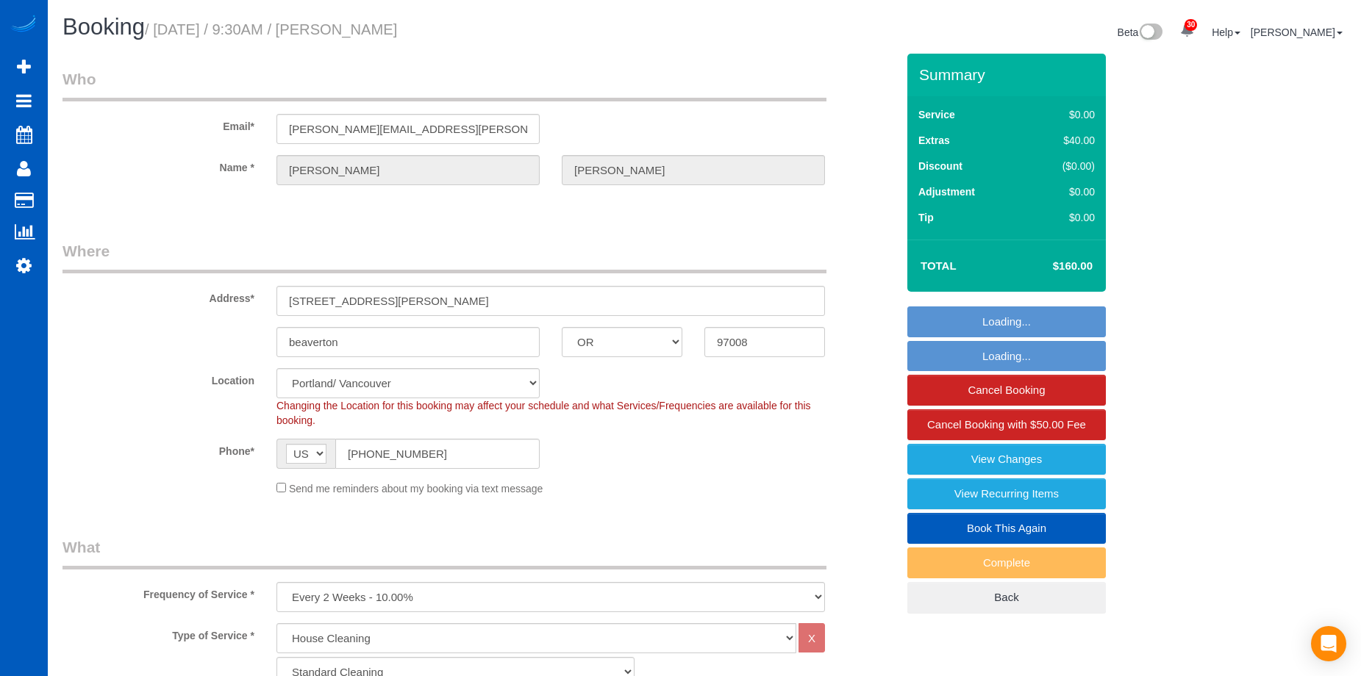
select select "OR"
select select "199"
select select "1001"
select select "3"
select select "2"
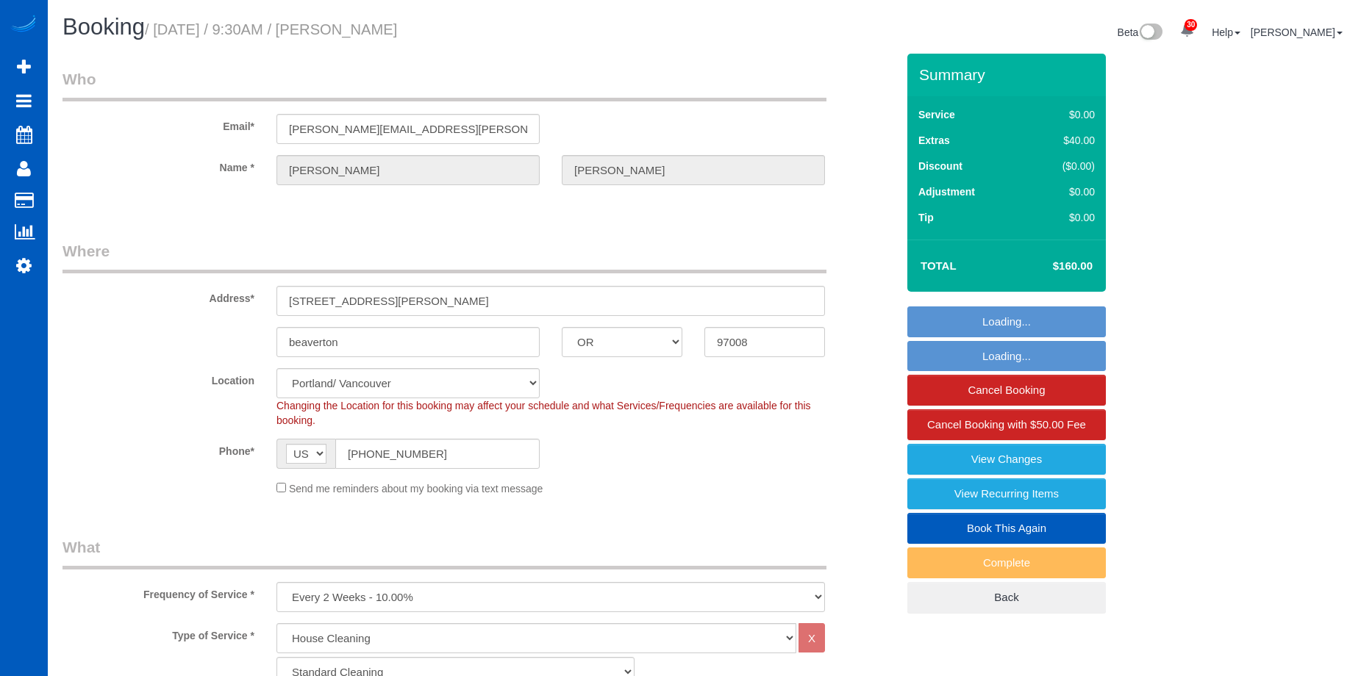
select select "OR"
select select "199"
select select "1001"
select select "3"
select select "2"
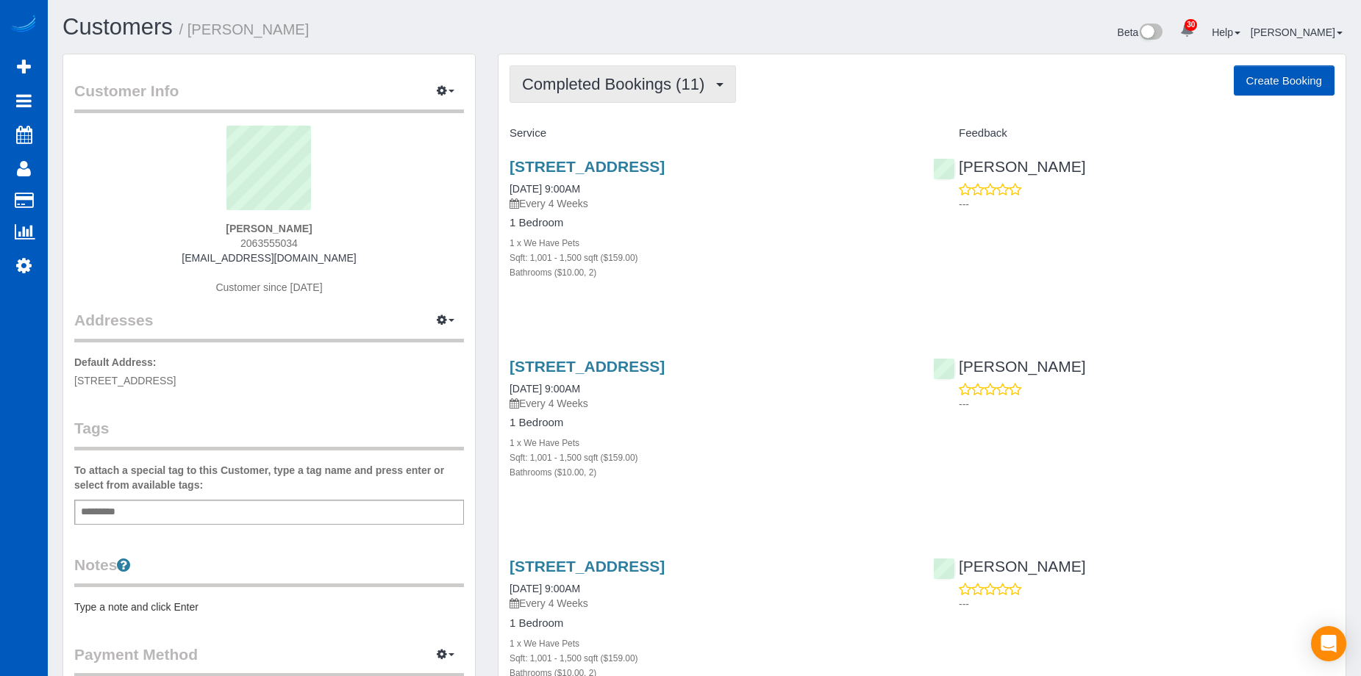
click at [643, 88] on span "Completed Bookings (11)" at bounding box center [617, 84] width 190 height 18
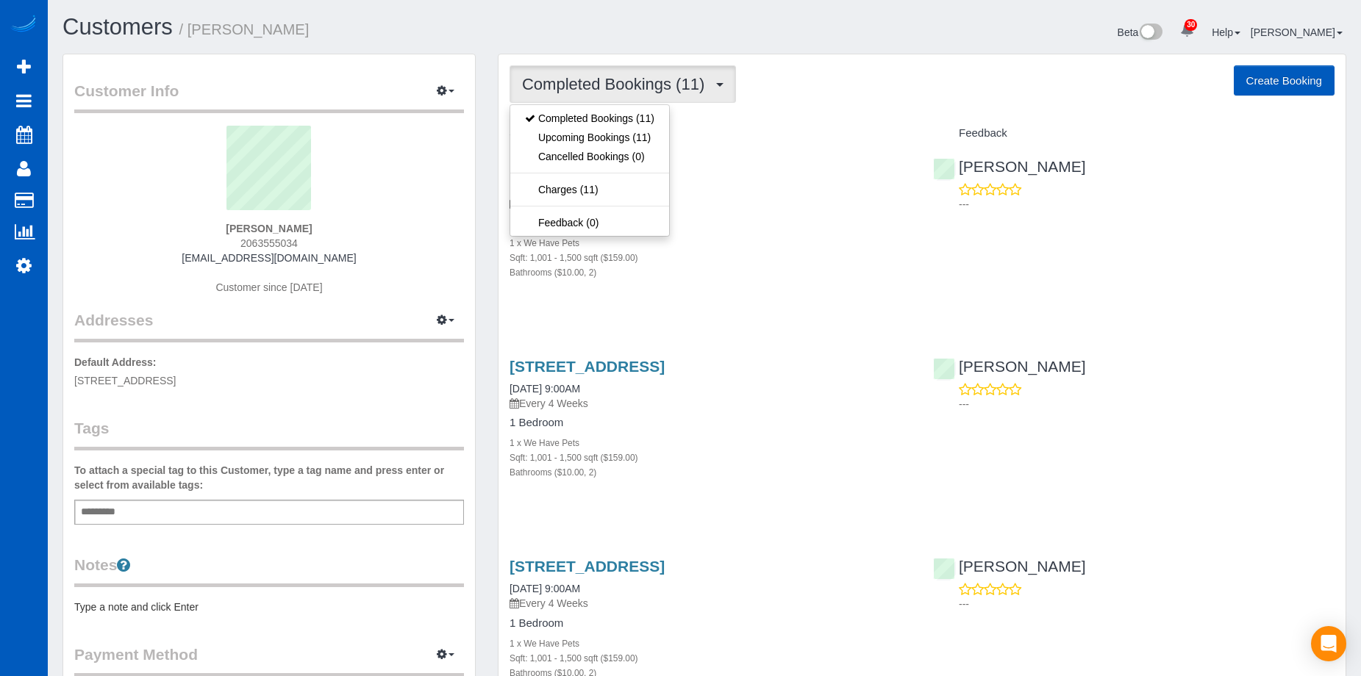
click at [646, 81] on span "Completed Bookings (11)" at bounding box center [617, 84] width 190 height 18
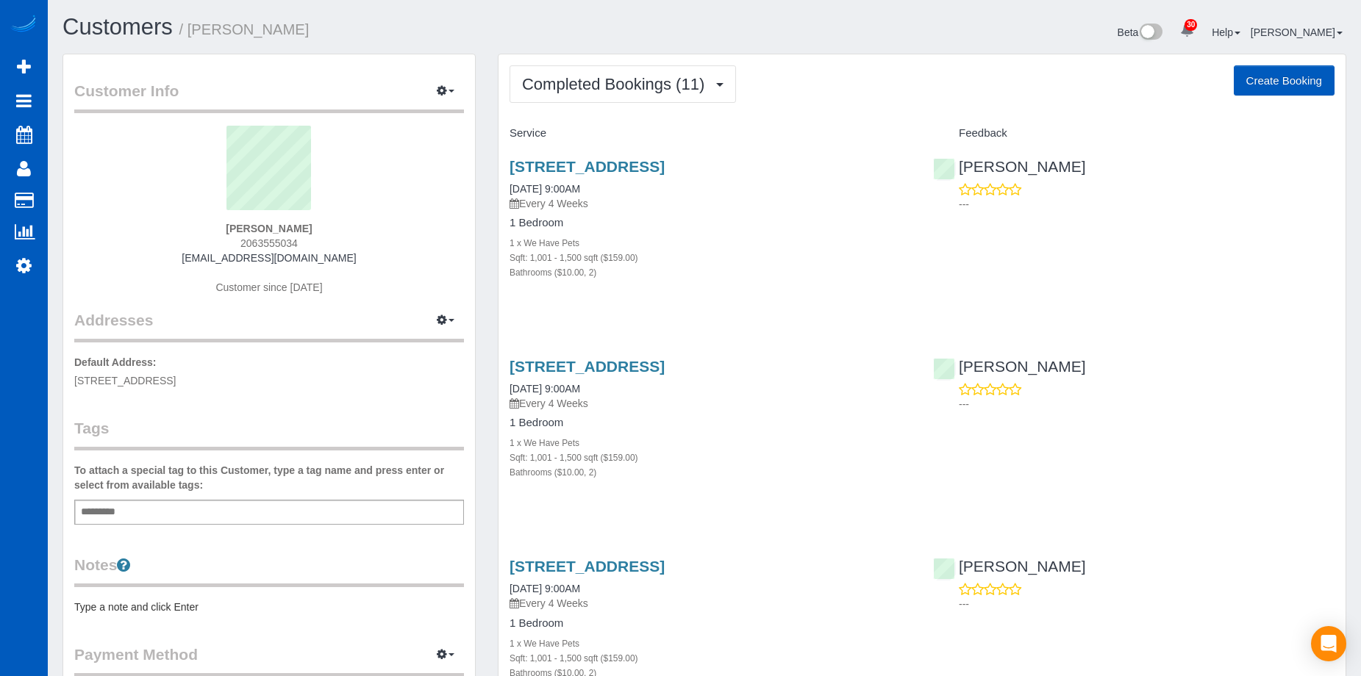
click at [819, 43] on div "Beta 30 Your Notifications You have 0 alerts × You have 1 to charge for [DATE] …" at bounding box center [1030, 34] width 653 height 39
